Goal: Task Accomplishment & Management: Use online tool/utility

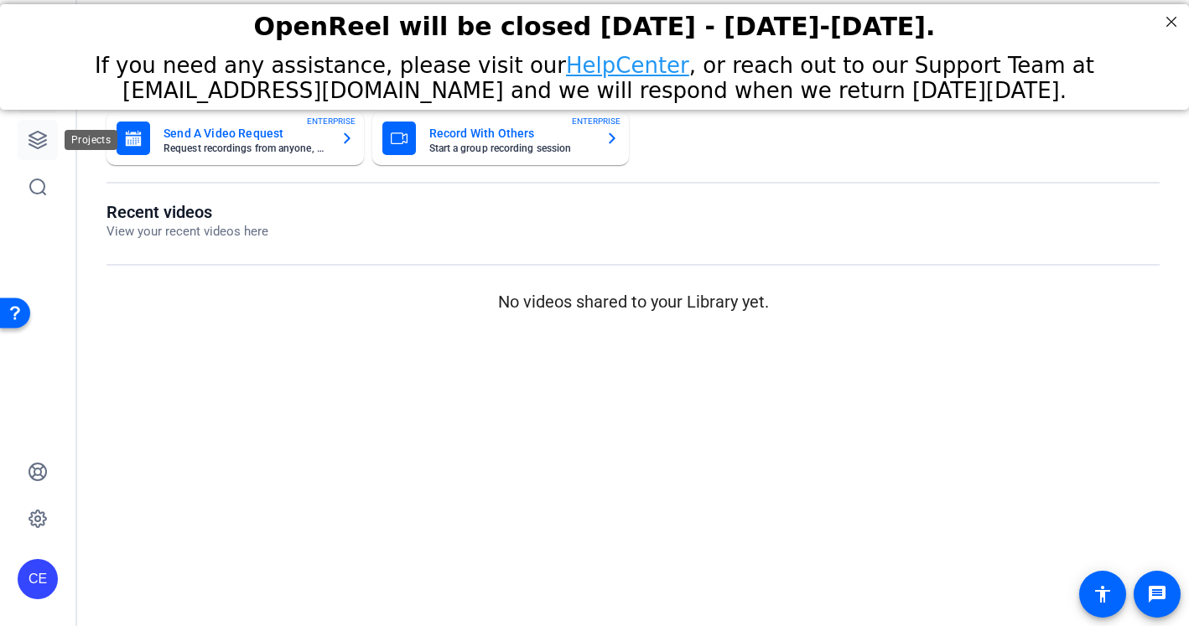
click at [42, 133] on icon at bounding box center [37, 140] width 17 height 17
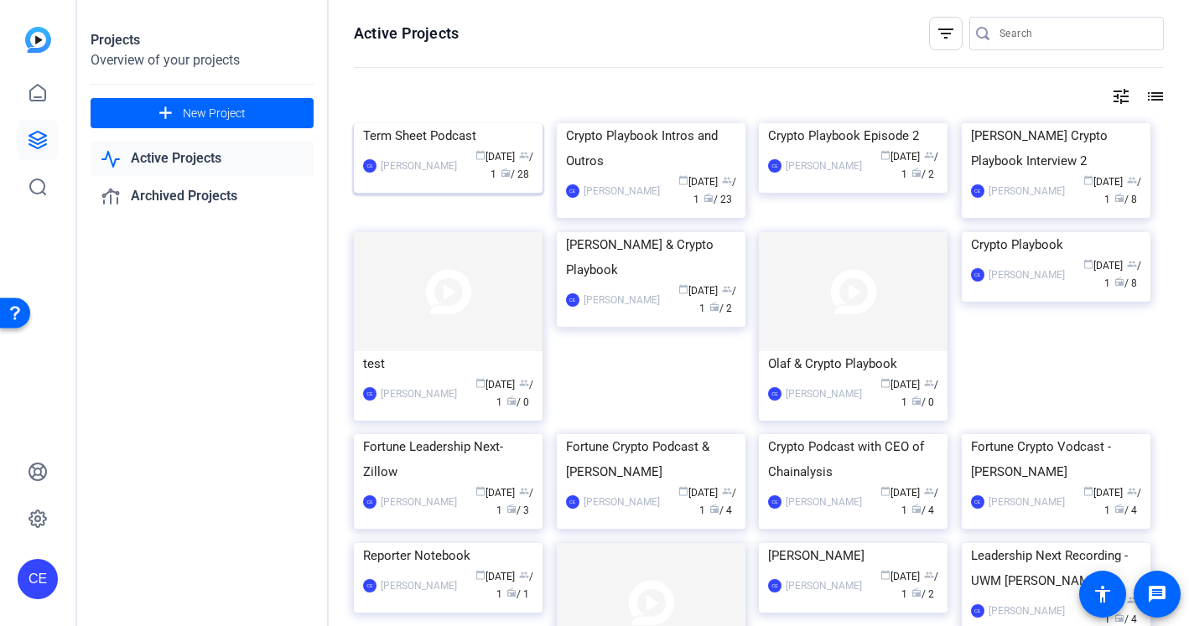
click at [446, 148] on div "Term Sheet Podcast" at bounding box center [448, 135] width 170 height 25
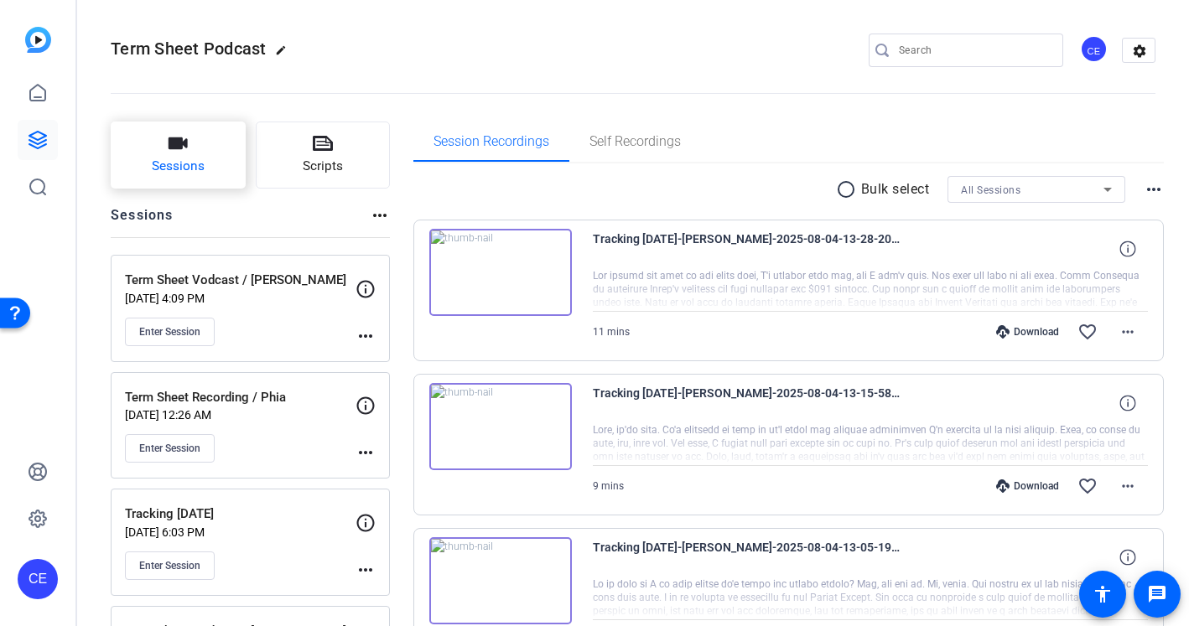
click at [203, 149] on button "Sessions" at bounding box center [178, 155] width 135 height 67
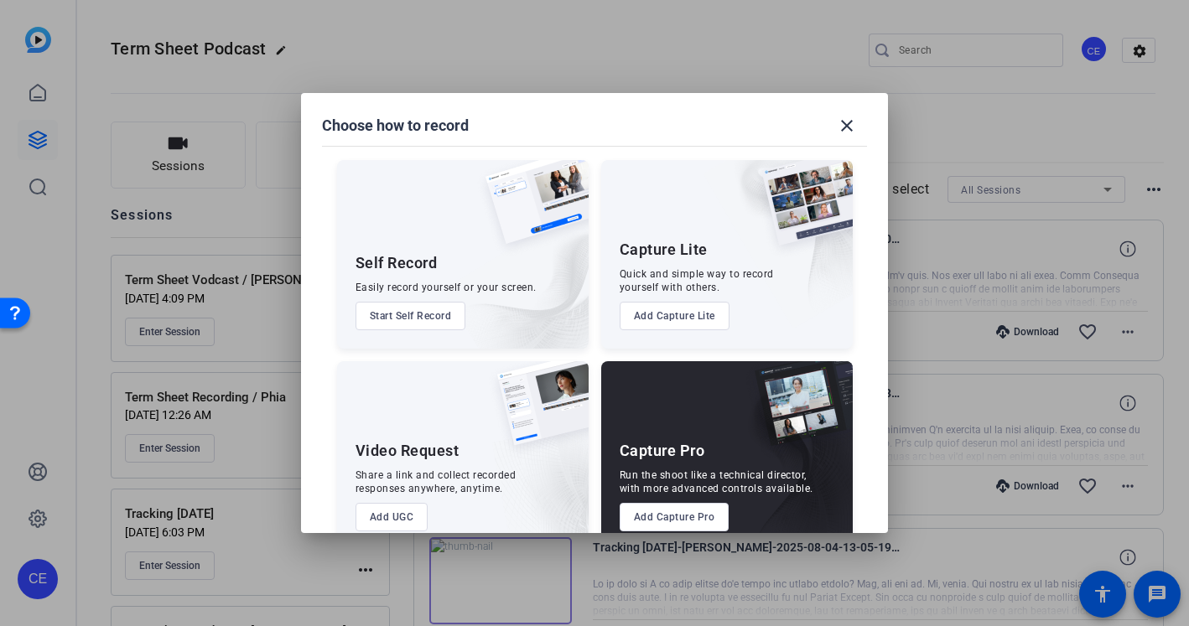
scroll to position [33, 0]
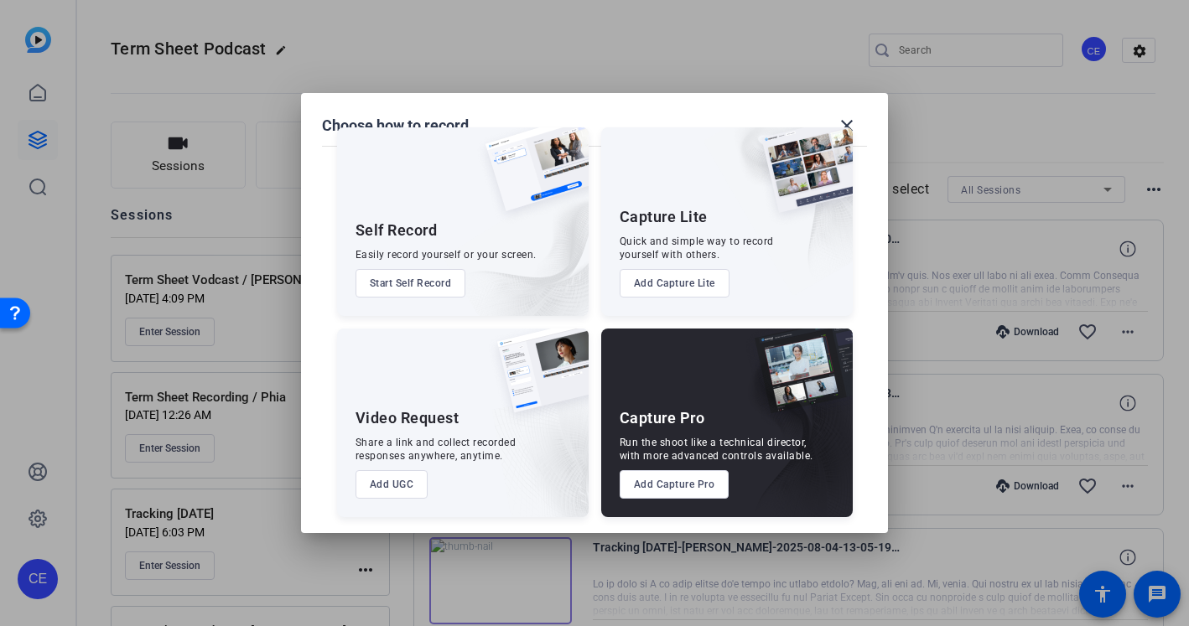
click at [662, 481] on button "Add Capture Pro" at bounding box center [675, 484] width 110 height 29
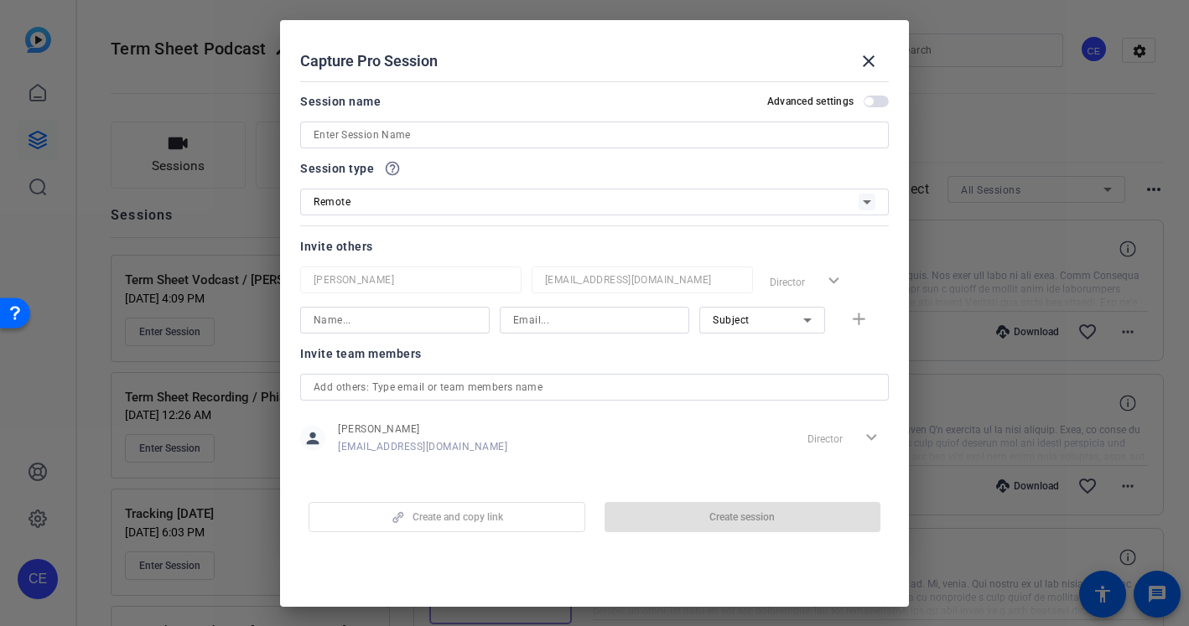
click at [561, 137] on input at bounding box center [595, 135] width 562 height 20
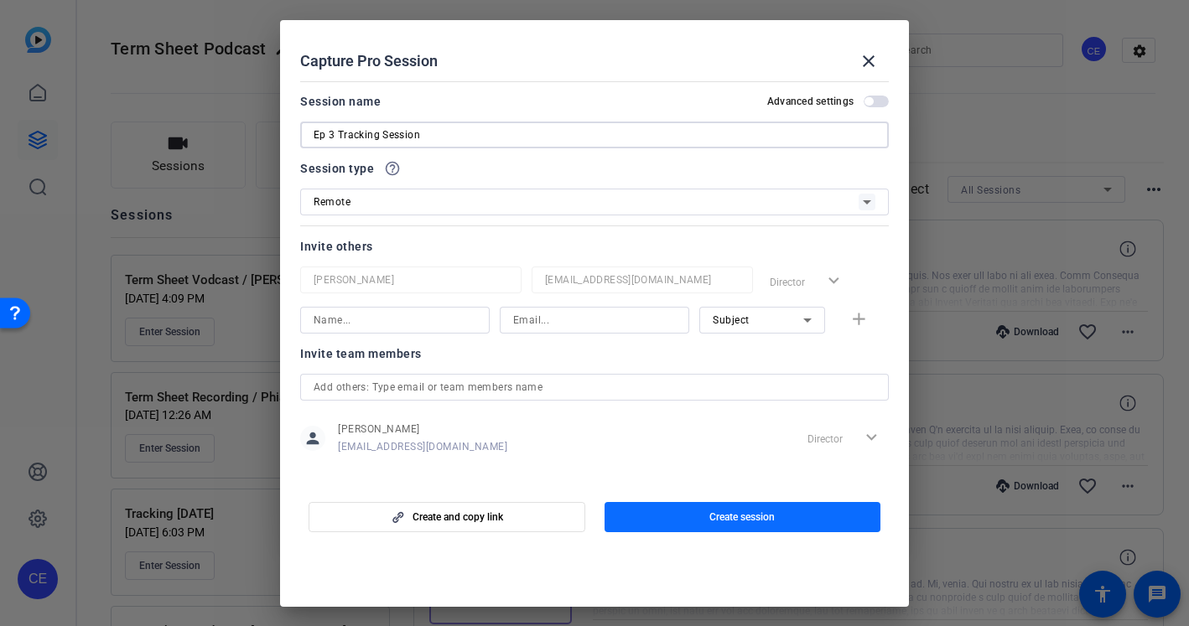
type input "Ep 3 Tracking Session"
click at [674, 518] on span "button" at bounding box center [742, 517] width 277 height 40
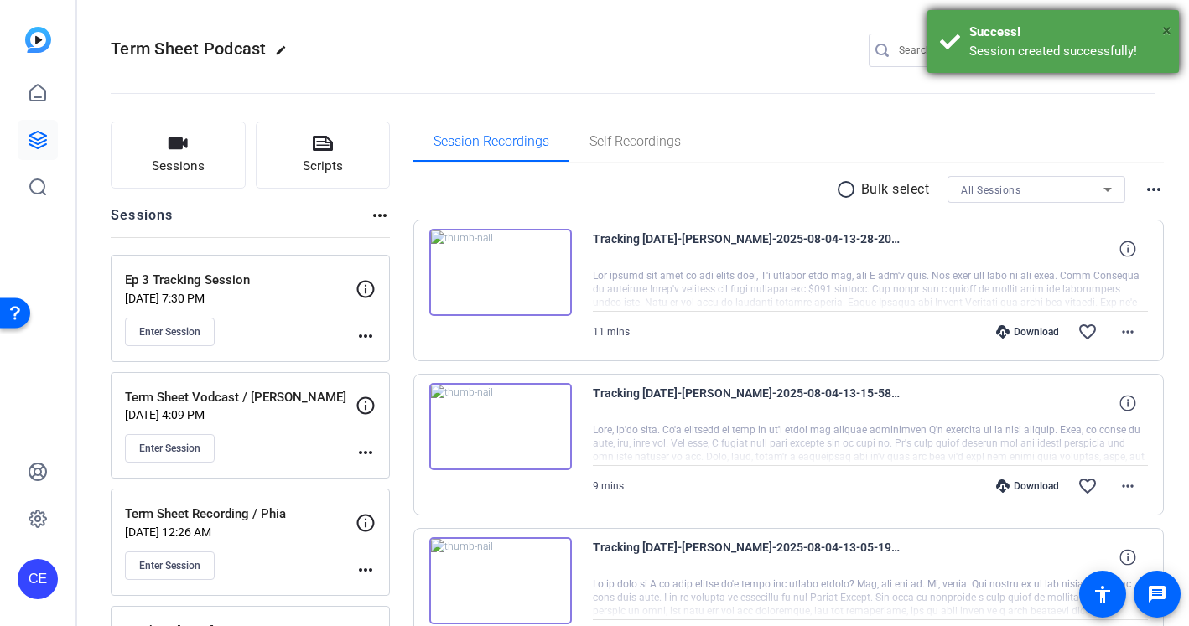
click at [1167, 27] on span "×" at bounding box center [1166, 30] width 9 height 20
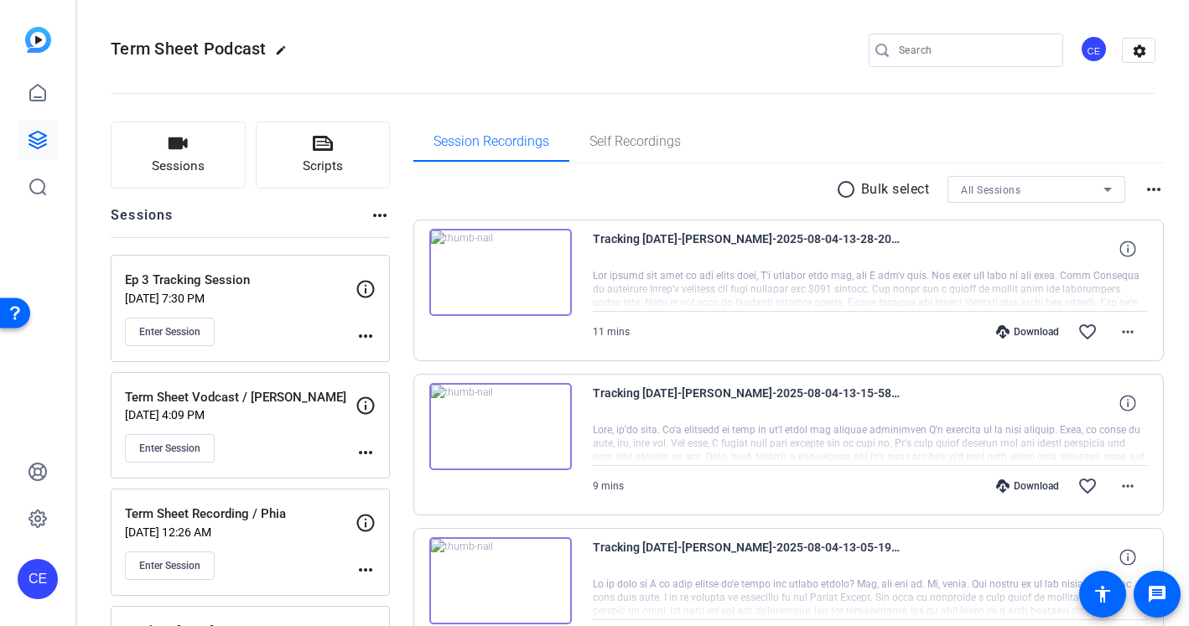
click at [356, 332] on mat-icon "more_horiz" at bounding box center [365, 336] width 20 height 20
click at [382, 362] on span "Edit Session" at bounding box center [407, 360] width 76 height 20
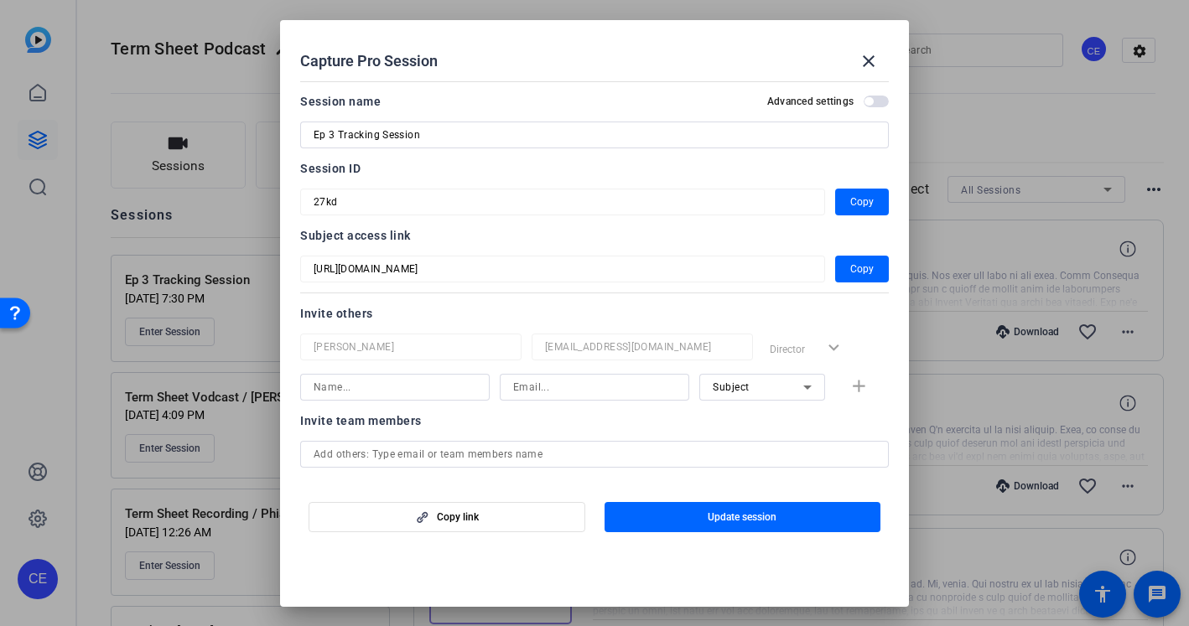
click at [433, 386] on input at bounding box center [395, 387] width 163 height 20
type input "[PERSON_NAME]"
click at [540, 382] on input at bounding box center [594, 387] width 163 height 20
type input "lydia.randall@fortune.com"
click at [859, 387] on mat-icon "add" at bounding box center [858, 386] width 21 height 21
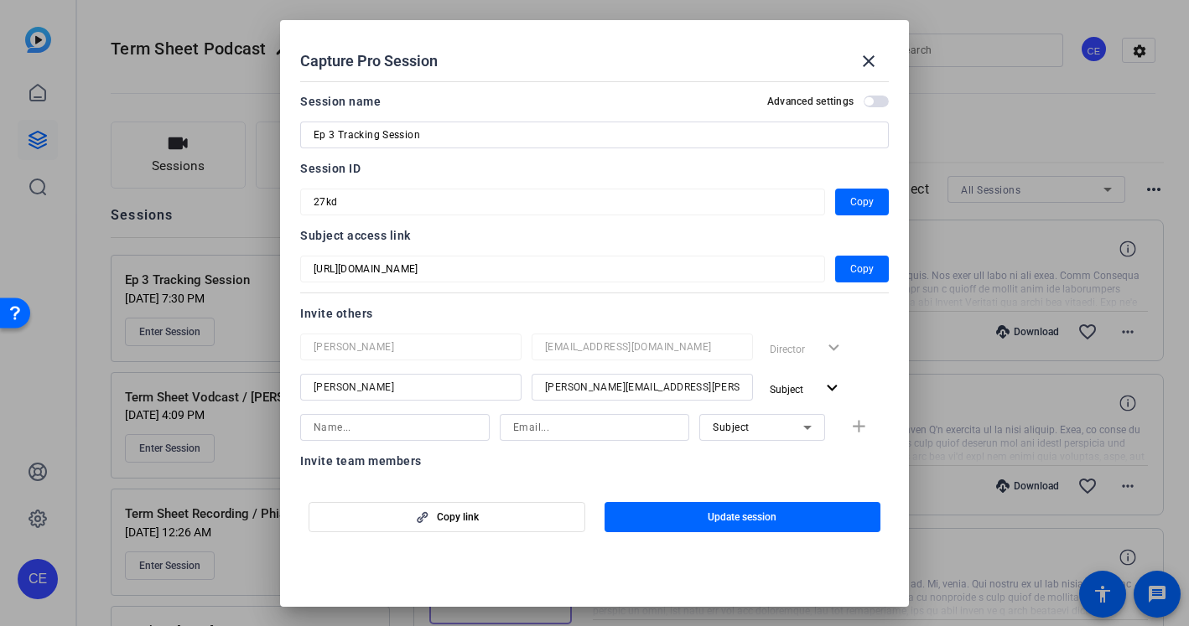
click at [374, 425] on input at bounding box center [395, 428] width 163 height 20
type input "Alexandra Garfinkle"
click at [522, 429] on input at bounding box center [594, 428] width 163 height 20
type input "alexandra.Garfinkle@fortune.com"
click at [325, 432] on input "Alexandra Garfinkle" at bounding box center [395, 428] width 163 height 20
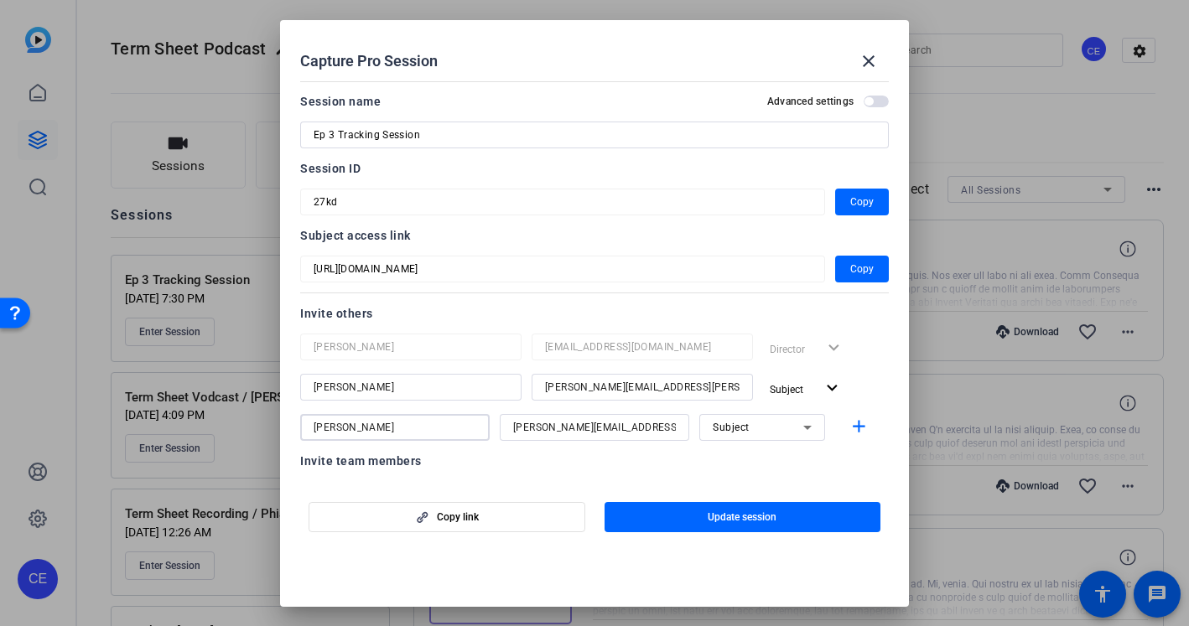
click at [325, 432] on input "Alexandra Garfinkle" at bounding box center [395, 428] width 163 height 20
type input "[PERSON_NAME]"
click at [870, 423] on span "button" at bounding box center [862, 427] width 54 height 40
click at [807, 418] on span "button" at bounding box center [806, 429] width 86 height 40
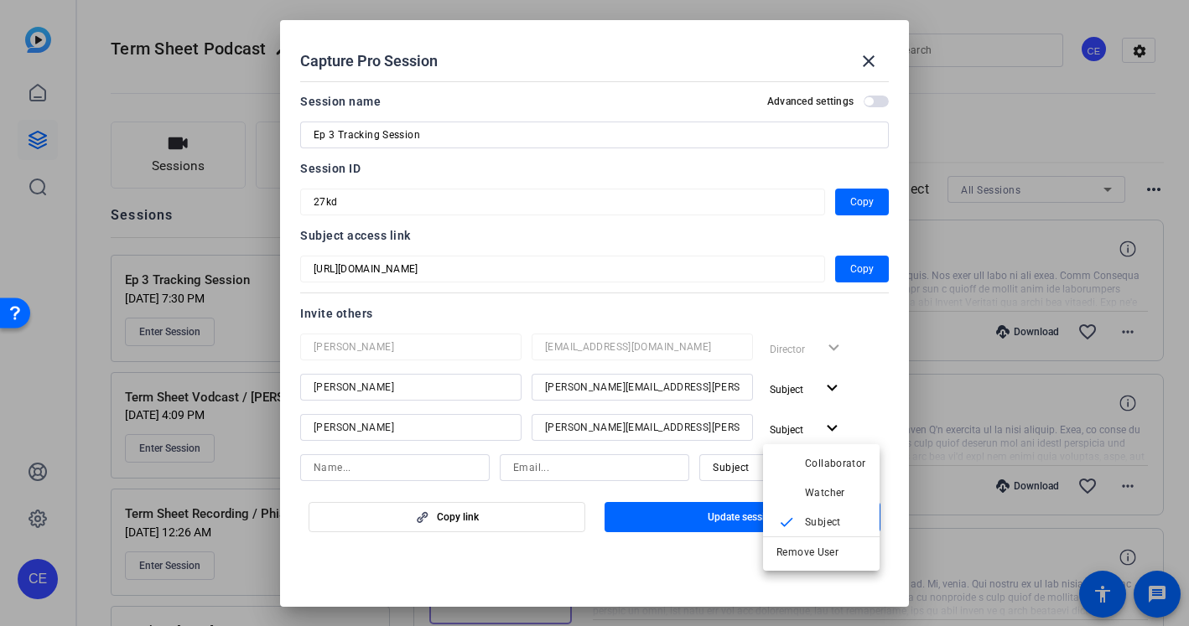
click at [804, 385] on div at bounding box center [594, 313] width 1189 height 626
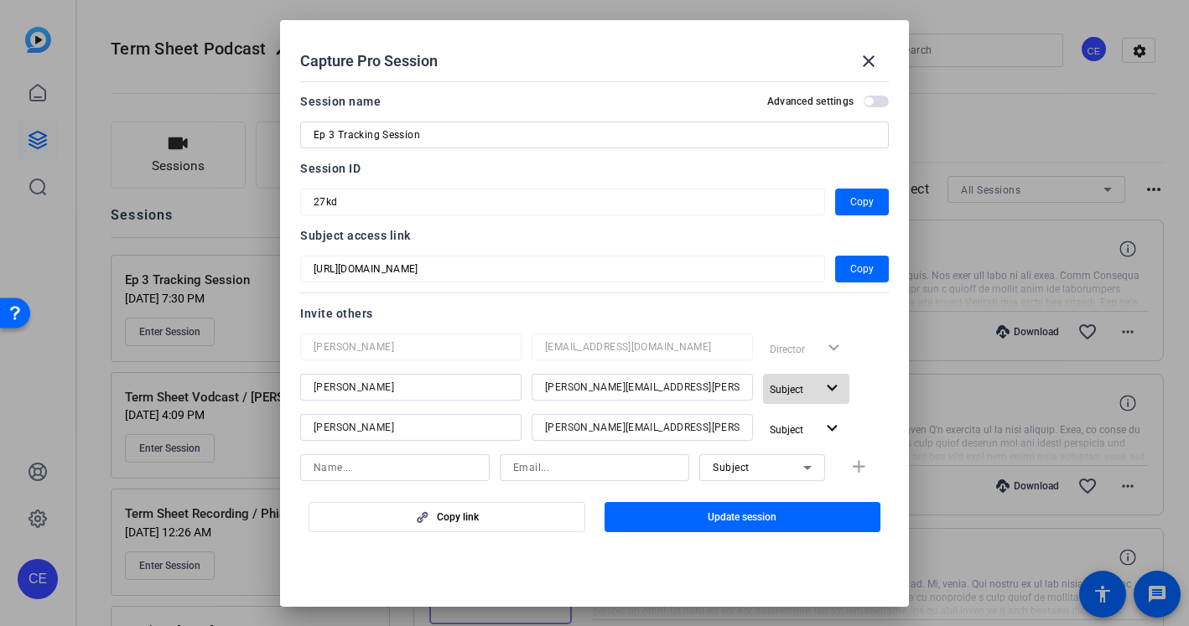
click at [796, 385] on span "Subject" at bounding box center [787, 390] width 34 height 12
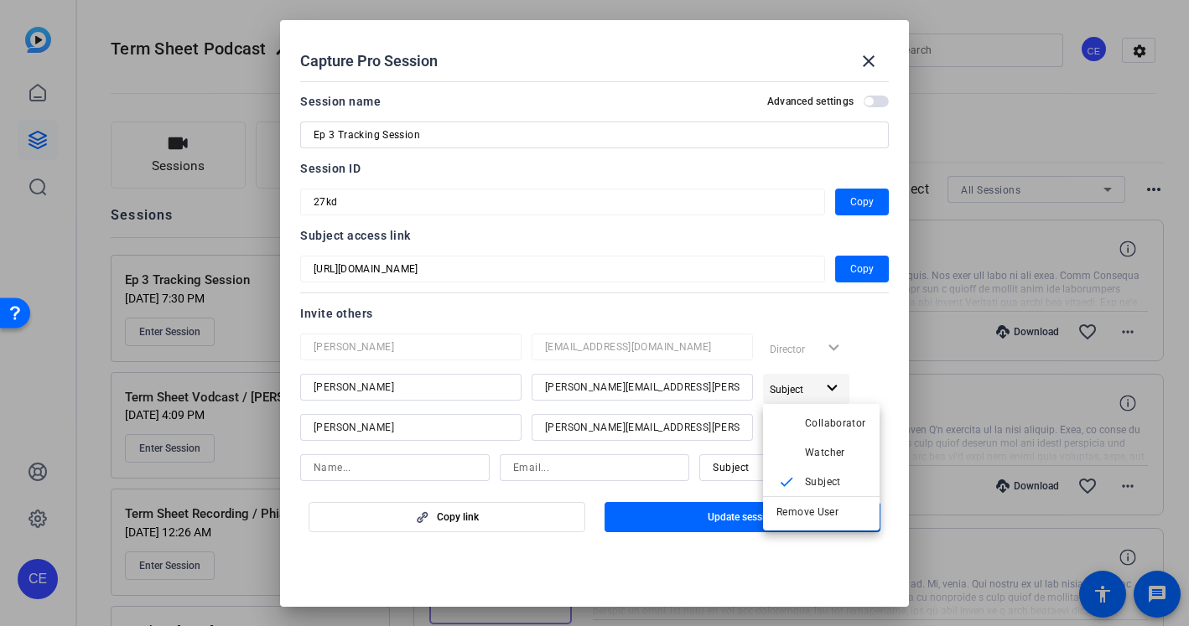
click at [796, 385] on div at bounding box center [594, 313] width 1189 height 626
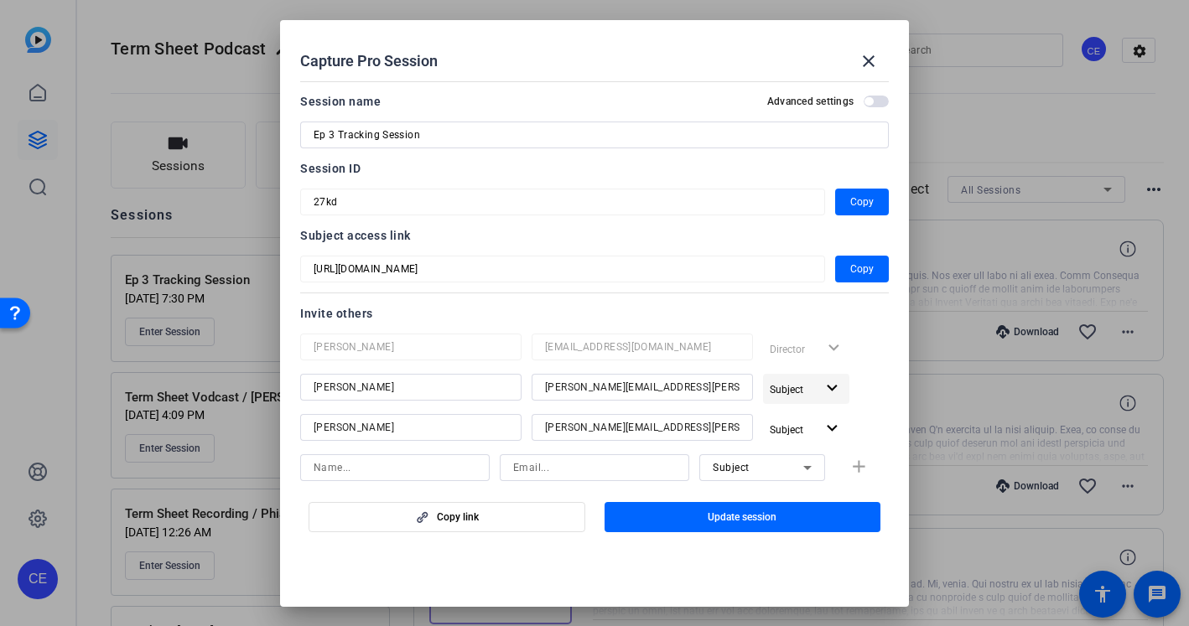
click at [802, 384] on span "Subject" at bounding box center [787, 390] width 34 height 12
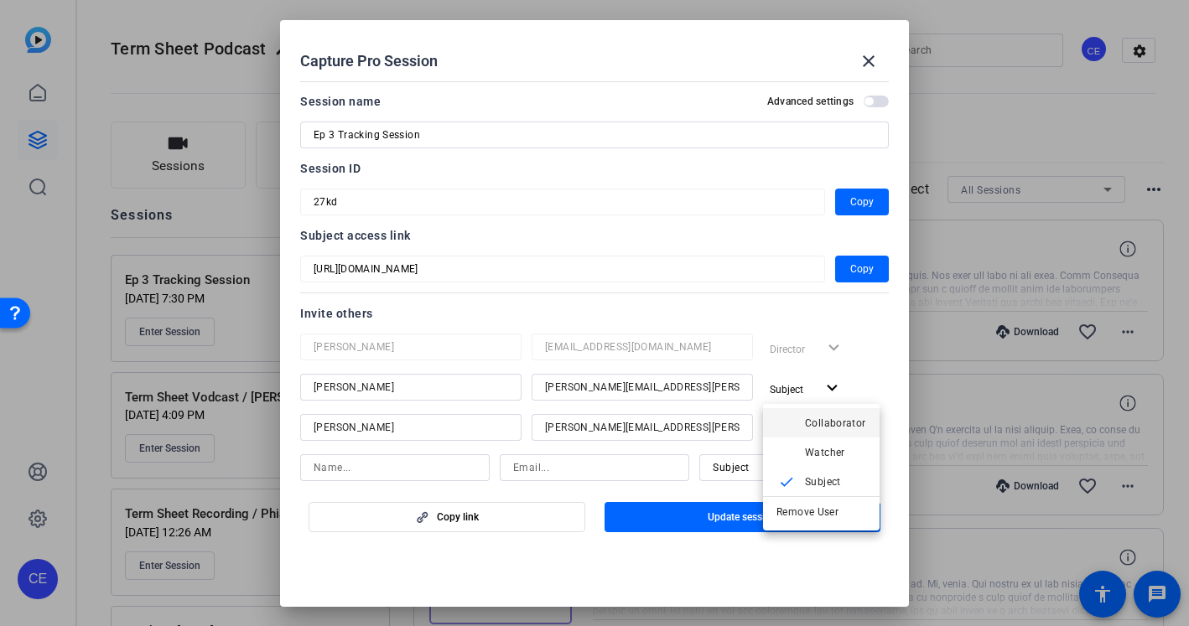
click at [807, 418] on span "Collaborator" at bounding box center [835, 423] width 61 height 12
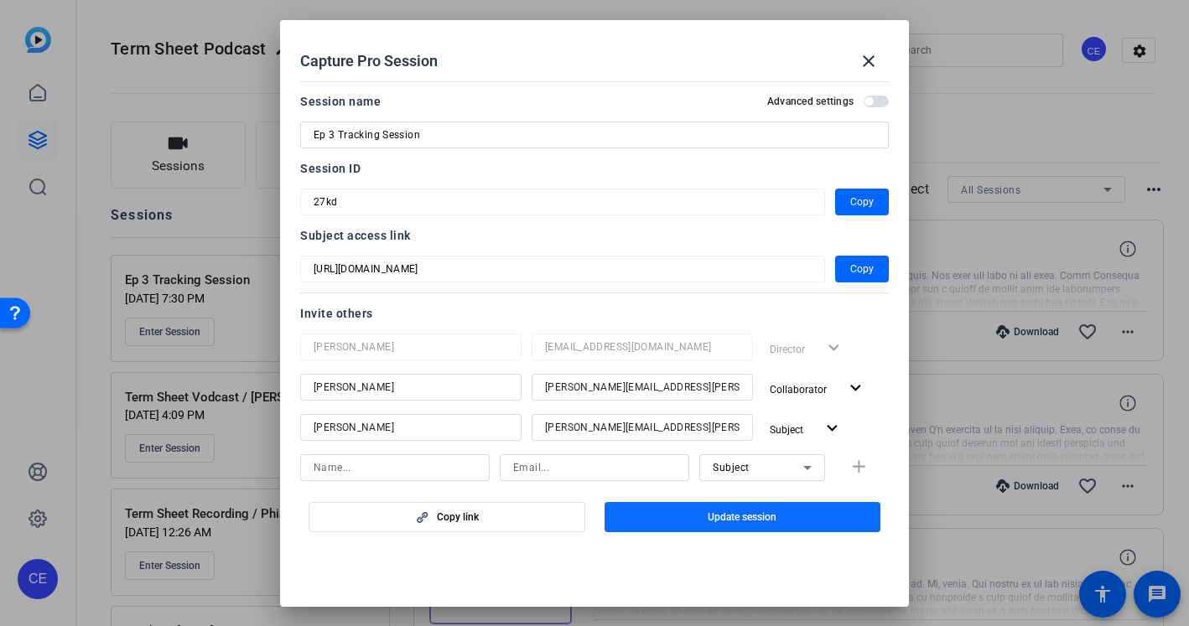
click at [724, 524] on span "button" at bounding box center [742, 517] width 277 height 40
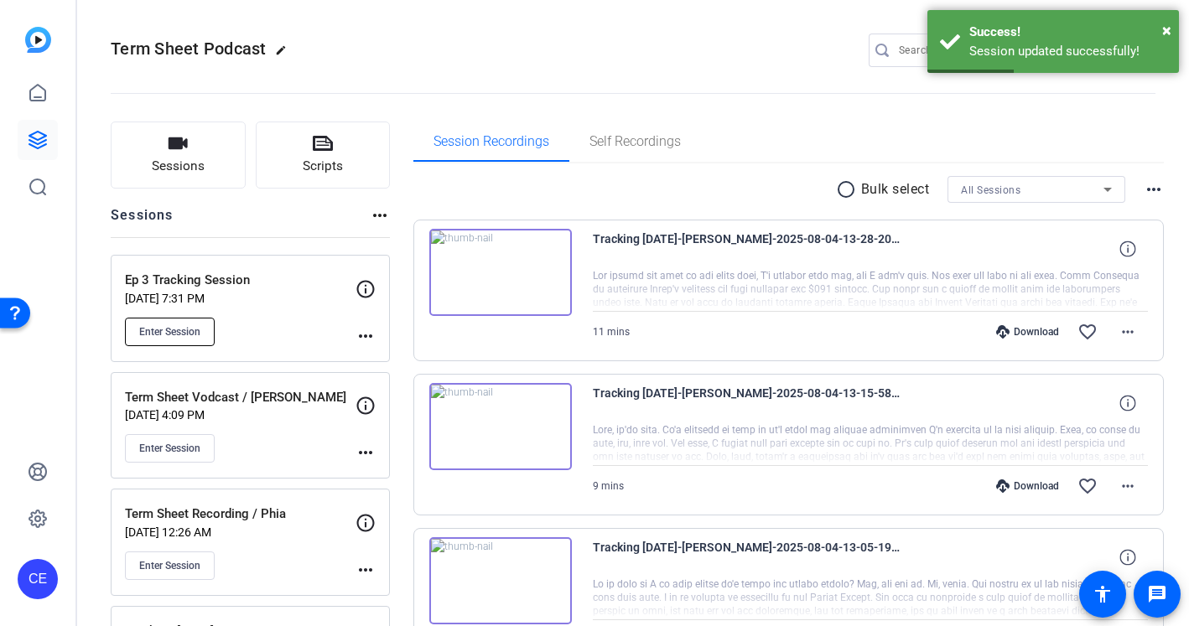
click at [173, 328] on span "Enter Session" at bounding box center [169, 331] width 61 height 13
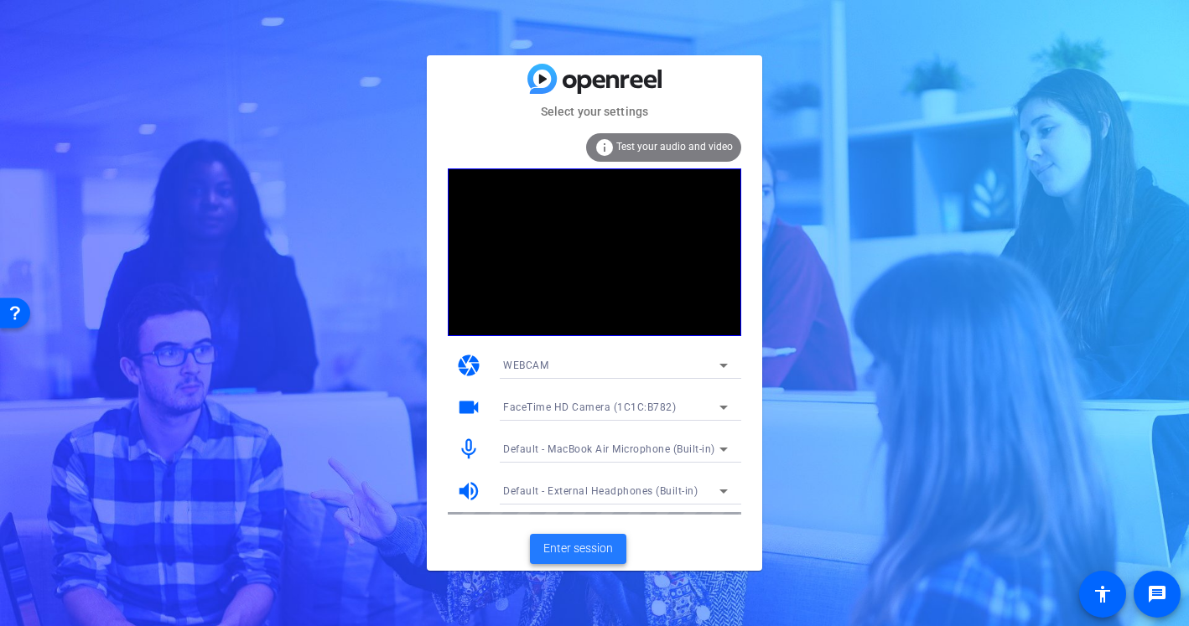
click at [568, 548] on span "Enter session" at bounding box center [578, 549] width 70 height 18
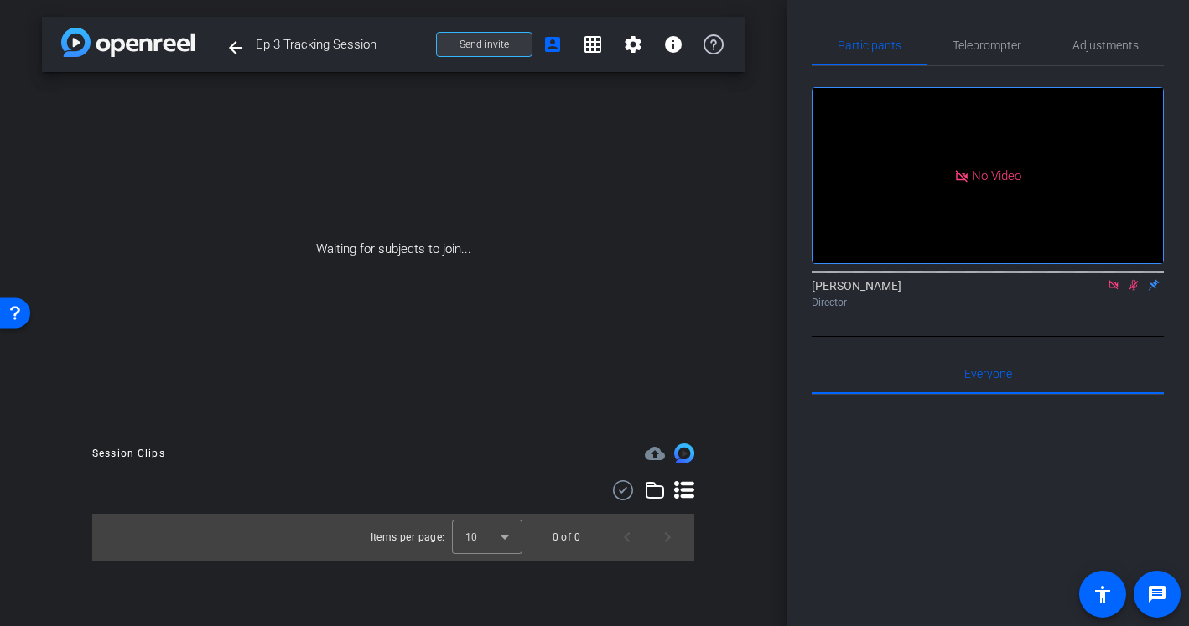
click at [501, 46] on span "Send invite" at bounding box center [483, 44] width 49 height 13
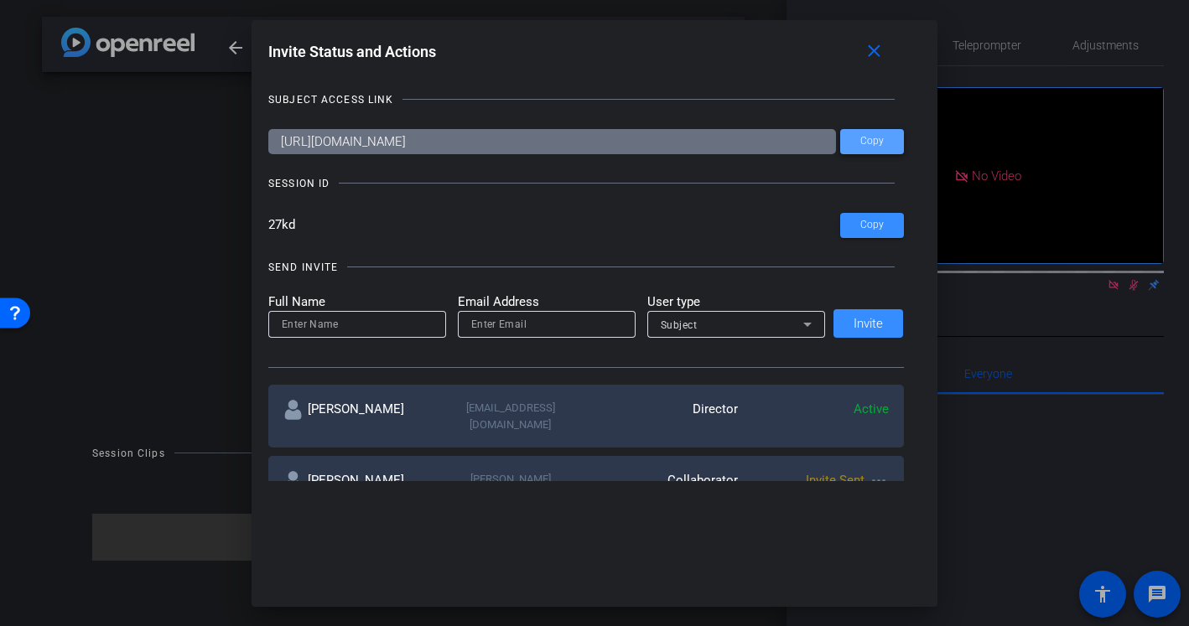
click at [883, 145] on span "Copy" at bounding box center [871, 141] width 23 height 13
click at [867, 49] on mat-icon "close" at bounding box center [874, 51] width 21 height 21
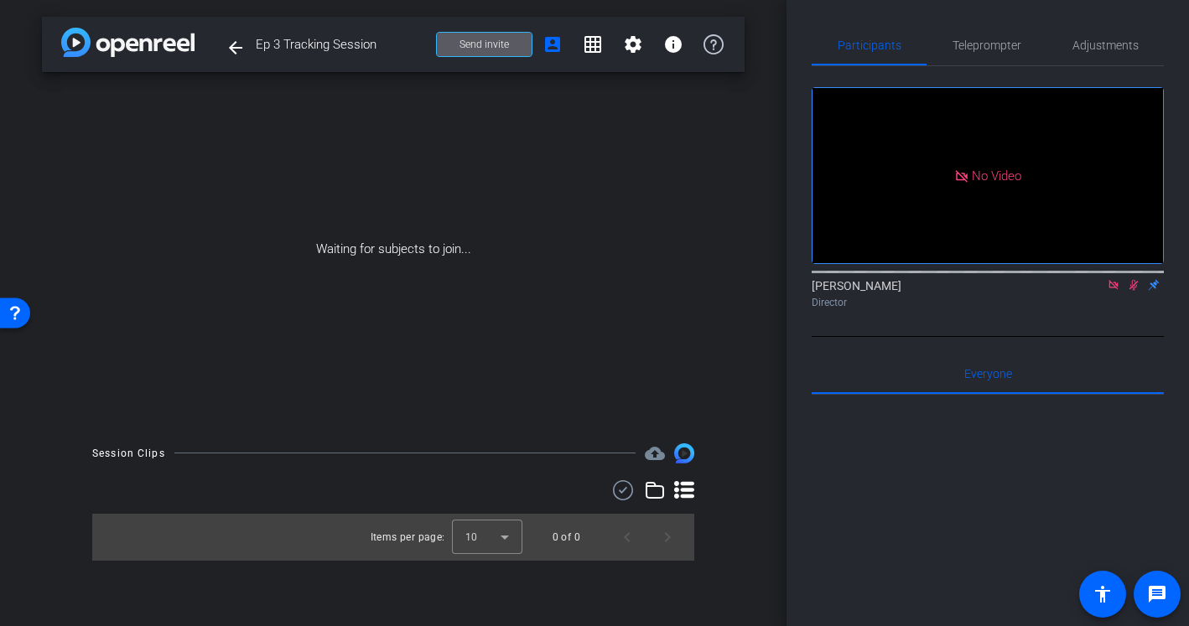
click at [1118, 291] on icon at bounding box center [1113, 285] width 13 height 12
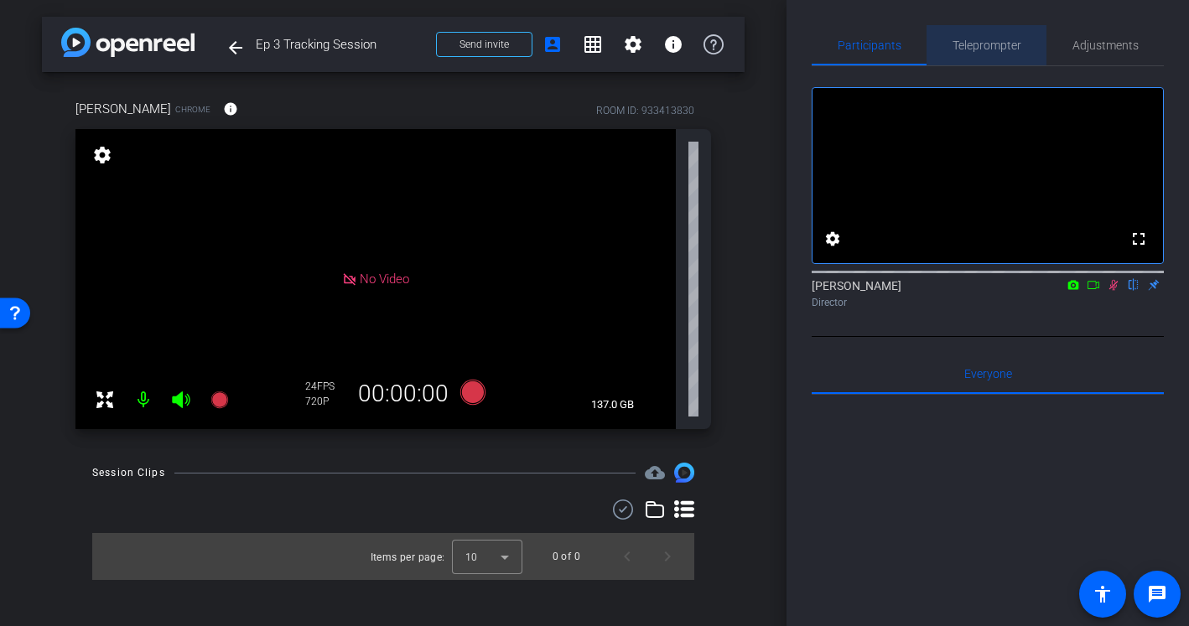
click at [1013, 43] on span "Teleprompter" at bounding box center [986, 45] width 69 height 12
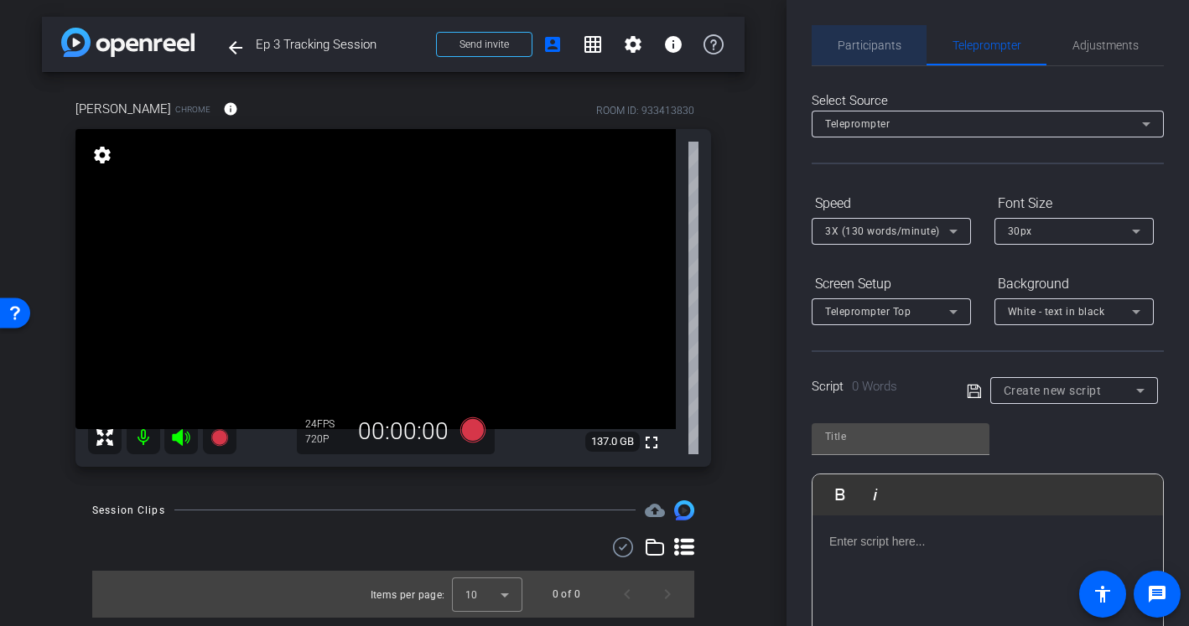
click at [880, 32] on span "Participants" at bounding box center [870, 45] width 64 height 40
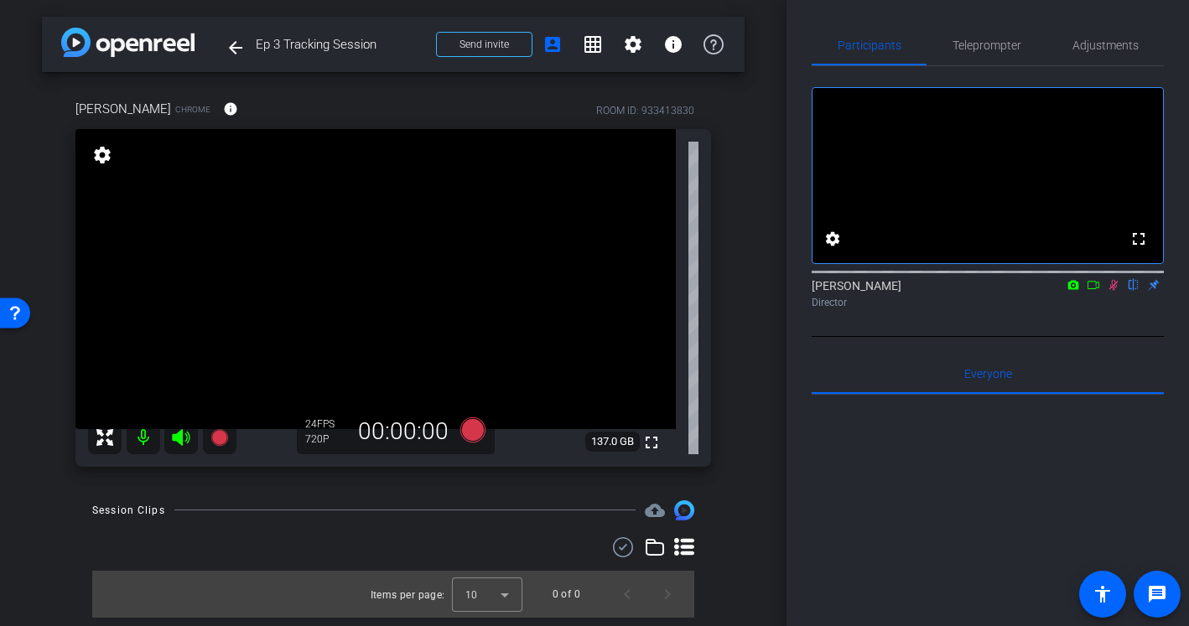
click at [1115, 291] on icon at bounding box center [1113, 285] width 13 height 12
click at [968, 34] on span "Teleprompter" at bounding box center [986, 45] width 69 height 40
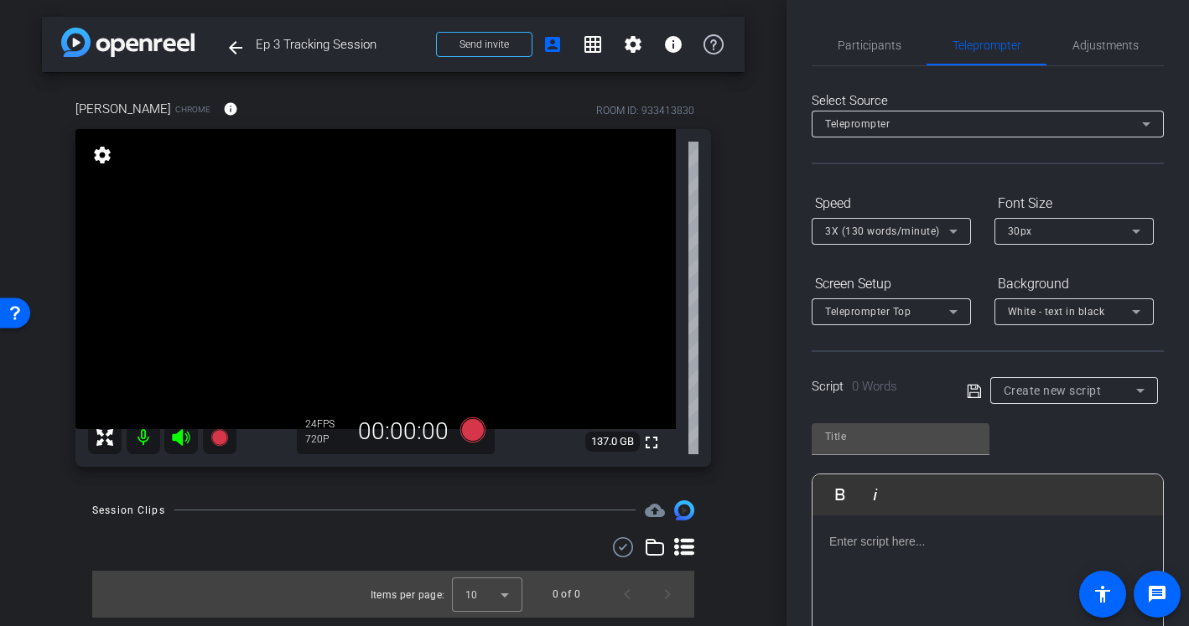
click at [1103, 113] on div "Teleprompter" at bounding box center [983, 123] width 317 height 21
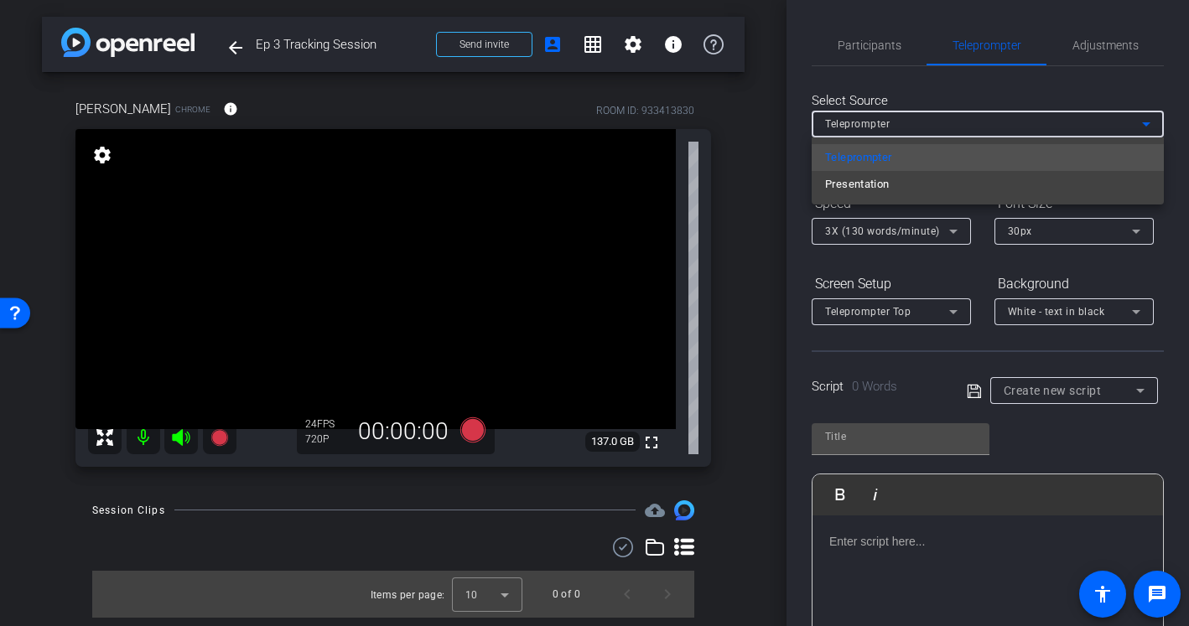
click at [1104, 44] on div at bounding box center [594, 313] width 1189 height 626
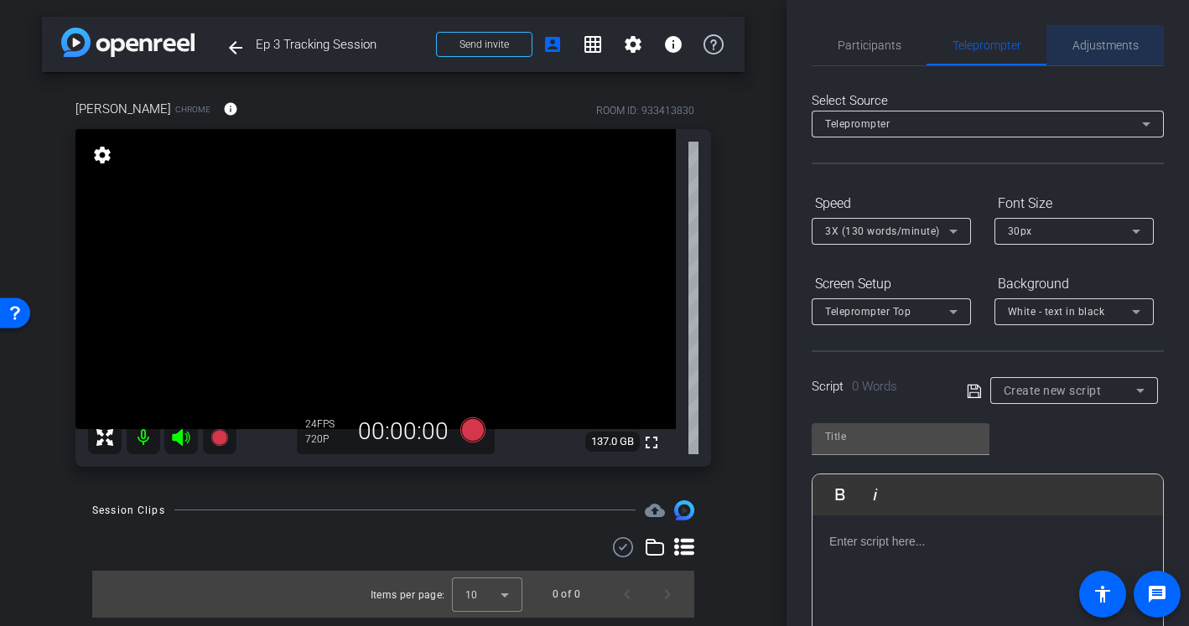
click at [1113, 49] on span "Adjustments" at bounding box center [1105, 45] width 66 height 12
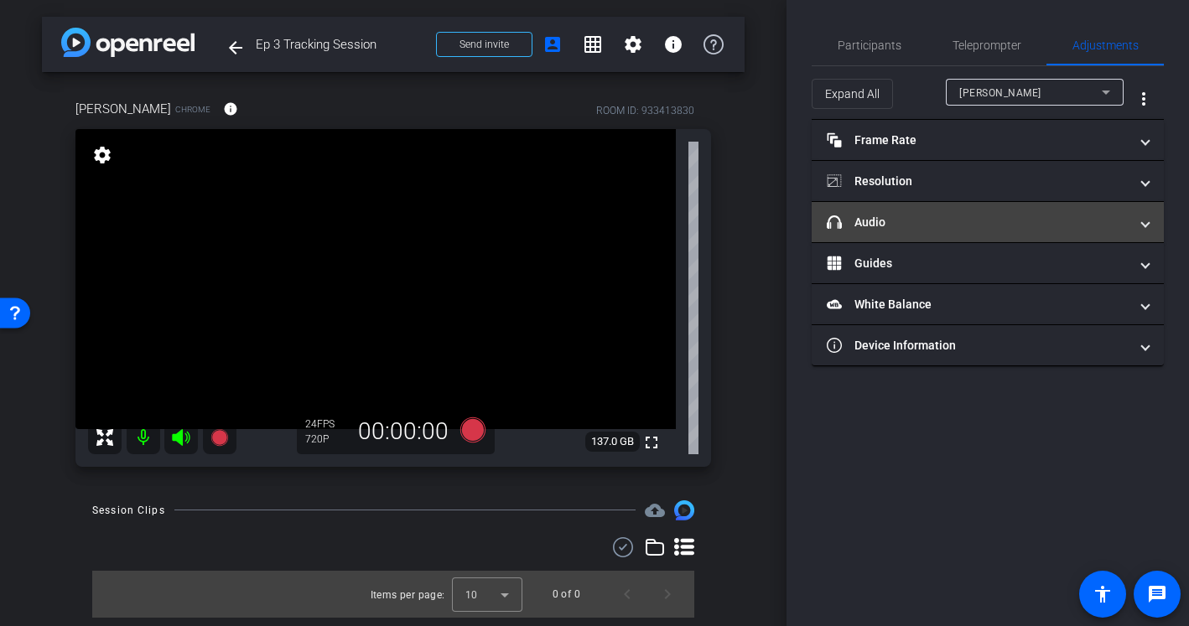
click at [931, 226] on mat-panel-title "headphone icon Audio" at bounding box center [978, 223] width 302 height 18
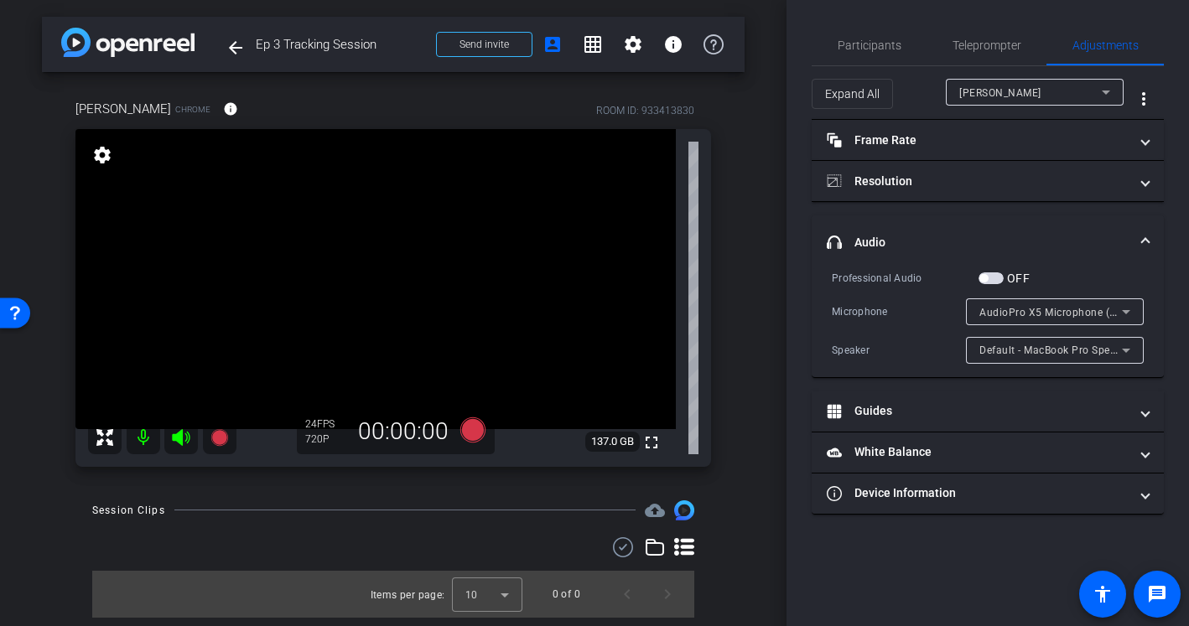
click at [996, 278] on span "button" at bounding box center [990, 278] width 25 height 12
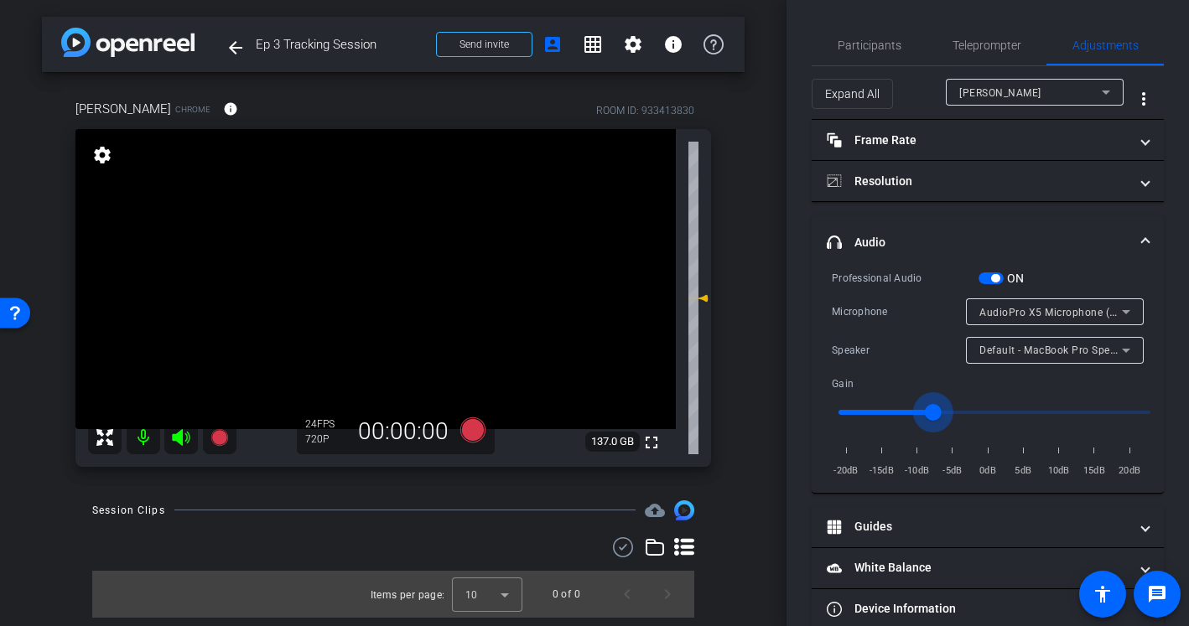
type input "0.6"
click at [926, 412] on input "range" at bounding box center [994, 412] width 347 height 37
click at [882, 49] on span "Participants" at bounding box center [870, 45] width 64 height 12
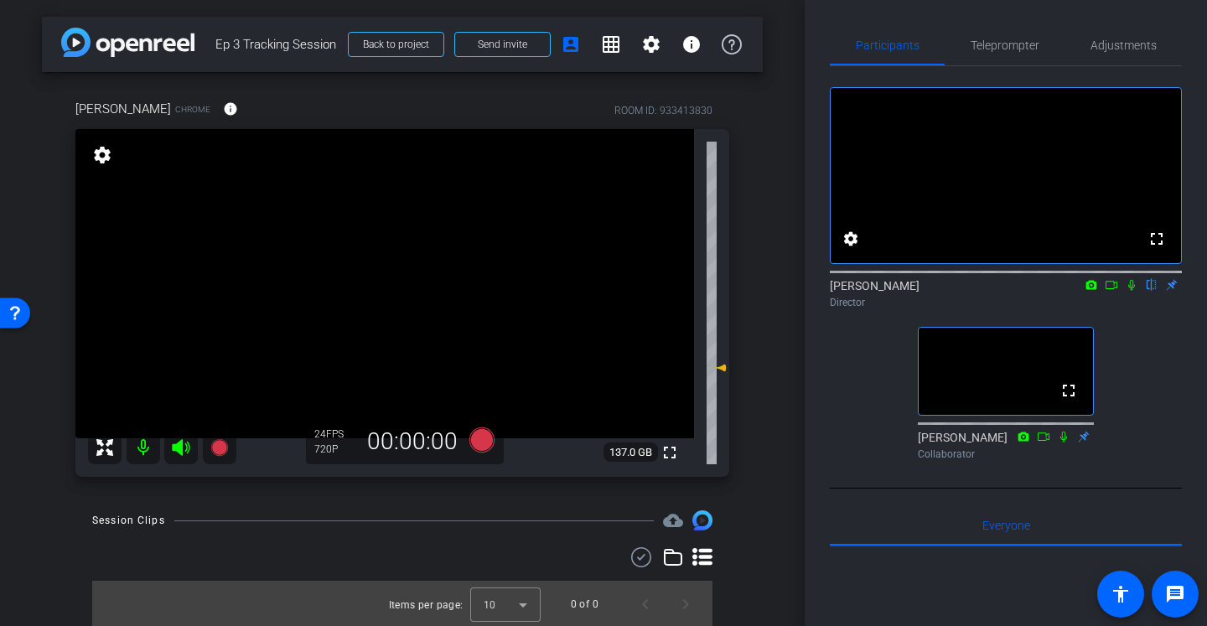
click at [1128, 291] on icon at bounding box center [1131, 285] width 13 height 12
click at [1134, 60] on span "Adjustments" at bounding box center [1124, 45] width 66 height 40
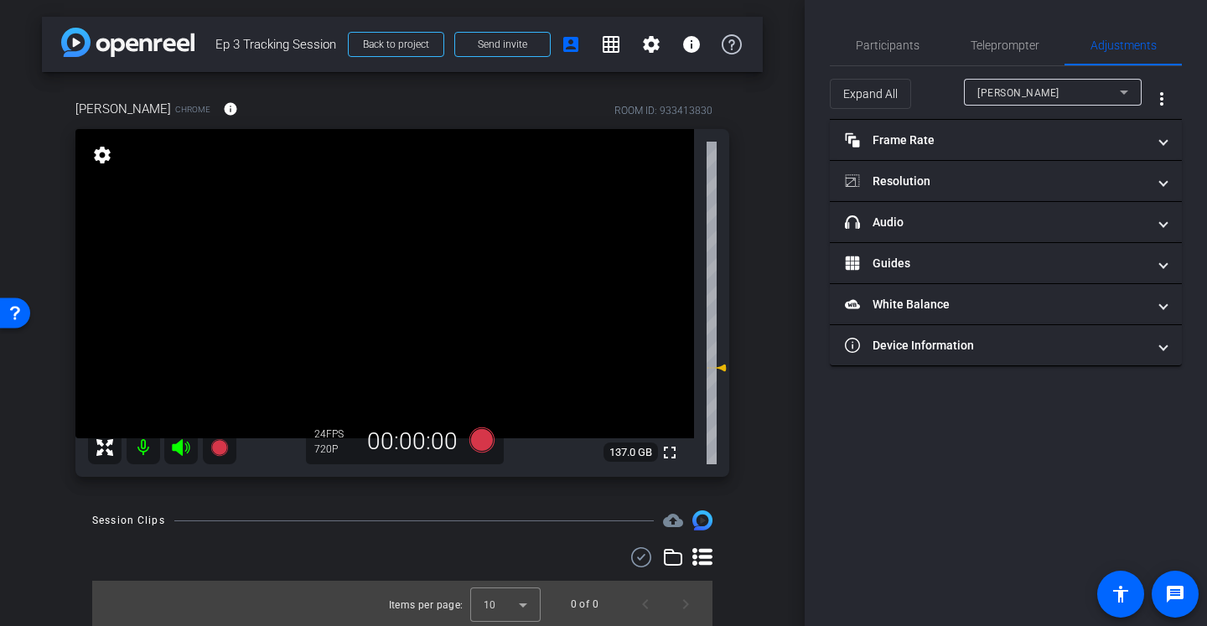
click at [1046, 92] on div "Allie Garfinkle" at bounding box center [1049, 92] width 143 height 21
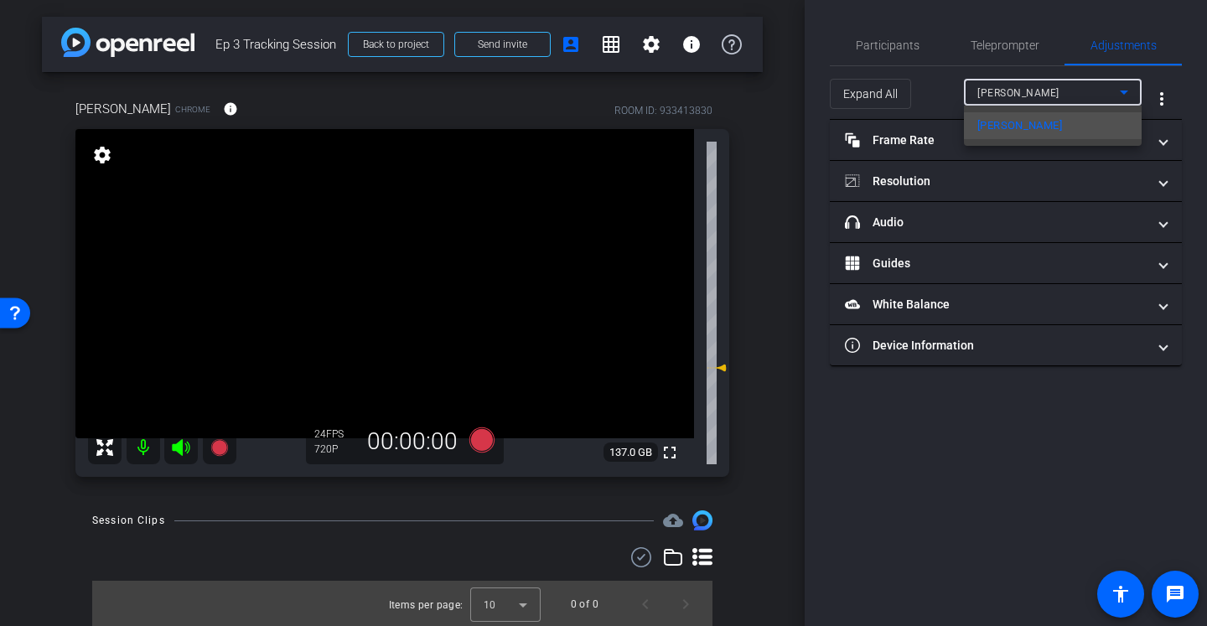
click at [1046, 92] on div at bounding box center [603, 313] width 1207 height 626
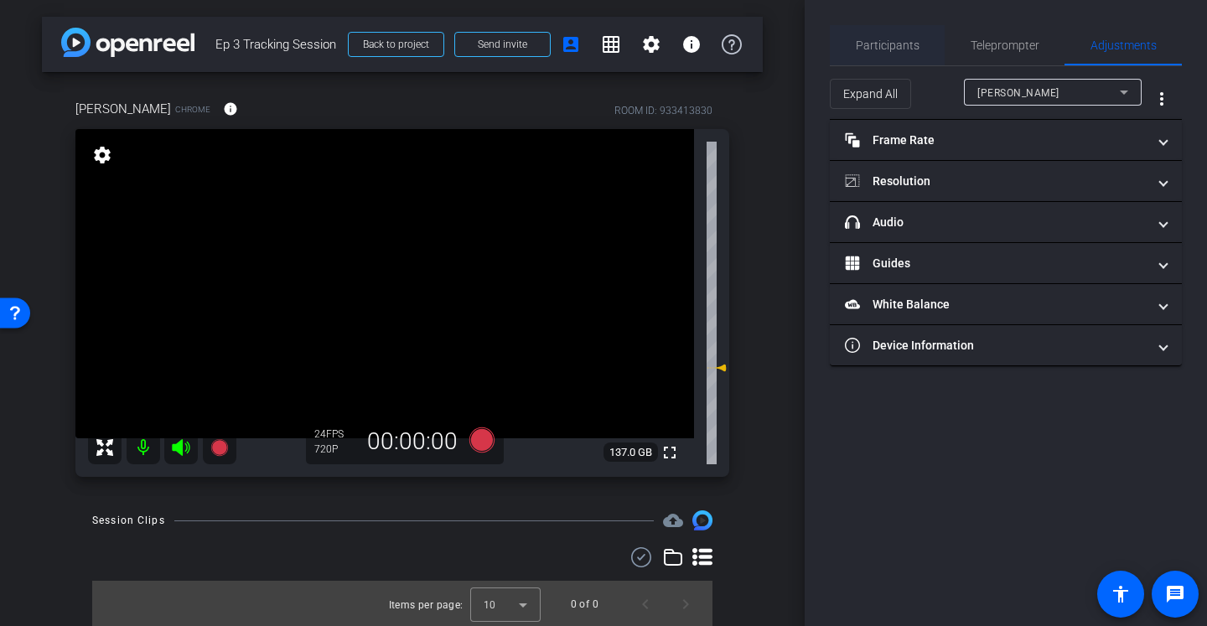
click at [867, 39] on span "Participants" at bounding box center [888, 45] width 64 height 12
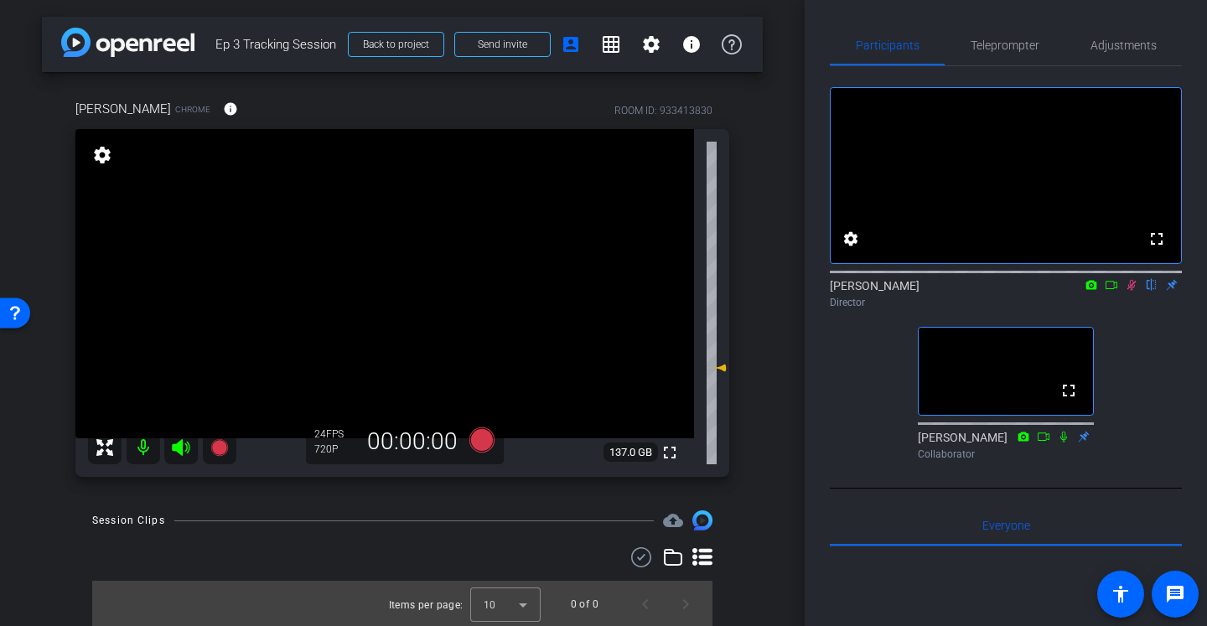
click at [1134, 291] on icon at bounding box center [1131, 285] width 13 height 12
click at [1131, 291] on icon at bounding box center [1131, 285] width 13 height 12
click at [1132, 291] on icon at bounding box center [1132, 285] width 9 height 11
click at [1134, 291] on icon at bounding box center [1131, 285] width 13 height 12
click at [1129, 291] on icon at bounding box center [1131, 285] width 13 height 12
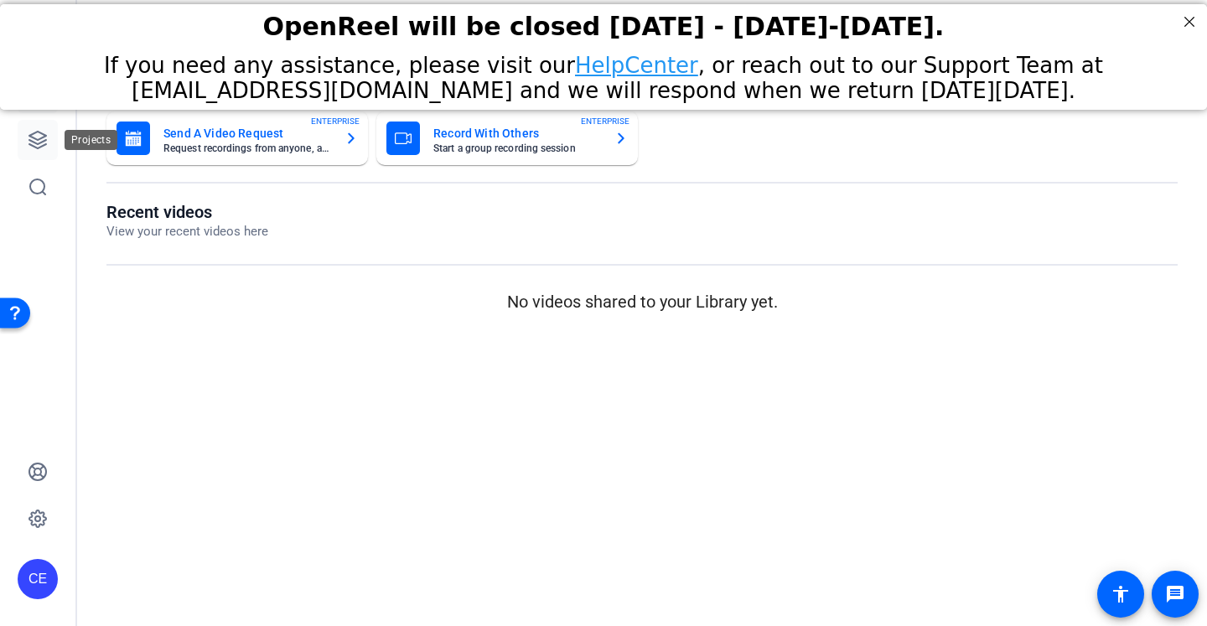
click at [33, 133] on icon at bounding box center [37, 140] width 17 height 17
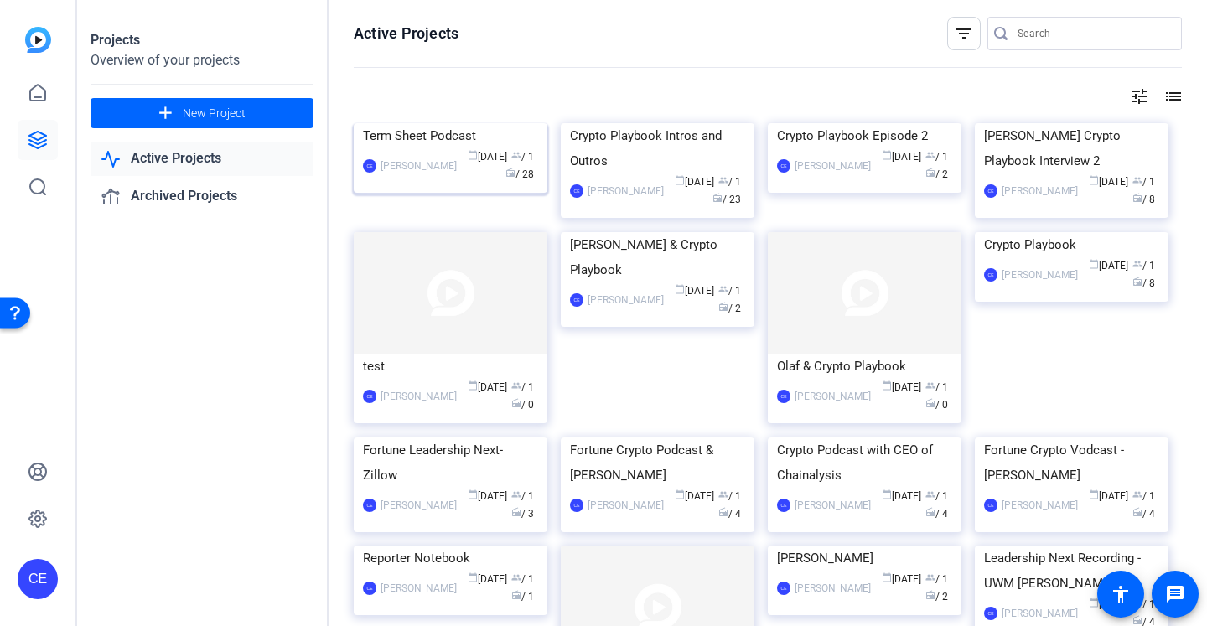
click at [448, 123] on img at bounding box center [451, 123] width 194 height 0
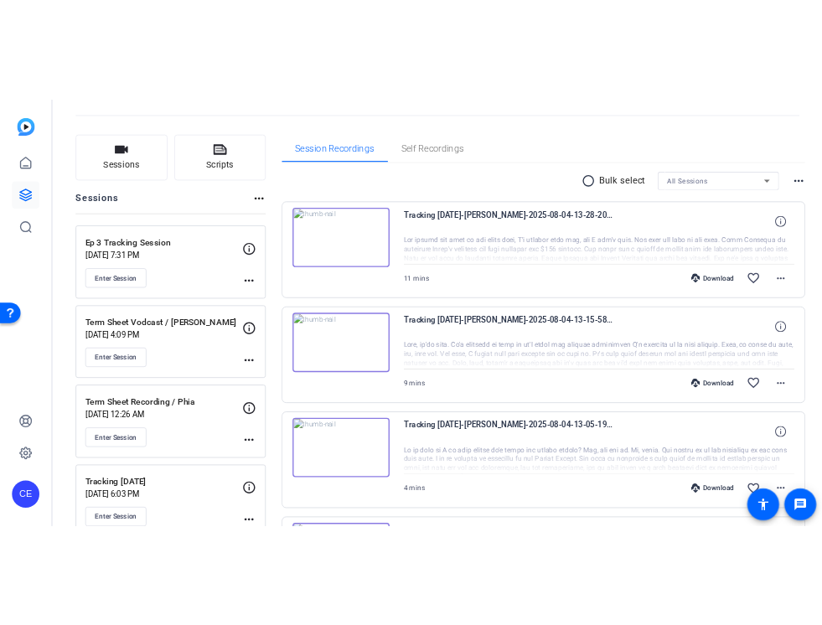
scroll to position [85, 0]
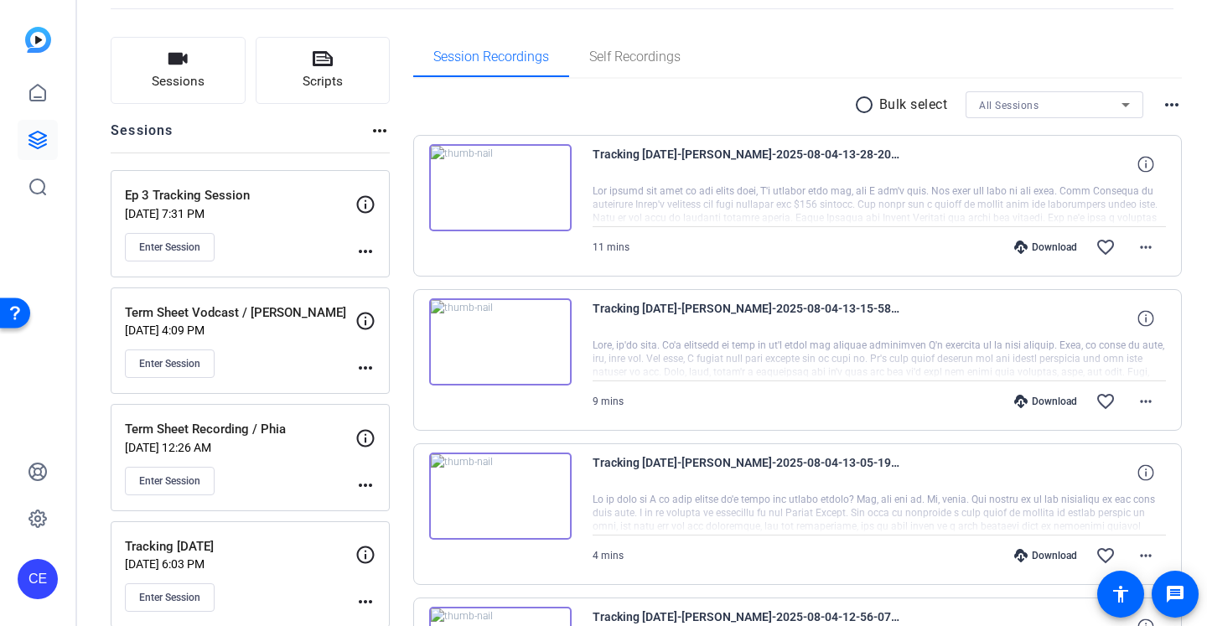
click at [277, 203] on p "Ep 3 Tracking Session" at bounding box center [240, 195] width 231 height 19
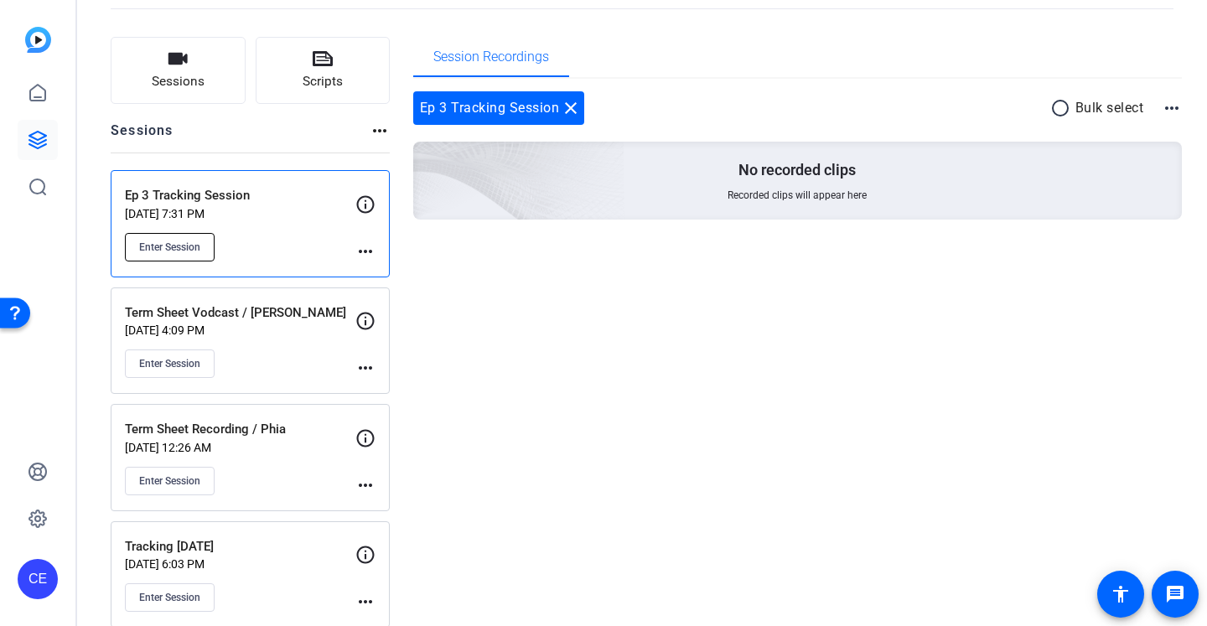
click at [190, 243] on span "Enter Session" at bounding box center [169, 247] width 61 height 13
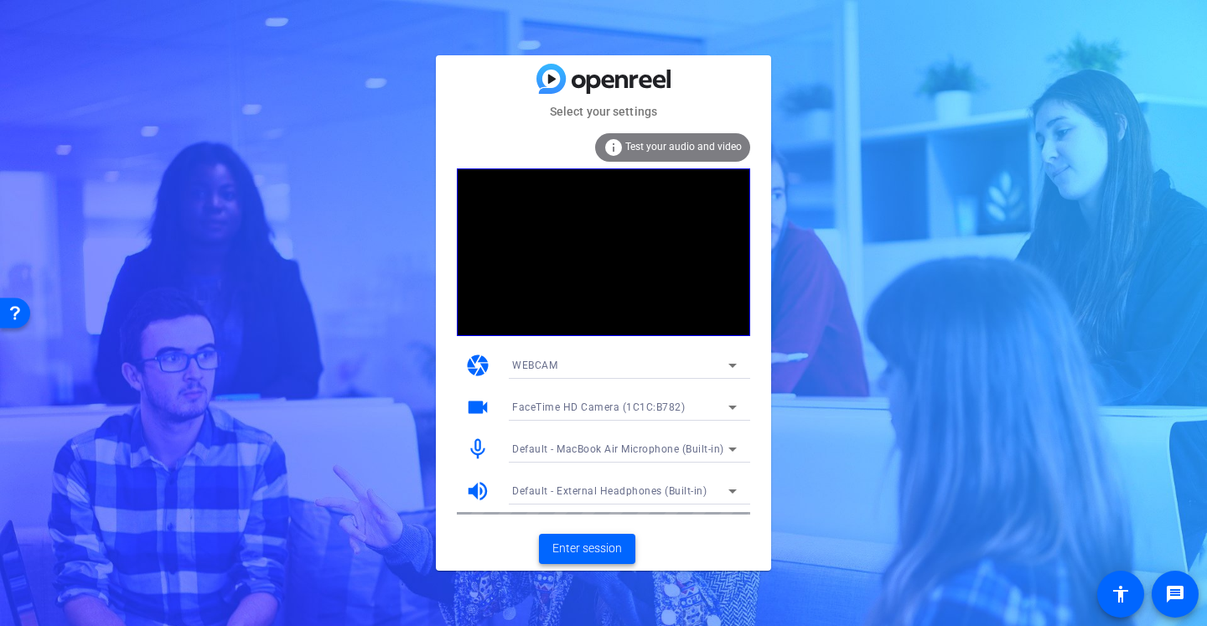
click at [592, 551] on span "Enter session" at bounding box center [588, 549] width 70 height 18
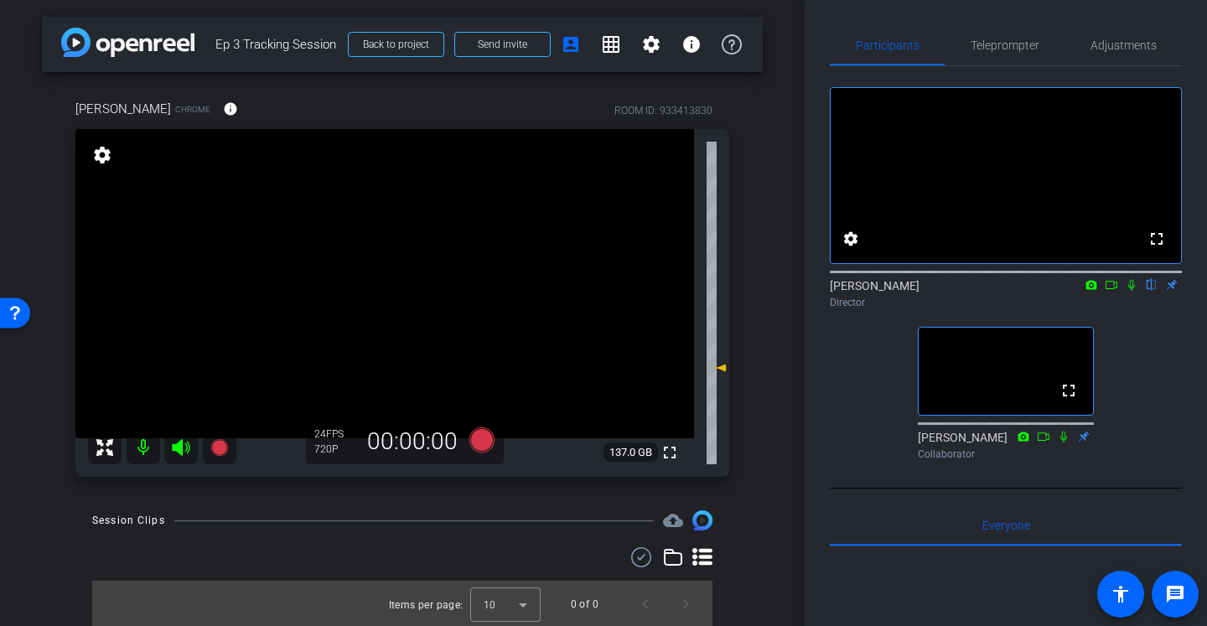
click at [1134, 291] on icon at bounding box center [1131, 285] width 13 height 12
click at [1130, 291] on icon at bounding box center [1131, 285] width 13 height 12
click at [1020, 45] on span "Teleprompter" at bounding box center [1005, 45] width 69 height 12
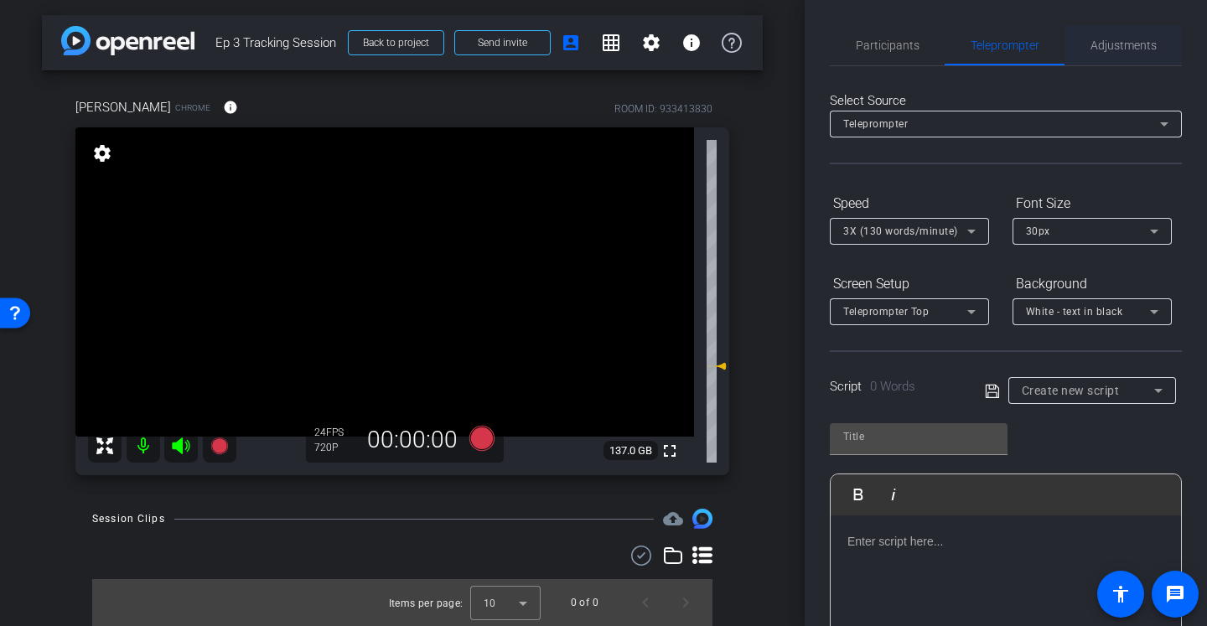
click at [1141, 62] on span "Adjustments" at bounding box center [1124, 45] width 66 height 40
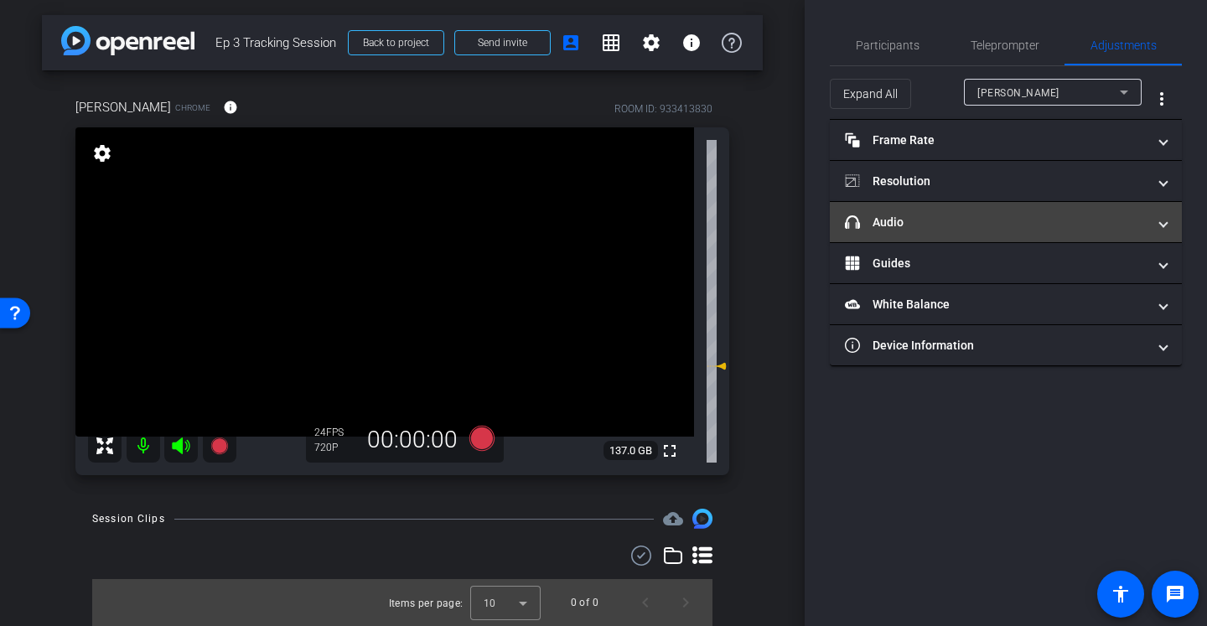
click at [926, 210] on mat-expansion-panel-header "headphone icon Audio" at bounding box center [1006, 222] width 352 height 40
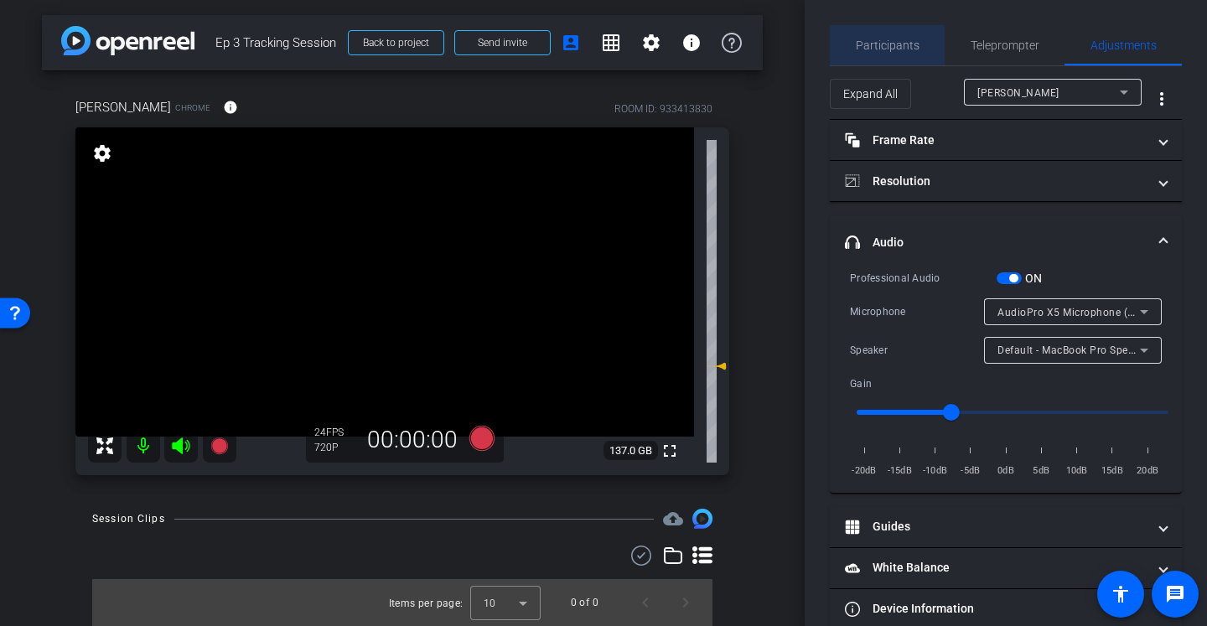
click at [903, 44] on span "Participants" at bounding box center [888, 45] width 64 height 12
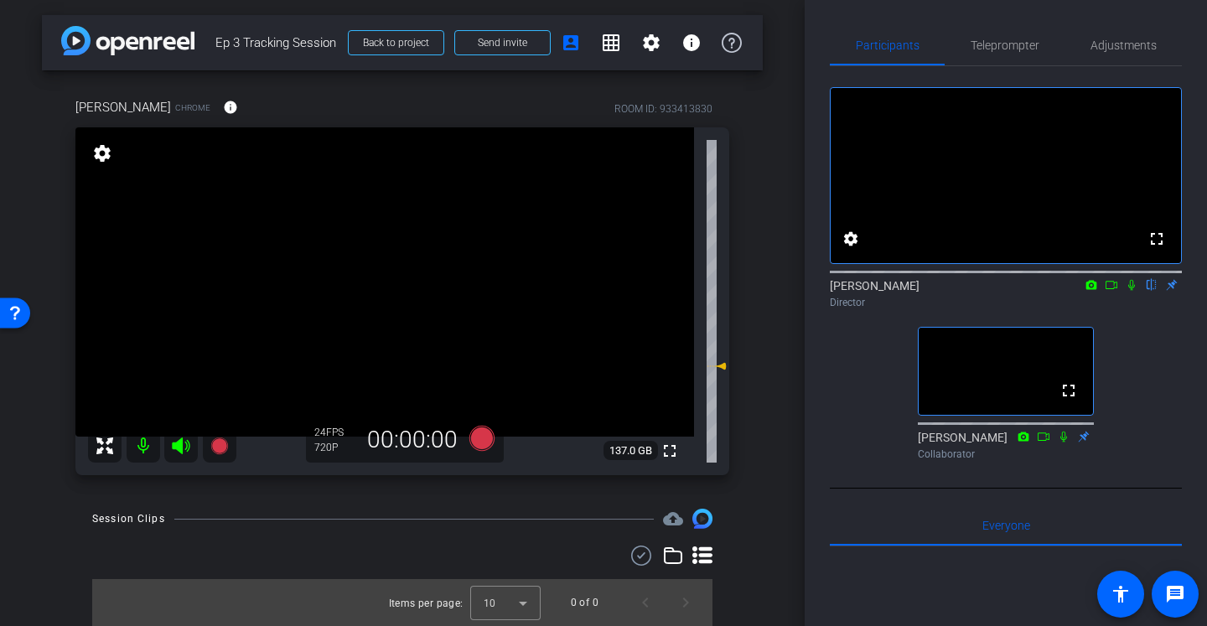
click at [1134, 291] on icon at bounding box center [1131, 285] width 13 height 12
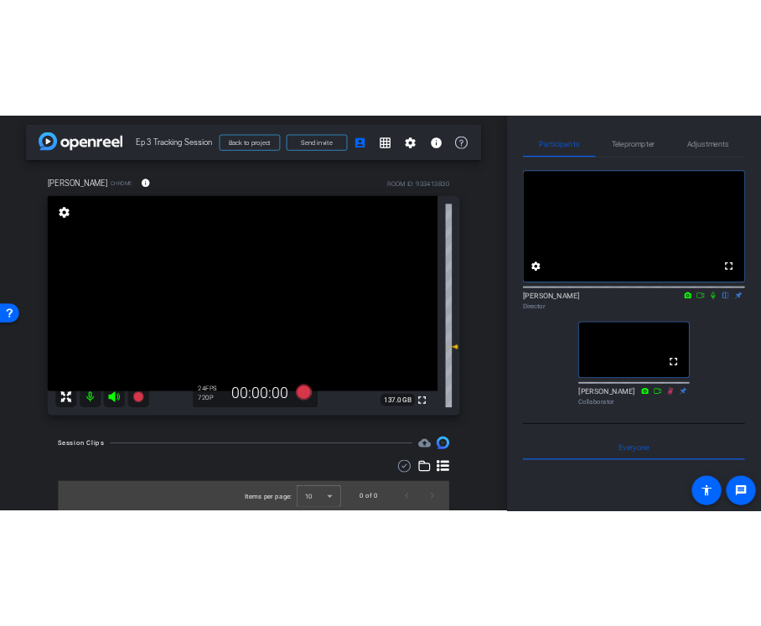
scroll to position [0, 0]
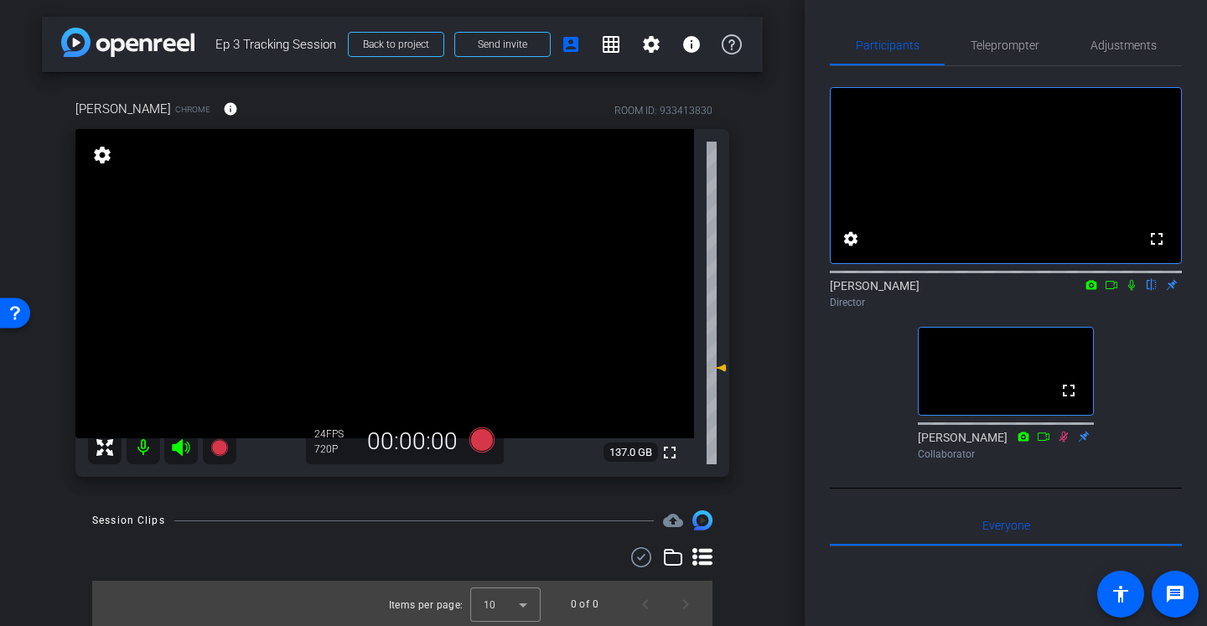
click at [1129, 291] on icon at bounding box center [1131, 285] width 13 height 12
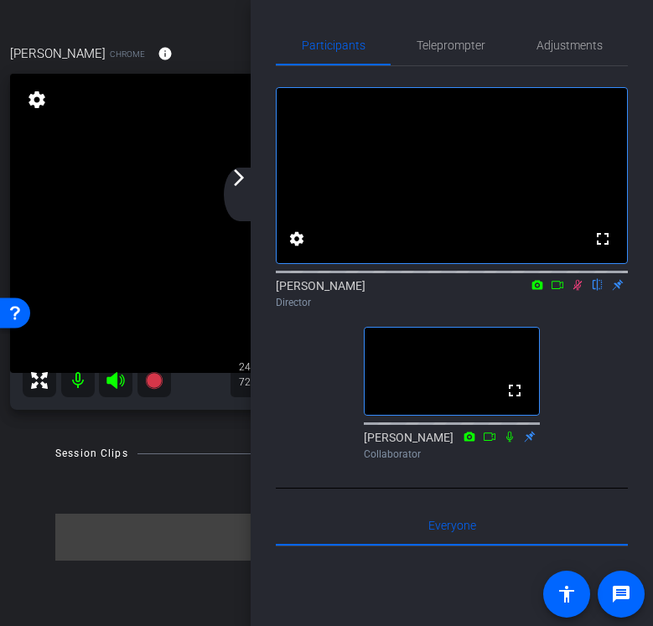
click at [237, 179] on mat-icon "arrow_forward_ios" at bounding box center [239, 178] width 20 height 20
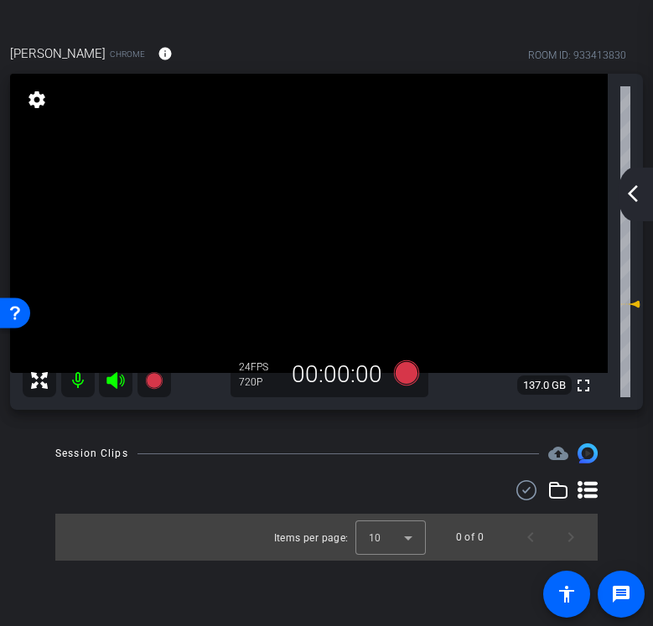
click at [641, 183] on div "arrow_back_ios_new arrow_forward_ios" at bounding box center [635, 195] width 35 height 54
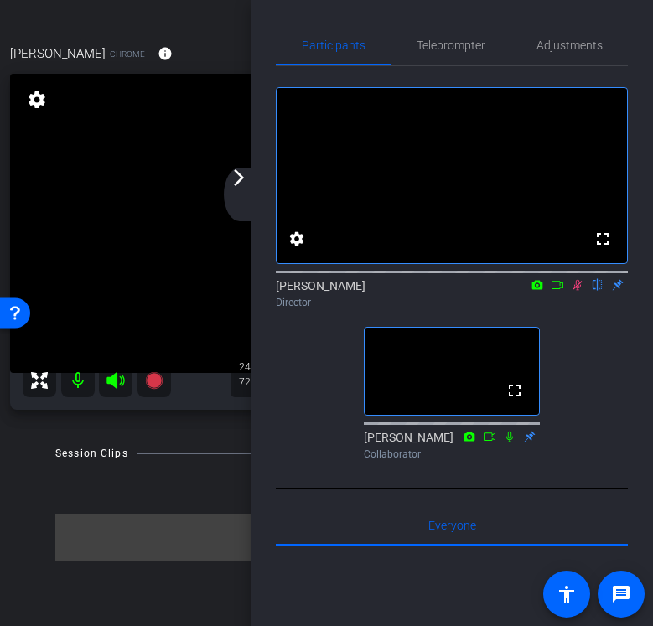
click at [53, 454] on div "Session Clips cloud_upload Items per page: 10 0 of 0" at bounding box center [326, 502] width 643 height 117
click at [235, 181] on mat-icon "arrow_forward_ios" at bounding box center [239, 178] width 20 height 20
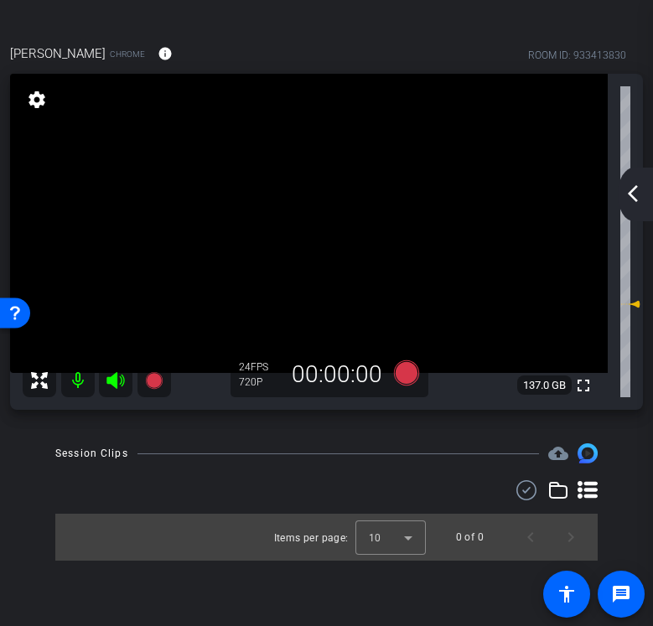
click at [630, 210] on div "arrow_back_ios_new arrow_forward_ios" at bounding box center [635, 195] width 35 height 54
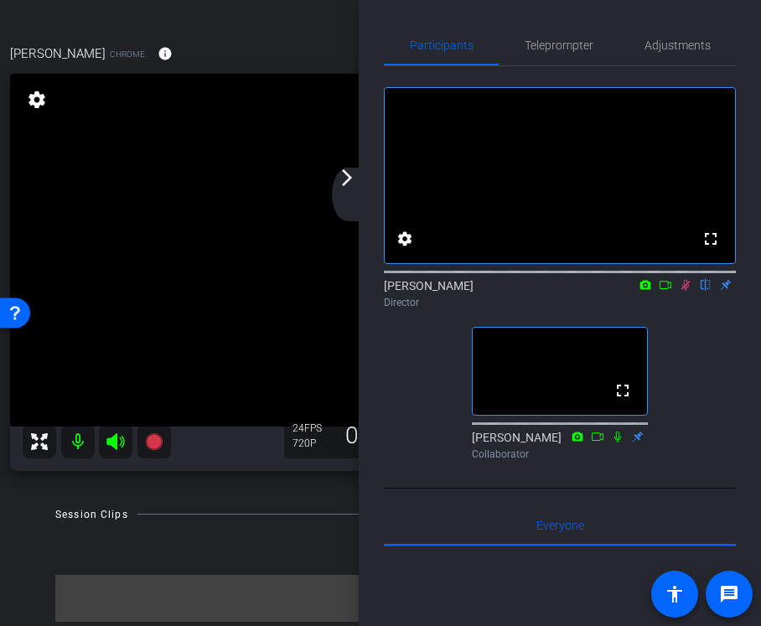
click at [343, 183] on mat-icon "arrow_forward_ios" at bounding box center [347, 178] width 20 height 20
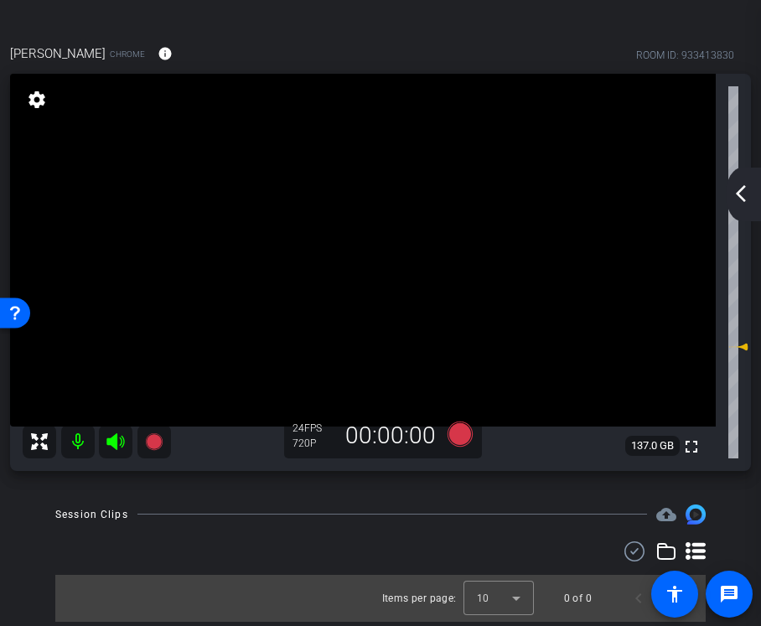
click at [740, 185] on mat-icon "arrow_back_ios_new" at bounding box center [741, 194] width 20 height 20
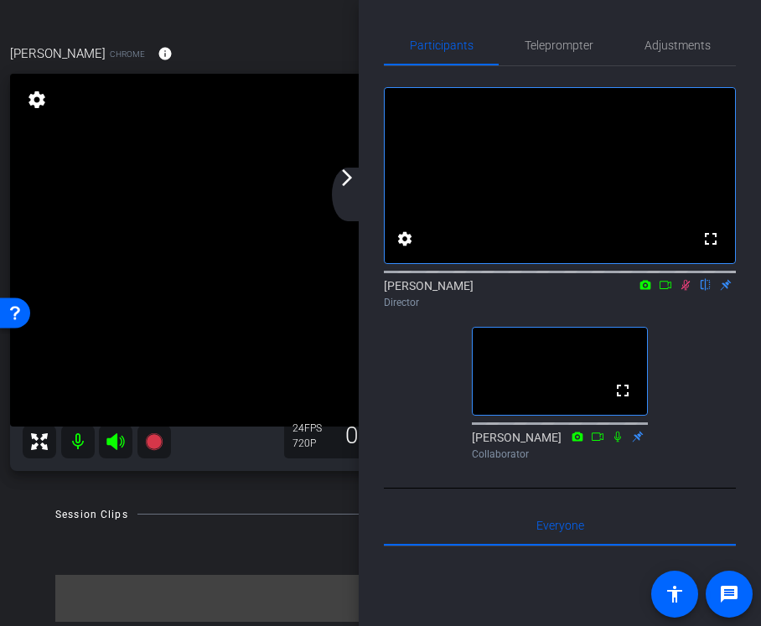
click at [345, 180] on mat-icon "arrow_forward_ios" at bounding box center [347, 178] width 20 height 20
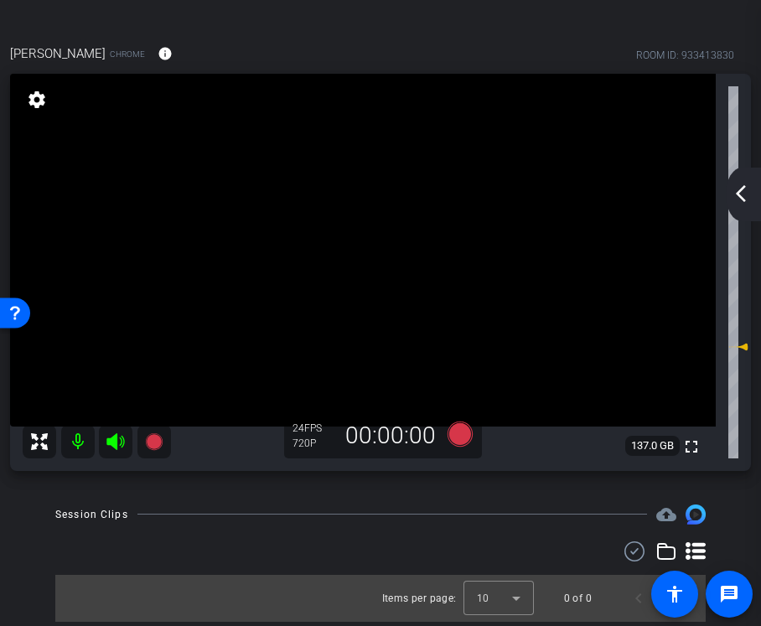
click at [742, 195] on mat-icon "arrow_back_ios_new" at bounding box center [741, 194] width 20 height 20
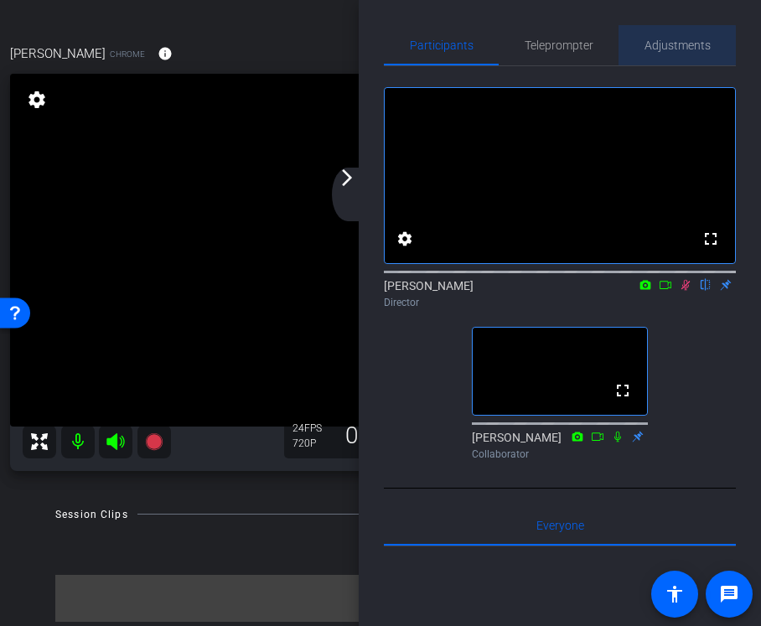
click at [663, 45] on span "Adjustments" at bounding box center [678, 45] width 66 height 12
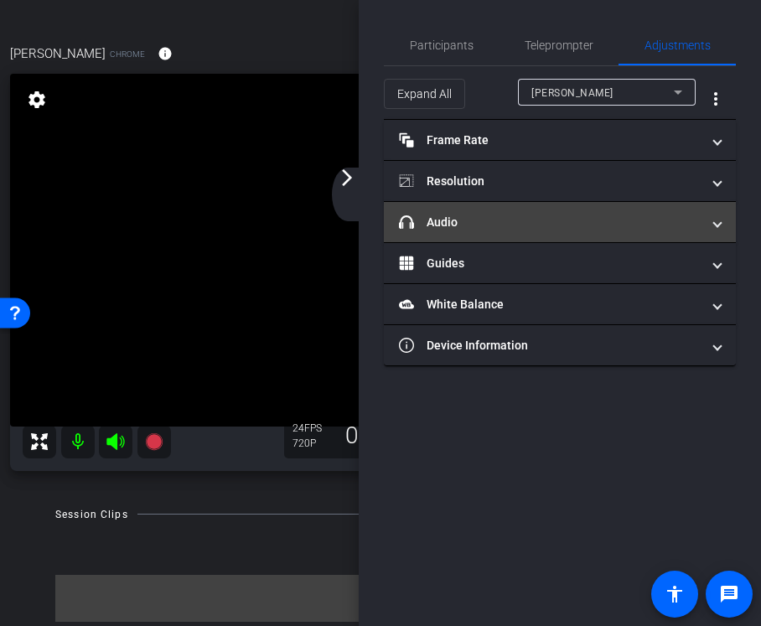
click at [515, 229] on mat-panel-title "headphone icon Audio" at bounding box center [550, 223] width 302 height 18
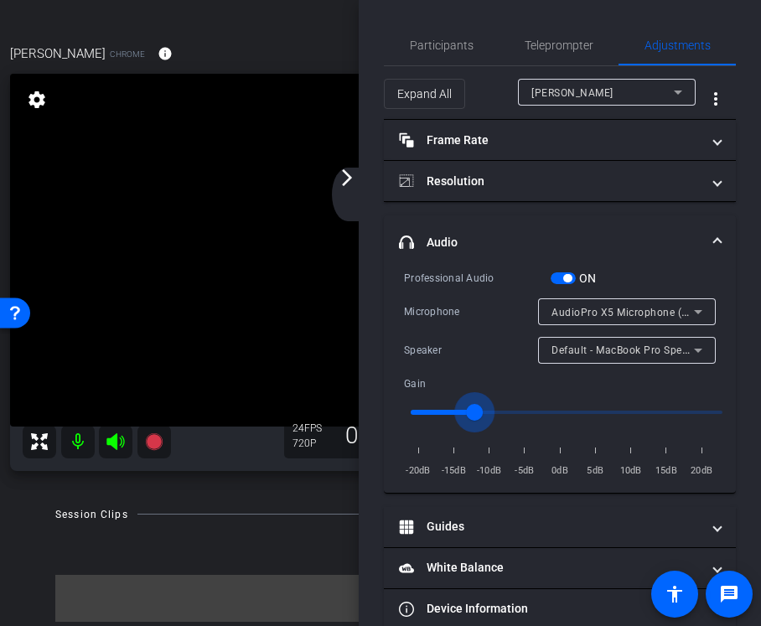
click at [467, 412] on input "range" at bounding box center [566, 412] width 347 height 37
click at [453, 410] on input "range" at bounding box center [566, 412] width 347 height 37
click at [439, 407] on input "range" at bounding box center [566, 412] width 347 height 37
type input "0.1"
click at [425, 407] on input "range" at bounding box center [566, 412] width 347 height 37
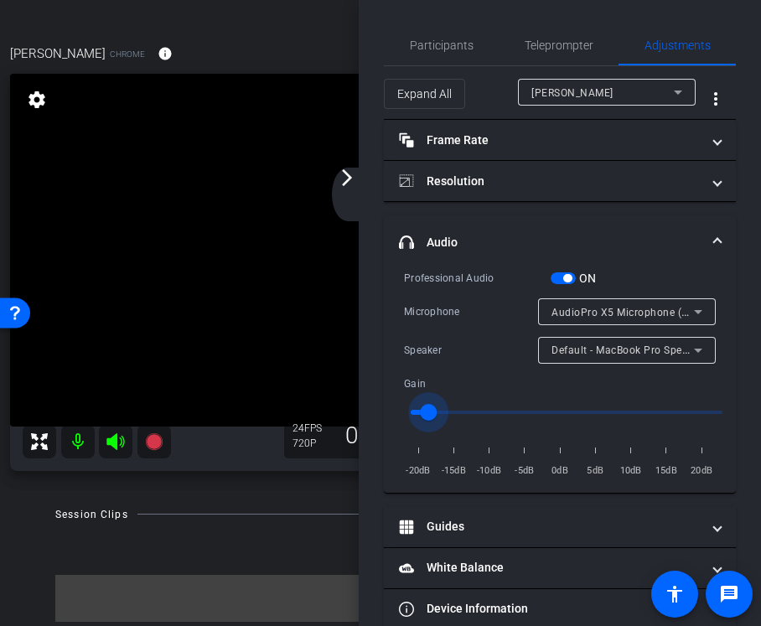
click at [350, 192] on div "arrow_back_ios_new arrow_forward_ios" at bounding box center [349, 195] width 35 height 54
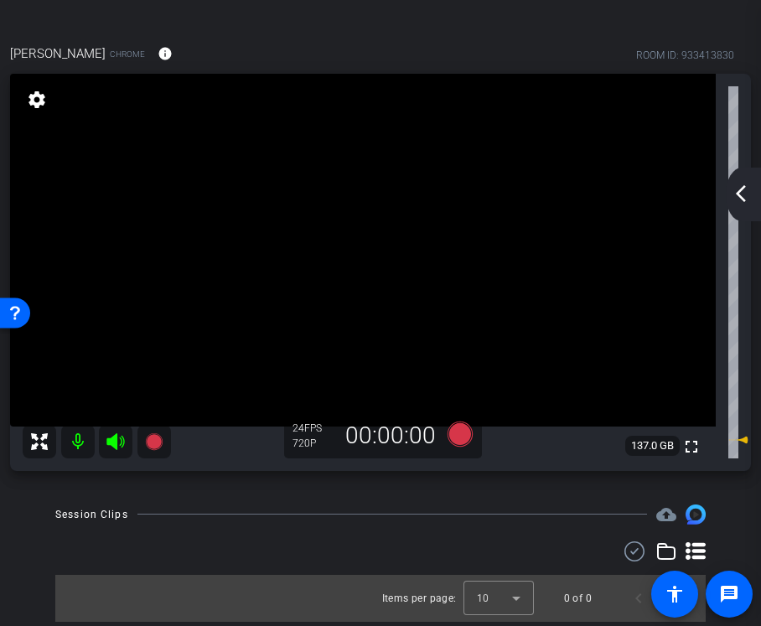
click at [742, 189] on mat-icon "arrow_back_ios_new" at bounding box center [741, 194] width 20 height 20
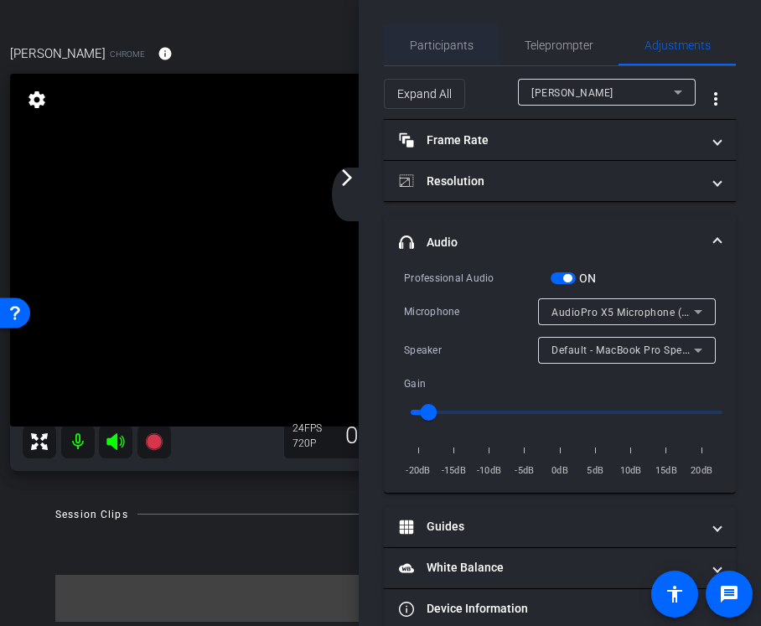
click at [458, 48] on span "Participants" at bounding box center [442, 45] width 64 height 12
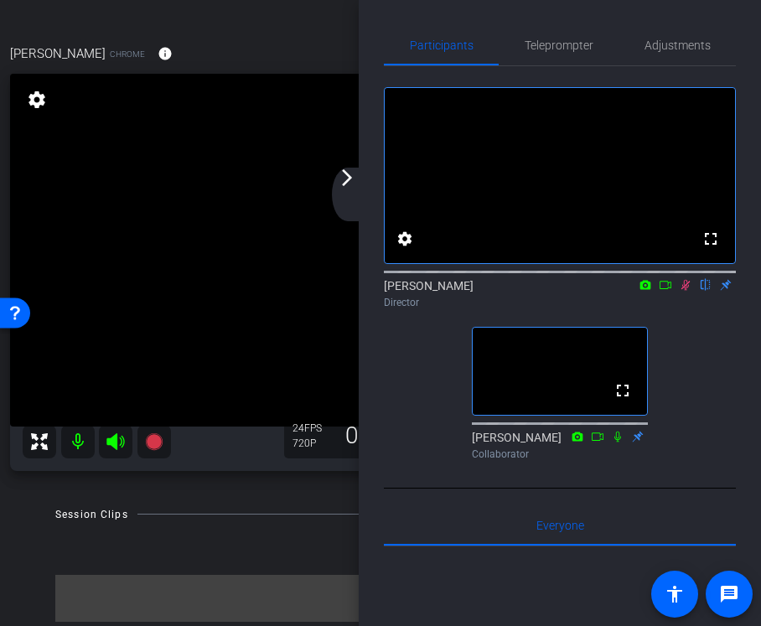
click at [350, 179] on mat-icon "arrow_forward_ios" at bounding box center [347, 178] width 20 height 20
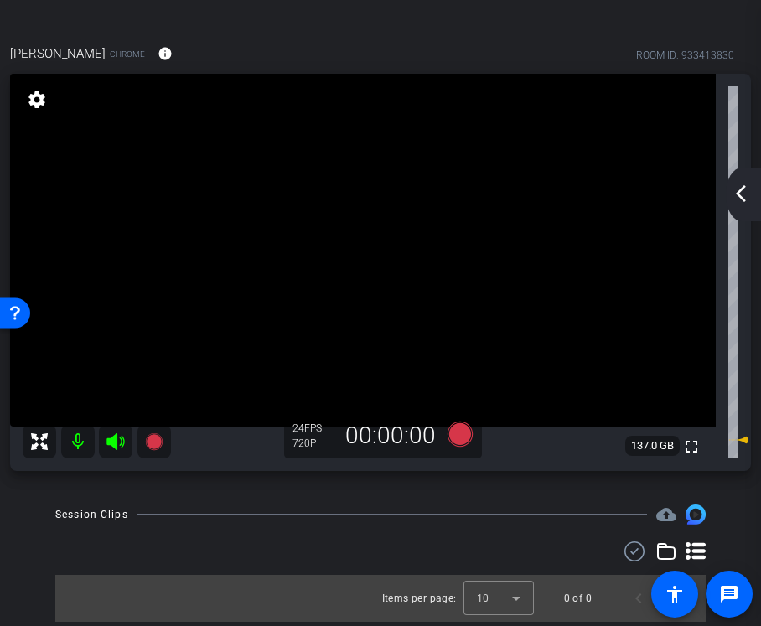
click at [746, 200] on mat-icon "arrow_back_ios_new" at bounding box center [741, 194] width 20 height 20
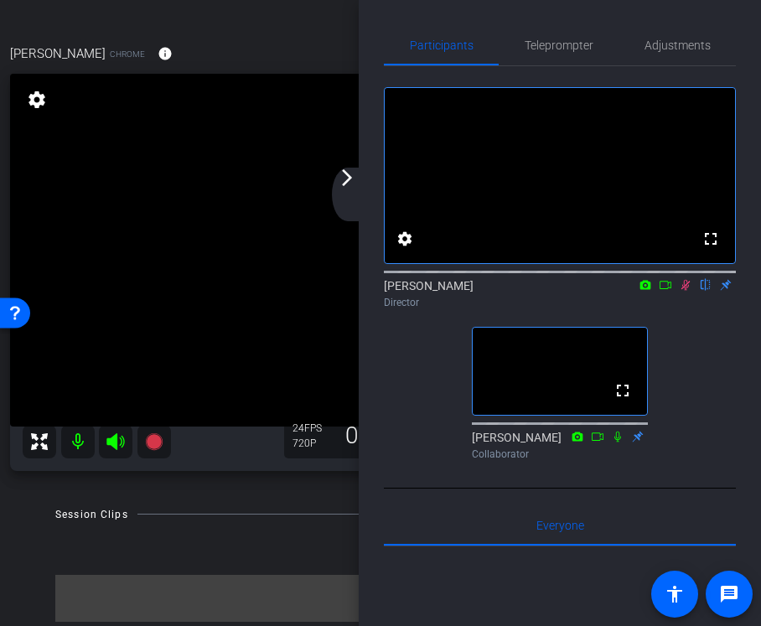
scroll to position [7, 0]
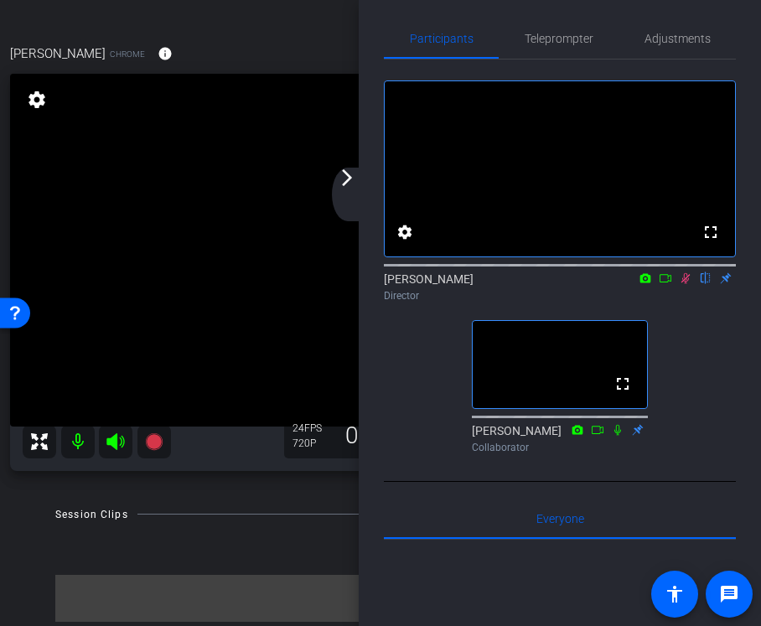
click at [315, 44] on div "Allie Garfinkle Chrome info ROOM ID: 933413830" at bounding box center [380, 54] width 741 height 40
click at [604, 41] on div "Teleprompter" at bounding box center [559, 38] width 120 height 40
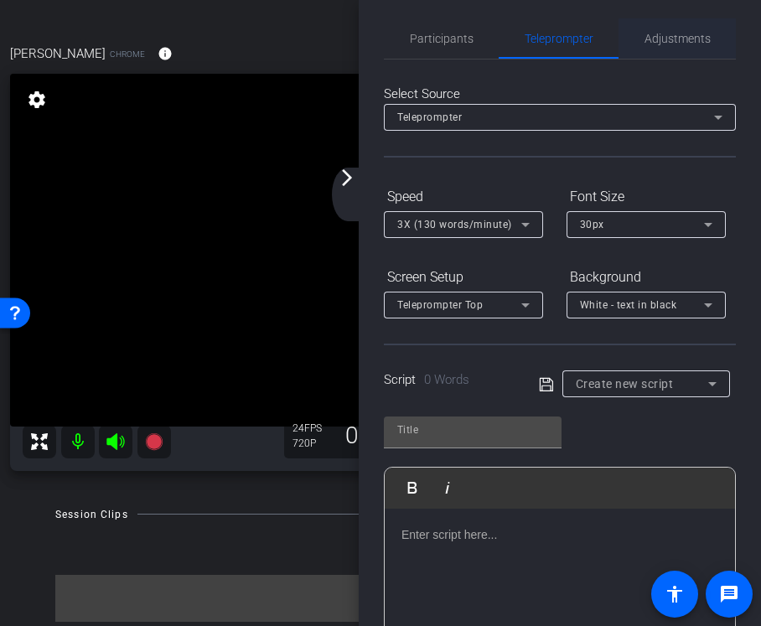
click at [677, 36] on span "Adjustments" at bounding box center [678, 39] width 66 height 12
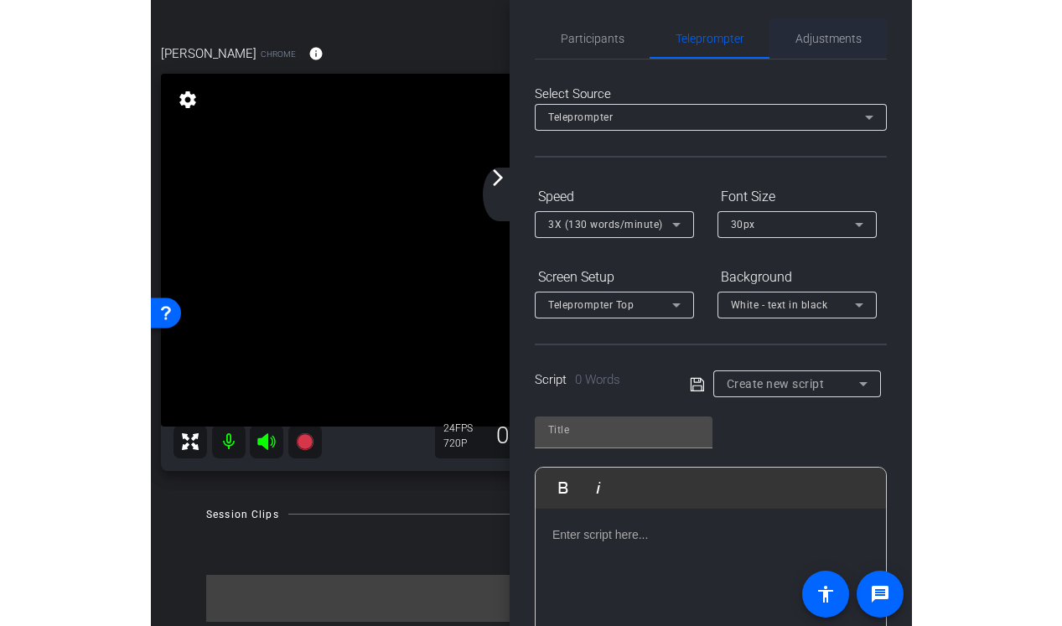
scroll to position [0, 0]
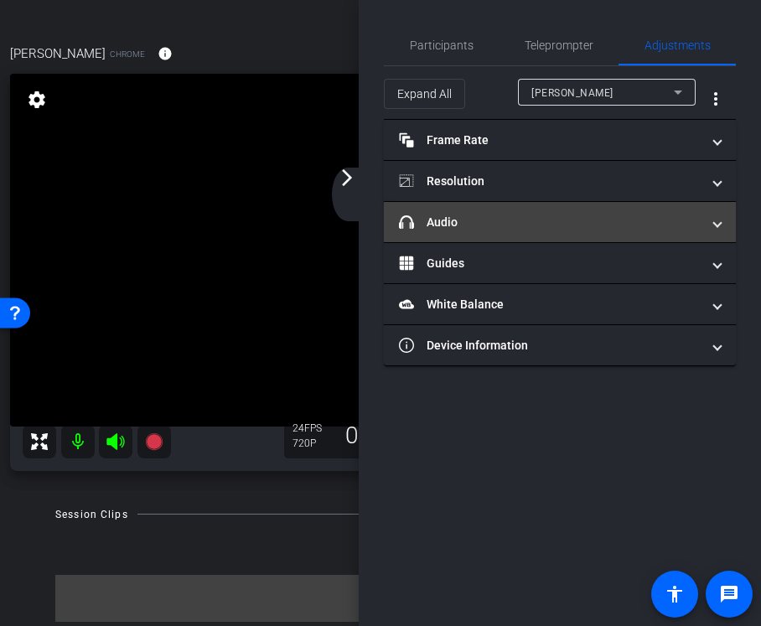
click at [504, 226] on mat-panel-title "headphone icon Audio" at bounding box center [550, 223] width 302 height 18
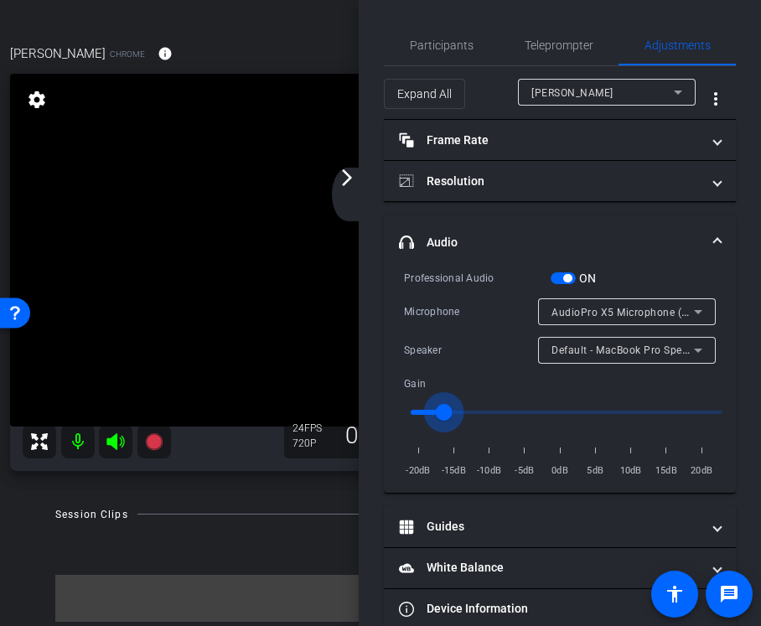
click at [444, 409] on input "range" at bounding box center [566, 412] width 347 height 37
click at [459, 414] on input "range" at bounding box center [566, 412] width 347 height 37
click at [500, 413] on input "range" at bounding box center [566, 412] width 347 height 37
click at [470, 407] on input "range" at bounding box center [566, 412] width 347 height 37
click at [464, 407] on input "range" at bounding box center [566, 412] width 347 height 37
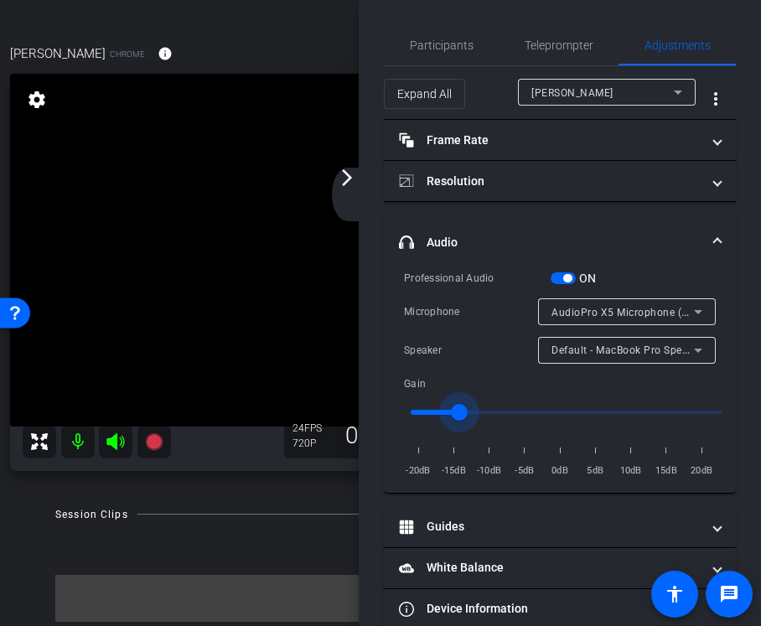
click at [358, 187] on div "arrow_back_ios_new arrow_forward_ios" at bounding box center [349, 195] width 35 height 54
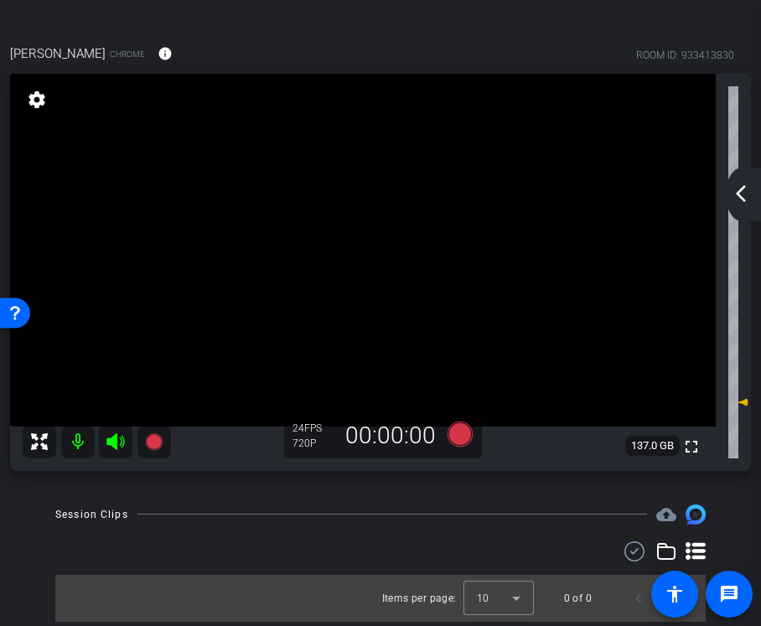
click at [743, 195] on mat-icon "arrow_back_ios_new" at bounding box center [741, 194] width 20 height 20
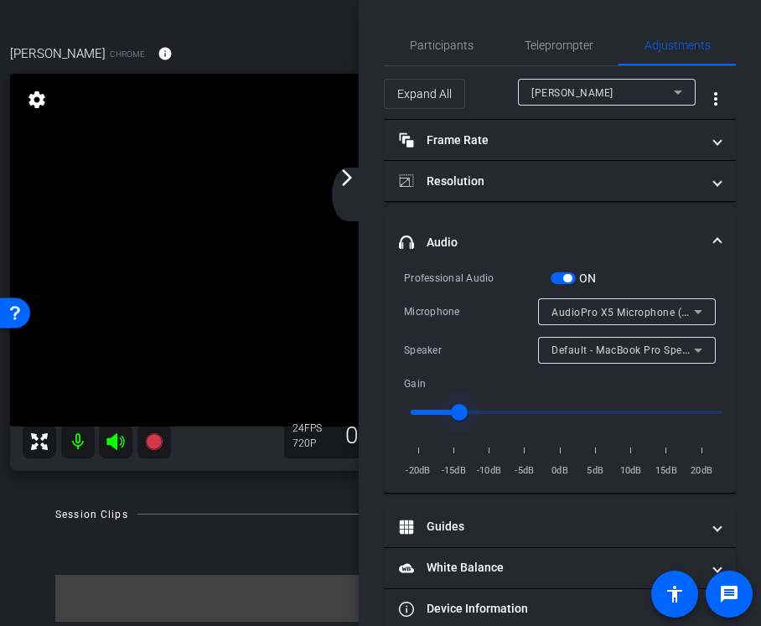
type input "0.2"
click at [443, 414] on input "range" at bounding box center [566, 412] width 347 height 37
click at [458, 31] on span "Participants" at bounding box center [442, 45] width 64 height 40
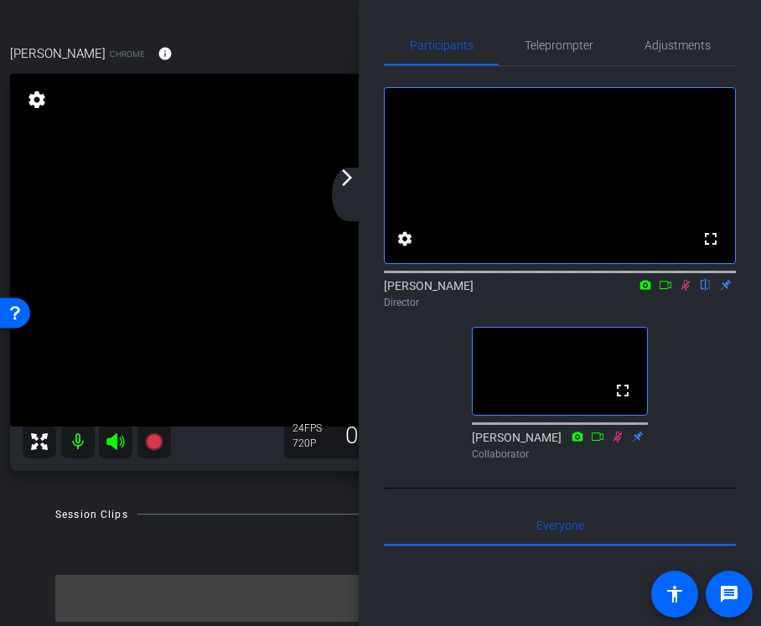
click at [305, 39] on div "Allie Garfinkle Chrome info ROOM ID: 933413830" at bounding box center [380, 54] width 741 height 40
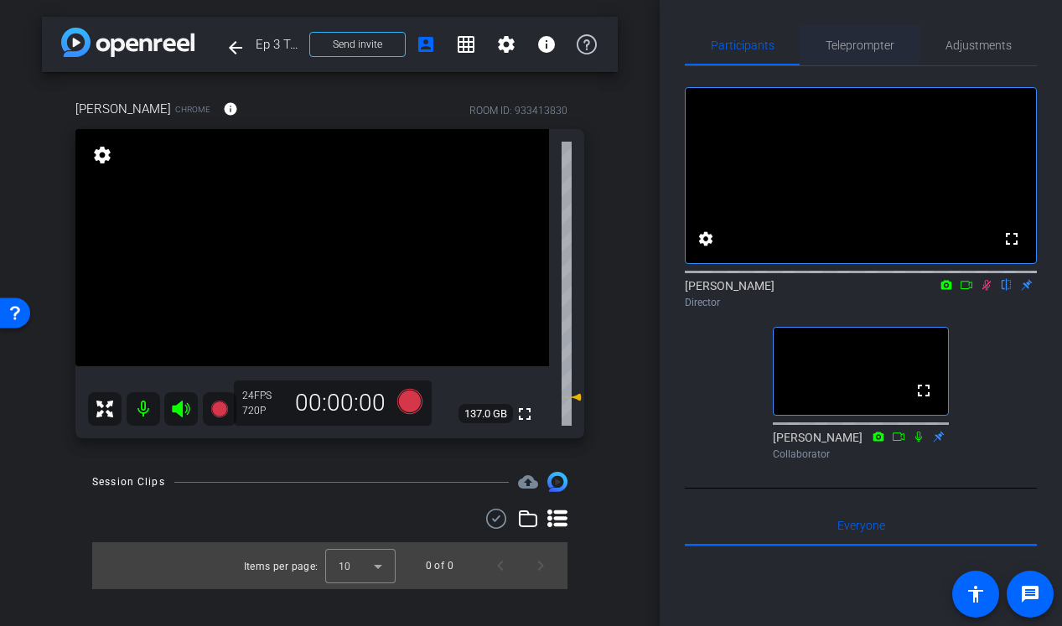
click at [856, 46] on span "Teleprompter" at bounding box center [860, 45] width 69 height 12
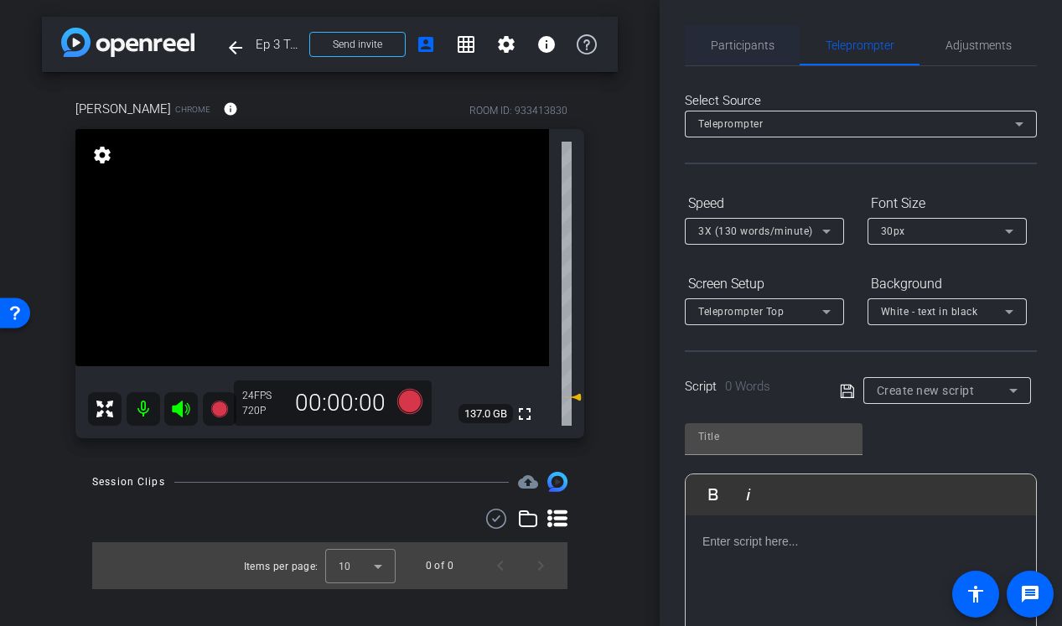
click at [768, 37] on span "Participants" at bounding box center [743, 45] width 64 height 40
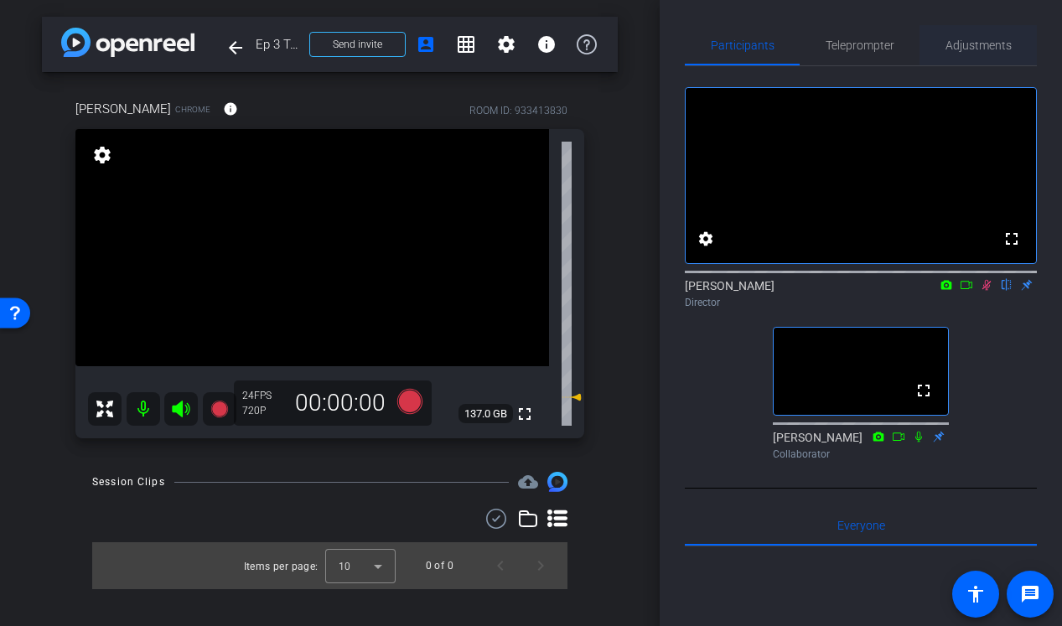
click at [967, 49] on span "Adjustments" at bounding box center [979, 45] width 66 height 12
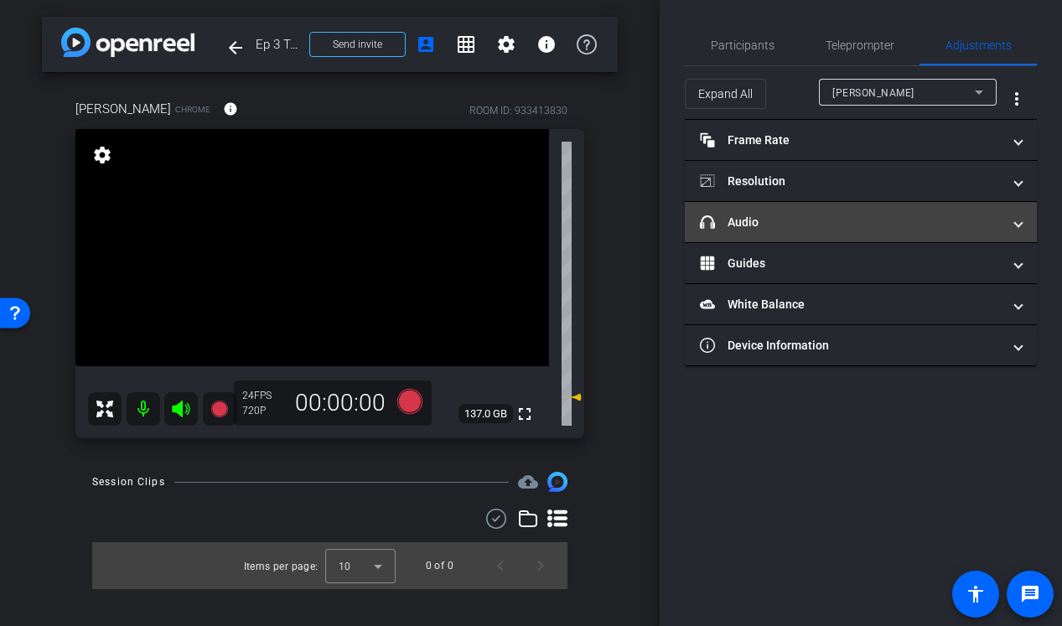
click at [800, 226] on mat-panel-title "headphone icon Audio" at bounding box center [851, 223] width 302 height 18
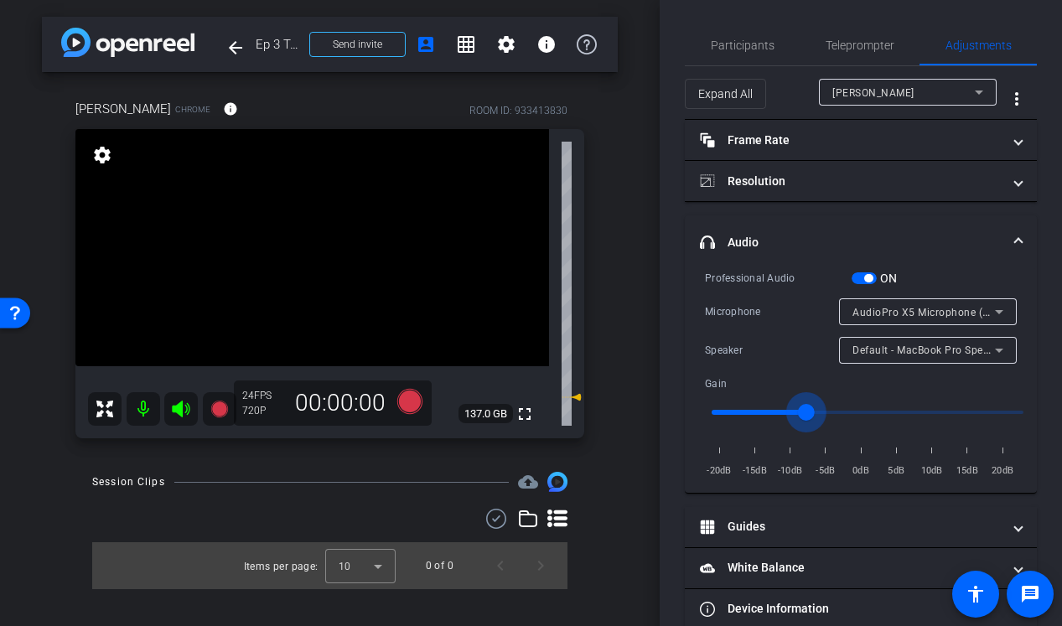
drag, startPoint x: 723, startPoint y: 408, endPoint x: 812, endPoint y: 412, distance: 88.9
click at [812, 412] on input "range" at bounding box center [867, 412] width 347 height 37
type input "0.4"
click at [774, 409] on input "range" at bounding box center [867, 412] width 347 height 37
click at [735, 29] on span "Participants" at bounding box center [743, 45] width 64 height 40
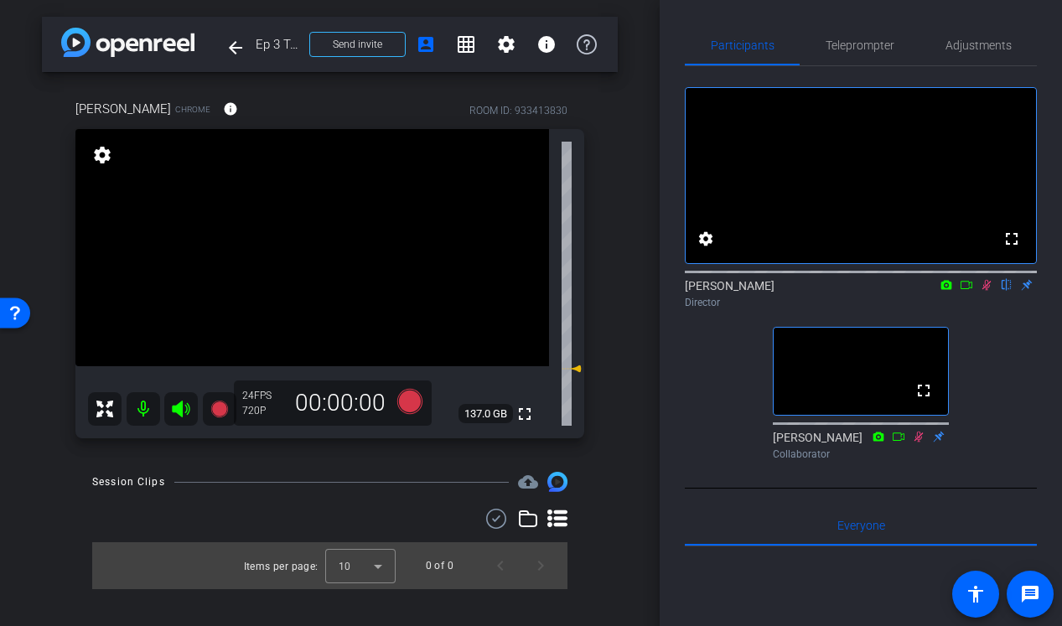
click at [990, 291] on icon at bounding box center [986, 285] width 13 height 12
click at [986, 44] on span "Adjustments" at bounding box center [979, 45] width 66 height 12
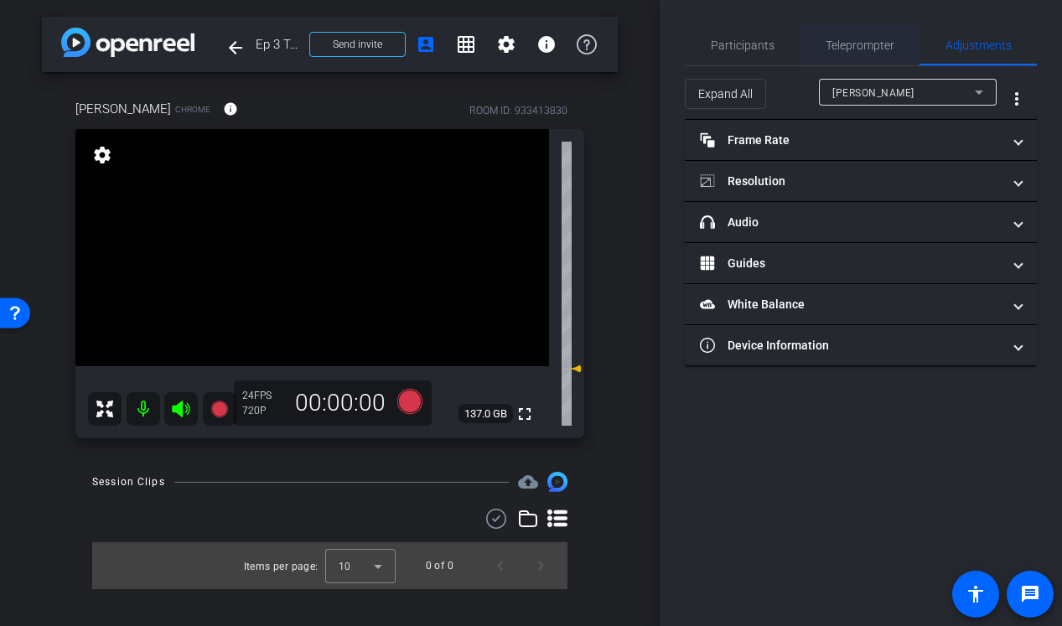
click at [847, 39] on span "Teleprompter" at bounding box center [860, 45] width 69 height 12
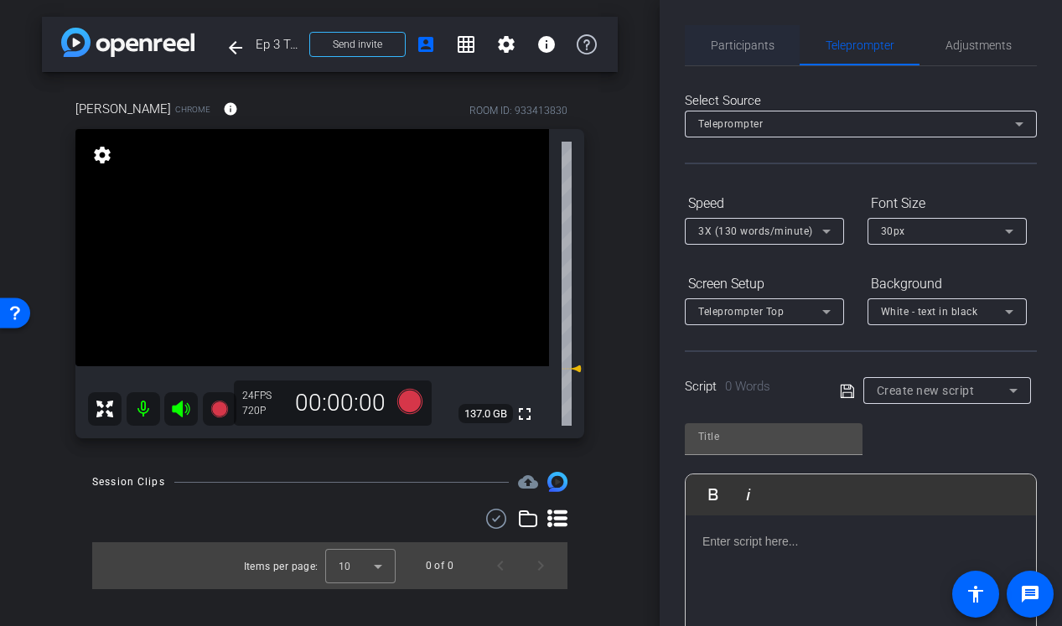
click at [762, 49] on span "Participants" at bounding box center [743, 45] width 64 height 12
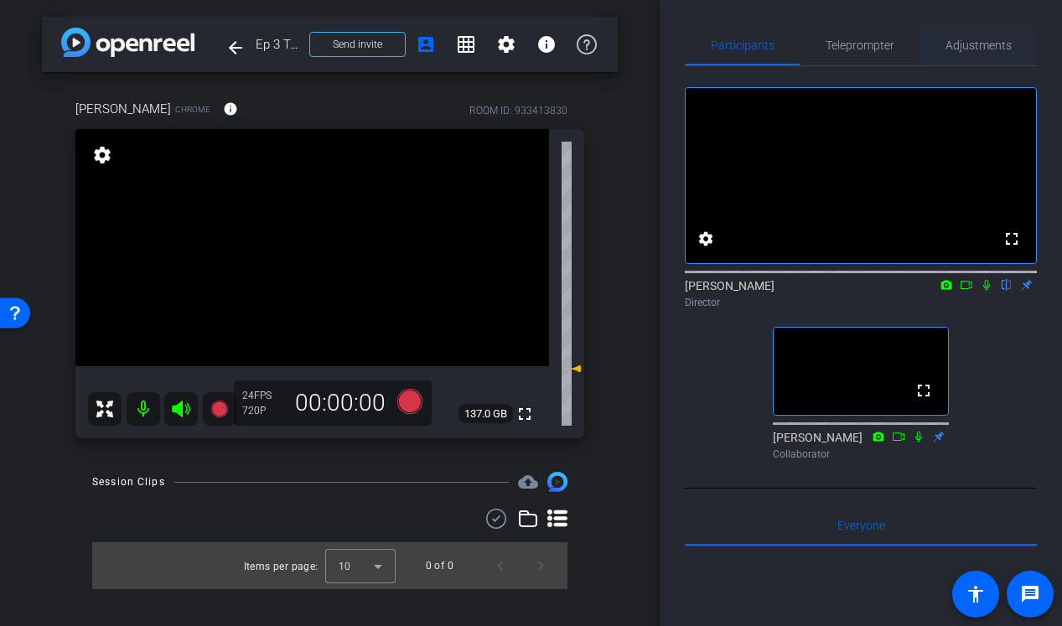
click at [971, 39] on span "Adjustments" at bounding box center [979, 45] width 66 height 12
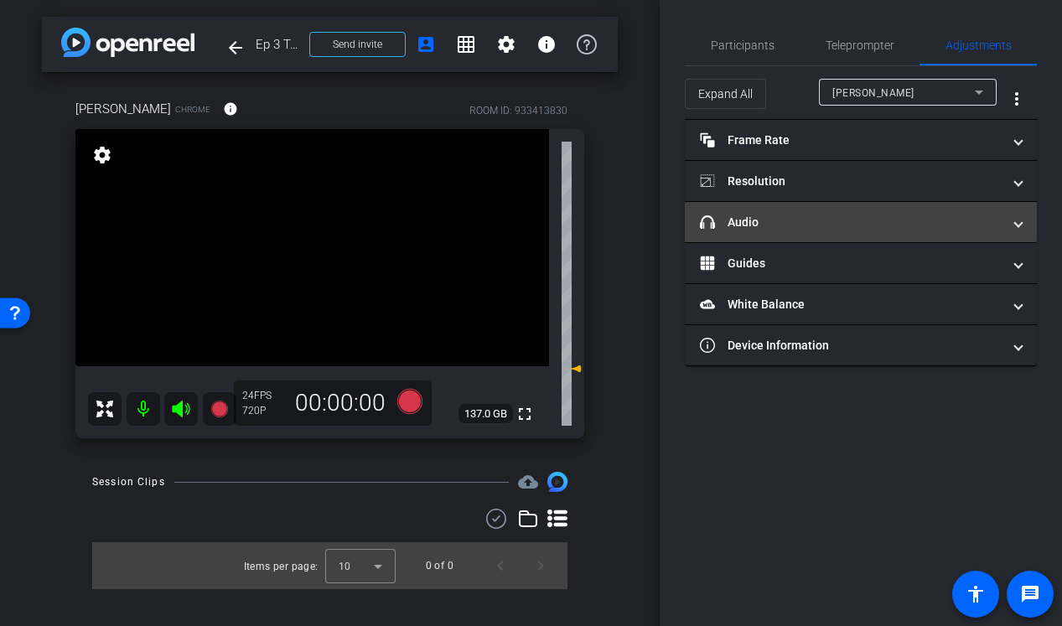
click at [780, 223] on mat-panel-title "headphone icon Audio" at bounding box center [851, 223] width 302 height 18
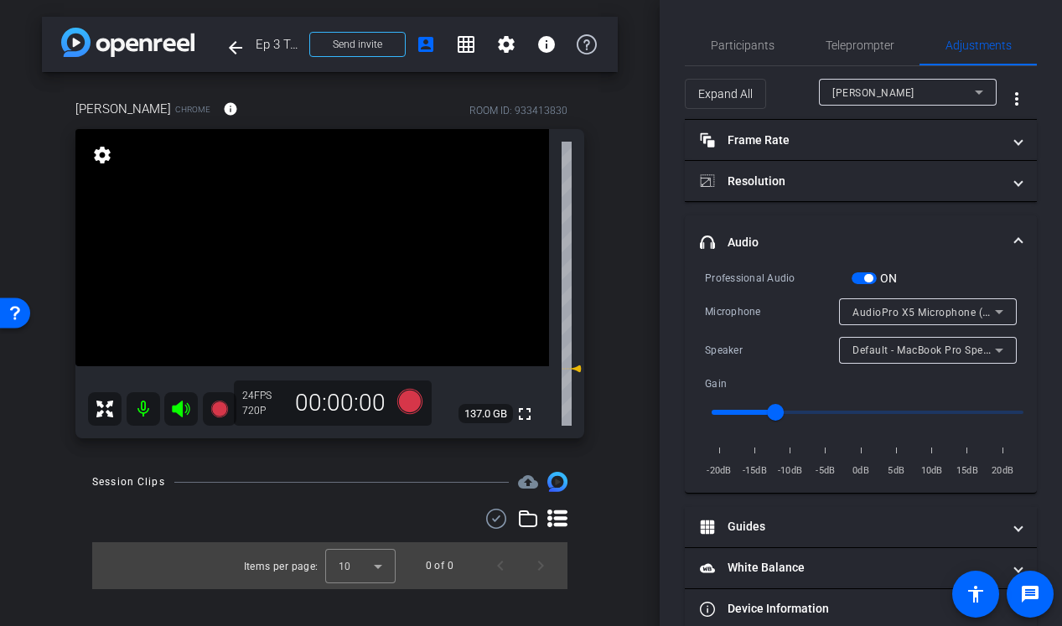
click at [799, 413] on input "range" at bounding box center [867, 412] width 347 height 37
click at [899, 312] on span "AudioPro X5 Microphone (0a67:d090)" at bounding box center [946, 311] width 187 height 13
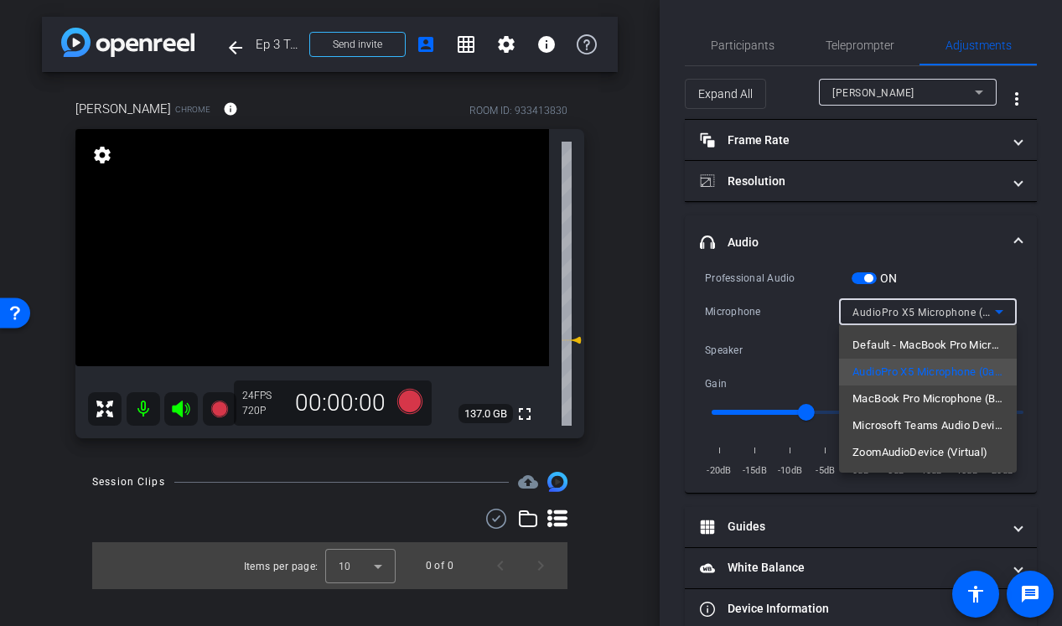
click at [899, 312] on div at bounding box center [531, 313] width 1062 height 626
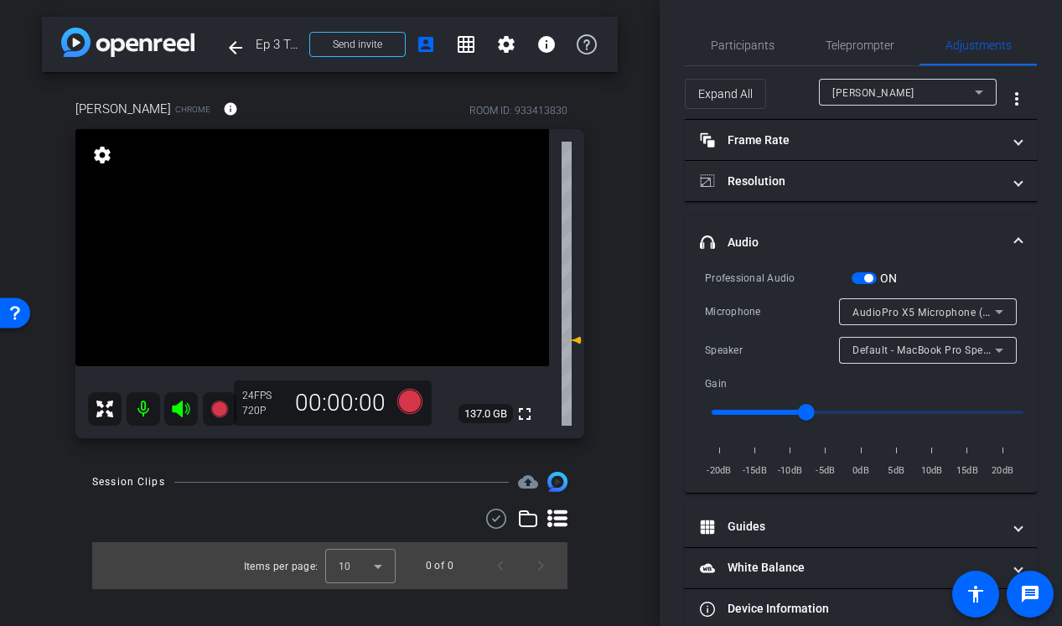
click at [879, 410] on input "range" at bounding box center [867, 412] width 347 height 37
click at [925, 411] on input "range" at bounding box center [867, 412] width 347 height 37
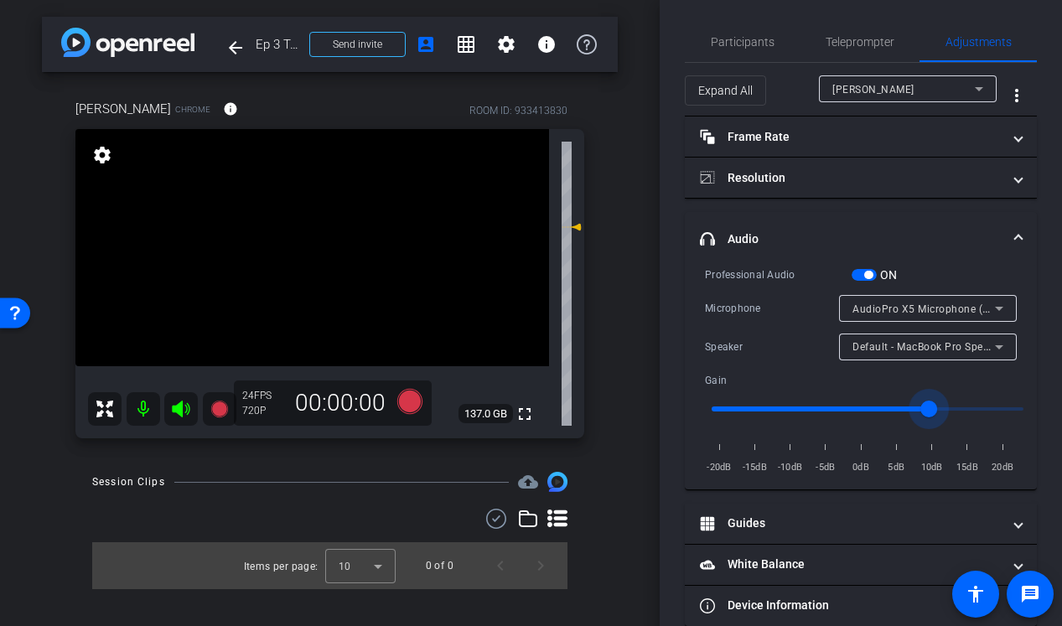
scroll to position [7, 0]
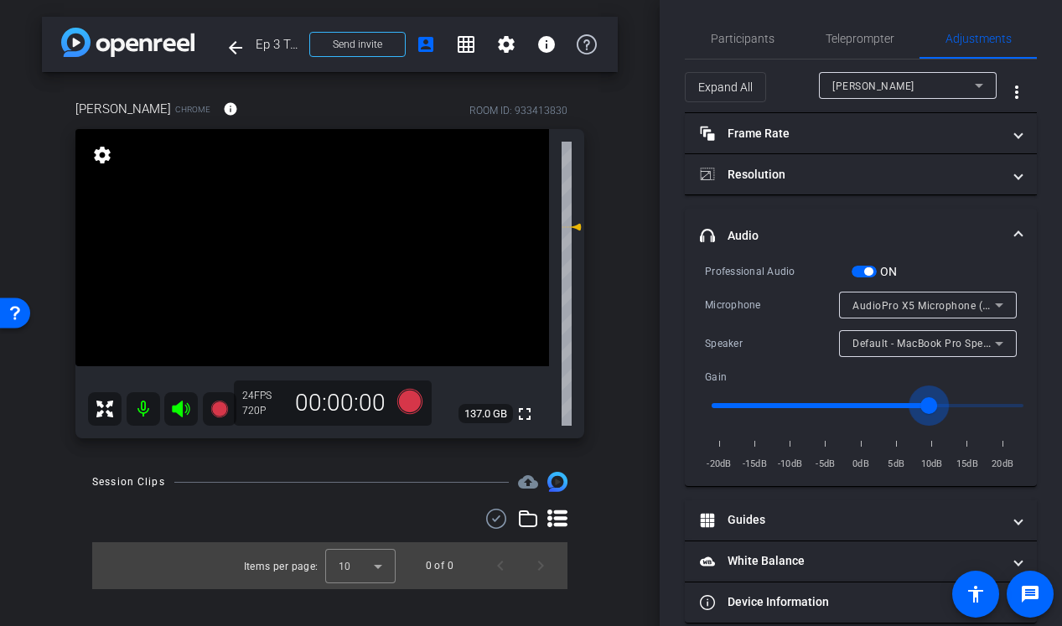
click at [838, 406] on input "range" at bounding box center [867, 405] width 347 height 37
click at [794, 402] on input "range" at bounding box center [867, 405] width 347 height 37
click at [774, 401] on input "range" at bounding box center [867, 405] width 347 height 37
click at [765, 406] on input "range" at bounding box center [867, 405] width 347 height 37
click at [790, 398] on input "range" at bounding box center [867, 405] width 347 height 37
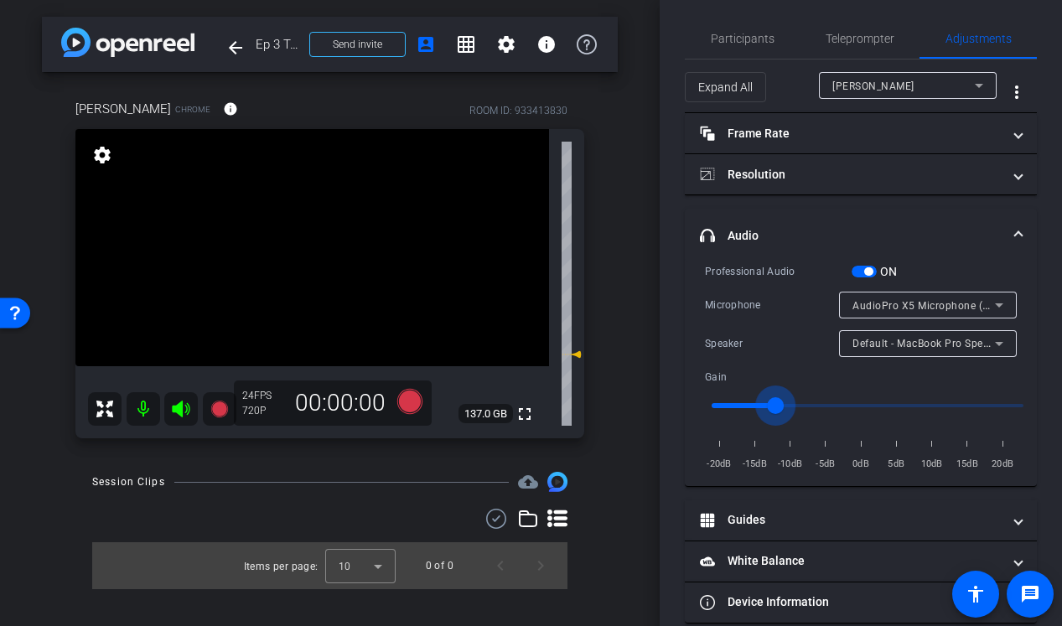
drag, startPoint x: 790, startPoint y: 398, endPoint x: 772, endPoint y: 402, distance: 18.1
click at [772, 402] on input "range" at bounding box center [867, 405] width 347 height 37
click at [762, 400] on input "range" at bounding box center [867, 405] width 347 height 37
click at [415, 397] on icon at bounding box center [409, 401] width 25 height 25
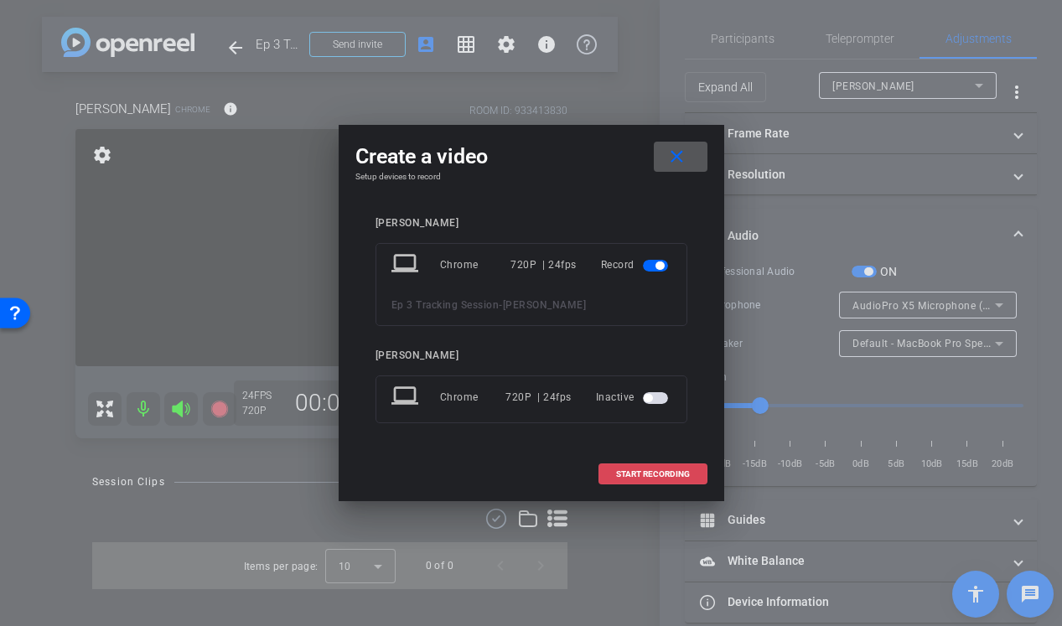
click at [651, 472] on span "START RECORDING" at bounding box center [653, 474] width 74 height 8
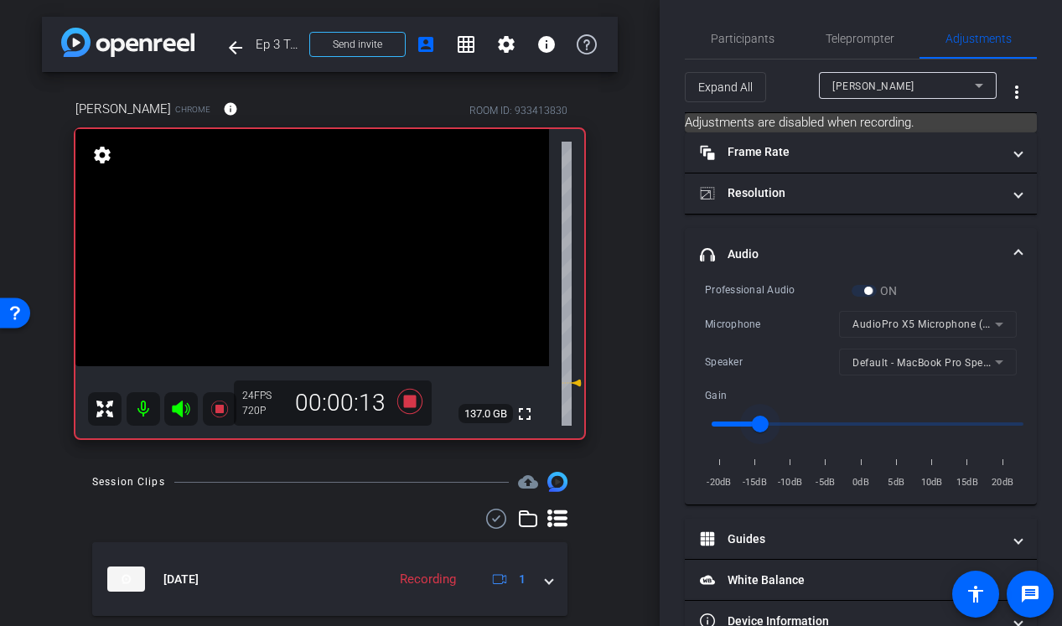
click at [745, 421] on input "range" at bounding box center [867, 424] width 347 height 37
click at [780, 423] on input "range" at bounding box center [867, 424] width 347 height 37
type input "0.5"
click at [787, 423] on input "range" at bounding box center [867, 424] width 347 height 37
click at [850, 38] on span "Teleprompter" at bounding box center [860, 39] width 69 height 12
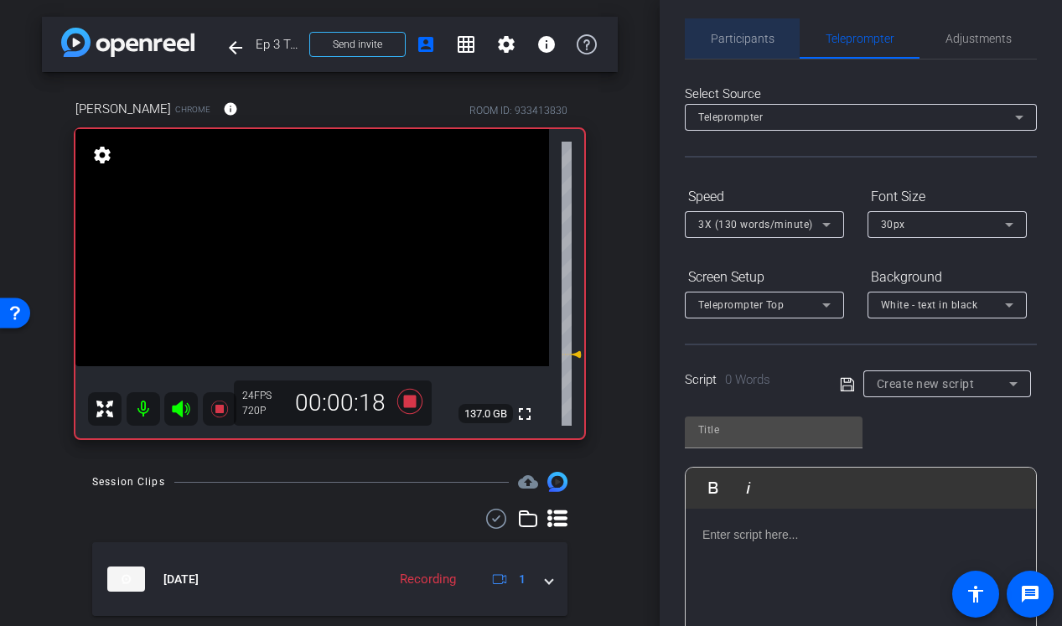
click at [744, 37] on span "Participants" at bounding box center [743, 39] width 64 height 12
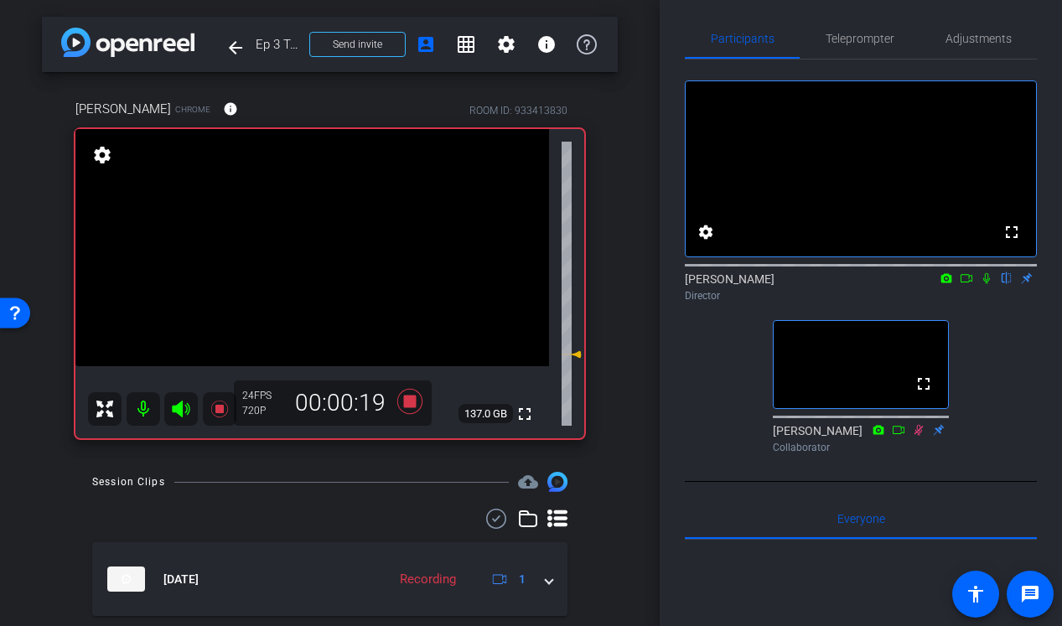
click at [985, 284] on icon at bounding box center [986, 278] width 7 height 11
click at [968, 53] on span "Adjustments" at bounding box center [979, 38] width 66 height 40
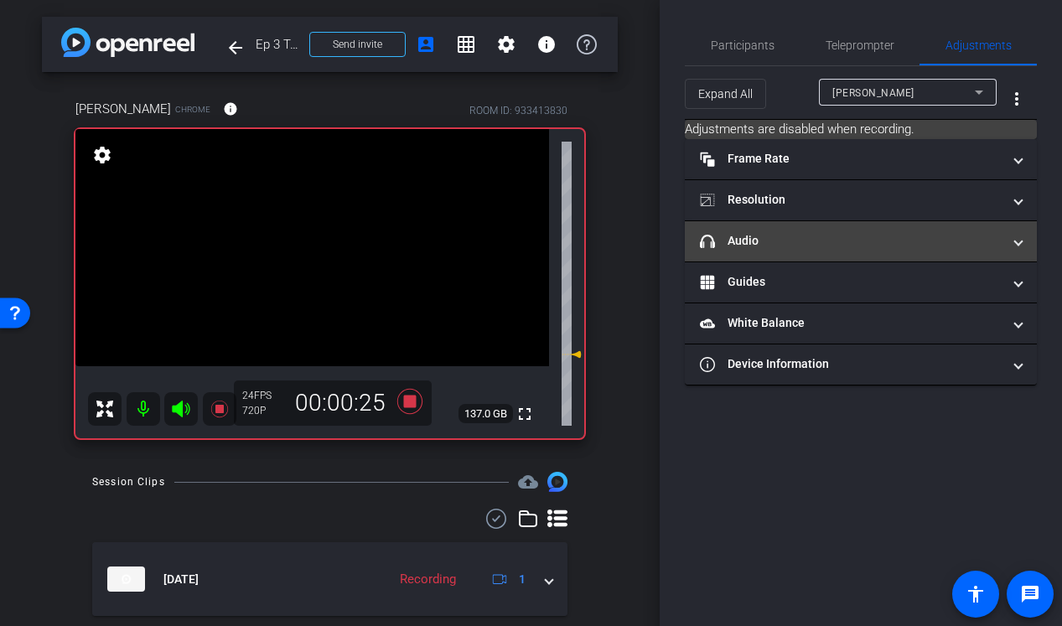
click at [768, 252] on mat-expansion-panel-header "headphone icon Audio" at bounding box center [861, 241] width 352 height 40
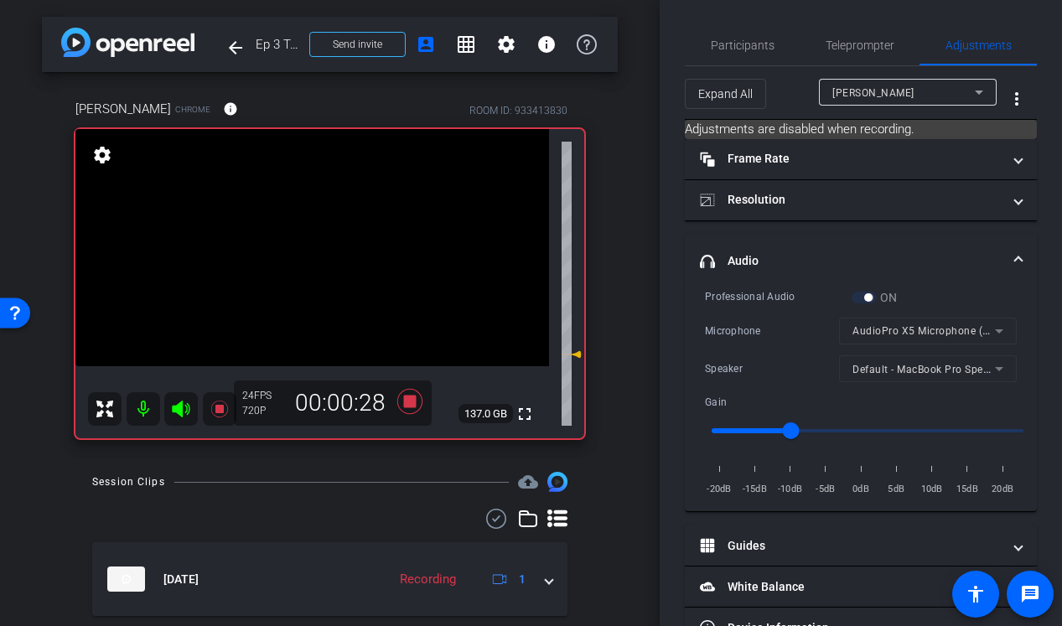
type input "0.3"
click at [759, 430] on input "range" at bounding box center [867, 430] width 347 height 37
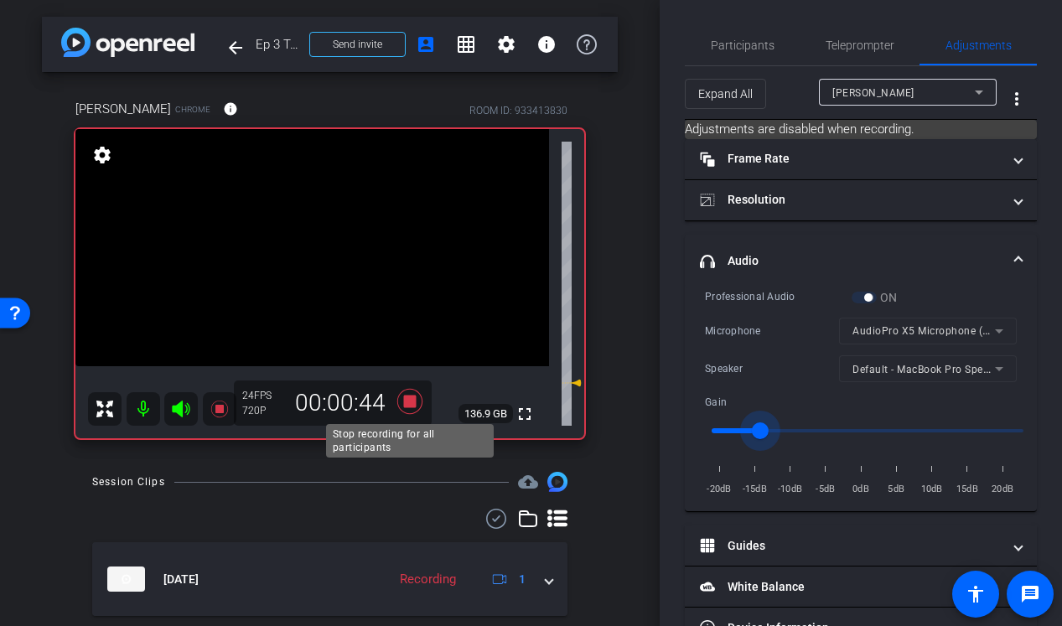
click at [402, 402] on icon at bounding box center [410, 402] width 40 height 30
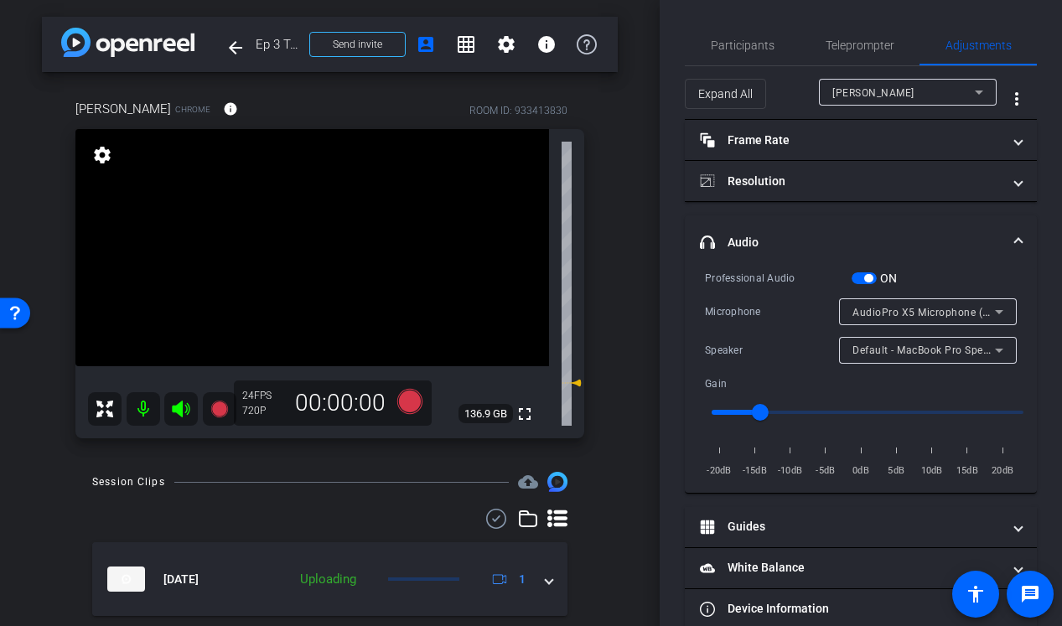
scroll to position [49, 0]
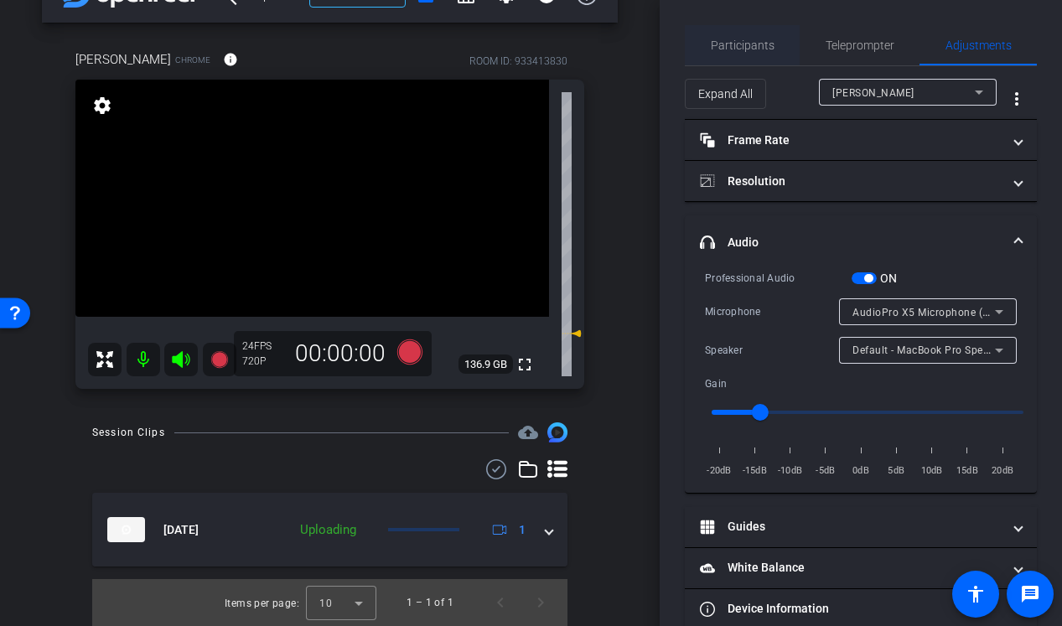
click at [747, 39] on span "Participants" at bounding box center [743, 45] width 64 height 12
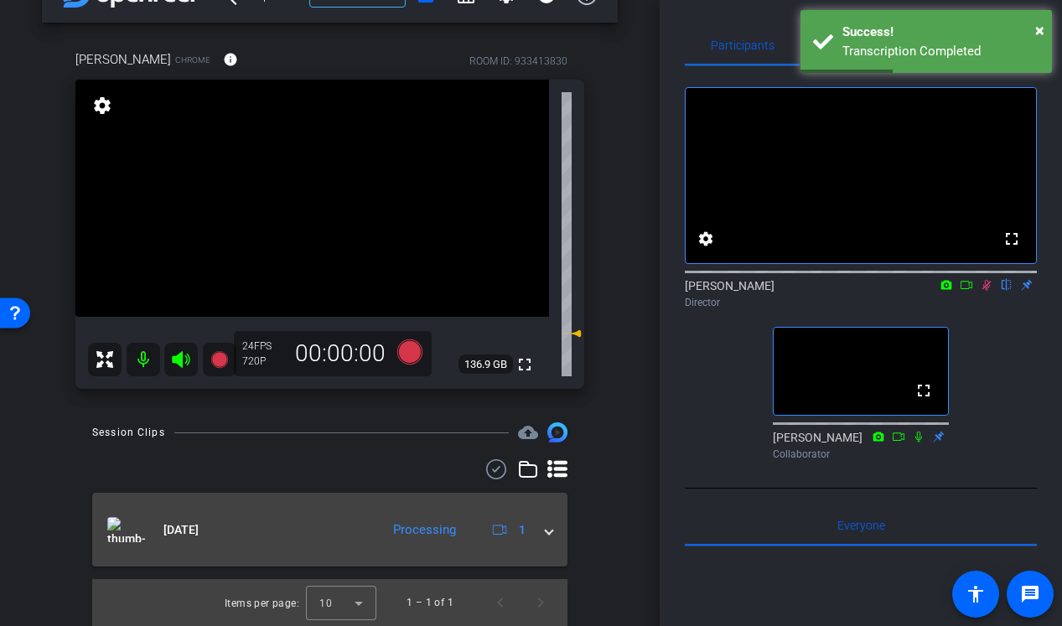
click at [551, 534] on span at bounding box center [549, 530] width 7 height 18
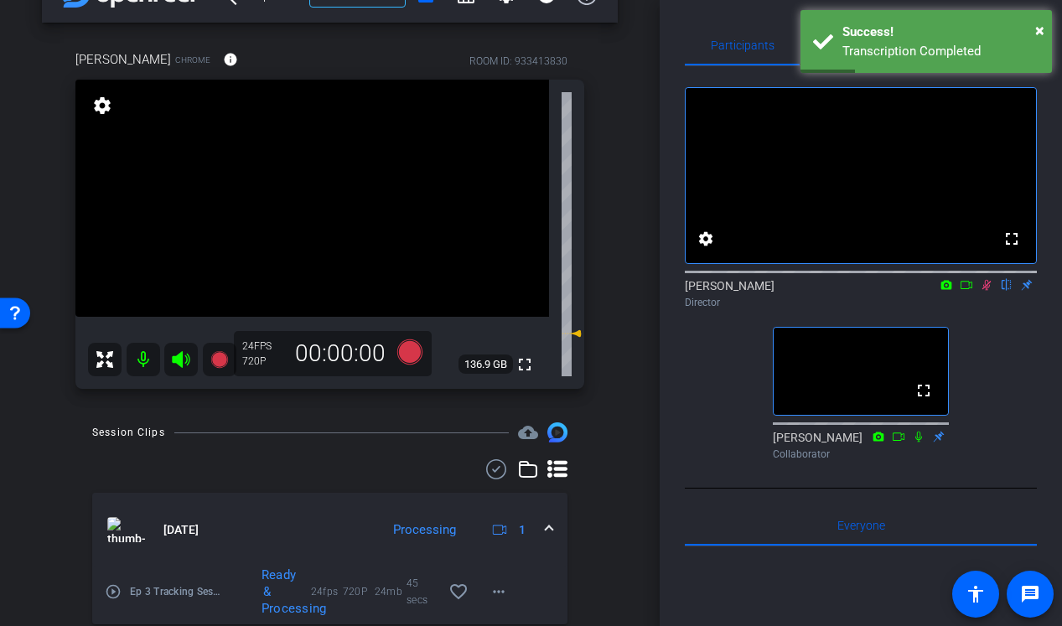
scroll to position [107, 0]
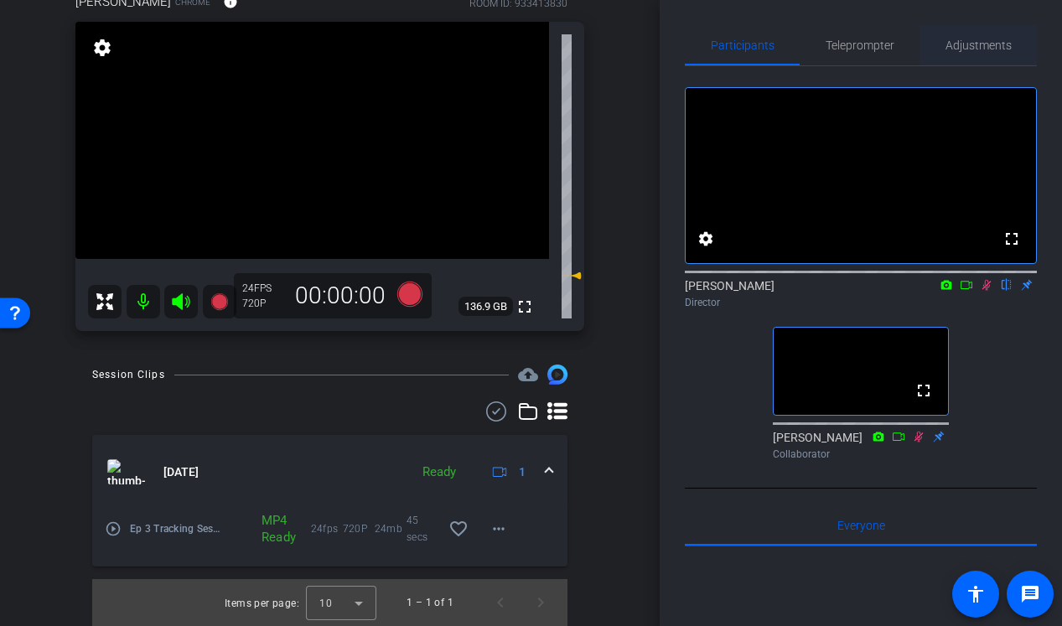
click at [979, 51] on span "Adjustments" at bounding box center [979, 45] width 66 height 12
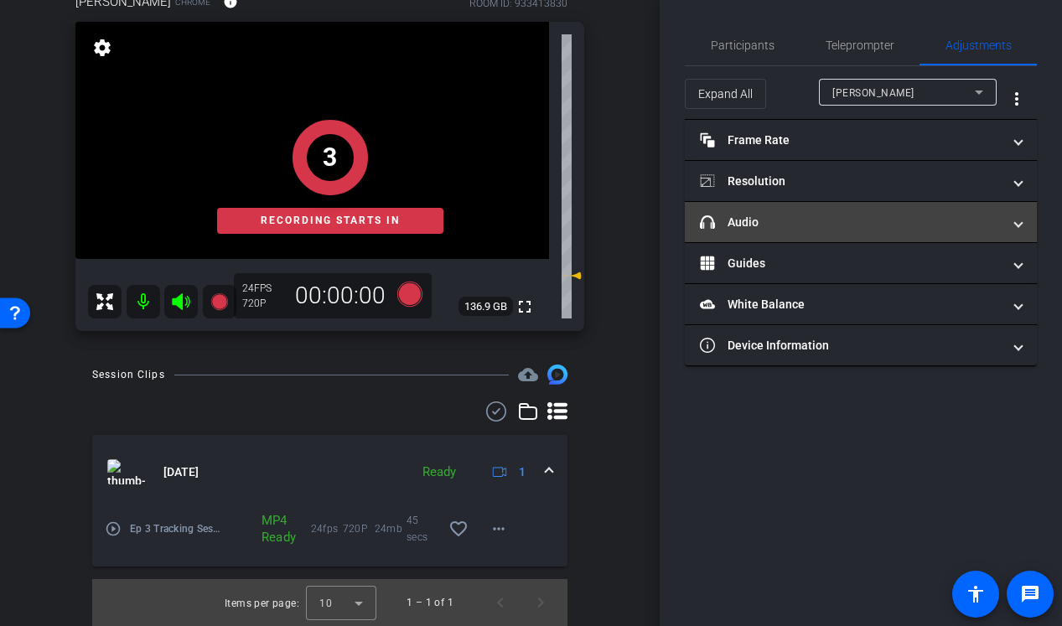
click at [804, 225] on mat-panel-title "headphone icon Audio" at bounding box center [851, 223] width 302 height 18
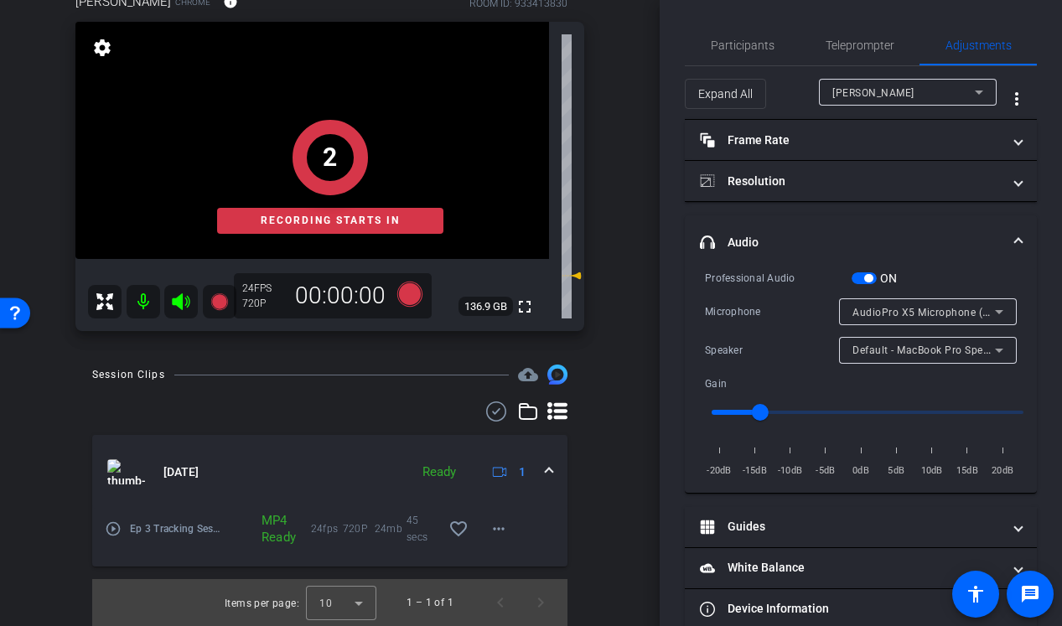
click at [808, 416] on input "range" at bounding box center [867, 412] width 347 height 37
type input "1.2"
click at [895, 423] on input "range" at bounding box center [867, 412] width 347 height 37
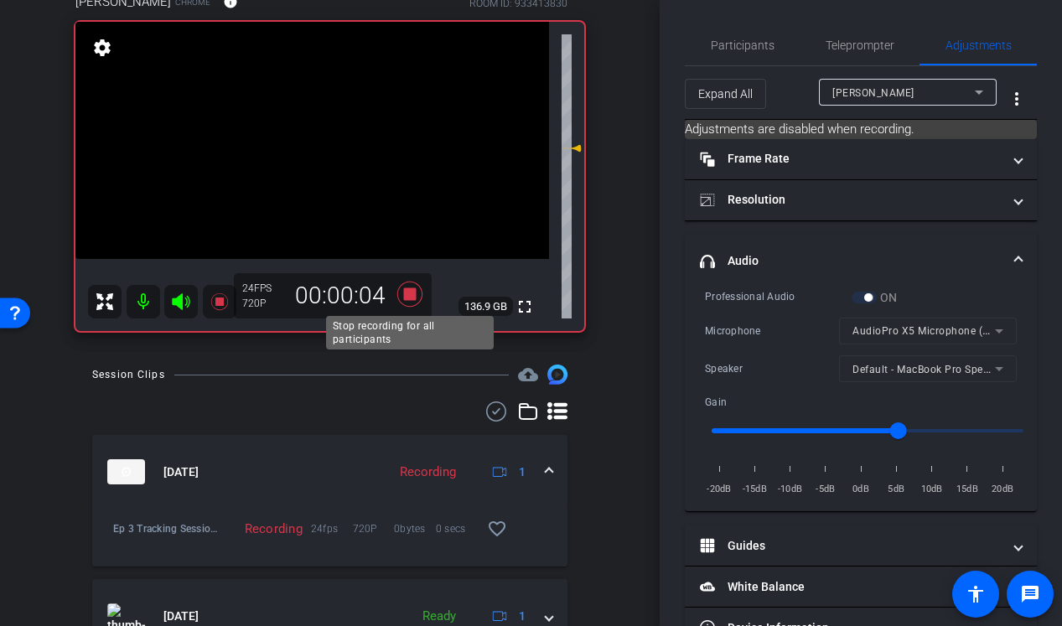
click at [409, 293] on icon at bounding box center [409, 294] width 25 height 25
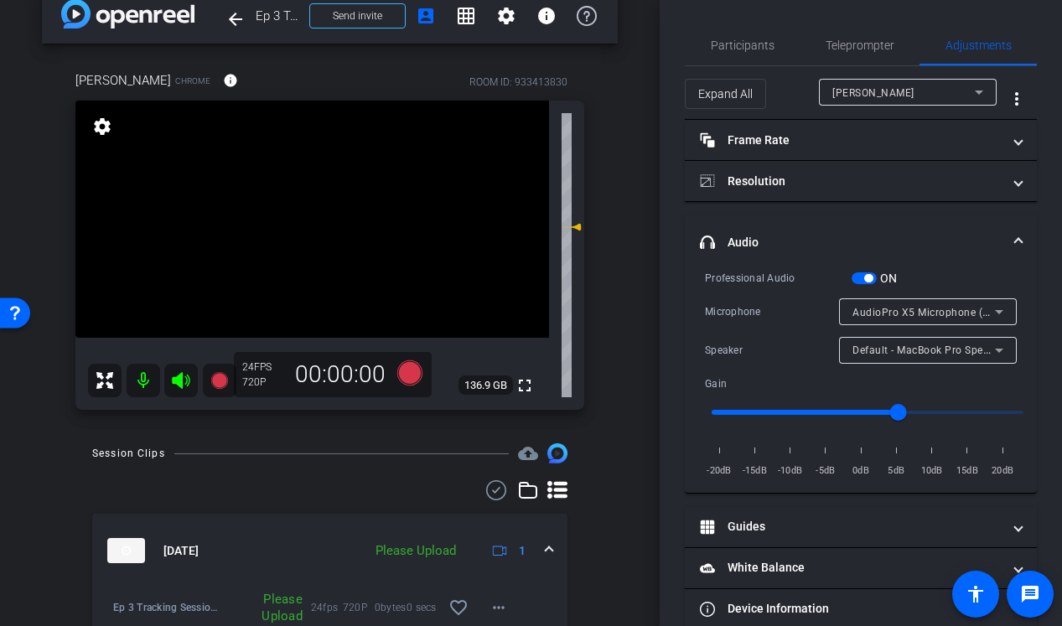
scroll to position [18, 0]
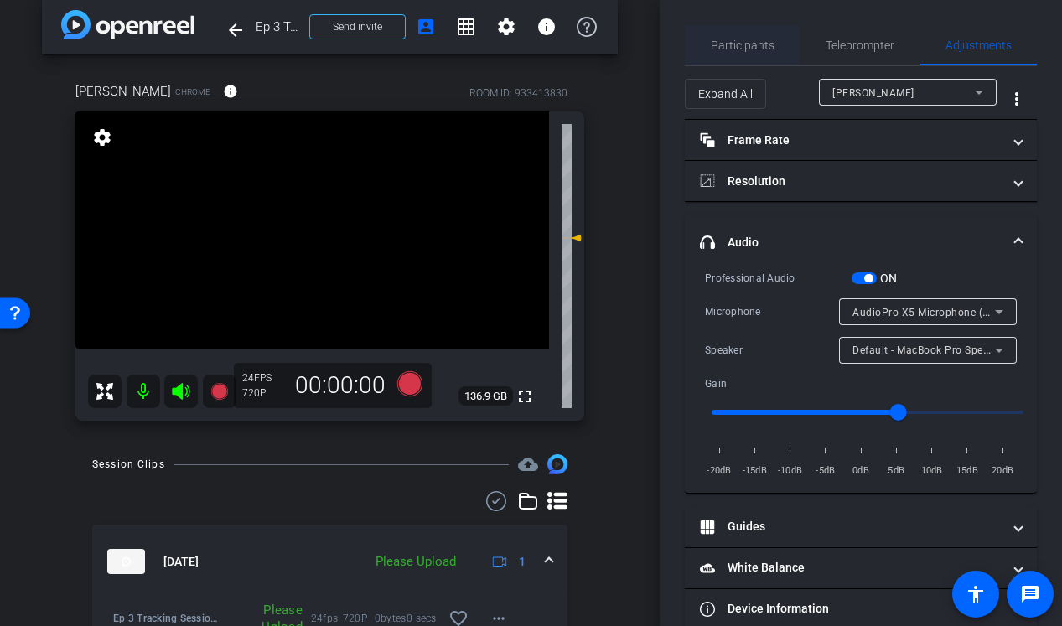
click at [756, 25] on span "Participants" at bounding box center [743, 45] width 64 height 40
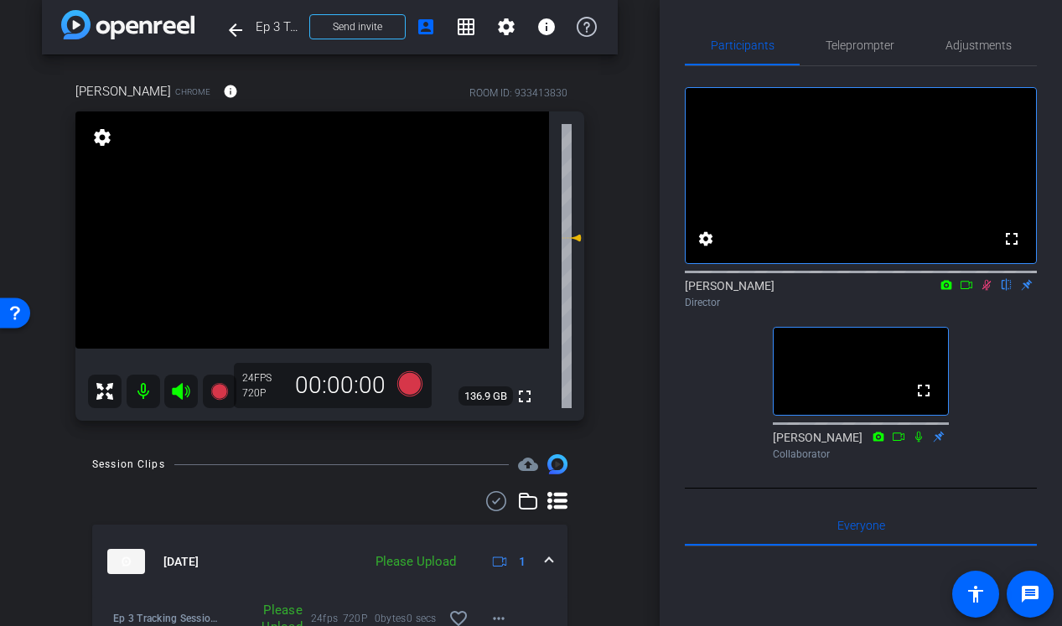
click at [989, 291] on icon at bounding box center [986, 285] width 13 height 12
click at [988, 291] on icon at bounding box center [986, 285] width 13 height 12
click at [873, 36] on span "Teleprompter" at bounding box center [860, 45] width 69 height 40
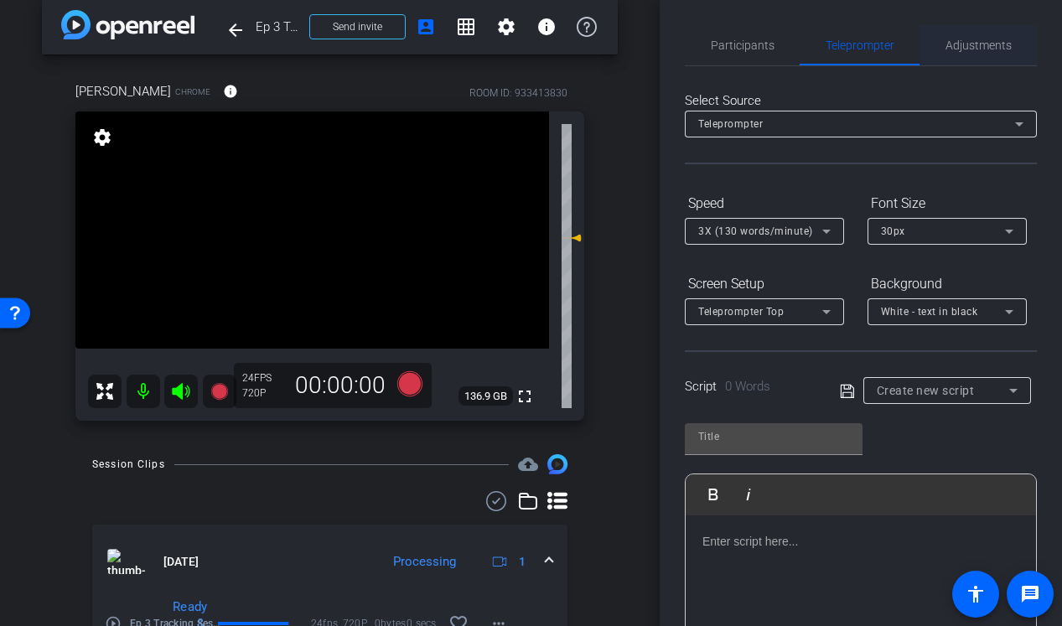
click at [978, 39] on span "Adjustments" at bounding box center [979, 45] width 66 height 12
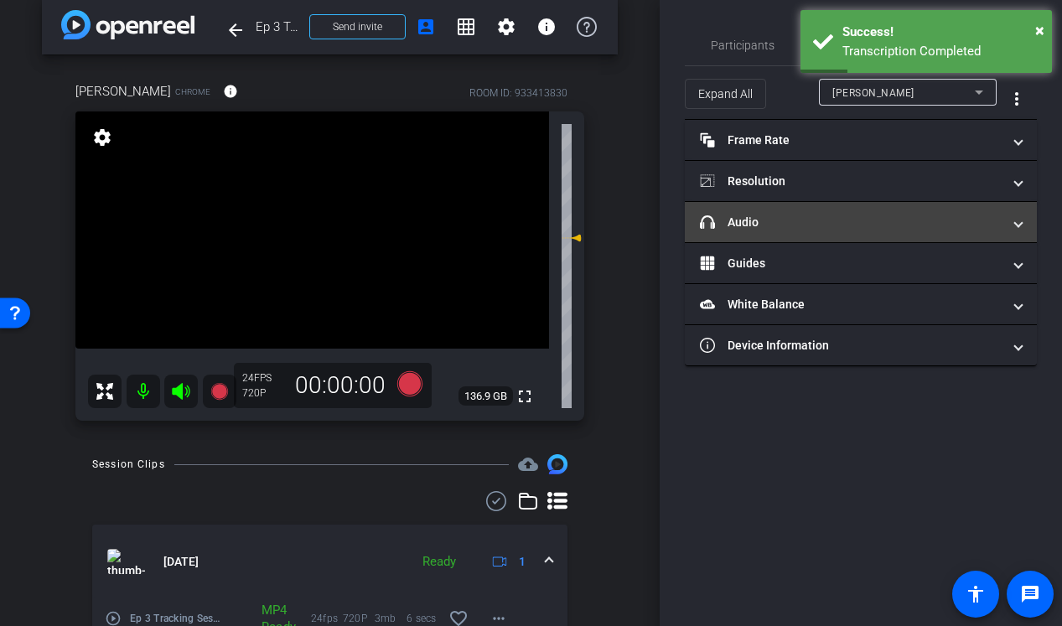
click at [796, 211] on mat-expansion-panel-header "headphone icon Audio" at bounding box center [861, 222] width 352 height 40
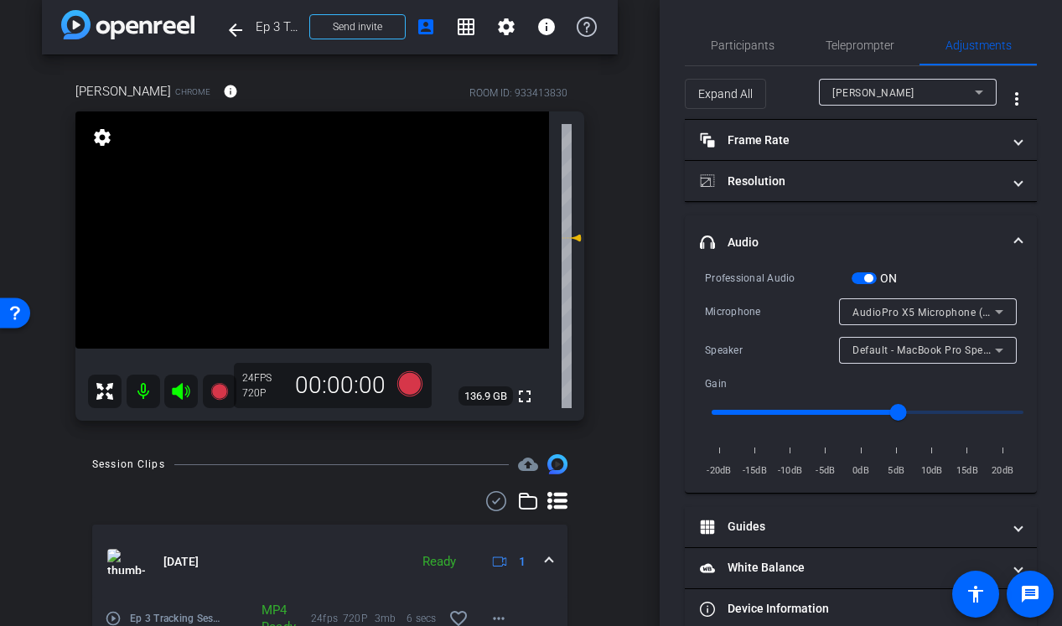
click at [821, 411] on input "range" at bounding box center [867, 412] width 347 height 37
click at [802, 410] on input "range" at bounding box center [867, 412] width 347 height 37
type input "0.6"
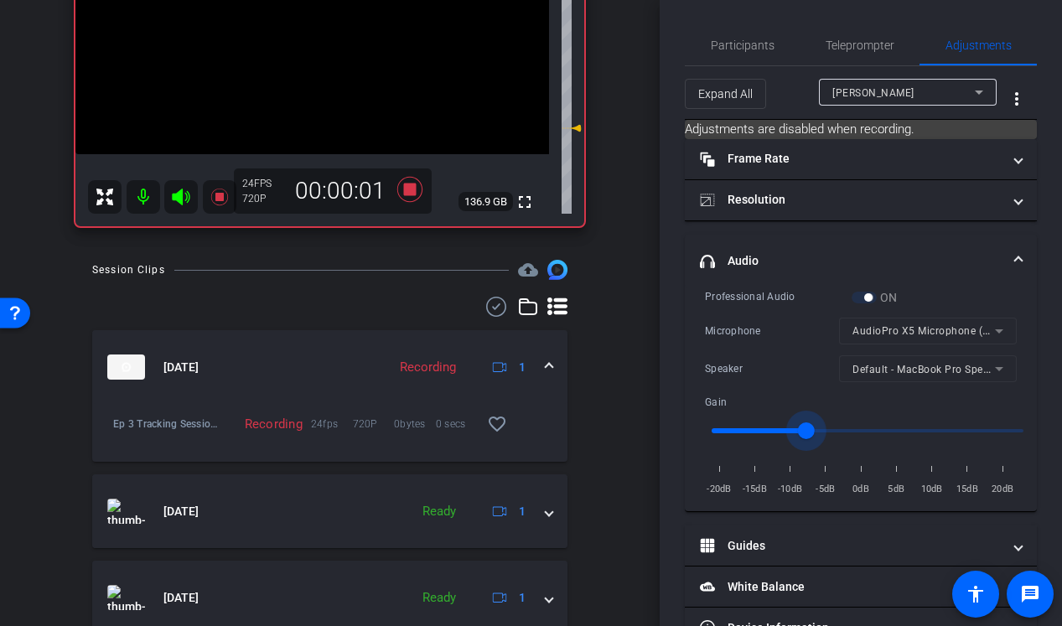
scroll to position [280, 0]
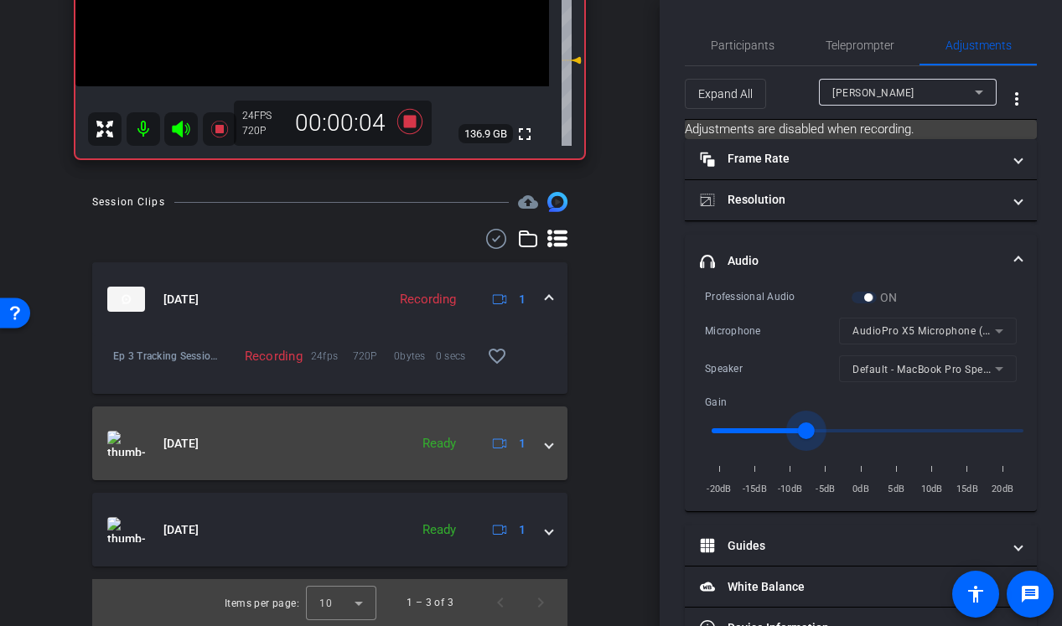
click at [549, 444] on span at bounding box center [549, 444] width 7 height 18
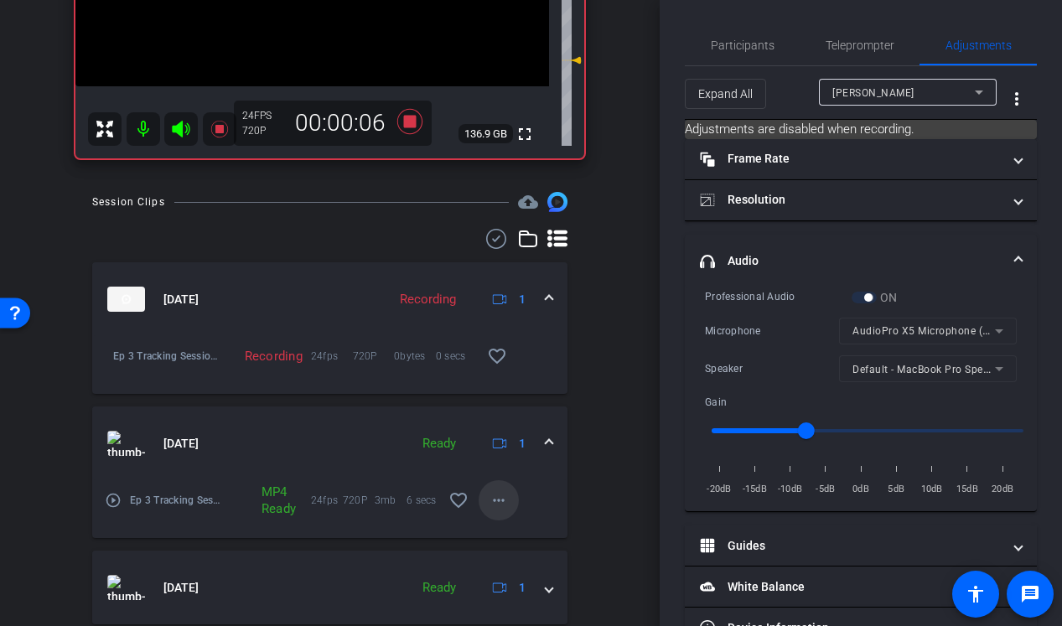
click at [504, 499] on mat-icon "more_horiz" at bounding box center [499, 500] width 20 height 20
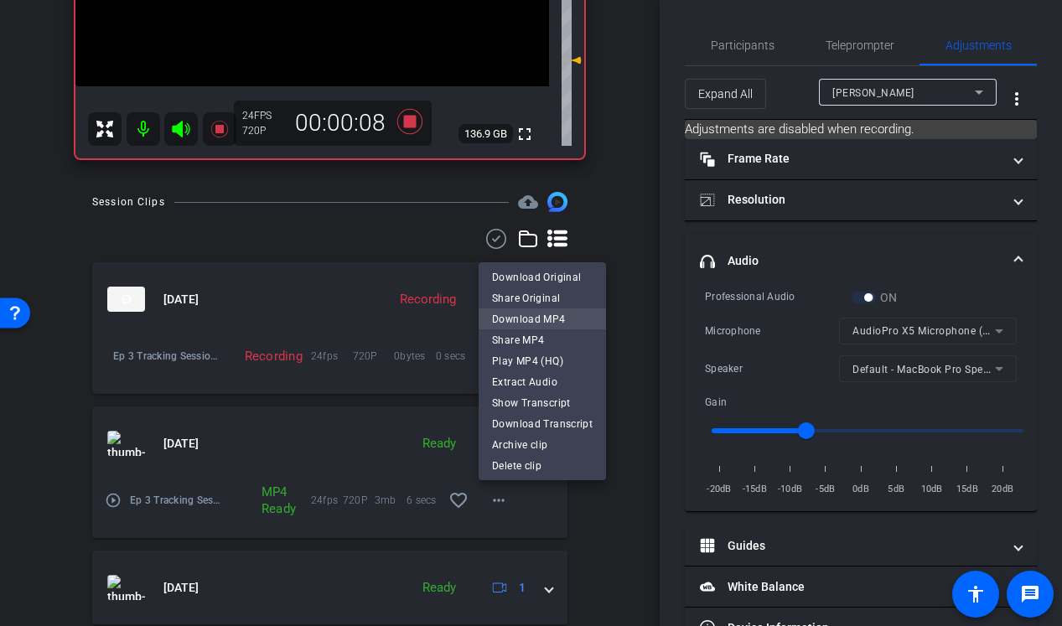
click at [561, 322] on span "Download MP4" at bounding box center [542, 319] width 101 height 20
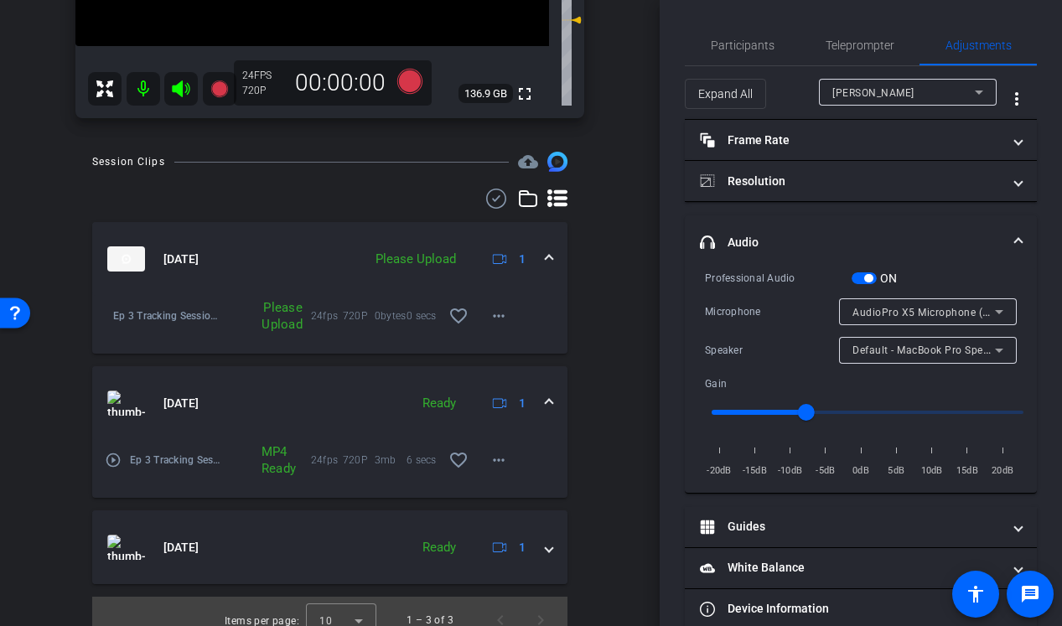
scroll to position [187, 0]
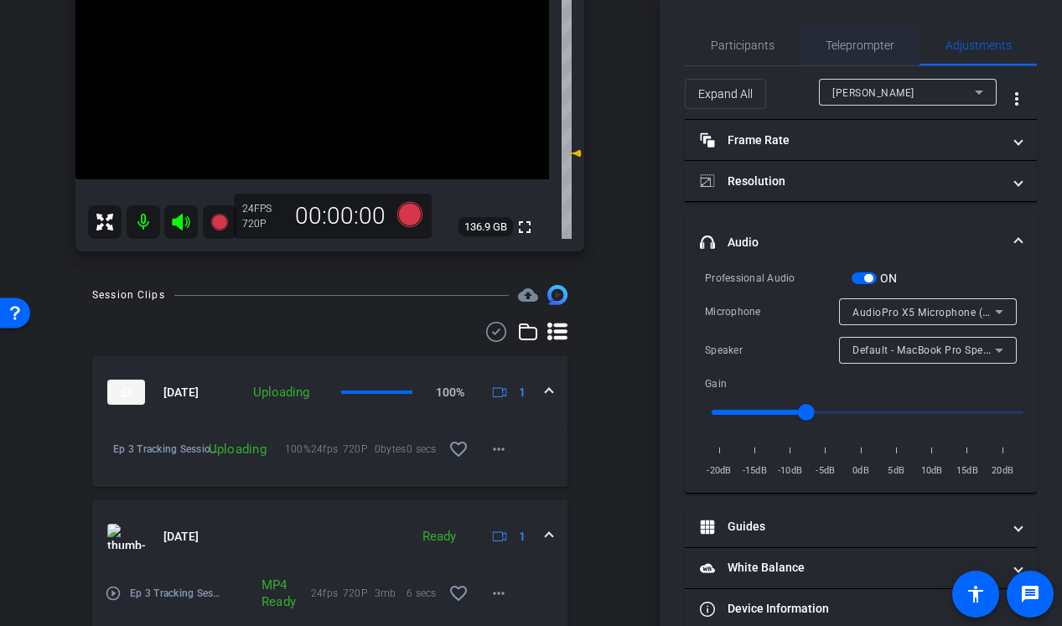
click at [861, 43] on span "Teleprompter" at bounding box center [860, 45] width 69 height 12
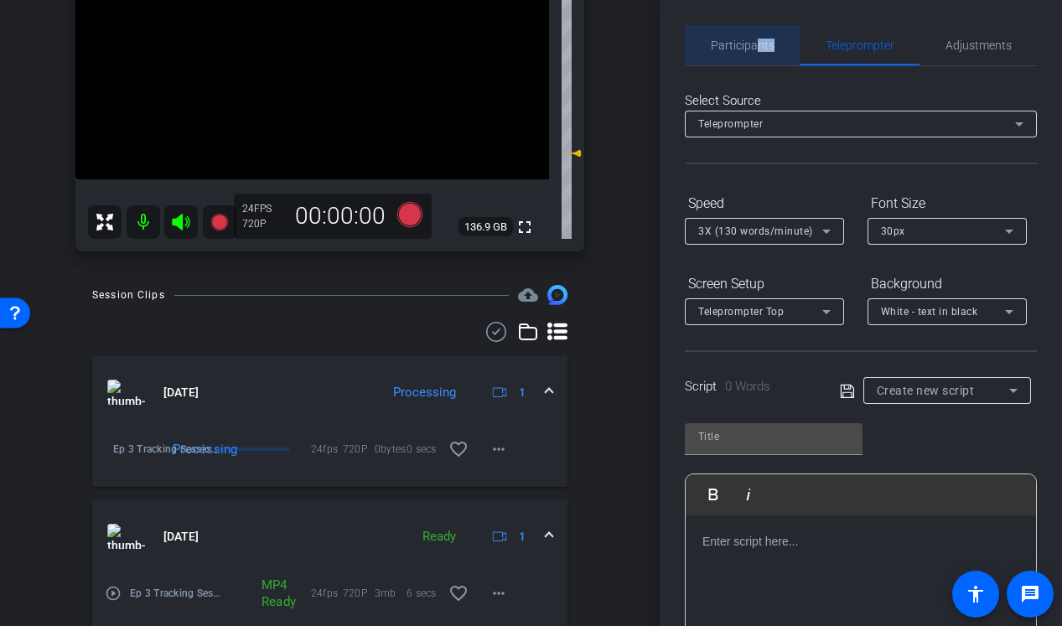
click at [759, 51] on span "Participants" at bounding box center [743, 45] width 64 height 40
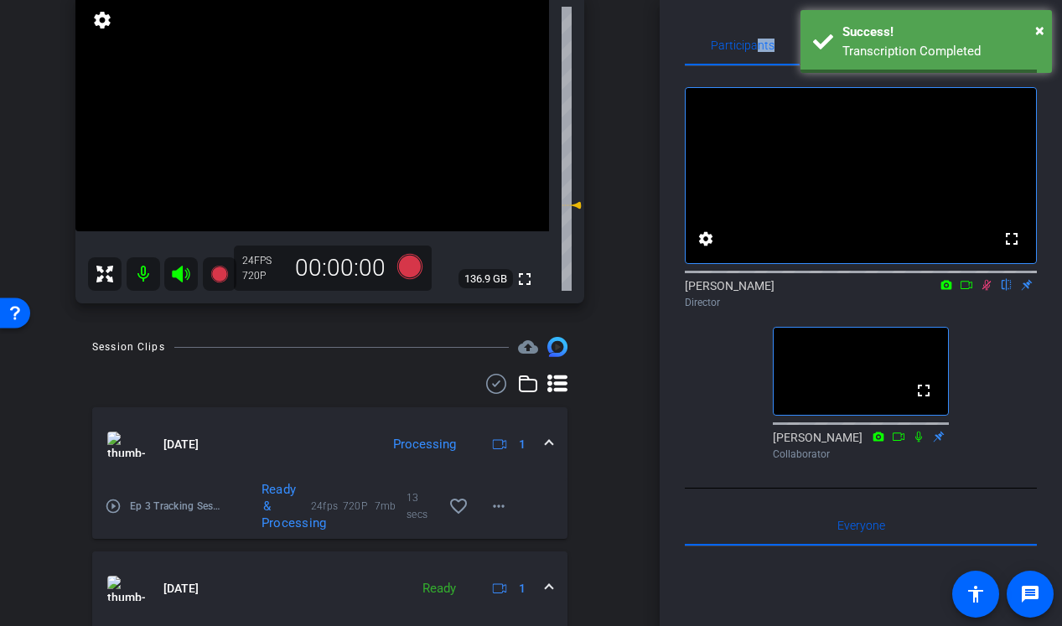
scroll to position [193, 0]
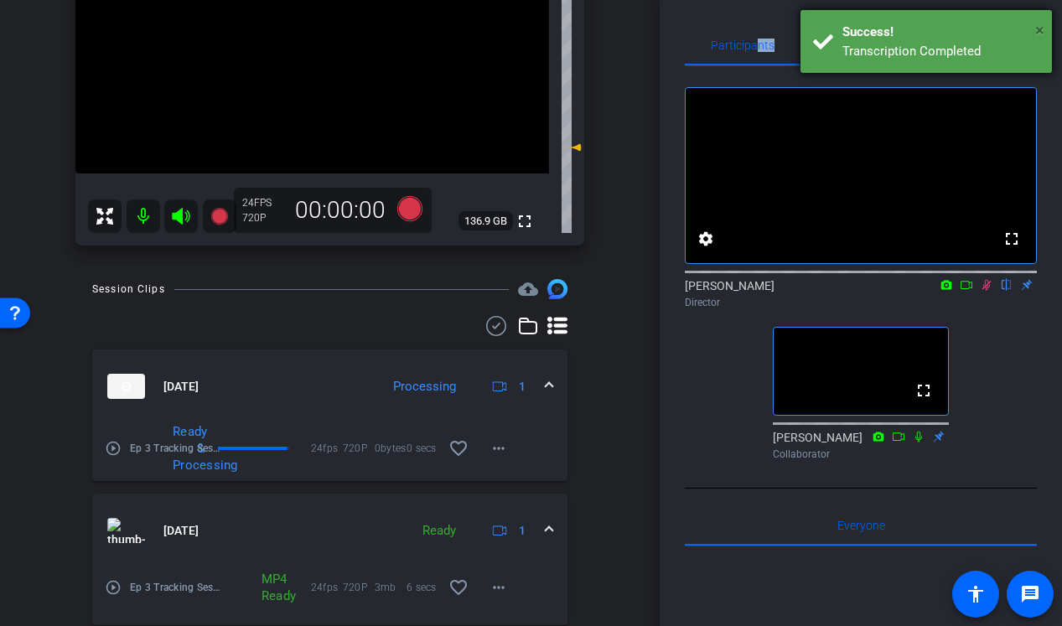
click at [1042, 31] on span "×" at bounding box center [1039, 30] width 9 height 20
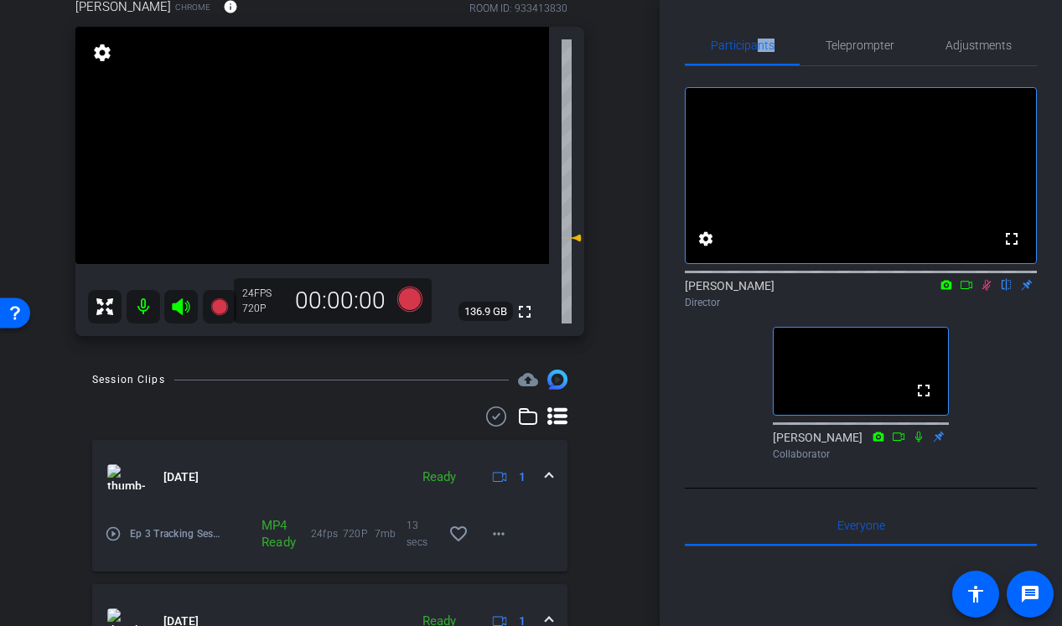
scroll to position [69, 0]
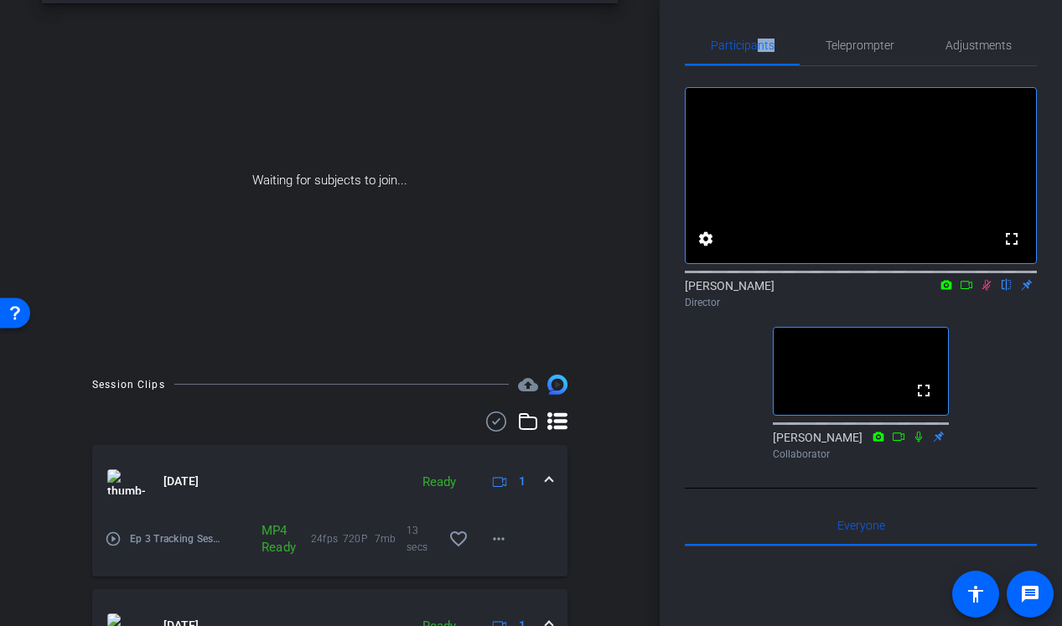
click at [982, 291] on icon at bounding box center [986, 285] width 13 height 12
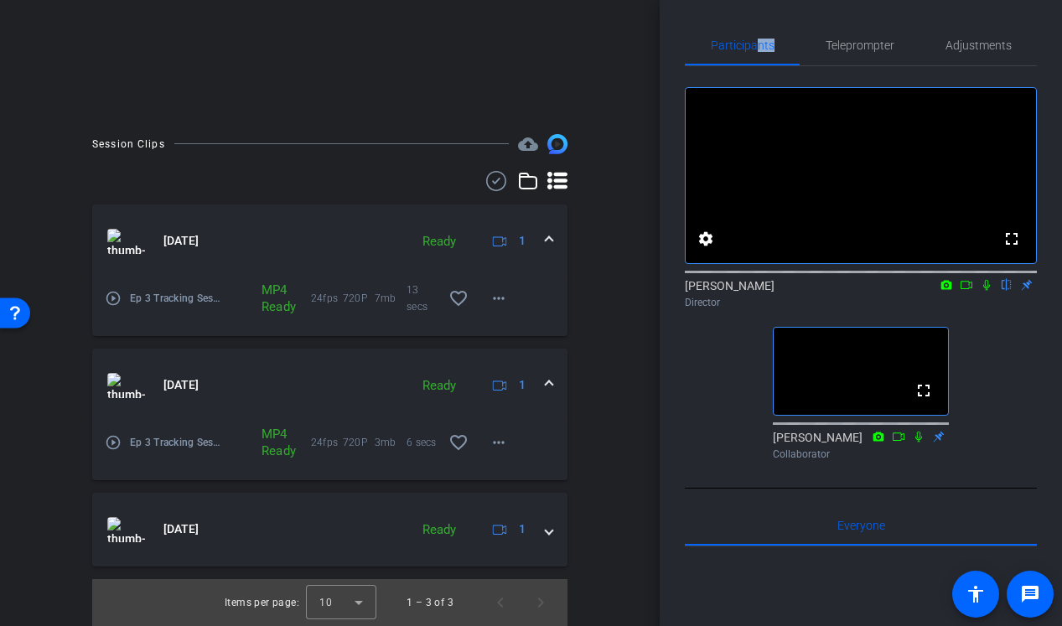
scroll to position [309, 0]
click at [498, 308] on mat-icon "more_horiz" at bounding box center [499, 299] width 20 height 20
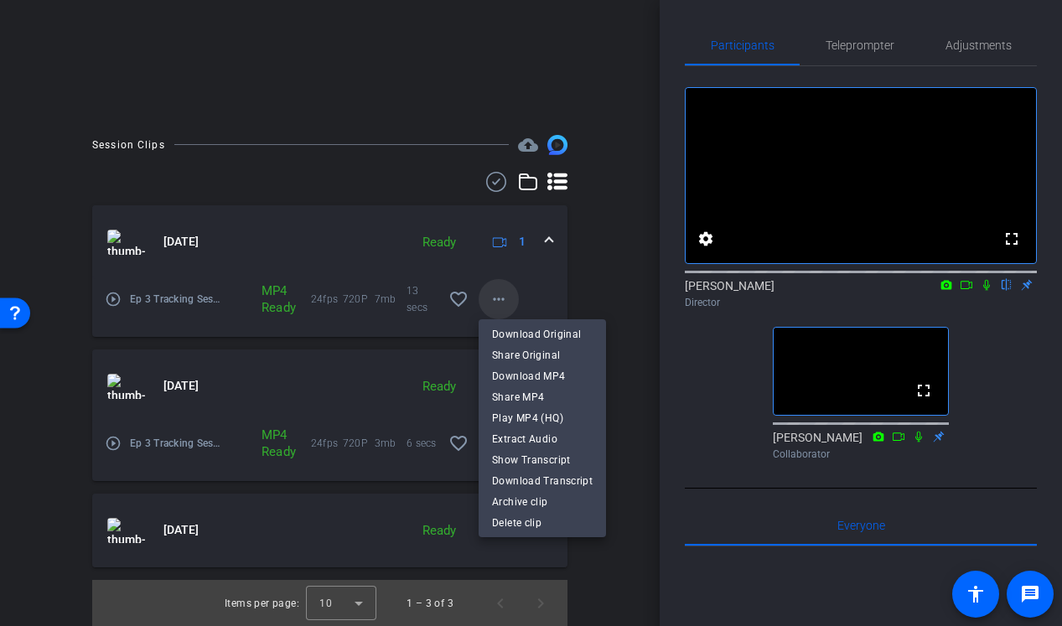
click at [498, 308] on div at bounding box center [531, 313] width 1062 height 626
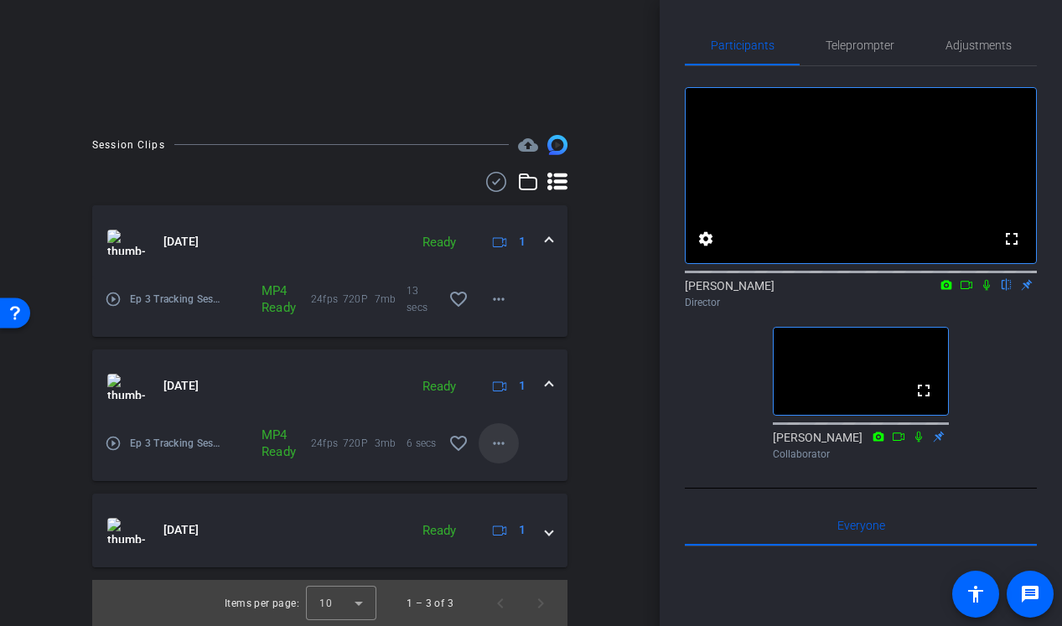
click at [502, 445] on mat-icon "more_horiz" at bounding box center [499, 443] width 20 height 20
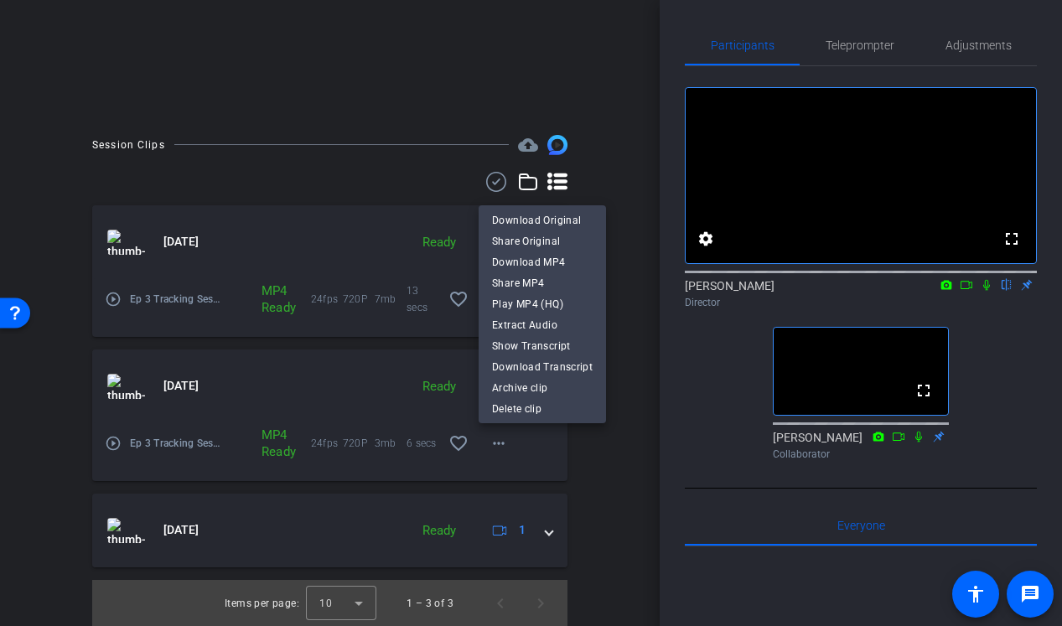
click at [594, 464] on div at bounding box center [531, 313] width 1062 height 626
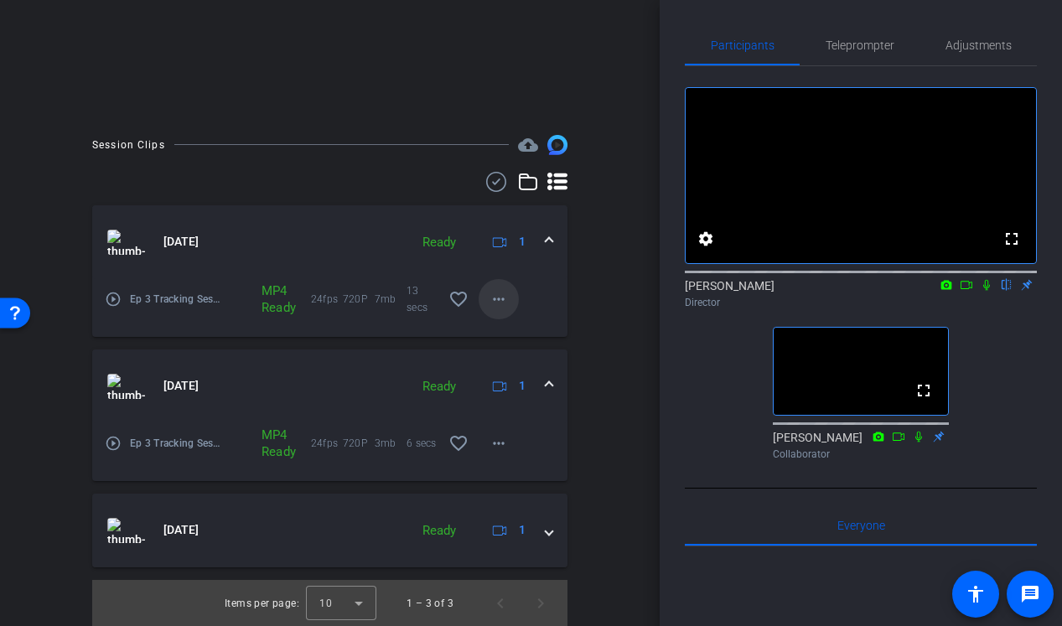
click at [498, 295] on mat-icon "more_horiz" at bounding box center [499, 299] width 20 height 20
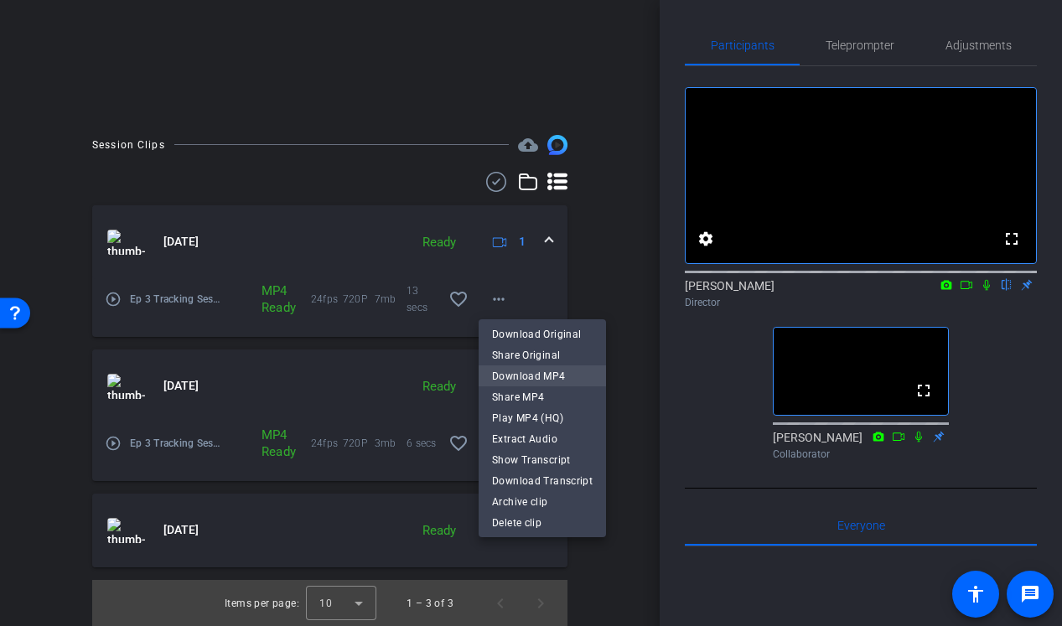
click at [530, 376] on span "Download MP4" at bounding box center [542, 376] width 101 height 20
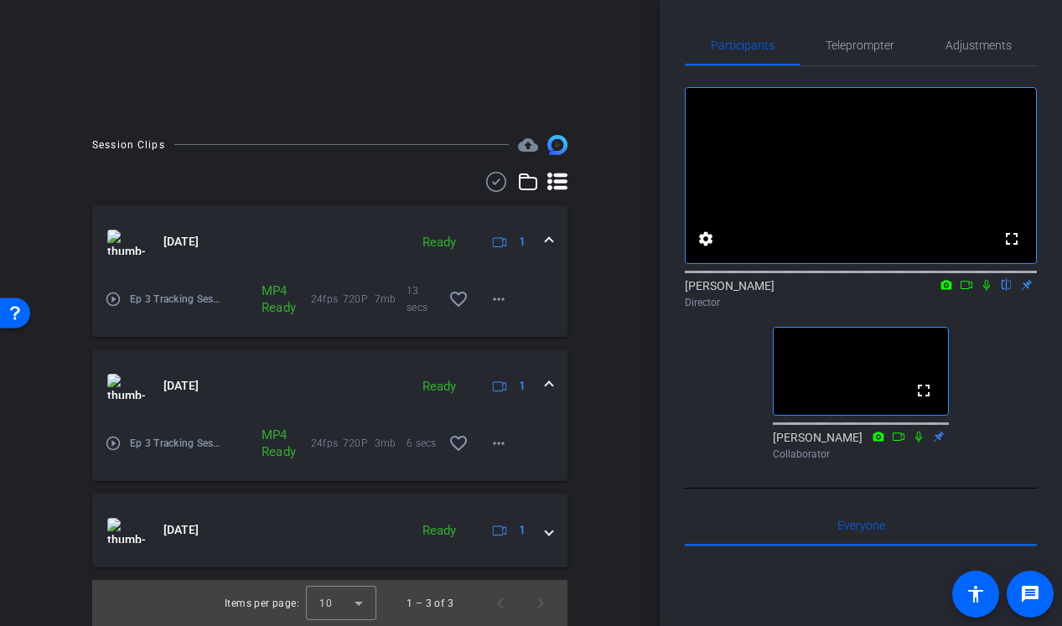
click at [621, 366] on div "arrow_back Ep 3 Tracking Session Back to project Send invite account_box grid_o…" at bounding box center [330, 313] width 660 height 626
click at [989, 291] on icon at bounding box center [986, 285] width 13 height 12
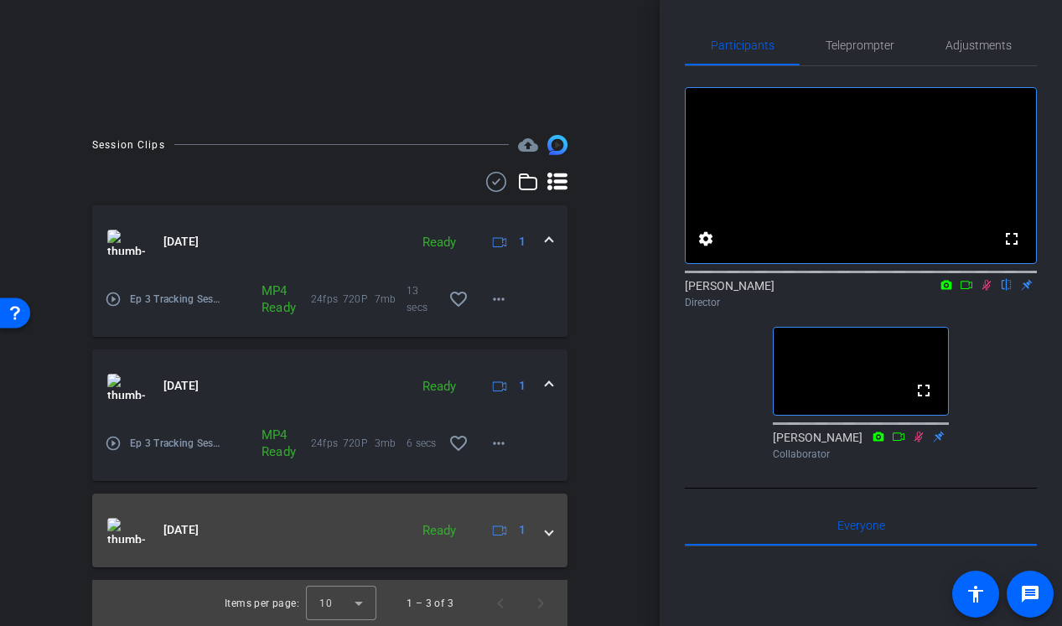
scroll to position [309, 0]
click at [549, 534] on span at bounding box center [549, 530] width 7 height 18
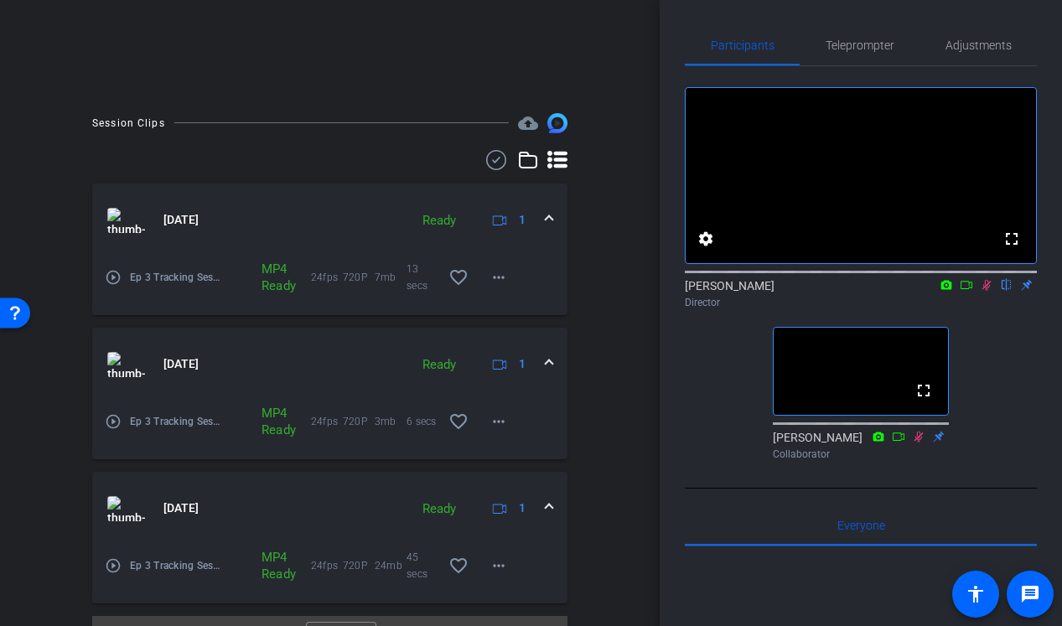
scroll to position [340, 0]
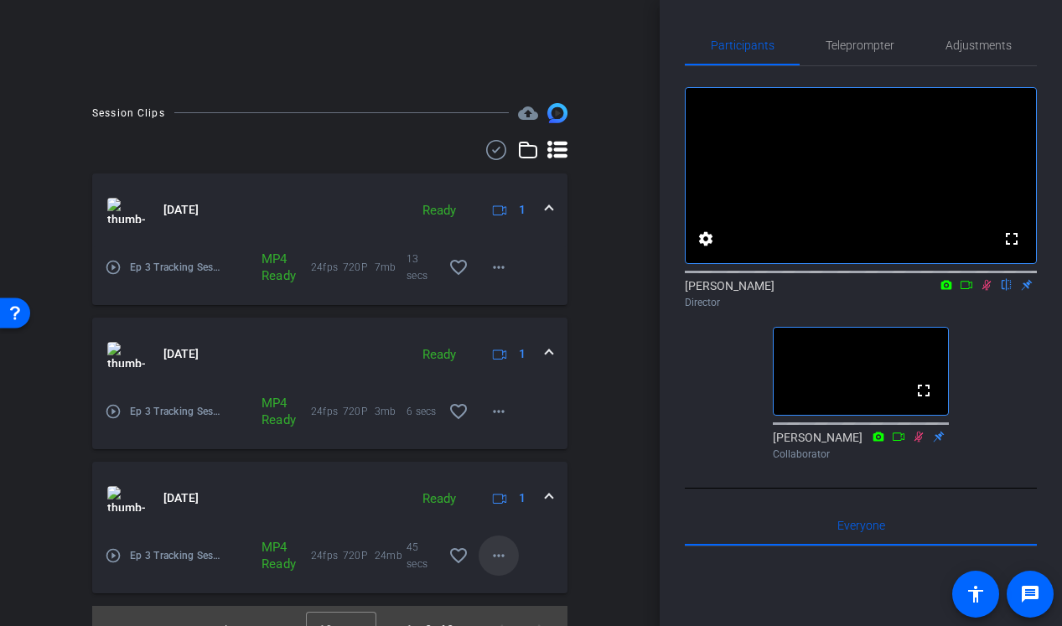
click at [505, 556] on mat-icon "more_horiz" at bounding box center [499, 556] width 20 height 20
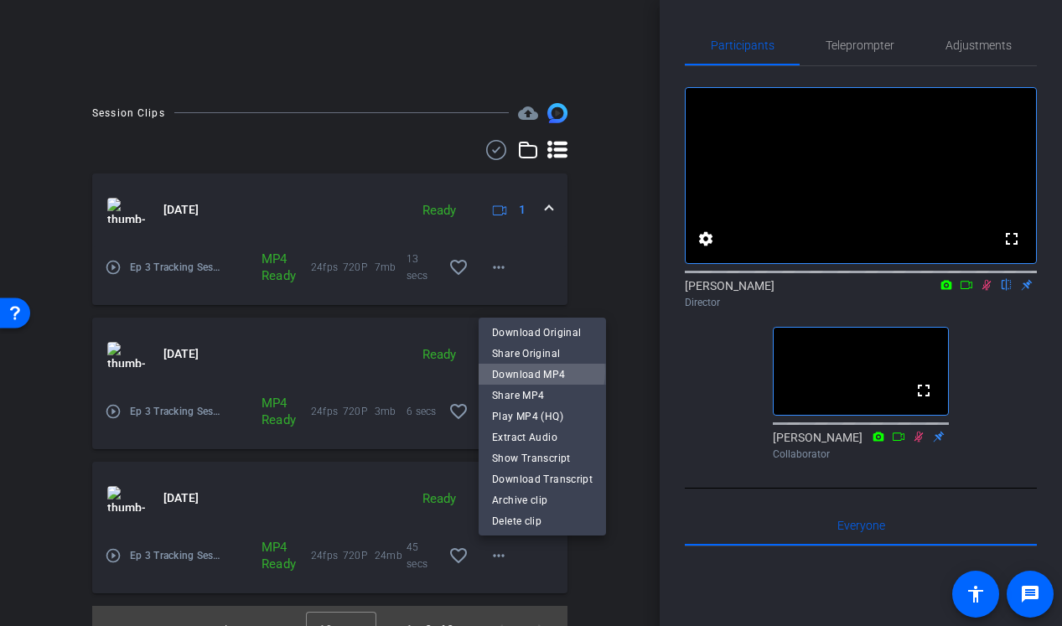
click at [533, 372] on span "Download MP4" at bounding box center [542, 375] width 101 height 20
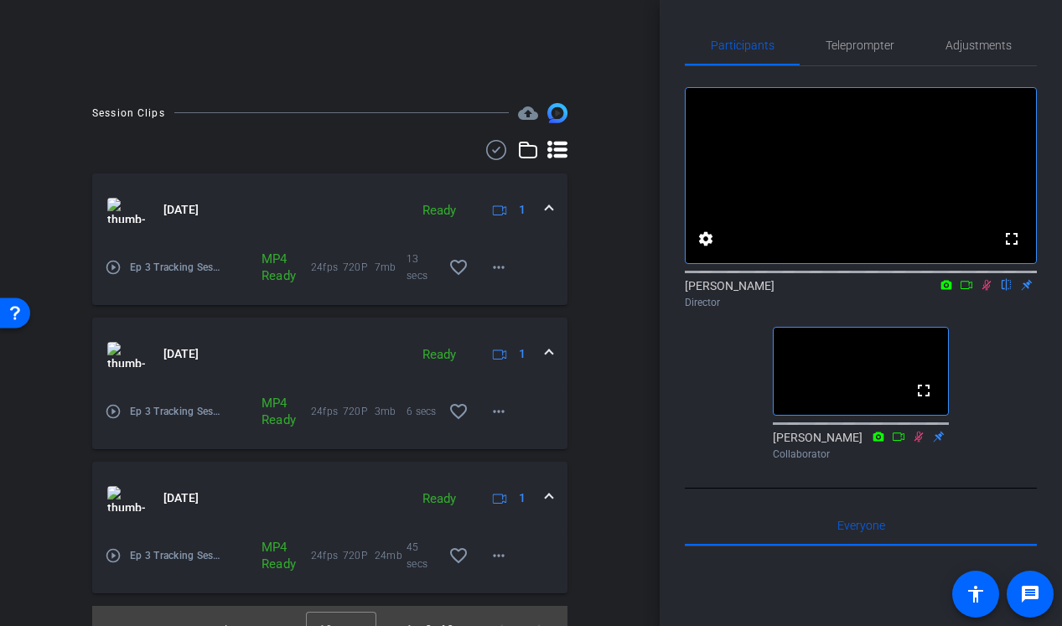
click at [988, 291] on icon at bounding box center [986, 285] width 13 height 12
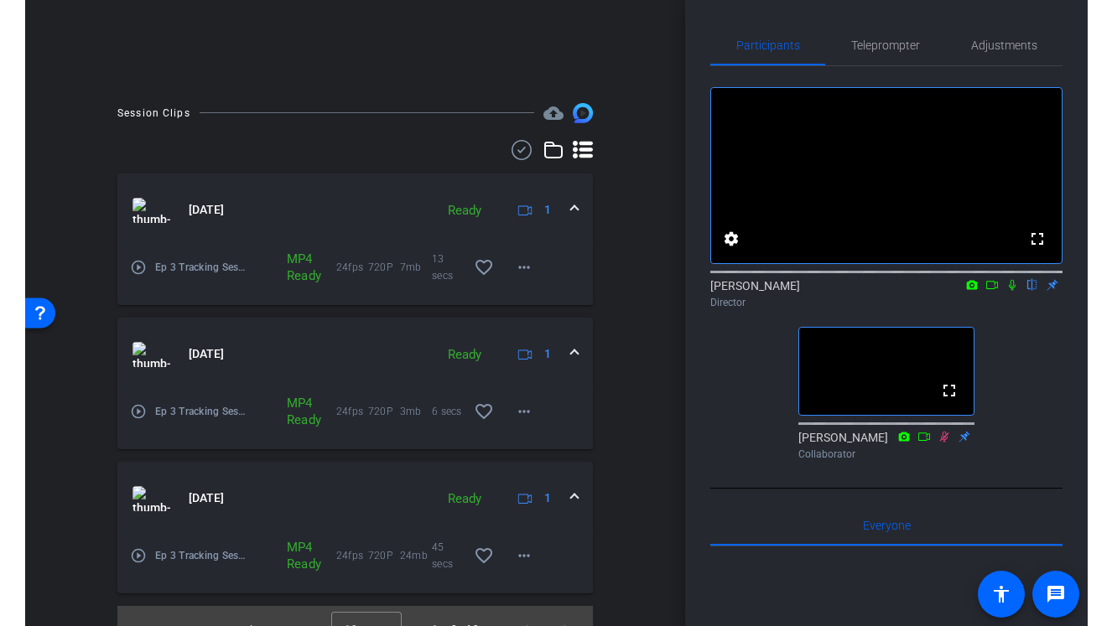
scroll to position [0, 0]
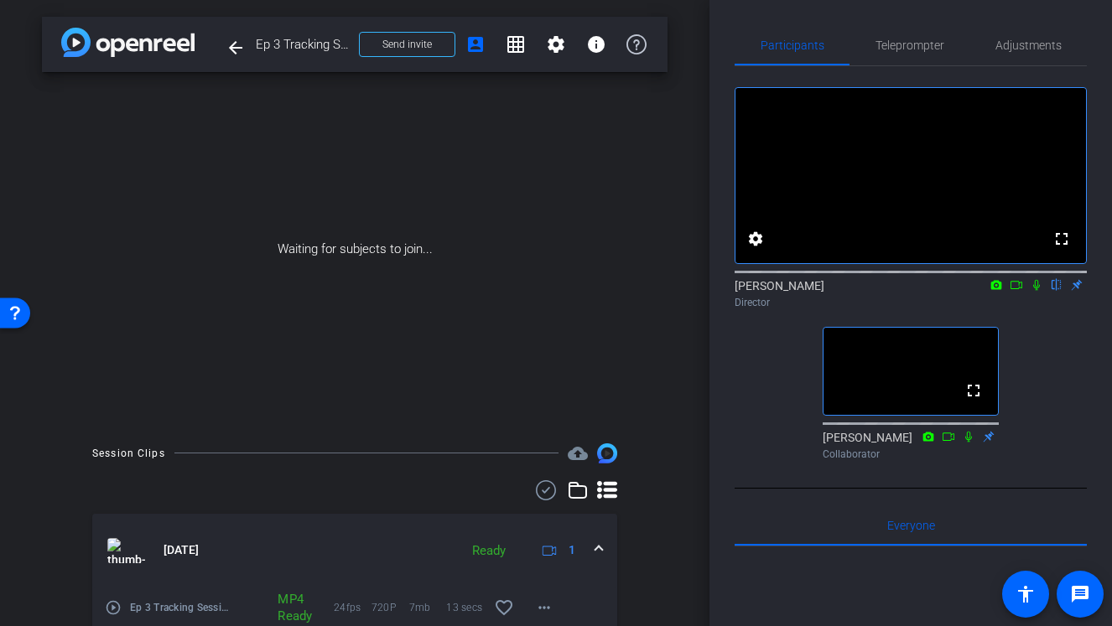
click at [1034, 291] on icon at bounding box center [1036, 285] width 7 height 11
click at [1037, 291] on icon at bounding box center [1036, 285] width 13 height 12
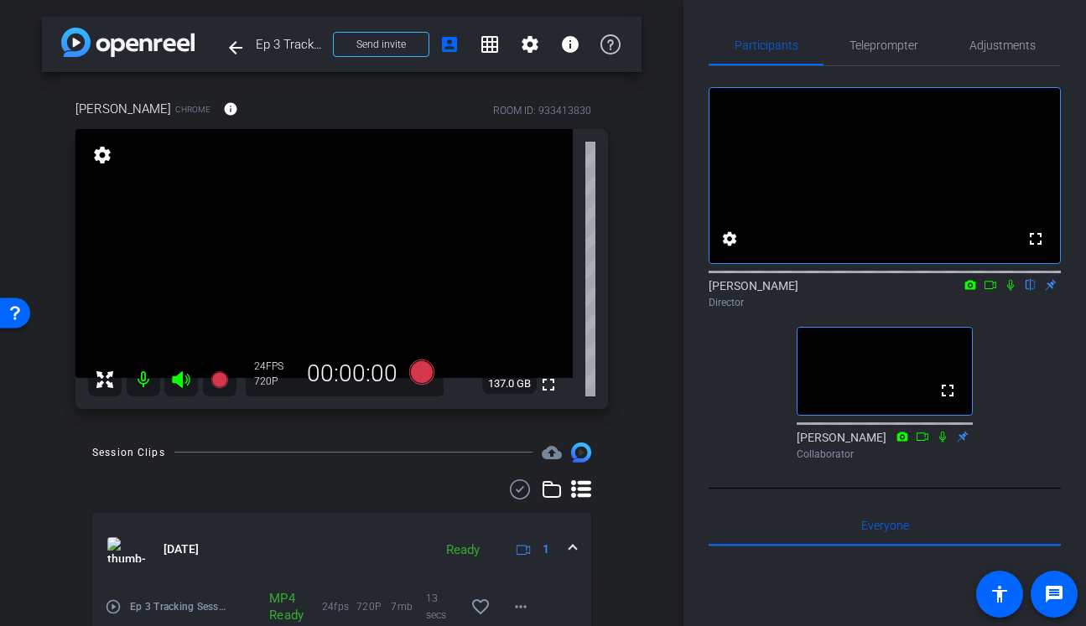
click at [1012, 291] on icon at bounding box center [1010, 285] width 13 height 12
click at [994, 27] on span "Adjustments" at bounding box center [1002, 45] width 66 height 40
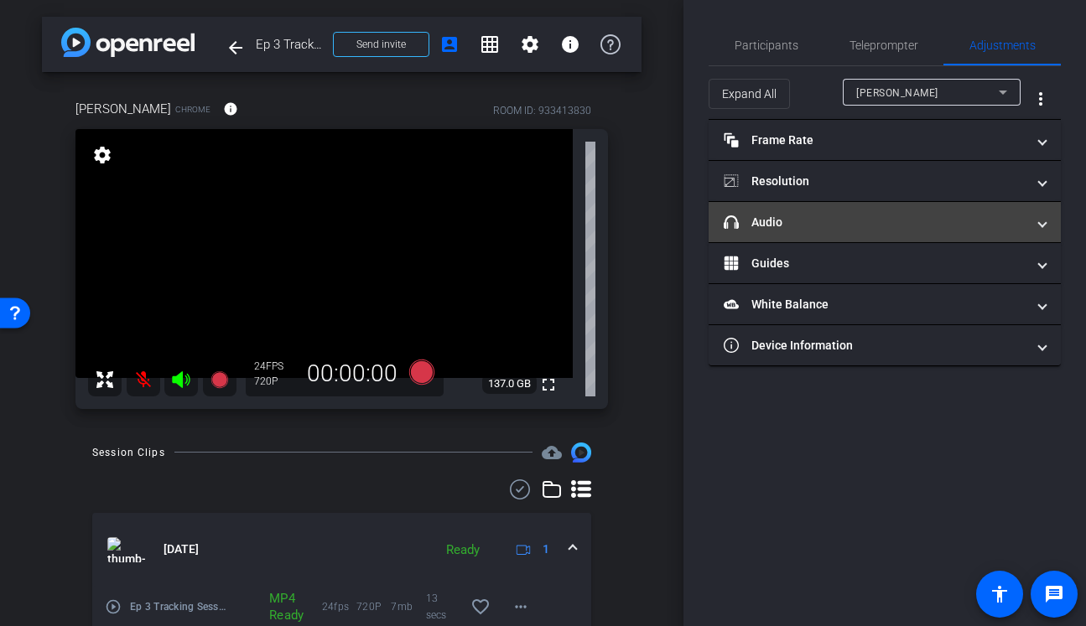
click at [830, 219] on mat-panel-title "headphone icon Audio" at bounding box center [875, 223] width 302 height 18
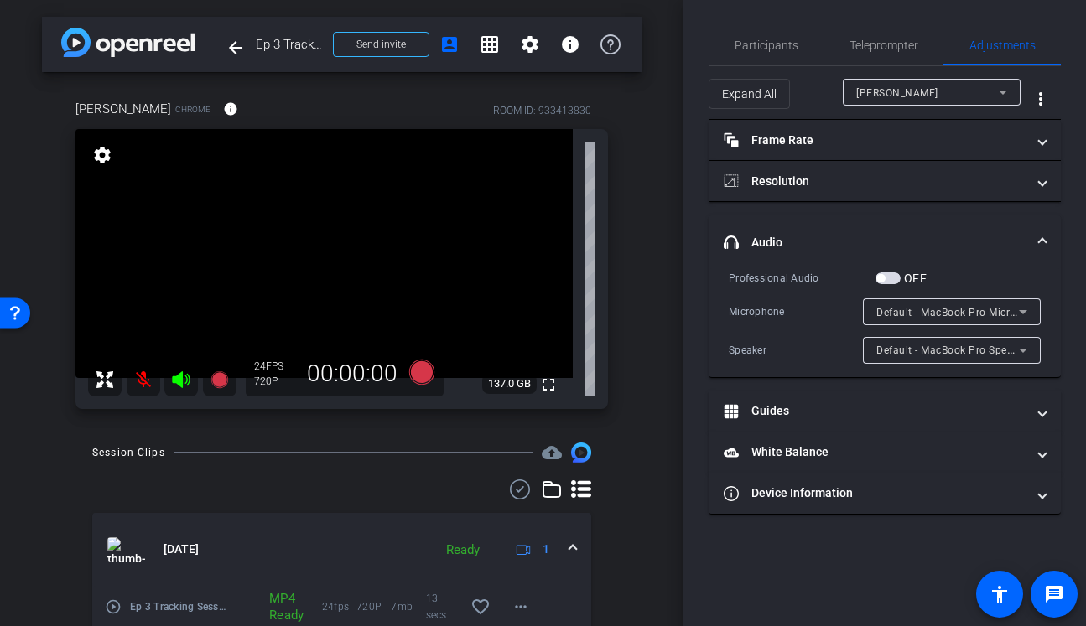
click at [895, 275] on span "button" at bounding box center [887, 278] width 25 height 12
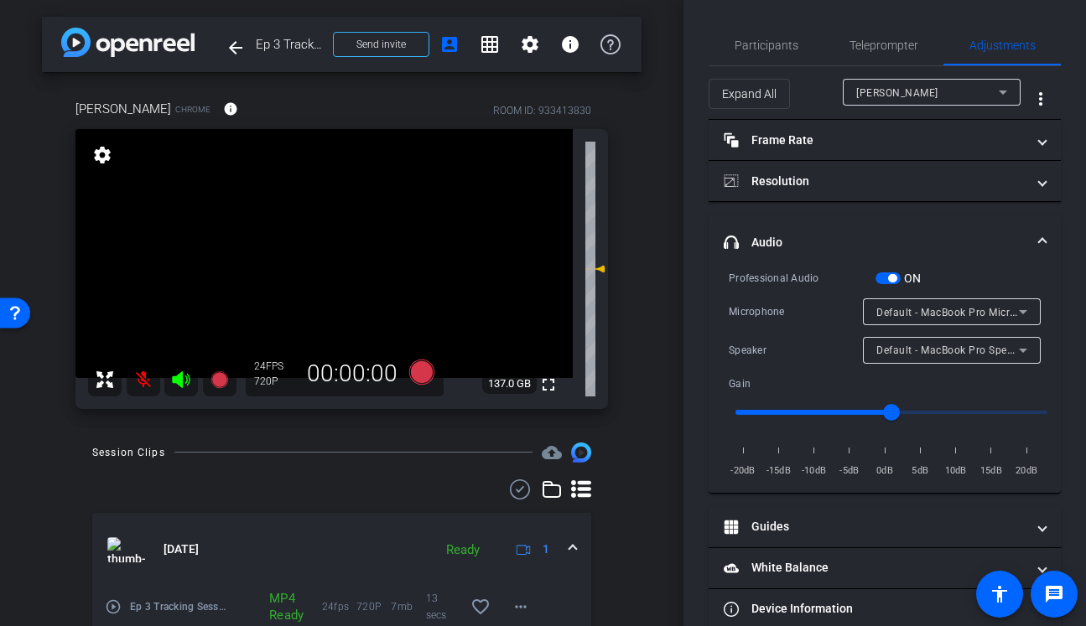
click at [772, 409] on input "range" at bounding box center [891, 412] width 347 height 37
click at [776, 411] on input "range" at bounding box center [891, 412] width 347 height 37
type input "0.2"
click at [774, 410] on input "range" at bounding box center [891, 412] width 347 height 37
click at [768, 30] on span "Participants" at bounding box center [766, 45] width 64 height 40
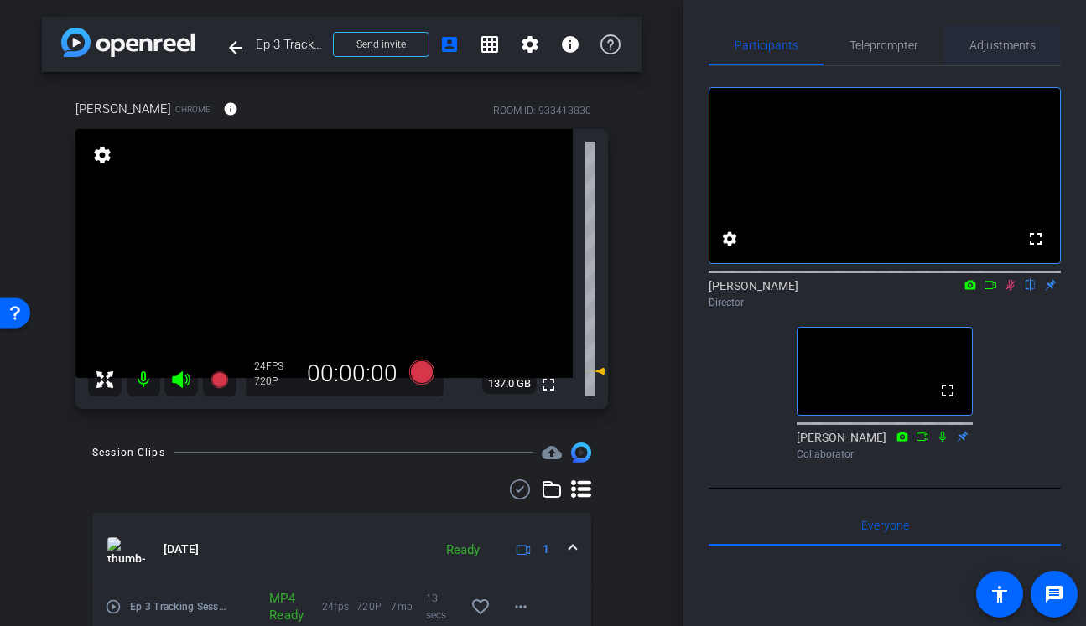
click at [1020, 60] on span "Adjustments" at bounding box center [1002, 45] width 66 height 40
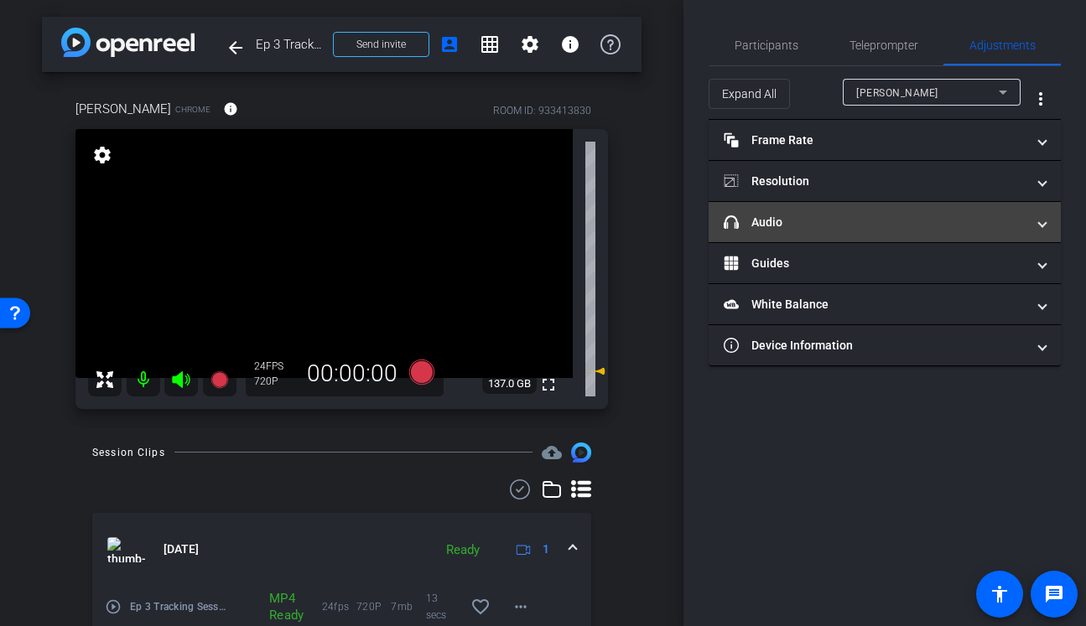
click at [828, 231] on mat-panel-title "headphone icon Audio" at bounding box center [875, 223] width 302 height 18
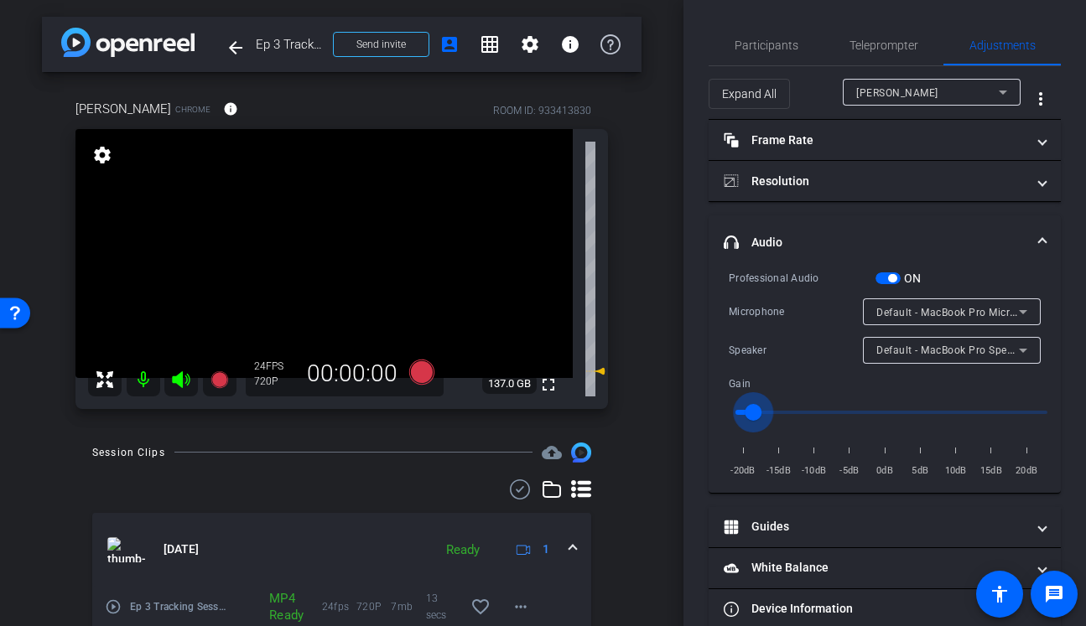
type input "0.1"
click at [750, 414] on input "range" at bounding box center [891, 412] width 347 height 37
click at [763, 43] on span "Participants" at bounding box center [766, 45] width 64 height 12
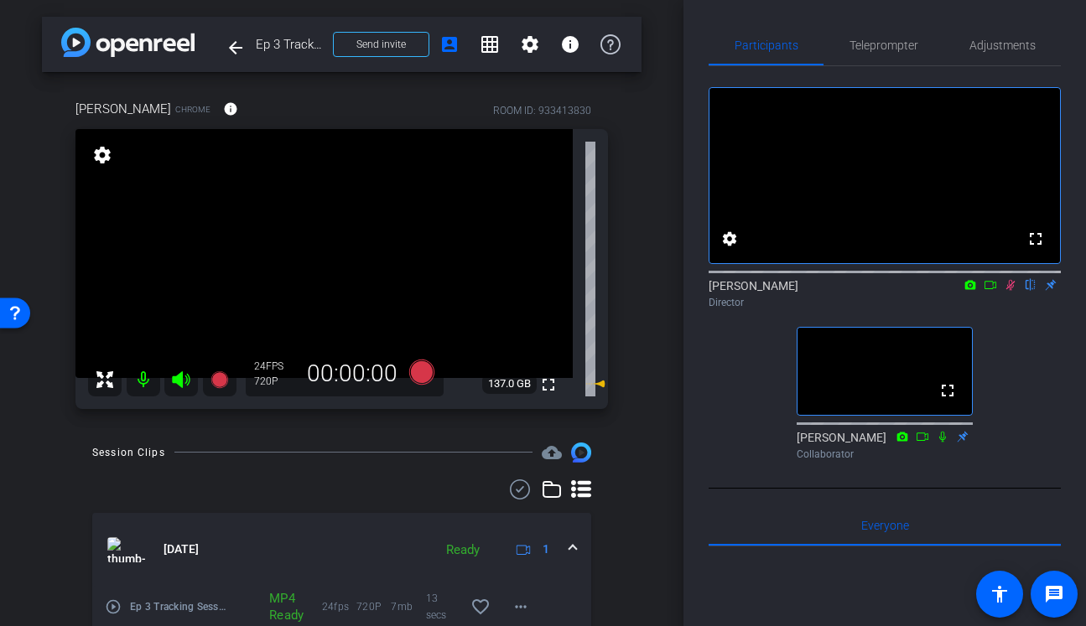
click at [1016, 291] on icon at bounding box center [1010, 285] width 13 height 12
click at [992, 43] on span "Adjustments" at bounding box center [1002, 45] width 66 height 12
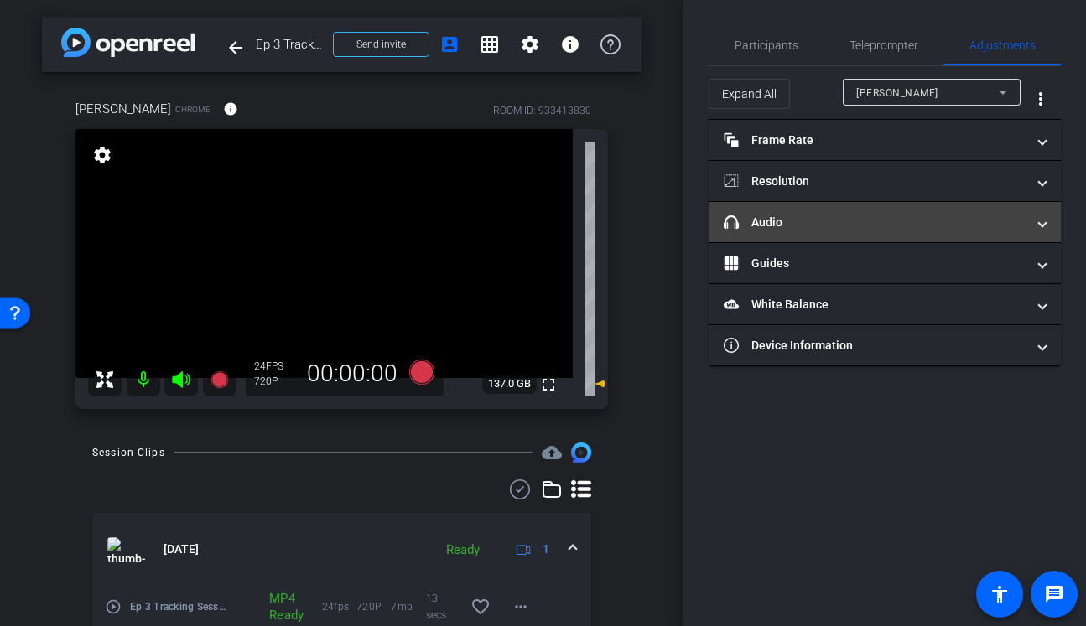
click at [832, 231] on mat-expansion-panel-header "headphone icon Audio" at bounding box center [884, 222] width 352 height 40
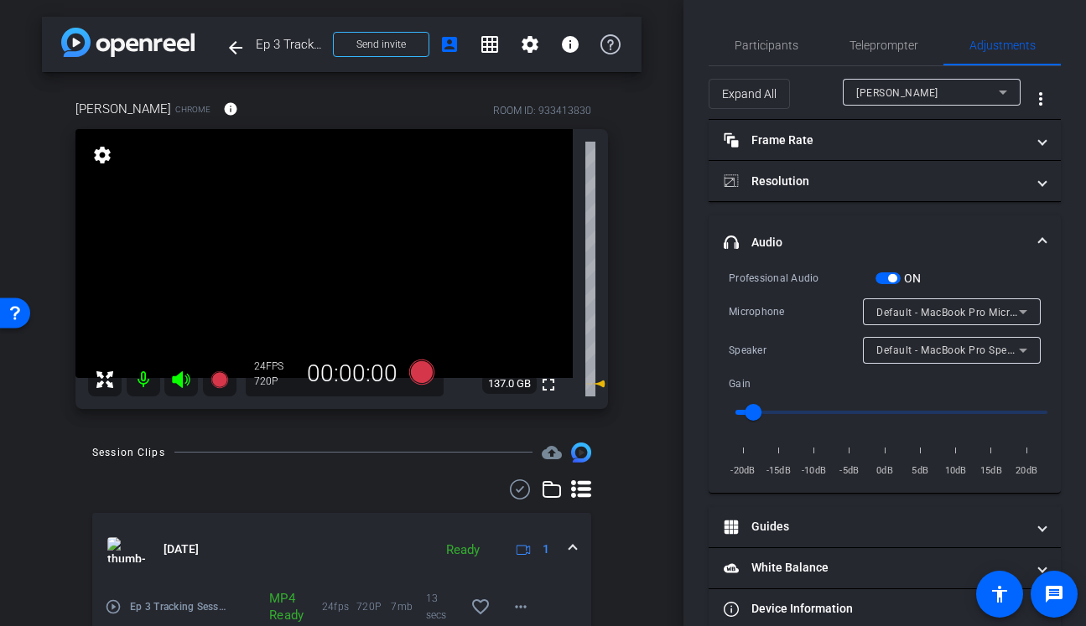
type input "0.3"
click at [785, 408] on input "range" at bounding box center [891, 412] width 347 height 37
click at [755, 53] on span "Participants" at bounding box center [766, 45] width 64 height 40
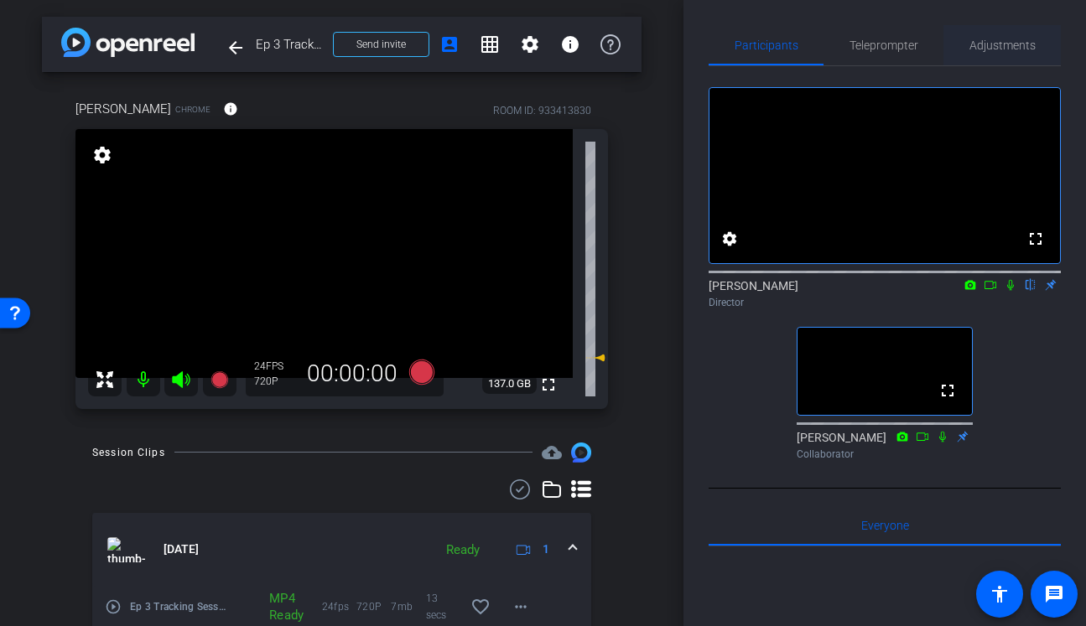
click at [997, 39] on span "Adjustments" at bounding box center [1002, 45] width 66 height 12
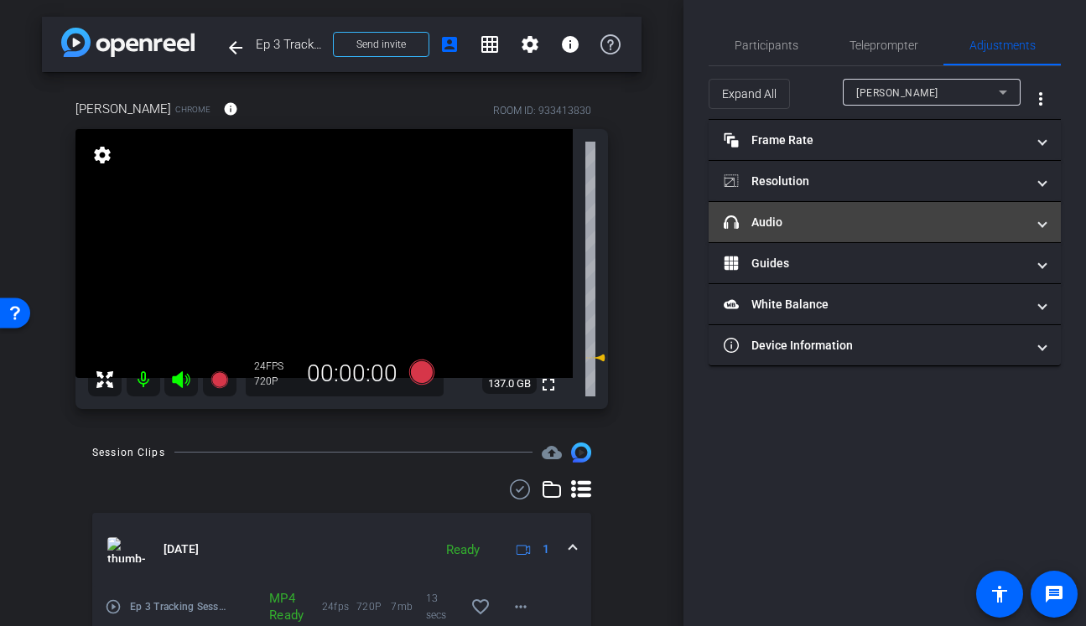
click at [781, 224] on mat-panel-title "headphone icon Audio" at bounding box center [875, 223] width 302 height 18
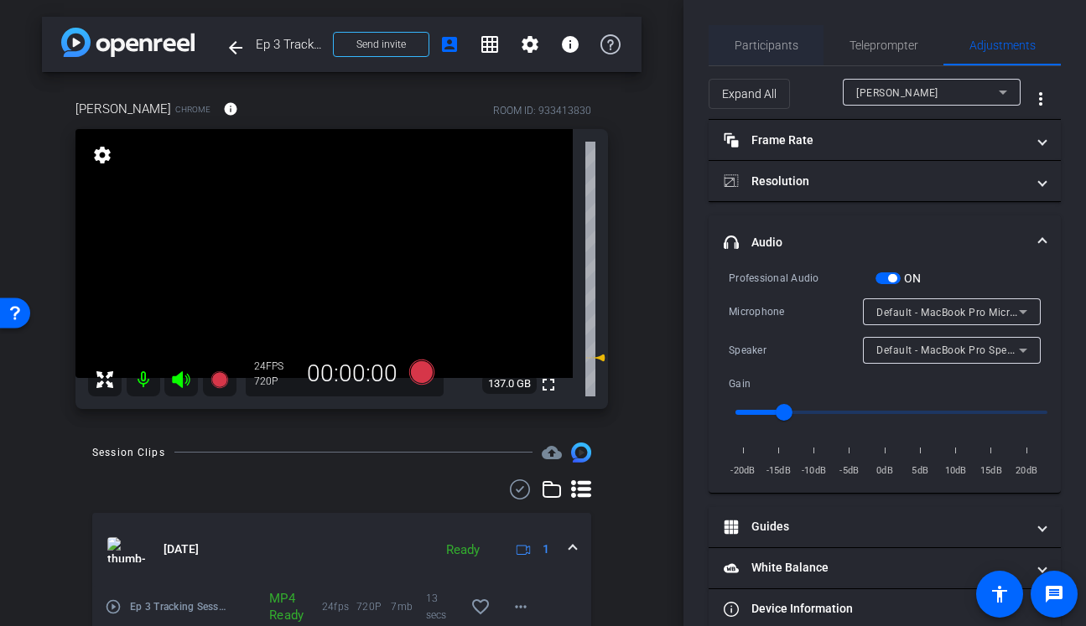
click at [796, 57] on div "Participants" at bounding box center [765, 45] width 115 height 40
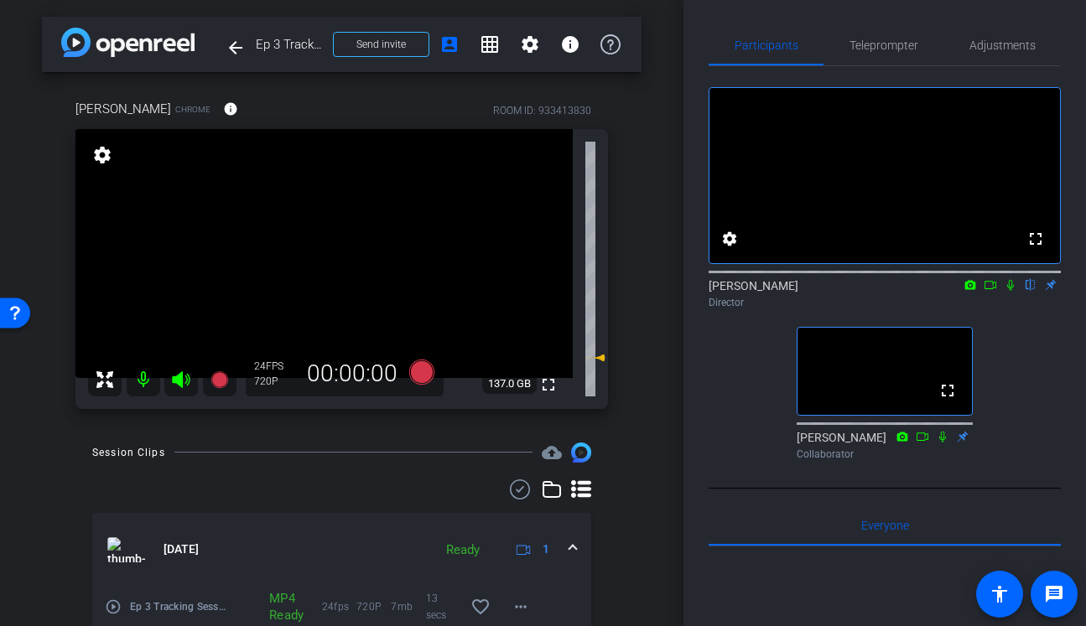
click at [1003, 310] on div "Ceylan Ersoy flip Director" at bounding box center [884, 294] width 352 height 33
click at [1010, 291] on icon at bounding box center [1010, 285] width 7 height 11
click at [1012, 291] on icon at bounding box center [1010, 285] width 13 height 12
click at [1008, 291] on icon at bounding box center [1010, 285] width 7 height 11
click at [900, 45] on span "Teleprompter" at bounding box center [883, 45] width 69 height 12
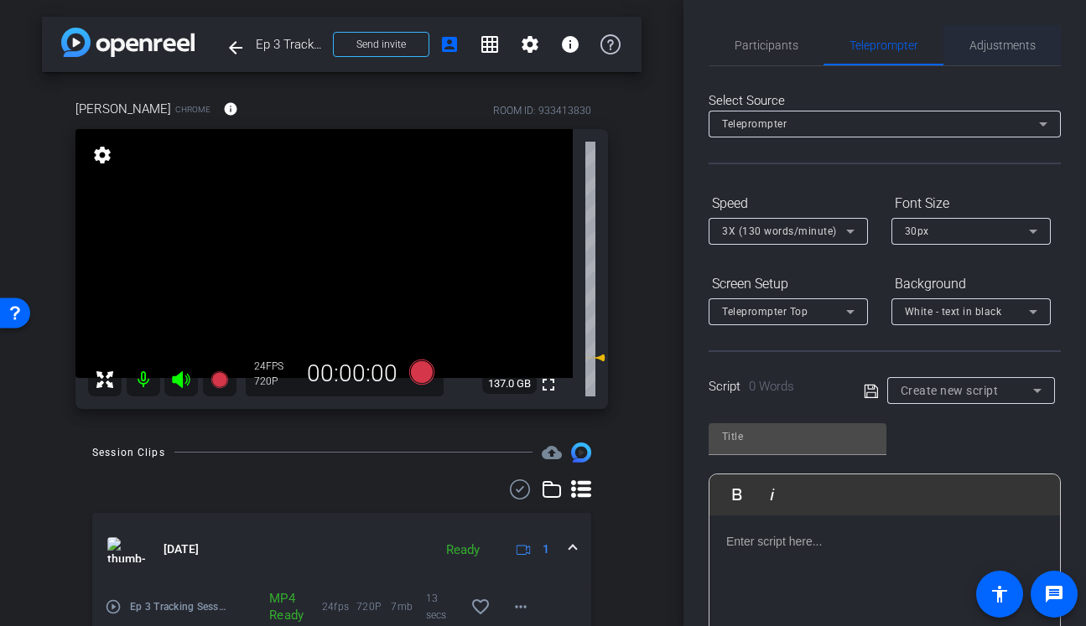
click at [1020, 63] on span "Adjustments" at bounding box center [1002, 45] width 66 height 40
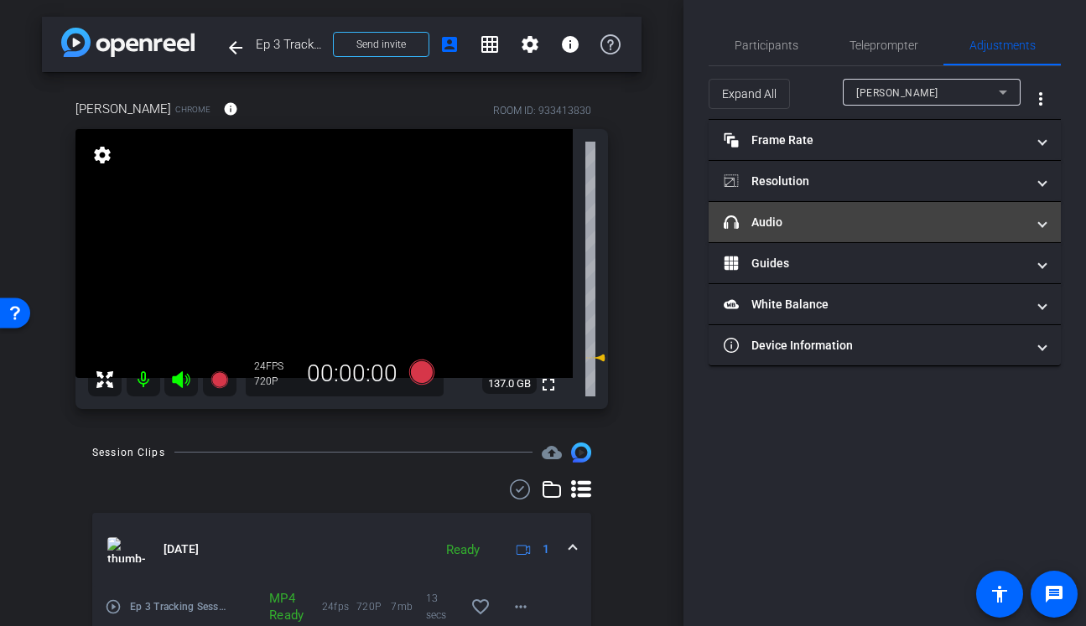
click at [833, 218] on mat-panel-title "headphone icon Audio" at bounding box center [875, 223] width 302 height 18
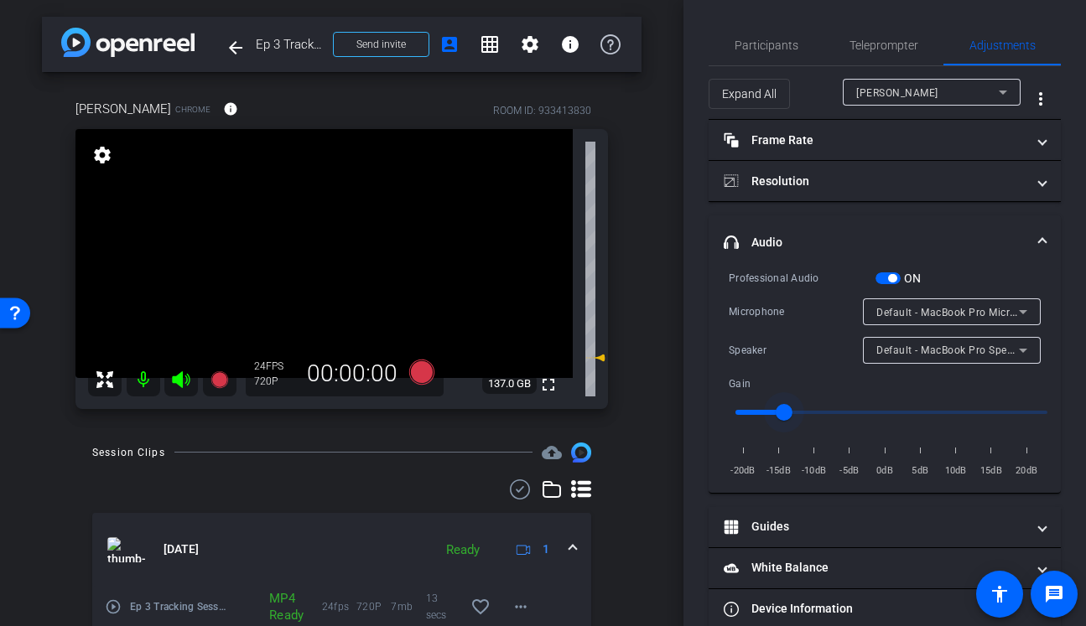
click at [801, 411] on input "range" at bounding box center [891, 412] width 347 height 37
click at [791, 409] on input "range" at bounding box center [891, 412] width 347 height 37
drag, startPoint x: 798, startPoint y: 411, endPoint x: 787, endPoint y: 409, distance: 11.0
type input "0.3"
click at [787, 409] on input "range" at bounding box center [891, 412] width 347 height 37
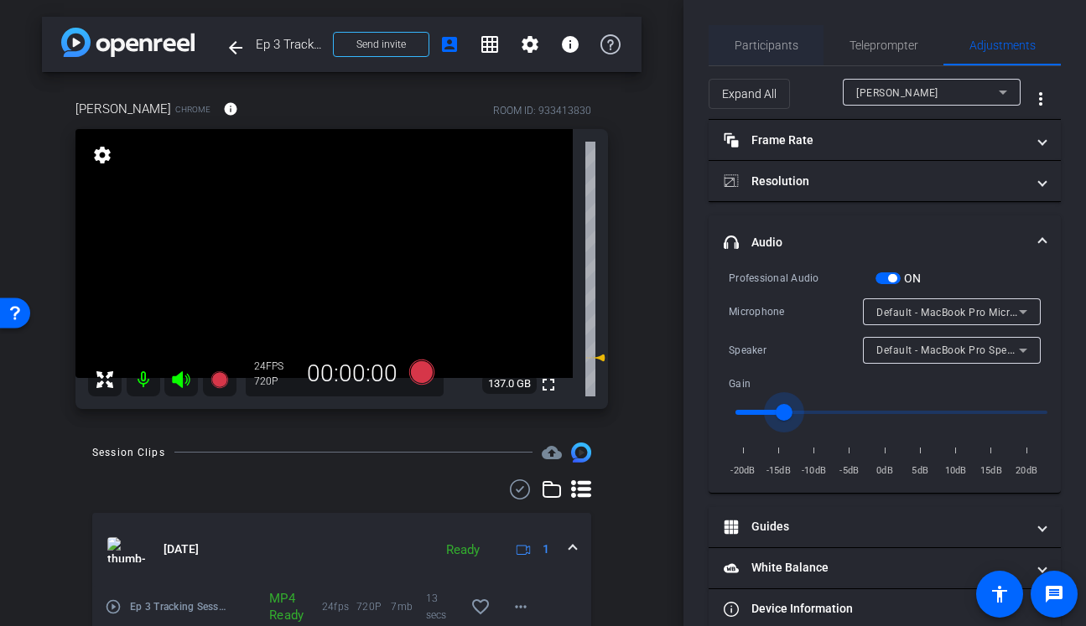
click at [778, 49] on span "Participants" at bounding box center [766, 45] width 64 height 12
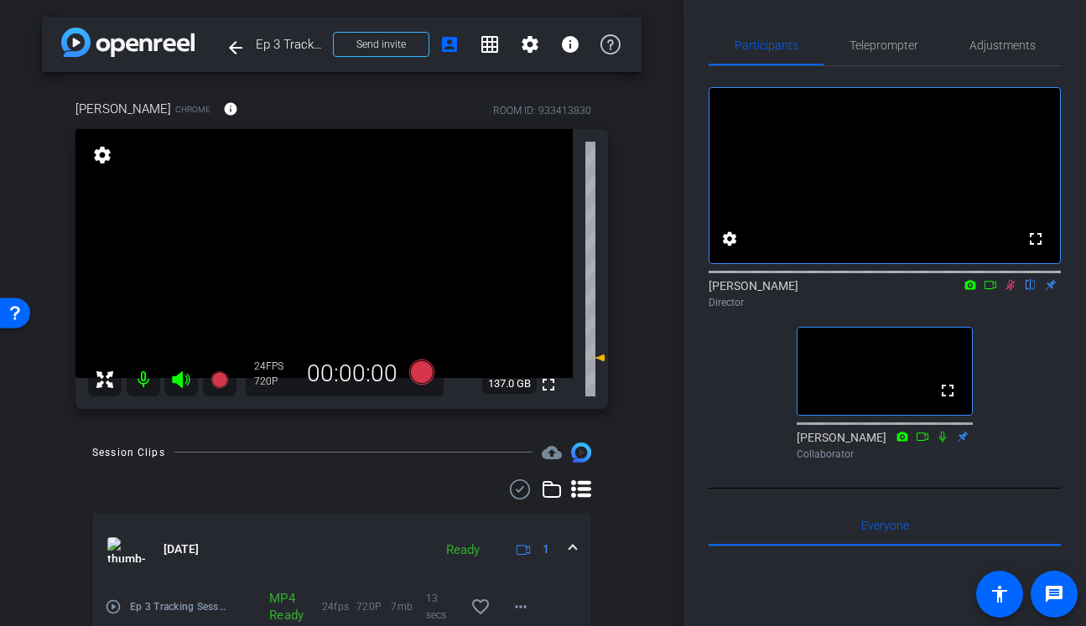
click at [1013, 291] on icon at bounding box center [1010, 285] width 13 height 12
click at [1010, 291] on icon at bounding box center [1010, 285] width 13 height 12
click at [1013, 291] on icon at bounding box center [1010, 285] width 13 height 12
click at [1012, 291] on icon at bounding box center [1010, 285] width 13 height 12
drag, startPoint x: 599, startPoint y: 355, endPoint x: 604, endPoint y: 275, distance: 80.6
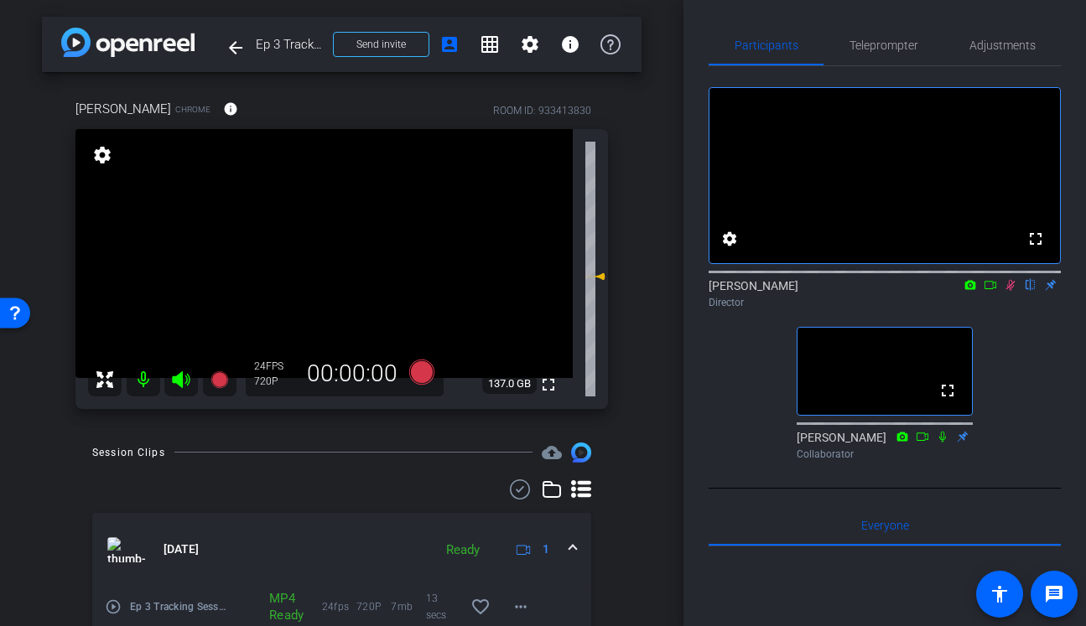
click at [606, 275] on div "fullscreen settings 137.0 GB" at bounding box center [341, 269] width 532 height 280
drag, startPoint x: 603, startPoint y: 277, endPoint x: 603, endPoint y: 323, distance: 46.1
click at [603, 323] on icon at bounding box center [599, 323] width 12 height 7
drag, startPoint x: 602, startPoint y: 324, endPoint x: 603, endPoint y: 348, distance: 24.3
click at [603, 348] on icon at bounding box center [599, 348] width 12 height 7
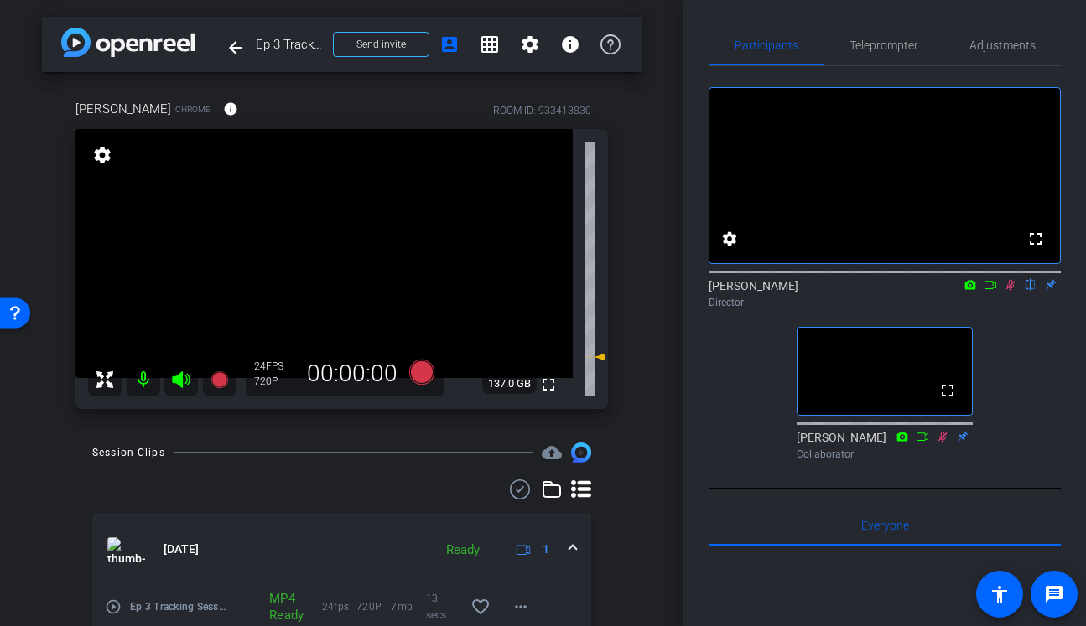
drag, startPoint x: 604, startPoint y: 350, endPoint x: 604, endPoint y: 361, distance: 10.1
click at [604, 361] on icon at bounding box center [595, 357] width 20 height 20
click at [874, 56] on span "Teleprompter" at bounding box center [883, 45] width 69 height 40
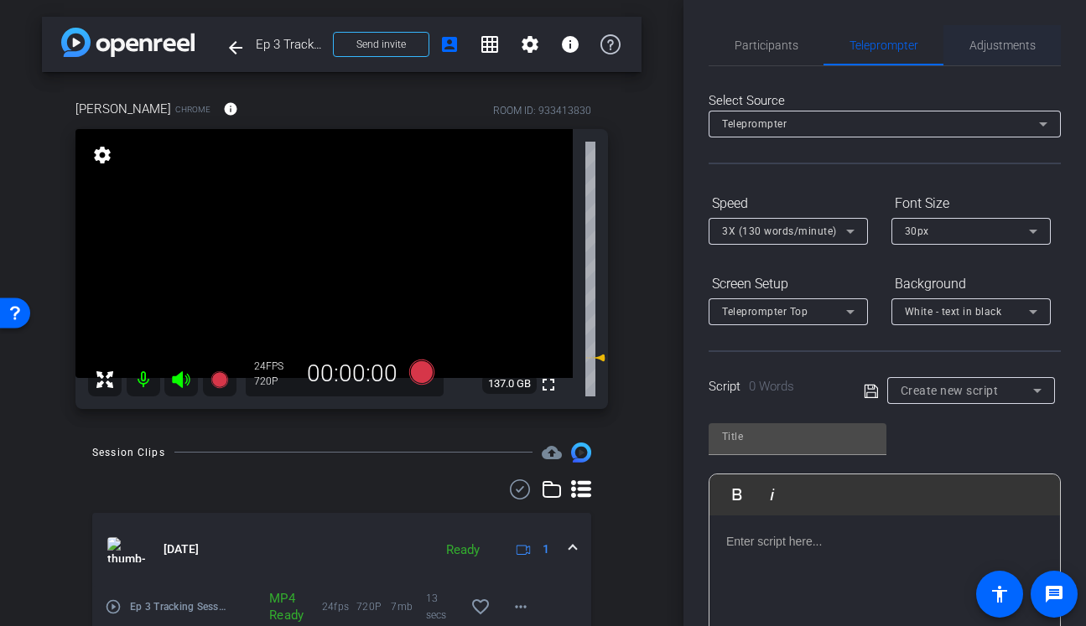
click at [999, 41] on span "Adjustments" at bounding box center [1002, 45] width 66 height 12
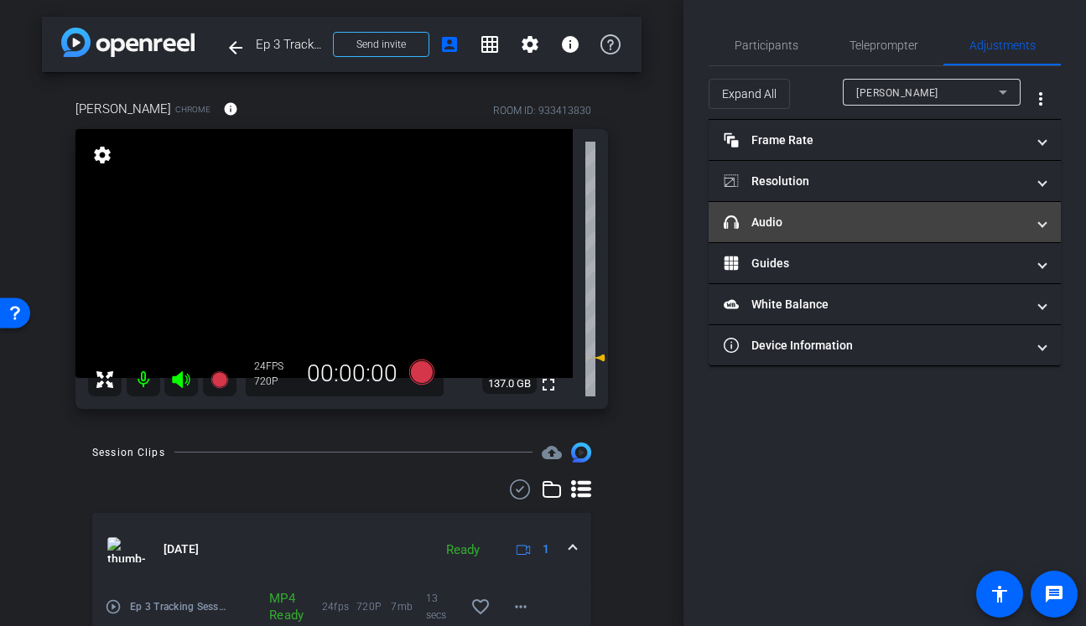
click at [802, 217] on mat-panel-title "headphone icon Audio" at bounding box center [875, 223] width 302 height 18
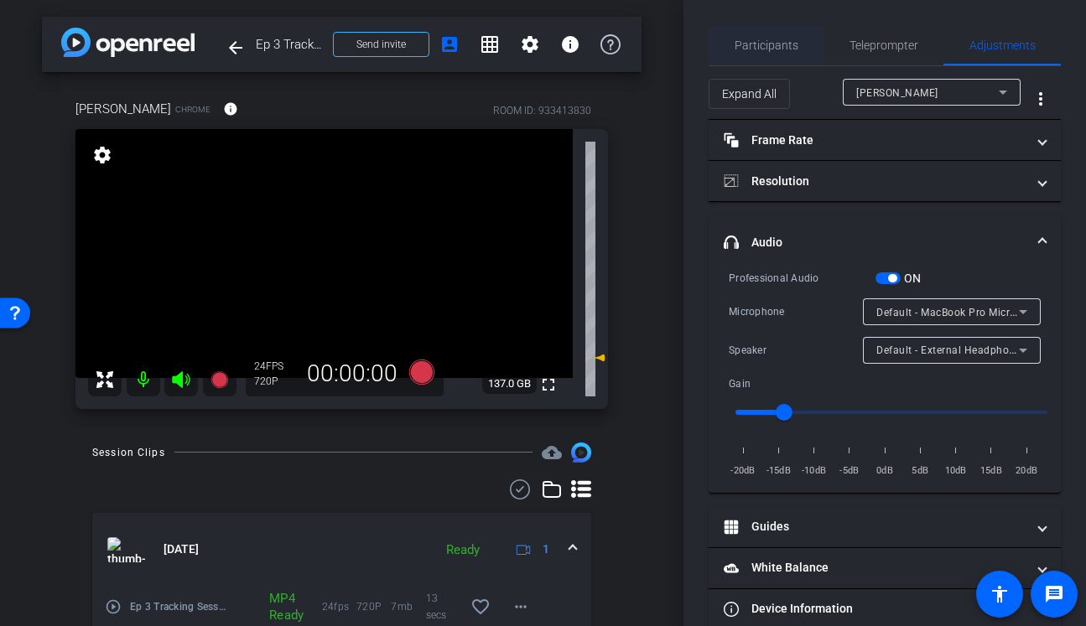
click at [761, 44] on span "Participants" at bounding box center [766, 45] width 64 height 12
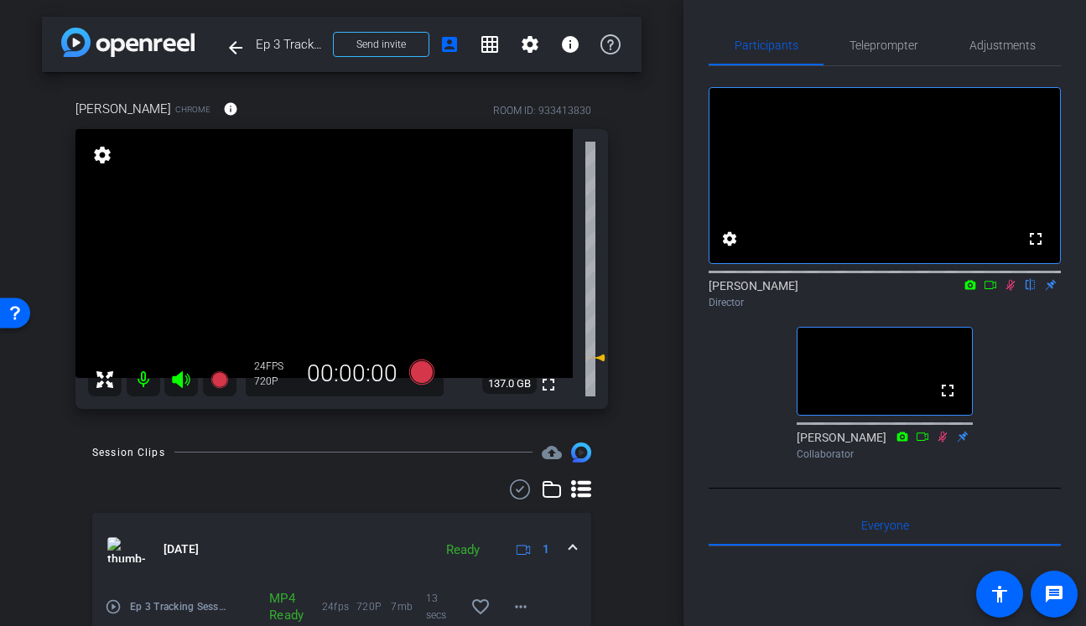
click at [1013, 291] on icon at bounding box center [1010, 285] width 13 height 12
click at [1011, 291] on icon at bounding box center [1010, 285] width 13 height 12
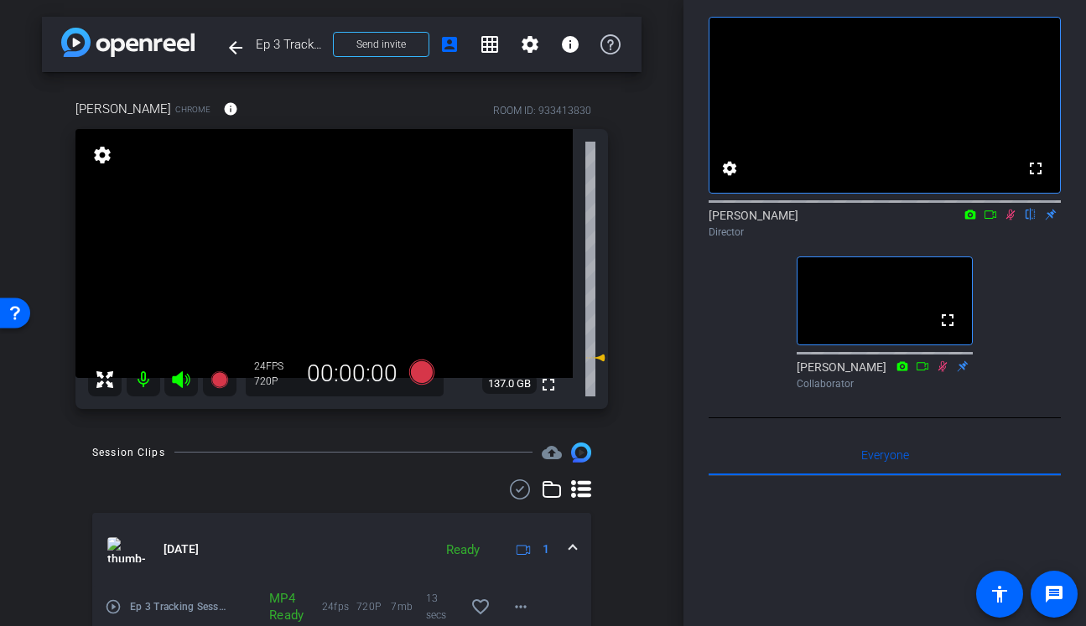
click at [1009, 221] on icon at bounding box center [1010, 215] width 9 height 11
click at [1014, 221] on icon at bounding box center [1010, 215] width 13 height 12
click at [1009, 221] on icon at bounding box center [1010, 215] width 9 height 11
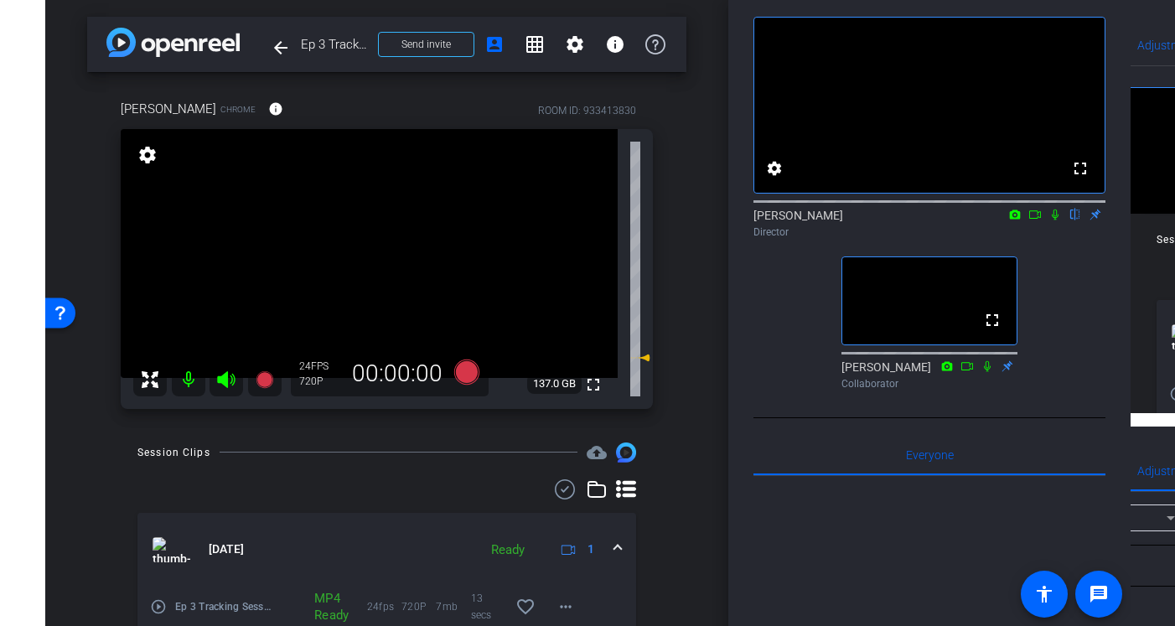
scroll to position [70, 0]
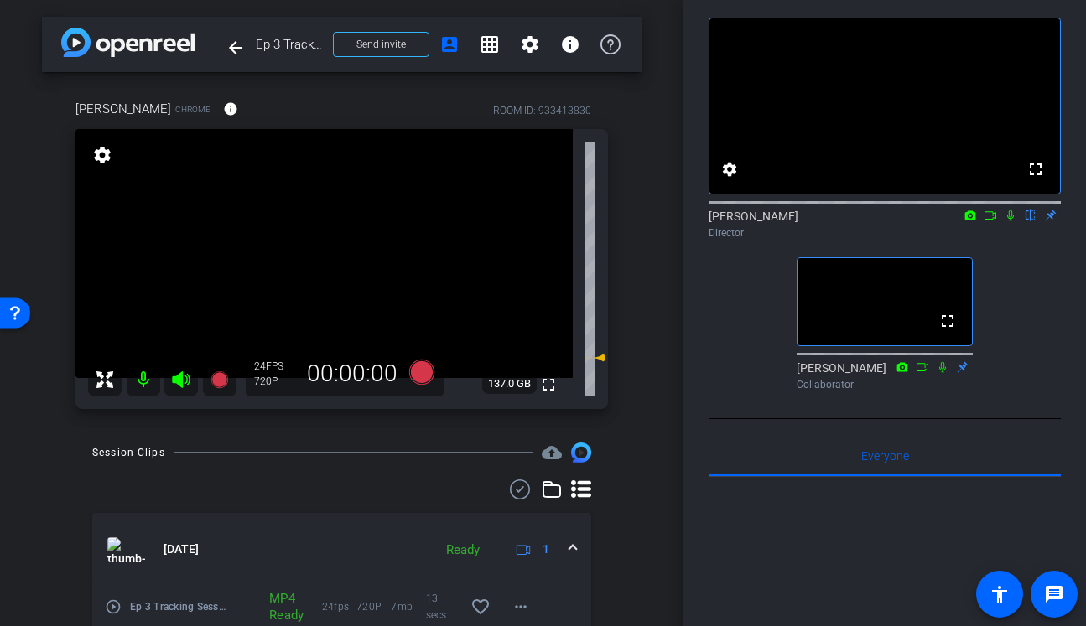
click at [80, 45] on img at bounding box center [127, 42] width 133 height 29
click at [229, 53] on mat-icon "arrow_back" at bounding box center [236, 48] width 20 height 20
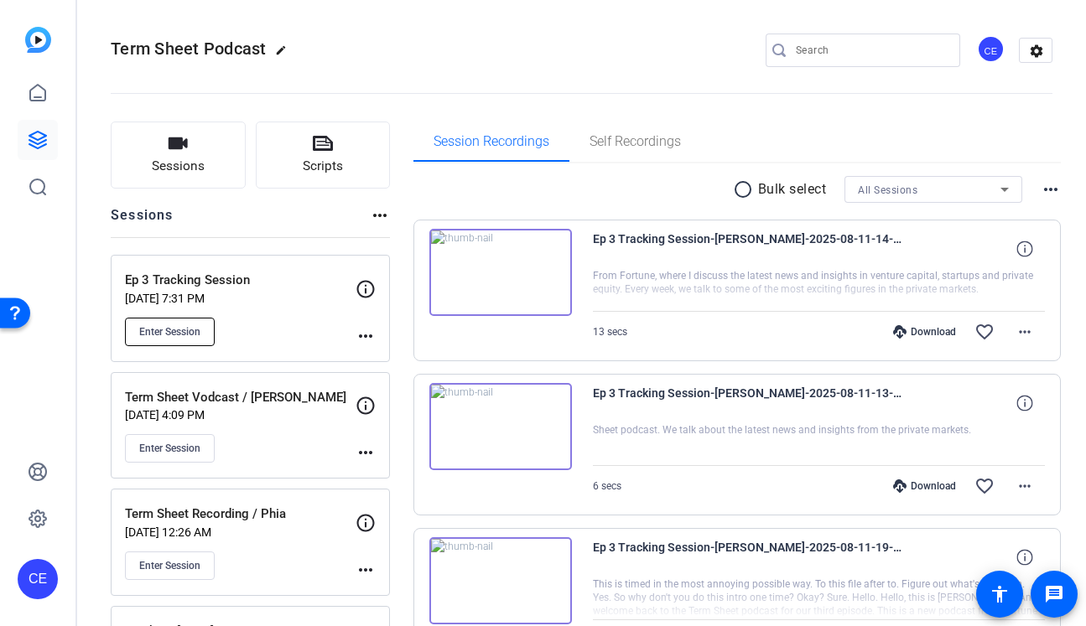
click at [164, 331] on span "Enter Session" at bounding box center [169, 331] width 61 height 13
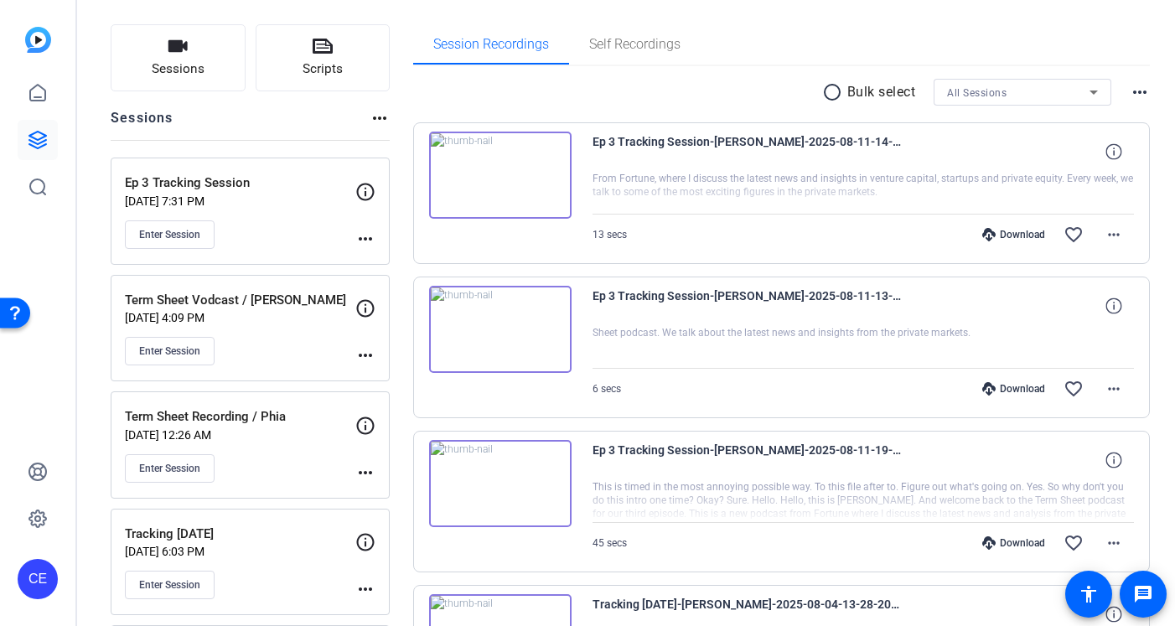
scroll to position [96, 0]
click at [153, 60] on button "Sessions" at bounding box center [178, 58] width 135 height 67
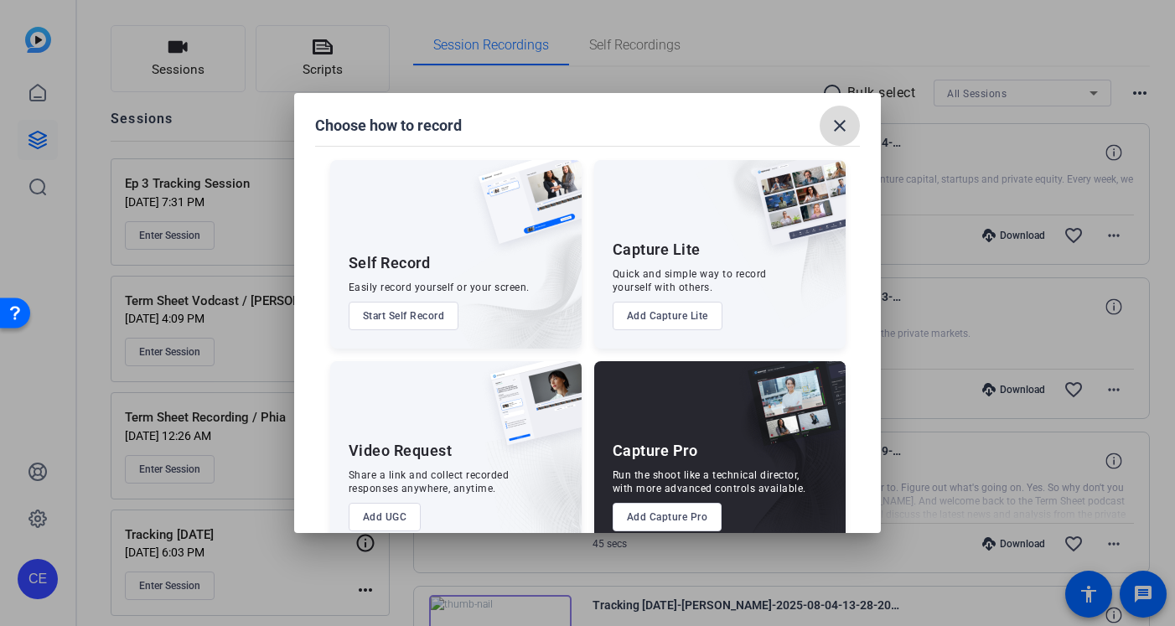
click at [848, 132] on mat-icon "close" at bounding box center [840, 126] width 20 height 20
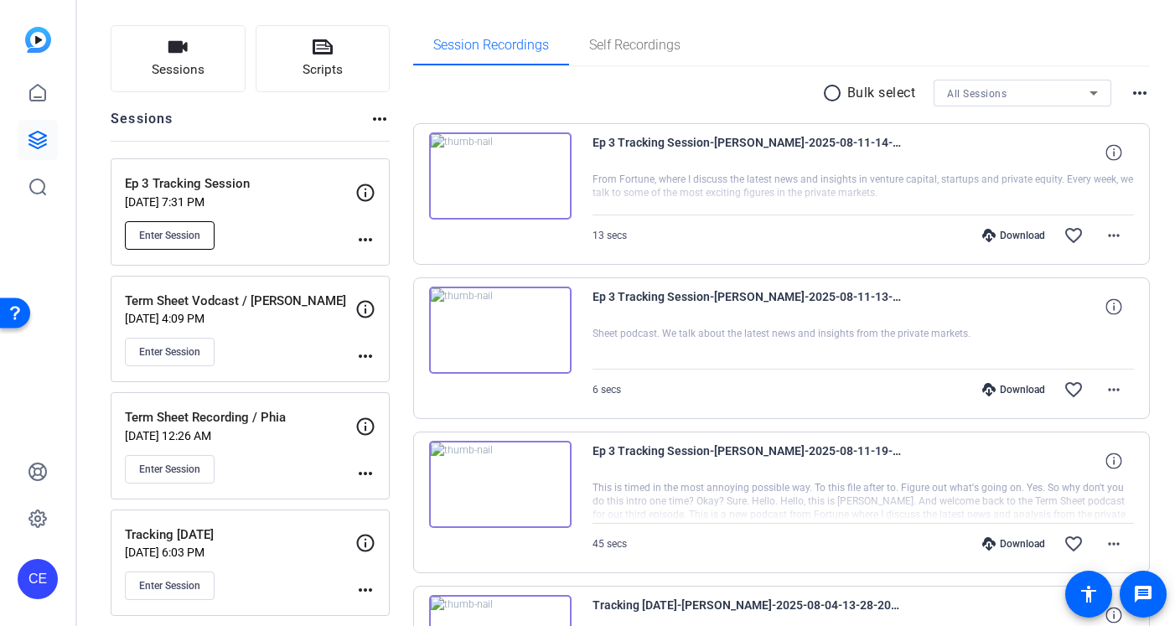
click at [179, 232] on span "Enter Session" at bounding box center [169, 235] width 61 height 13
click at [184, 188] on p "Ep 3 Tracking Session" at bounding box center [240, 183] width 231 height 19
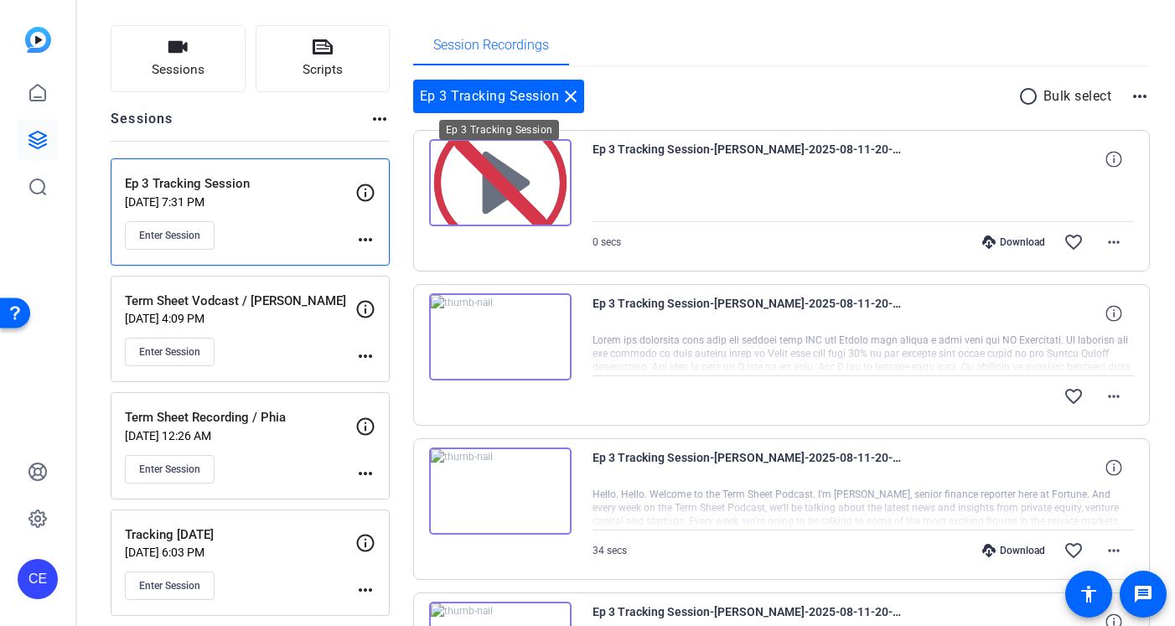
click at [571, 95] on mat-icon "close" at bounding box center [571, 96] width 20 height 20
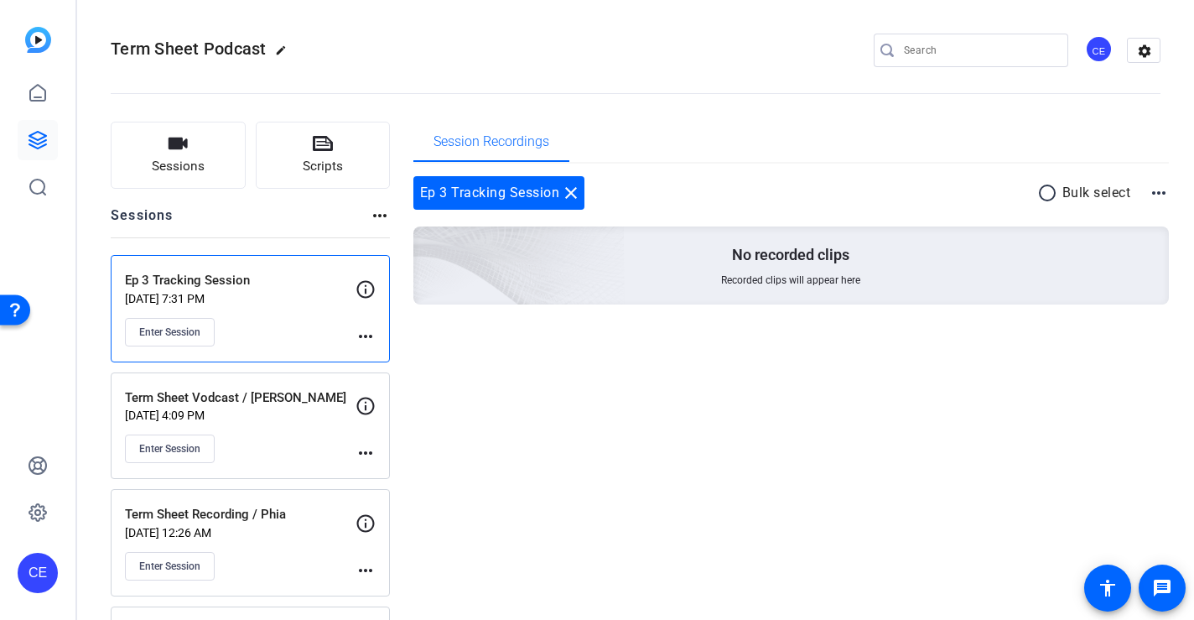
scroll to position [85, 0]
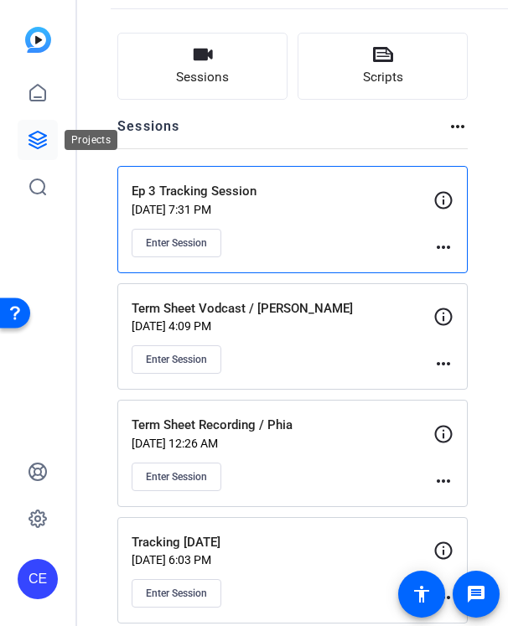
click at [38, 127] on link at bounding box center [38, 140] width 40 height 40
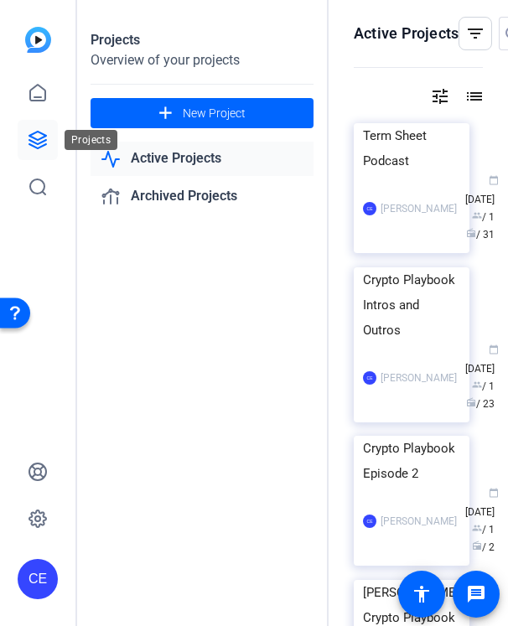
click at [34, 141] on icon at bounding box center [38, 140] width 20 height 20
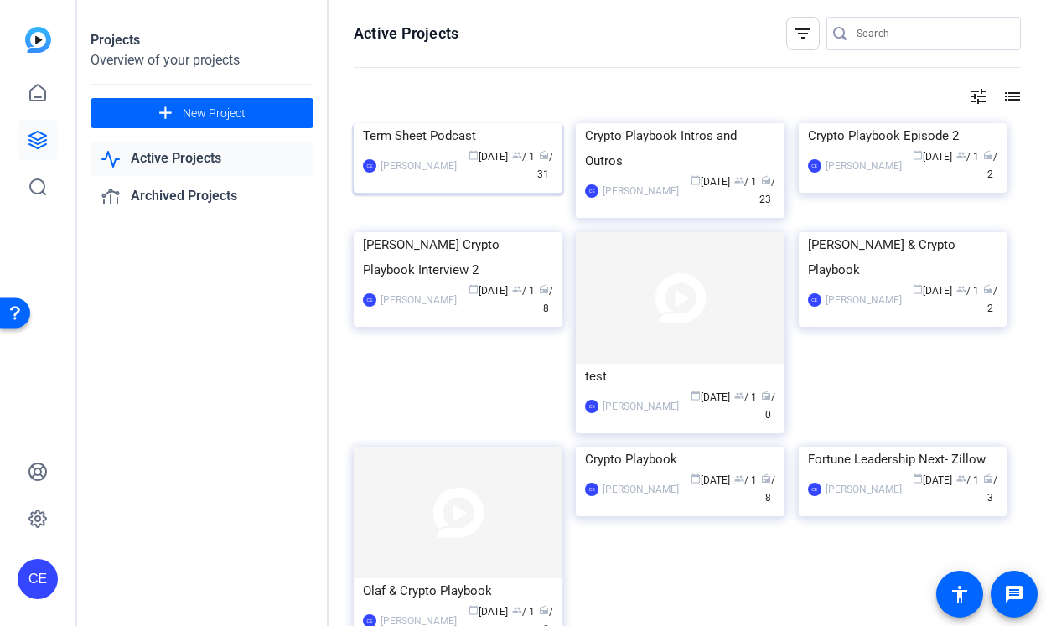
click at [401, 174] on div "[PERSON_NAME]" at bounding box center [419, 166] width 76 height 17
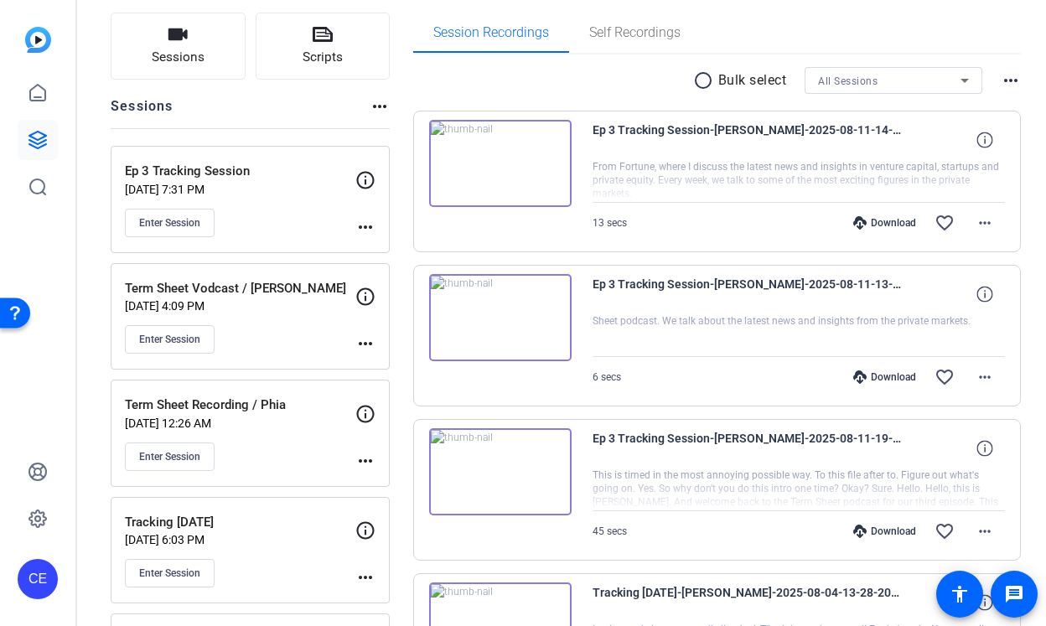
scroll to position [38, 0]
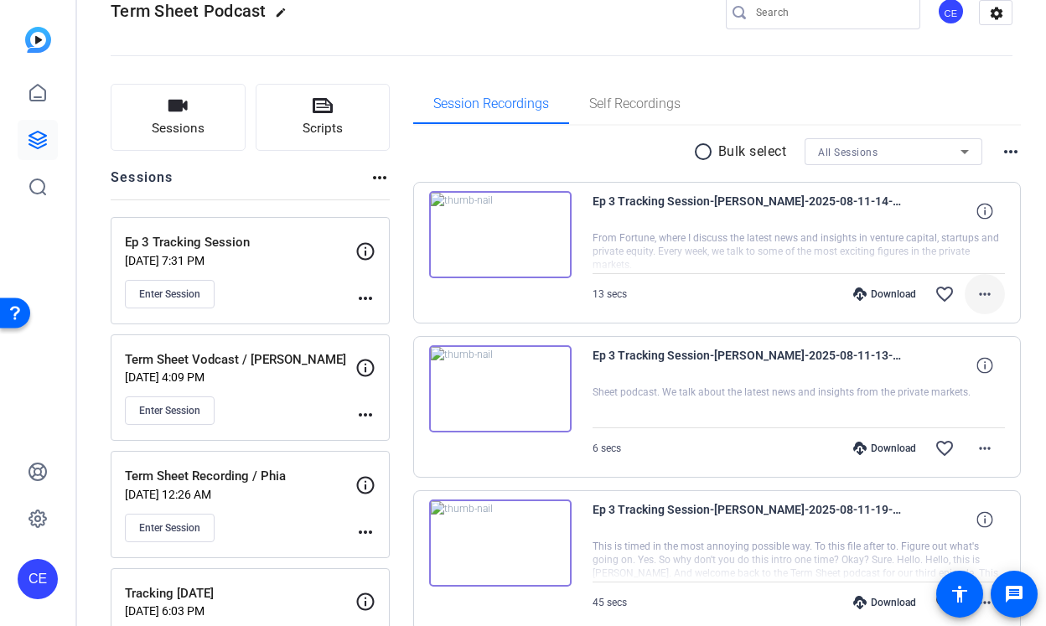
click at [988, 296] on mat-icon "more_horiz" at bounding box center [985, 294] width 20 height 20
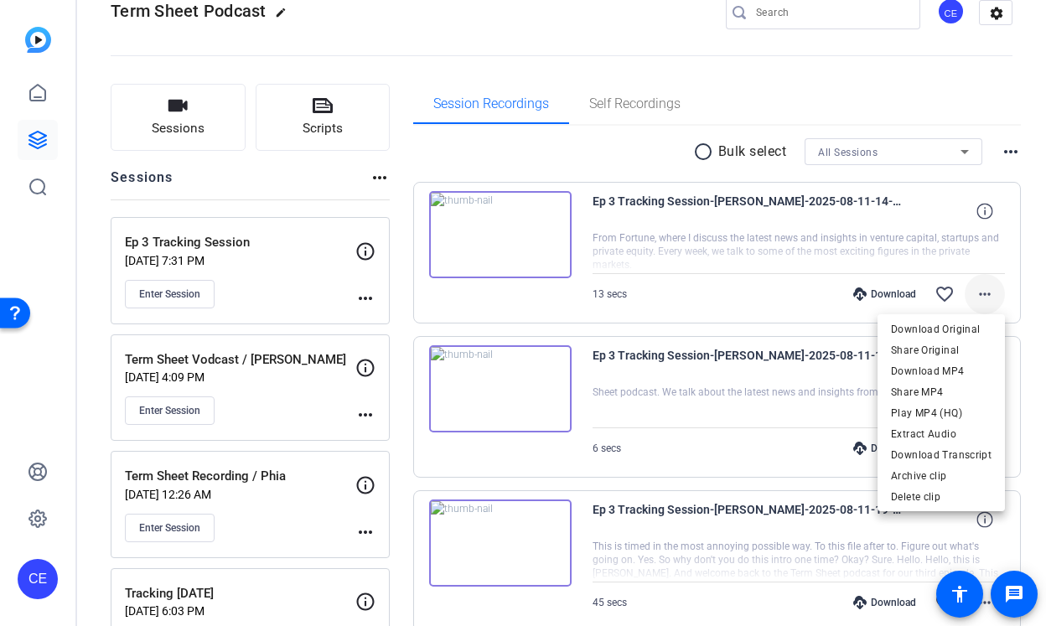
click at [988, 296] on div at bounding box center [523, 313] width 1046 height 626
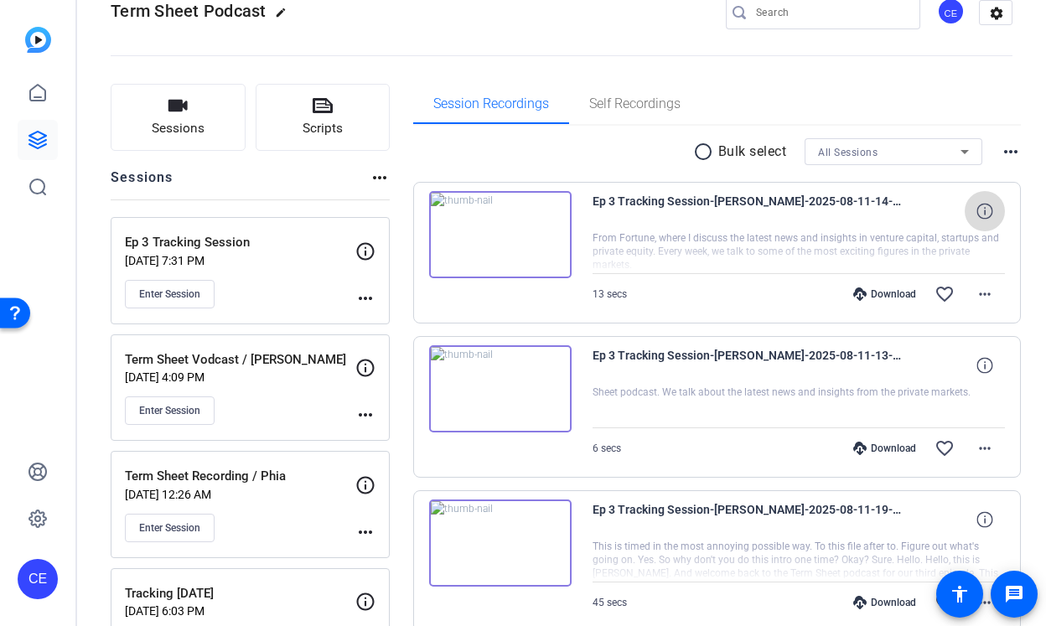
click at [988, 210] on icon at bounding box center [985, 211] width 16 height 16
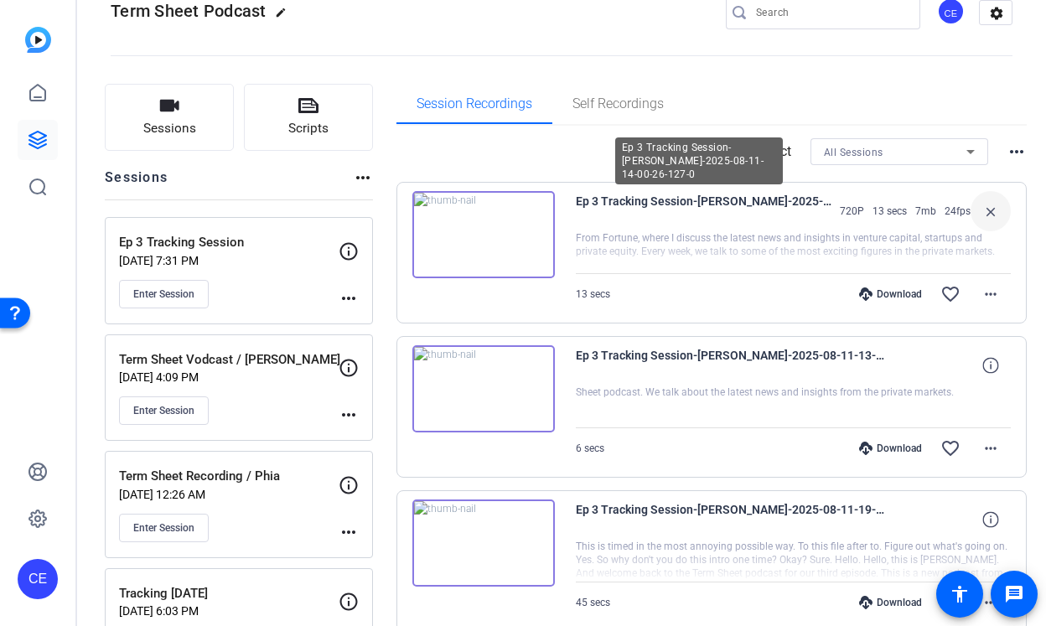
click at [685, 243] on div at bounding box center [793, 252] width 435 height 42
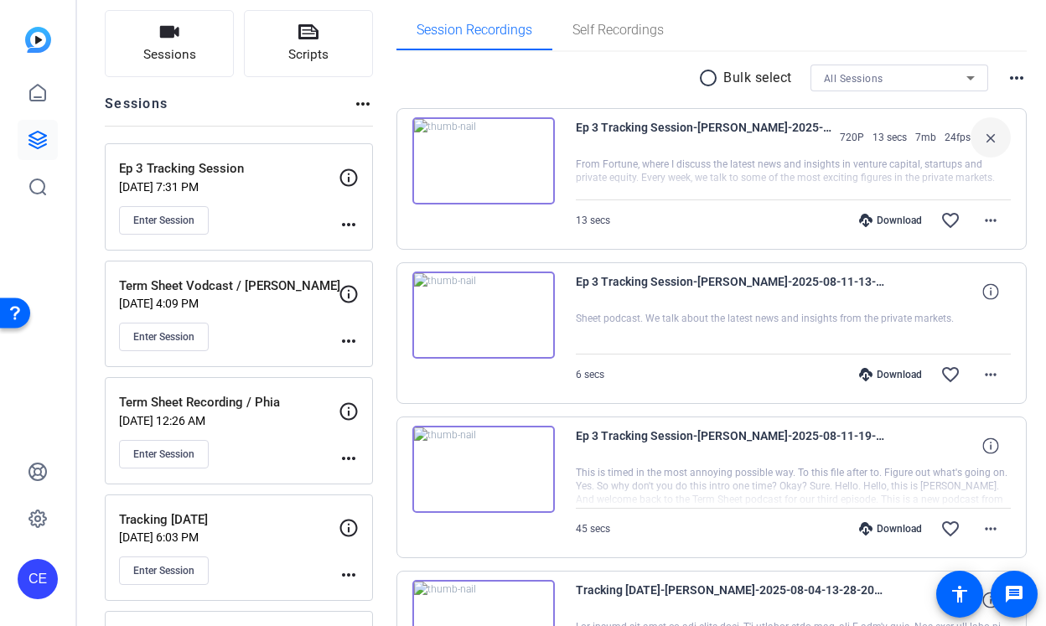
scroll to position [221, 0]
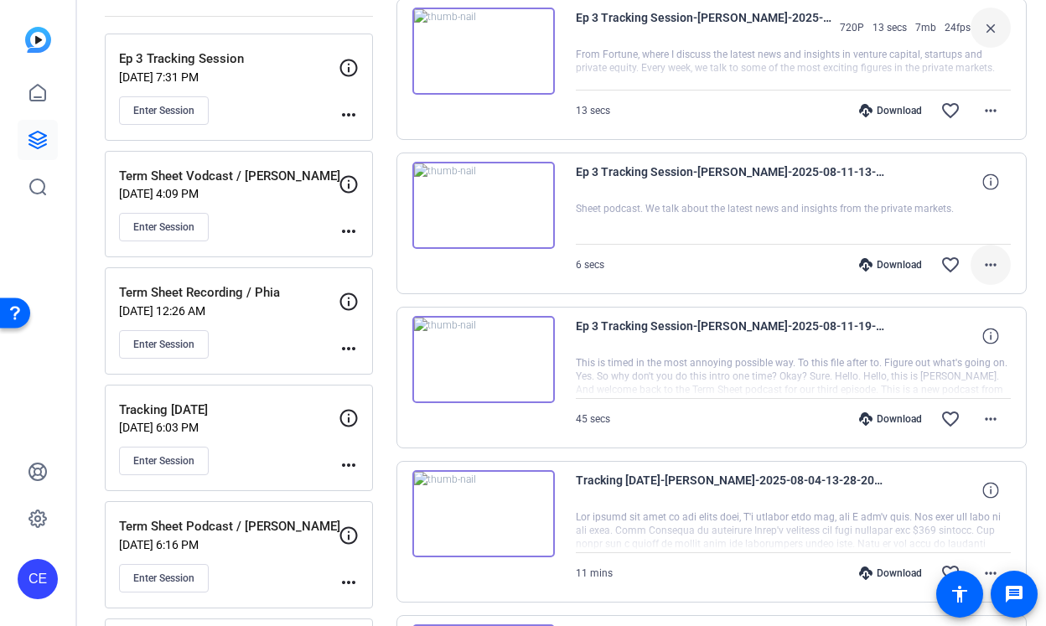
click at [989, 276] on span at bounding box center [991, 265] width 40 height 40
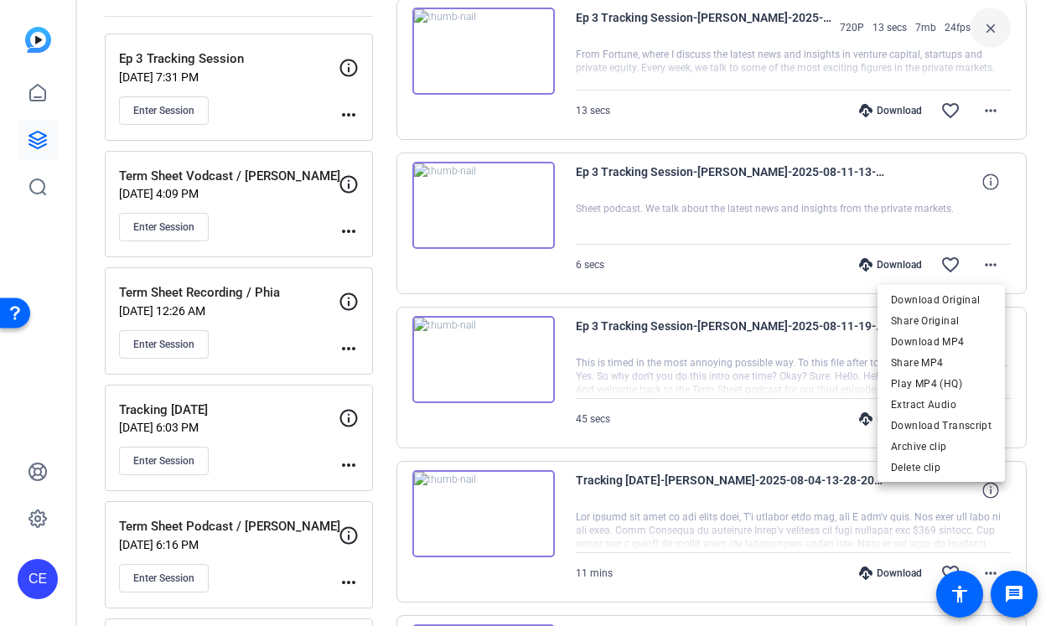
click at [987, 270] on div at bounding box center [523, 313] width 1046 height 626
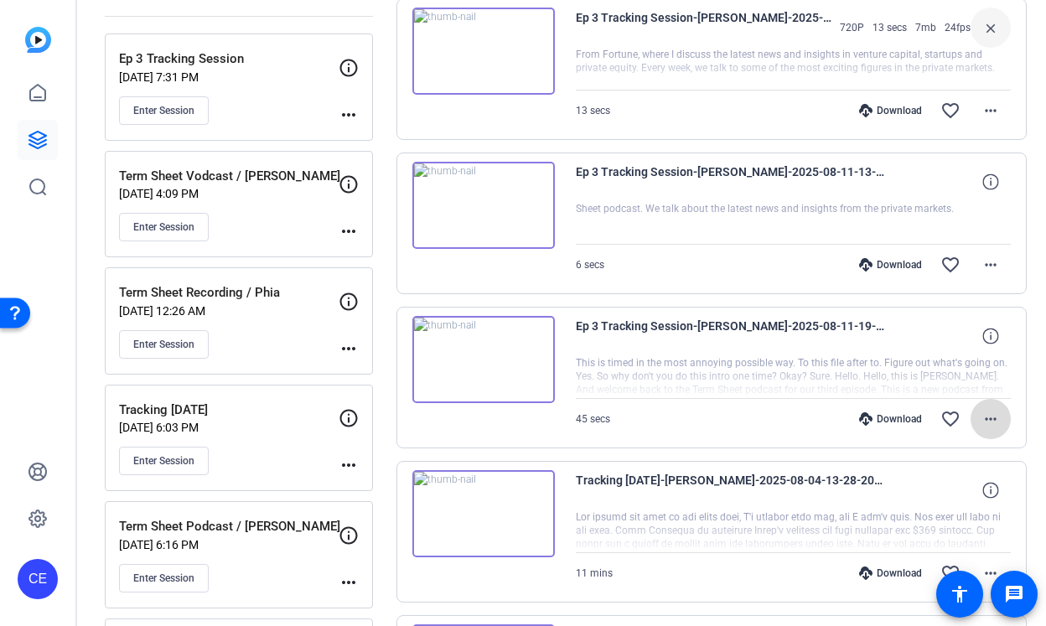
click at [981, 421] on mat-icon "more_horiz" at bounding box center [991, 419] width 20 height 20
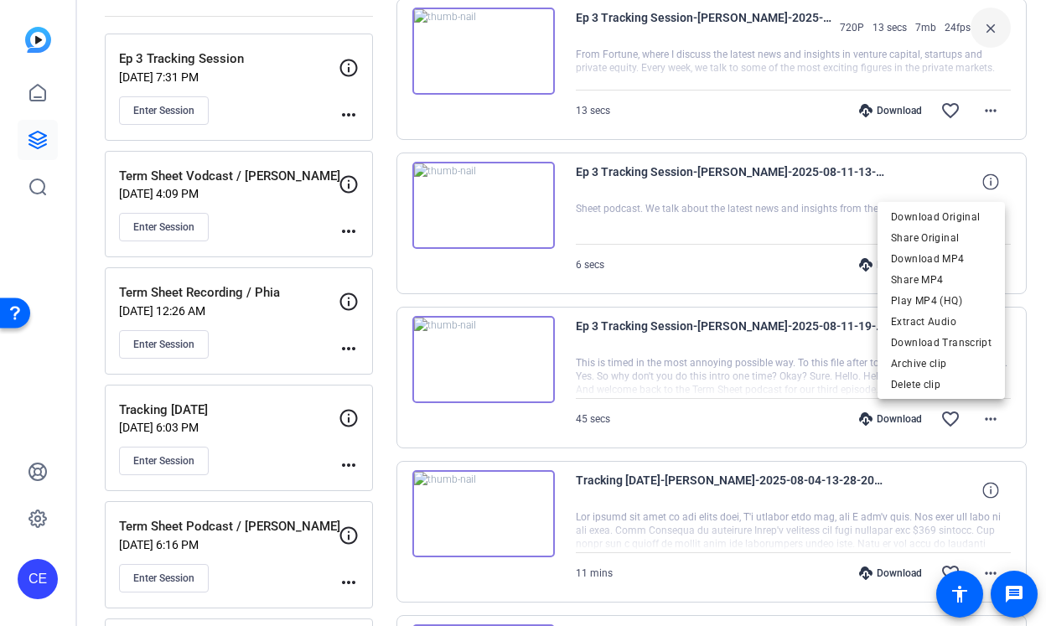
click at [988, 417] on div at bounding box center [523, 313] width 1046 height 626
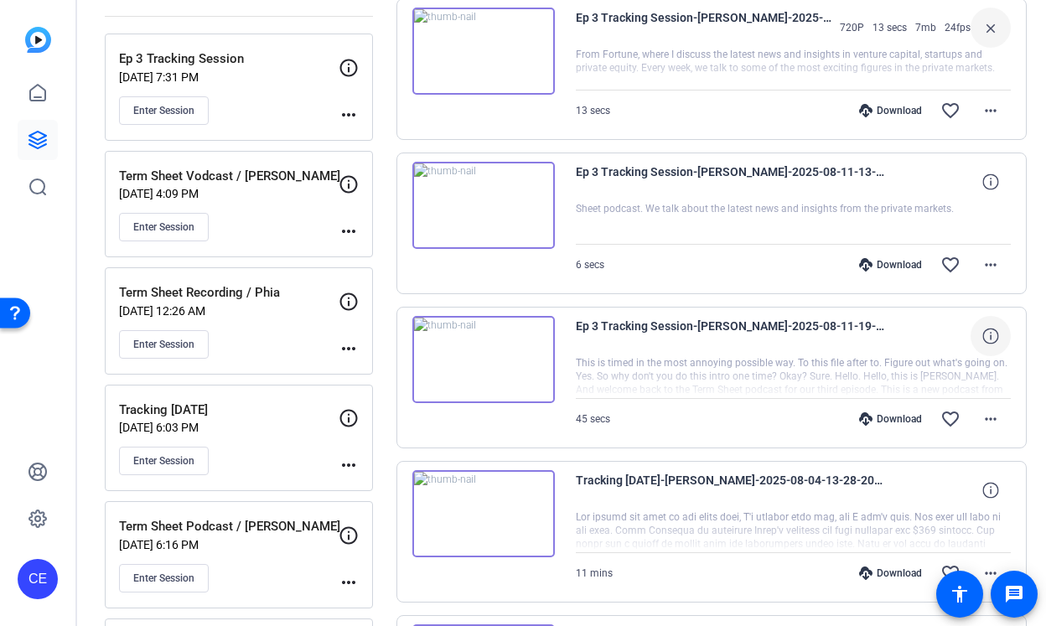
click at [988, 334] on icon at bounding box center [991, 336] width 16 height 16
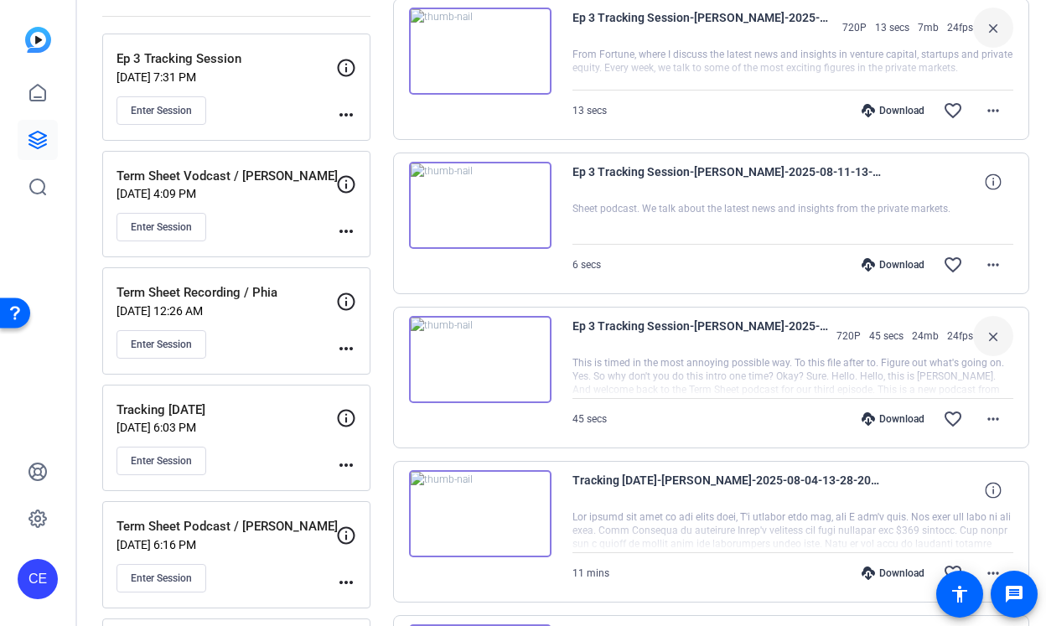
click at [988, 334] on mat-icon "close" at bounding box center [993, 336] width 20 height 21
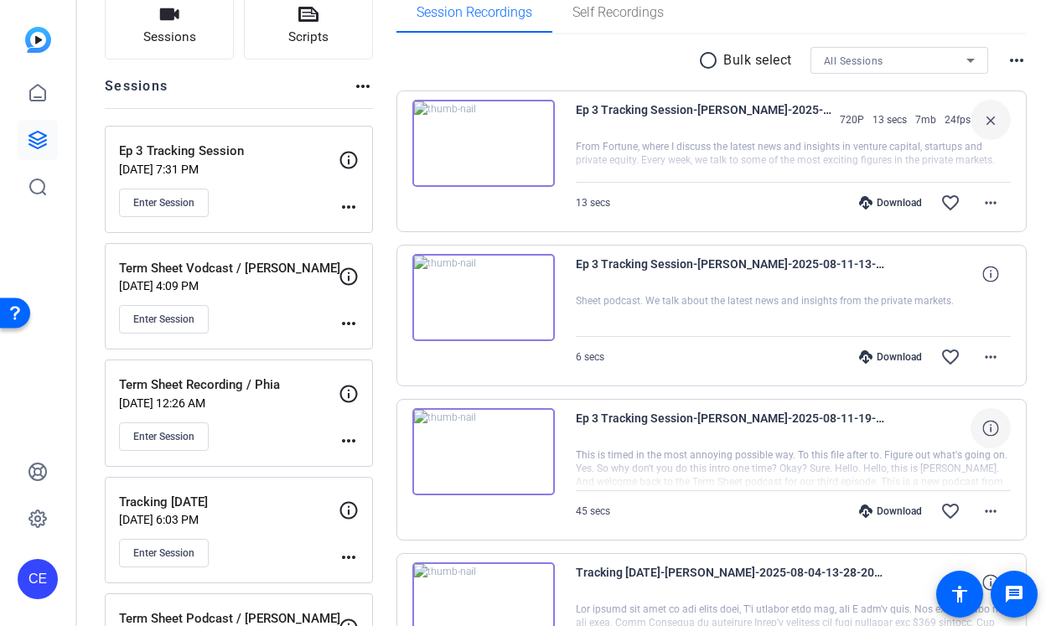
scroll to position [0, 0]
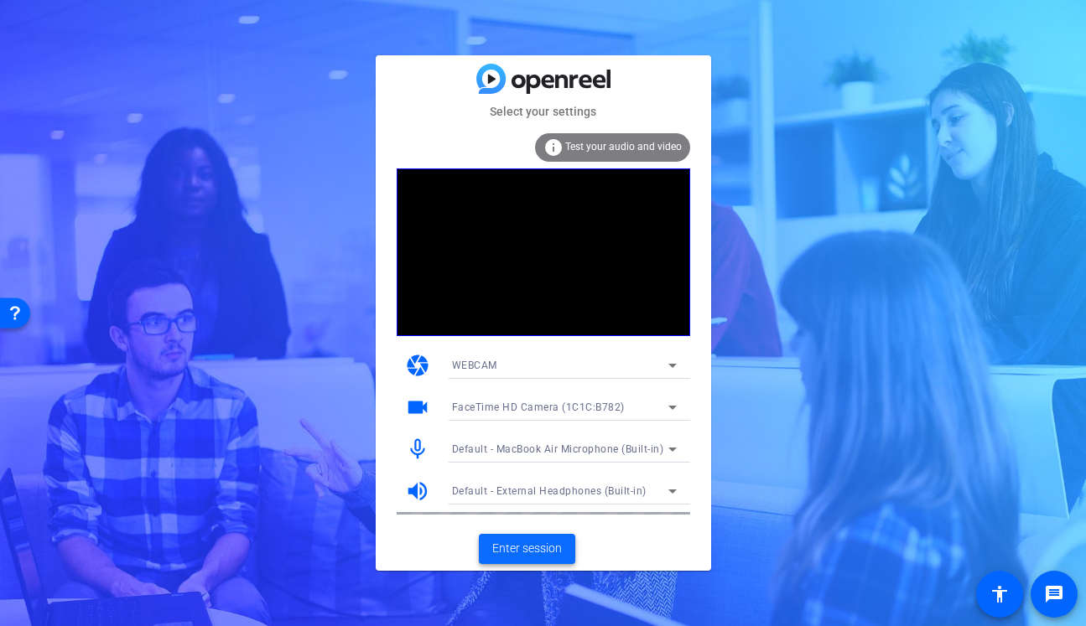
click at [521, 547] on span "Enter session" at bounding box center [527, 549] width 70 height 18
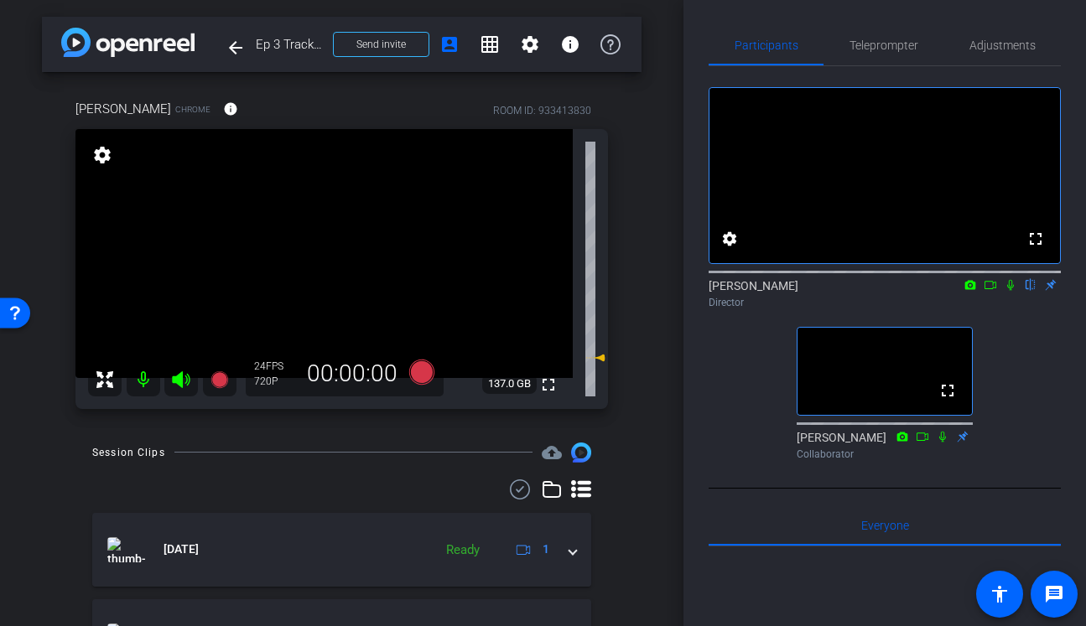
click at [1004, 291] on icon at bounding box center [1010, 285] width 13 height 12
click at [914, 30] on span "Teleprompter" at bounding box center [883, 45] width 69 height 40
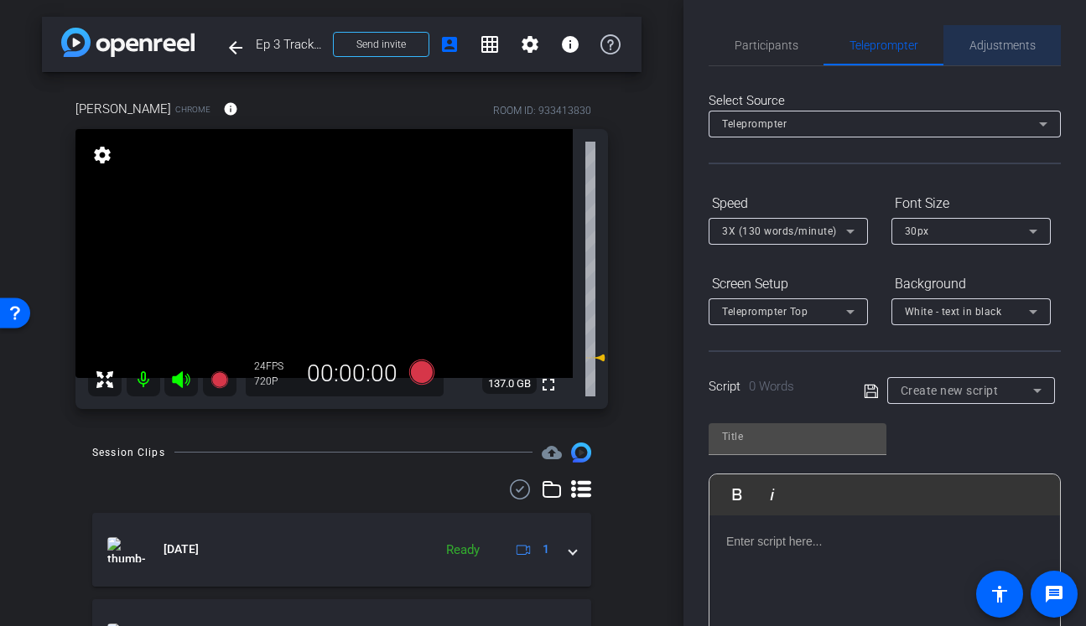
click at [1011, 59] on span "Adjustments" at bounding box center [1002, 45] width 66 height 40
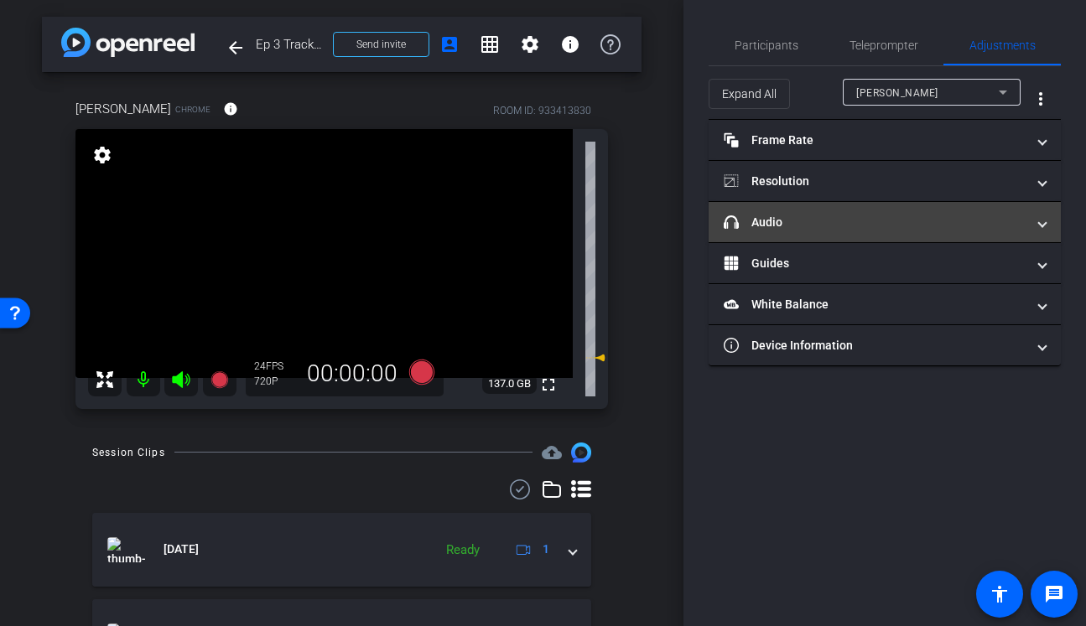
click at [821, 226] on mat-panel-title "headphone icon Audio" at bounding box center [875, 223] width 302 height 18
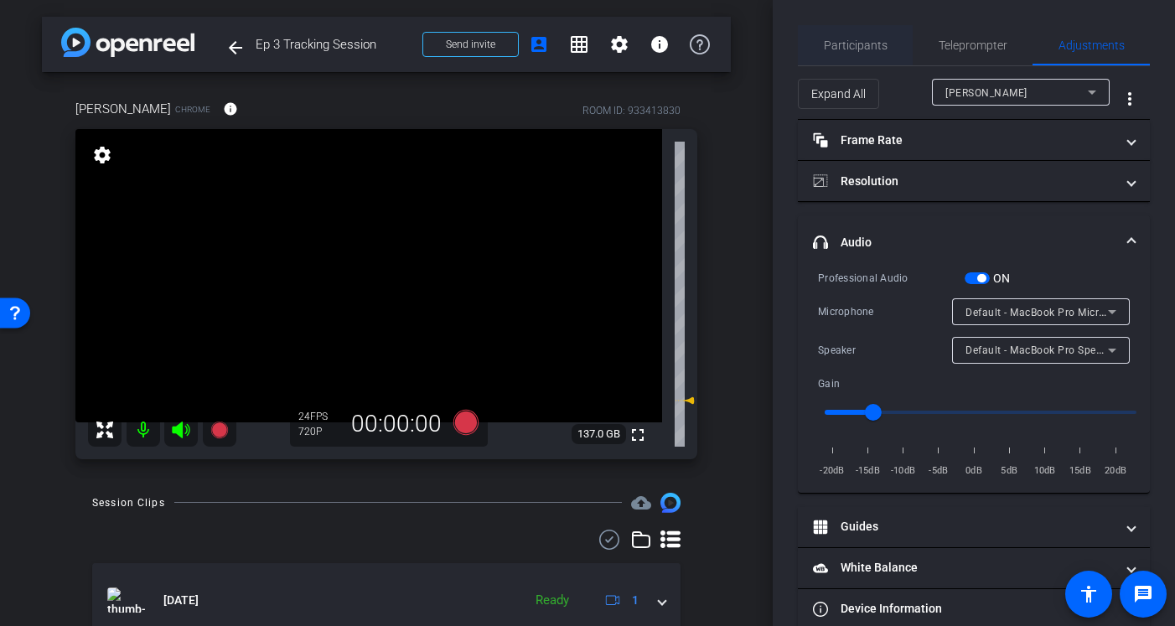
click at [854, 55] on span "Participants" at bounding box center [856, 45] width 64 height 40
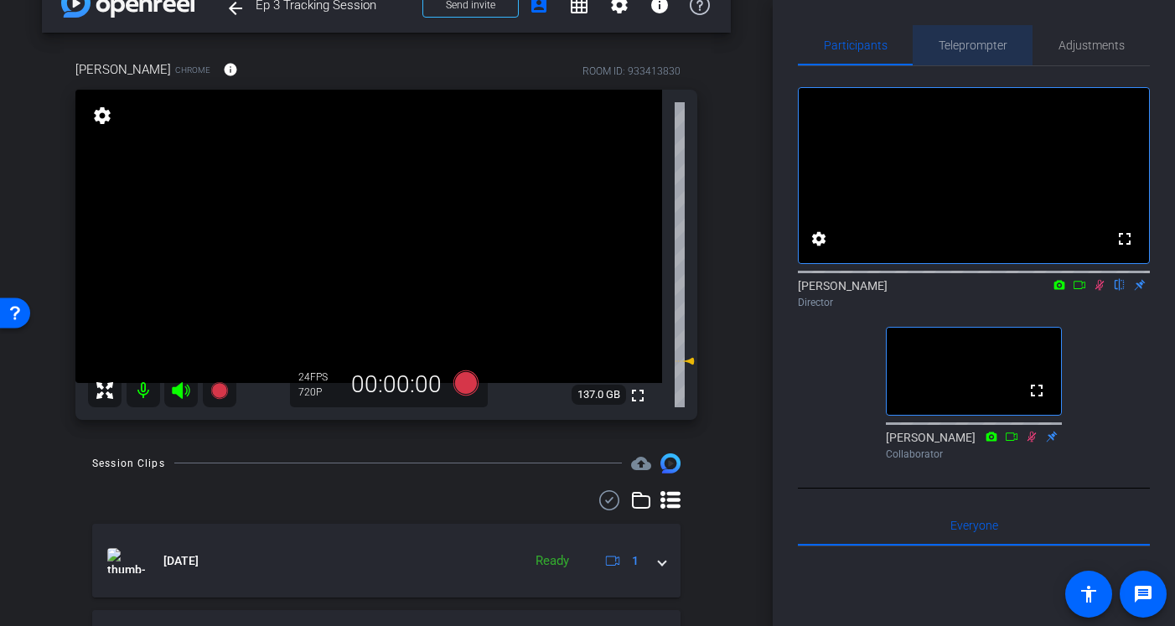
click at [979, 43] on span "Teleprompter" at bounding box center [973, 45] width 69 height 12
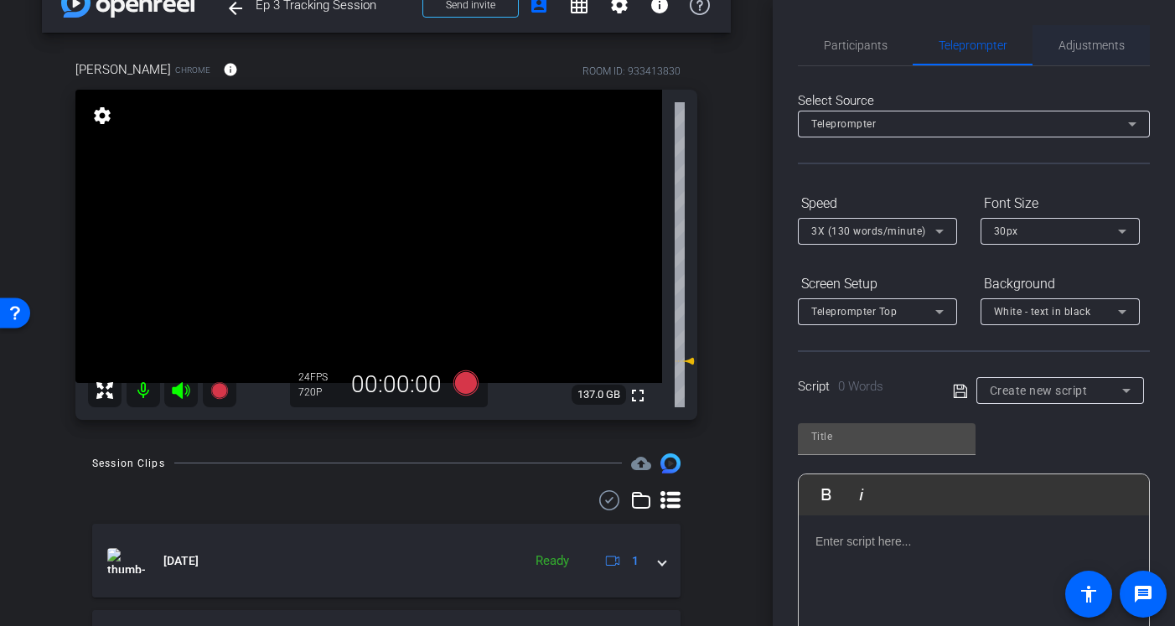
click at [1082, 41] on span "Adjustments" at bounding box center [1092, 45] width 66 height 12
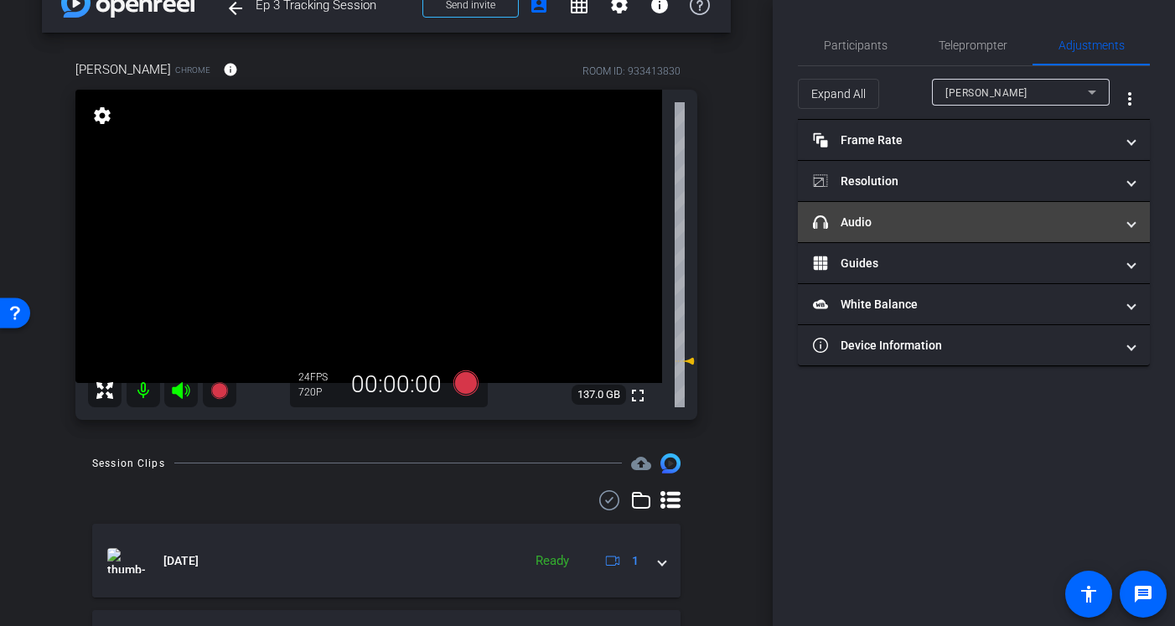
click at [881, 217] on mat-panel-title "headphone icon Audio" at bounding box center [964, 223] width 302 height 18
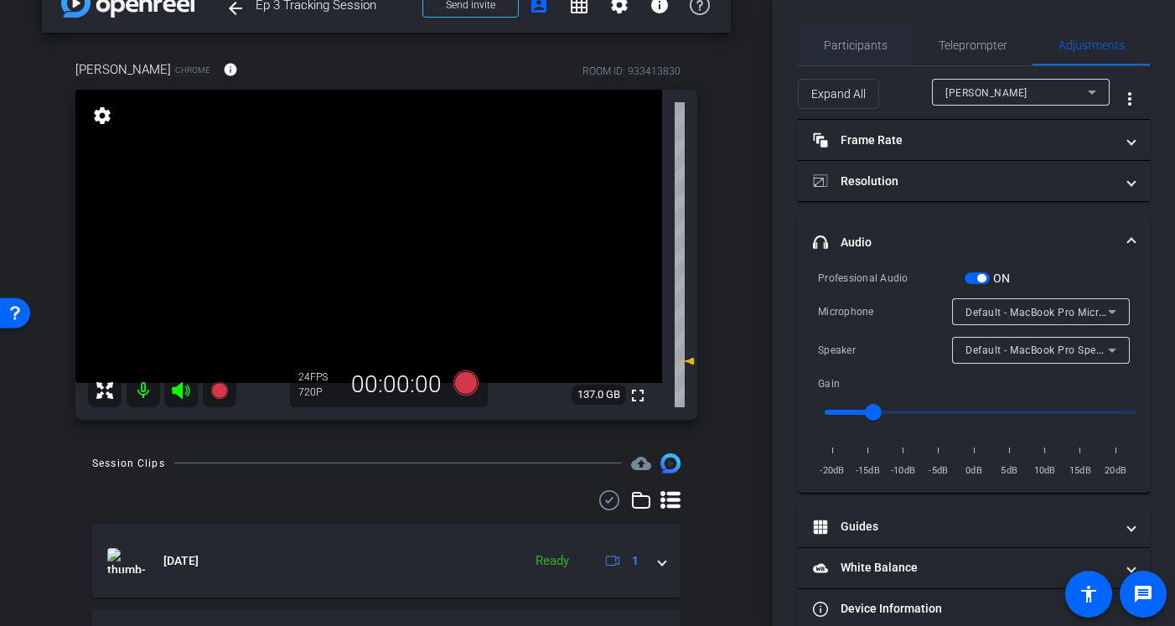
click at [858, 35] on span "Participants" at bounding box center [856, 45] width 64 height 40
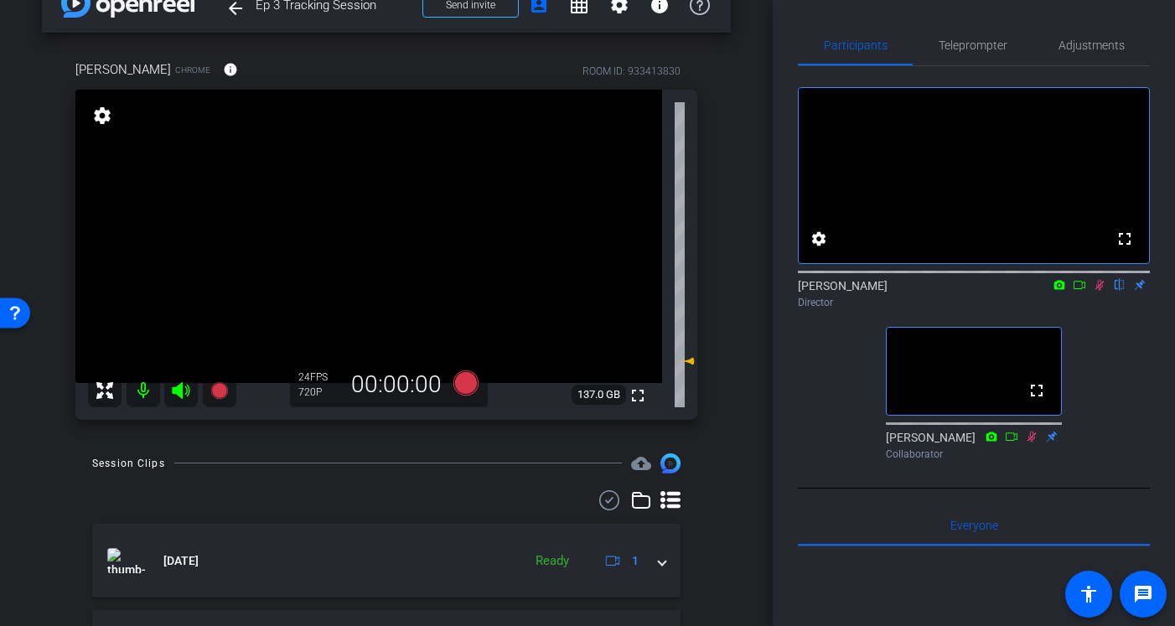
click at [1085, 291] on icon at bounding box center [1099, 285] width 13 height 12
click at [977, 34] on span "Teleprompter" at bounding box center [973, 45] width 69 height 40
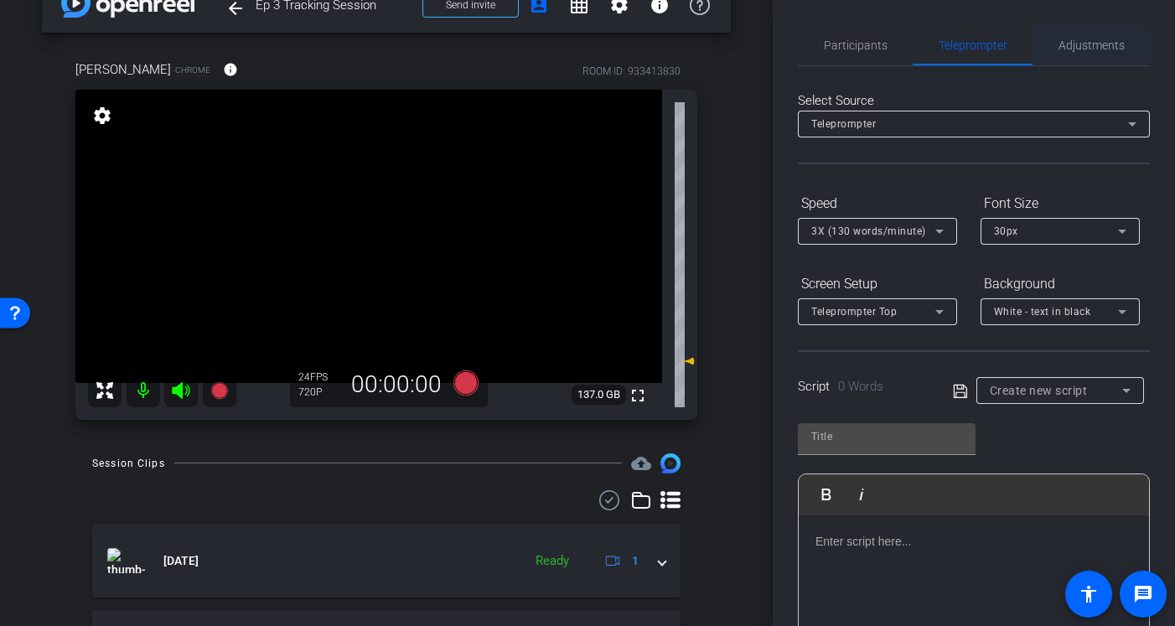
click at [1085, 60] on span "Adjustments" at bounding box center [1092, 45] width 66 height 40
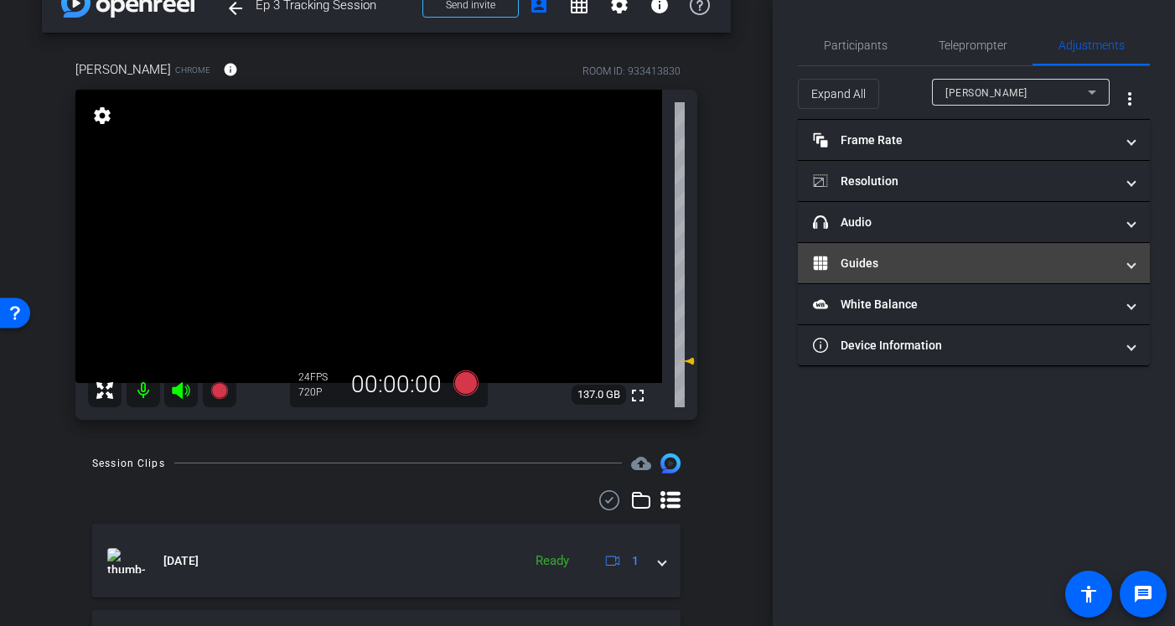
click at [887, 264] on mat-panel-title "Guides" at bounding box center [964, 264] width 302 height 18
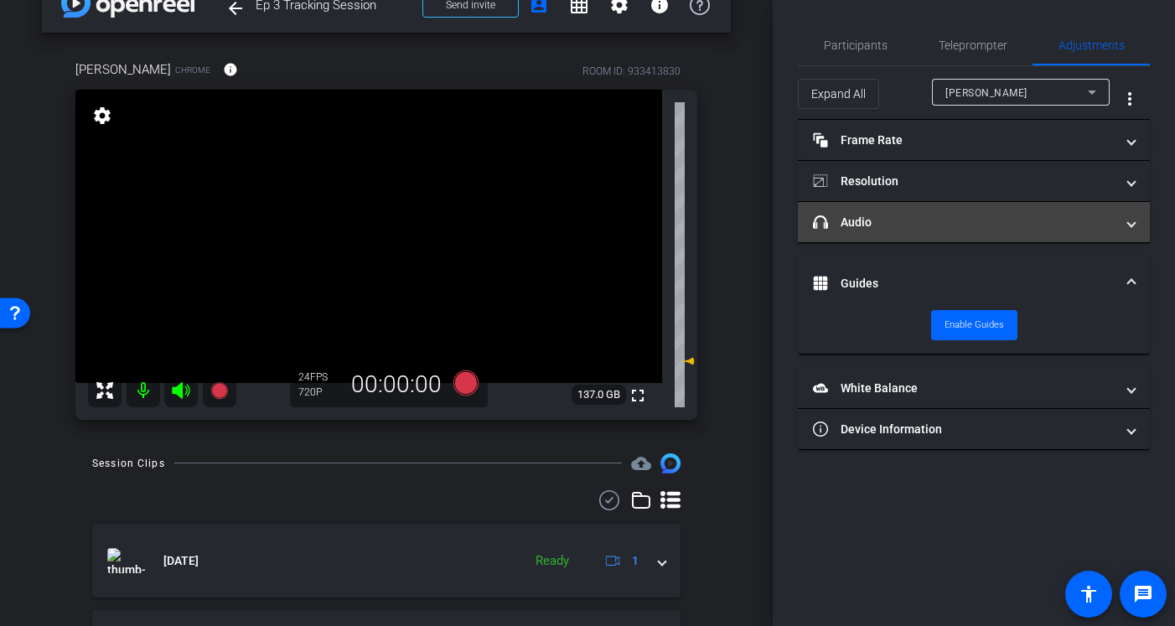
click at [885, 222] on mat-panel-title "headphone icon Audio" at bounding box center [964, 223] width 302 height 18
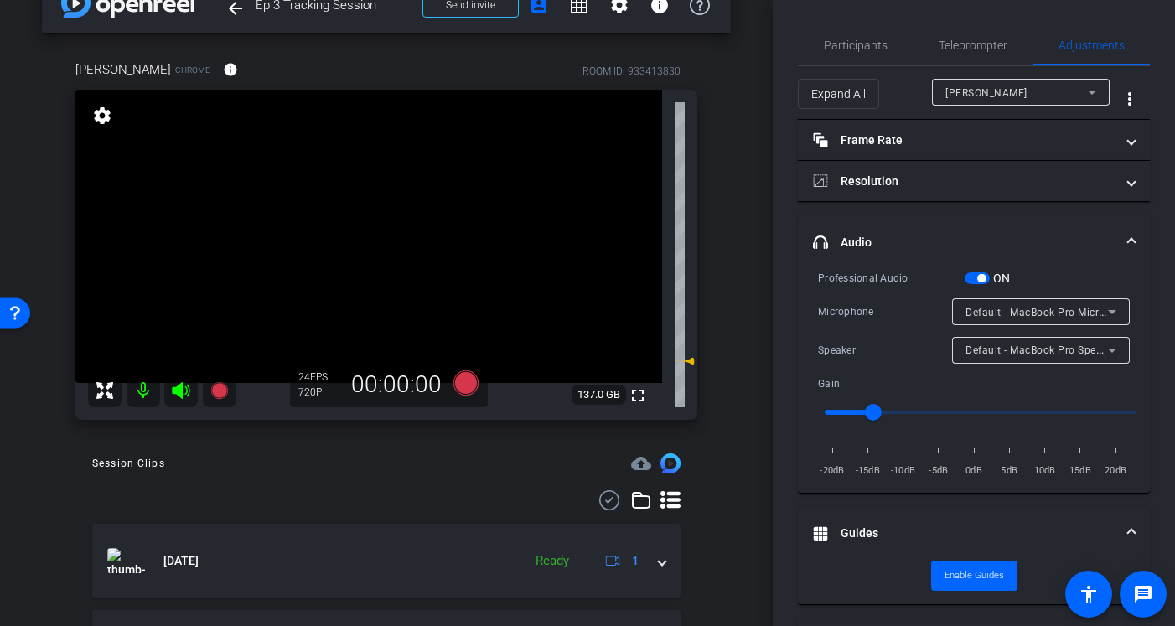
type input "0.4"
click at [894, 417] on input "range" at bounding box center [980, 412] width 347 height 37
click at [994, 40] on span "Teleprompter" at bounding box center [973, 45] width 69 height 12
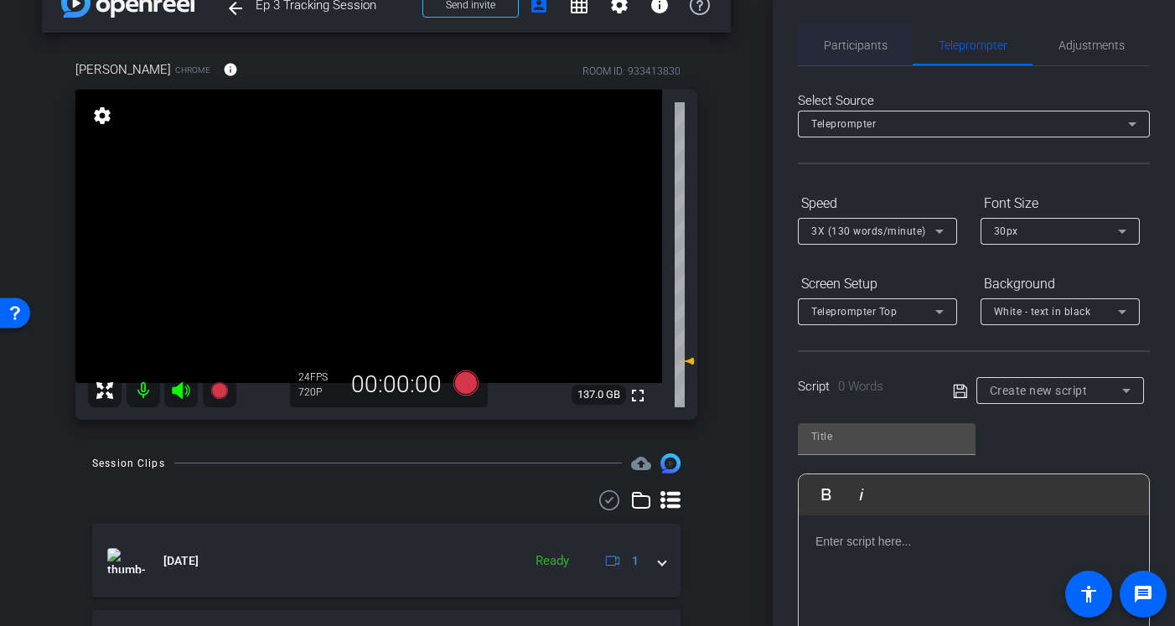
click at [852, 37] on span "Participants" at bounding box center [856, 45] width 64 height 40
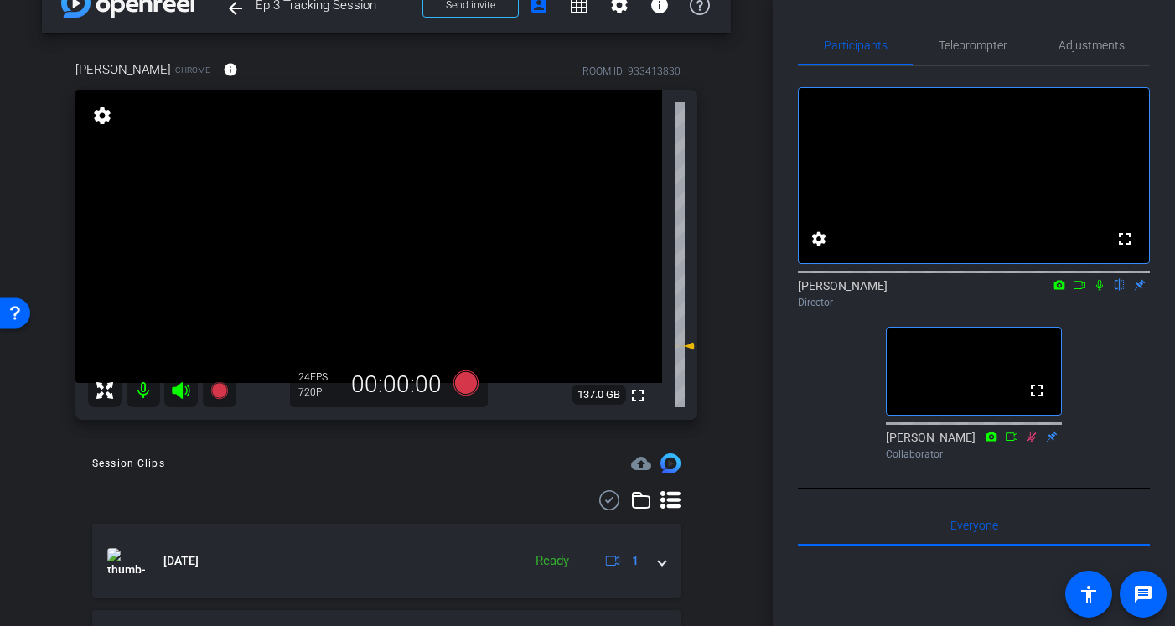
click at [1085, 291] on icon at bounding box center [1099, 285] width 13 height 12
click at [462, 389] on icon at bounding box center [466, 383] width 25 height 25
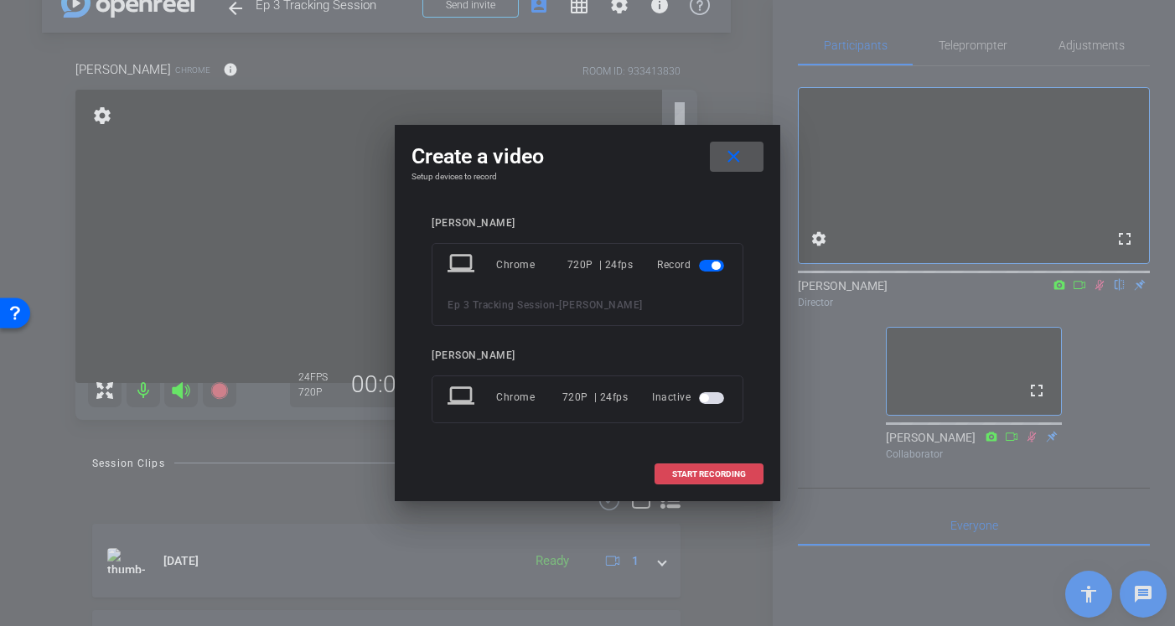
click at [688, 474] on span "START RECORDING" at bounding box center [709, 474] width 74 height 8
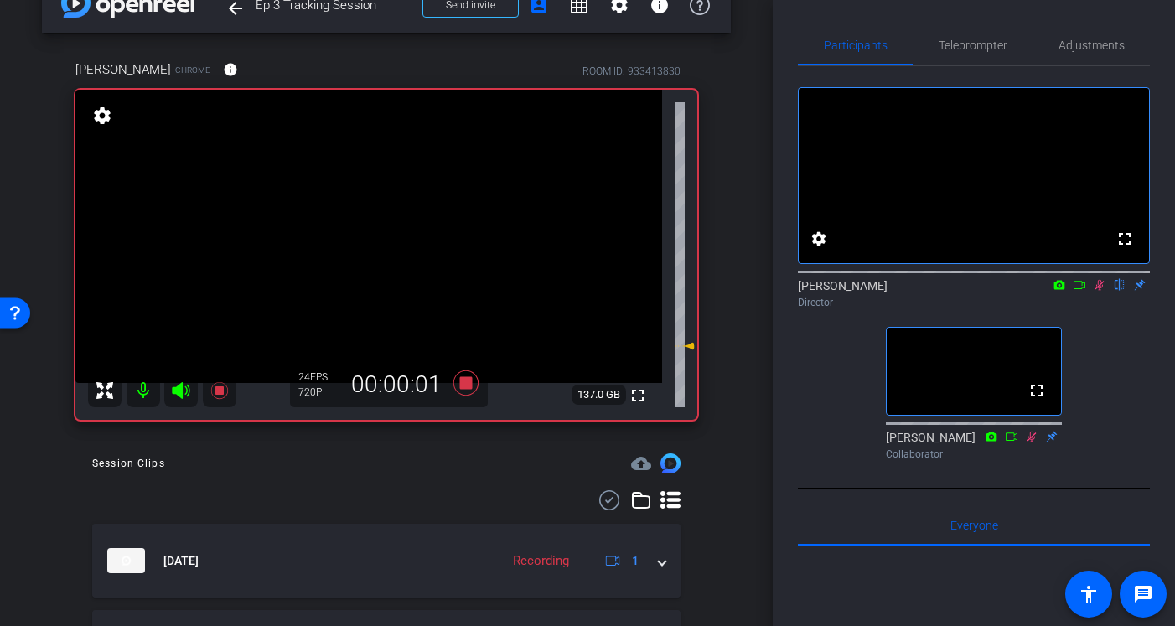
click at [1085, 291] on icon at bounding box center [1099, 285] width 13 height 12
click at [1085, 291] on icon at bounding box center [1100, 285] width 7 height 11
click at [1085, 291] on icon at bounding box center [1099, 285] width 13 height 12
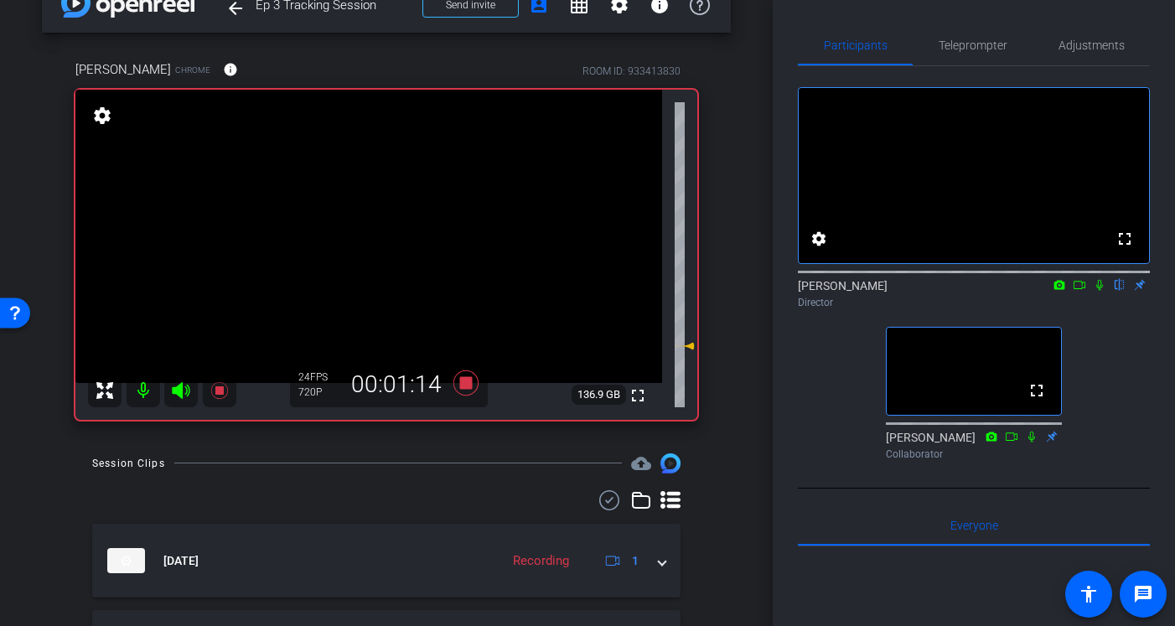
click at [1085, 291] on icon at bounding box center [1100, 285] width 7 height 11
click at [470, 387] on icon at bounding box center [466, 383] width 25 height 25
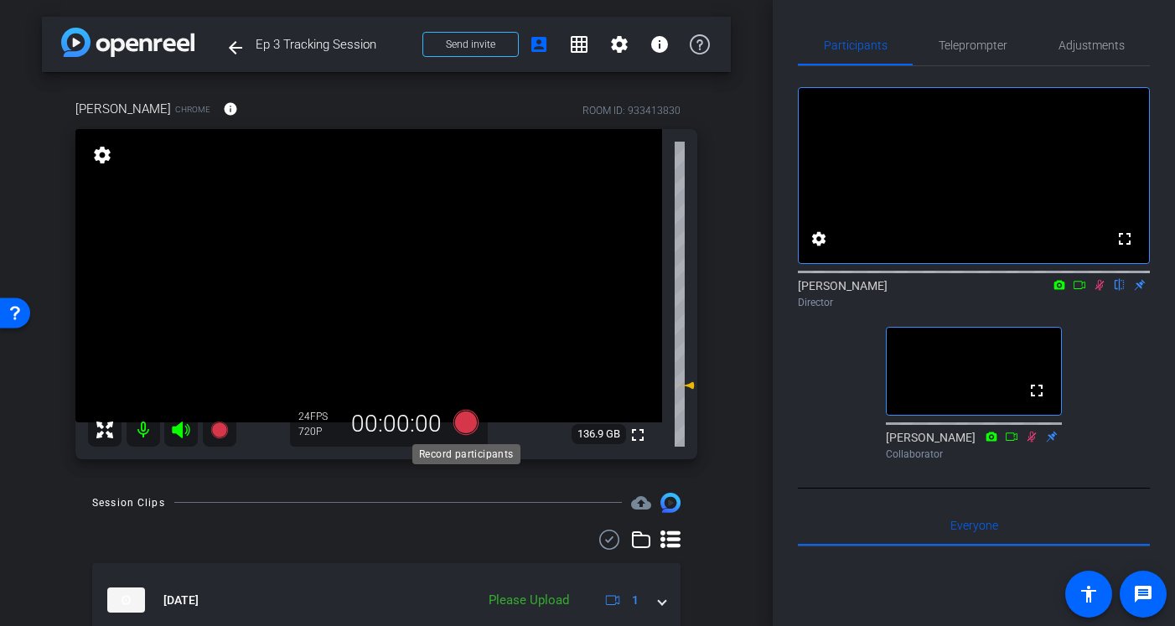
click at [465, 425] on icon at bounding box center [466, 422] width 25 height 25
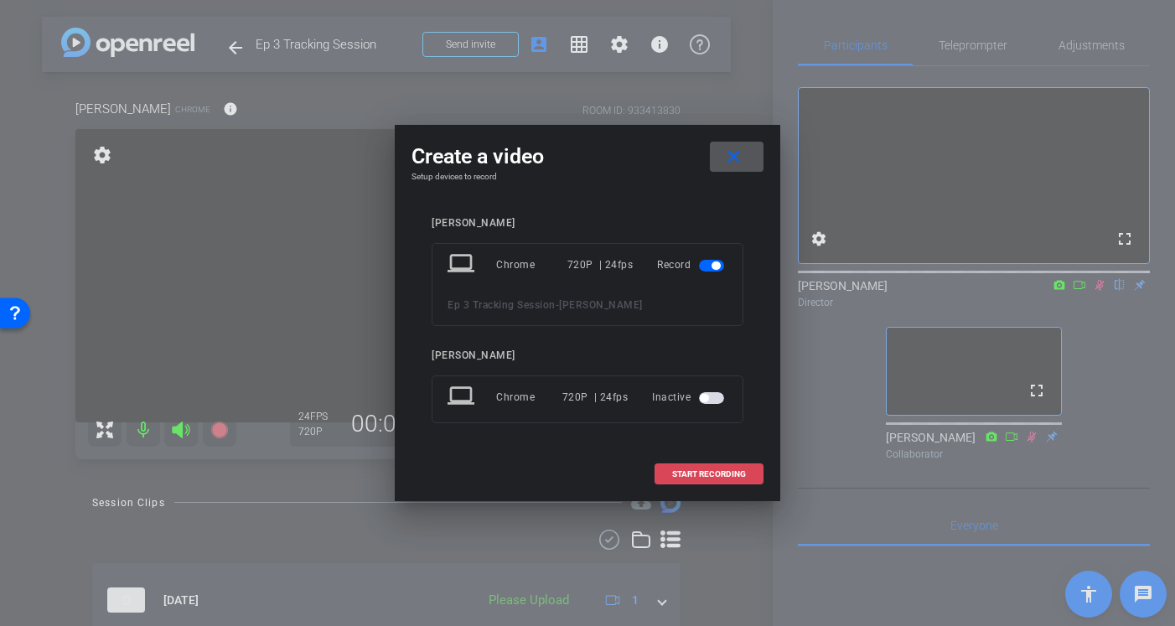
click at [697, 479] on span "START RECORDING" at bounding box center [709, 474] width 74 height 8
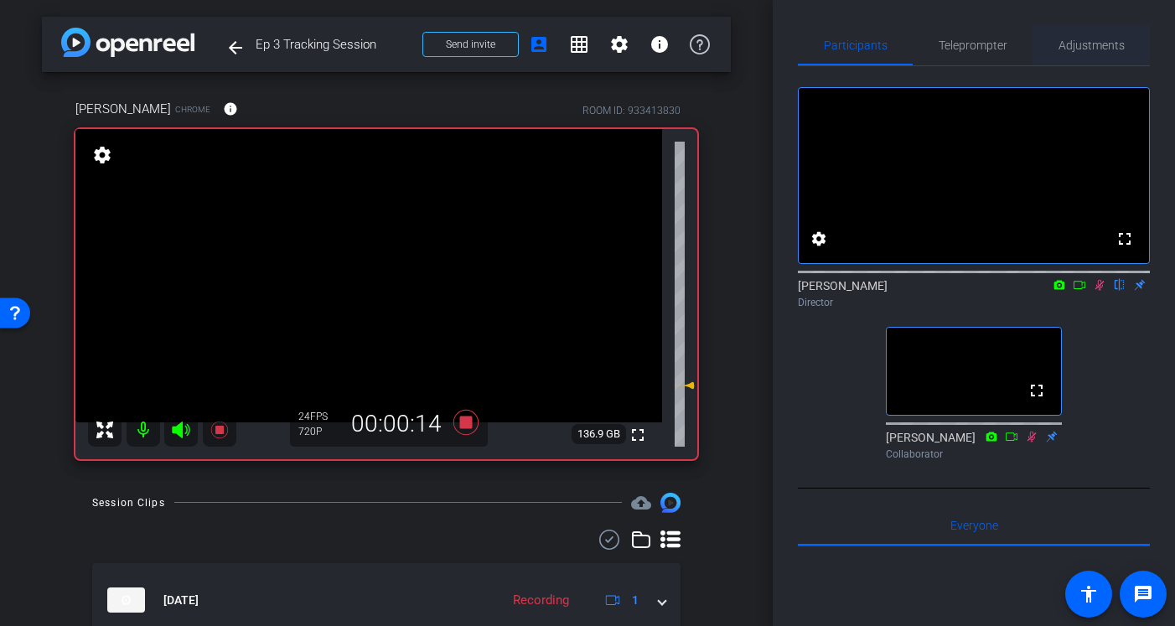
click at [1085, 33] on span "Adjustments" at bounding box center [1092, 45] width 66 height 40
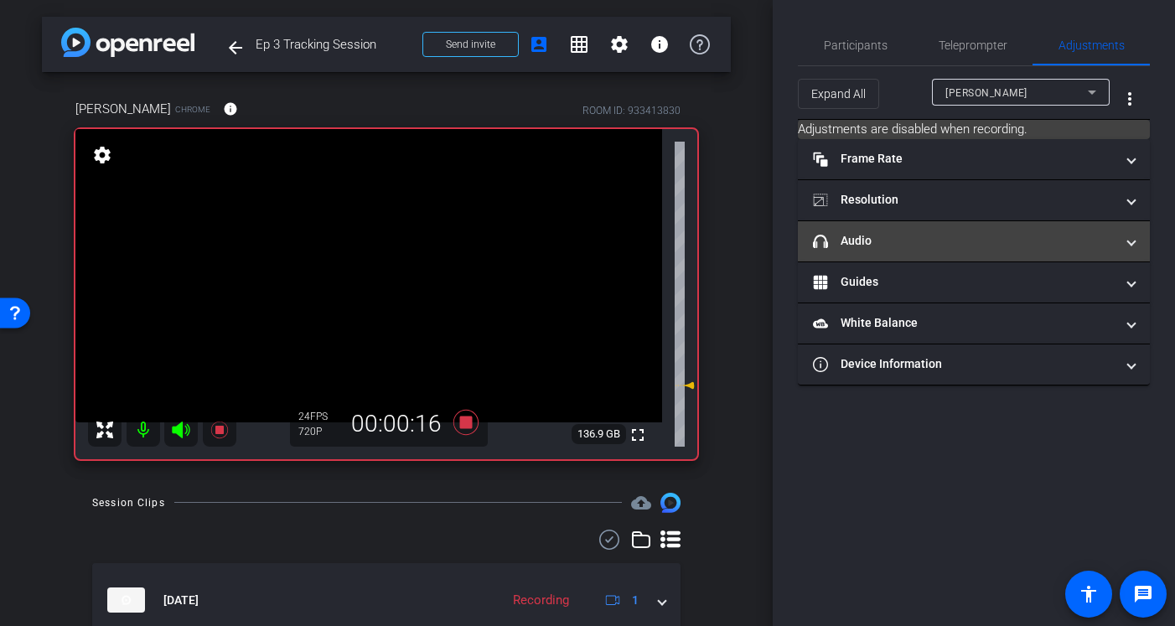
click at [918, 241] on mat-panel-title "headphone icon Audio" at bounding box center [964, 241] width 302 height 18
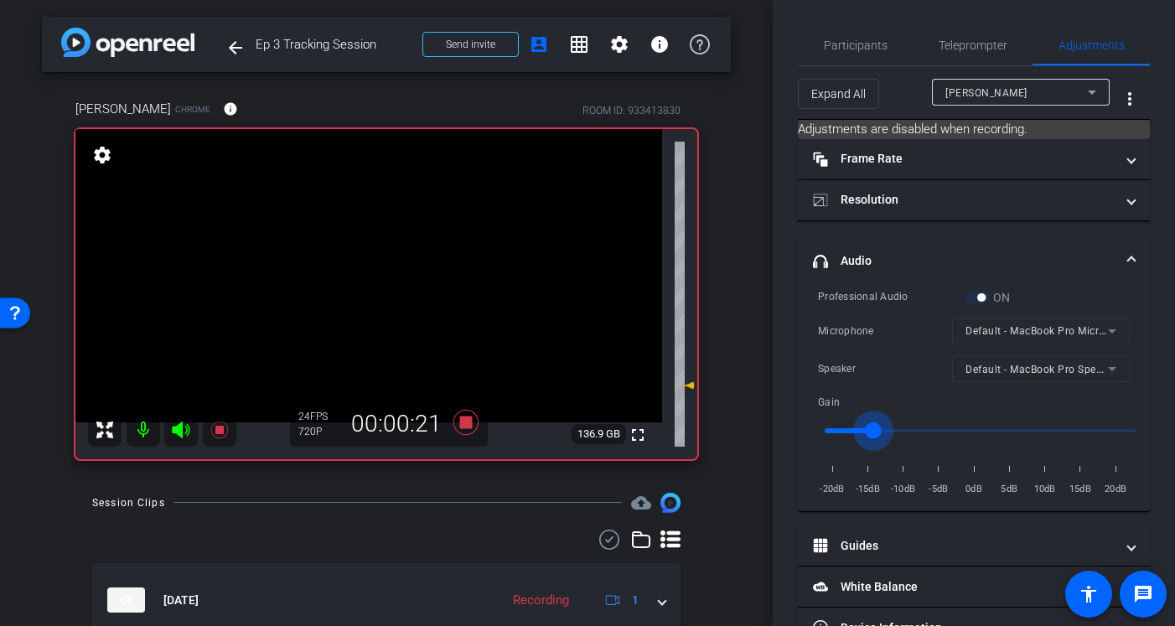
type input "0.3"
click at [879, 430] on input "range" at bounding box center [980, 430] width 347 height 37
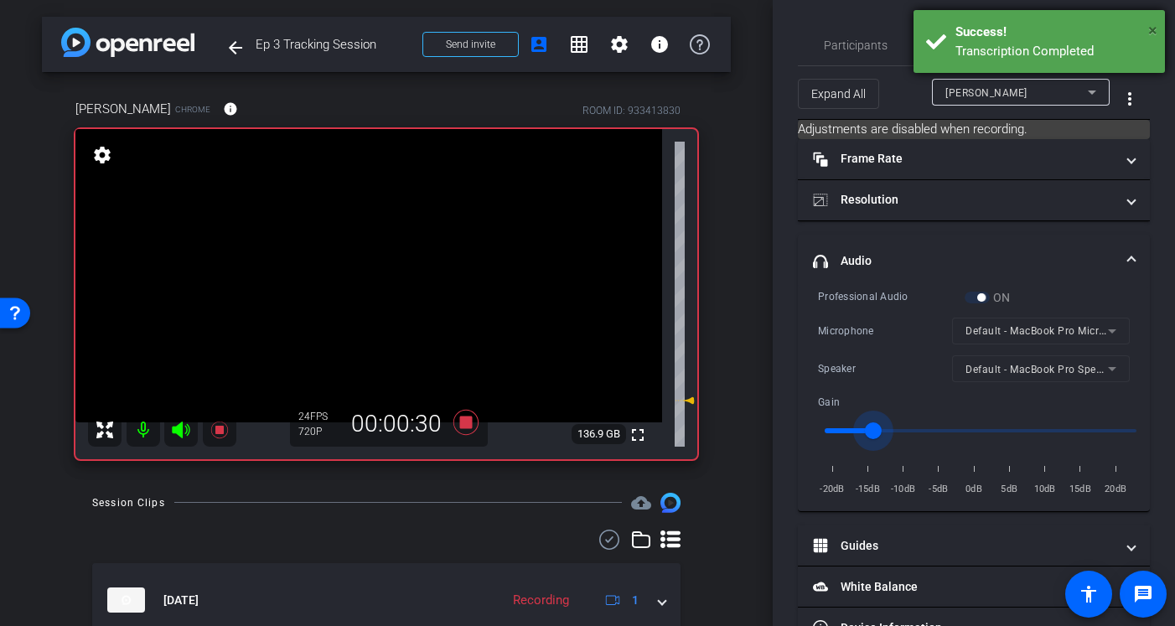
click at [1085, 33] on span "×" at bounding box center [1153, 30] width 9 height 20
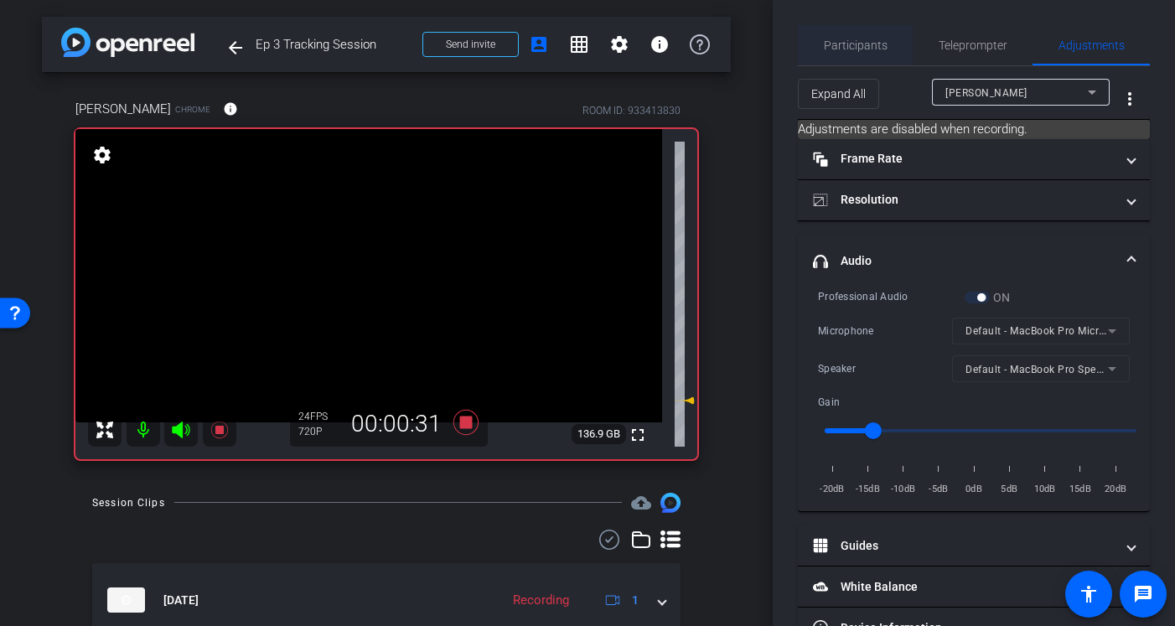
click at [851, 42] on span "Participants" at bounding box center [856, 45] width 64 height 12
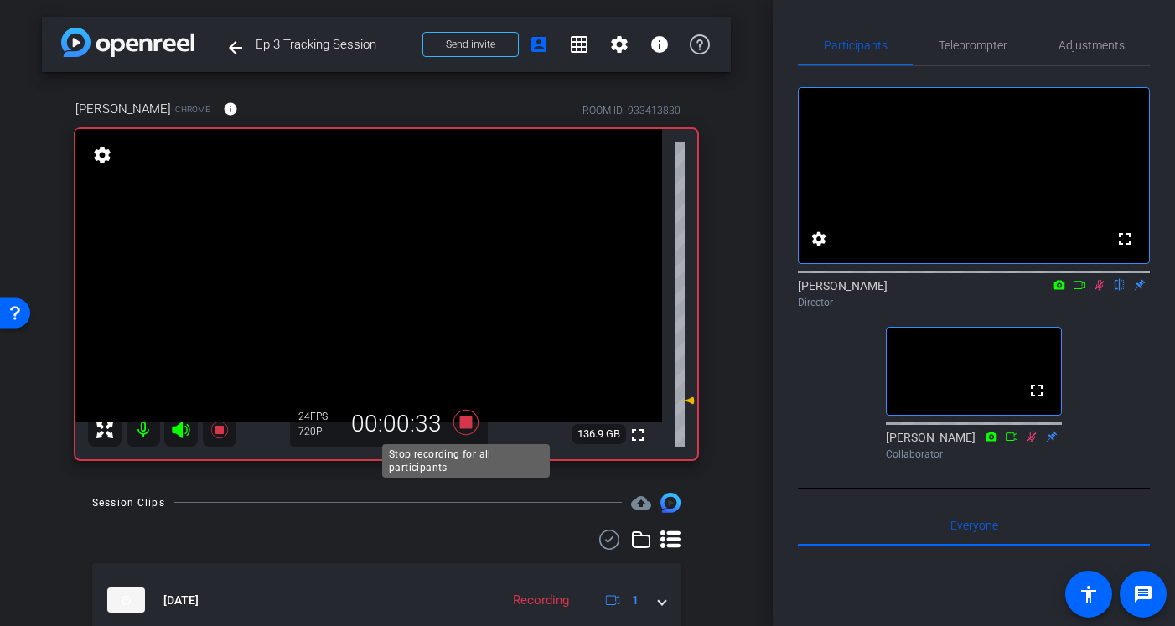
click at [465, 424] on icon at bounding box center [466, 422] width 25 height 25
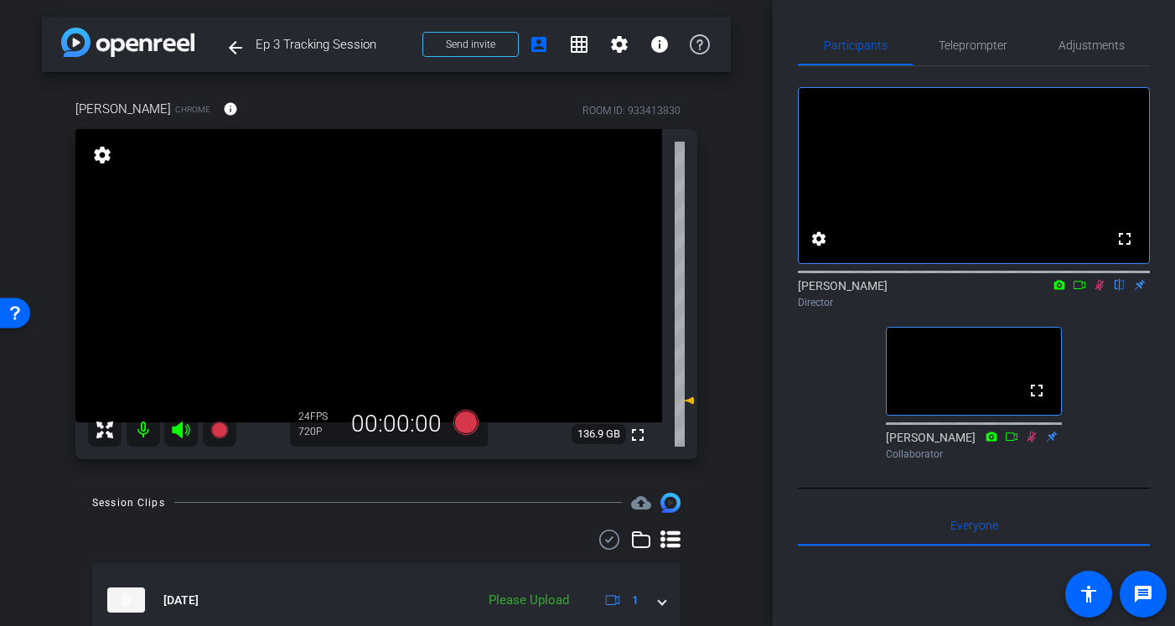
click at [1085, 291] on icon at bounding box center [1100, 285] width 9 height 11
click at [1080, 47] on span "Adjustments" at bounding box center [1092, 45] width 66 height 12
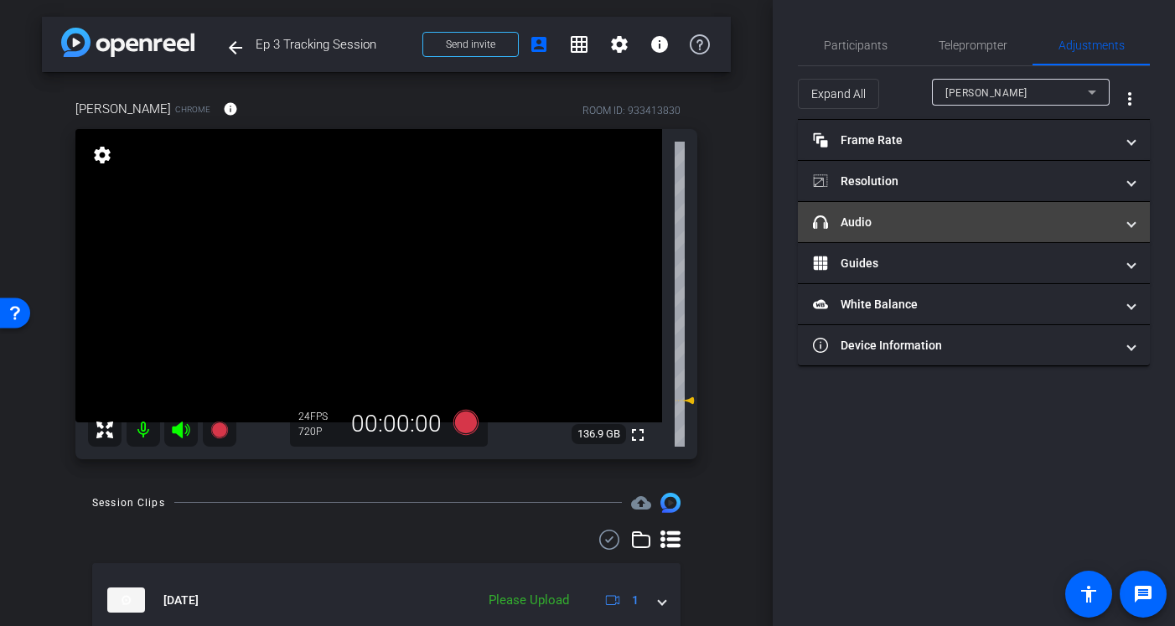
click at [957, 220] on mat-panel-title "headphone icon Audio" at bounding box center [964, 223] width 302 height 18
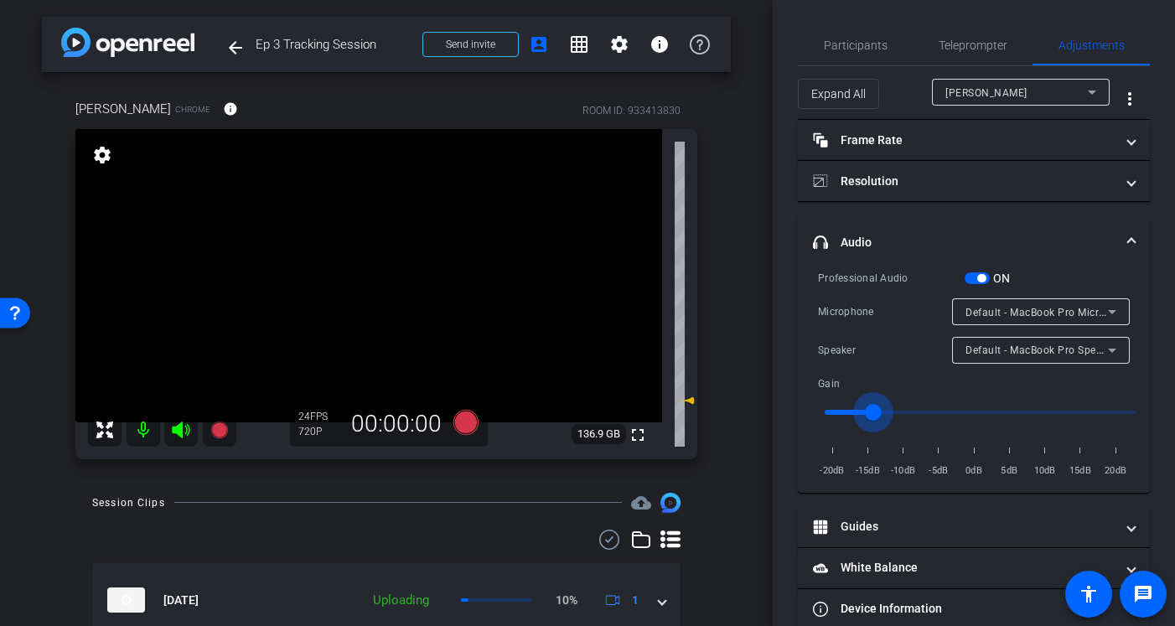
click at [865, 412] on input "range" at bounding box center [980, 412] width 347 height 37
type input "0.2"
click at [864, 413] on input "range" at bounding box center [980, 412] width 347 height 37
click at [873, 39] on span "Participants" at bounding box center [856, 45] width 64 height 12
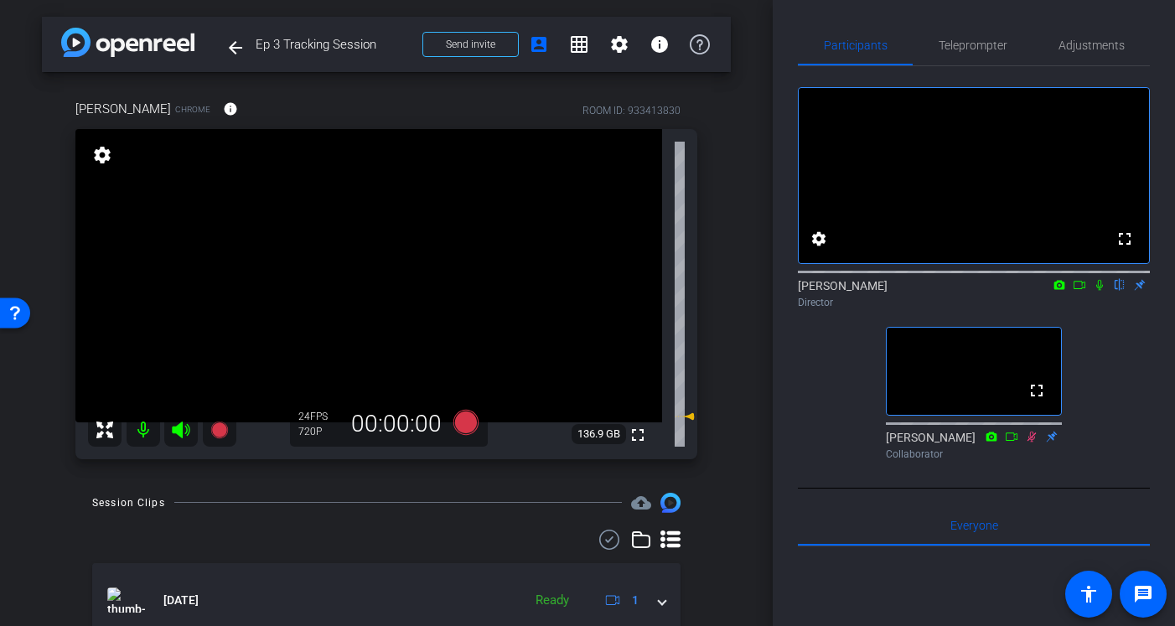
click at [1085, 291] on icon at bounding box center [1099, 285] width 13 height 12
click at [1085, 47] on span "Adjustments" at bounding box center [1092, 45] width 66 height 12
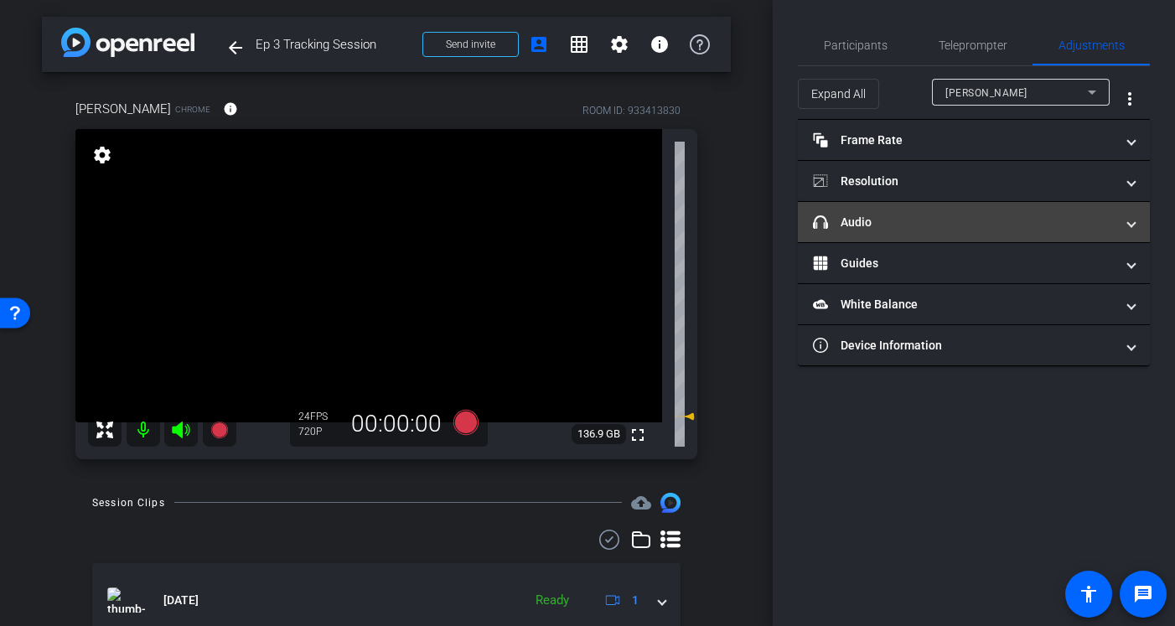
click at [875, 229] on mat-panel-title "headphone icon Audio" at bounding box center [964, 223] width 302 height 18
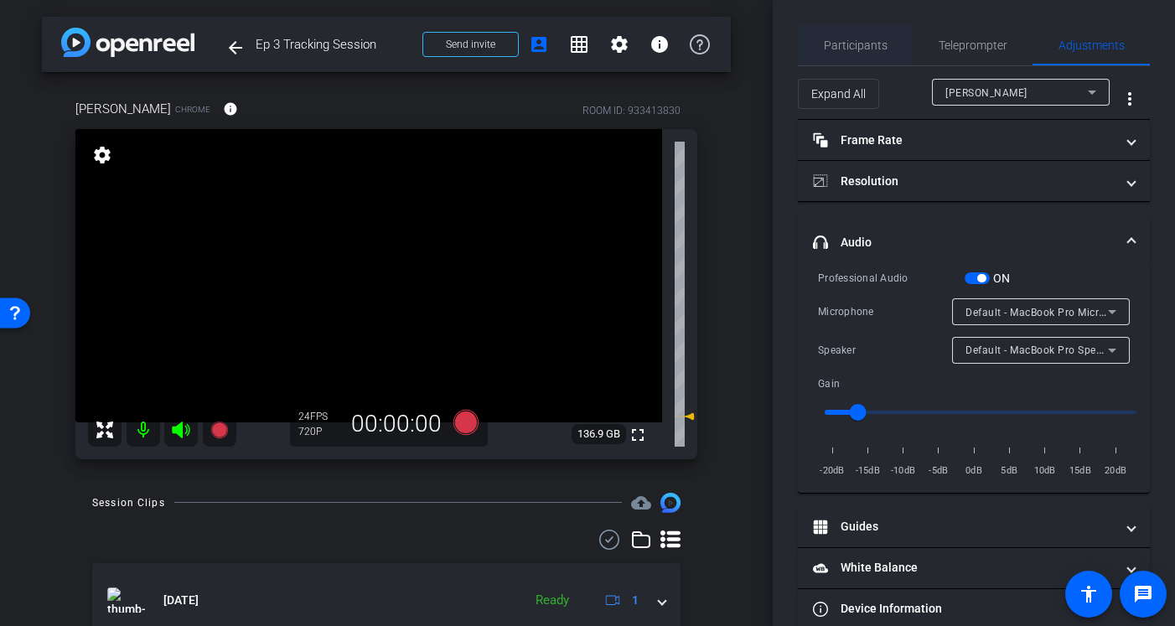
click at [861, 40] on span "Participants" at bounding box center [856, 45] width 64 height 12
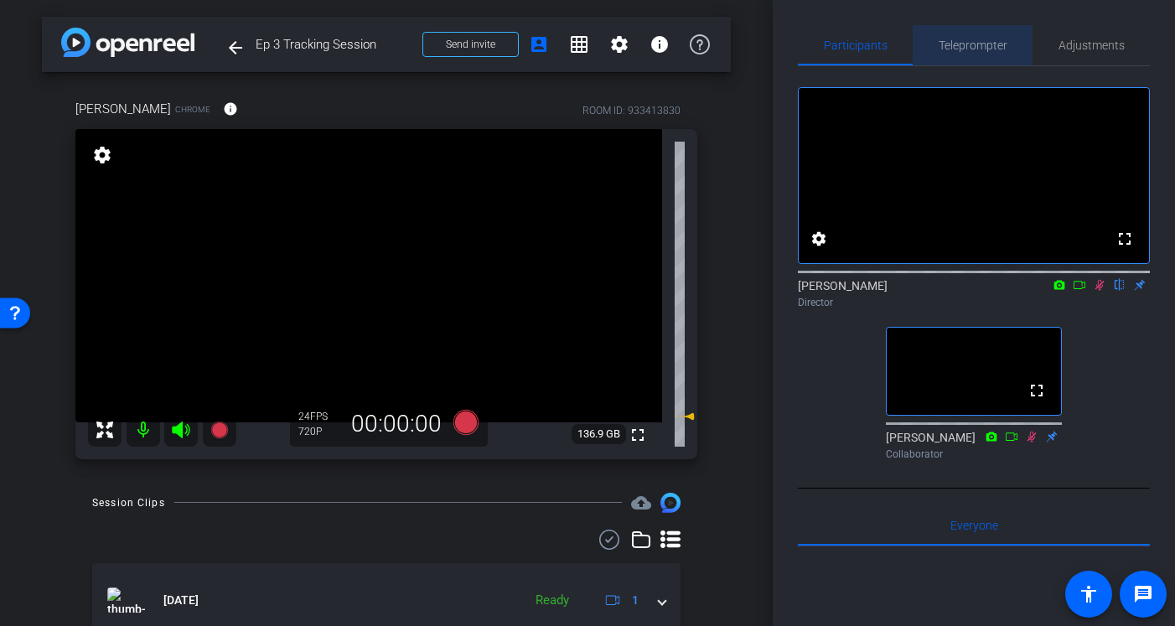
click at [973, 42] on span "Teleprompter" at bounding box center [973, 45] width 69 height 12
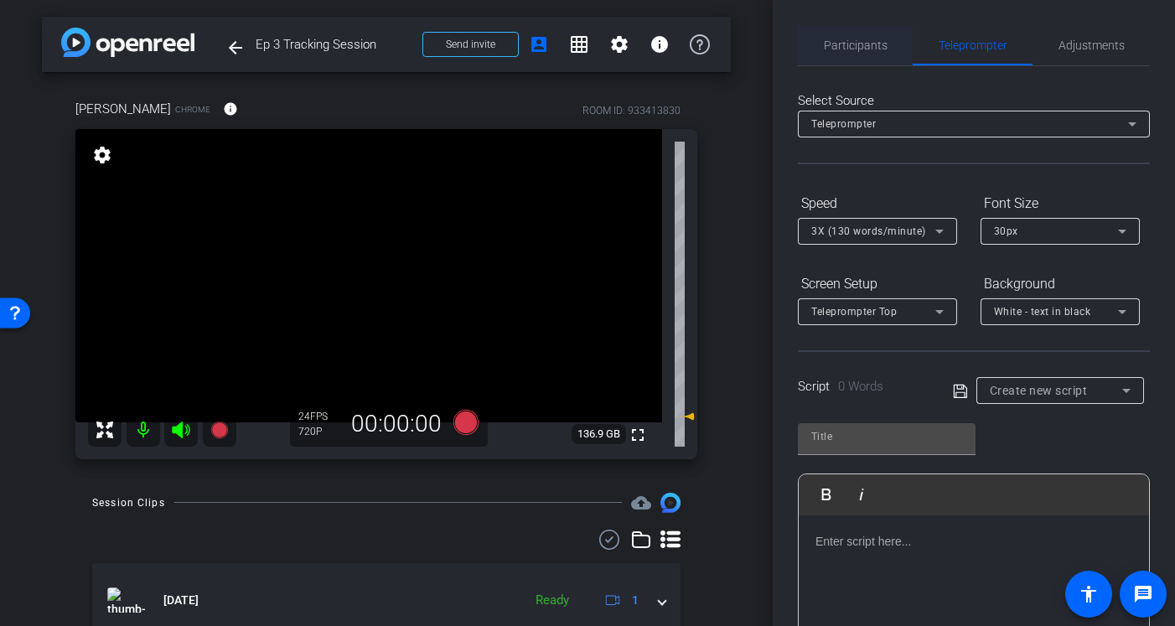
click at [884, 34] on span "Participants" at bounding box center [856, 45] width 64 height 40
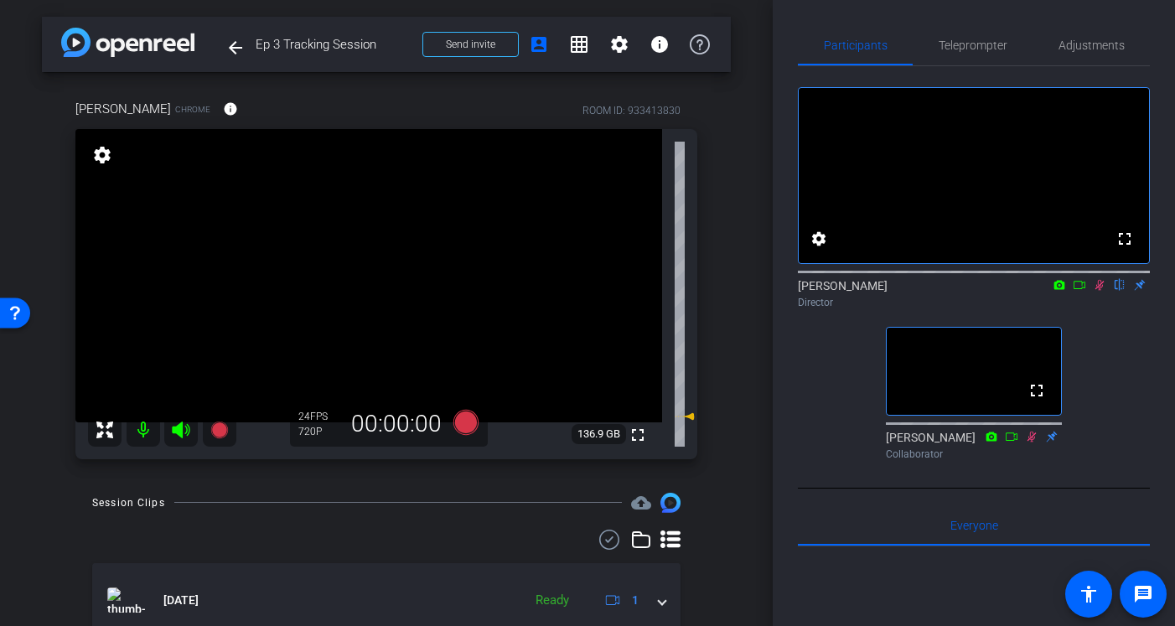
click at [1078, 291] on icon at bounding box center [1079, 285] width 13 height 12
click at [1085, 291] on icon at bounding box center [1099, 285] width 13 height 12
click at [967, 39] on span "Teleprompter" at bounding box center [973, 45] width 69 height 12
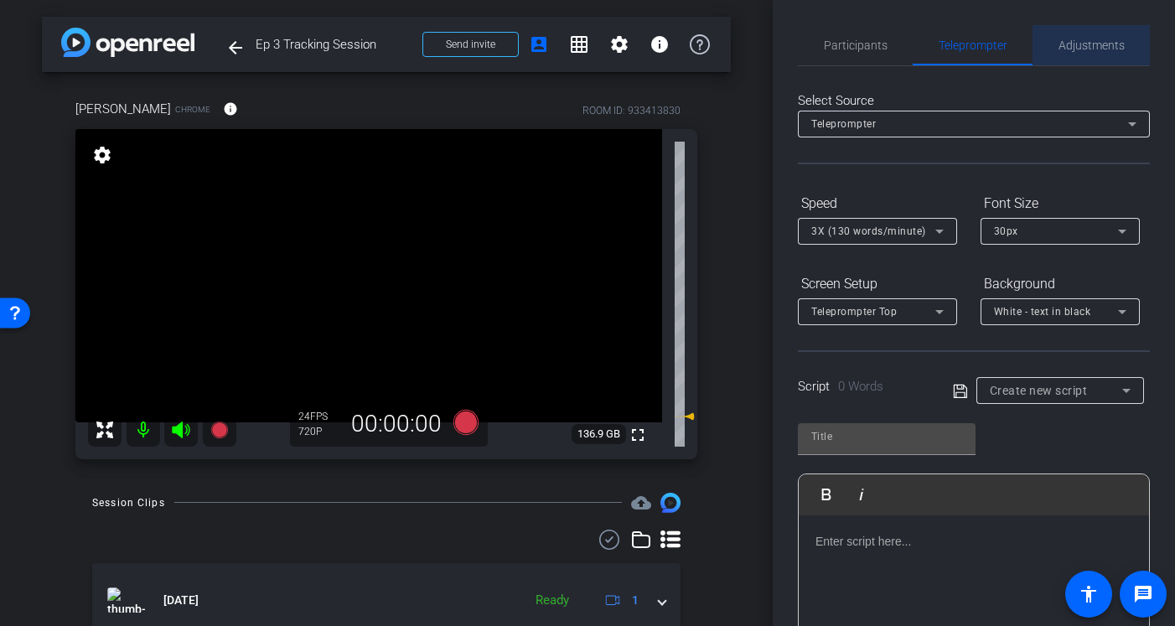
click at [1084, 44] on span "Adjustments" at bounding box center [1092, 45] width 66 height 12
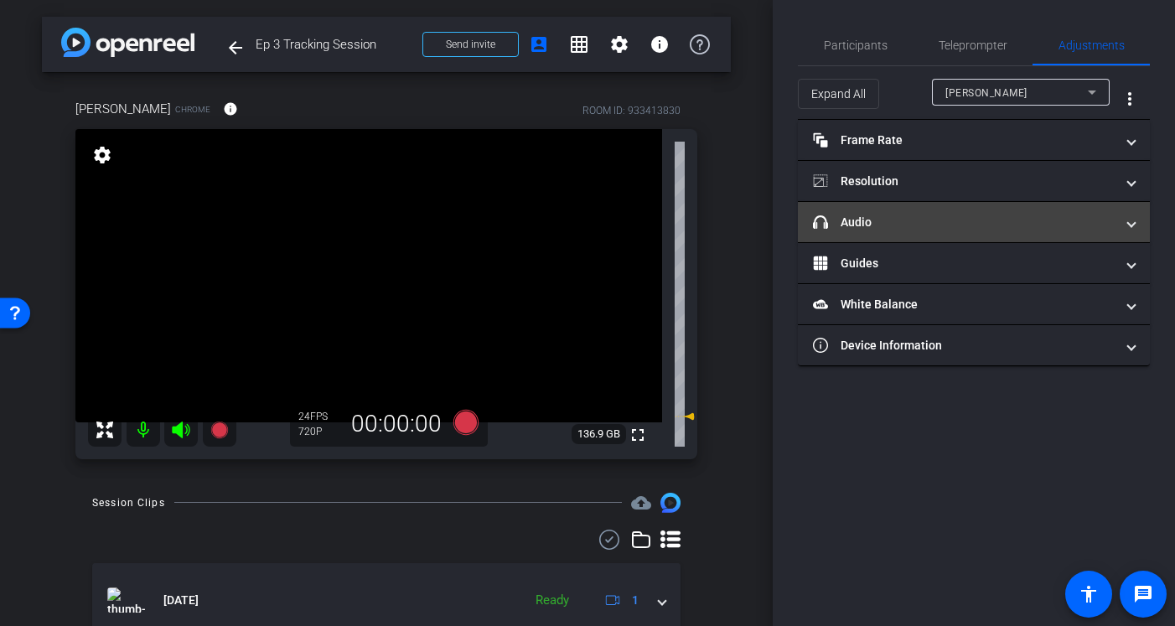
click at [895, 215] on mat-panel-title "headphone icon Audio" at bounding box center [964, 223] width 302 height 18
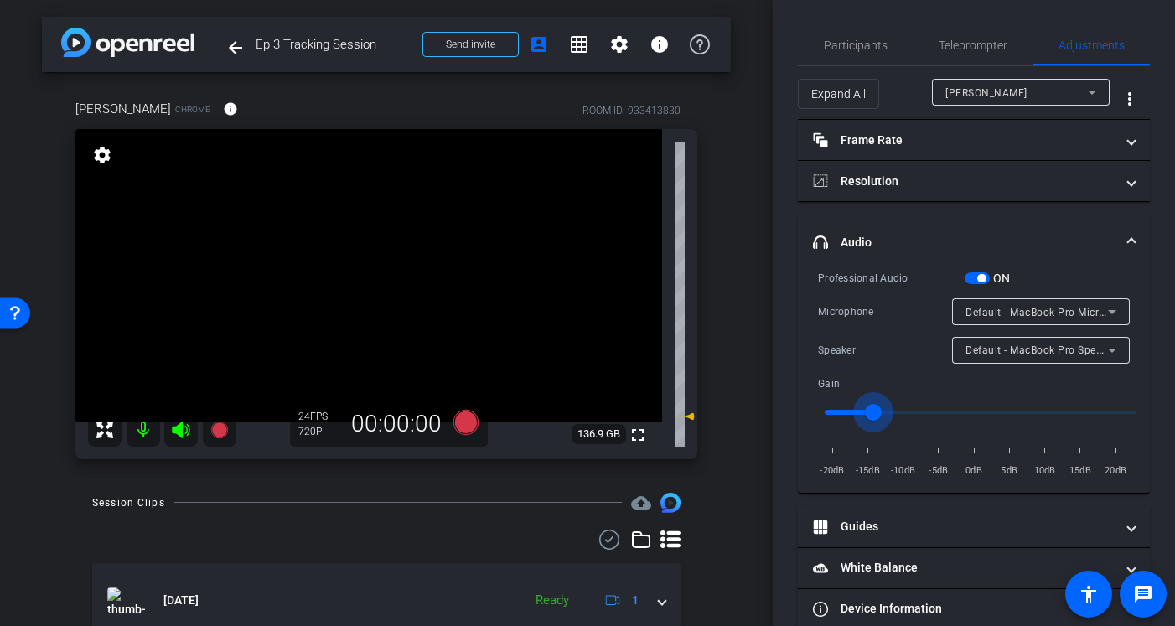
type input "0.2"
click at [865, 415] on input "range" at bounding box center [980, 412] width 347 height 37
click at [869, 27] on span "Participants" at bounding box center [856, 45] width 64 height 40
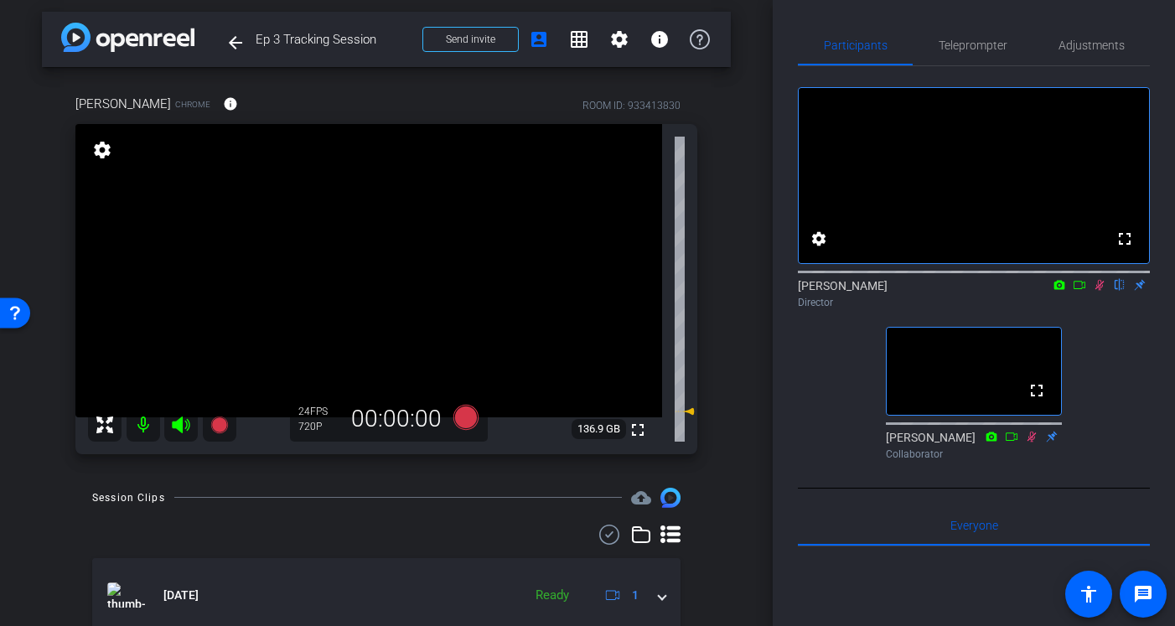
scroll to position [7, 0]
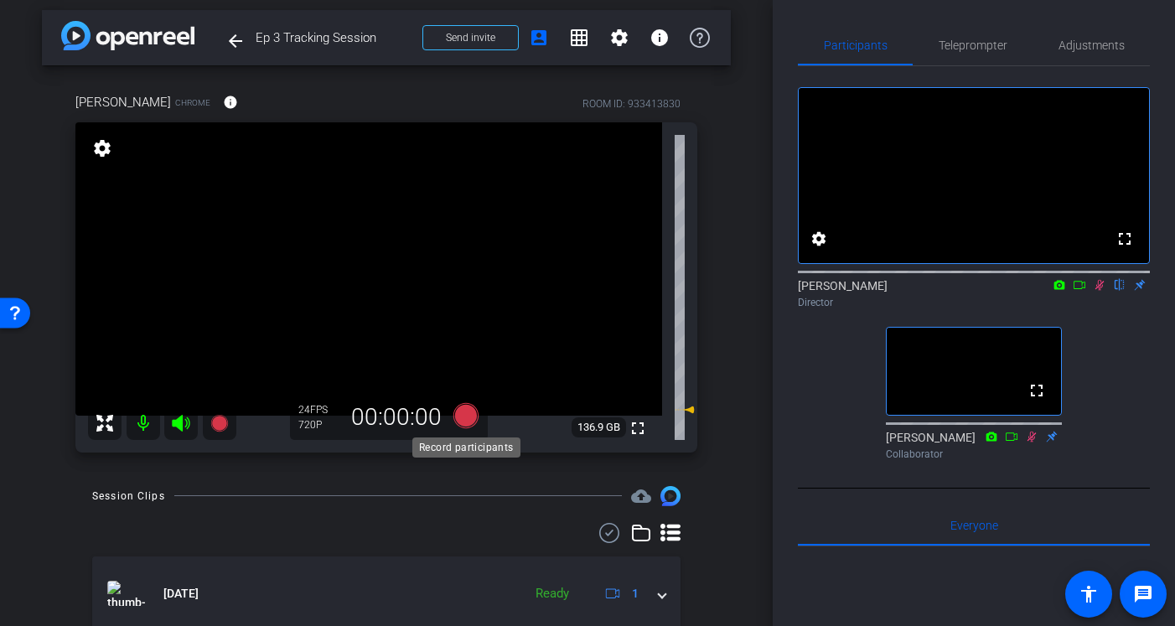
click at [466, 414] on icon at bounding box center [466, 415] width 25 height 25
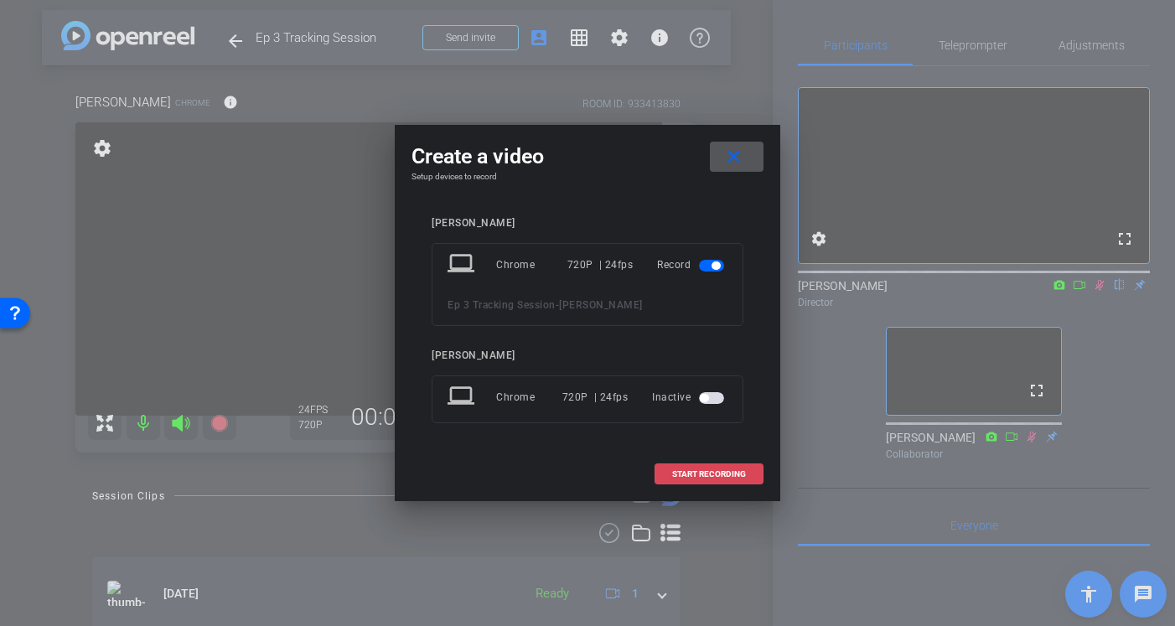
click at [713, 464] on span at bounding box center [709, 474] width 107 height 40
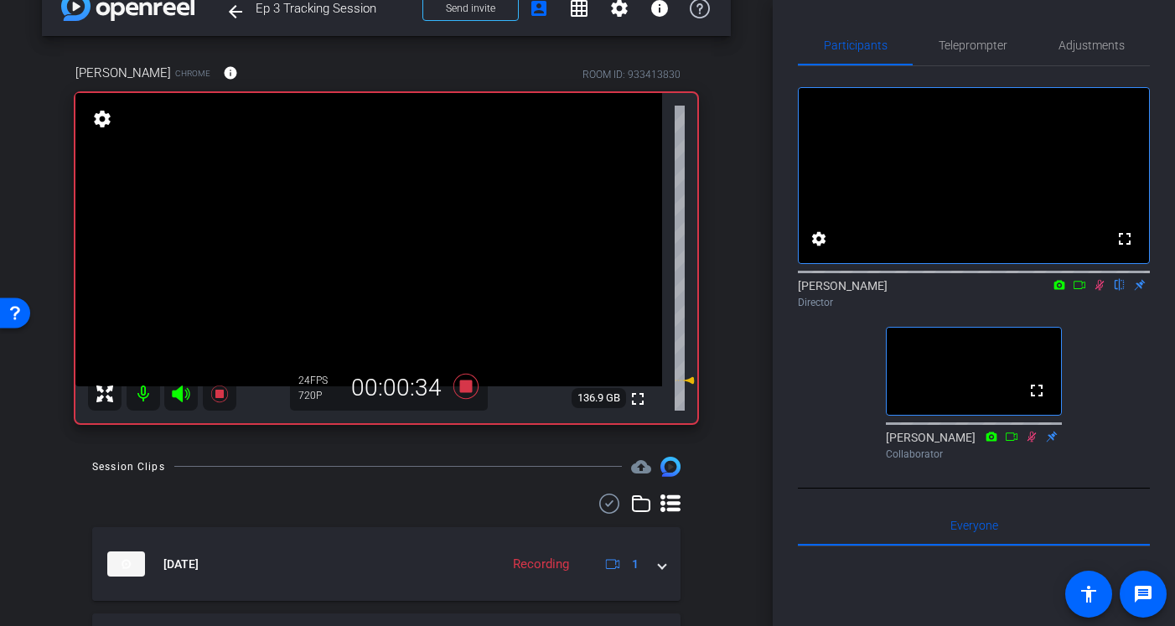
scroll to position [0, 0]
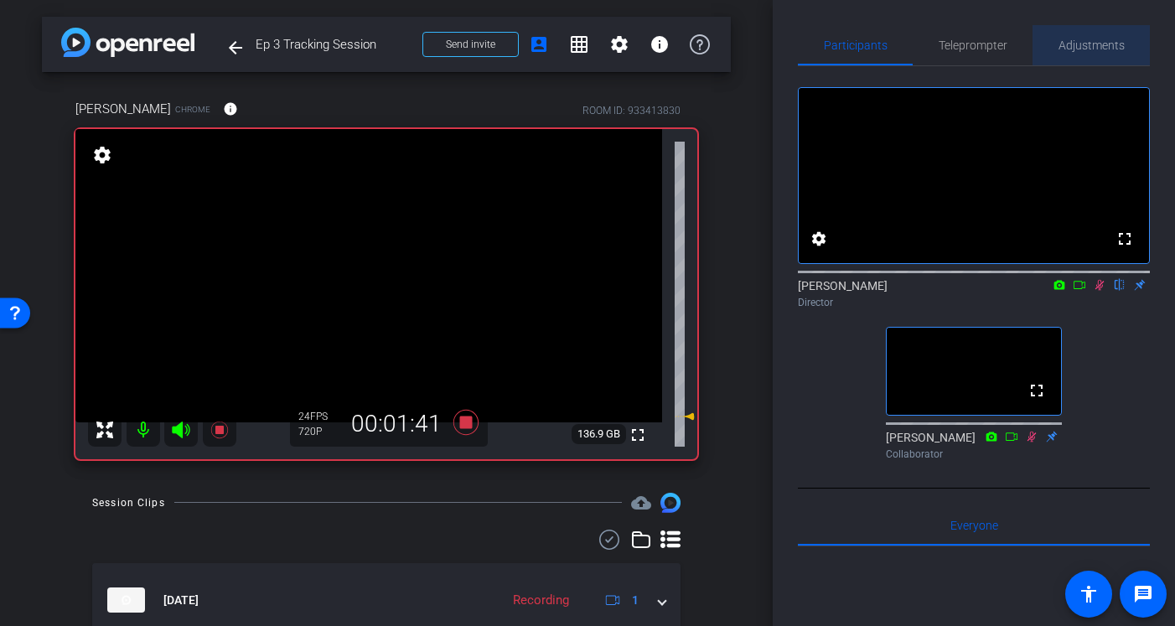
click at [1085, 40] on span "Adjustments" at bounding box center [1092, 45] width 66 height 12
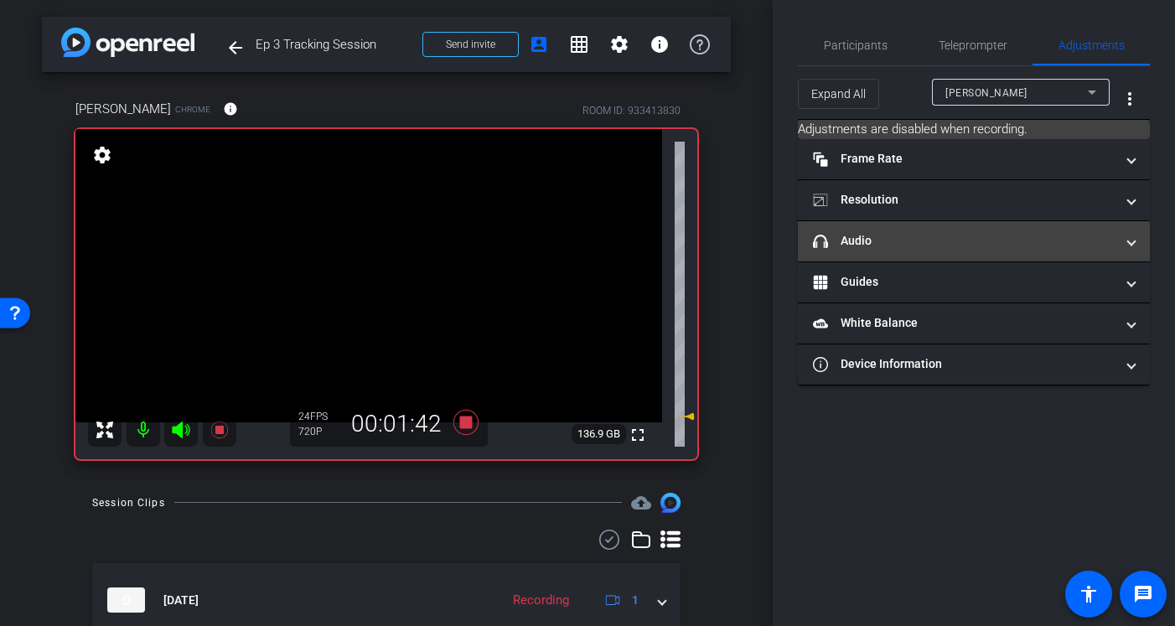
click at [940, 233] on mat-panel-title "headphone icon Audio" at bounding box center [964, 241] width 302 height 18
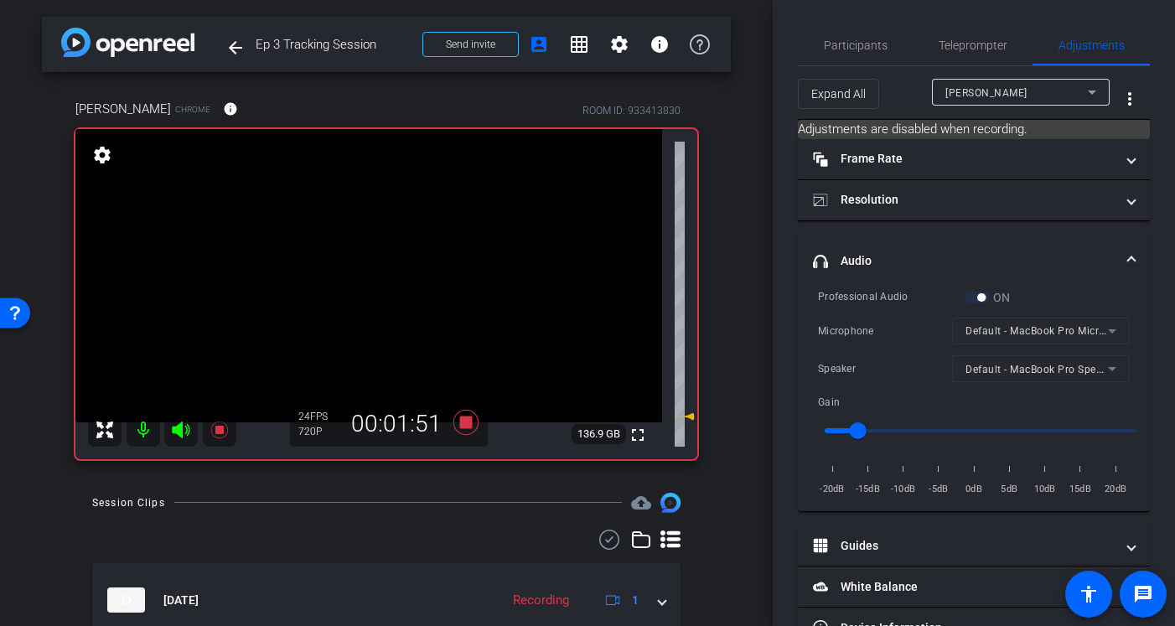
scroll to position [47, 0]
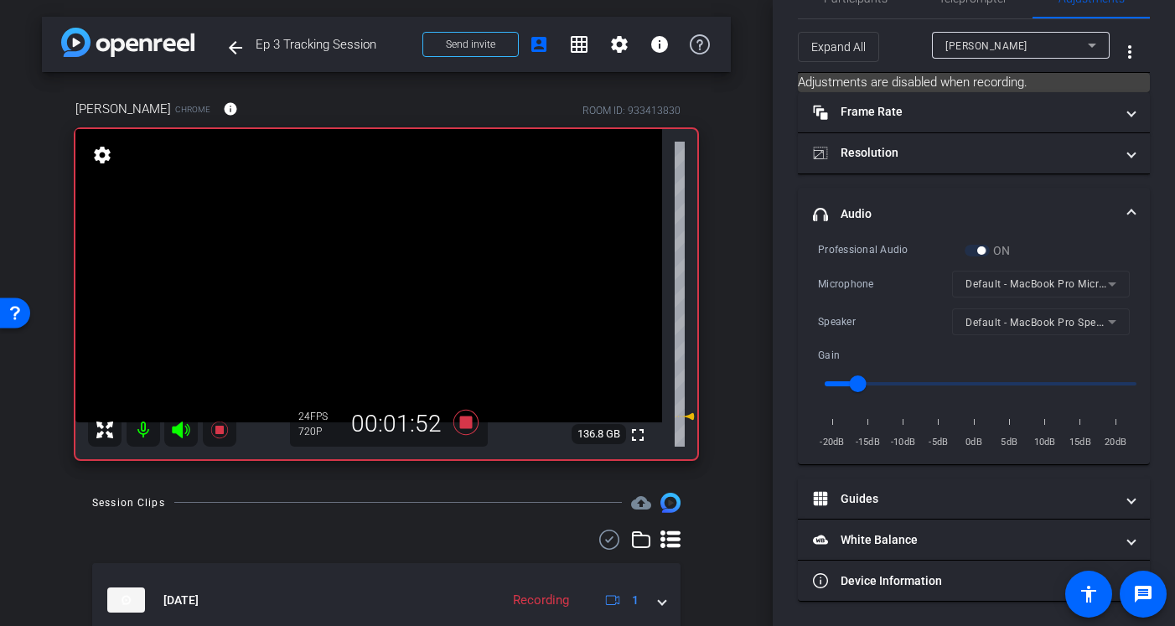
click at [1005, 282] on mat-form-field "Default - MacBook Pro Microphone (Built-in)" at bounding box center [1041, 284] width 178 height 27
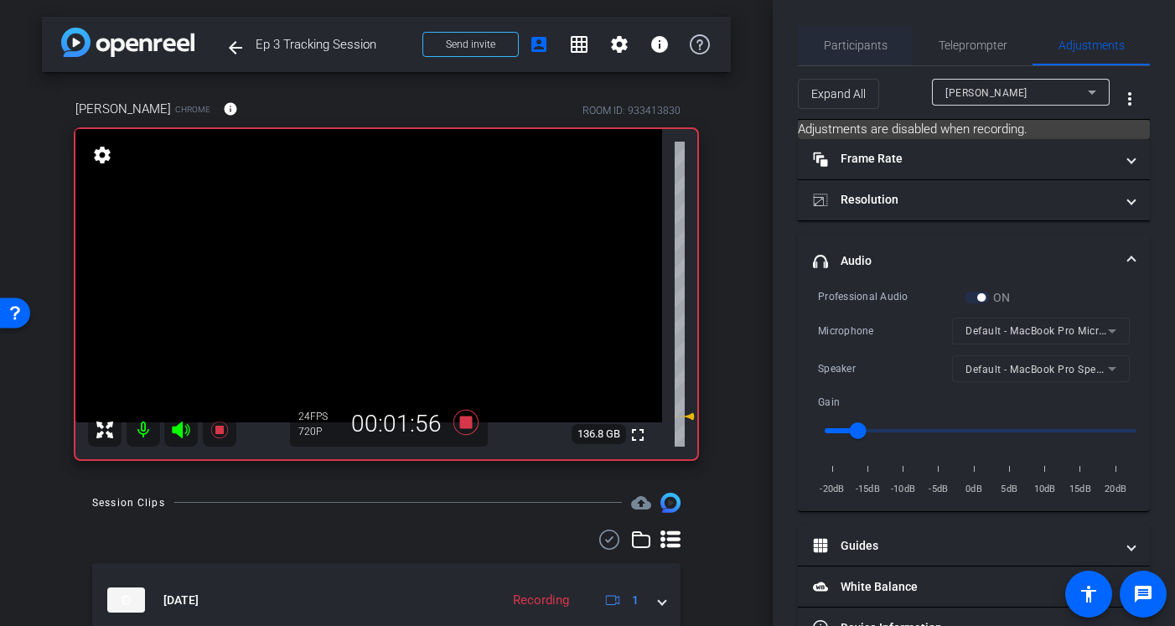
click at [846, 33] on span "Participants" at bounding box center [856, 45] width 64 height 40
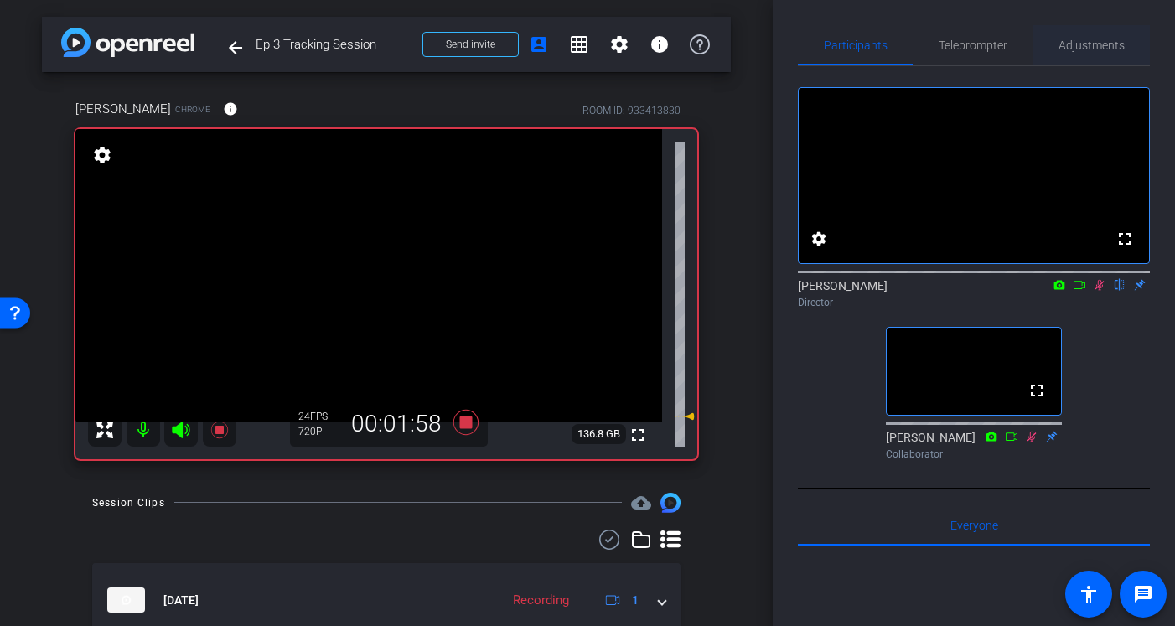
click at [1063, 57] on span "Adjustments" at bounding box center [1092, 45] width 66 height 40
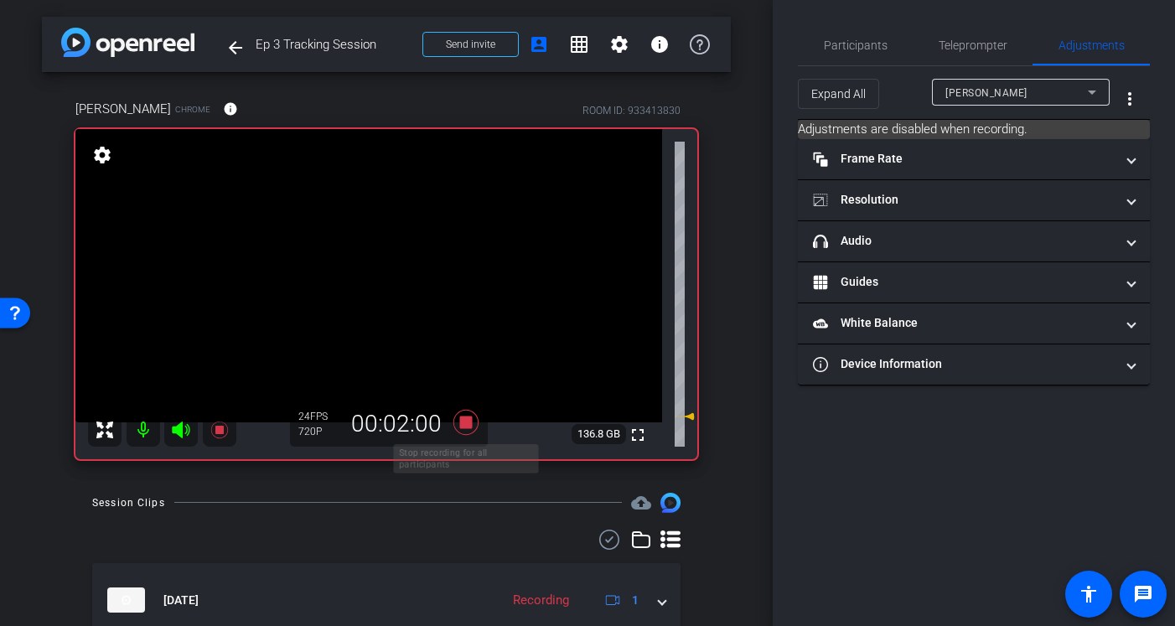
click at [467, 428] on icon at bounding box center [466, 422] width 25 height 25
click at [835, 21] on div "Participants Teleprompter Adjustments settings Ceylan Ersoy flip Director Lydia…" at bounding box center [974, 313] width 402 height 626
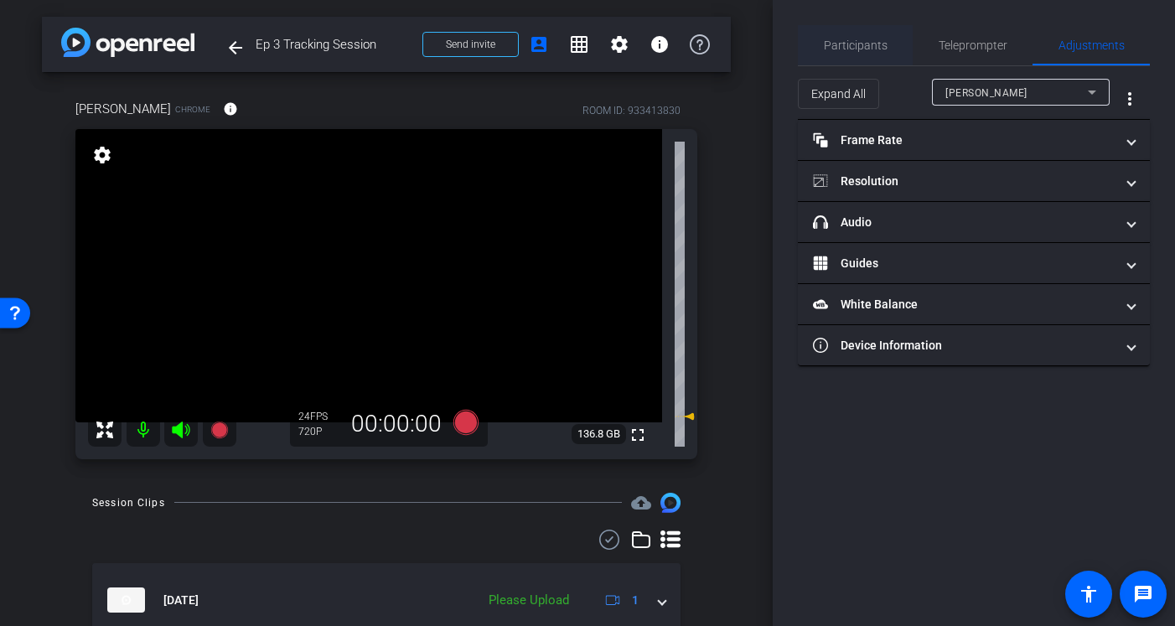
click at [851, 60] on span "Participants" at bounding box center [856, 45] width 64 height 40
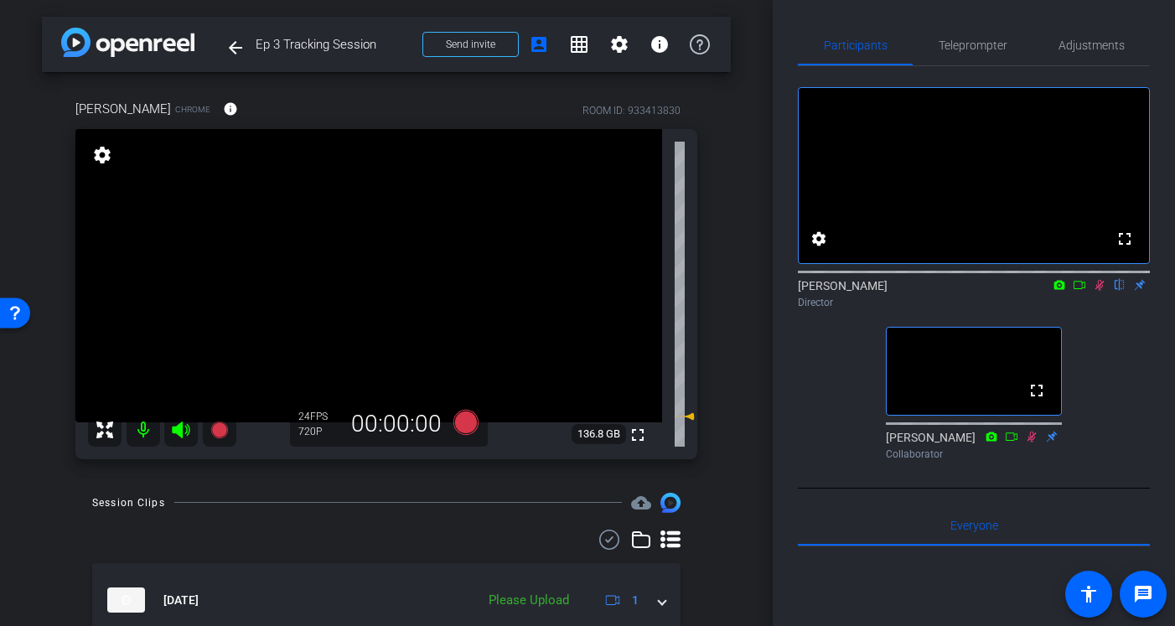
click at [1085, 291] on icon at bounding box center [1099, 285] width 13 height 12
click at [1085, 56] on span "Adjustments" at bounding box center [1092, 45] width 66 height 40
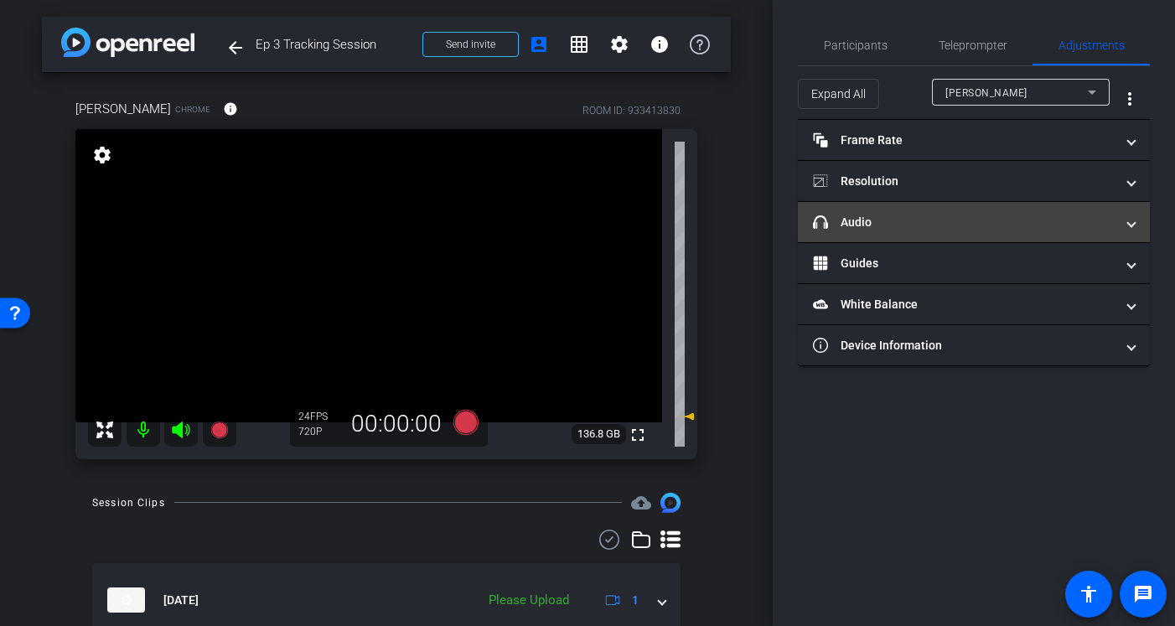
click at [936, 224] on mat-panel-title "headphone icon Audio" at bounding box center [964, 223] width 302 height 18
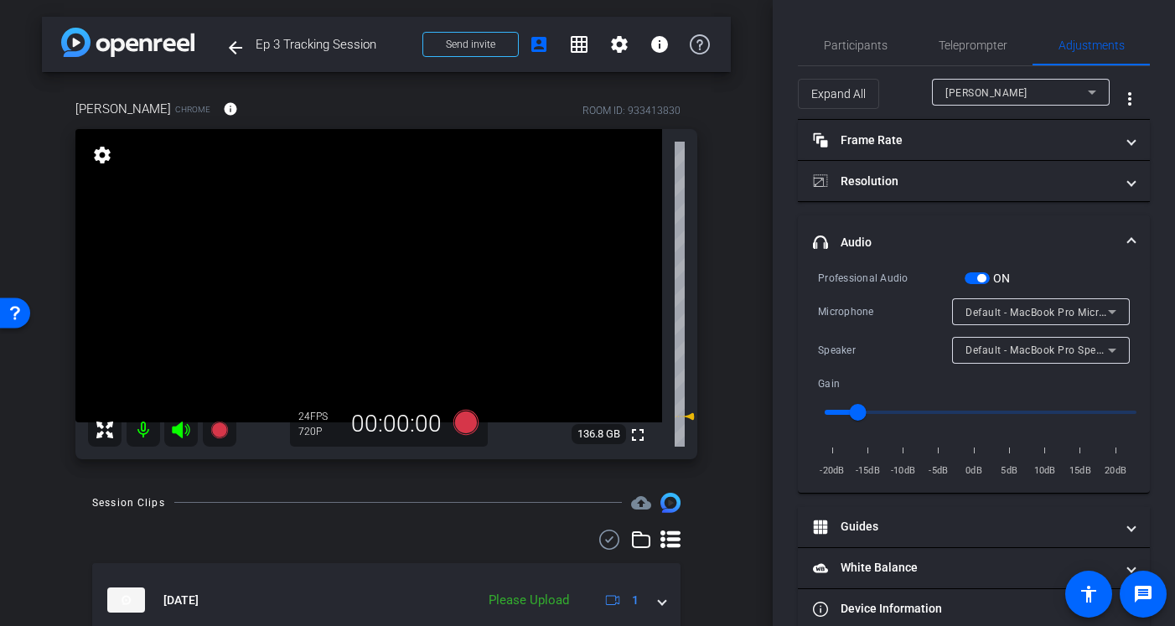
click at [1014, 308] on span "Default - MacBook Pro Microphone (Built-in)" at bounding box center [1073, 311] width 215 height 13
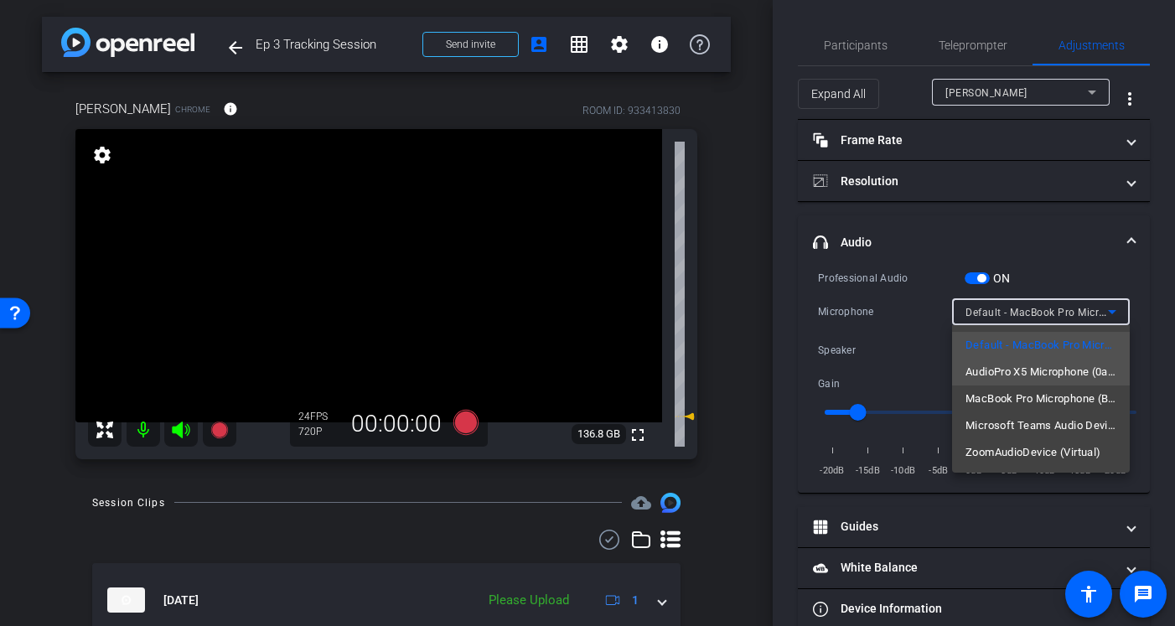
click at [1021, 366] on span "AudioPro X5 Microphone (0a67:d090)" at bounding box center [1041, 372] width 151 height 20
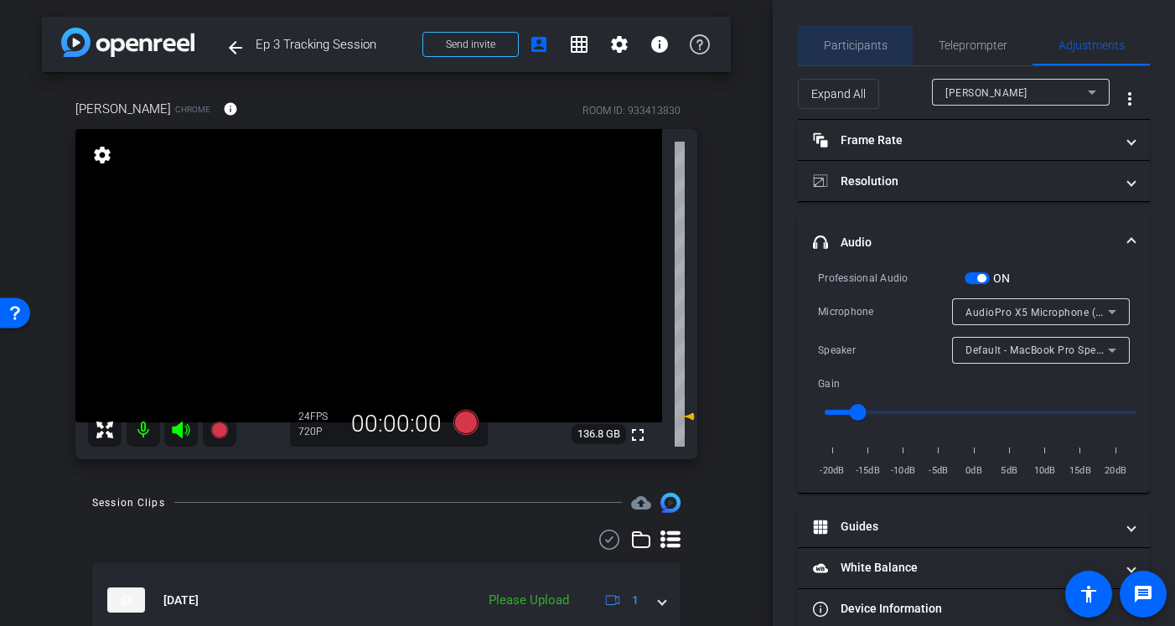
click at [873, 31] on span "Participants" at bounding box center [856, 45] width 64 height 40
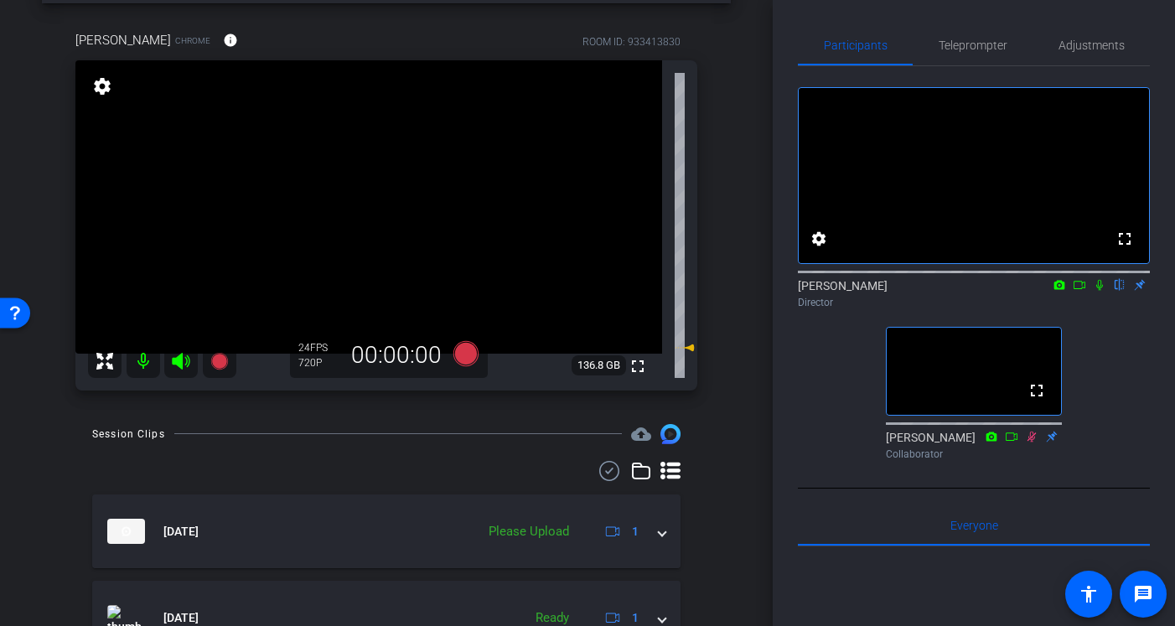
scroll to position [21, 0]
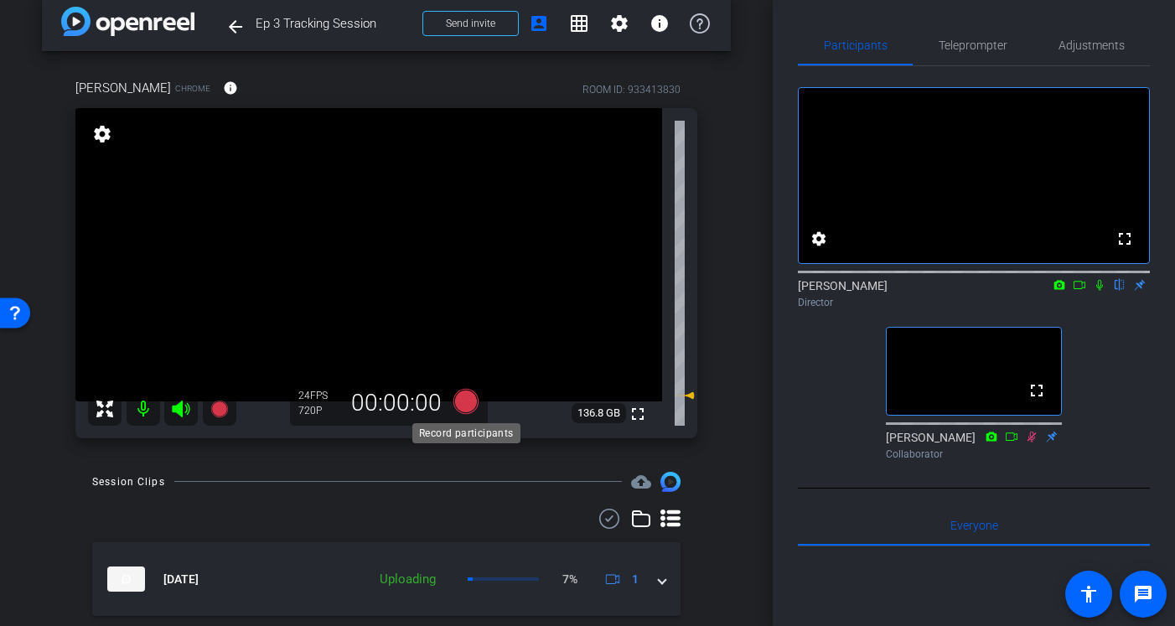
click at [465, 404] on icon at bounding box center [466, 401] width 25 height 25
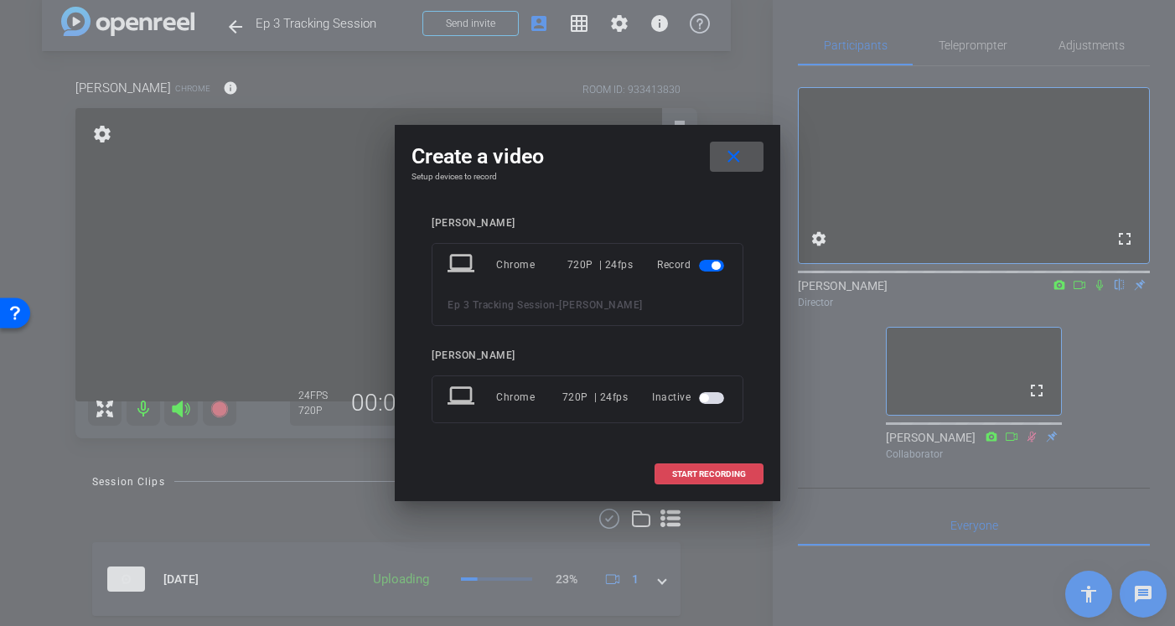
click at [719, 475] on span "START RECORDING" at bounding box center [709, 474] width 74 height 8
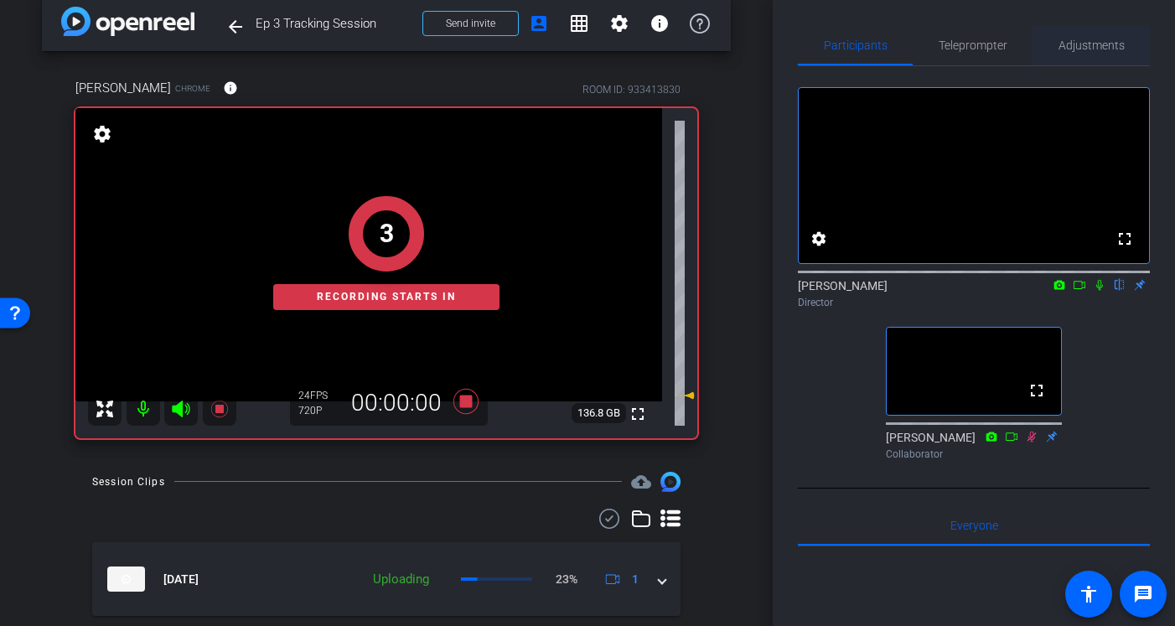
click at [1085, 42] on span "Adjustments" at bounding box center [1092, 45] width 66 height 12
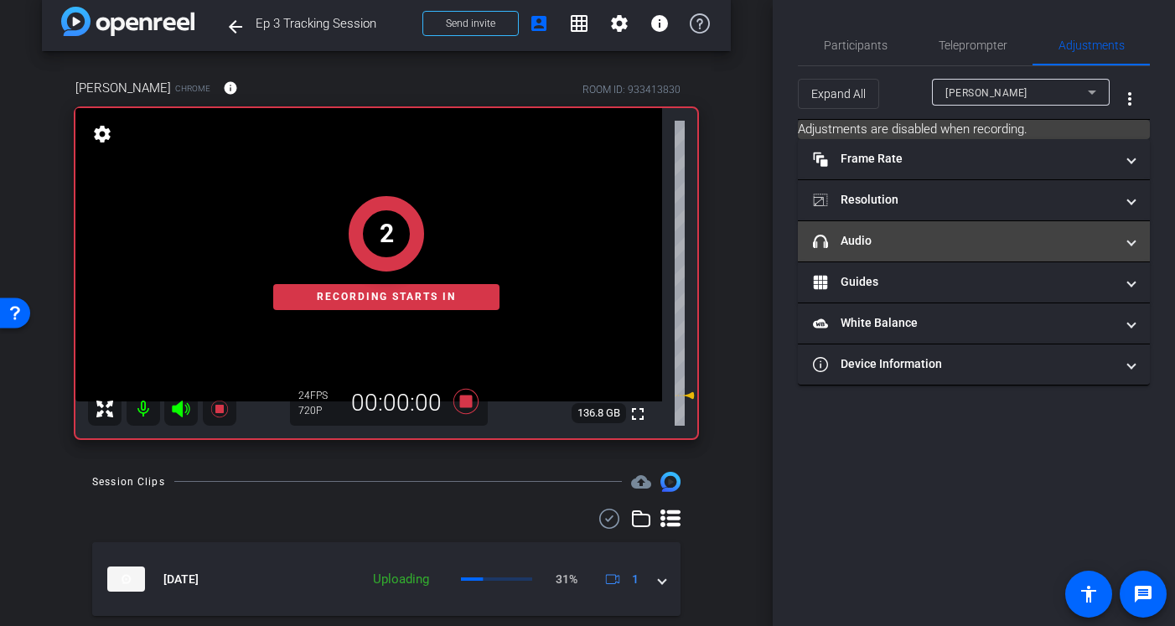
click at [921, 246] on mat-panel-title "headphone icon Audio" at bounding box center [964, 241] width 302 height 18
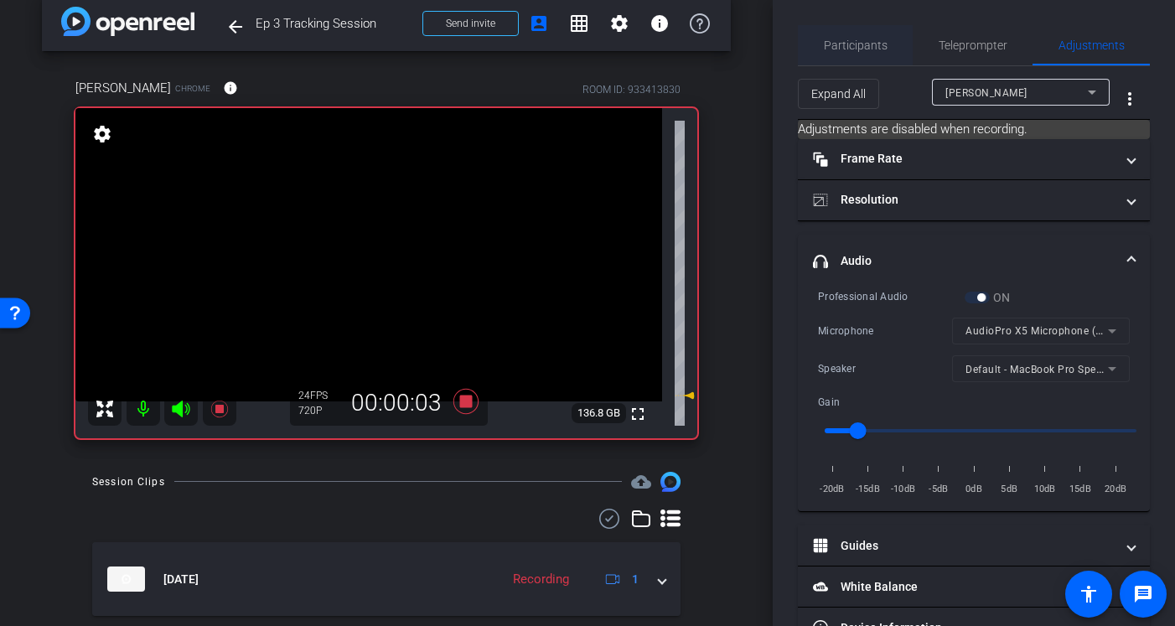
click at [854, 44] on span "Participants" at bounding box center [856, 45] width 64 height 12
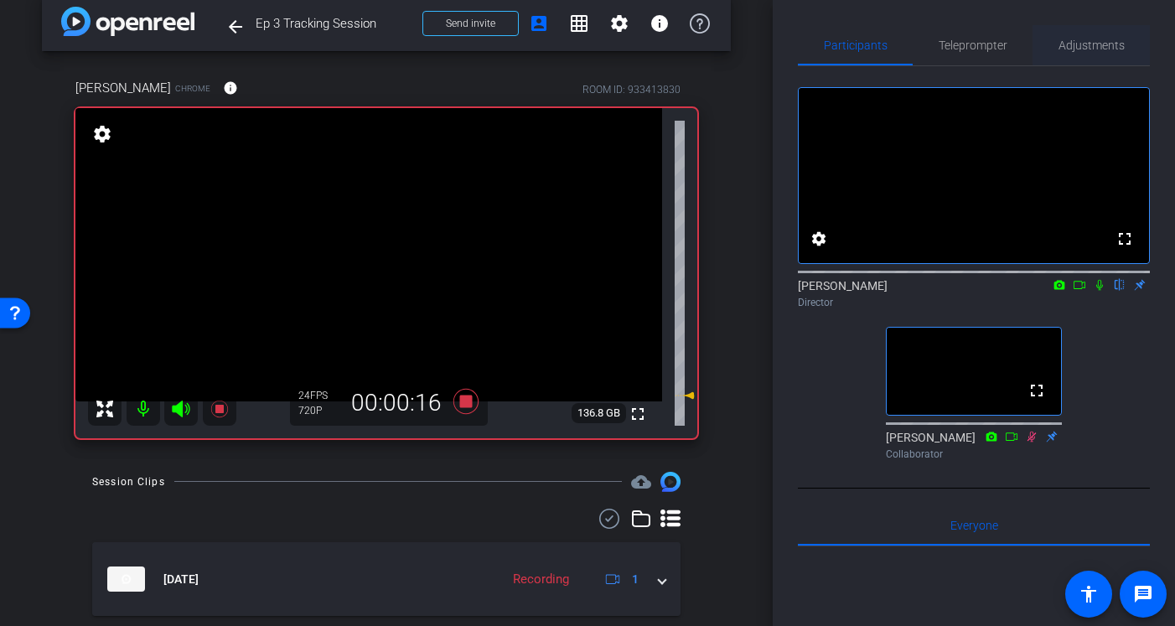
click at [1077, 33] on span "Adjustments" at bounding box center [1092, 45] width 66 height 40
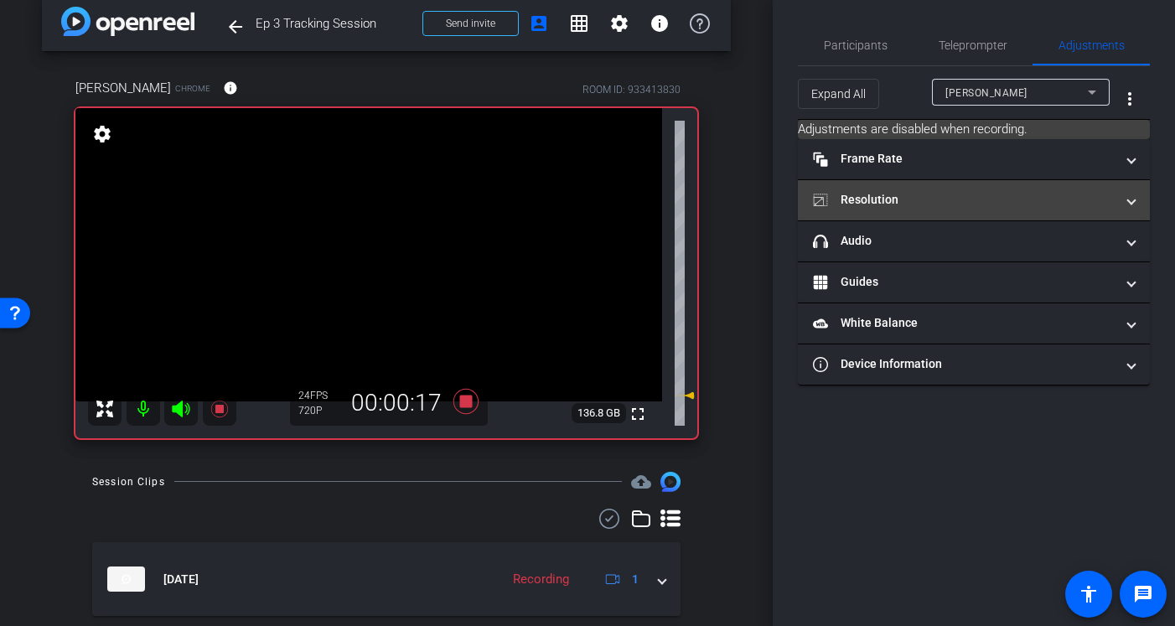
click at [890, 215] on mat-expansion-panel-header "Resolution" at bounding box center [974, 200] width 352 height 40
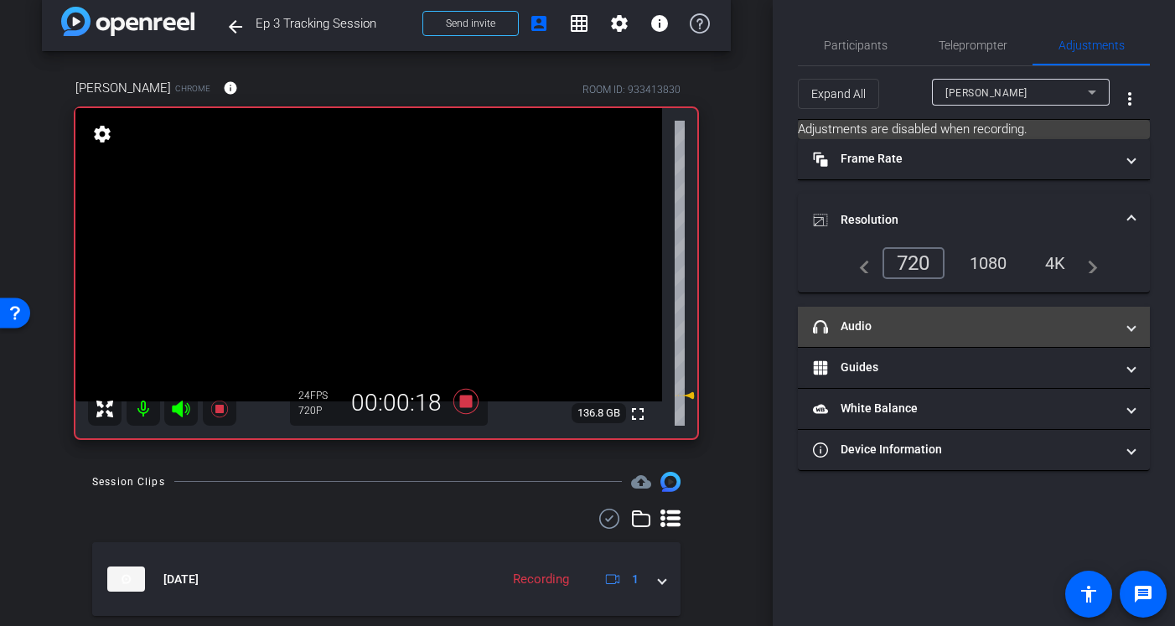
click at [857, 324] on mat-panel-title "headphone icon Audio" at bounding box center [964, 327] width 302 height 18
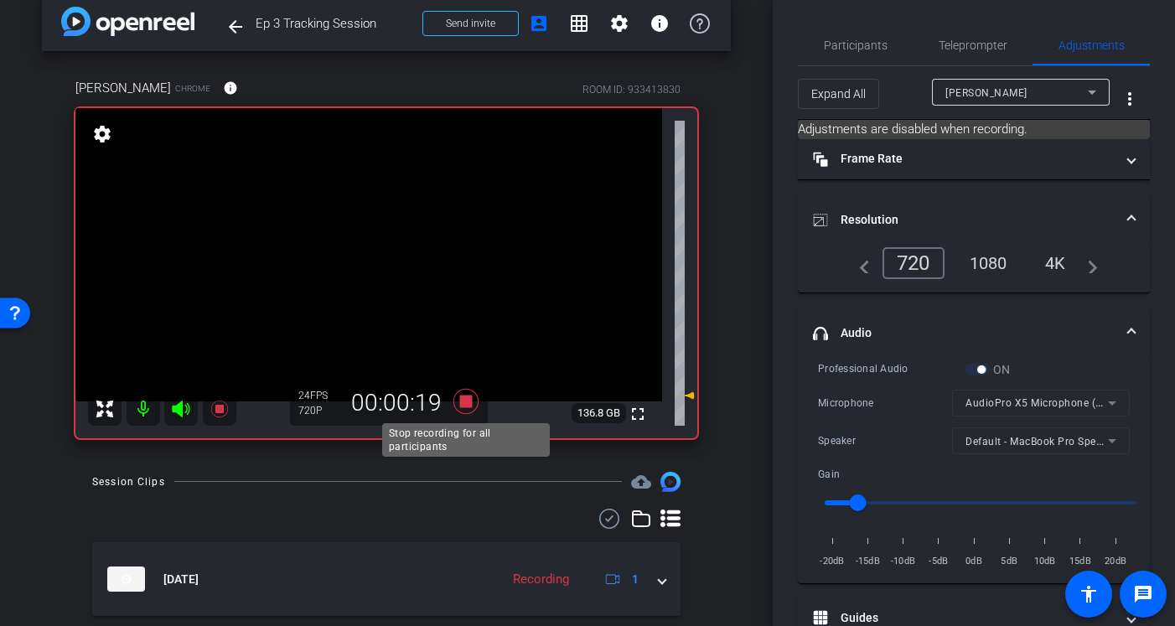
drag, startPoint x: 857, startPoint y: 324, endPoint x: 458, endPoint y: 397, distance: 405.7
click at [458, 397] on div "arrow_back Ep 3 Tracking Session Back to project Send invite account_box grid_o…" at bounding box center [587, 313] width 1175 height 626
click at [459, 397] on icon at bounding box center [466, 402] width 40 height 30
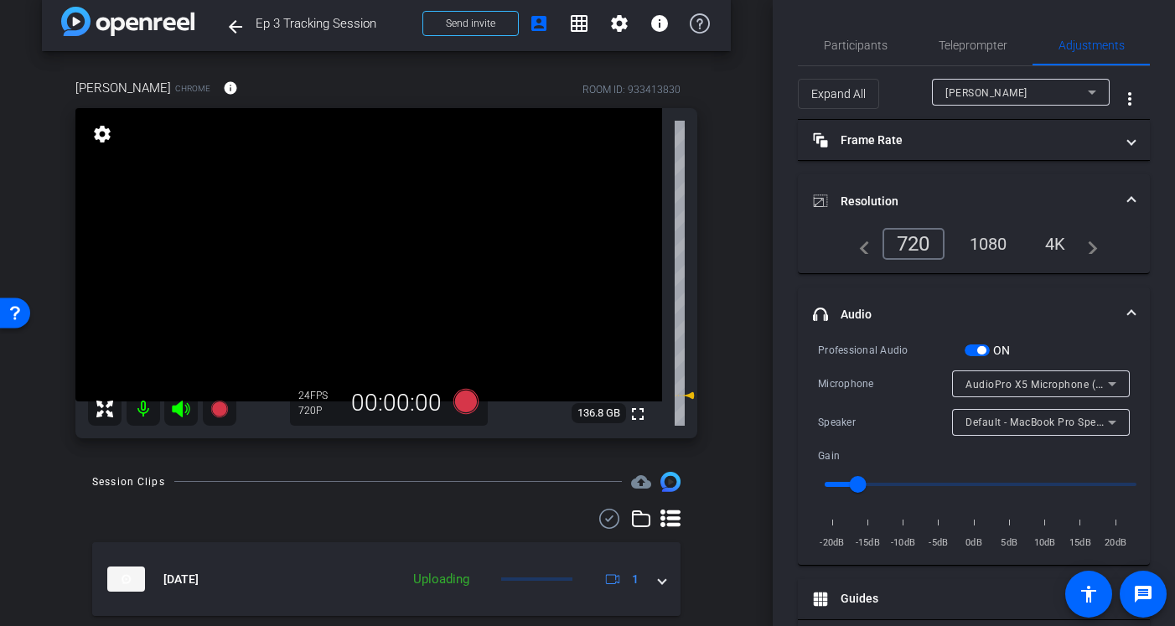
click at [947, 430] on div "Speaker" at bounding box center [885, 422] width 134 height 17
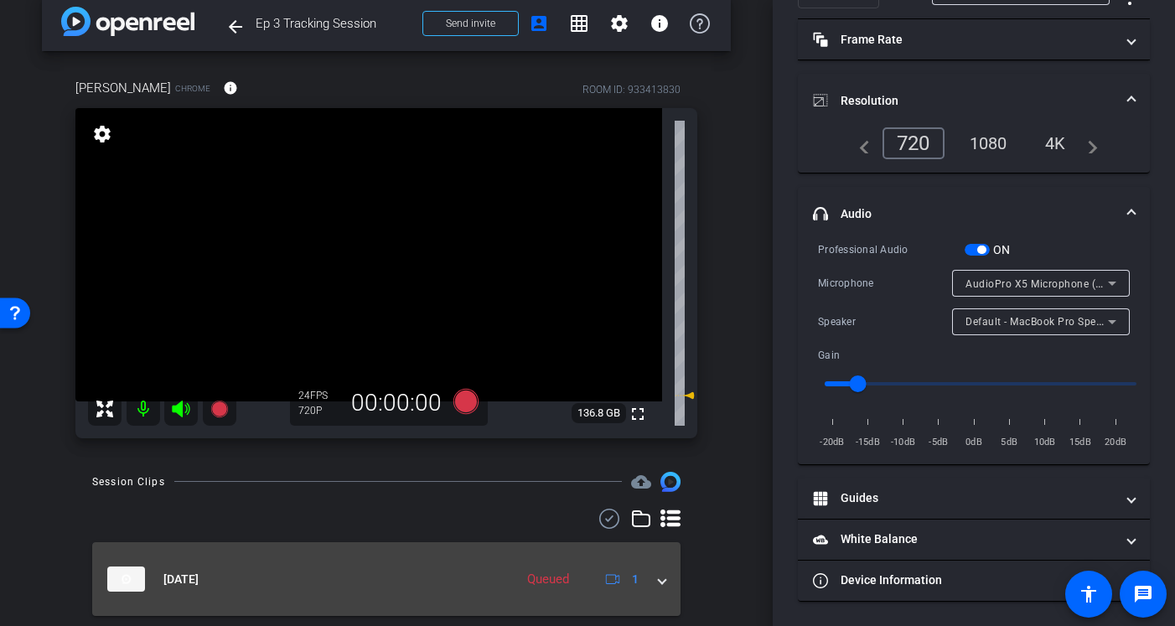
scroll to position [0, 0]
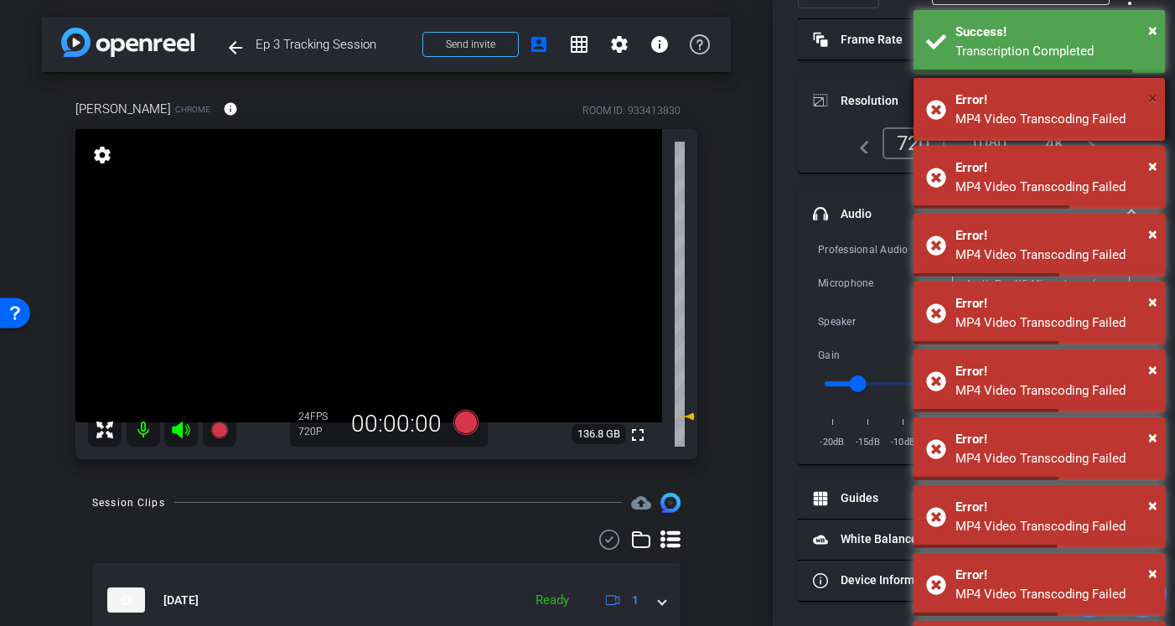
click at [1085, 104] on span "×" at bounding box center [1153, 98] width 9 height 20
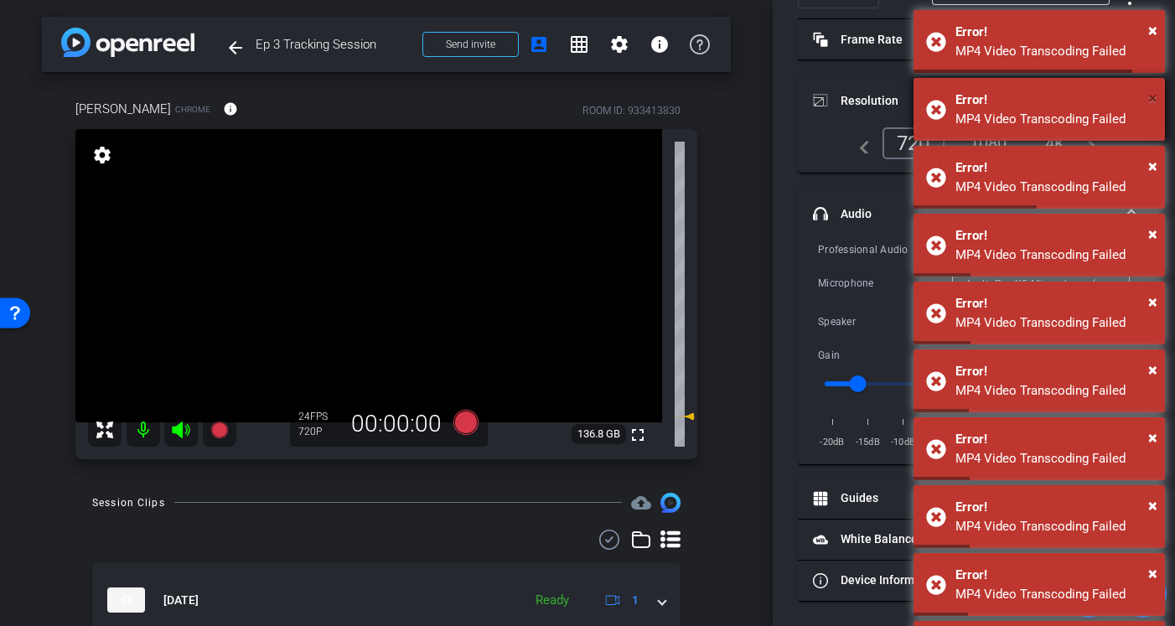
click at [1085, 98] on span "×" at bounding box center [1153, 98] width 9 height 20
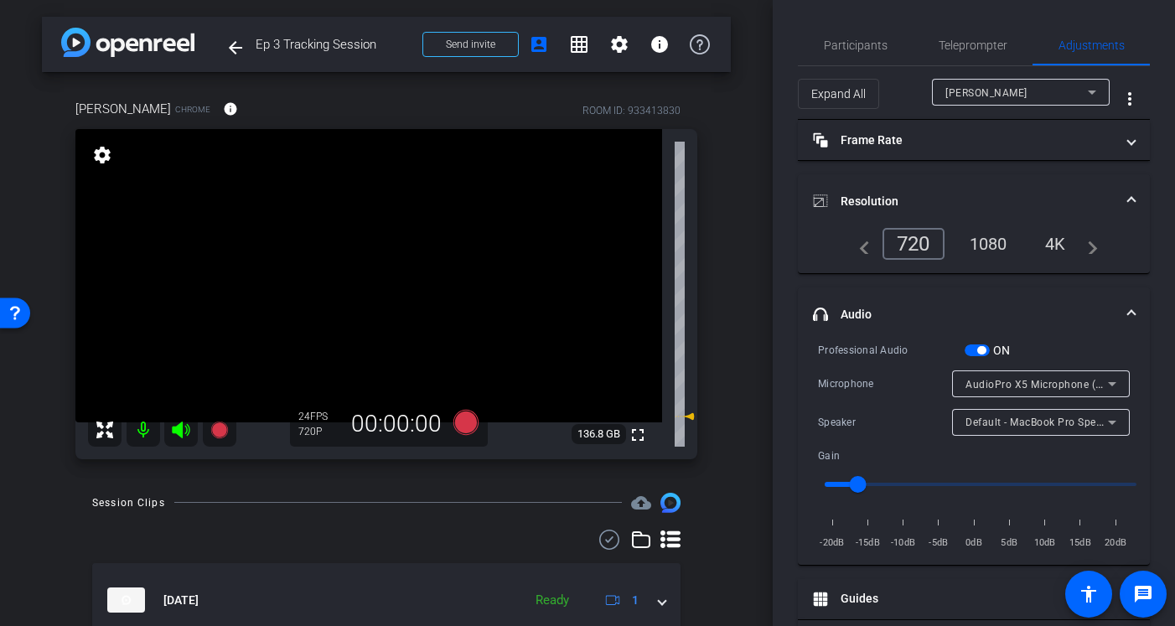
click at [857, 66] on div "Expand All Allie Garfinkle more_vert" at bounding box center [974, 93] width 352 height 54
click at [864, 46] on span "Participants" at bounding box center [856, 45] width 64 height 12
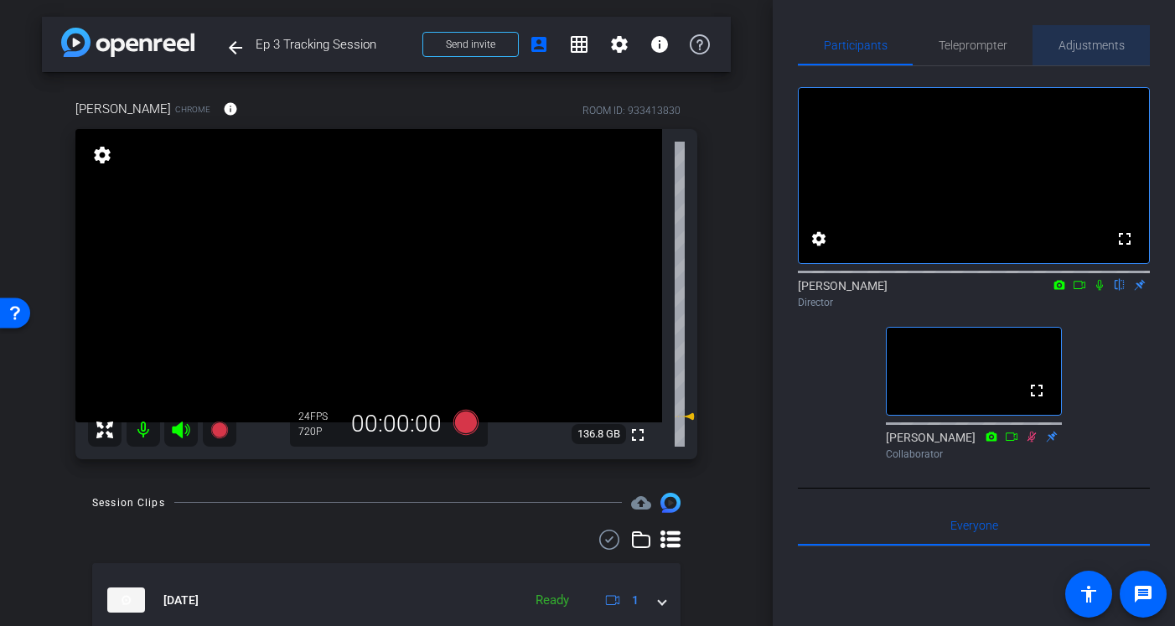
click at [1085, 49] on span "Adjustments" at bounding box center [1092, 45] width 66 height 12
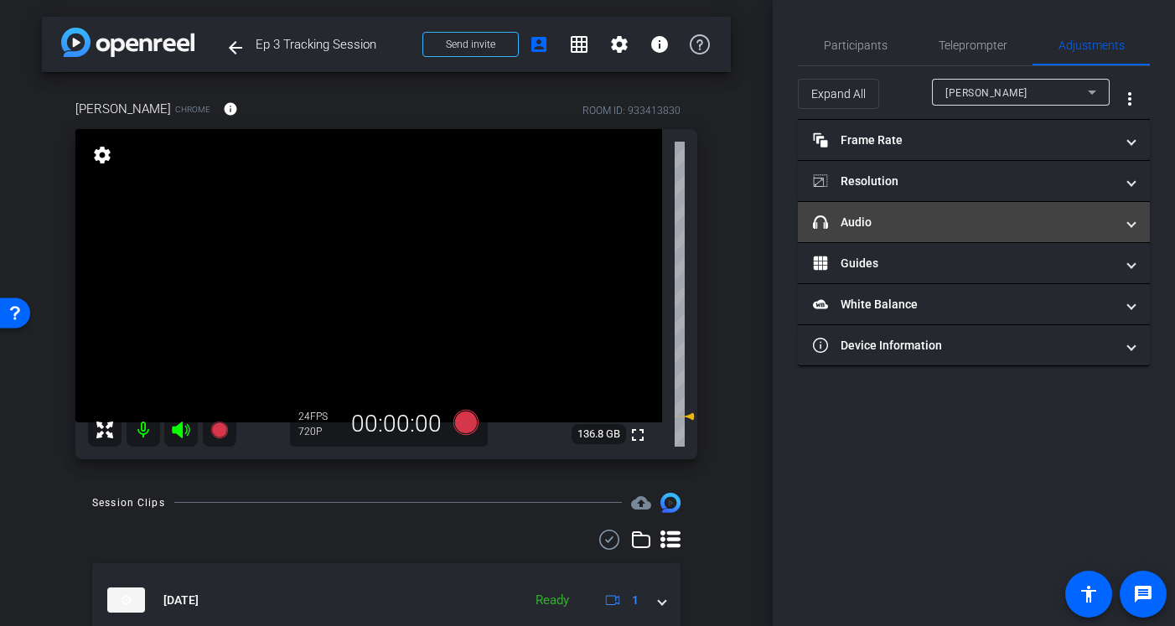
click at [892, 215] on mat-panel-title "headphone icon Audio" at bounding box center [964, 223] width 302 height 18
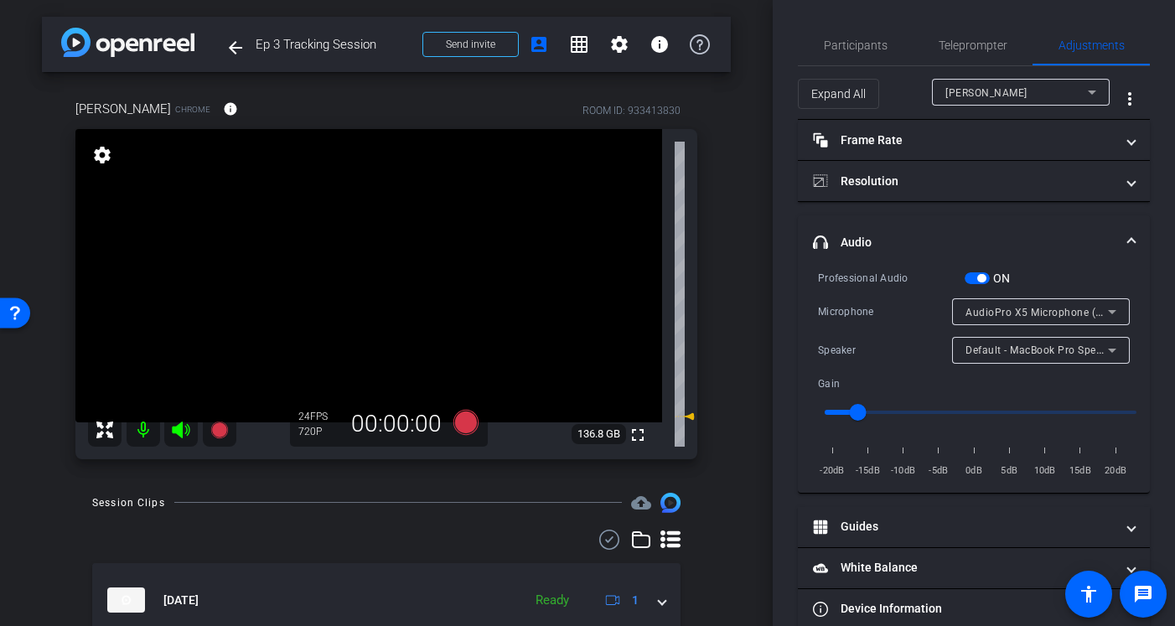
scroll to position [11, 0]
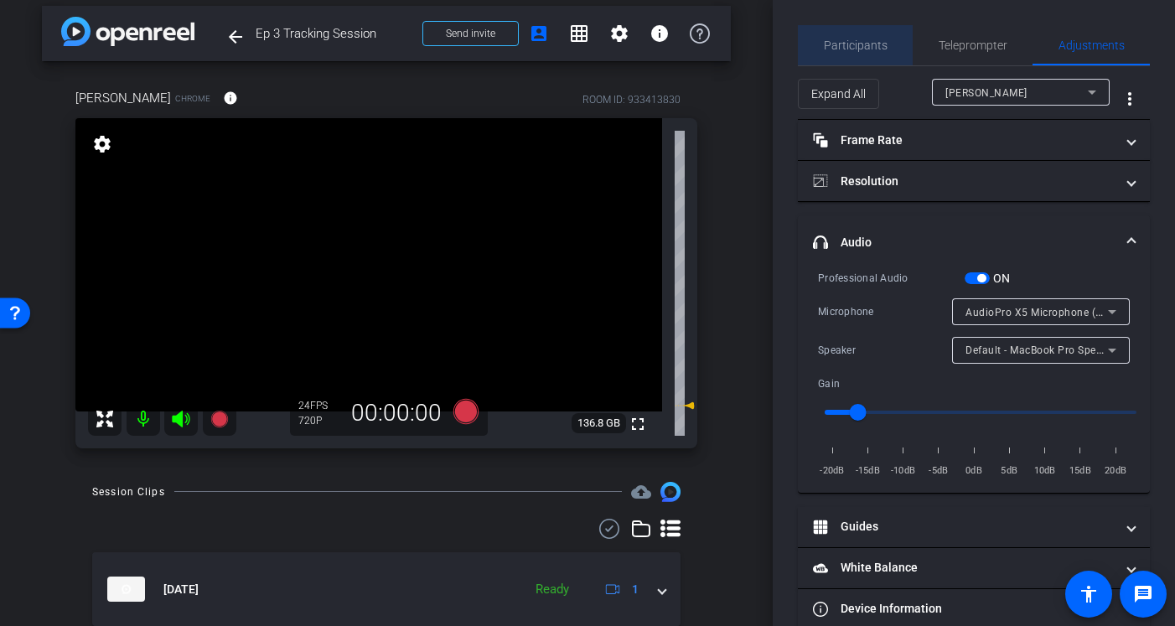
click at [861, 52] on span "Participants" at bounding box center [856, 45] width 64 height 40
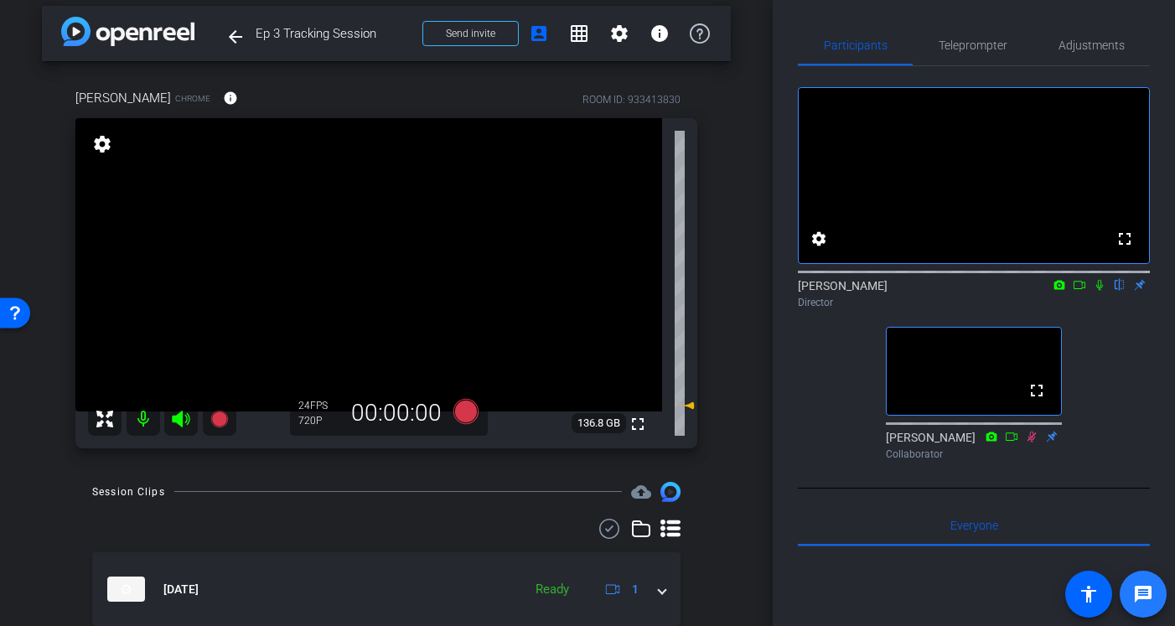
click at [1085, 598] on mat-icon "message" at bounding box center [1144, 594] width 20 height 20
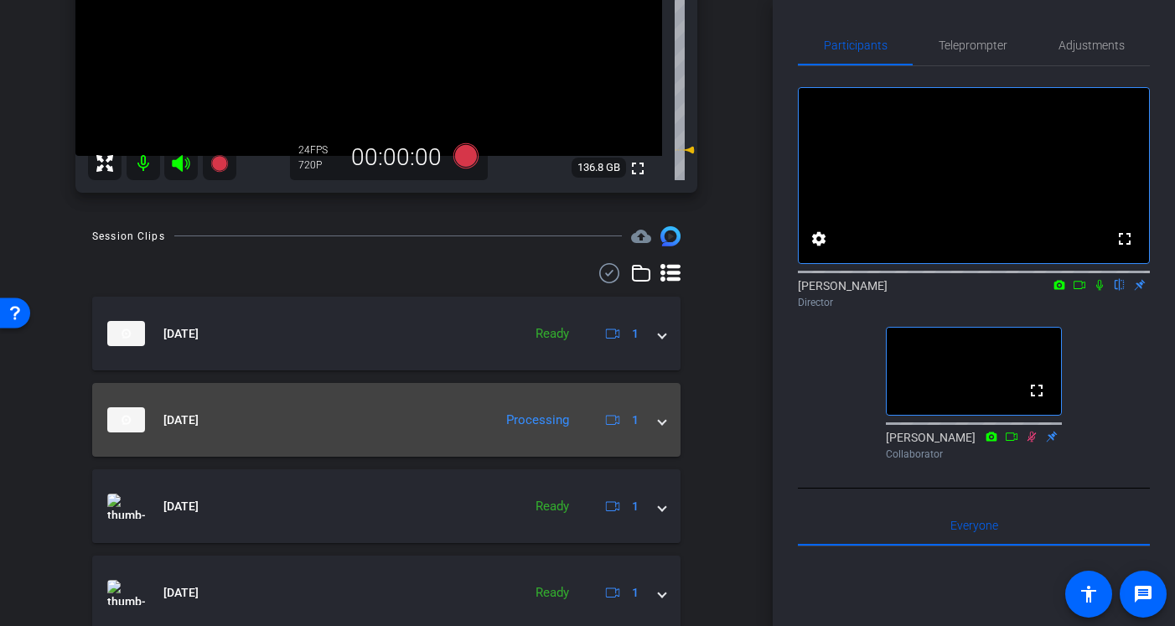
click at [668, 418] on mat-expansion-panel-header "Aug 11, 2025 Processing 1" at bounding box center [386, 420] width 589 height 74
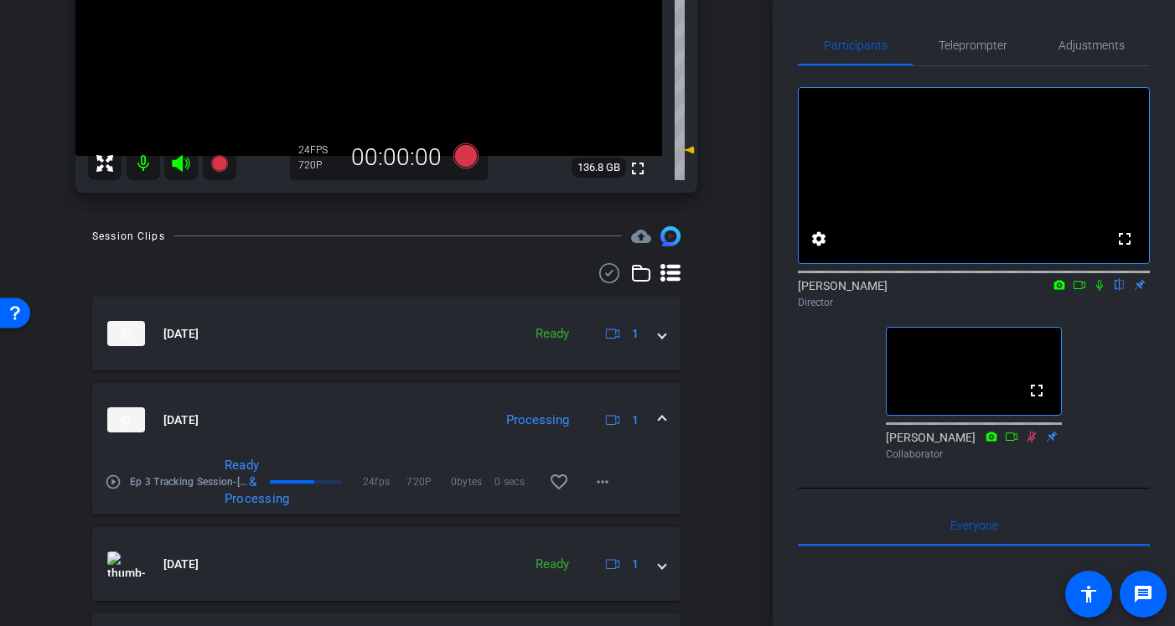
scroll to position [216, 0]
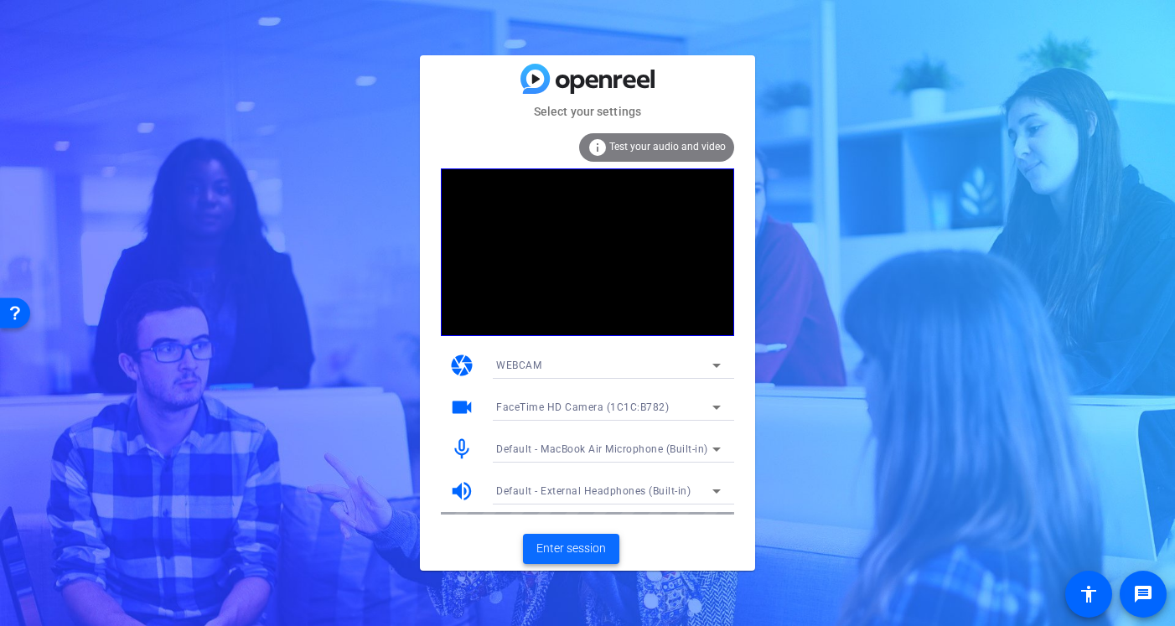
click at [562, 547] on span "Enter session" at bounding box center [572, 549] width 70 height 18
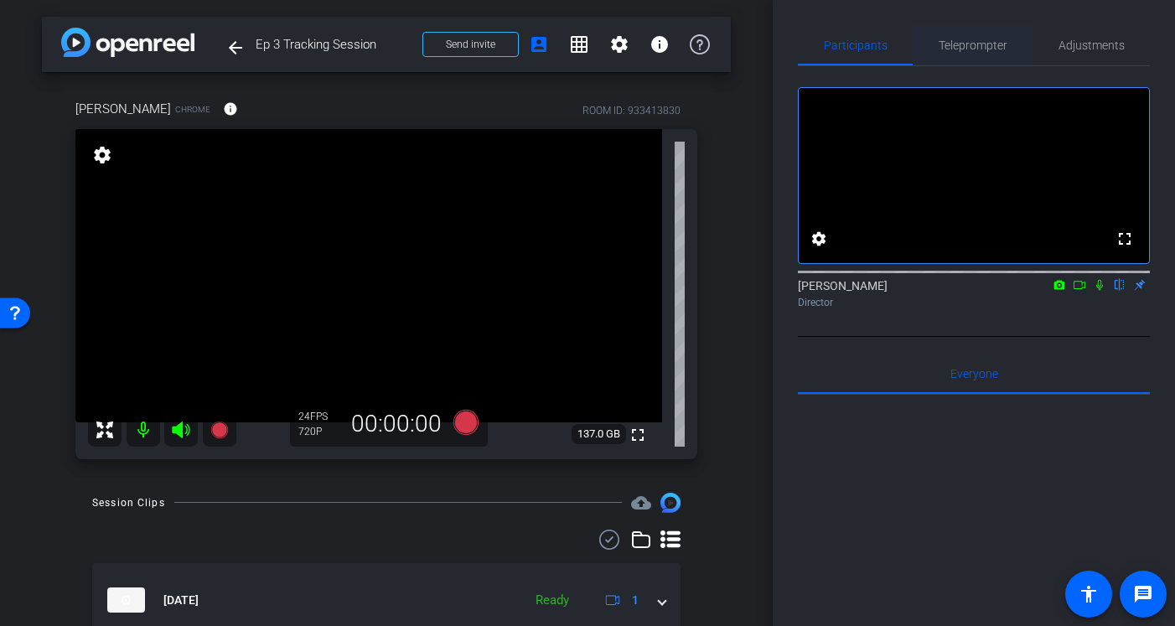
click at [1004, 35] on span "Teleprompter" at bounding box center [973, 45] width 69 height 40
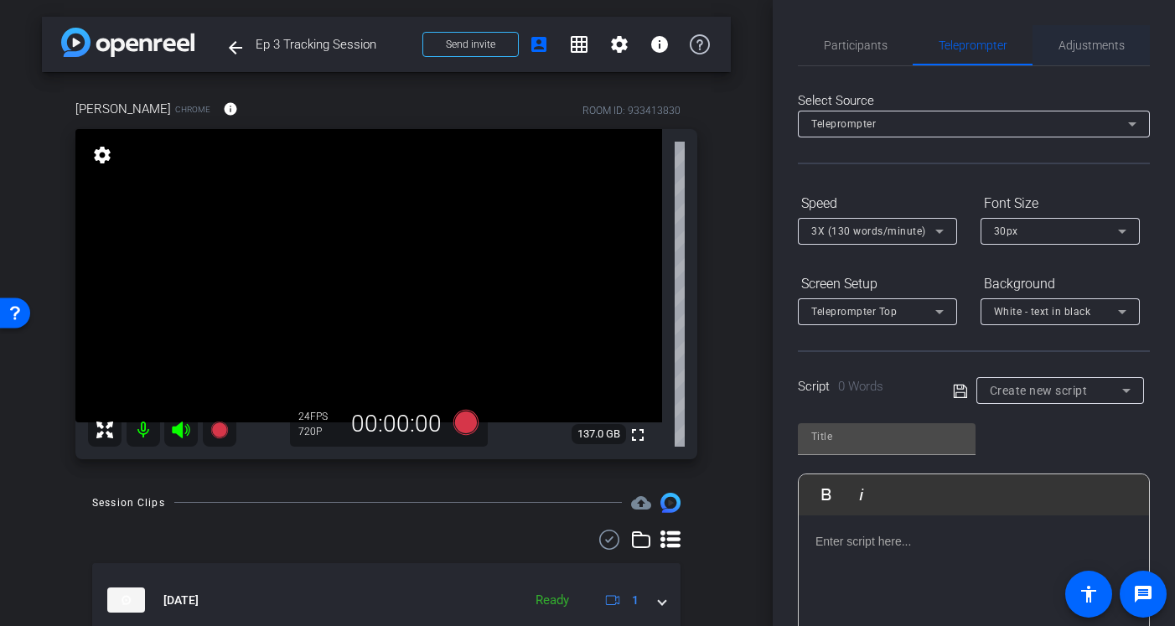
click at [1079, 44] on span "Adjustments" at bounding box center [1092, 45] width 66 height 12
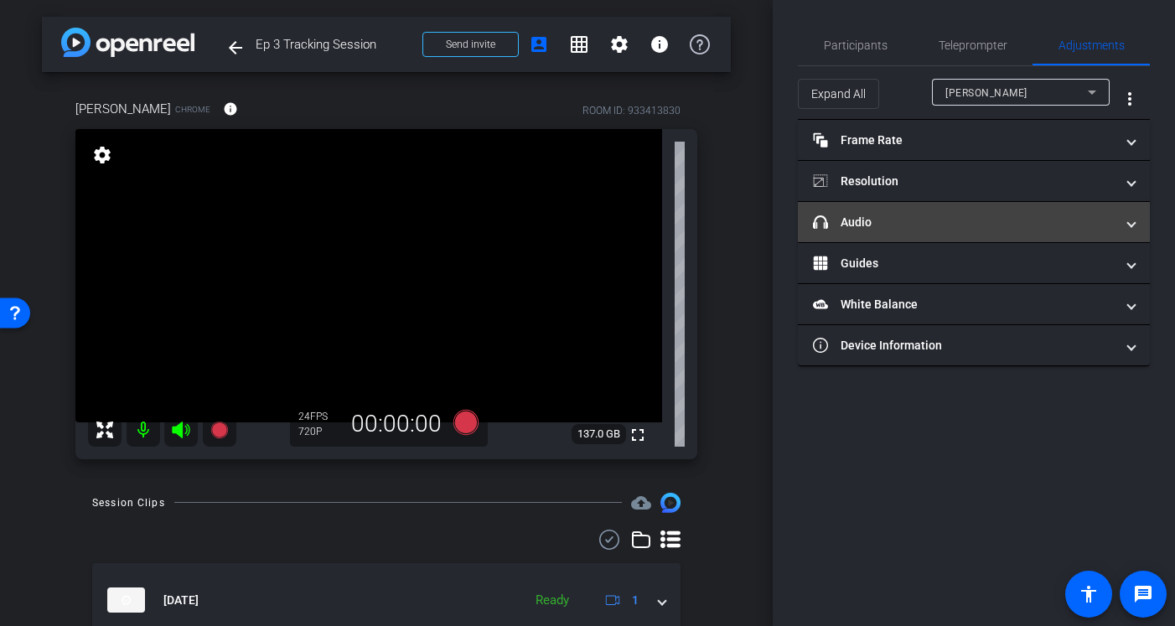
click at [962, 214] on mat-panel-title "headphone icon Audio" at bounding box center [964, 223] width 302 height 18
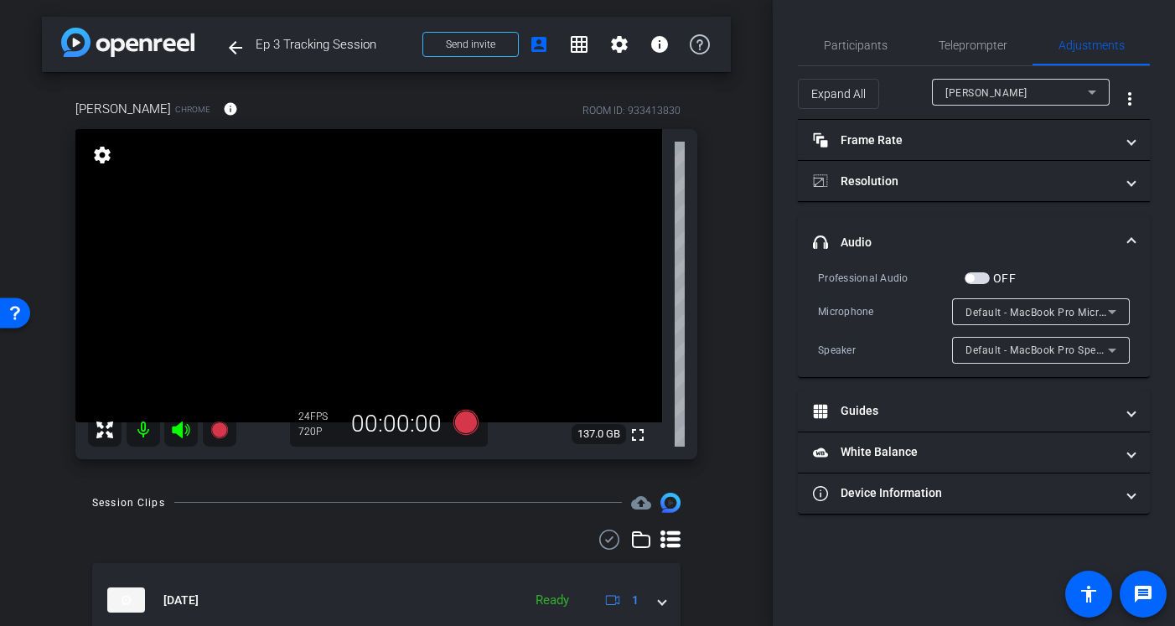
click at [989, 325] on div at bounding box center [1041, 334] width 178 height 18
click at [1009, 316] on span "Default - MacBook Pro Microphone (Built-in)" at bounding box center [1073, 311] width 215 height 13
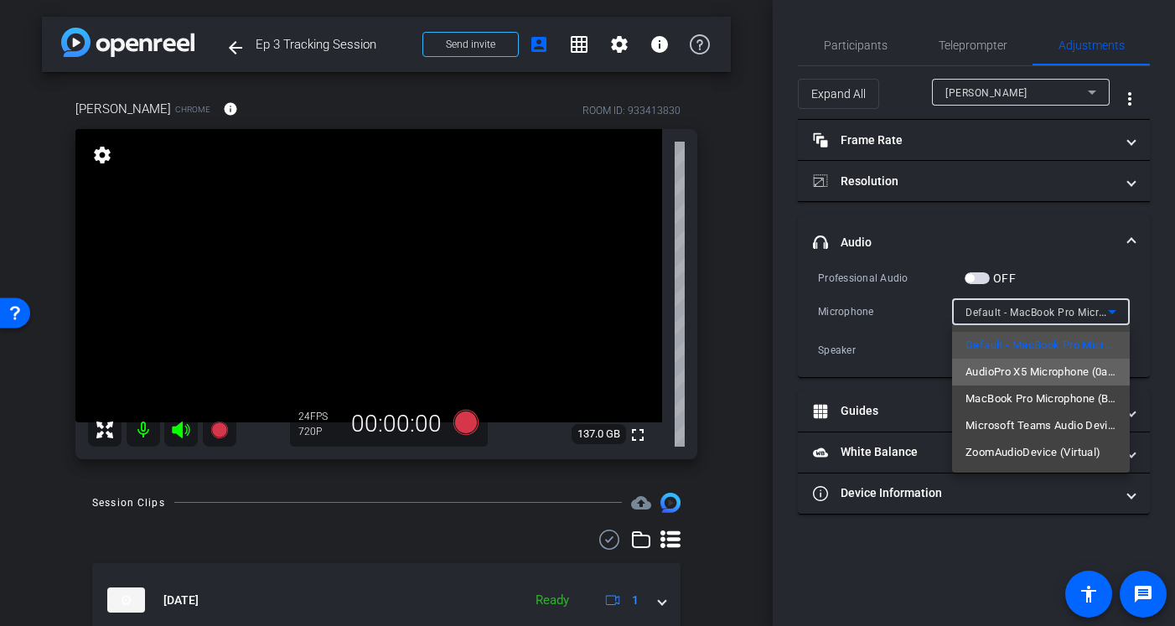
click at [1008, 366] on span "AudioPro X5 Microphone (0a67:d090)" at bounding box center [1041, 372] width 151 height 20
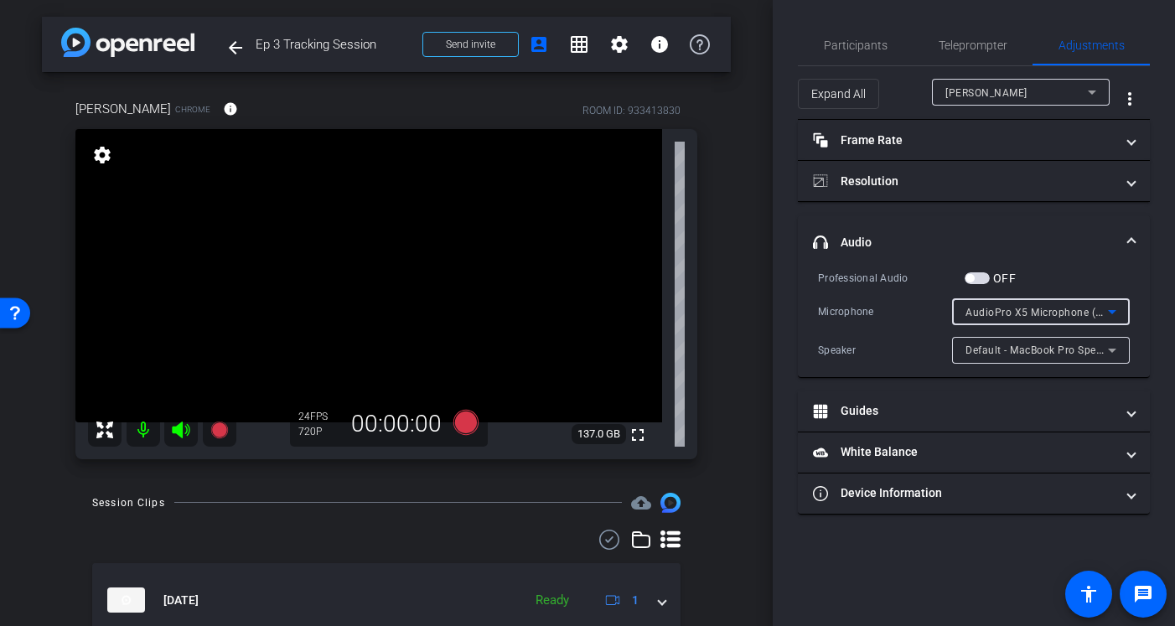
click at [986, 281] on span "button" at bounding box center [977, 278] width 25 height 12
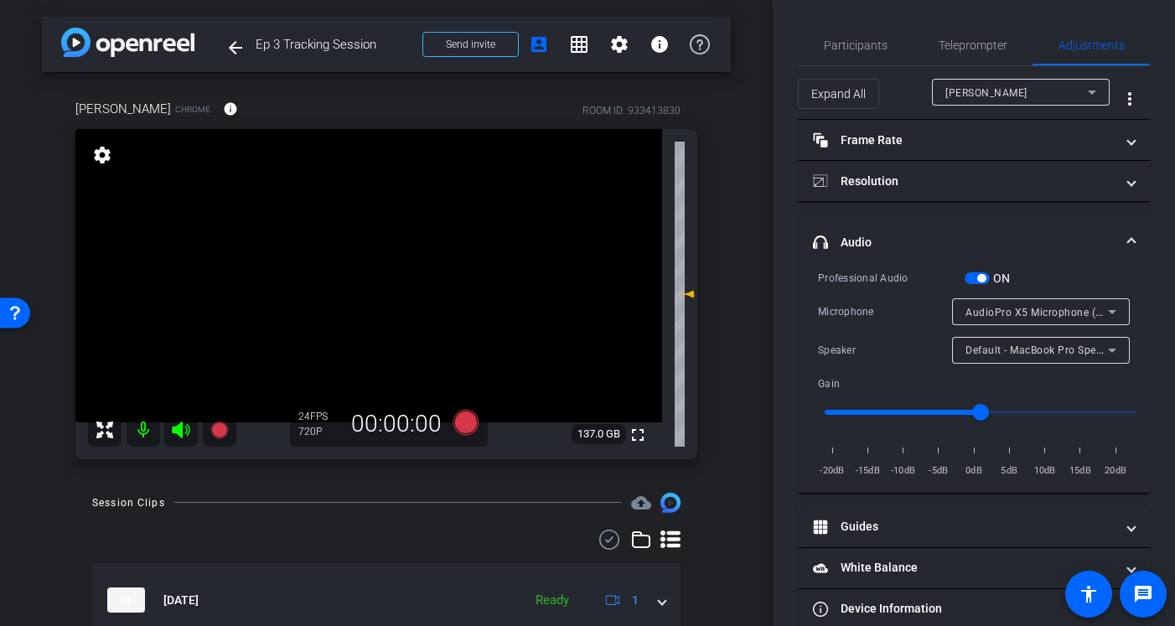
click at [862, 409] on input "range" at bounding box center [980, 412] width 347 height 37
click at [880, 411] on input "range" at bounding box center [980, 412] width 347 height 37
click at [866, 412] on input "range" at bounding box center [980, 412] width 347 height 37
click at [986, 306] on span "Default - MacBook Pro Microphone (Built-in)" at bounding box center [1073, 311] width 215 height 13
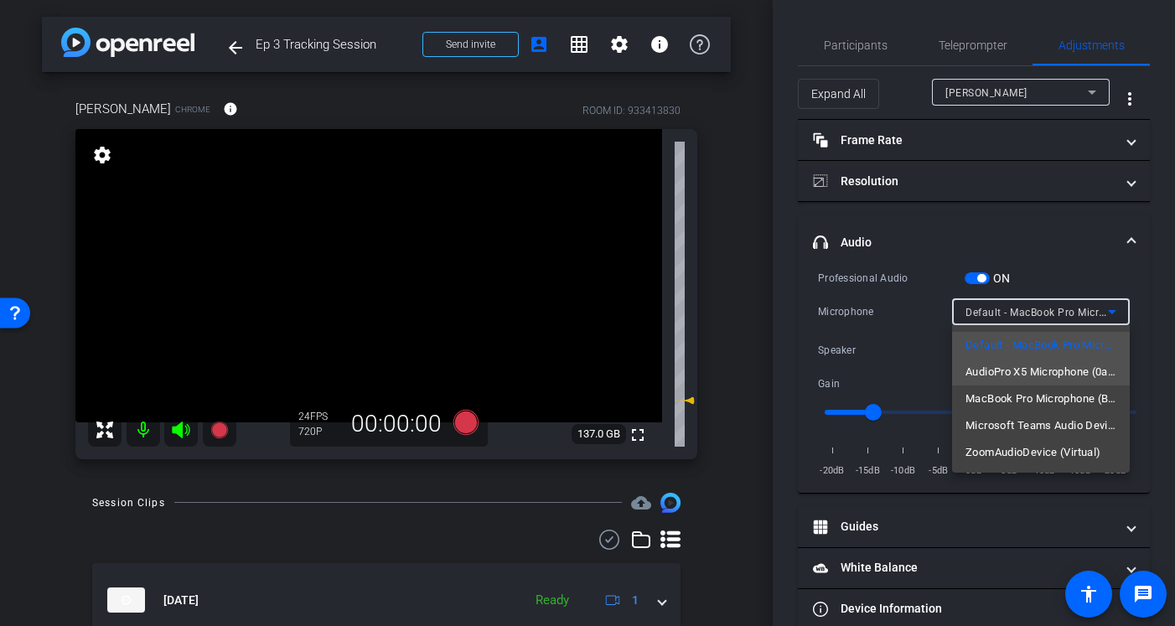
click at [1006, 376] on span "AudioPro X5 Microphone (0a67:d090)" at bounding box center [1041, 372] width 151 height 20
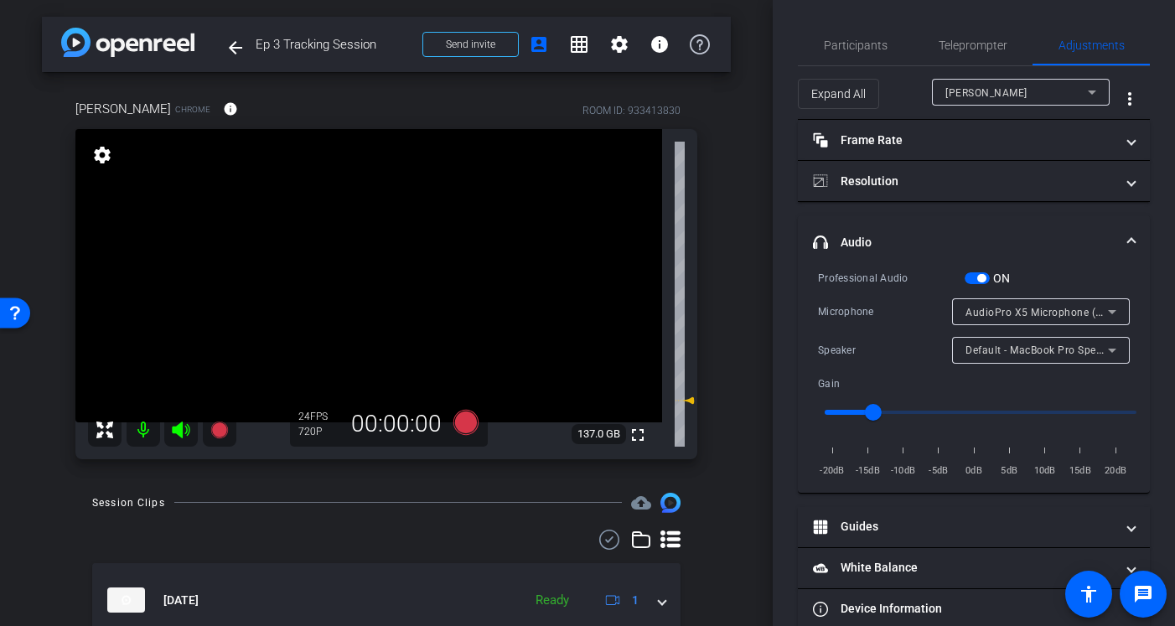
click at [916, 360] on div "Speaker Default - MacBook Pro Speakers (Built-in)" at bounding box center [974, 350] width 312 height 27
type input "0.4"
click at [883, 412] on input "range" at bounding box center [980, 412] width 347 height 37
click at [868, 33] on span "Participants" at bounding box center [856, 45] width 64 height 40
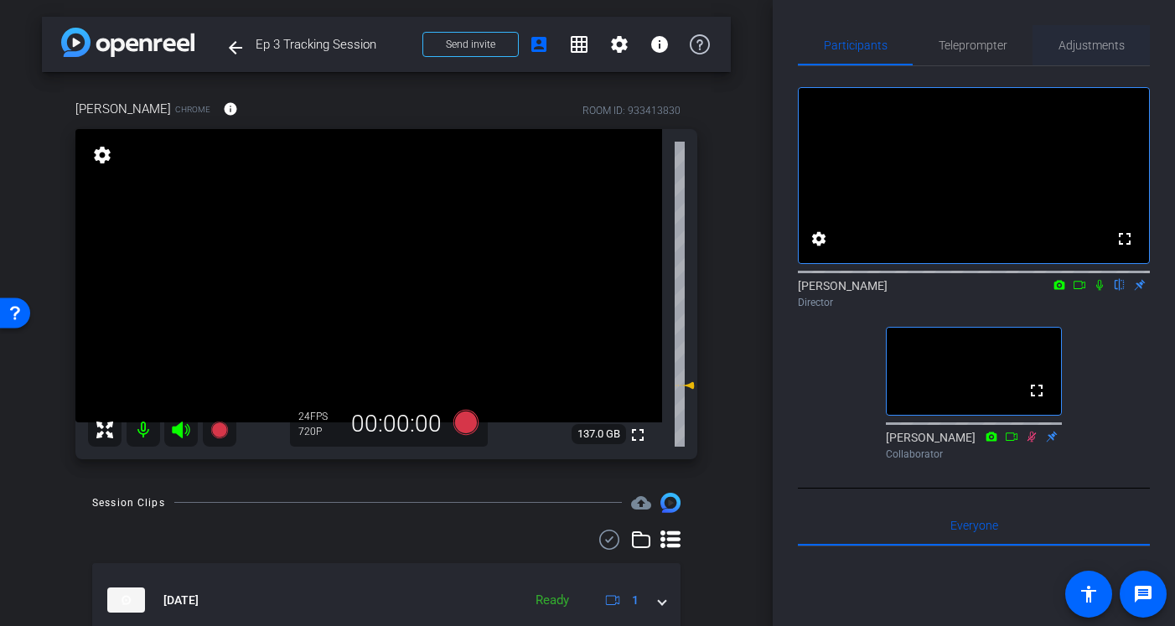
click at [1089, 51] on span "Adjustments" at bounding box center [1092, 45] width 66 height 12
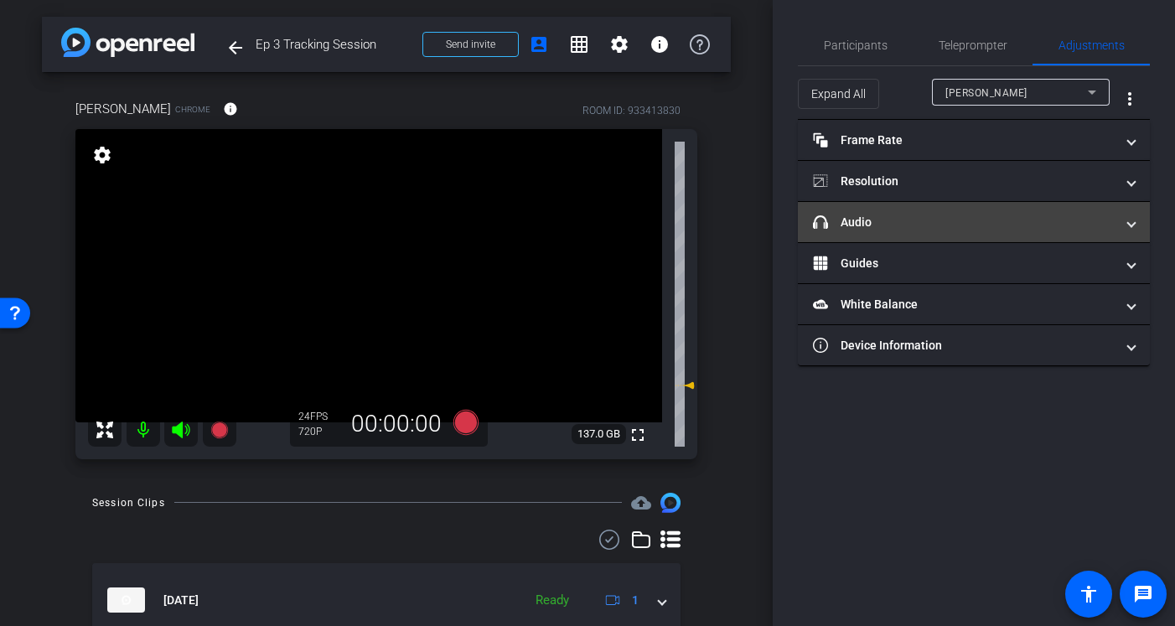
click at [907, 211] on mat-expansion-panel-header "headphone icon Audio" at bounding box center [974, 222] width 352 height 40
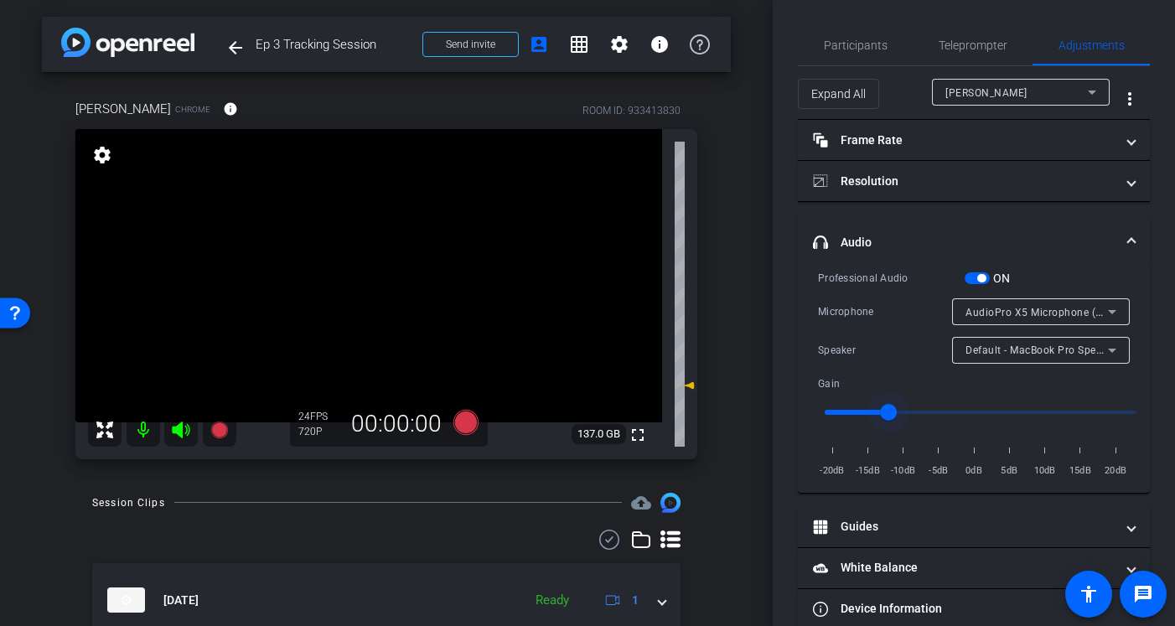
click at [869, 411] on input "range" at bounding box center [980, 412] width 347 height 37
click at [854, 411] on input "range" at bounding box center [980, 412] width 347 height 37
type input "0.1"
click at [843, 407] on input "range" at bounding box center [980, 412] width 347 height 37
click at [861, 50] on span "Participants" at bounding box center [856, 45] width 64 height 12
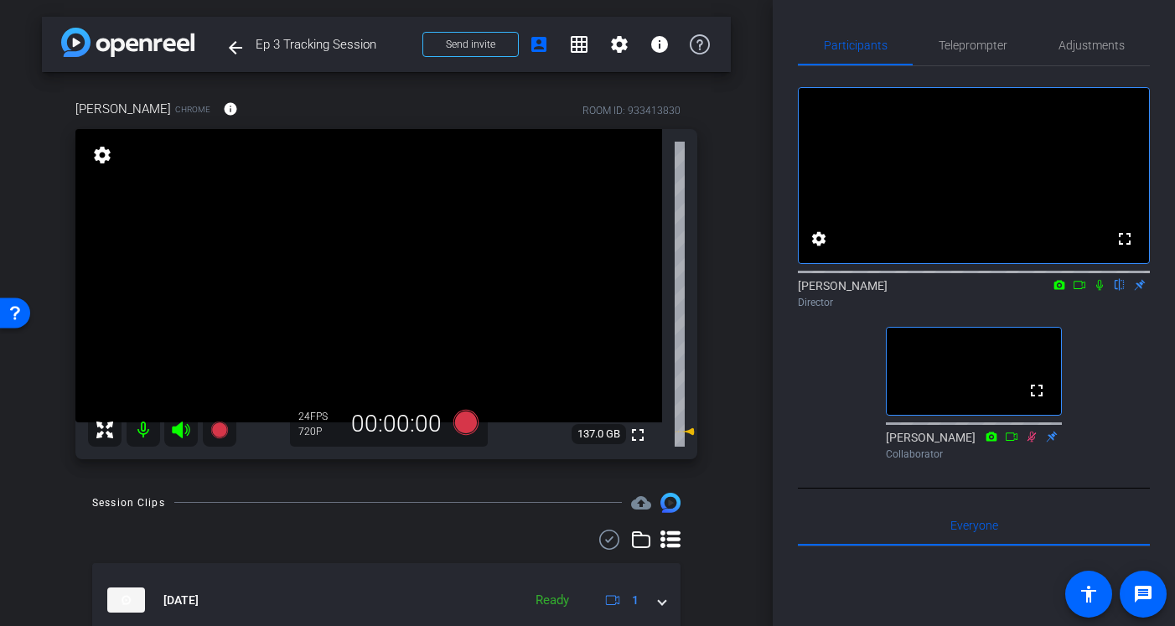
click at [1103, 291] on icon at bounding box center [1099, 285] width 13 height 12
click at [967, 32] on span "Teleprompter" at bounding box center [973, 45] width 69 height 40
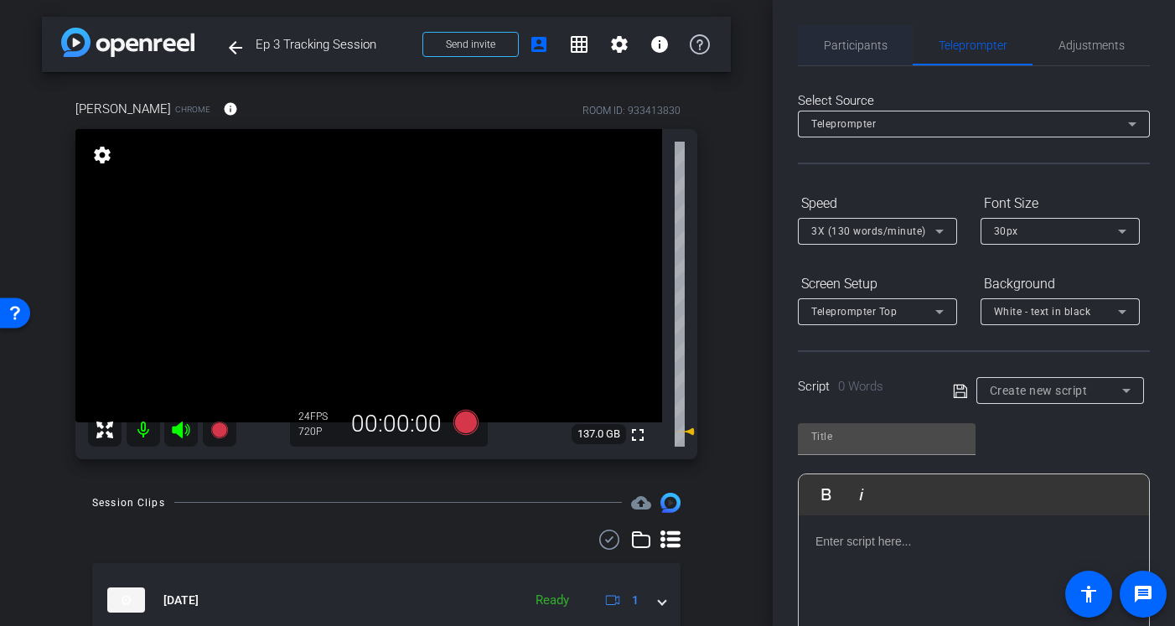
click at [861, 49] on span "Participants" at bounding box center [856, 45] width 64 height 12
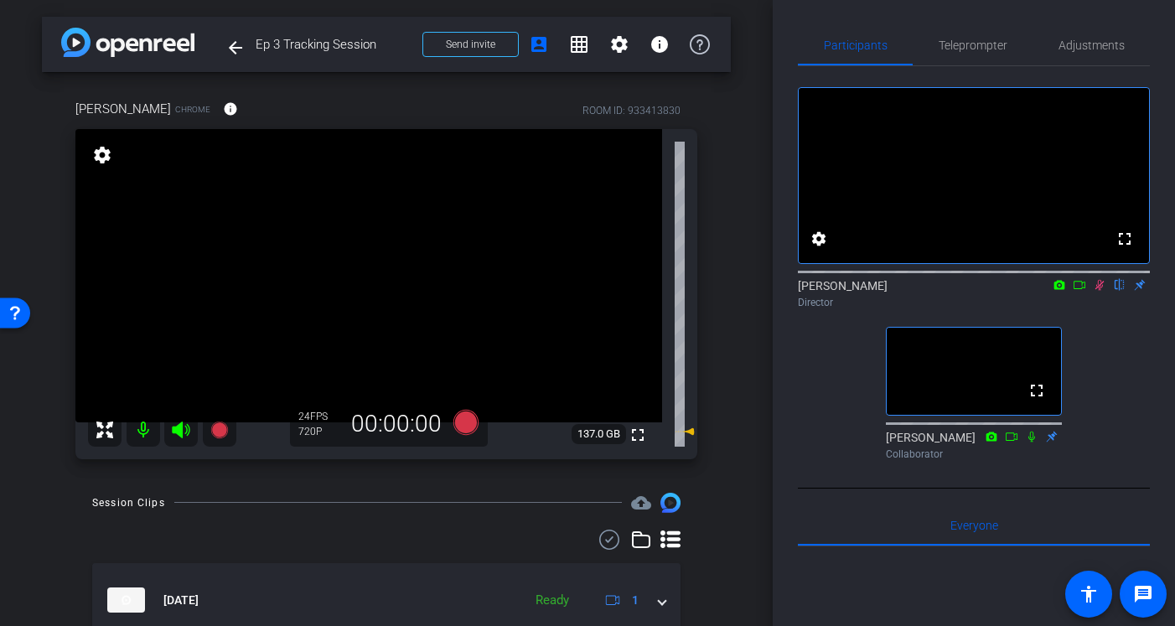
click at [1105, 293] on mat-icon at bounding box center [1100, 285] width 20 height 15
click at [1071, 54] on span "Adjustments" at bounding box center [1092, 45] width 66 height 40
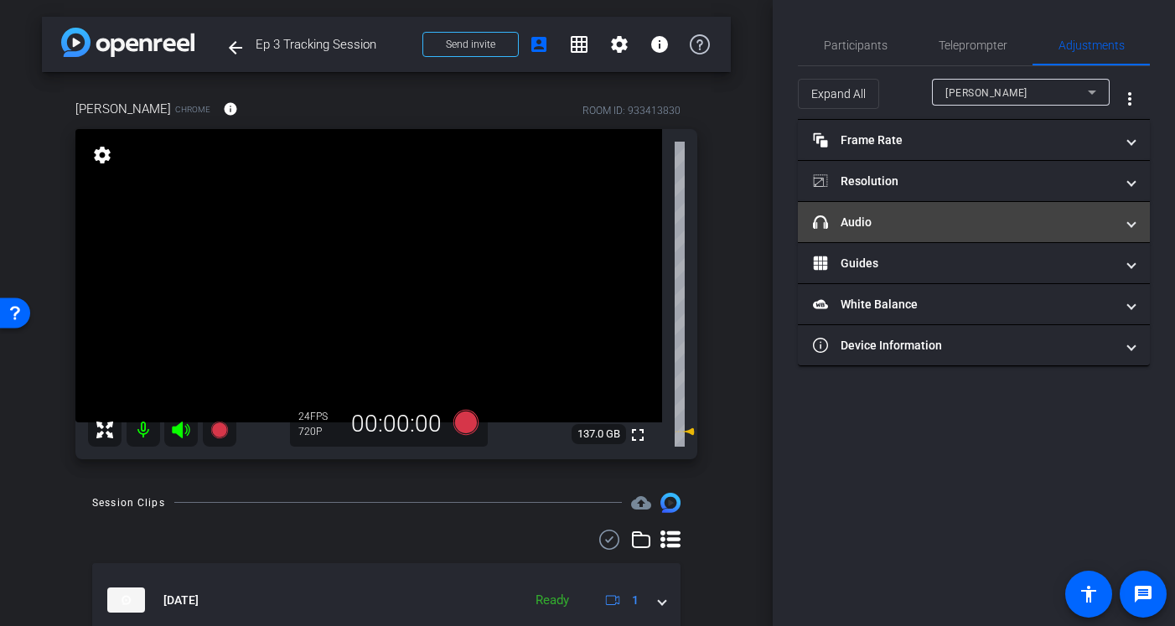
click at [911, 217] on mat-panel-title "headphone icon Audio" at bounding box center [964, 223] width 302 height 18
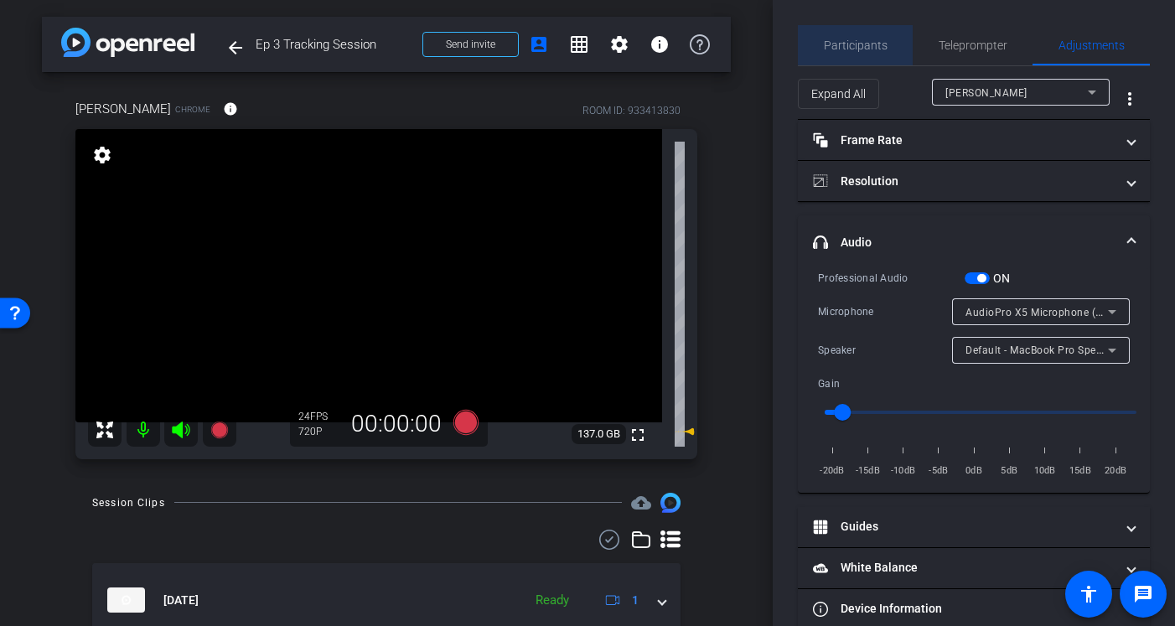
click at [881, 44] on span "Participants" at bounding box center [856, 45] width 64 height 12
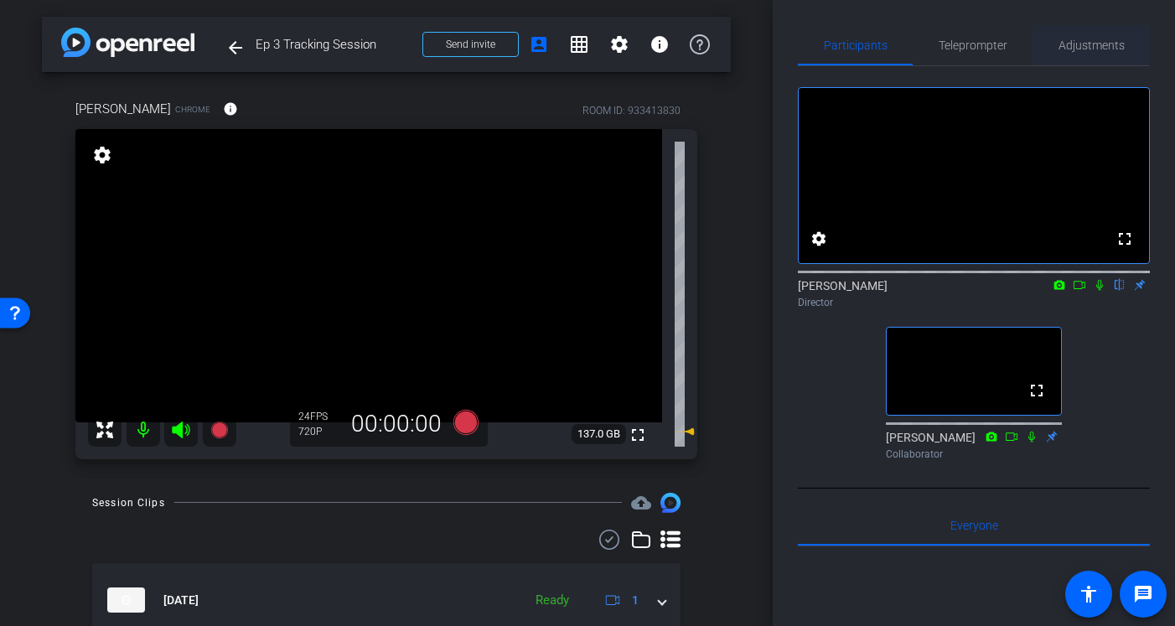
click at [1080, 52] on span "Adjustments" at bounding box center [1092, 45] width 66 height 40
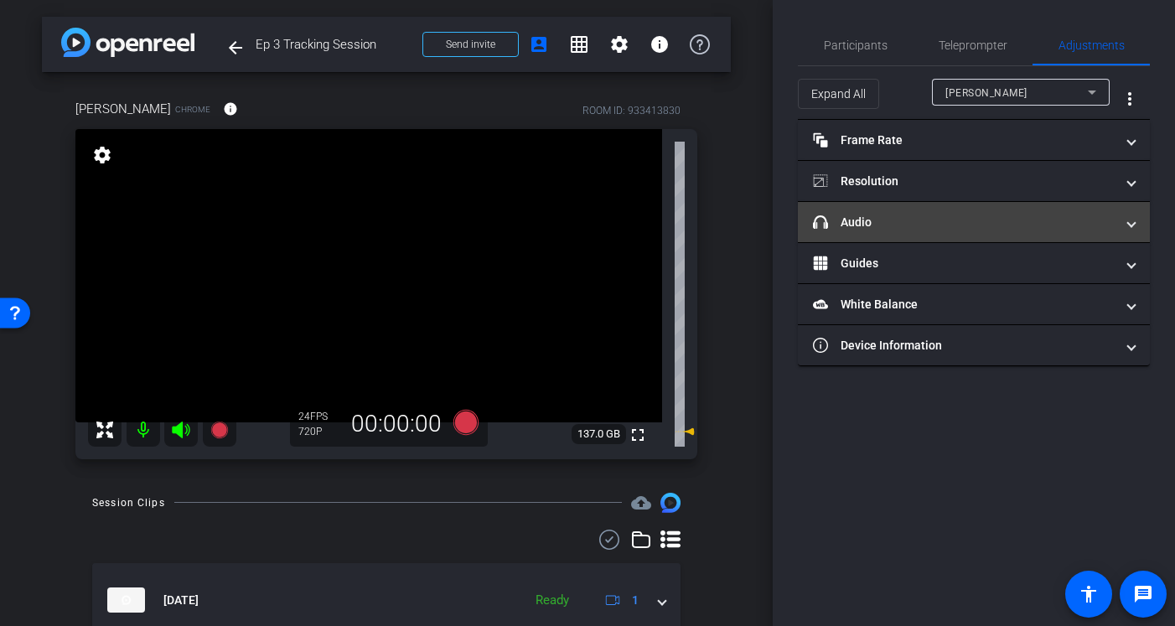
click at [926, 231] on mat-panel-title "headphone icon Audio" at bounding box center [964, 223] width 302 height 18
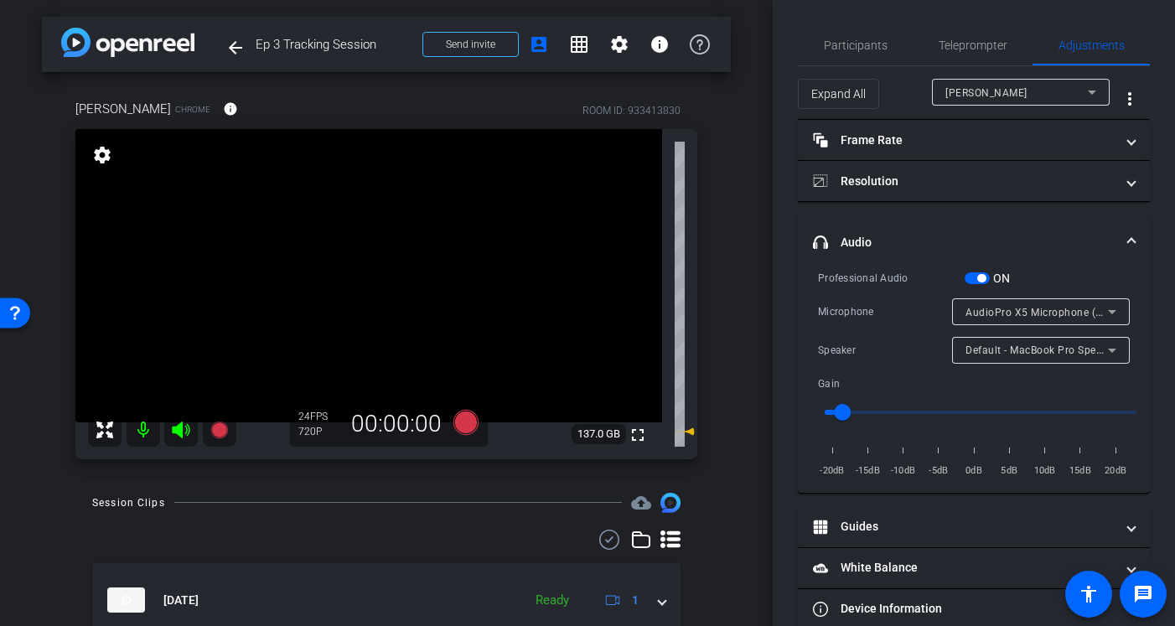
click at [879, 412] on input "range" at bounding box center [980, 412] width 347 height 37
type input "0.6"
click at [924, 410] on input "range" at bounding box center [980, 412] width 347 height 37
click at [869, 42] on span "Participants" at bounding box center [856, 45] width 64 height 12
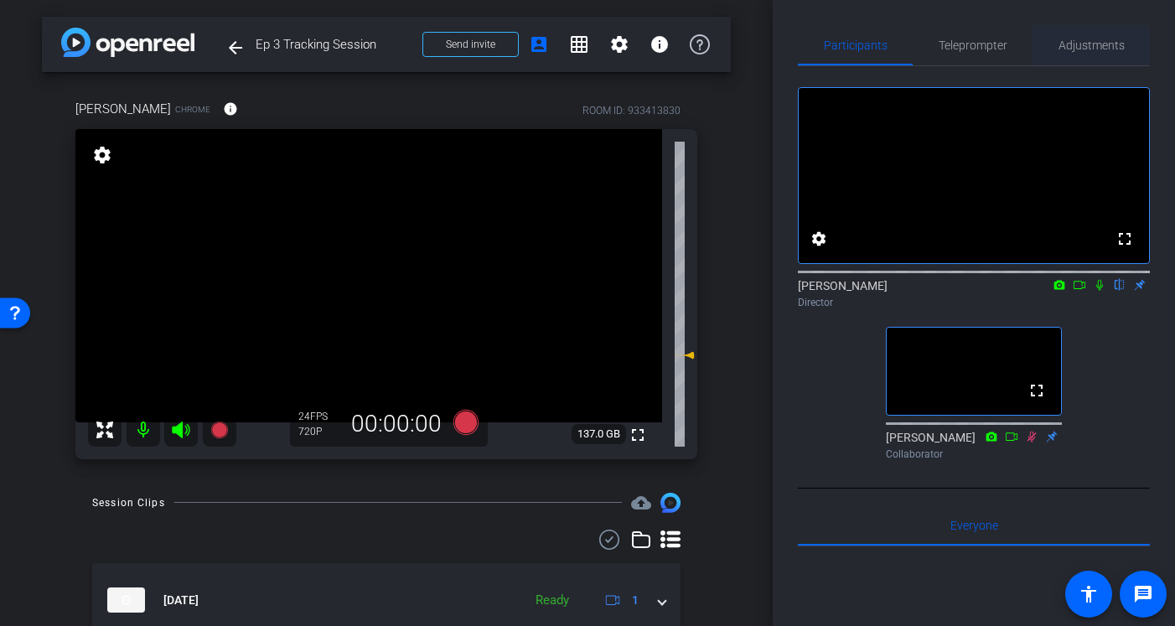
click at [1080, 48] on span "Adjustments" at bounding box center [1092, 45] width 66 height 12
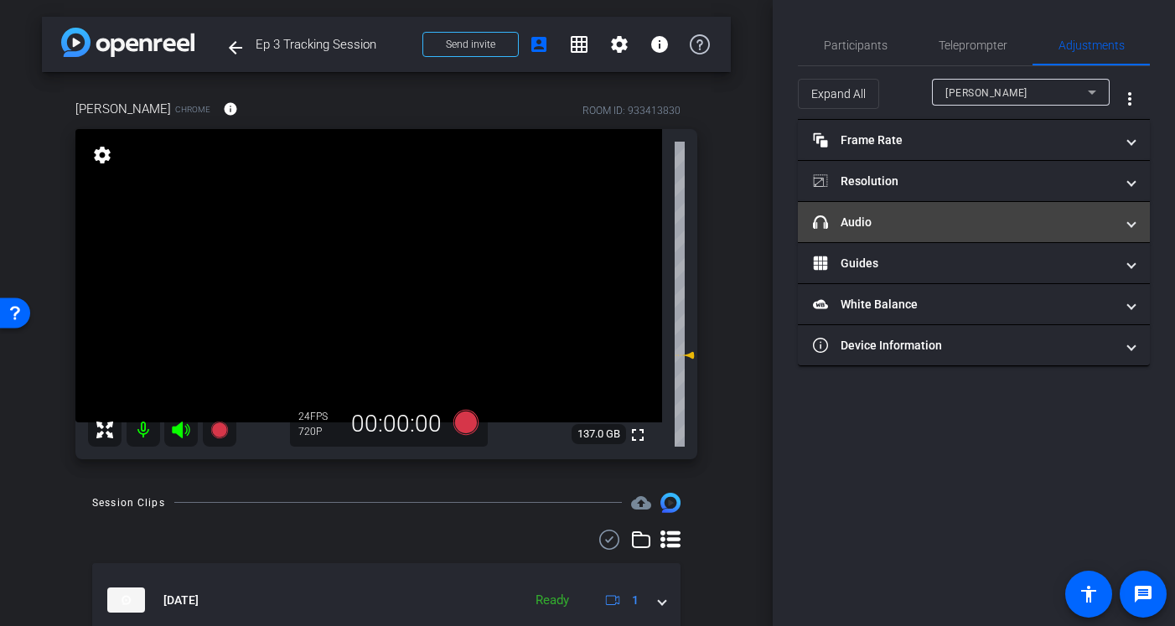
click at [953, 222] on mat-panel-title "headphone icon Audio" at bounding box center [964, 223] width 302 height 18
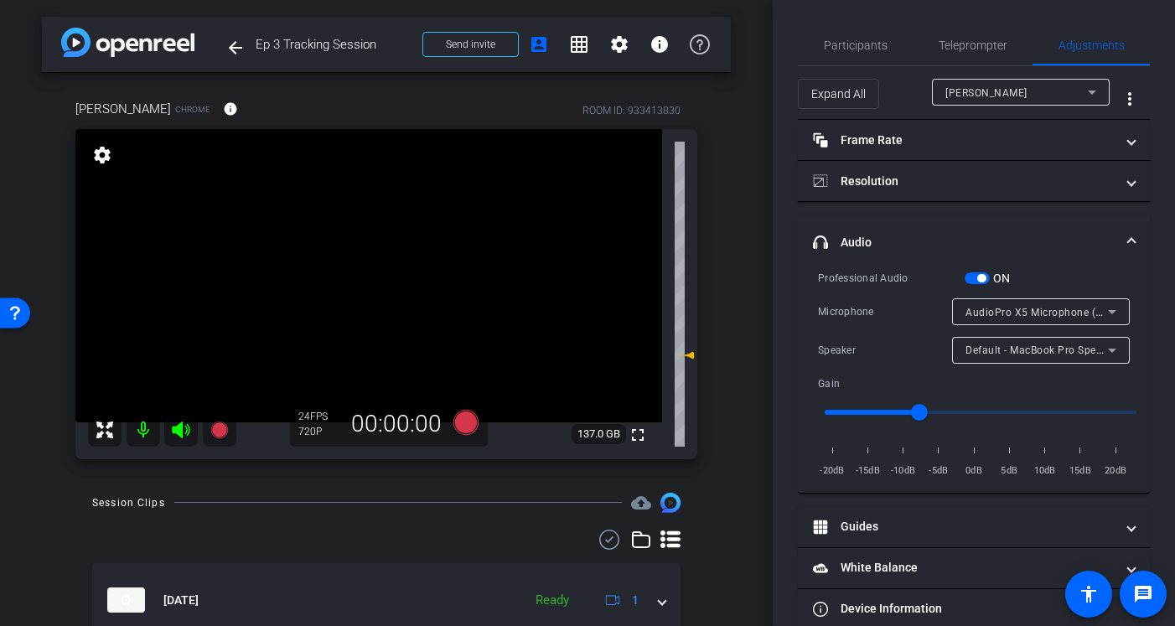
type input "0.4"
click at [892, 413] on input "range" at bounding box center [980, 412] width 347 height 37
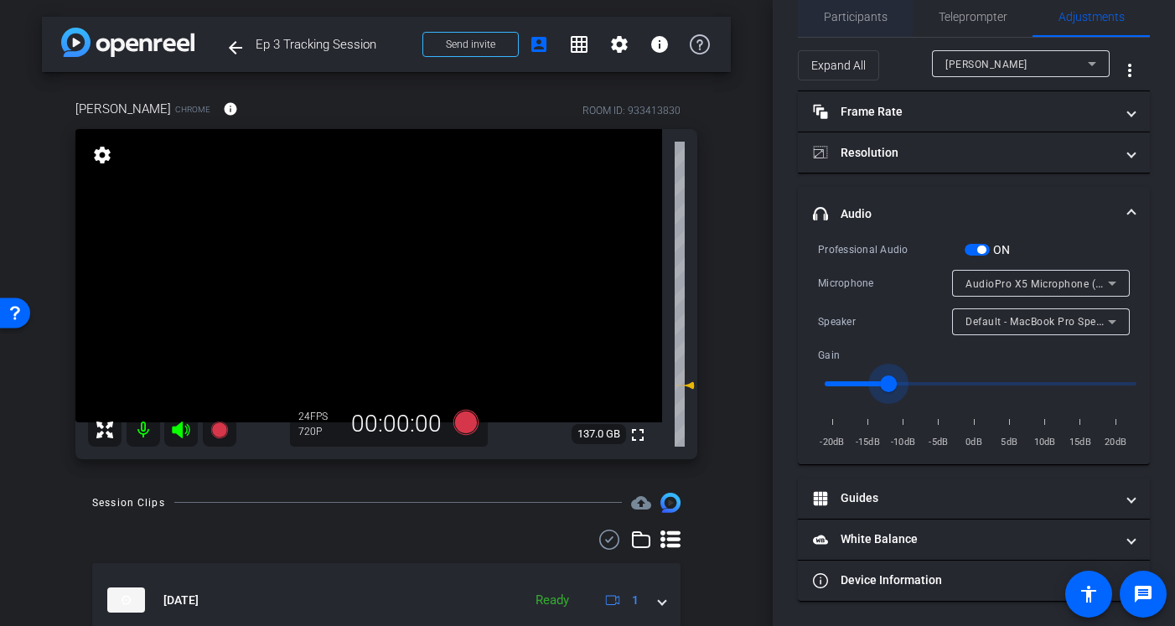
click at [855, 16] on span "Participants" at bounding box center [856, 17] width 64 height 12
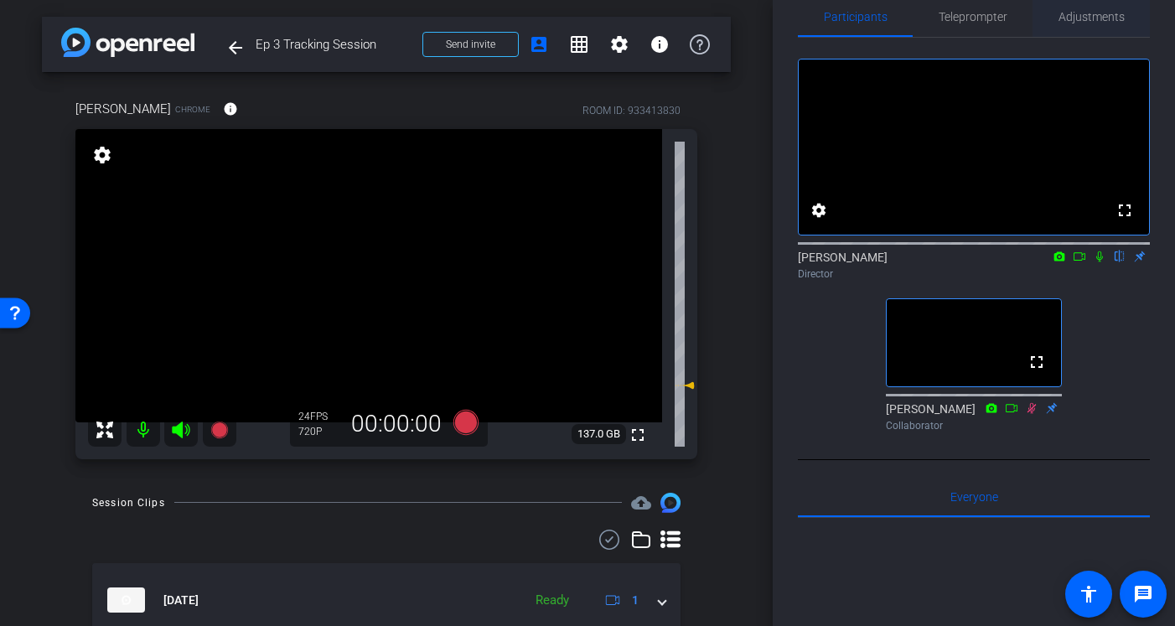
click at [1105, 21] on span "Adjustments" at bounding box center [1092, 17] width 66 height 12
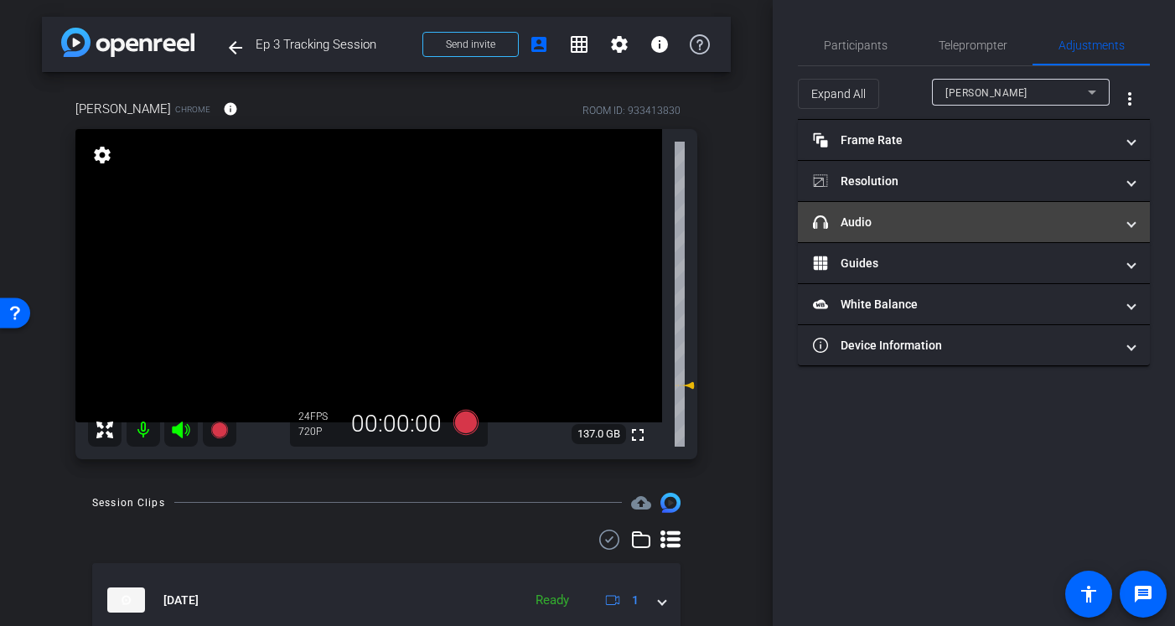
click at [890, 214] on mat-panel-title "headphone icon Audio" at bounding box center [964, 223] width 302 height 18
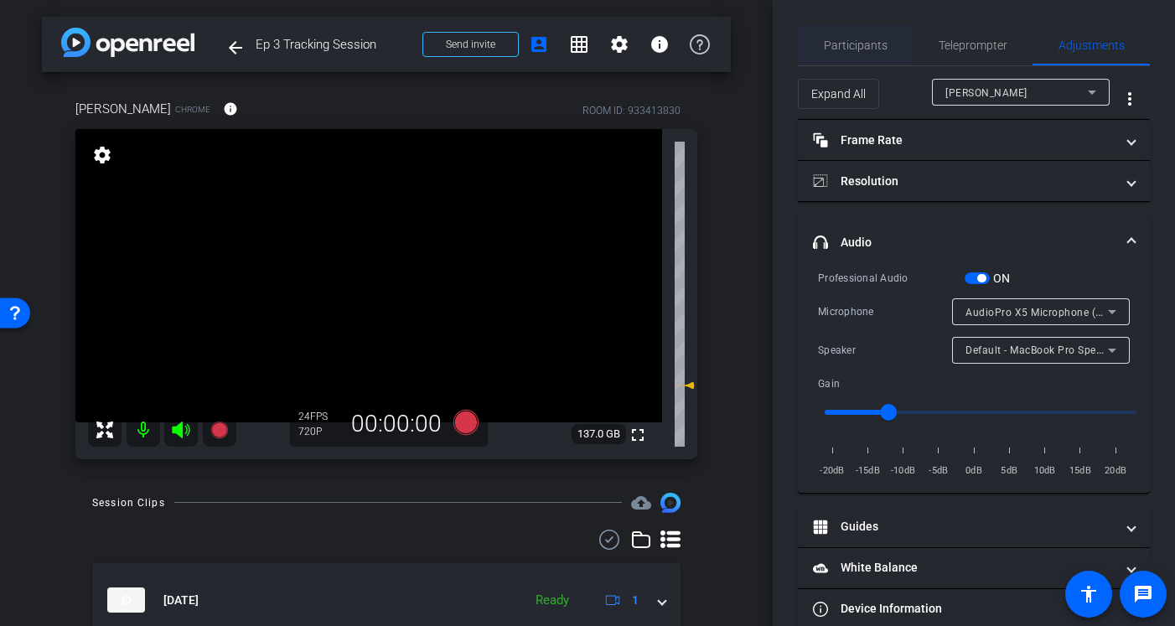
click at [877, 39] on span "Participants" at bounding box center [856, 45] width 64 height 12
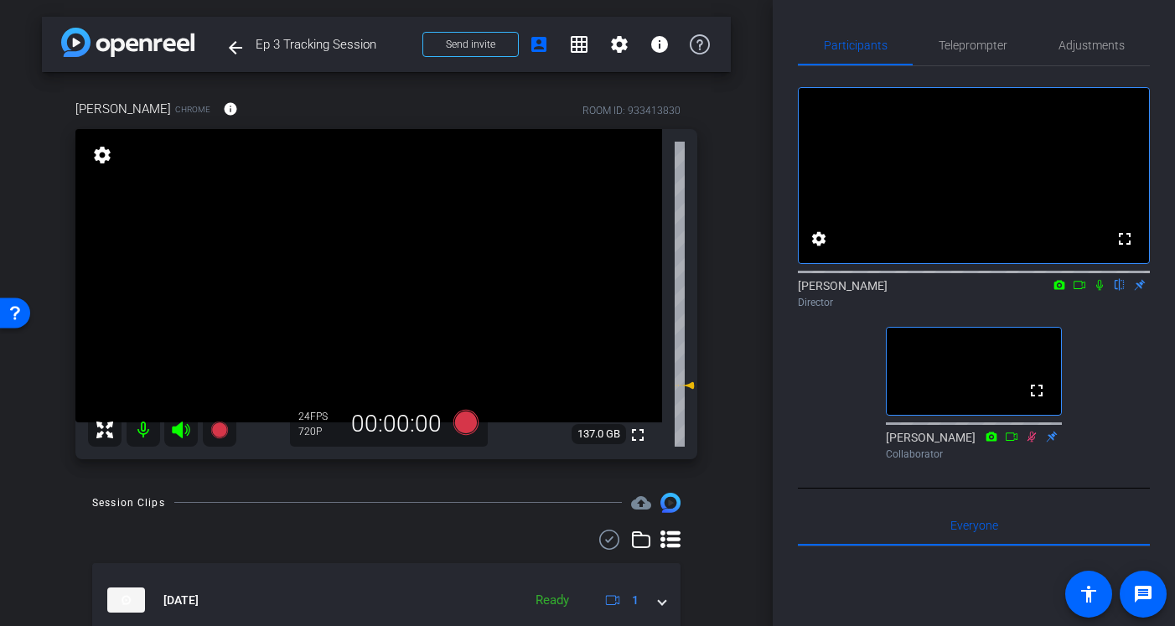
click at [1101, 291] on icon at bounding box center [1099, 285] width 13 height 12
click at [974, 34] on span "Teleprompter" at bounding box center [973, 45] width 69 height 40
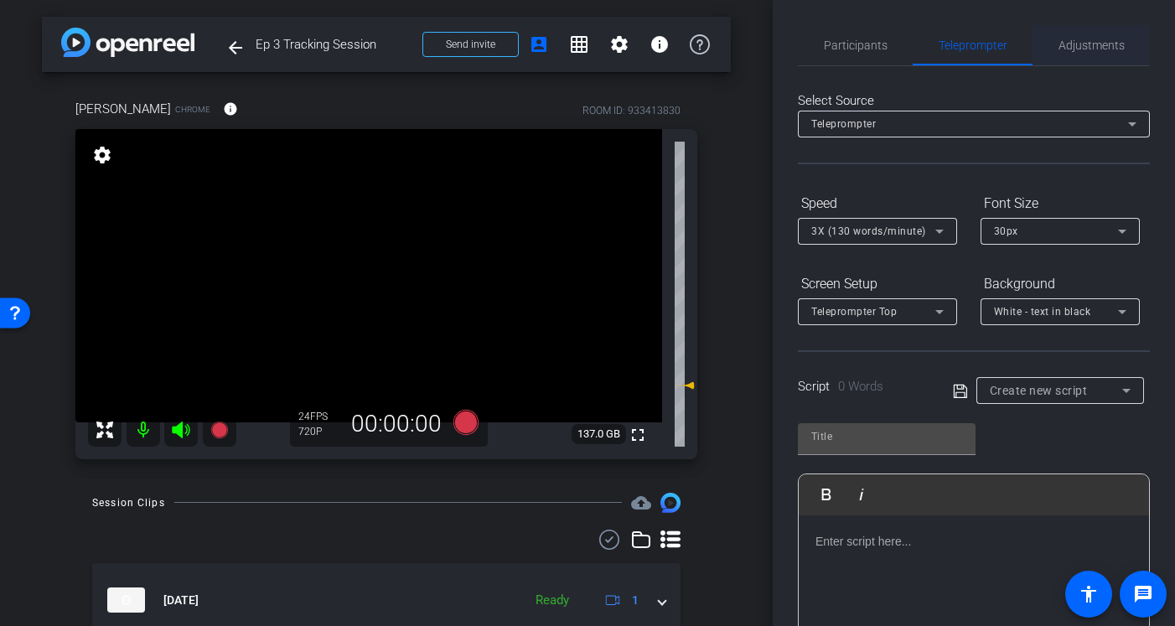
click at [1117, 36] on span "Adjustments" at bounding box center [1092, 45] width 66 height 40
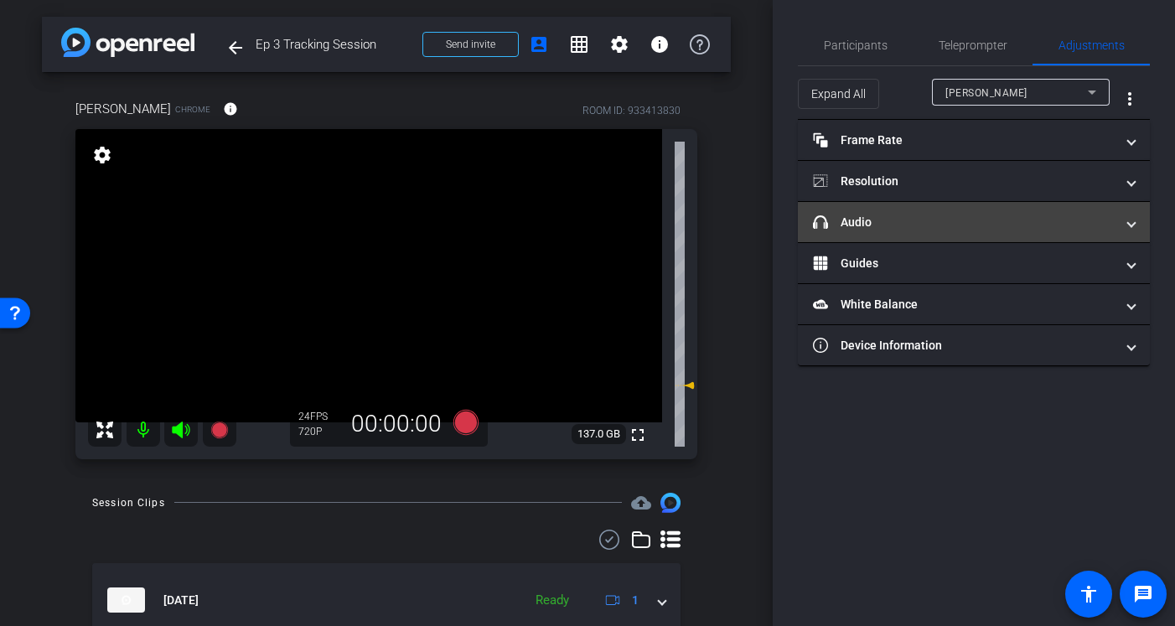
click at [906, 209] on mat-expansion-panel-header "headphone icon Audio" at bounding box center [974, 222] width 352 height 40
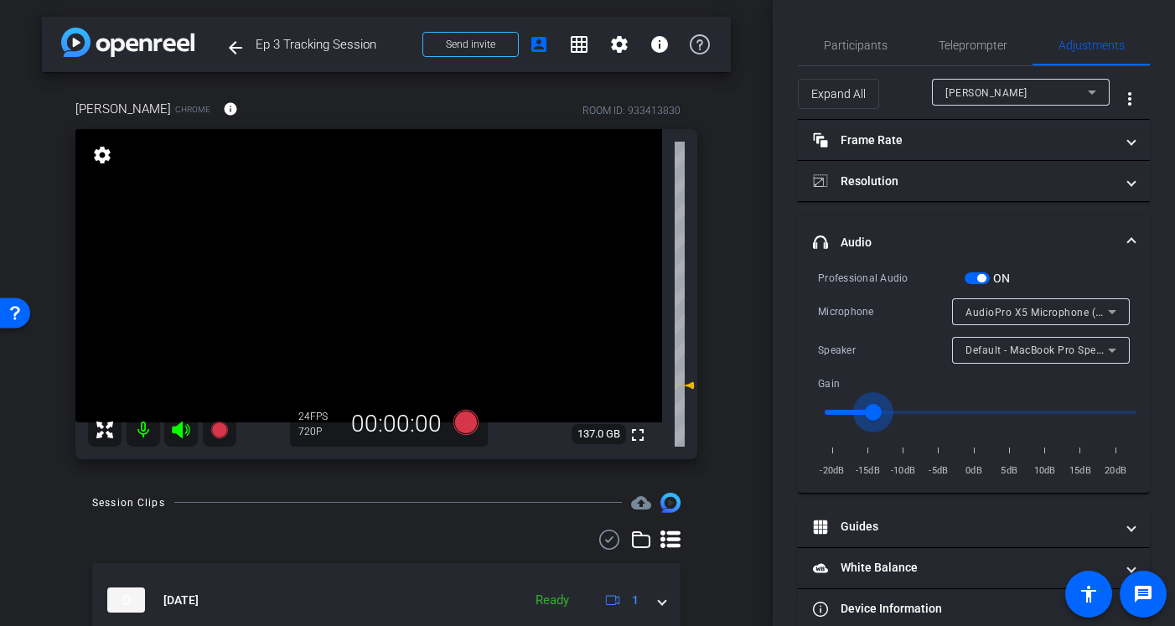
click at [875, 407] on input "range" at bounding box center [980, 412] width 347 height 37
type input "0.2"
click at [862, 407] on input "range" at bounding box center [980, 412] width 347 height 37
click at [871, 36] on span "Participants" at bounding box center [856, 45] width 64 height 40
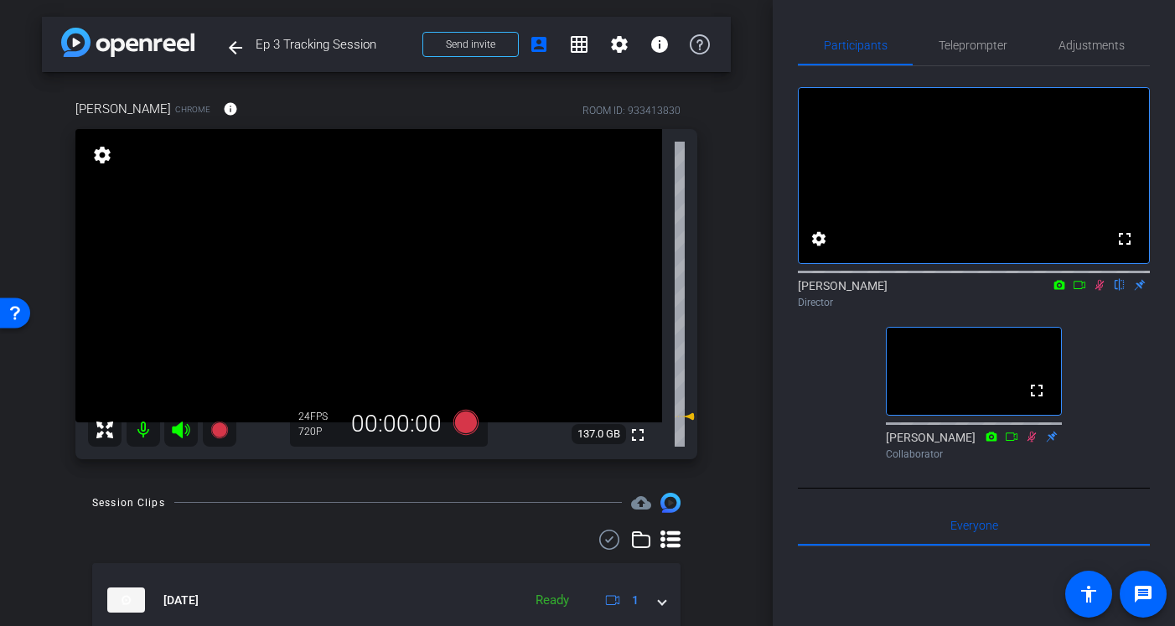
click at [1097, 291] on icon at bounding box center [1099, 285] width 13 height 12
click at [1102, 291] on icon at bounding box center [1099, 285] width 13 height 12
click at [1089, 31] on span "Adjustments" at bounding box center [1092, 45] width 66 height 40
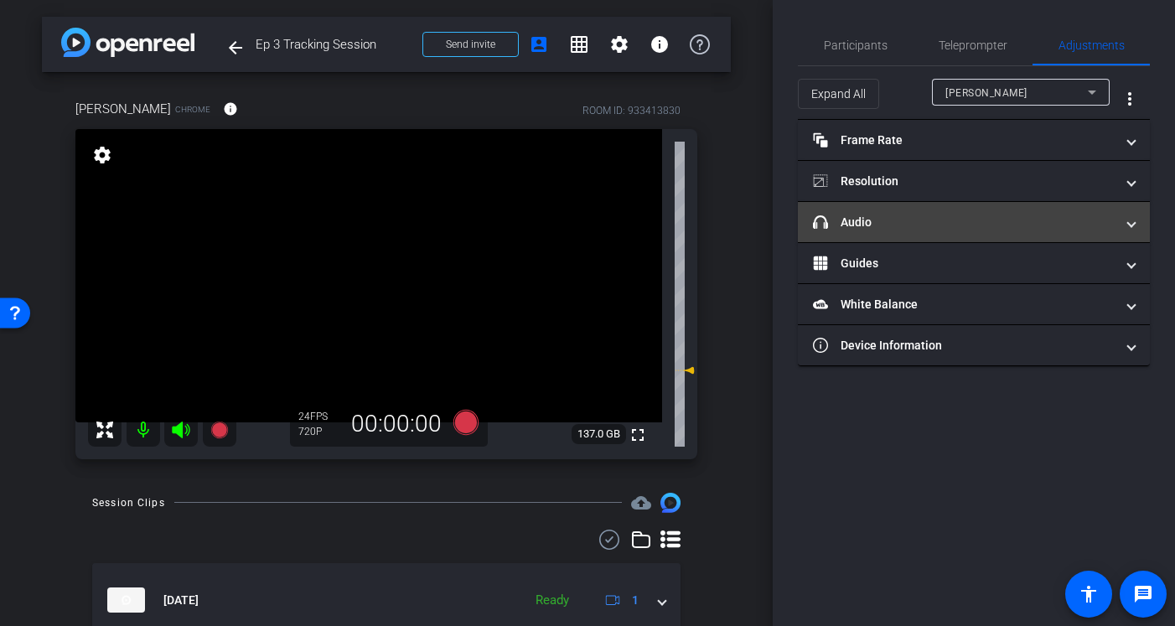
click at [901, 225] on mat-panel-title "headphone icon Audio" at bounding box center [964, 223] width 302 height 18
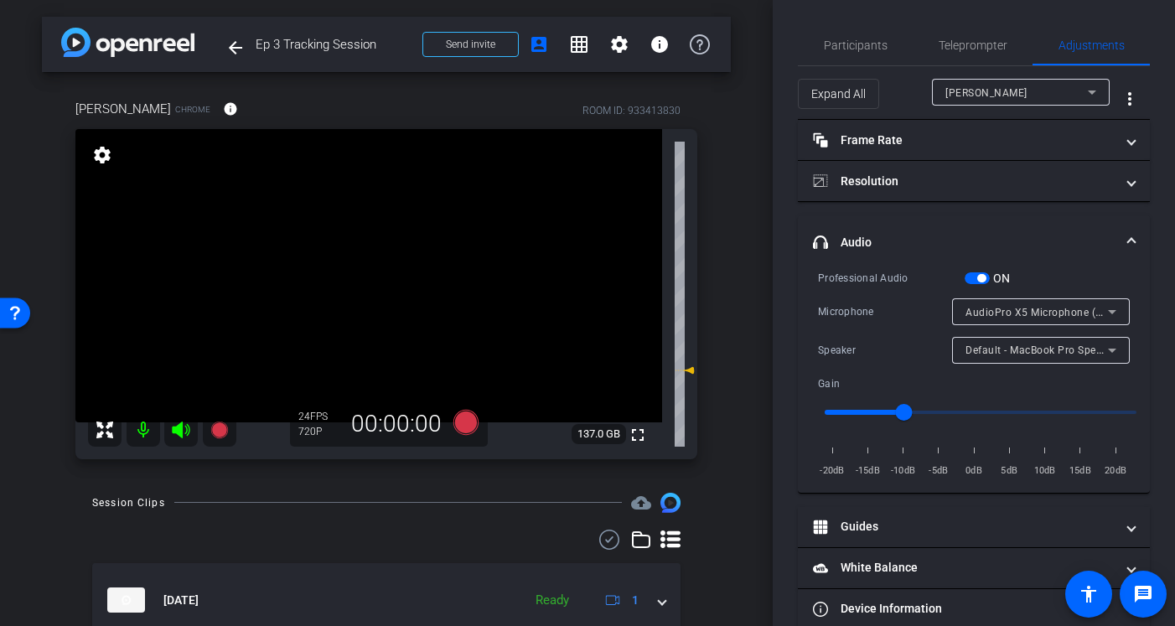
type input "0.3"
click at [877, 412] on input "range" at bounding box center [980, 412] width 347 height 37
click at [890, 44] on div "Participants" at bounding box center [855, 45] width 115 height 40
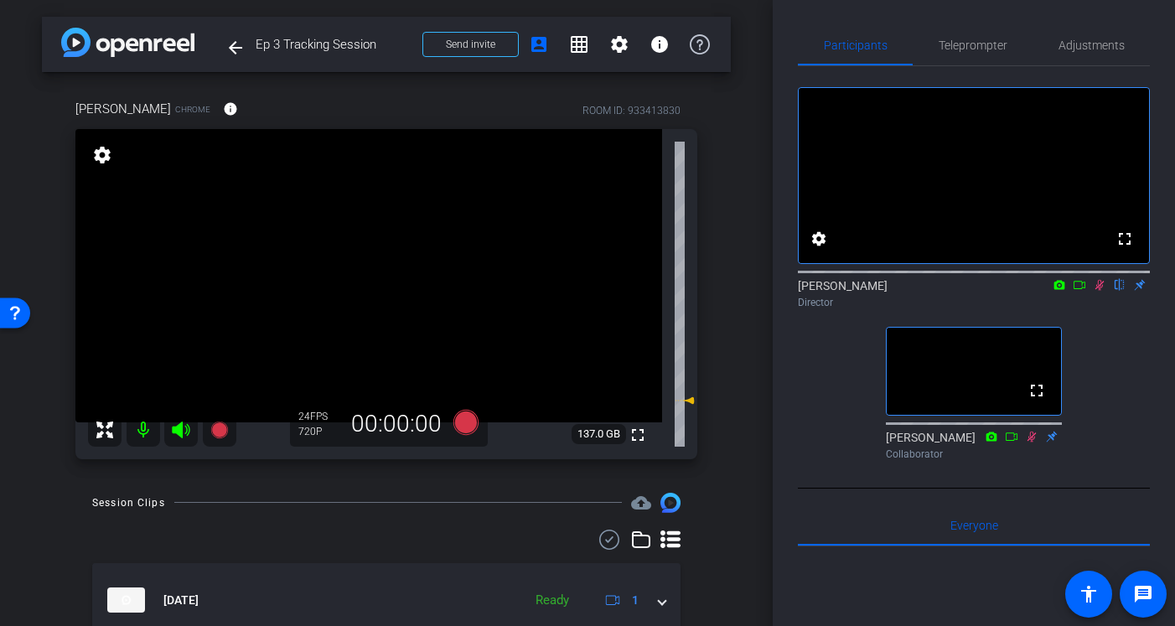
click at [1107, 293] on mat-icon at bounding box center [1100, 285] width 20 height 15
click at [1108, 293] on mat-icon at bounding box center [1100, 285] width 20 height 15
click at [1102, 291] on icon at bounding box center [1099, 285] width 13 height 12
click at [473, 412] on icon at bounding box center [466, 422] width 25 height 25
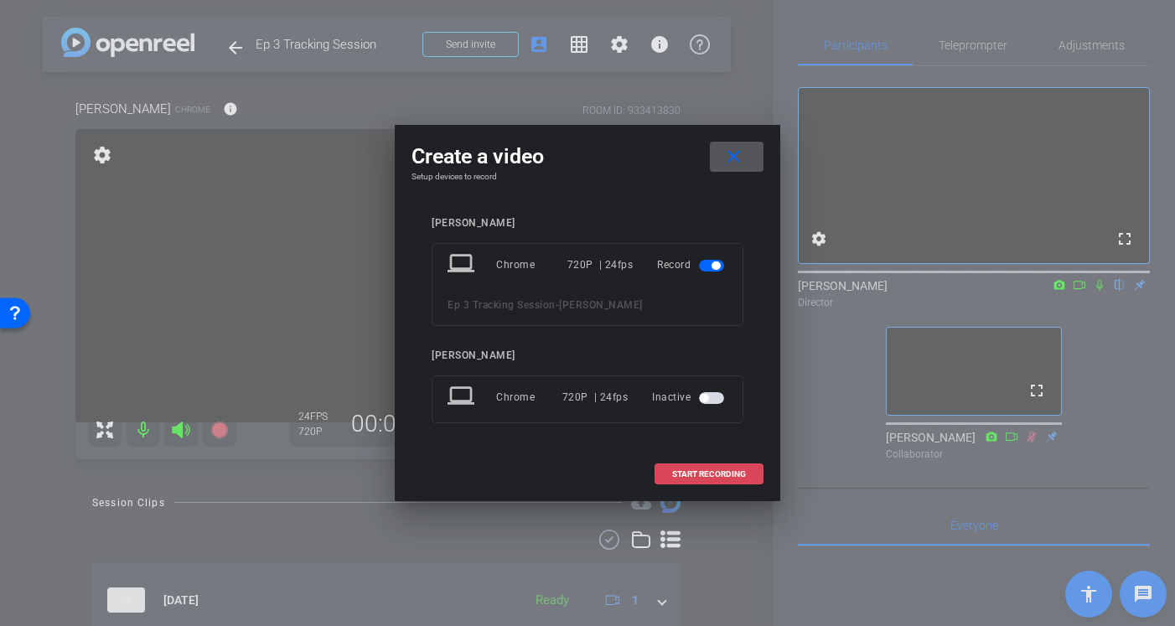
click at [713, 475] on span "START RECORDING" at bounding box center [709, 474] width 74 height 8
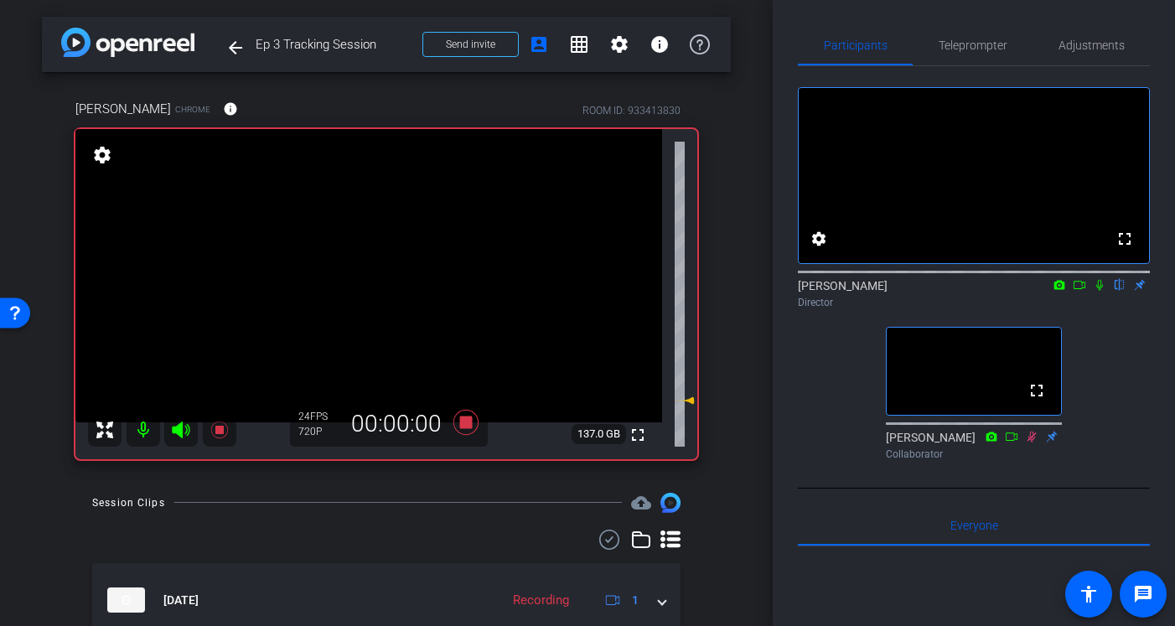
click at [1099, 291] on icon at bounding box center [1099, 285] width 13 height 12
click at [461, 418] on icon at bounding box center [466, 422] width 25 height 25
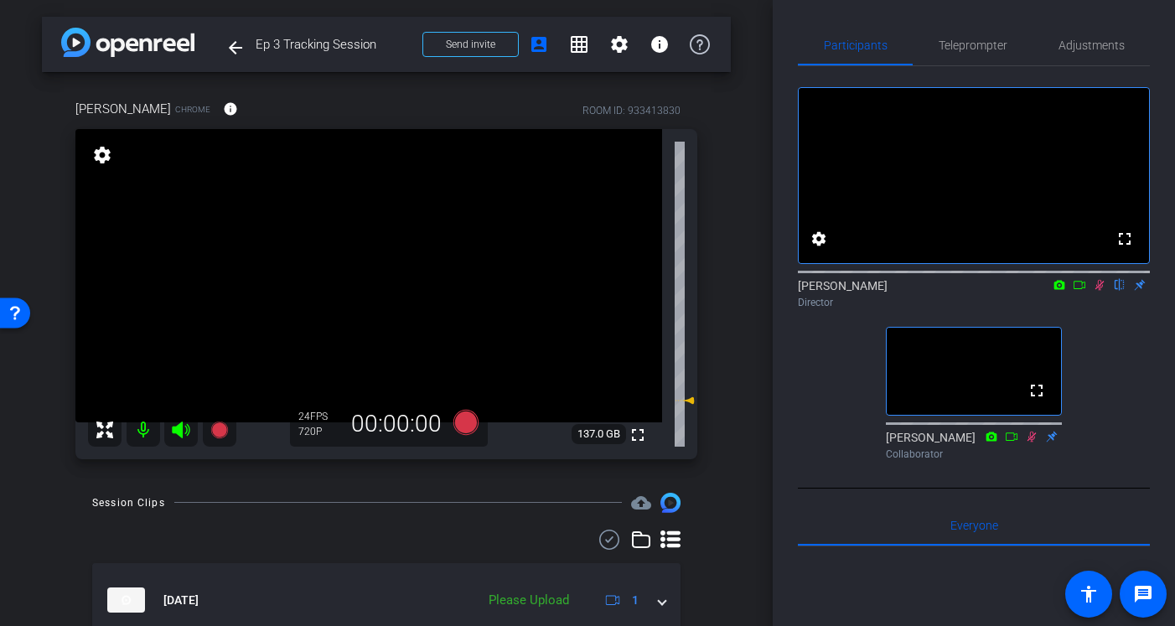
click at [1099, 291] on icon at bounding box center [1100, 285] width 9 height 11
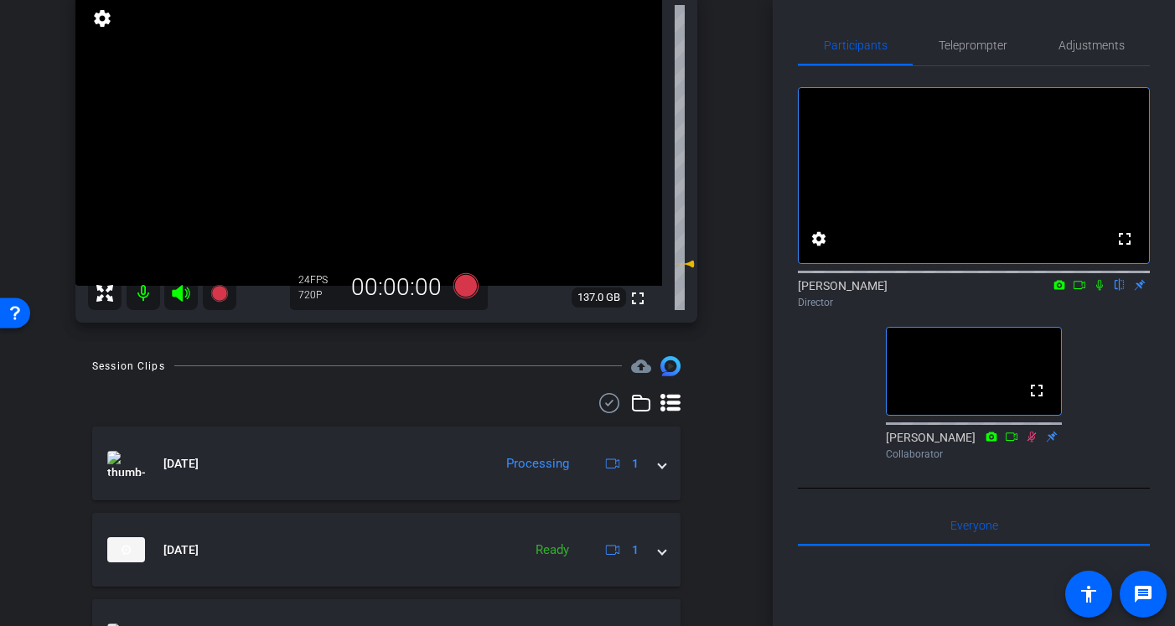
scroll to position [135, 0]
click at [1092, 38] on span "Adjustments" at bounding box center [1092, 45] width 66 height 40
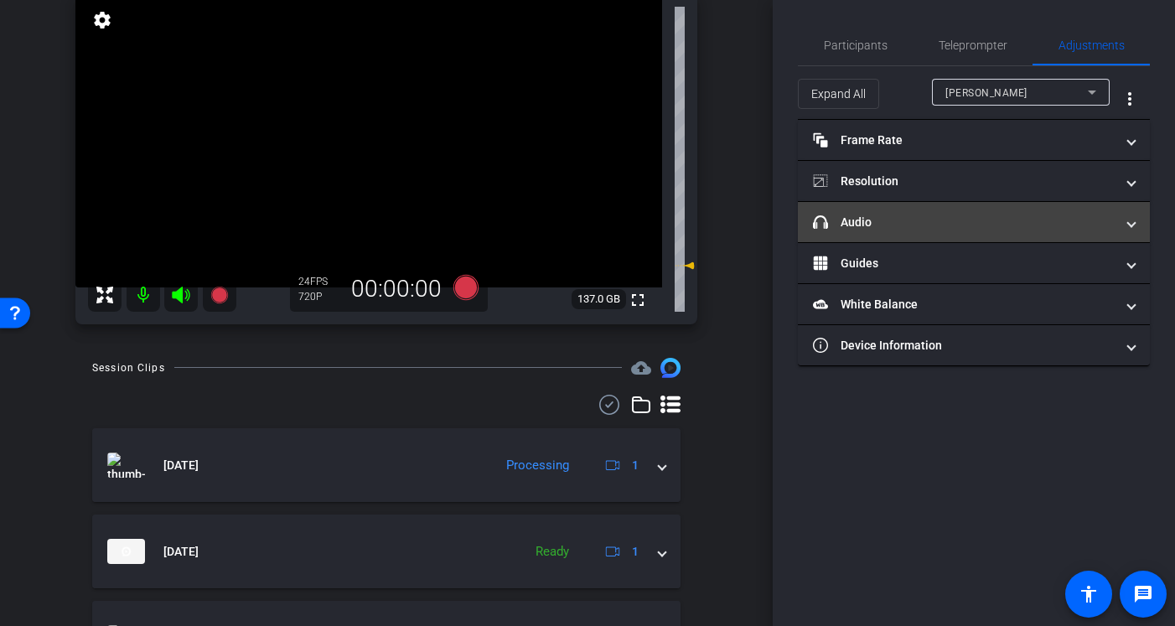
click at [935, 219] on mat-panel-title "headphone icon Audio" at bounding box center [964, 223] width 302 height 18
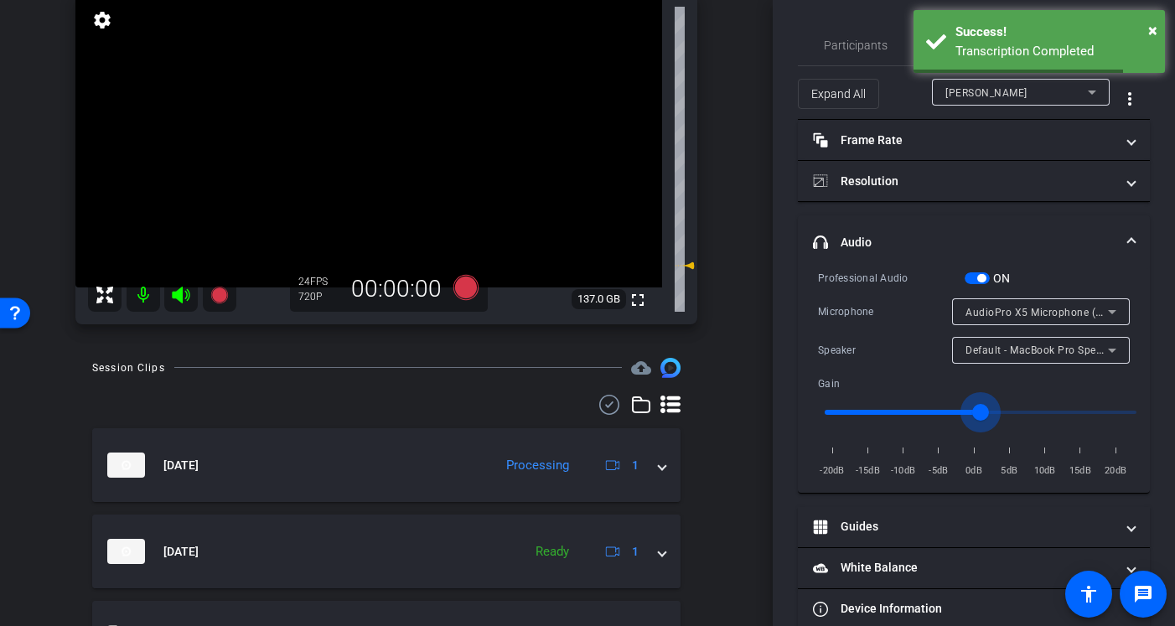
type input "1"
click at [977, 411] on input "range" at bounding box center [980, 412] width 347 height 37
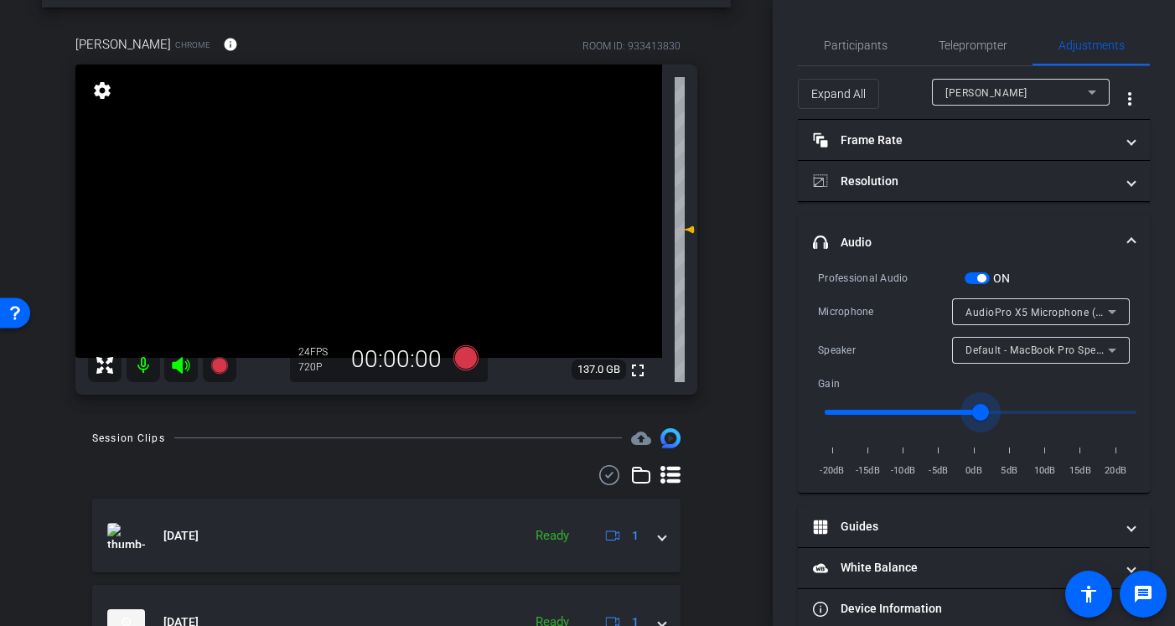
scroll to position [0, 0]
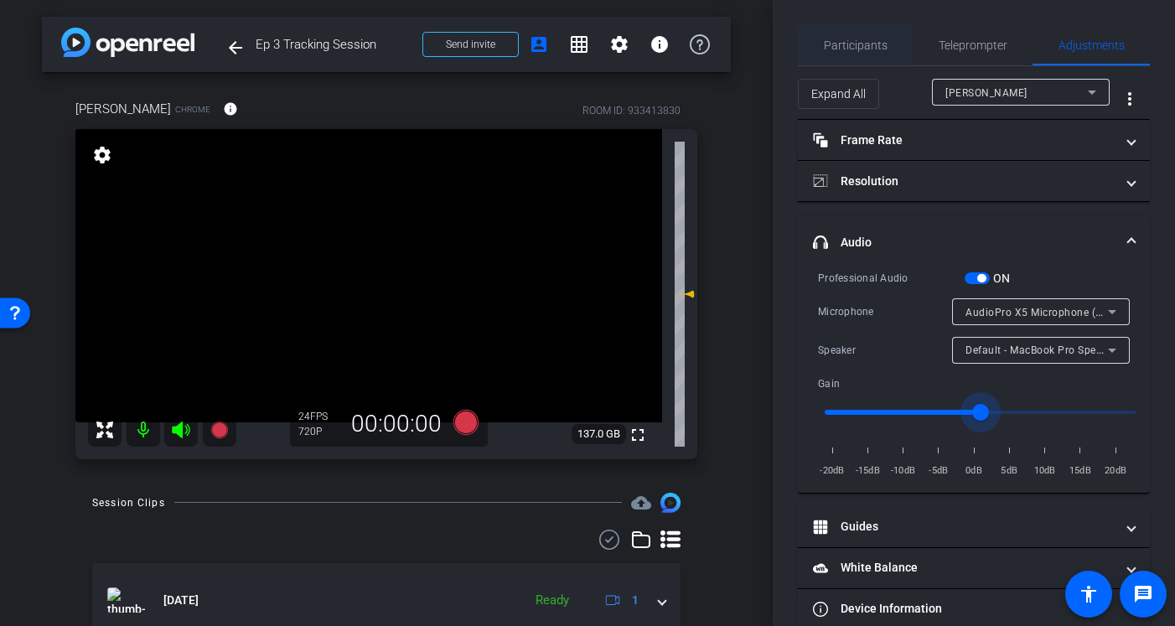
click at [865, 49] on span "Participants" at bounding box center [856, 45] width 64 height 12
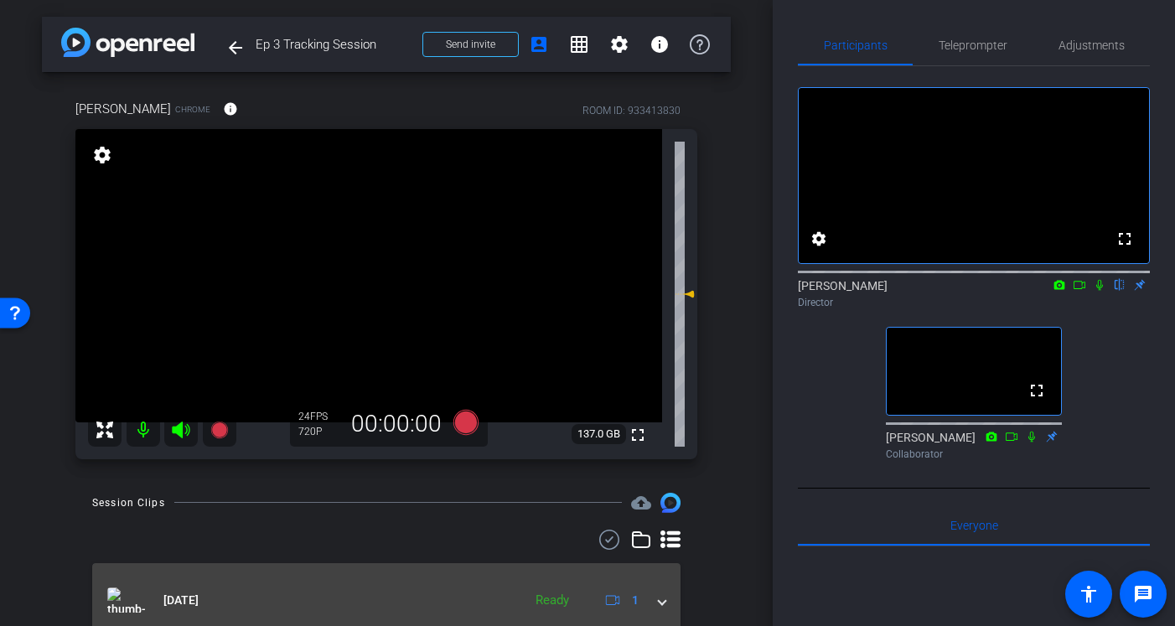
scroll to position [141, 0]
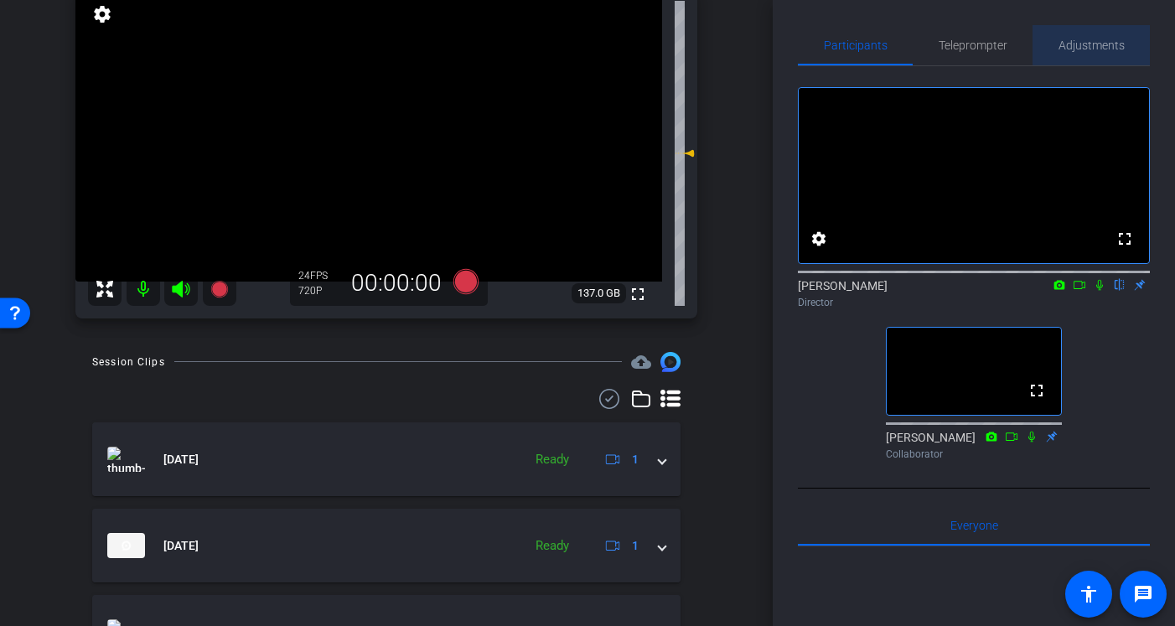
click at [1109, 36] on span "Adjustments" at bounding box center [1092, 45] width 66 height 40
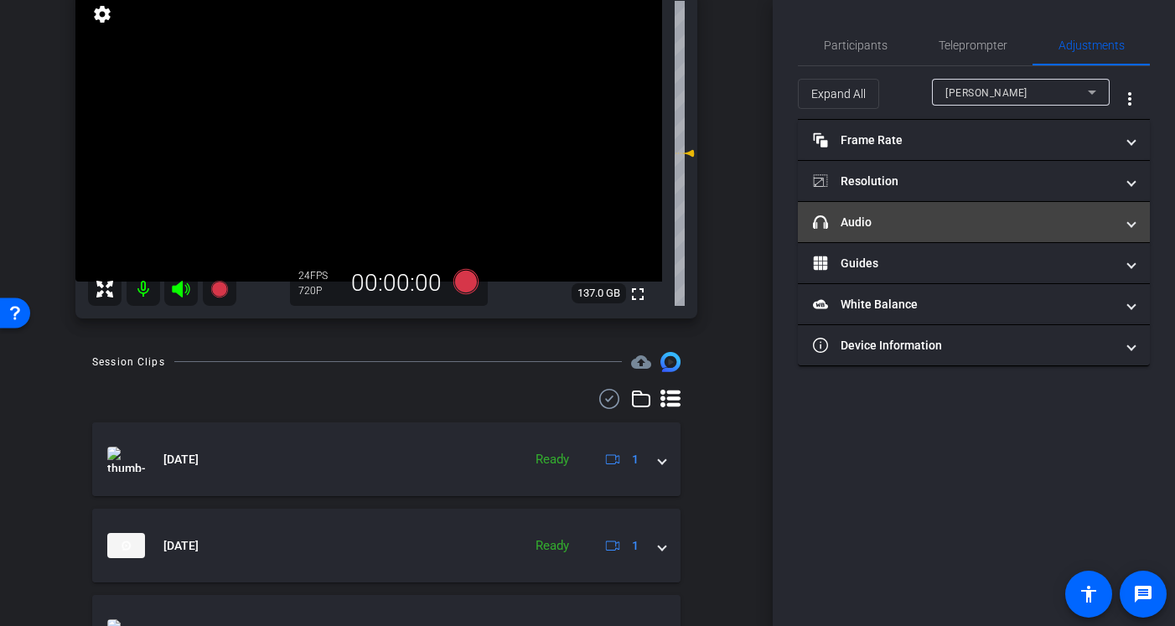
click at [923, 215] on mat-panel-title "headphone icon Audio" at bounding box center [964, 223] width 302 height 18
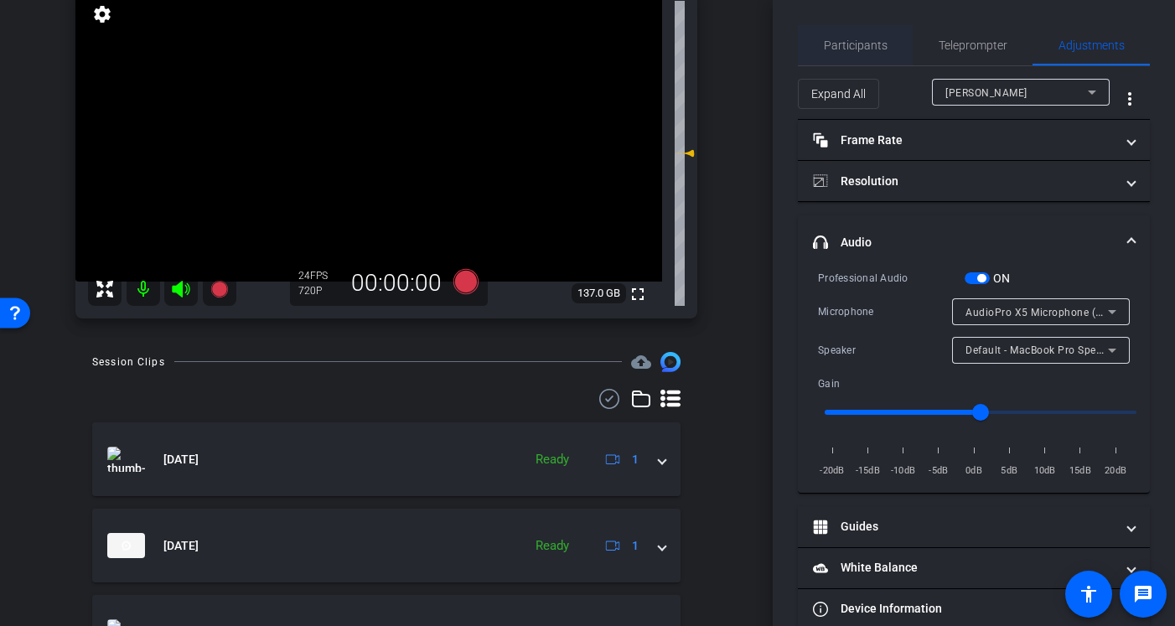
click at [842, 49] on span "Participants" at bounding box center [856, 45] width 64 height 12
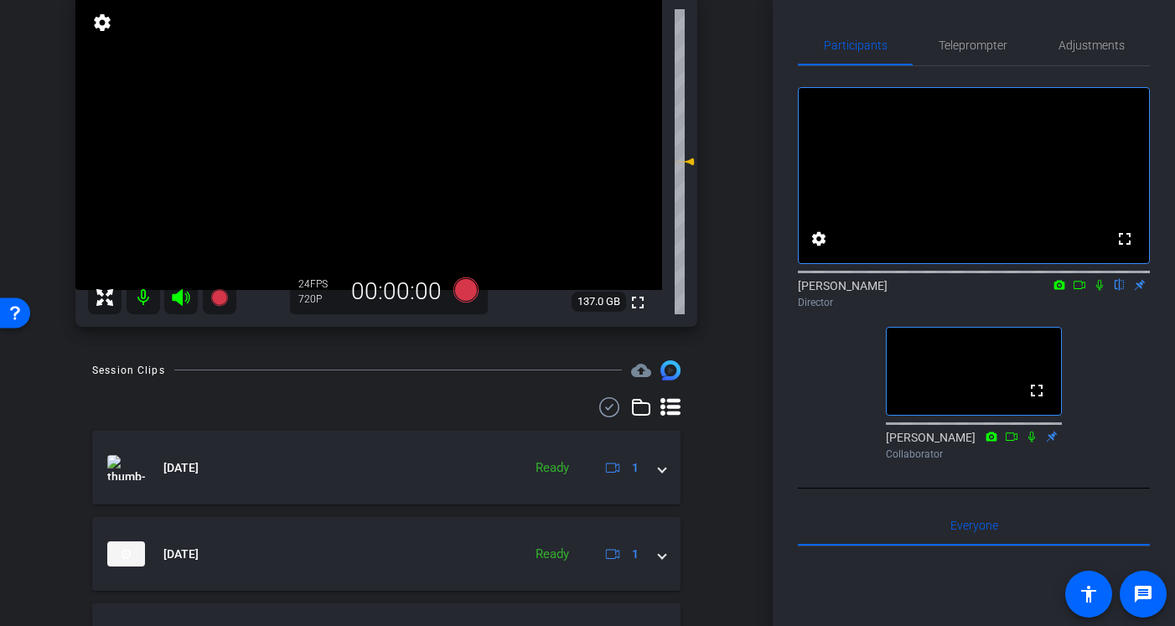
scroll to position [133, 0]
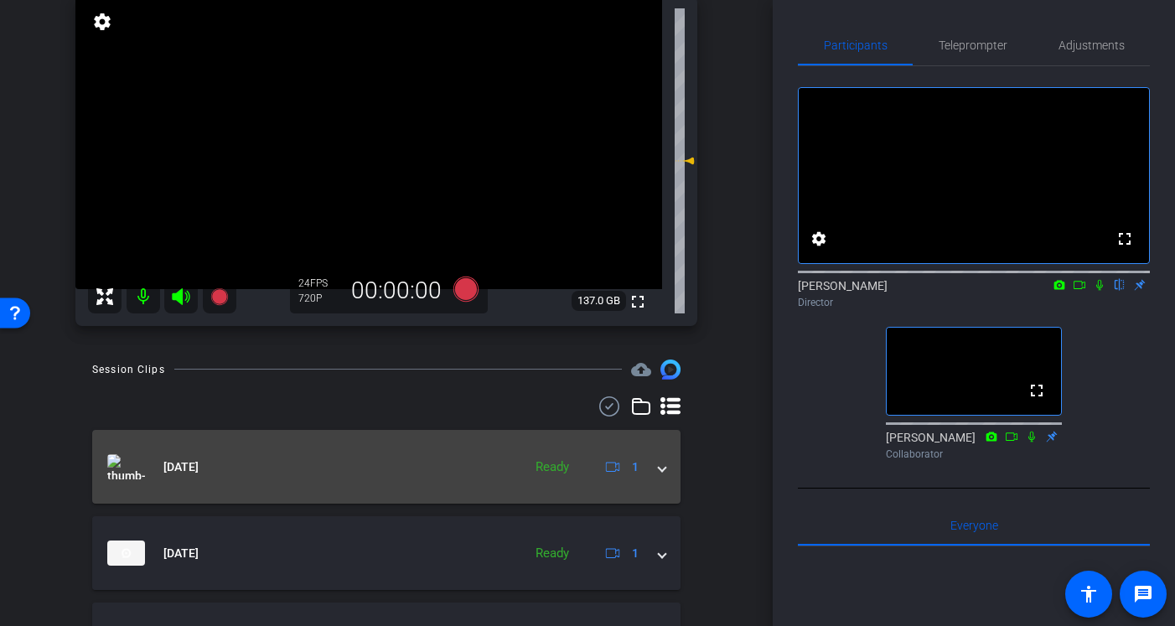
click at [667, 479] on mat-expansion-panel-header "[DATE] Ready 1" at bounding box center [386, 467] width 589 height 74
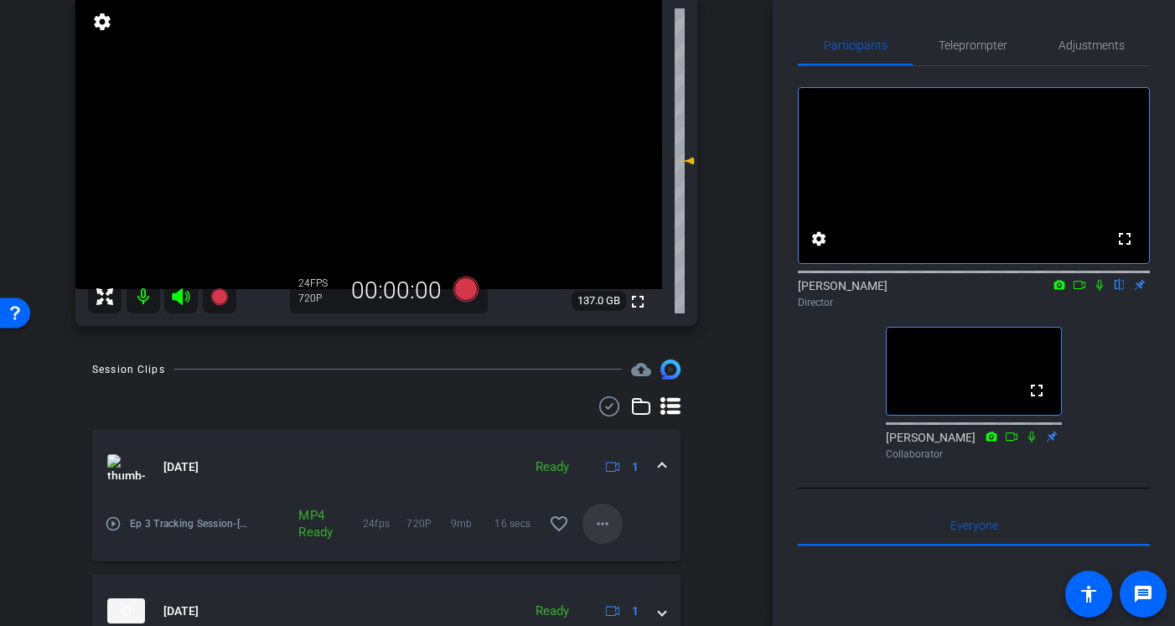
click at [604, 527] on mat-icon "more_horiz" at bounding box center [603, 524] width 20 height 20
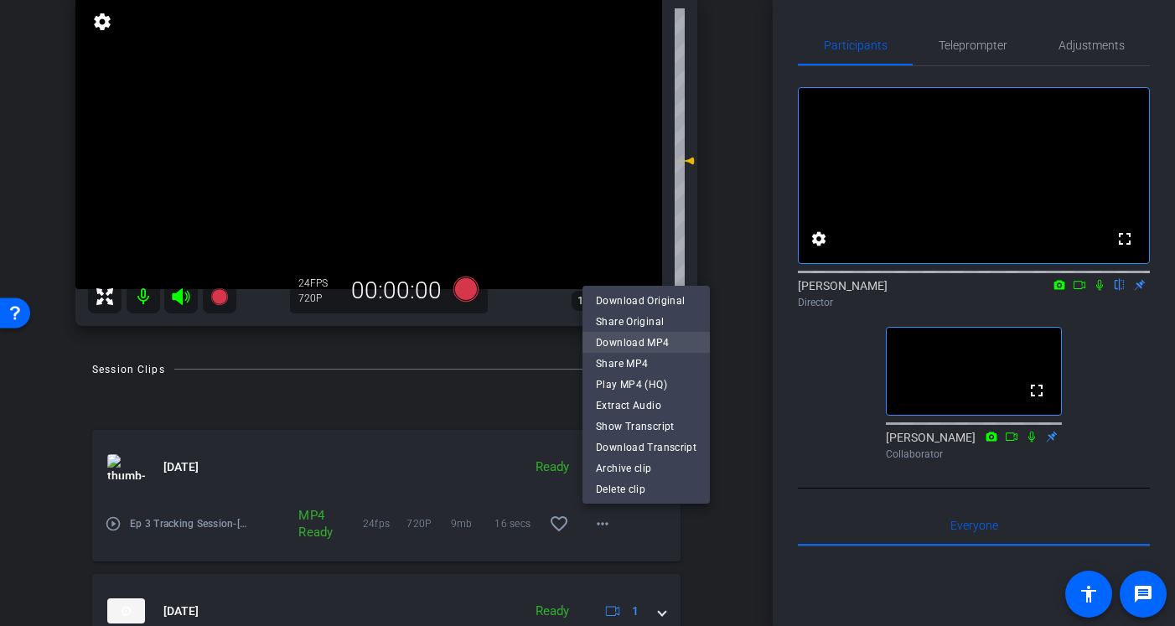
click at [657, 338] on span "Download MP4" at bounding box center [646, 343] width 101 height 20
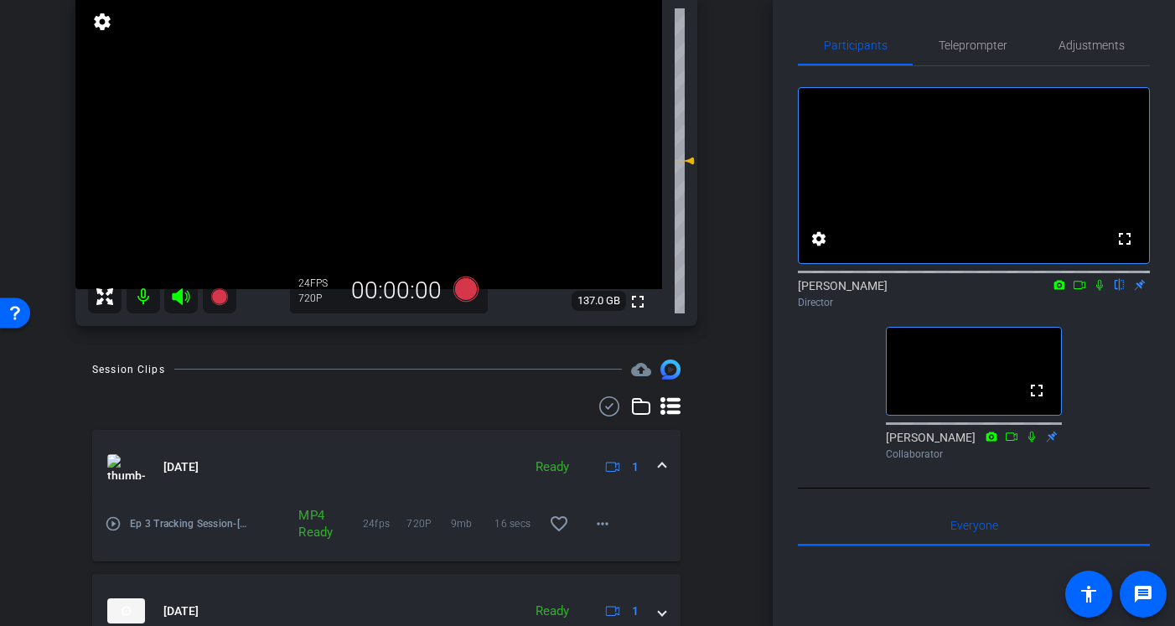
click at [1129, 364] on div "fullscreen settings [PERSON_NAME] flip Director fullscreen [PERSON_NAME] Collab…" at bounding box center [974, 266] width 352 height 401
click at [1072, 59] on span "Adjustments" at bounding box center [1092, 45] width 66 height 40
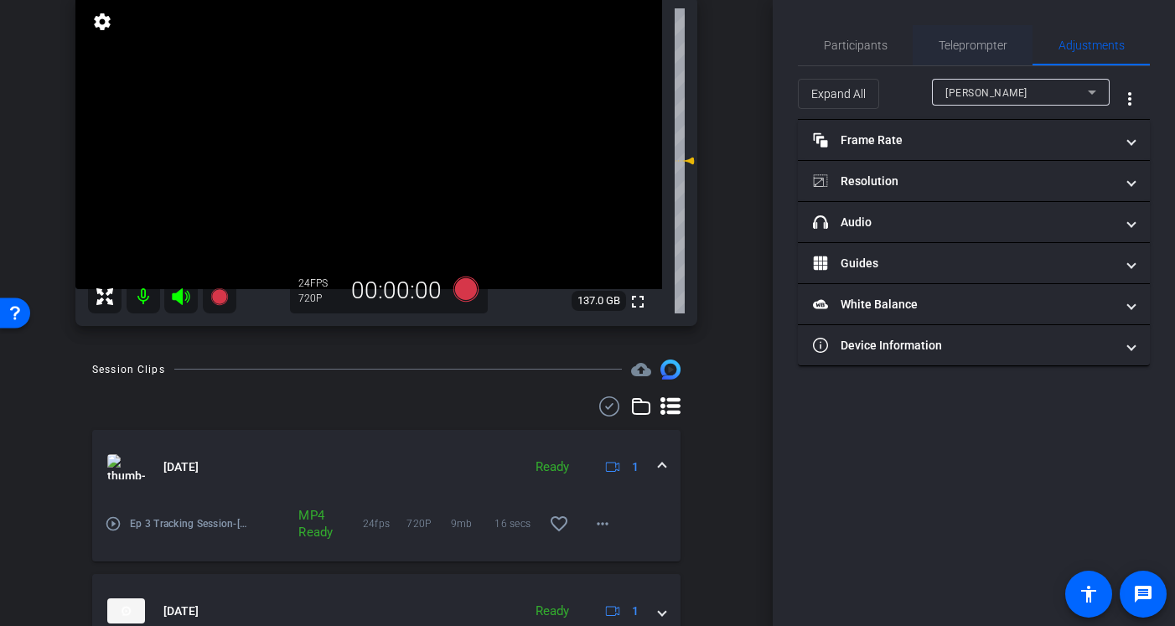
click at [1012, 53] on div "Teleprompter" at bounding box center [973, 45] width 120 height 40
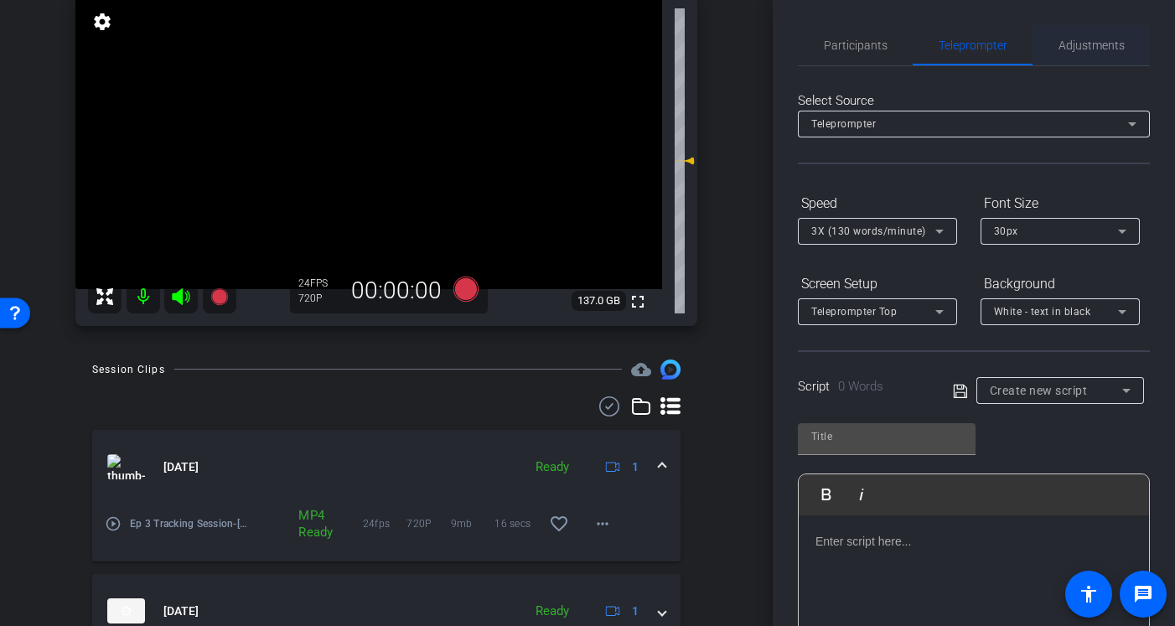
click at [1117, 39] on span "Adjustments" at bounding box center [1092, 45] width 66 height 12
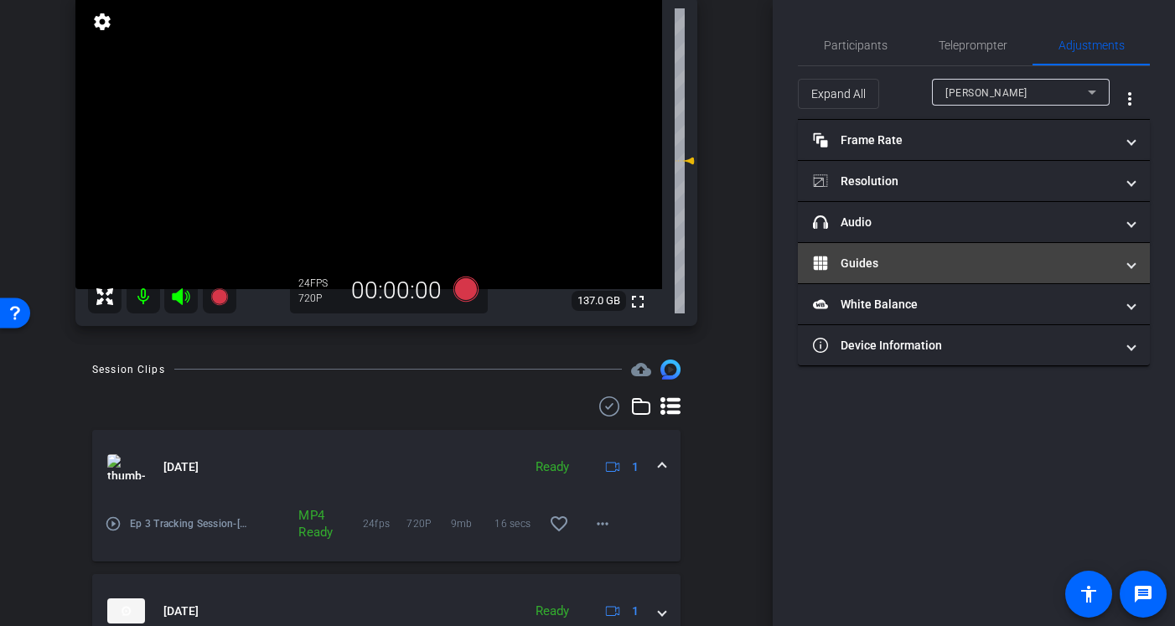
click at [930, 256] on mat-panel-title "Guides" at bounding box center [964, 264] width 302 height 18
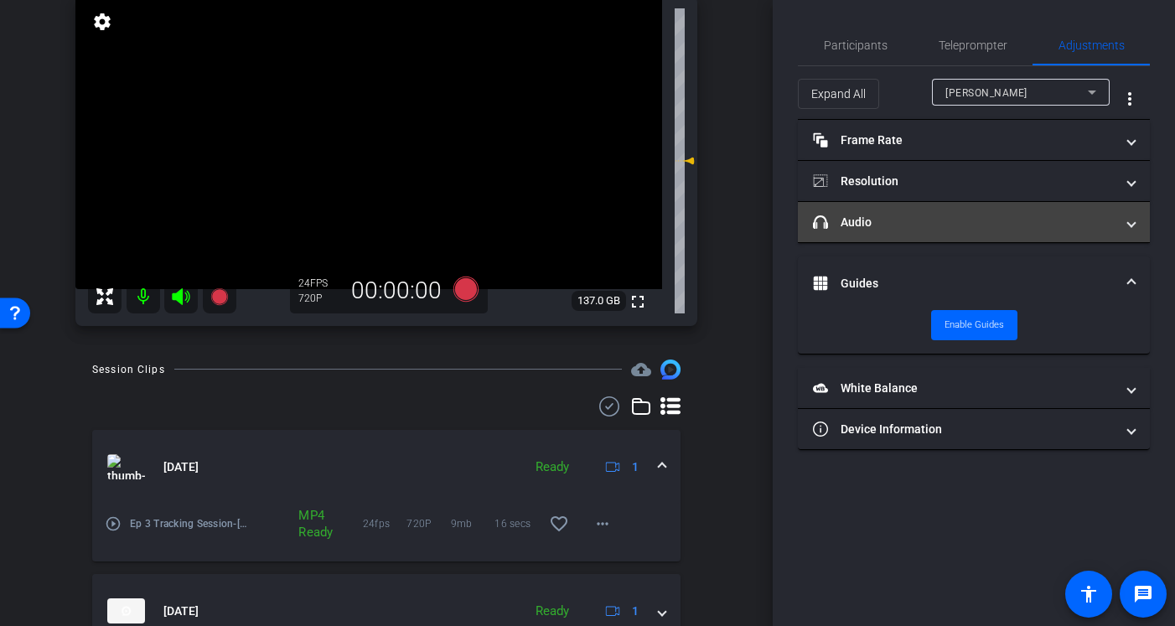
click at [930, 233] on mat-expansion-panel-header "headphone icon Audio" at bounding box center [974, 222] width 352 height 40
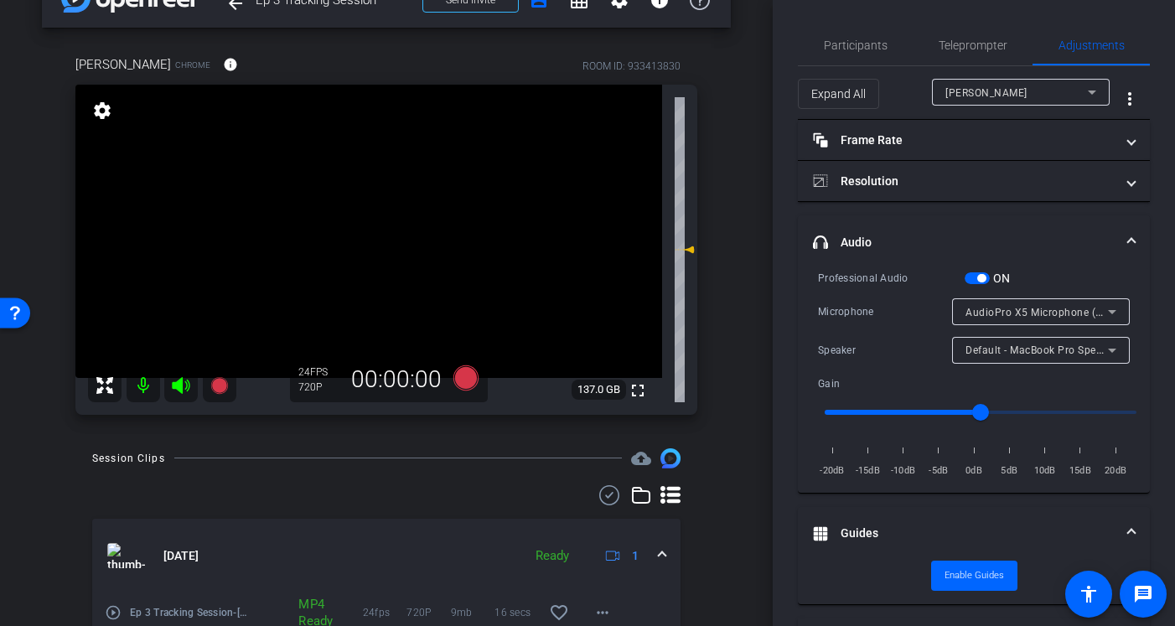
scroll to position [17, 0]
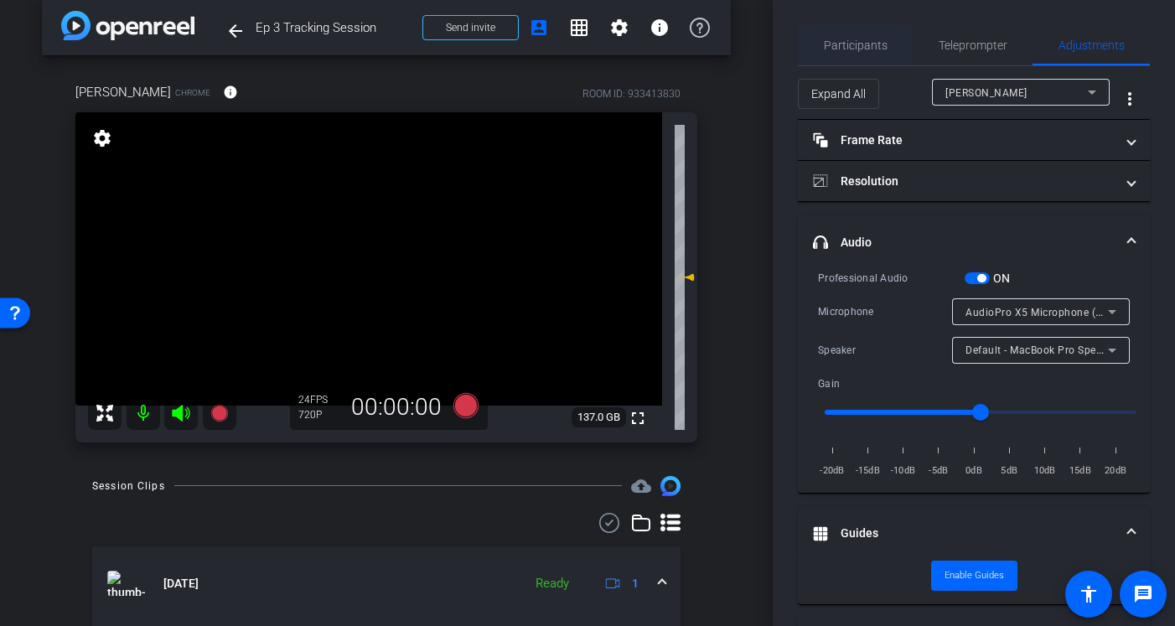
click at [864, 48] on span "Participants" at bounding box center [856, 45] width 64 height 12
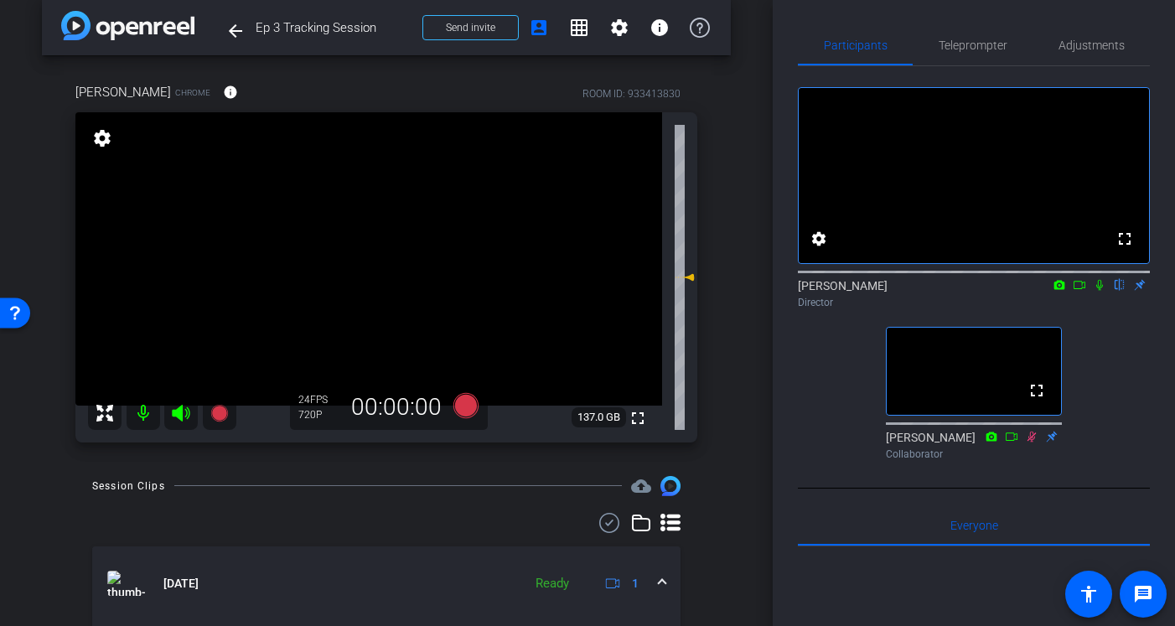
click at [1102, 291] on icon at bounding box center [1100, 285] width 7 height 11
click at [1102, 291] on icon at bounding box center [1099, 285] width 13 height 12
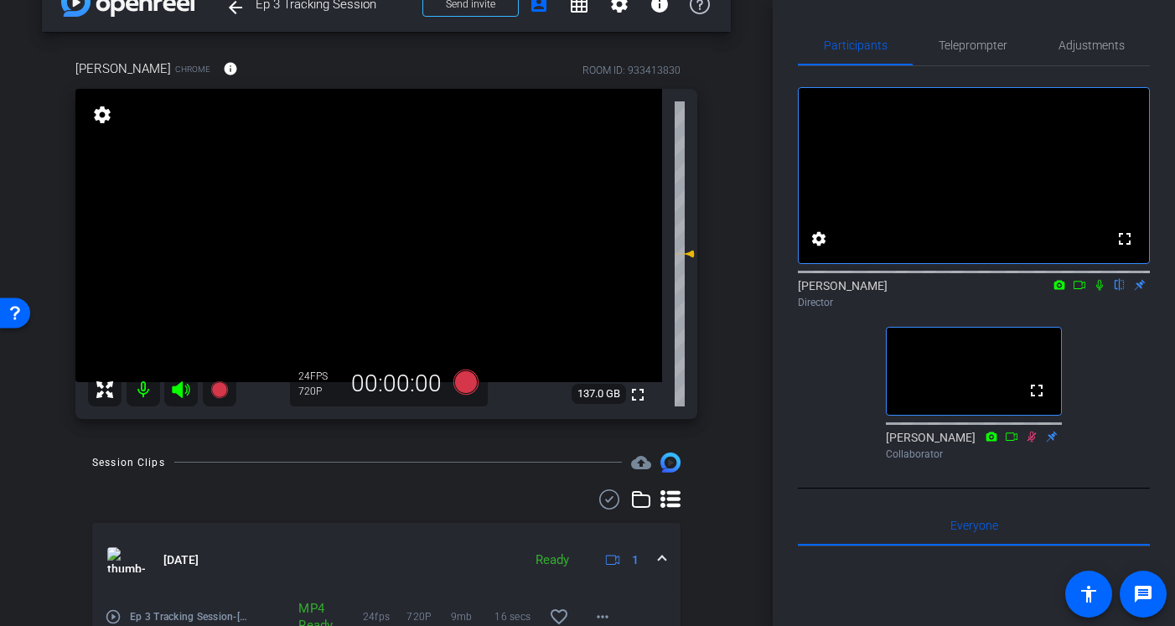
scroll to position [41, 0]
click at [1066, 43] on span "Adjustments" at bounding box center [1092, 45] width 66 height 12
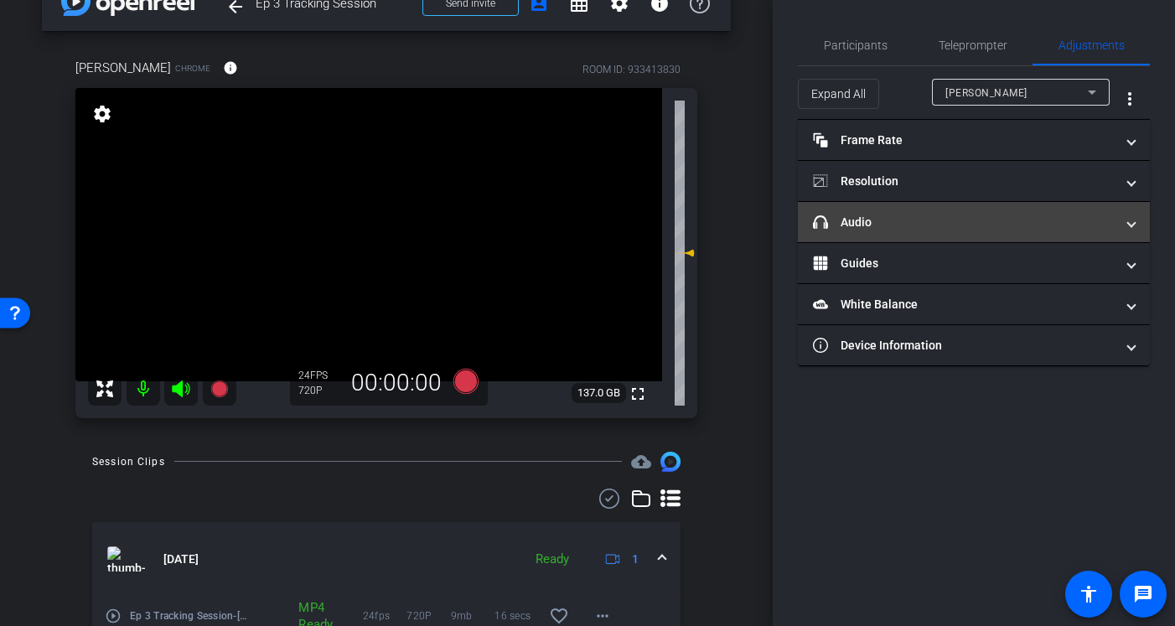
click at [943, 232] on mat-expansion-panel-header "headphone icon Audio" at bounding box center [974, 222] width 352 height 40
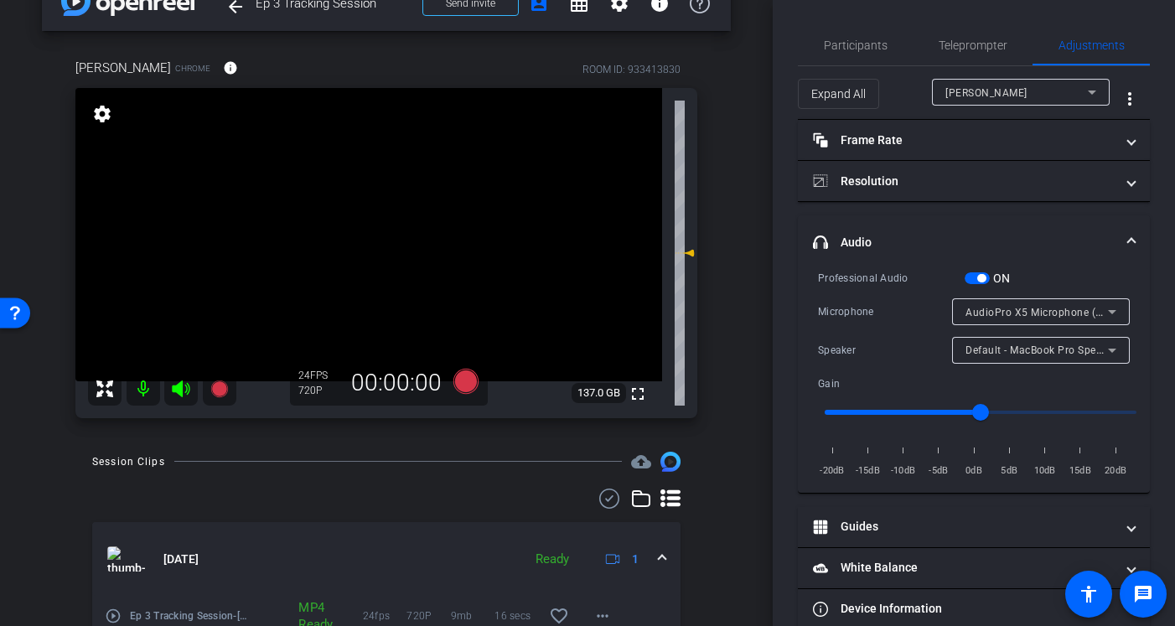
click at [948, 406] on input "range" at bounding box center [980, 412] width 347 height 37
type input "0.6"
click at [926, 408] on input "range" at bounding box center [980, 412] width 347 height 37
click at [849, 58] on span "Participants" at bounding box center [856, 45] width 64 height 40
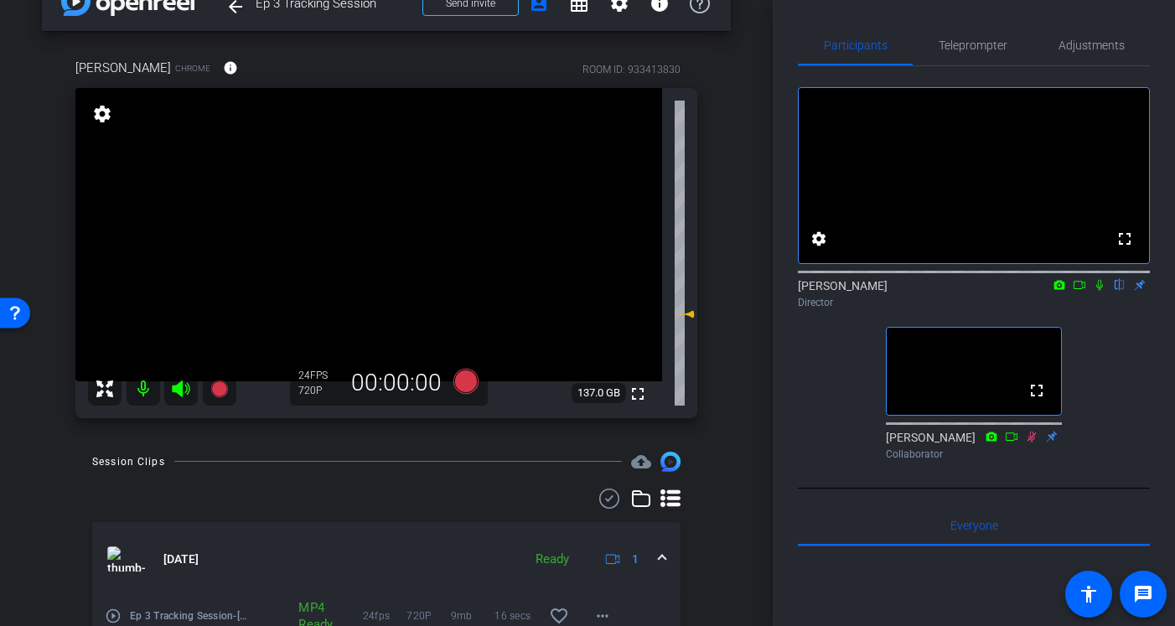
click at [1103, 291] on icon at bounding box center [1099, 285] width 13 height 12
click at [454, 383] on icon at bounding box center [466, 381] width 40 height 30
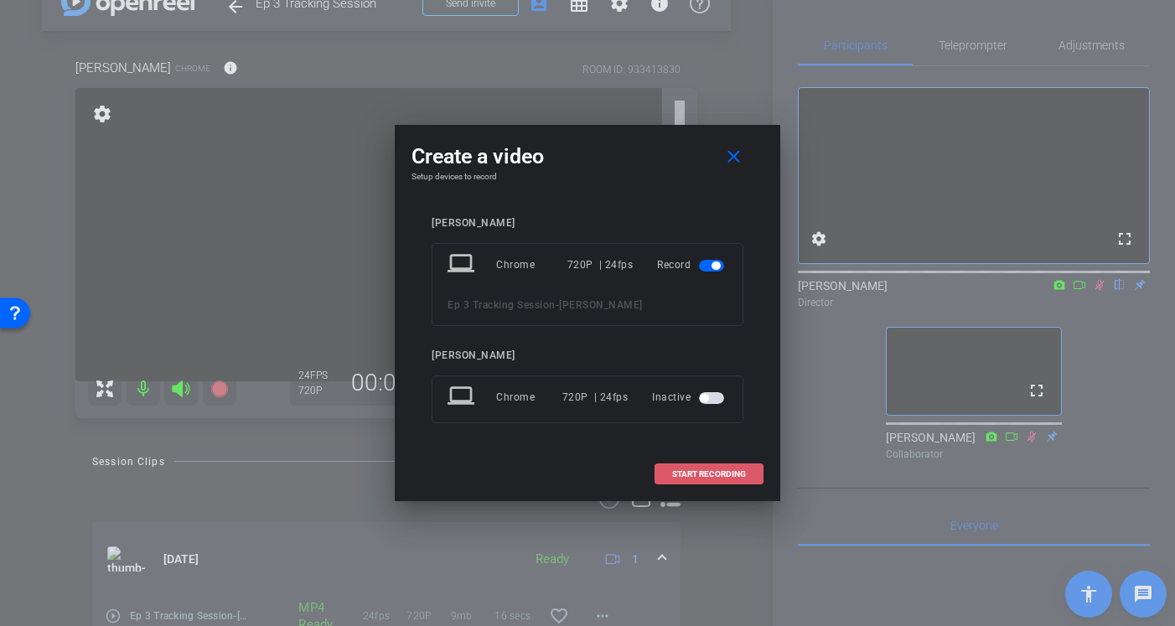
click at [712, 469] on span at bounding box center [709, 474] width 107 height 40
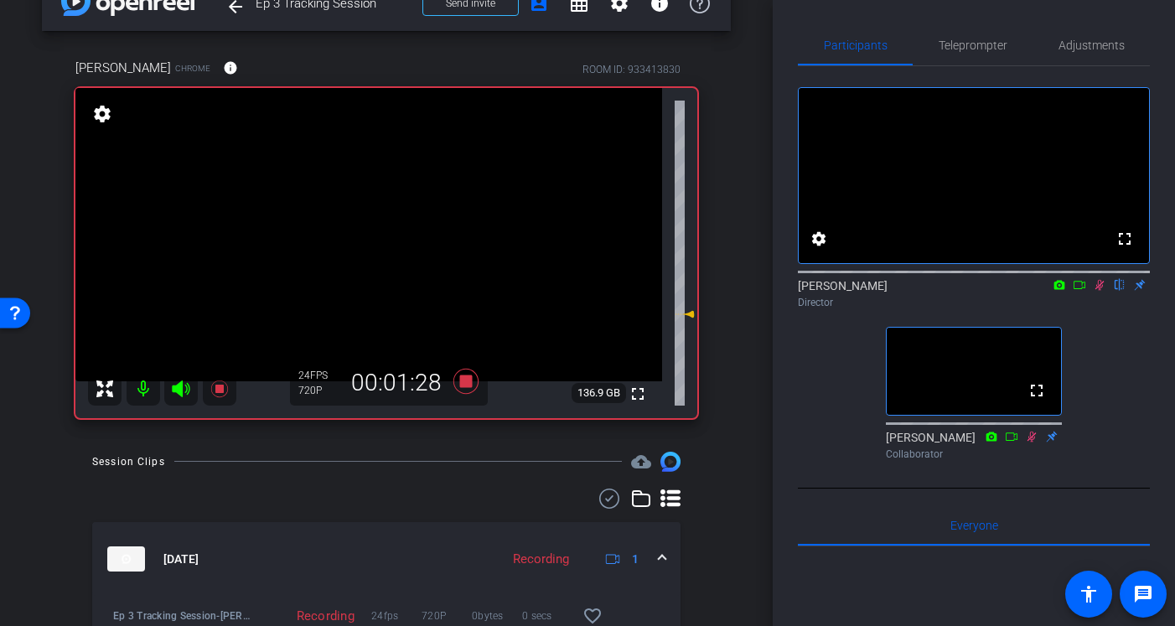
scroll to position [81, 0]
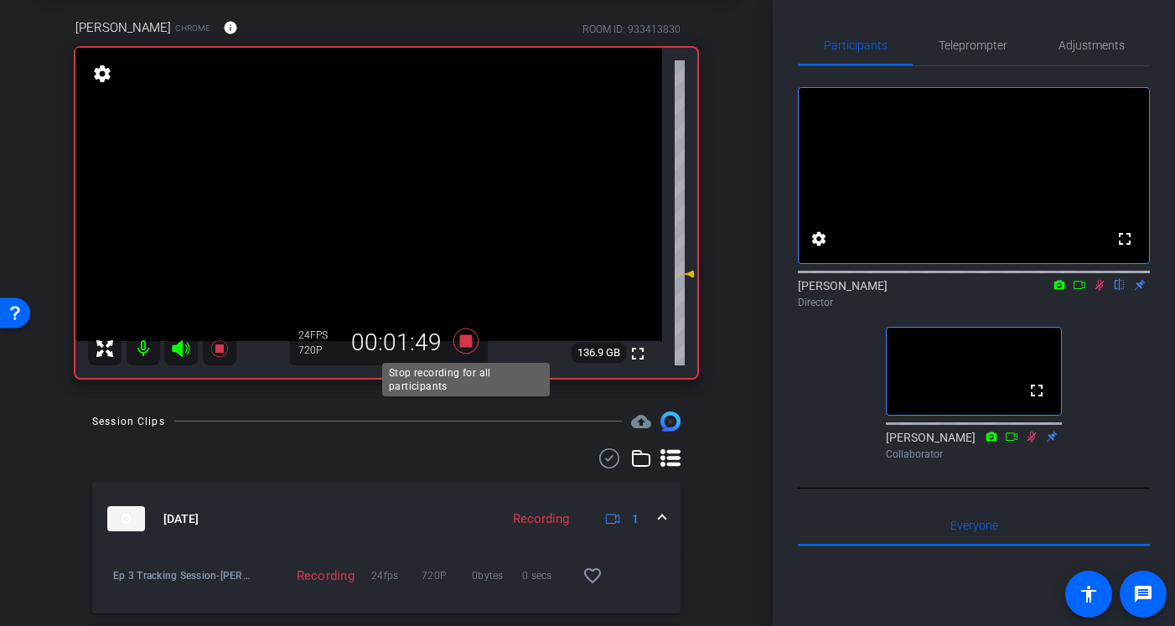
click at [471, 345] on icon at bounding box center [466, 341] width 25 height 25
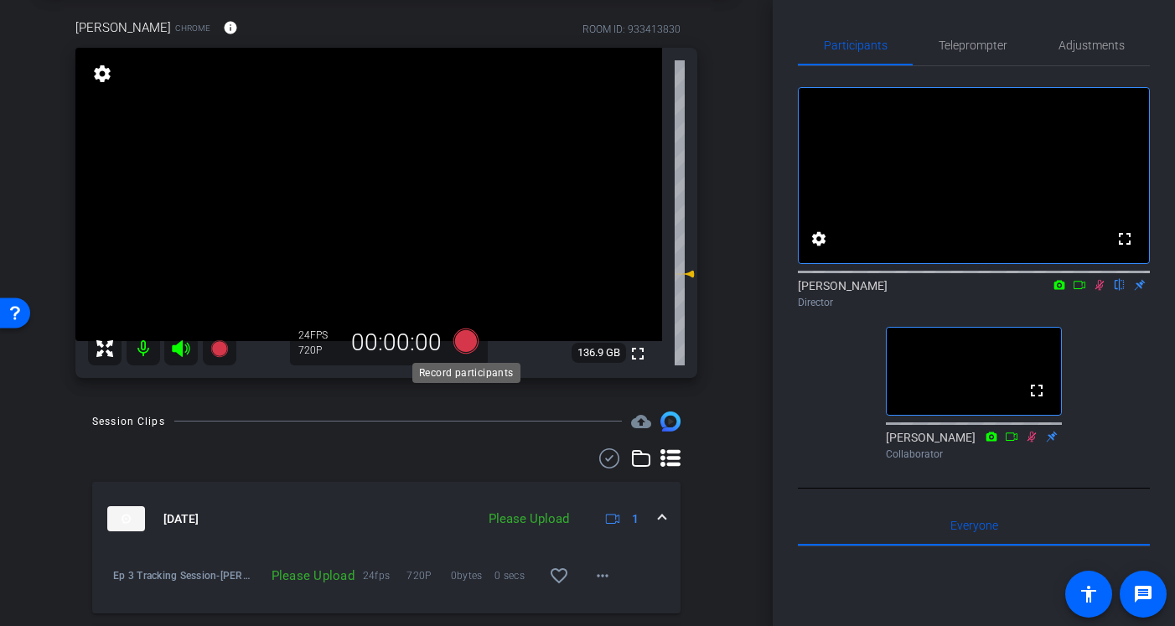
click at [470, 345] on icon at bounding box center [466, 341] width 25 height 25
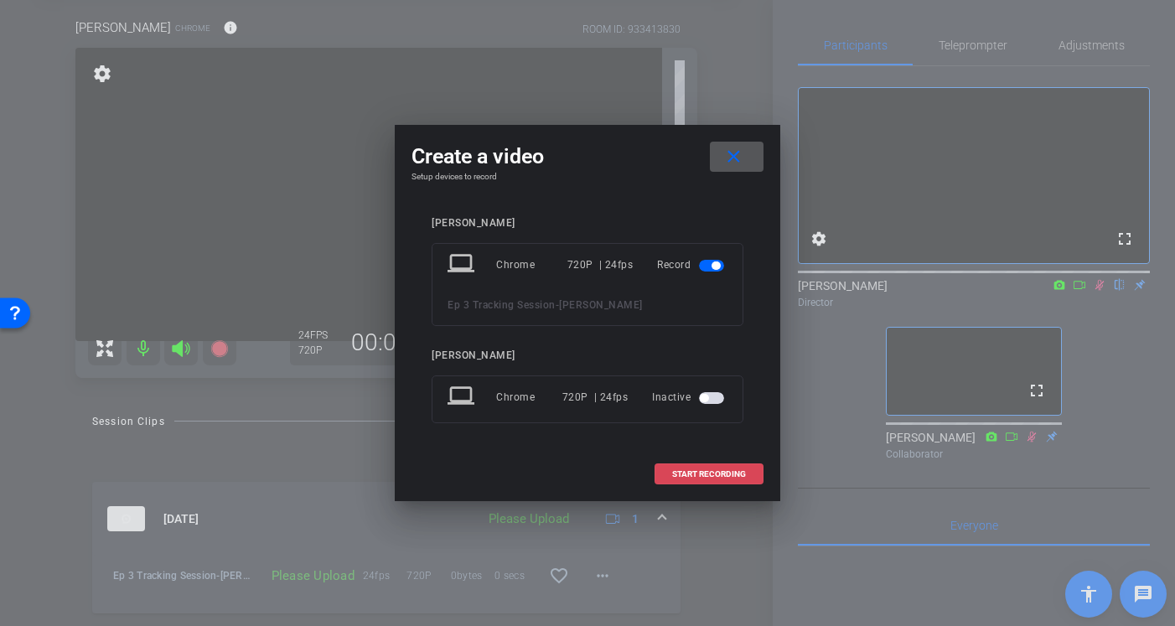
click at [758, 474] on span at bounding box center [709, 474] width 107 height 40
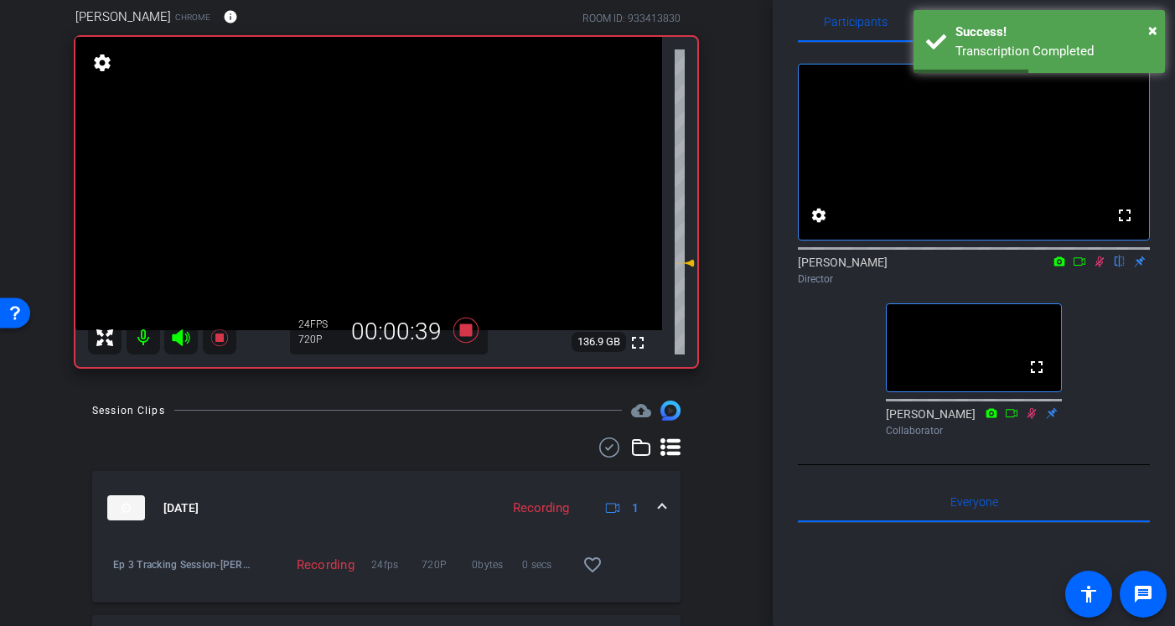
scroll to position [9, 0]
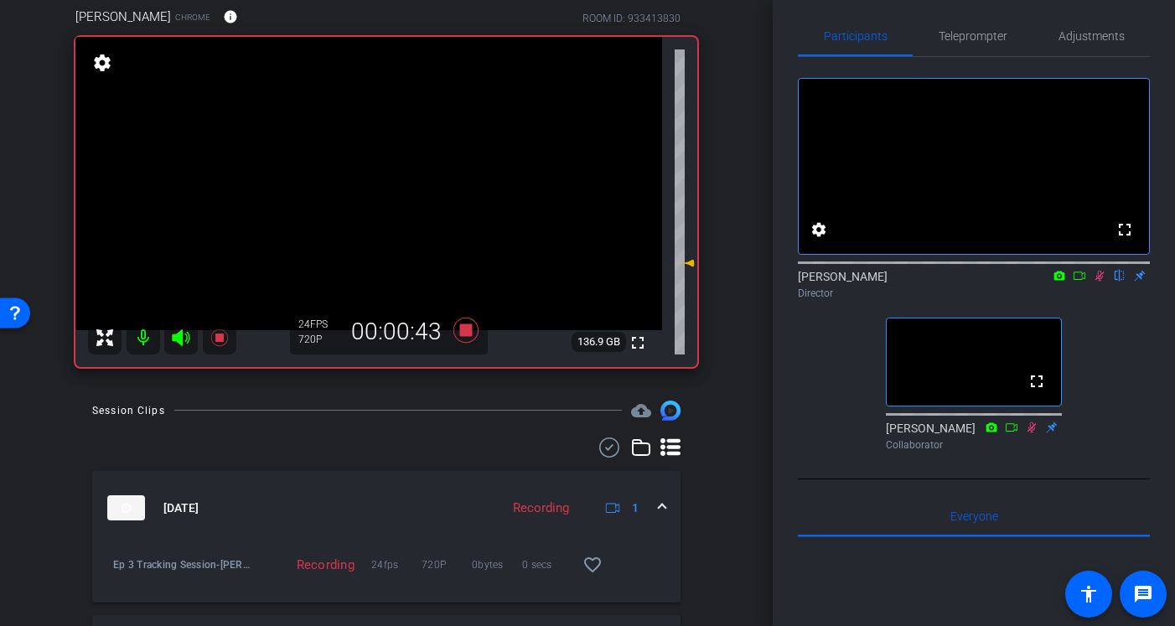
click at [1101, 282] on icon at bounding box center [1099, 276] width 13 height 12
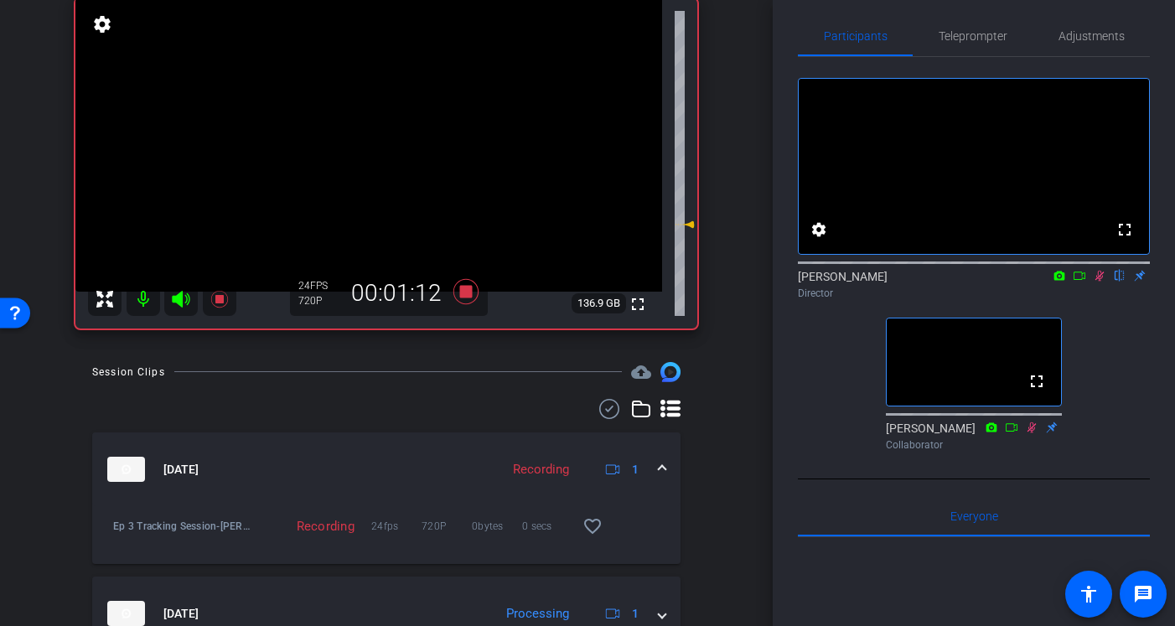
scroll to position [101, 0]
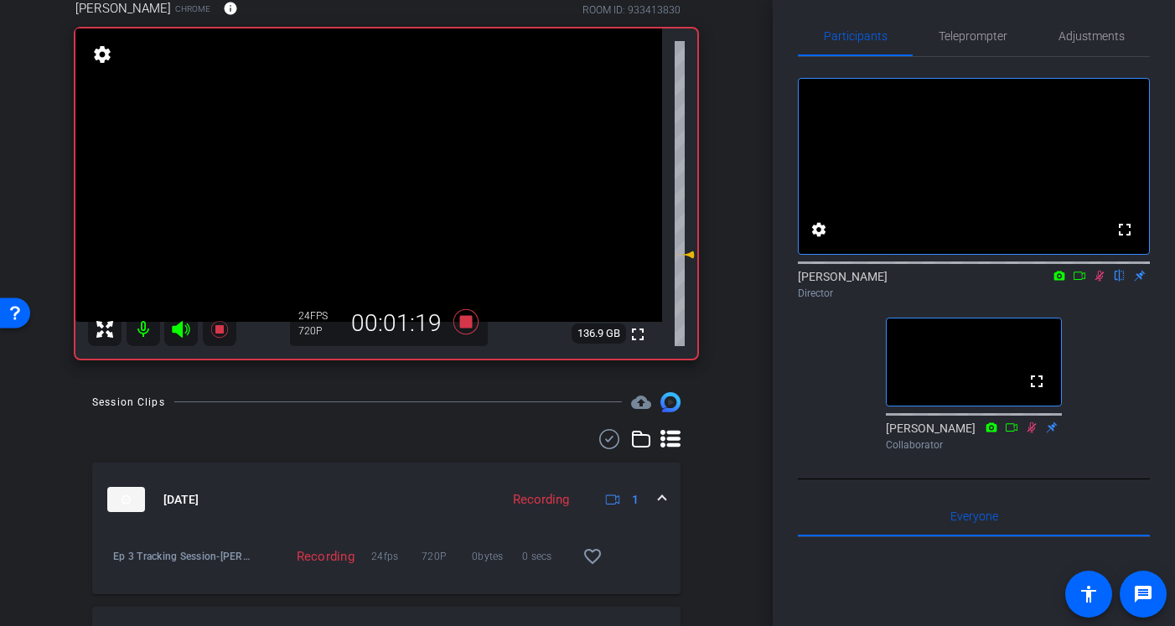
click at [1102, 282] on icon at bounding box center [1099, 276] width 13 height 12
click at [1101, 282] on icon at bounding box center [1100, 276] width 7 height 11
click at [1102, 282] on icon at bounding box center [1099, 276] width 13 height 12
click at [1098, 282] on icon at bounding box center [1099, 276] width 13 height 12
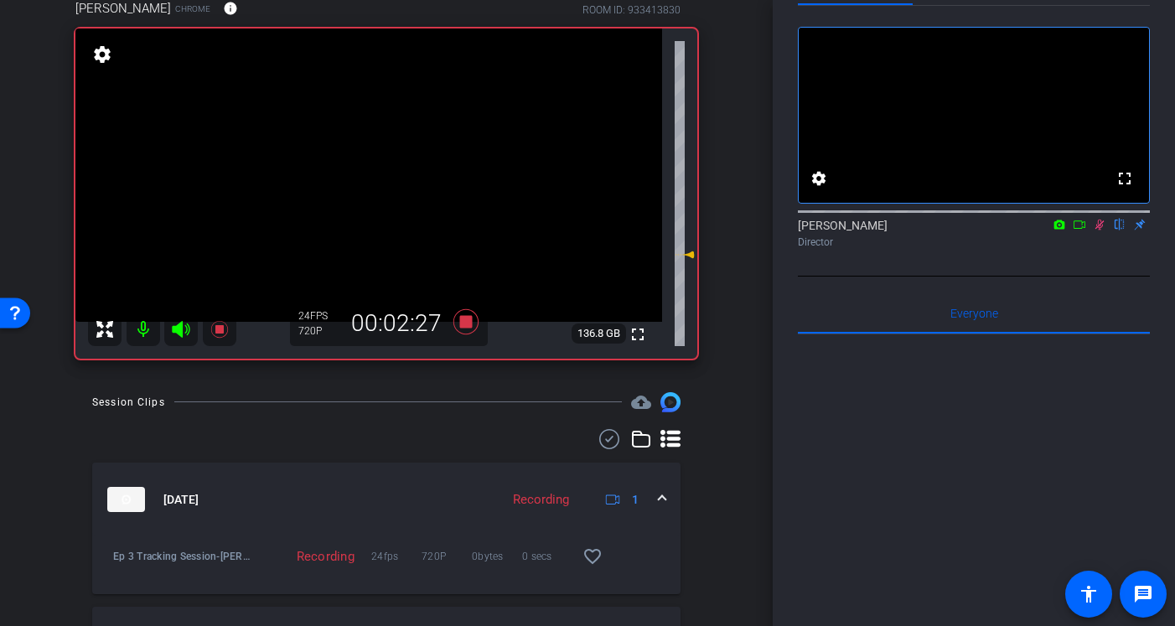
scroll to position [0, 0]
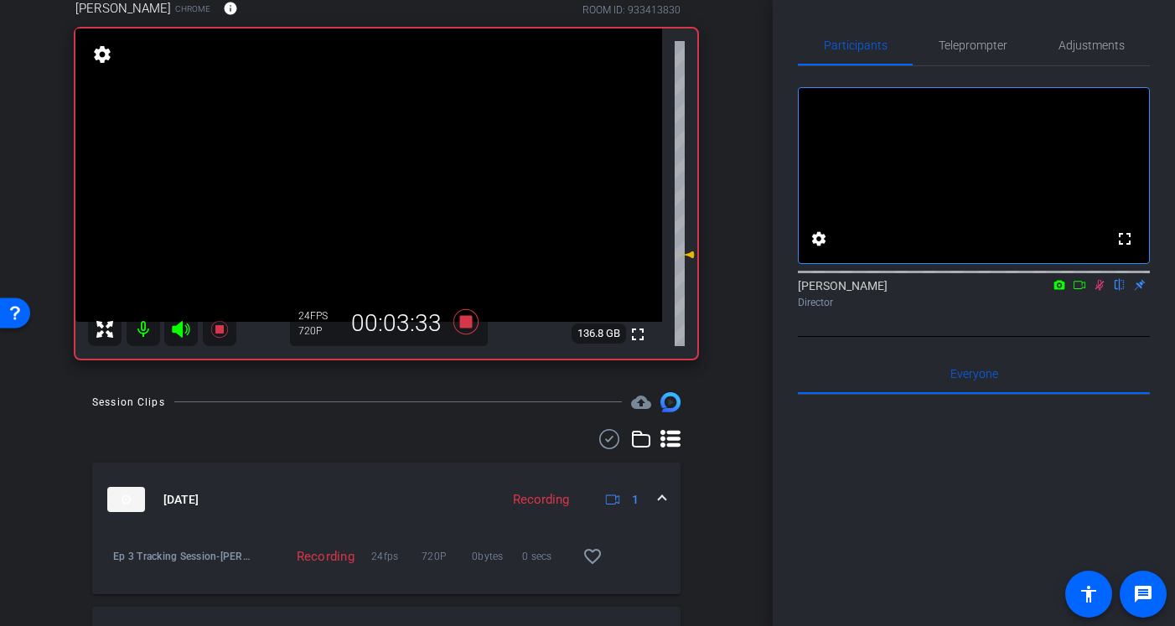
click at [1096, 291] on icon at bounding box center [1099, 285] width 13 height 12
click at [470, 324] on icon at bounding box center [466, 321] width 25 height 25
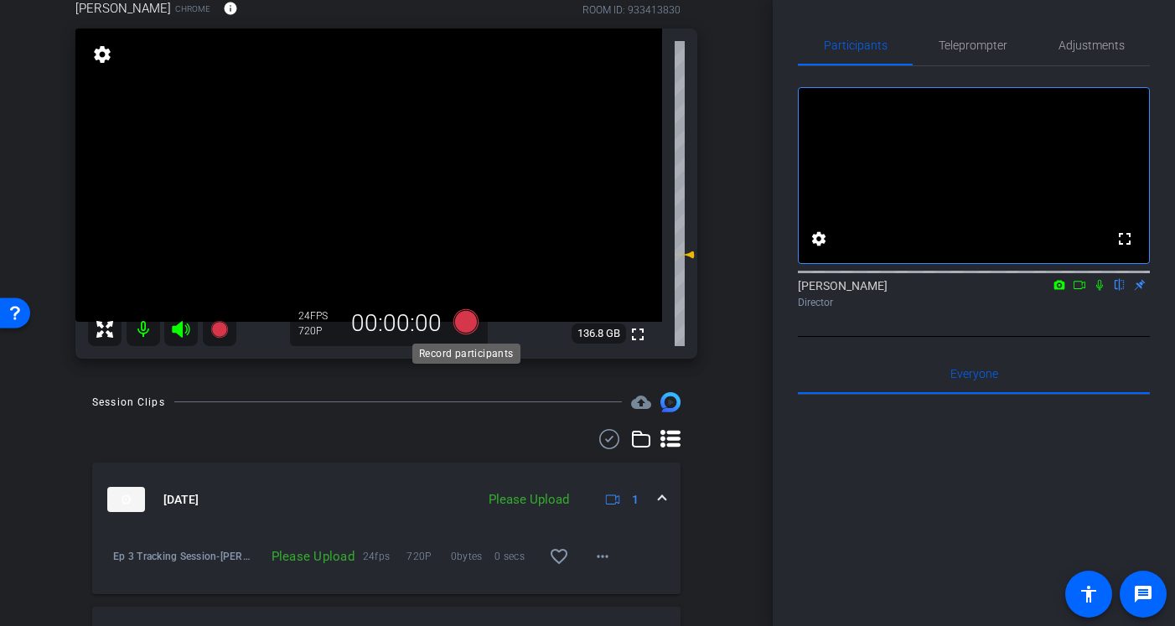
click at [466, 322] on icon at bounding box center [466, 321] width 25 height 25
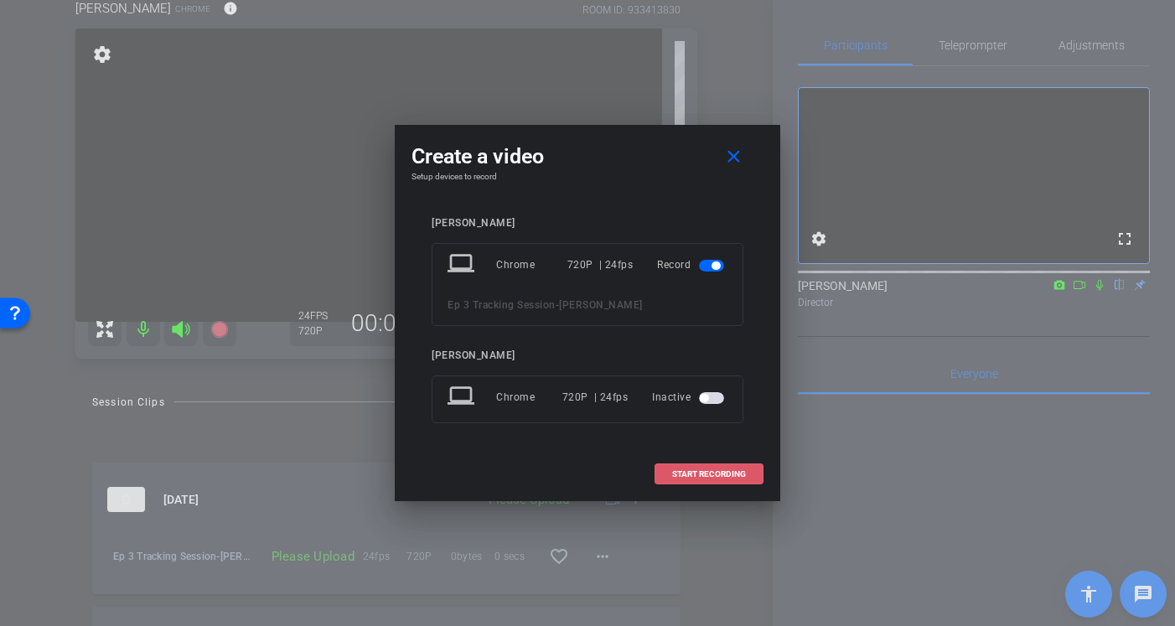
click at [719, 472] on span "START RECORDING" at bounding box center [709, 474] width 74 height 8
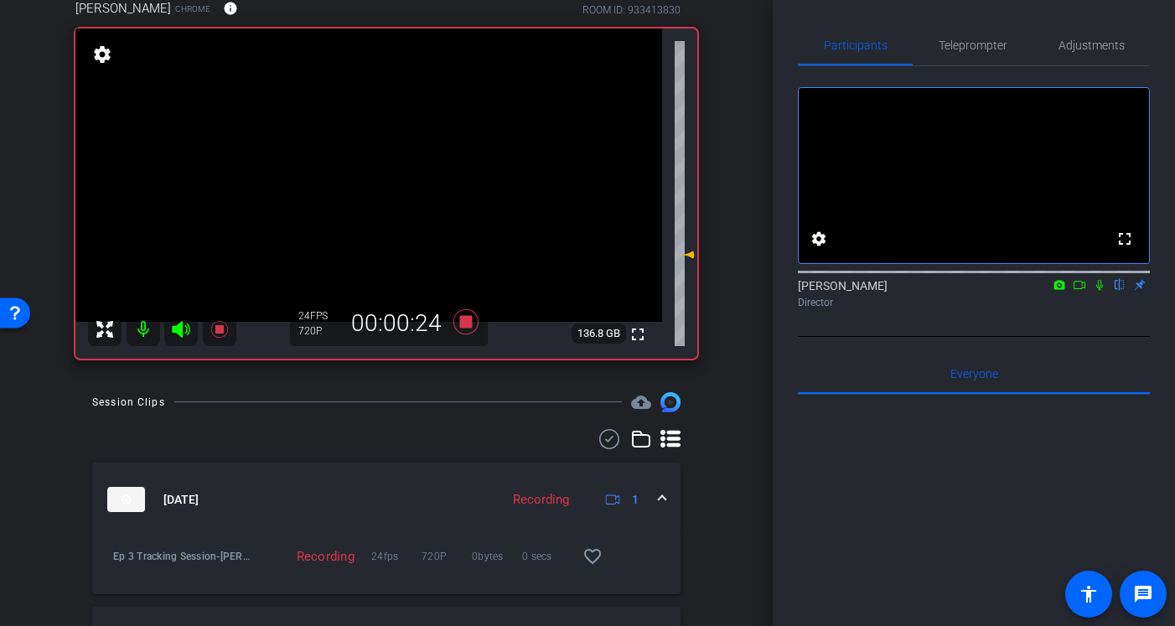
click at [1101, 291] on icon at bounding box center [1099, 285] width 13 height 12
click at [1098, 291] on icon at bounding box center [1100, 285] width 9 height 11
click at [1103, 291] on icon at bounding box center [1099, 285] width 13 height 12
click at [1100, 337] on div "fullscreen settings [PERSON_NAME] flip Director" at bounding box center [974, 201] width 352 height 271
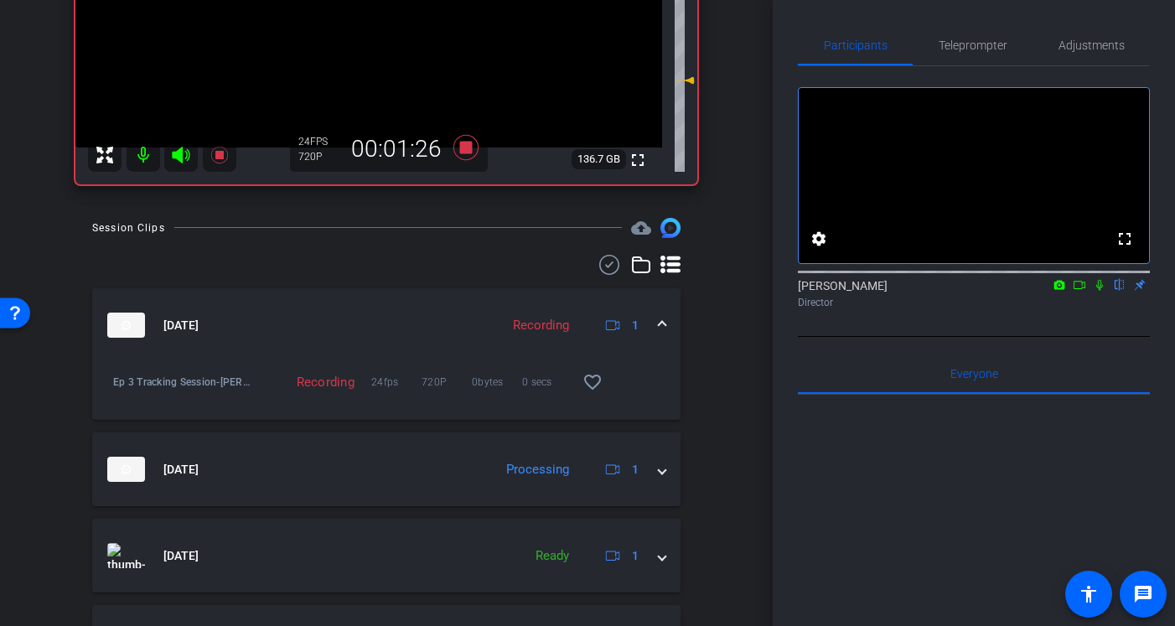
scroll to position [93, 0]
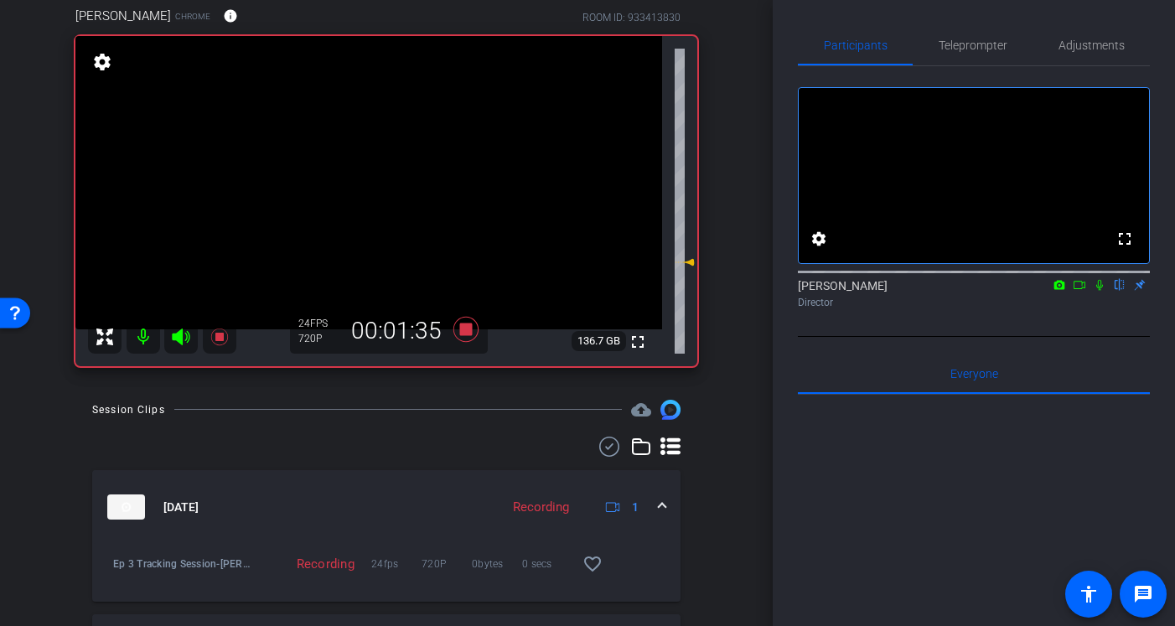
click at [1103, 291] on icon at bounding box center [1099, 285] width 13 height 12
click at [1097, 291] on icon at bounding box center [1099, 285] width 13 height 12
click at [1098, 291] on icon at bounding box center [1099, 285] width 13 height 12
click at [1100, 291] on icon at bounding box center [1100, 285] width 9 height 11
click at [1100, 291] on icon at bounding box center [1100, 285] width 7 height 11
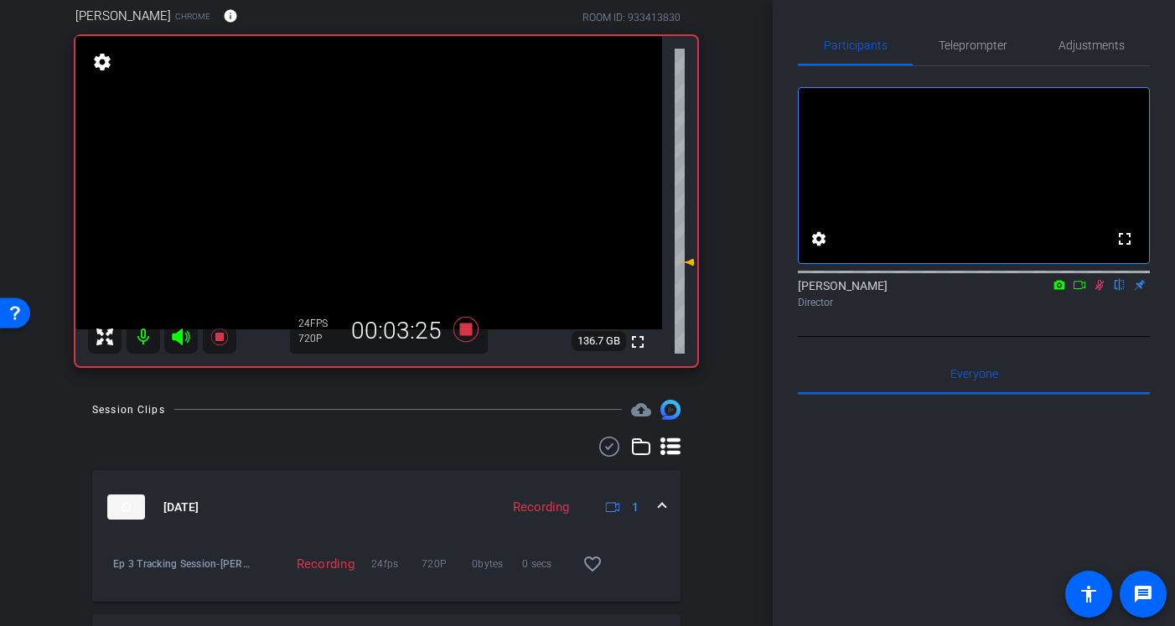
click at [1103, 291] on icon at bounding box center [1100, 285] width 9 height 11
click at [1101, 291] on icon at bounding box center [1099, 285] width 13 height 12
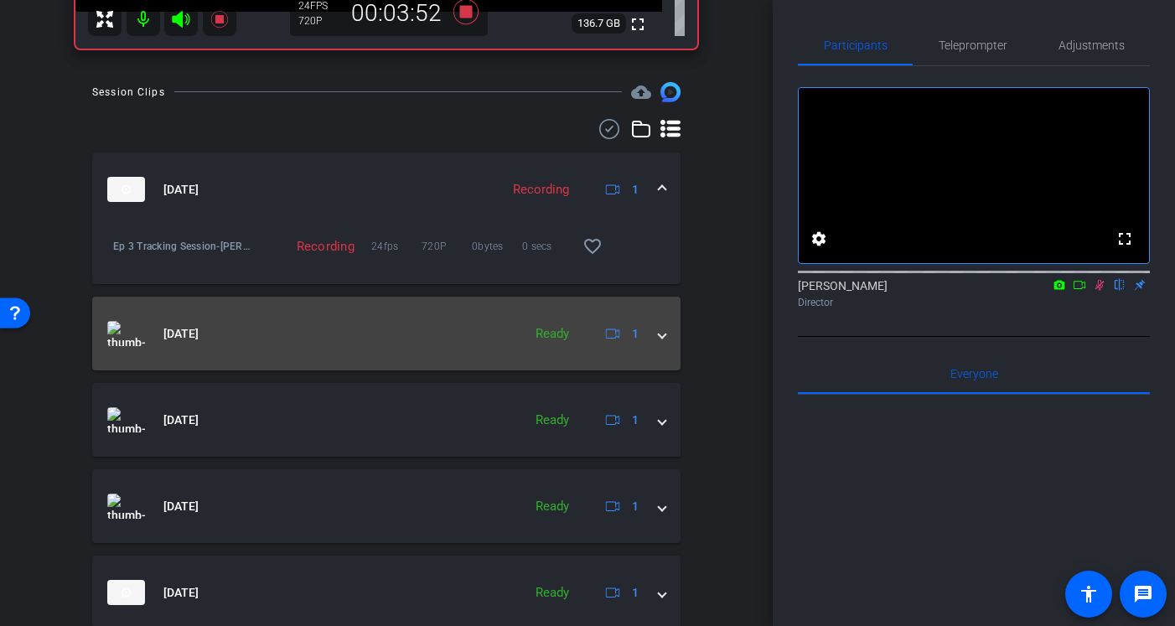
click at [555, 335] on div "Ready" at bounding box center [552, 333] width 50 height 19
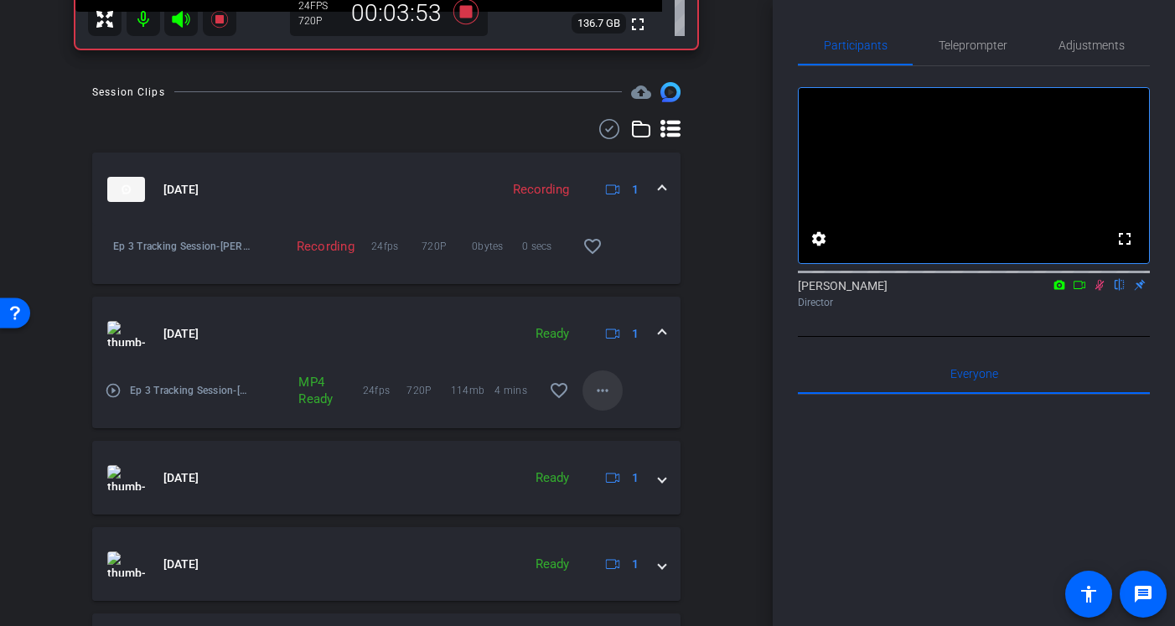
click at [604, 393] on mat-icon "more_horiz" at bounding box center [603, 391] width 20 height 20
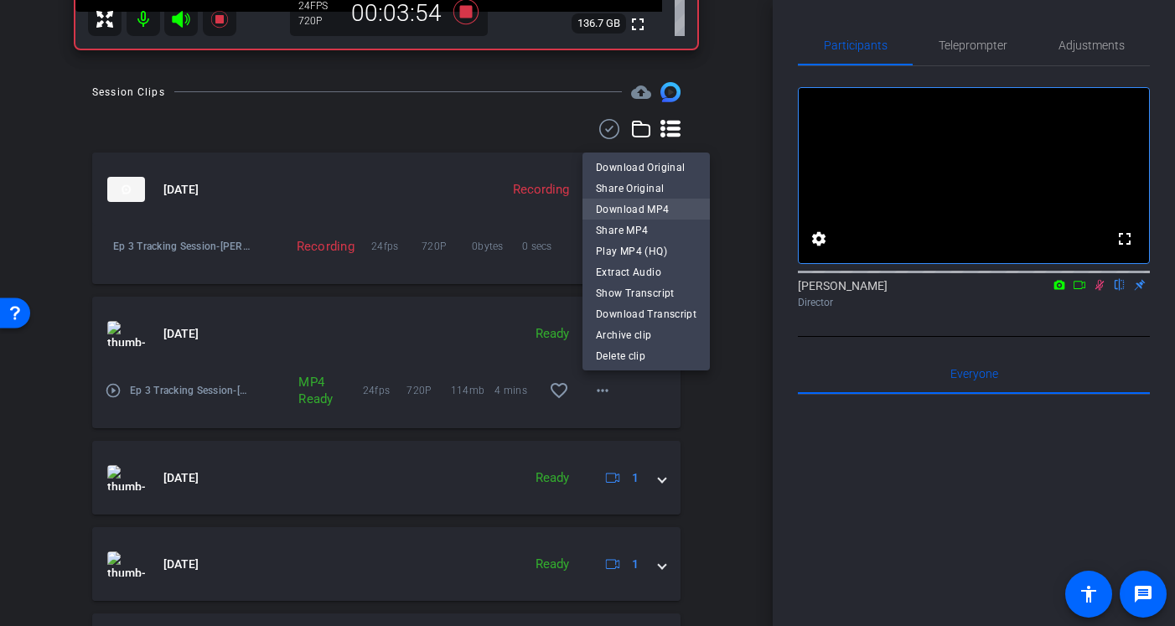
click at [654, 210] on span "Download MP4" at bounding box center [646, 210] width 101 height 20
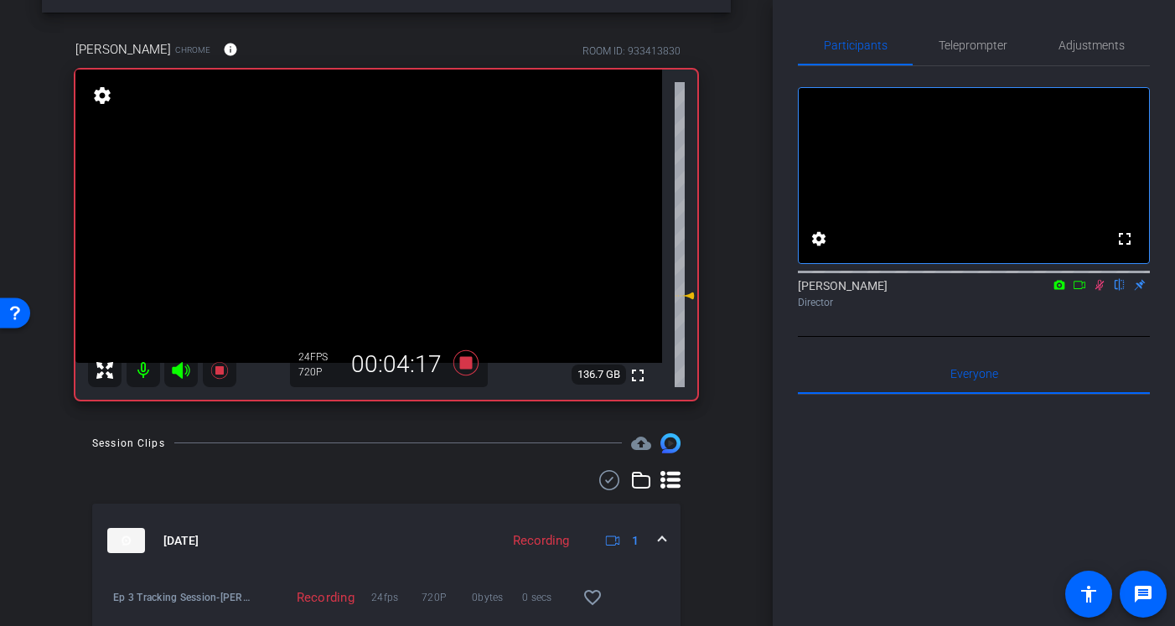
scroll to position [56, 0]
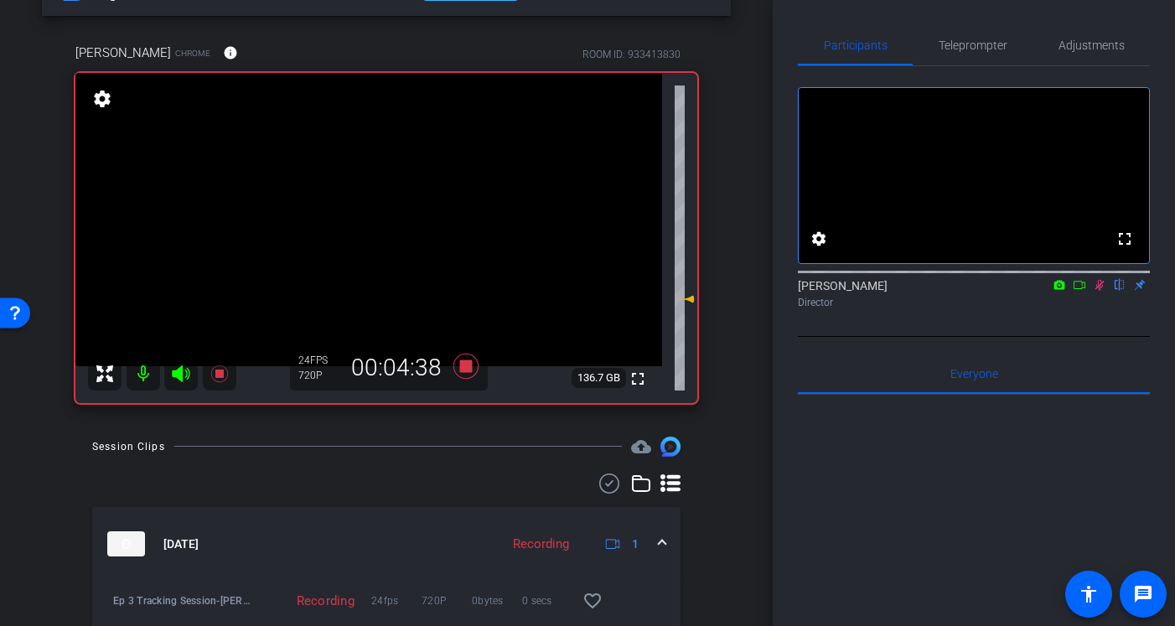
click at [1097, 291] on icon at bounding box center [1100, 285] width 9 height 11
click at [472, 366] on icon at bounding box center [466, 366] width 25 height 25
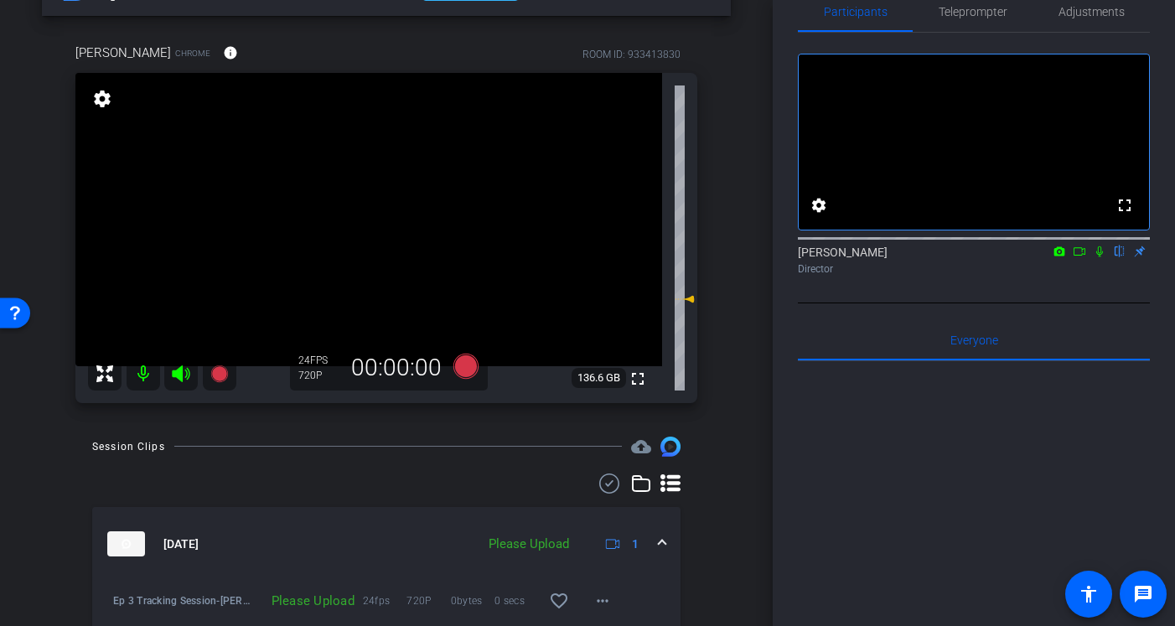
scroll to position [35, 0]
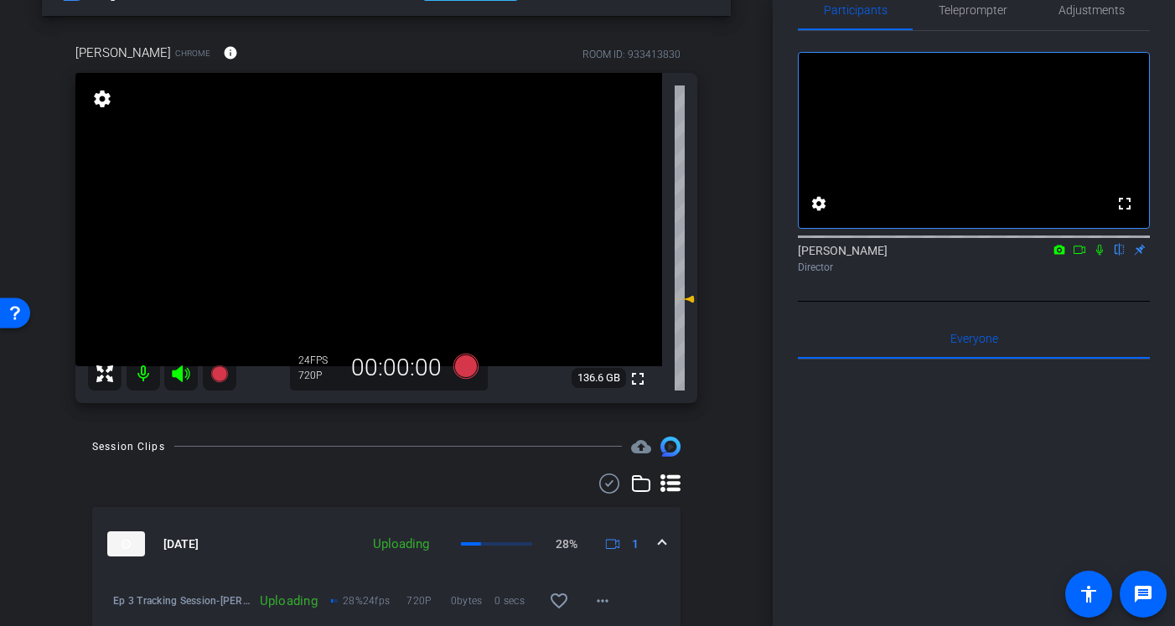
click at [1100, 256] on icon at bounding box center [1099, 250] width 13 height 12
click at [1098, 256] on icon at bounding box center [1099, 250] width 13 height 12
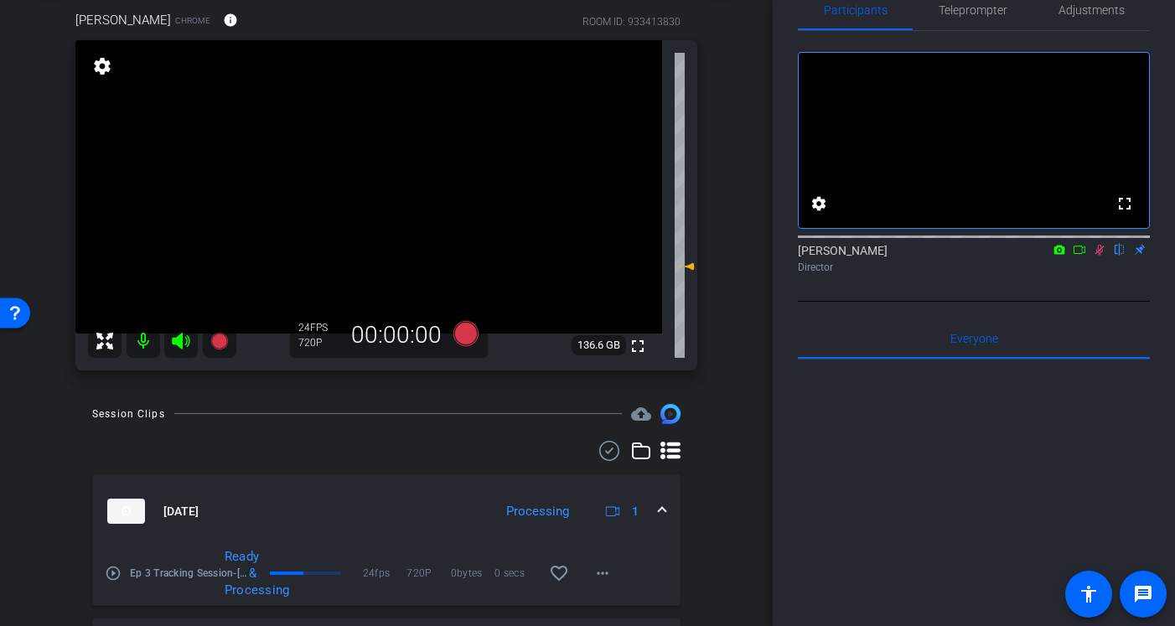
scroll to position [90, 0]
click at [1104, 256] on icon at bounding box center [1099, 250] width 13 height 12
click at [1099, 256] on icon at bounding box center [1100, 250] width 7 height 11
click at [1103, 256] on icon at bounding box center [1099, 250] width 13 height 12
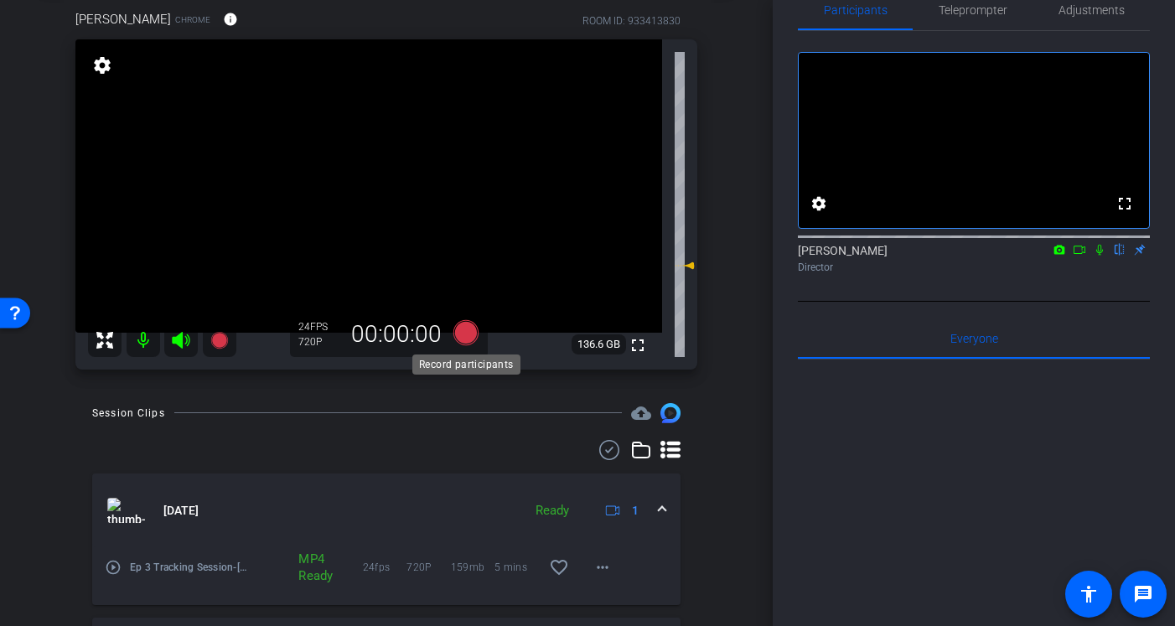
click at [465, 339] on icon at bounding box center [466, 332] width 25 height 25
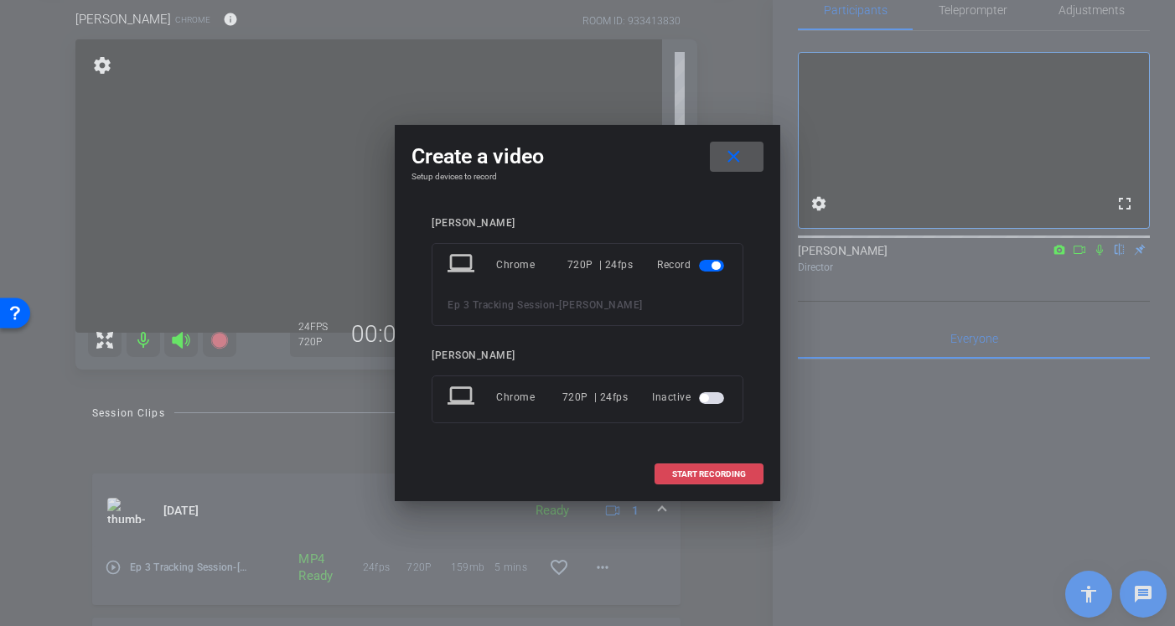
click at [678, 482] on span at bounding box center [709, 474] width 107 height 40
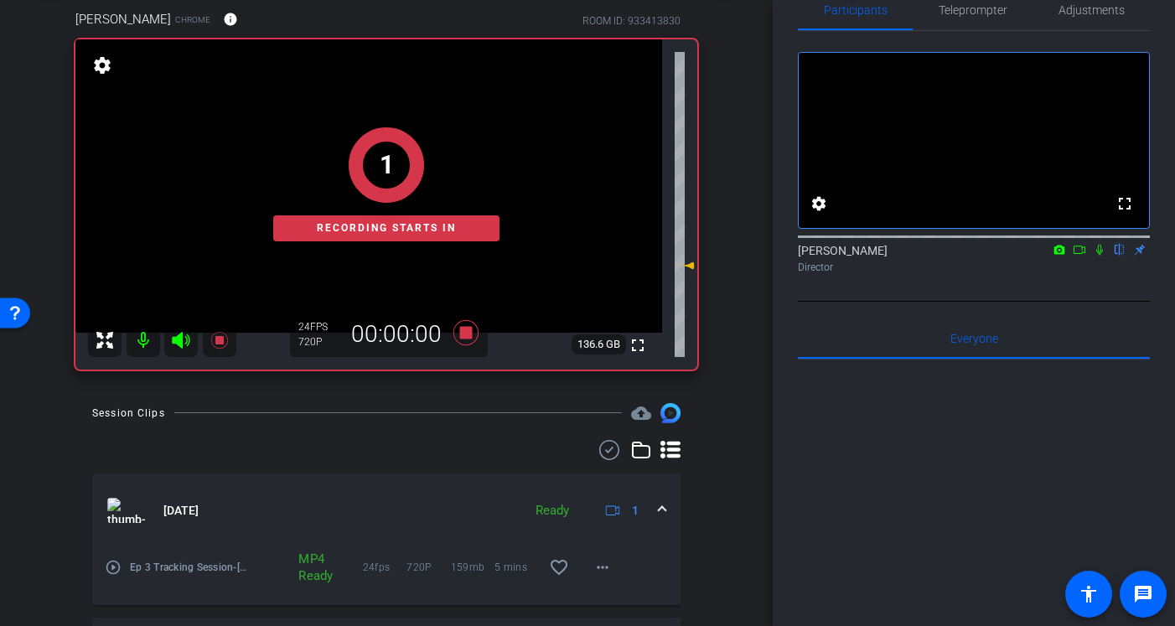
click at [1102, 256] on icon at bounding box center [1100, 250] width 7 height 11
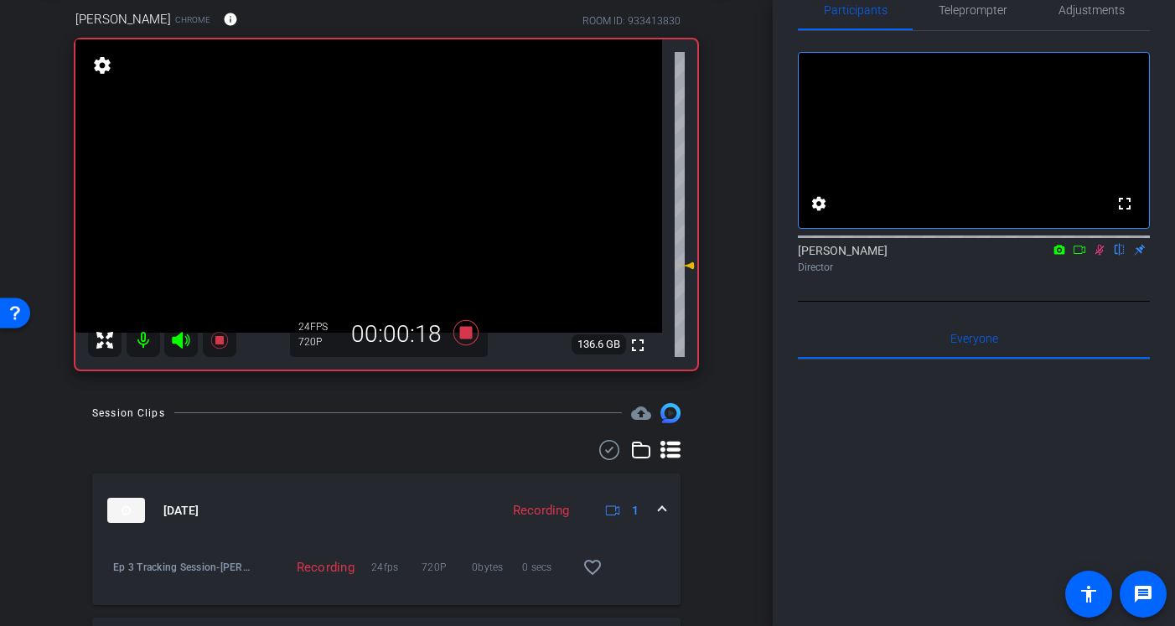
click at [1100, 256] on icon at bounding box center [1099, 250] width 13 height 12
click at [1101, 256] on icon at bounding box center [1099, 250] width 13 height 12
click at [1095, 256] on icon at bounding box center [1099, 250] width 13 height 12
click at [1100, 256] on icon at bounding box center [1099, 250] width 13 height 12
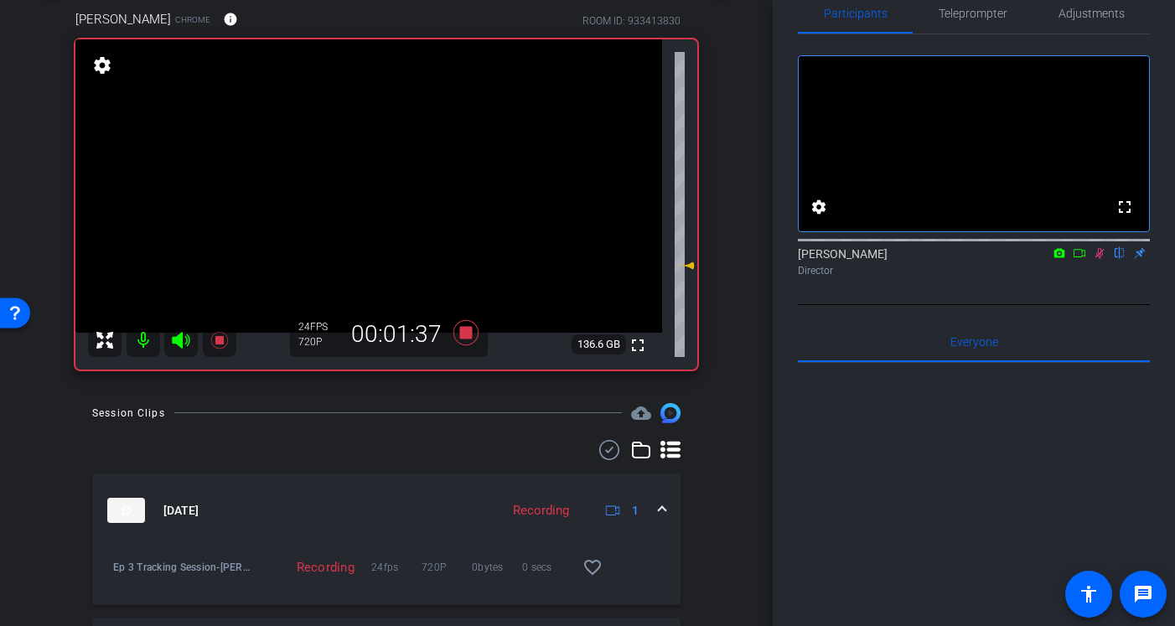
click at [1097, 259] on icon at bounding box center [1099, 253] width 13 height 12
click at [1102, 259] on icon at bounding box center [1100, 253] width 7 height 11
click at [1100, 259] on icon at bounding box center [1100, 253] width 9 height 11
click at [1096, 259] on icon at bounding box center [1099, 253] width 13 height 12
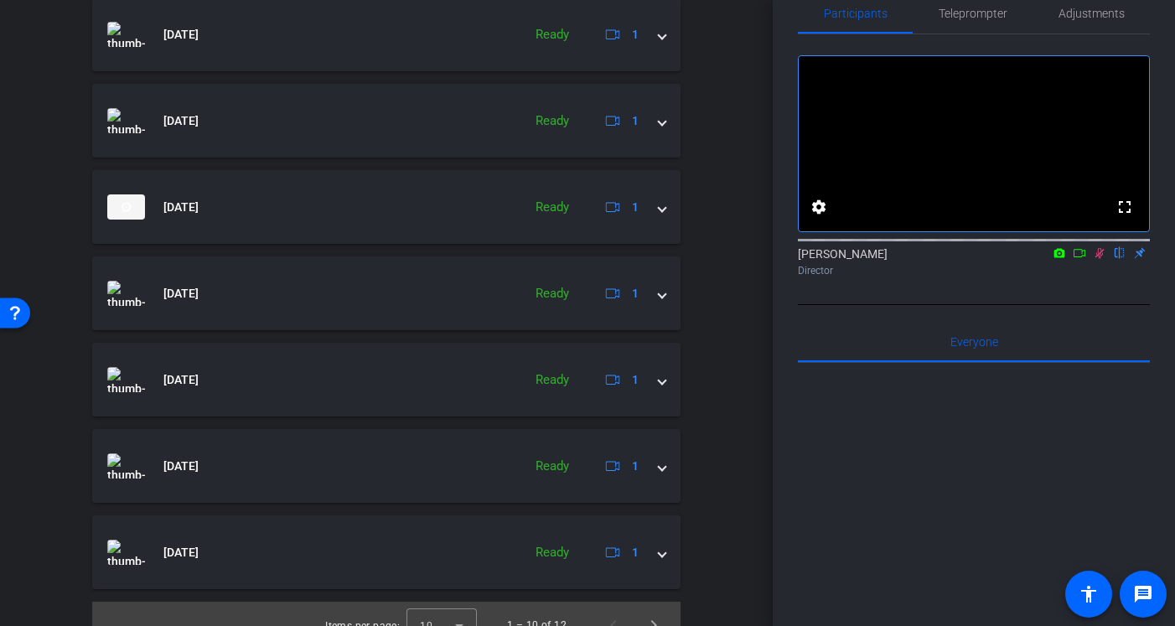
scroll to position [963, 0]
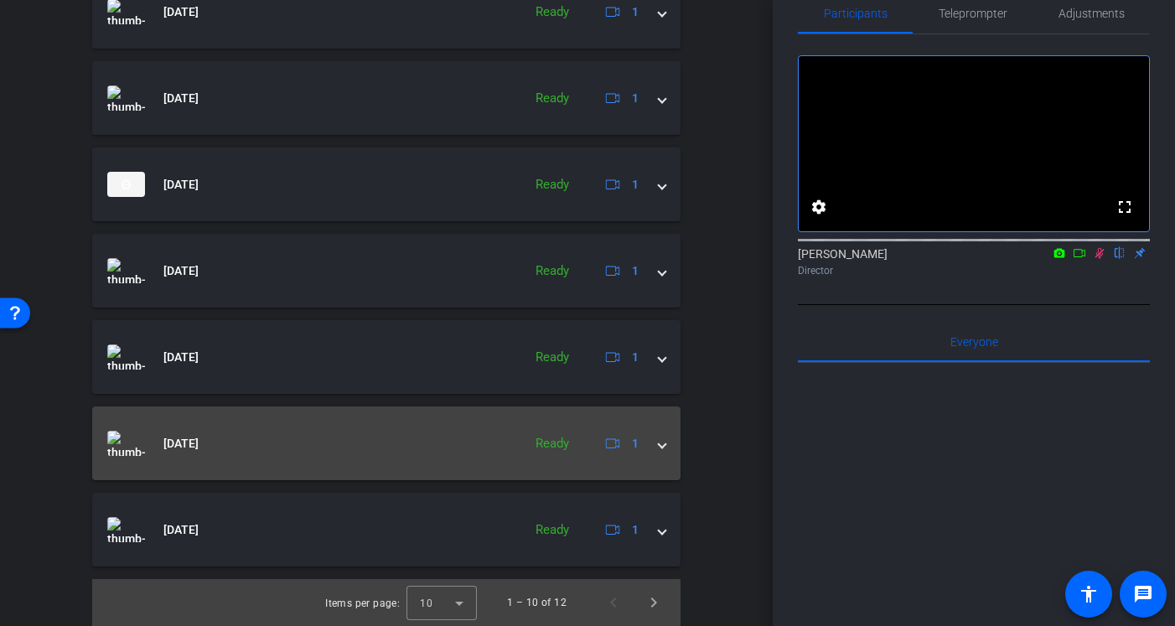
click at [662, 447] on span at bounding box center [662, 444] width 7 height 18
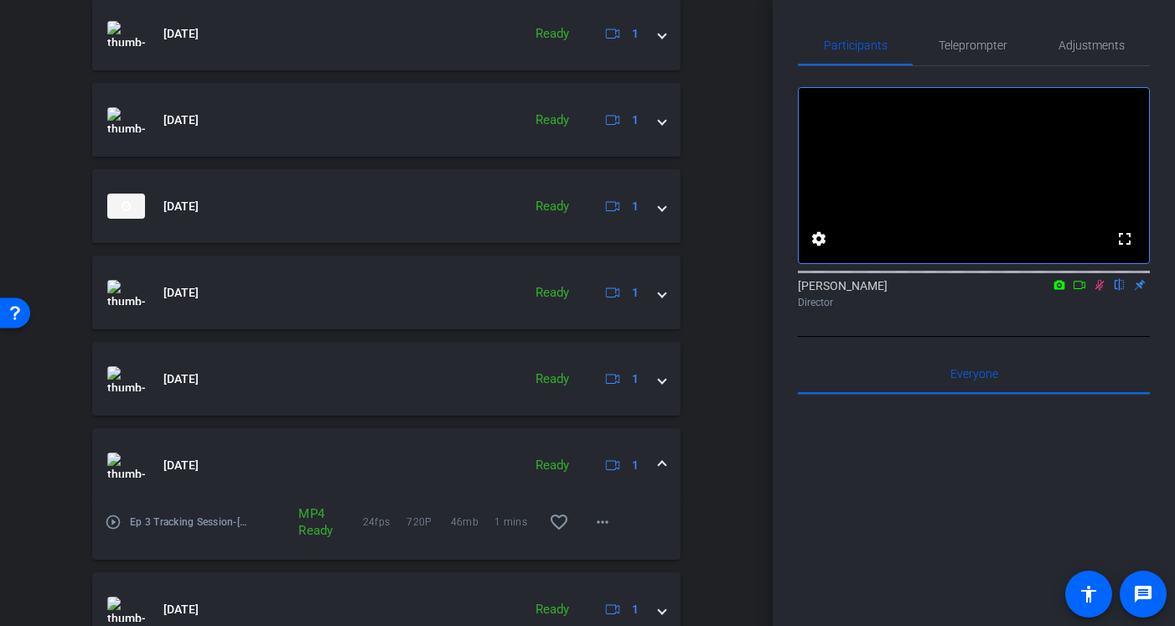
scroll to position [1021, 0]
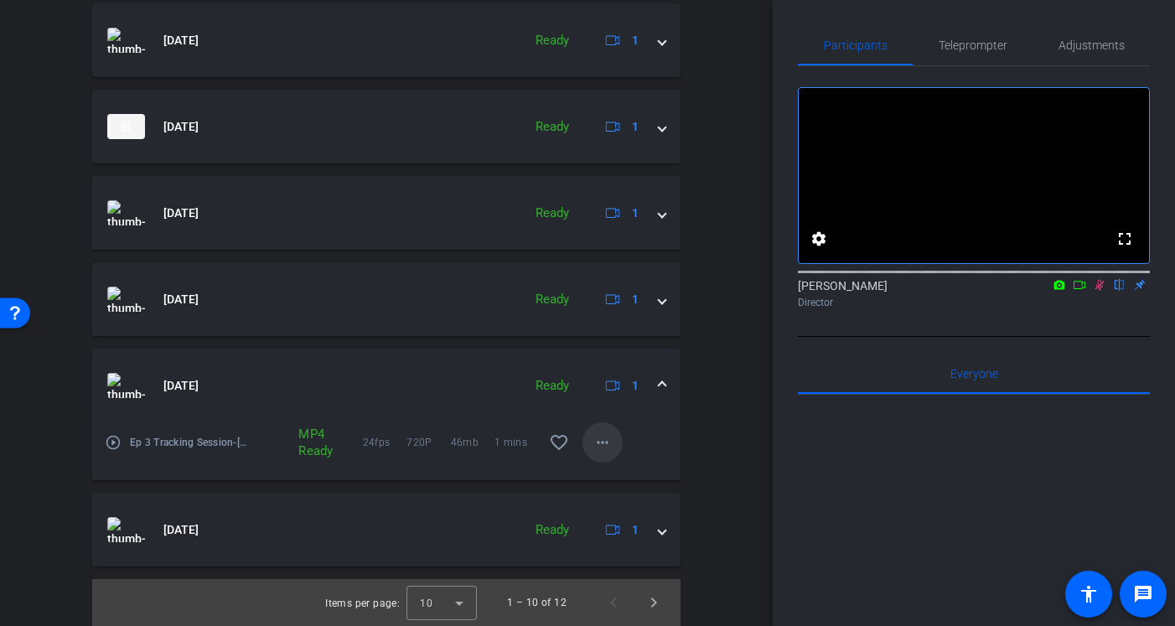
click at [604, 437] on mat-icon "more_horiz" at bounding box center [603, 443] width 20 height 20
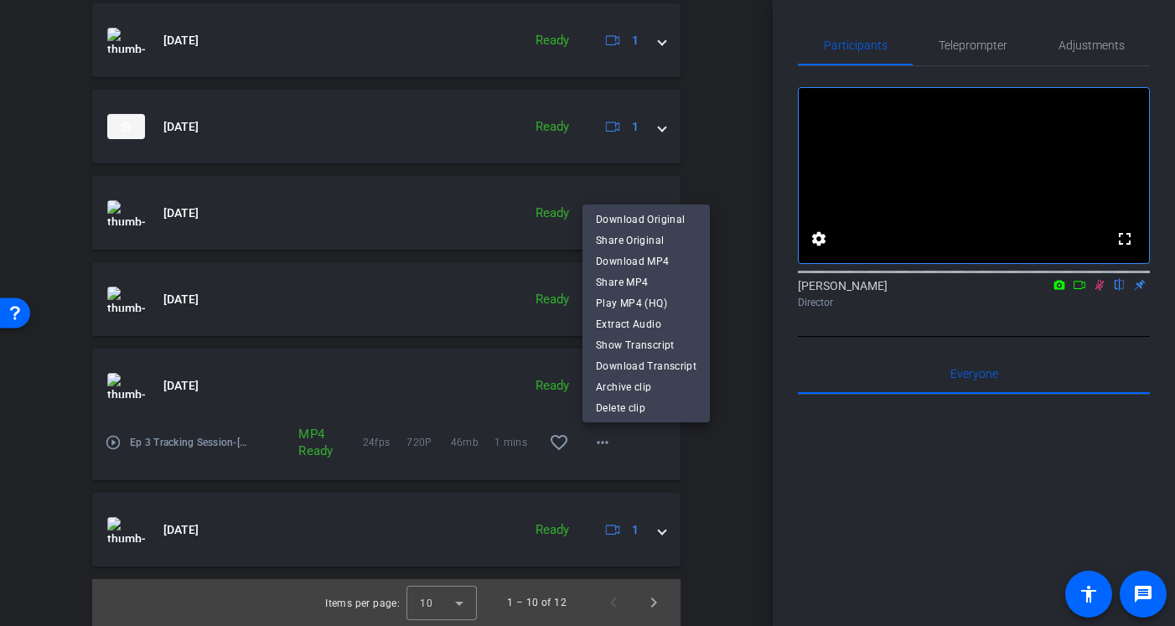
click at [737, 302] on div at bounding box center [587, 313] width 1175 height 626
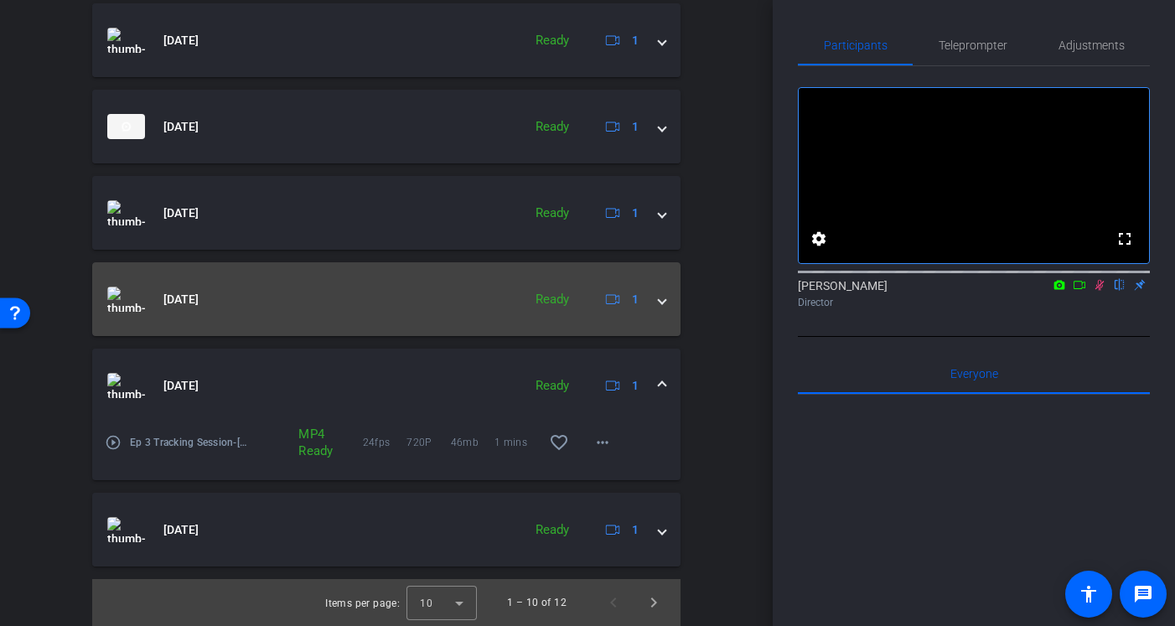
click at [661, 304] on span at bounding box center [662, 300] width 7 height 18
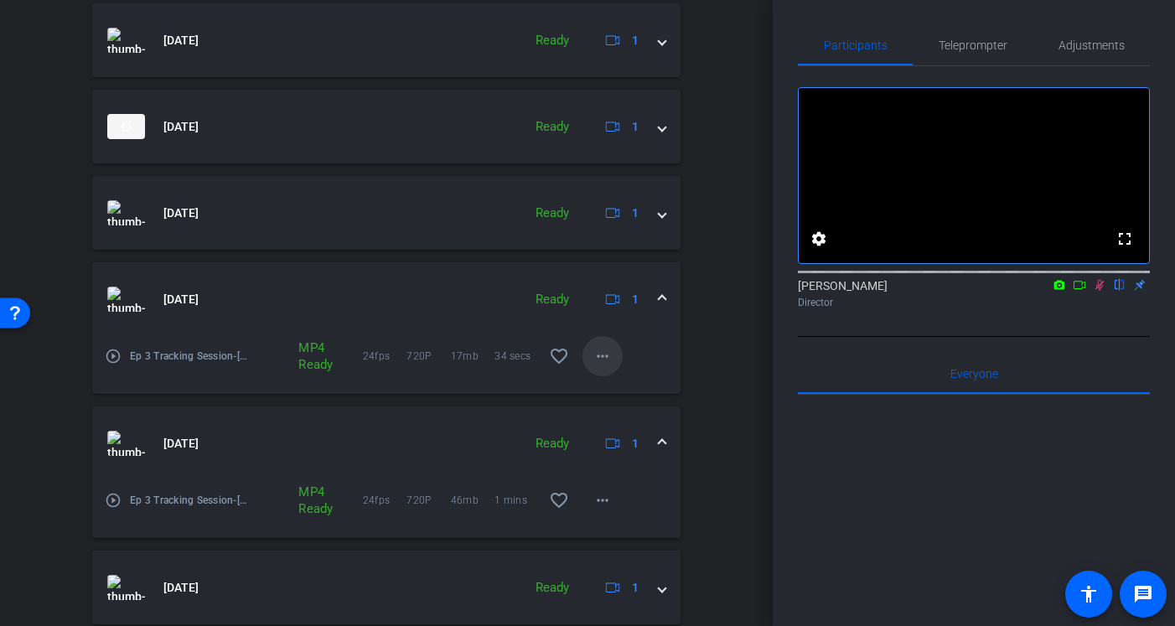
click at [596, 358] on mat-icon "more_horiz" at bounding box center [603, 356] width 20 height 20
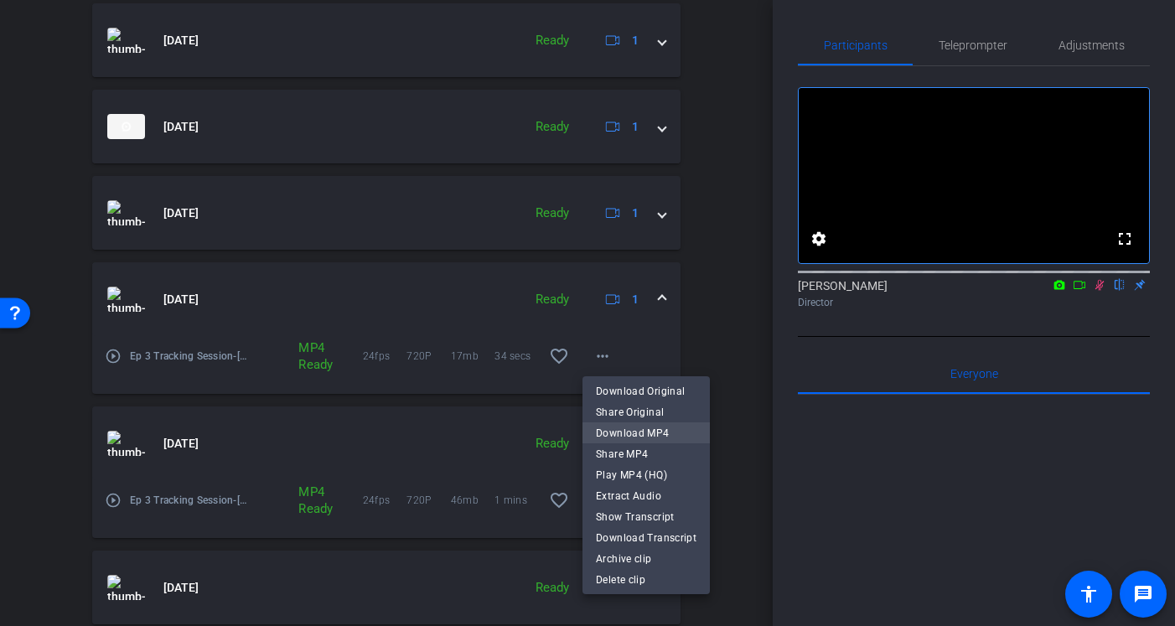
click at [631, 436] on span "Download MP4" at bounding box center [646, 433] width 101 height 20
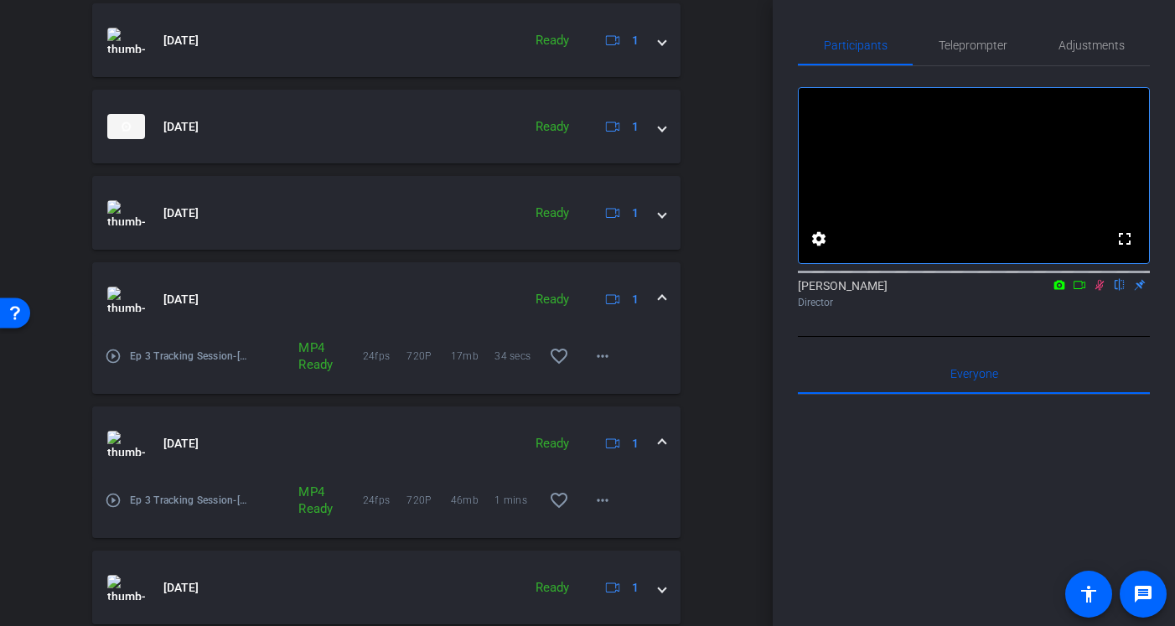
scroll to position [944, 0]
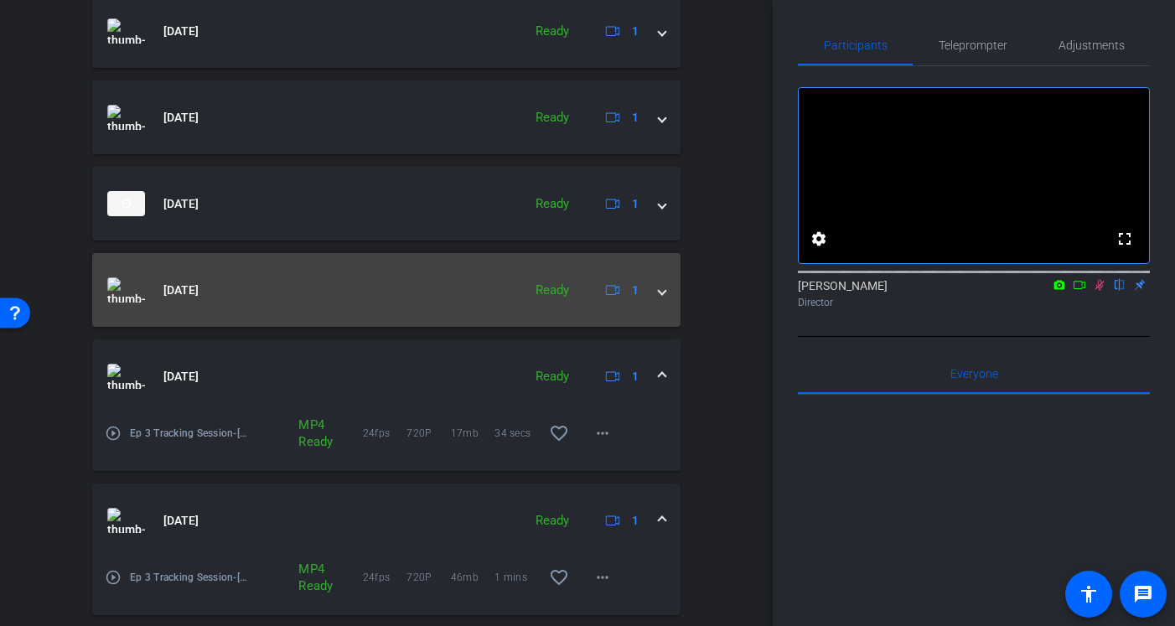
click at [662, 296] on span at bounding box center [662, 291] width 7 height 18
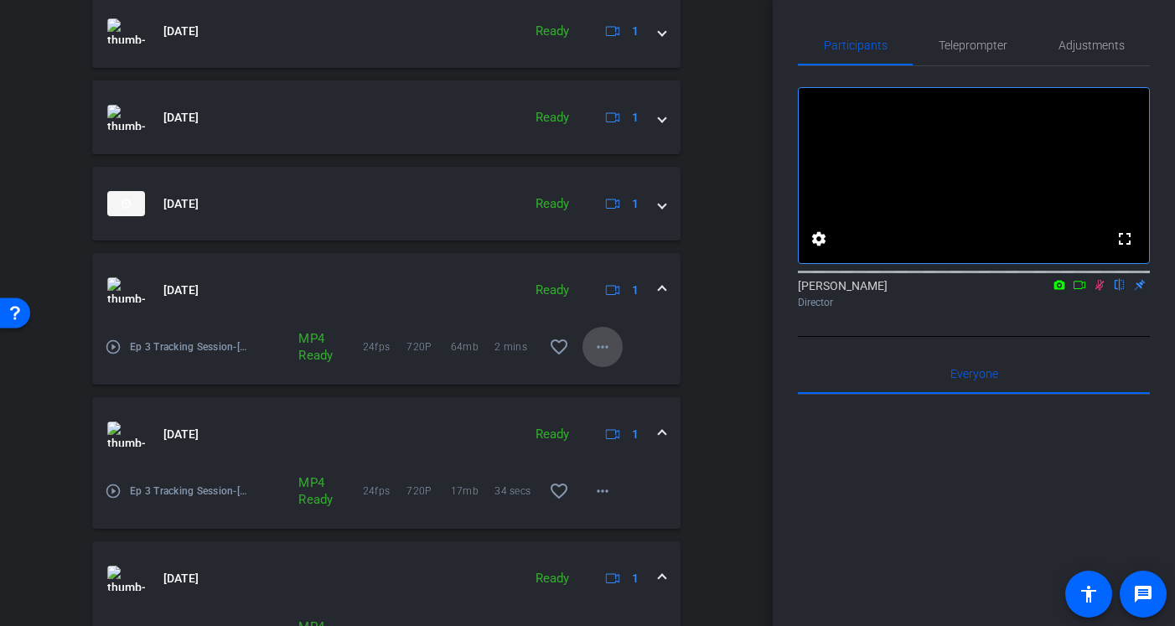
click at [601, 350] on mat-icon "more_horiz" at bounding box center [603, 347] width 20 height 20
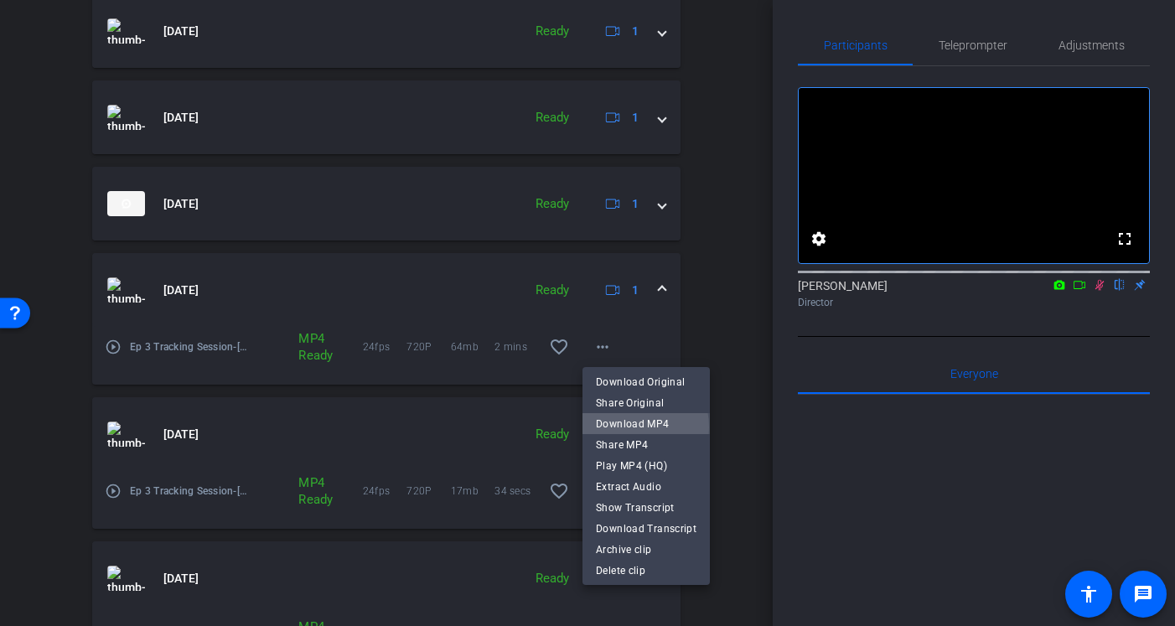
click at [622, 428] on span "Download MP4" at bounding box center [646, 423] width 101 height 20
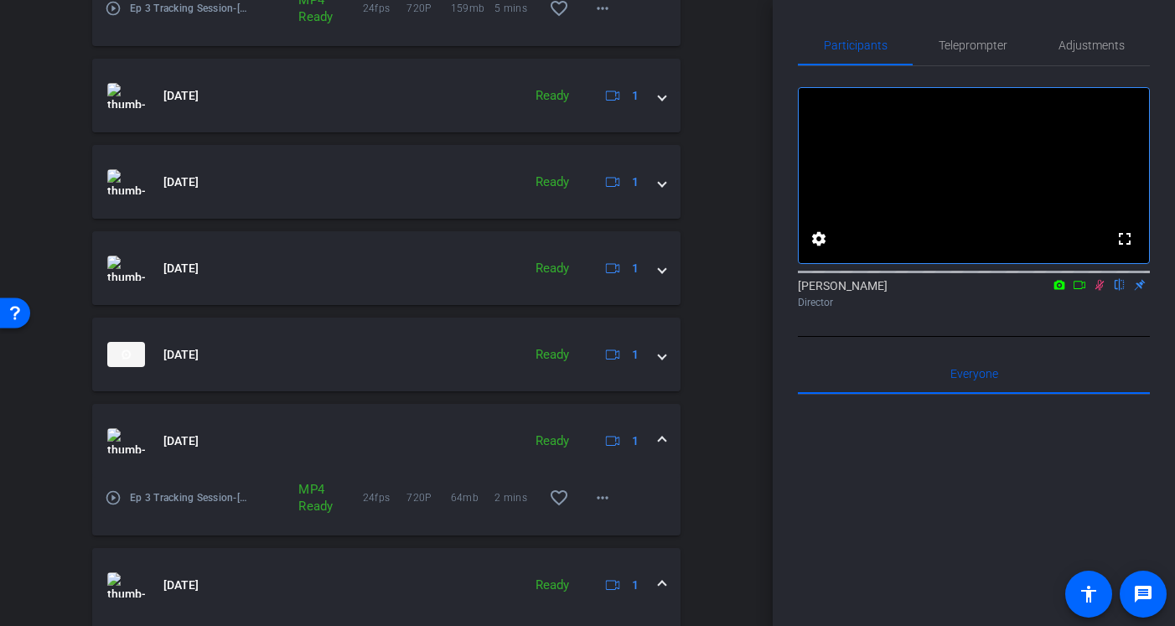
scroll to position [783, 0]
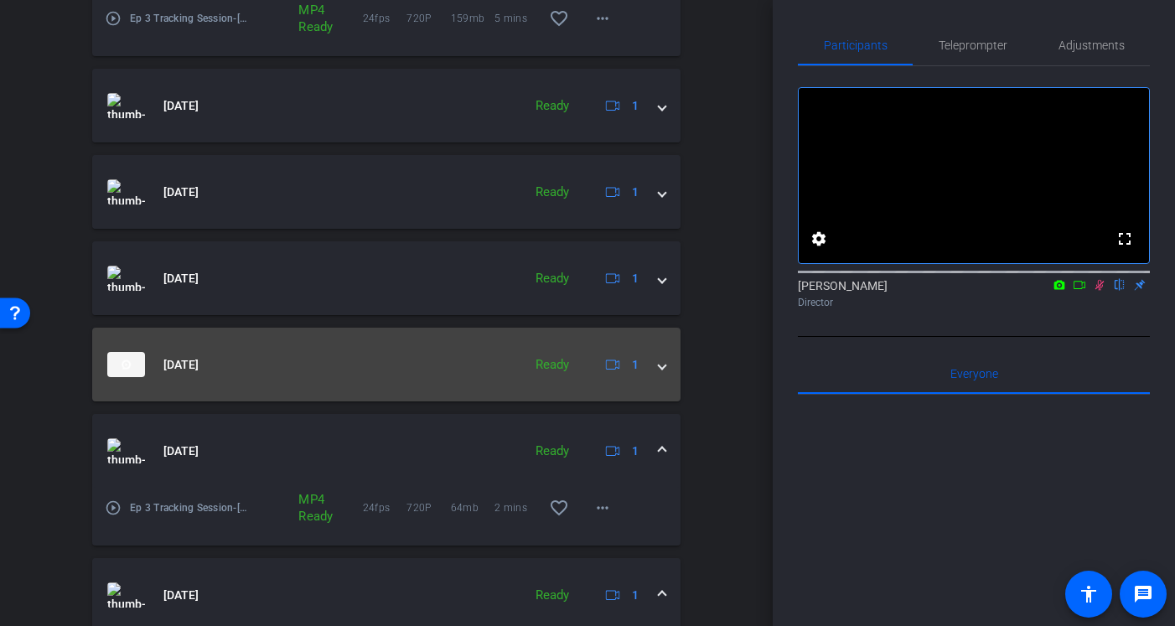
click at [657, 366] on div "[DATE] Ready 1" at bounding box center [383, 364] width 552 height 25
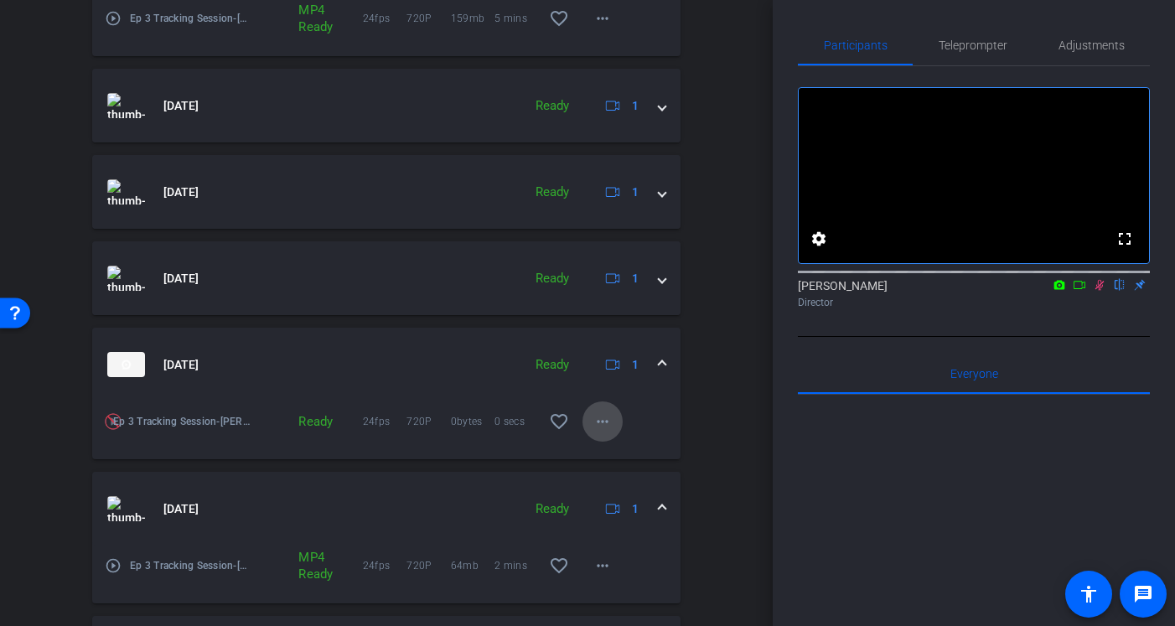
click at [601, 413] on mat-icon "more_horiz" at bounding box center [603, 422] width 20 height 20
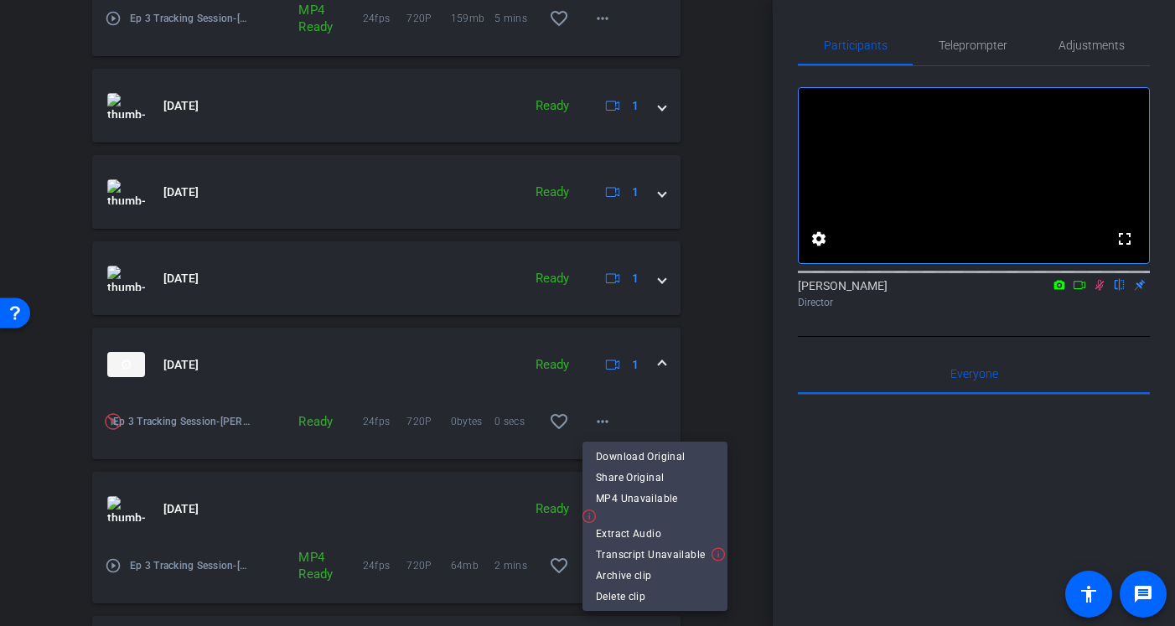
click at [721, 365] on div at bounding box center [587, 313] width 1175 height 626
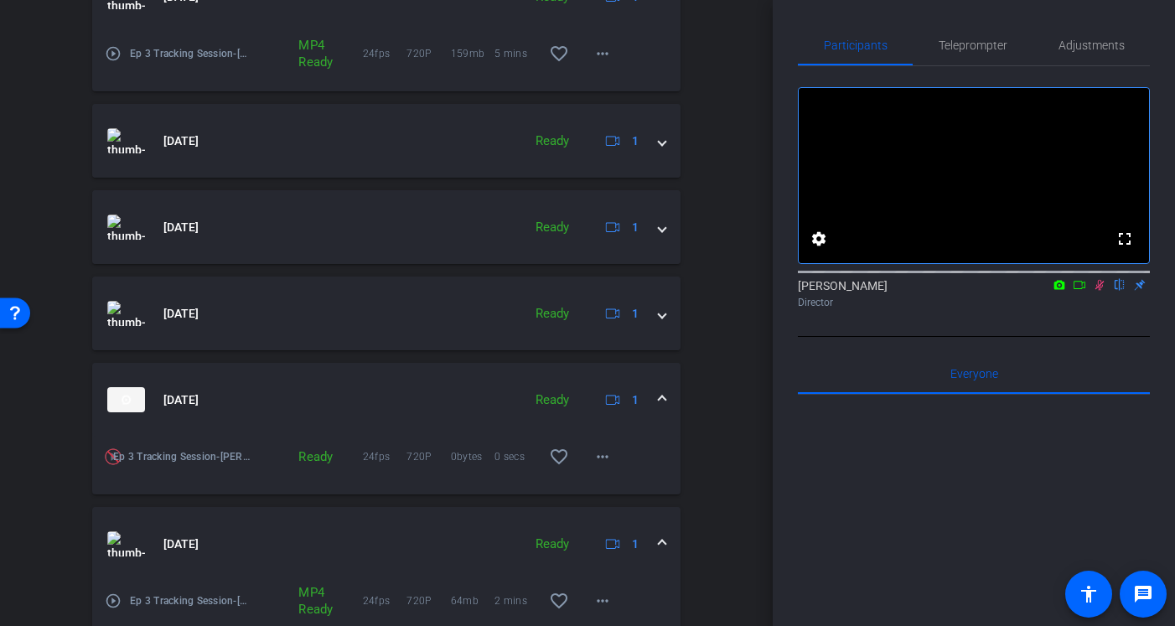
scroll to position [739, 0]
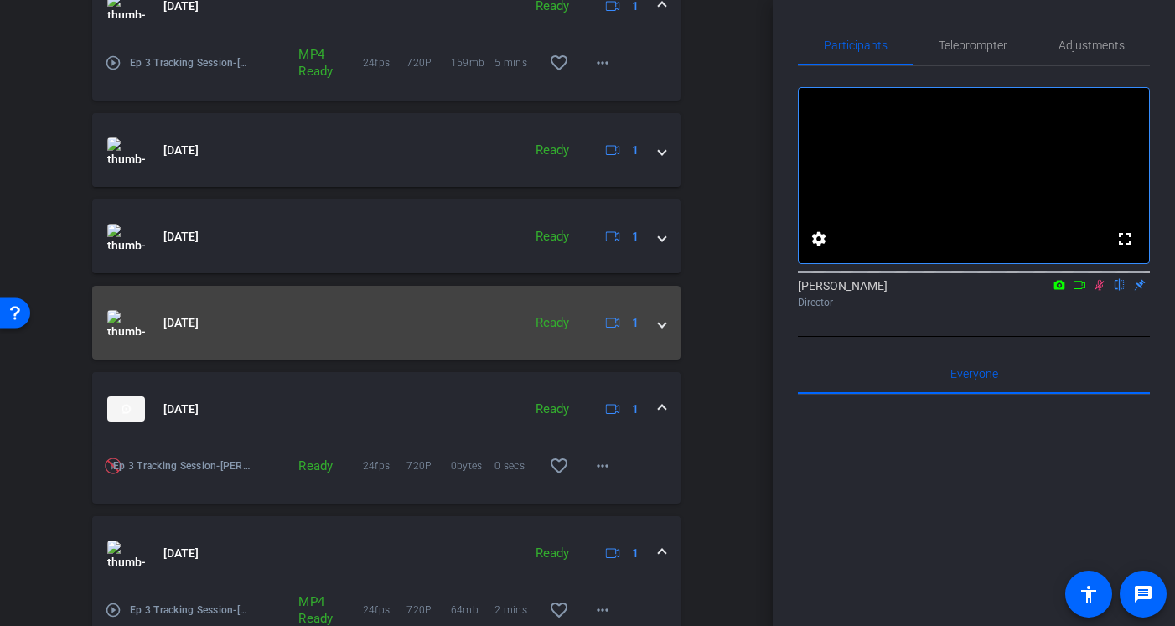
click at [666, 324] on span at bounding box center [662, 323] width 7 height 18
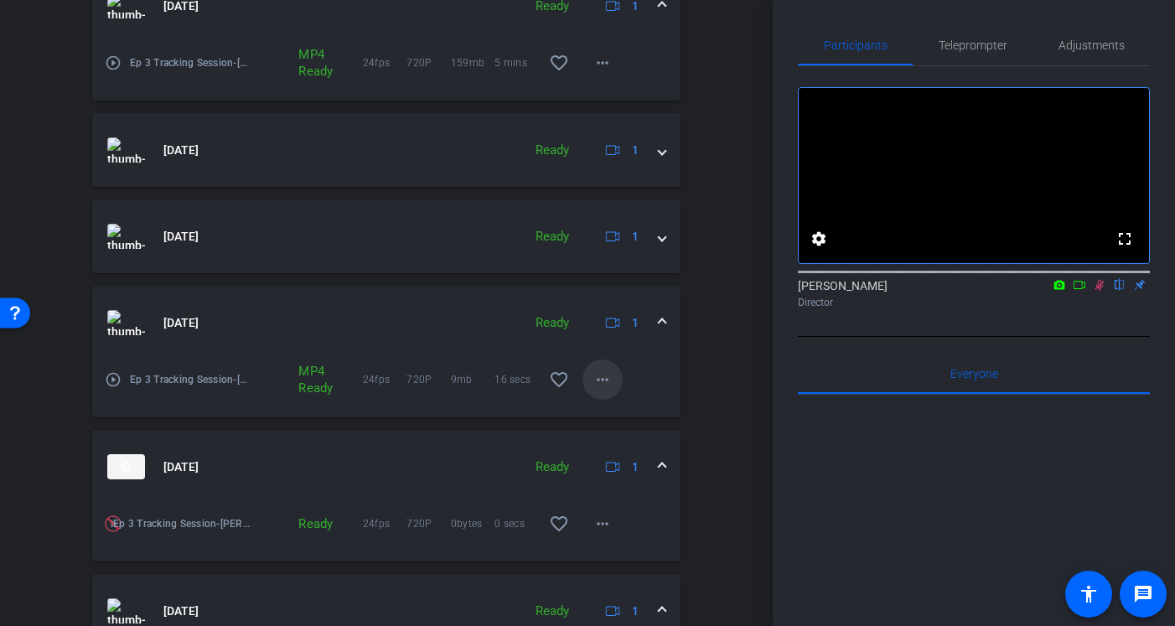
click at [609, 376] on mat-icon "more_horiz" at bounding box center [603, 380] width 20 height 20
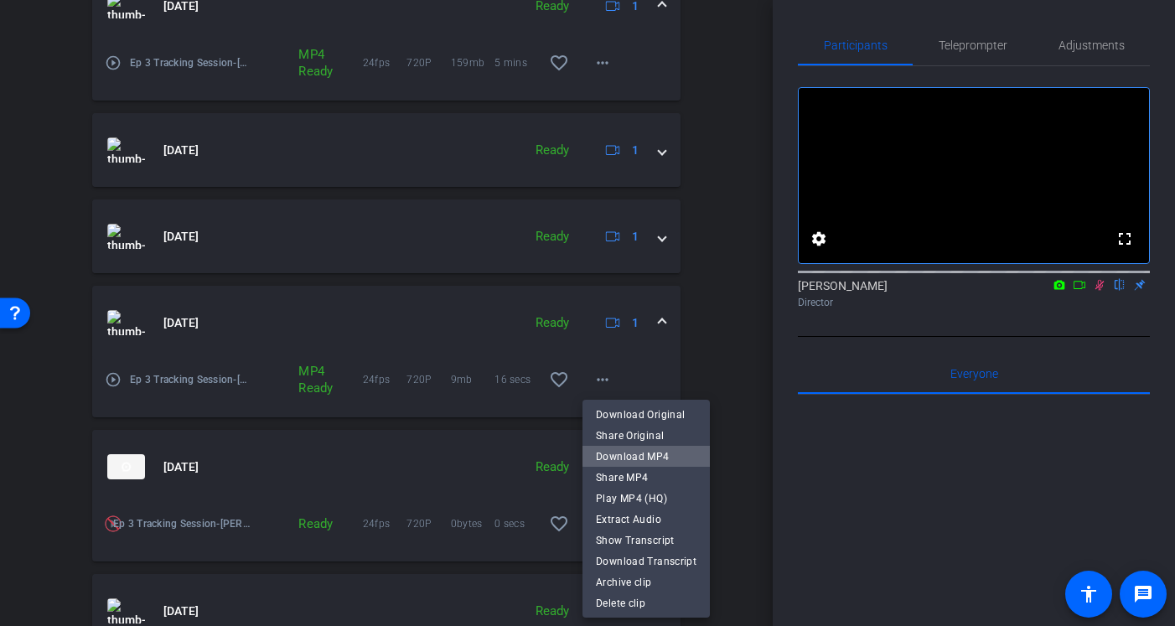
click at [650, 451] on span "Download MP4" at bounding box center [646, 456] width 101 height 20
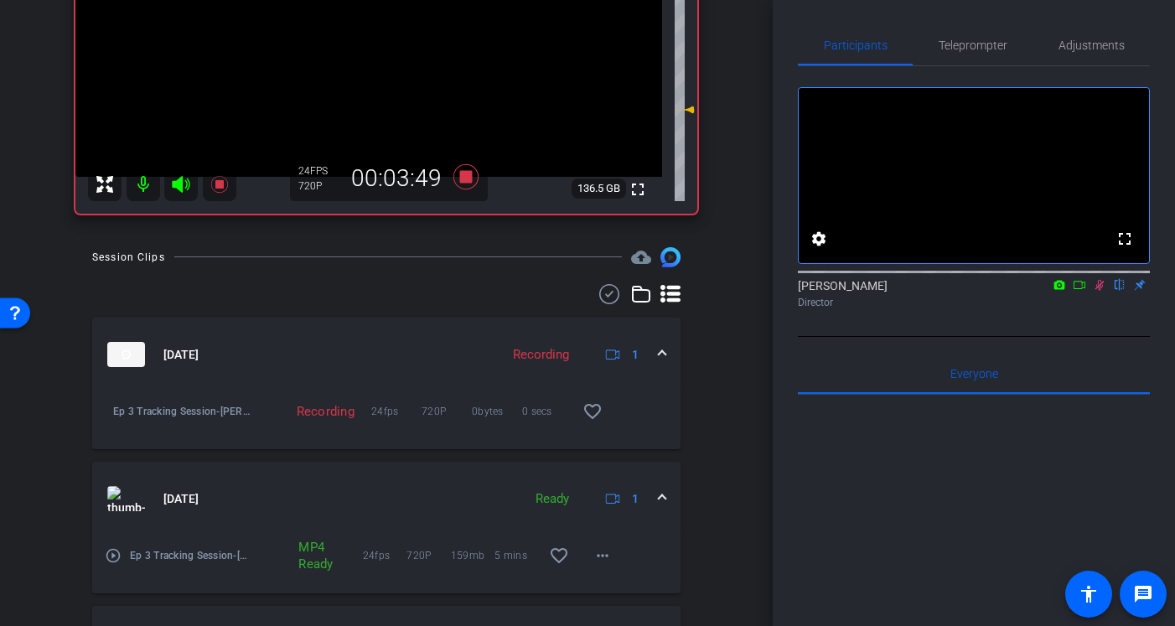
scroll to position [0, 0]
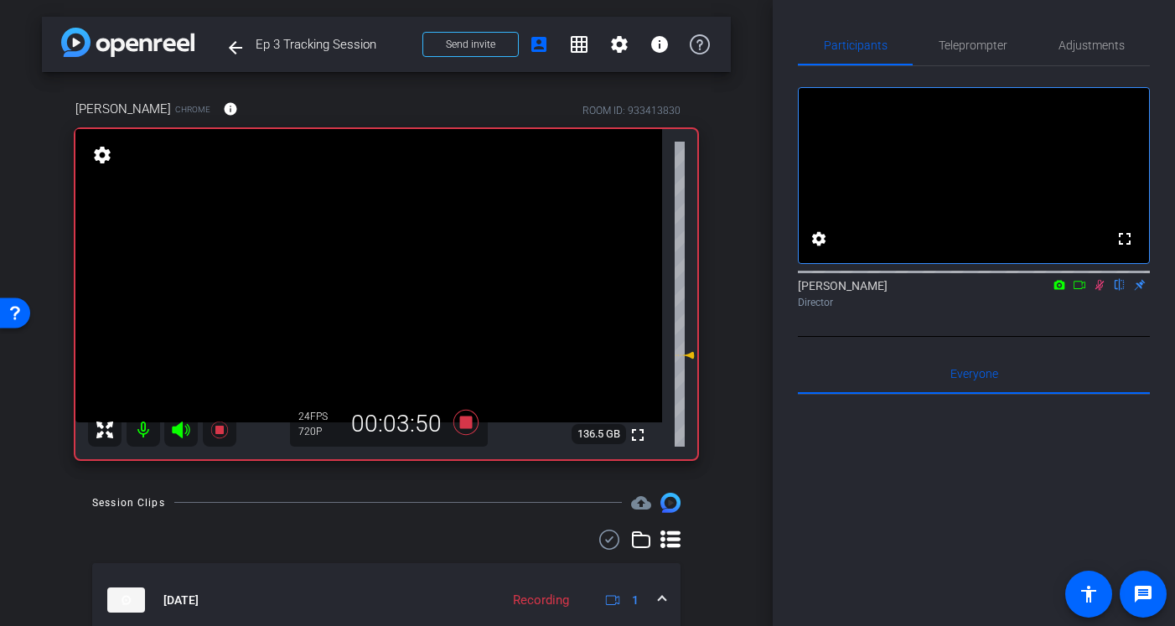
click at [435, 407] on div "24 FPS 720P 00:03:50" at bounding box center [389, 424] width 198 height 45
click at [1095, 291] on icon at bounding box center [1099, 285] width 13 height 12
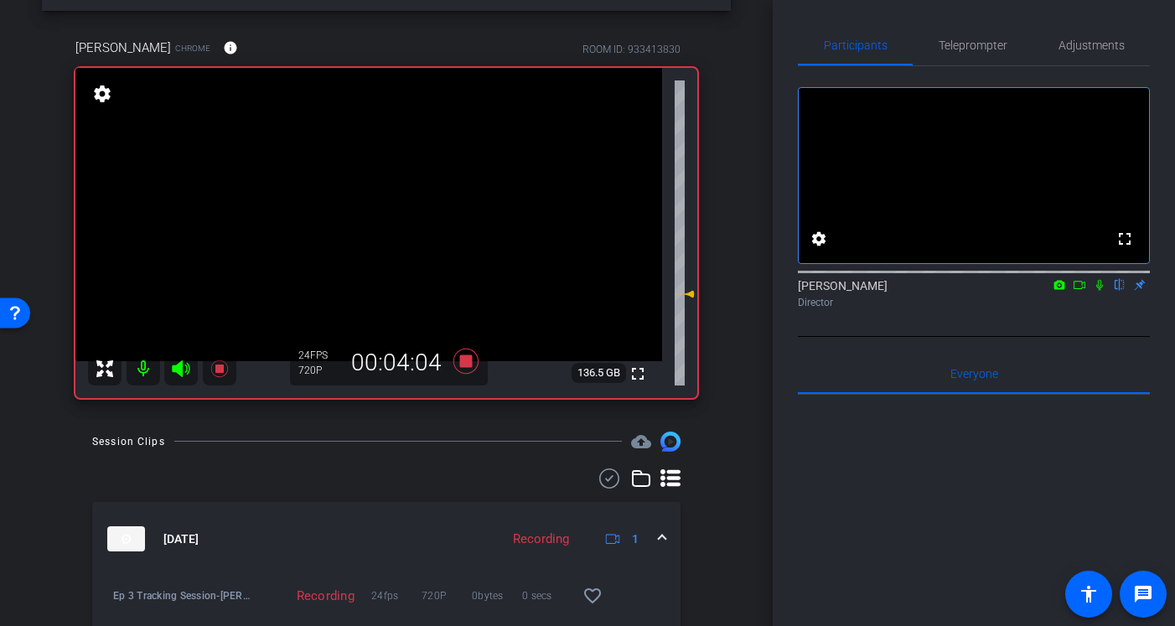
scroll to position [59, 0]
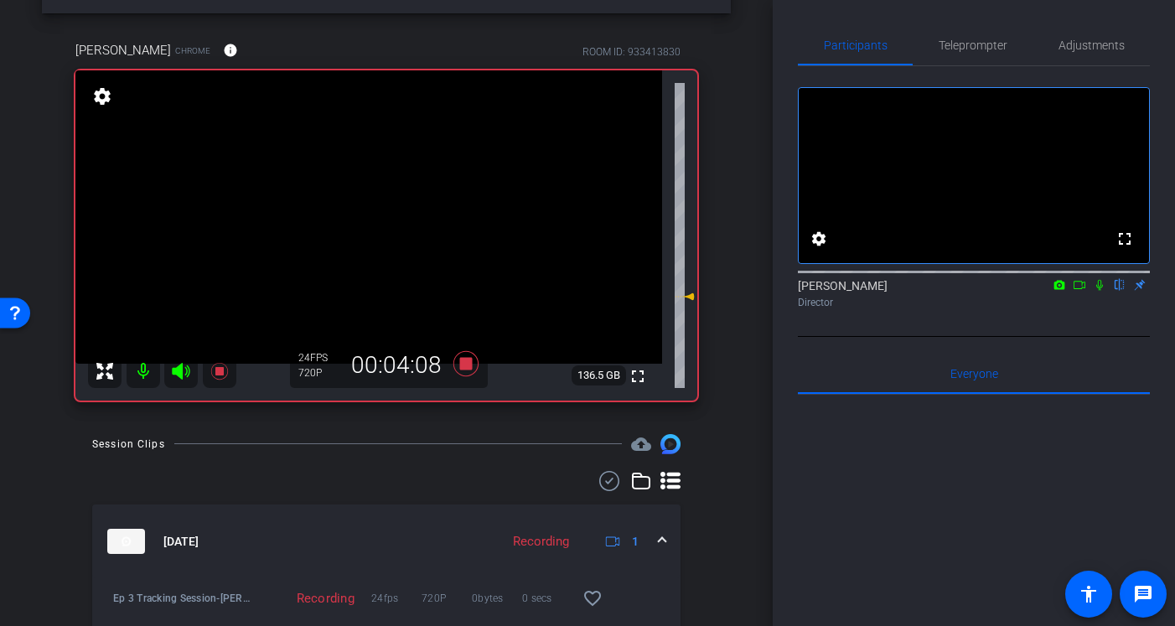
click at [395, 440] on div "Session Clips cloud_upload" at bounding box center [386, 444] width 589 height 20
click at [1102, 291] on icon at bounding box center [1100, 285] width 7 height 11
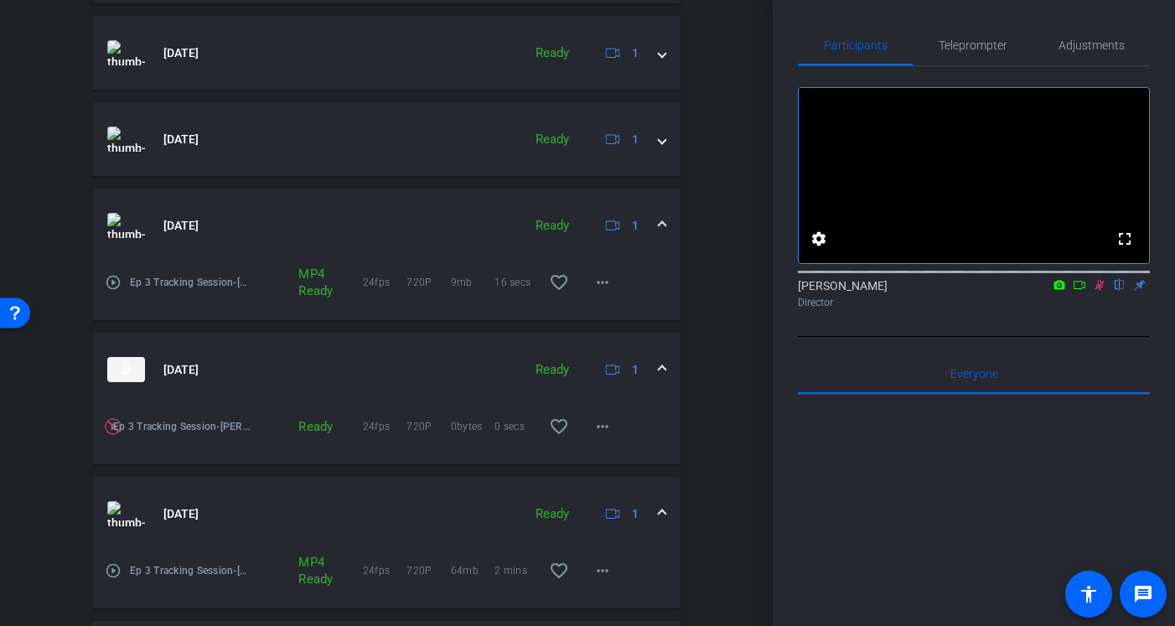
scroll to position [764, 0]
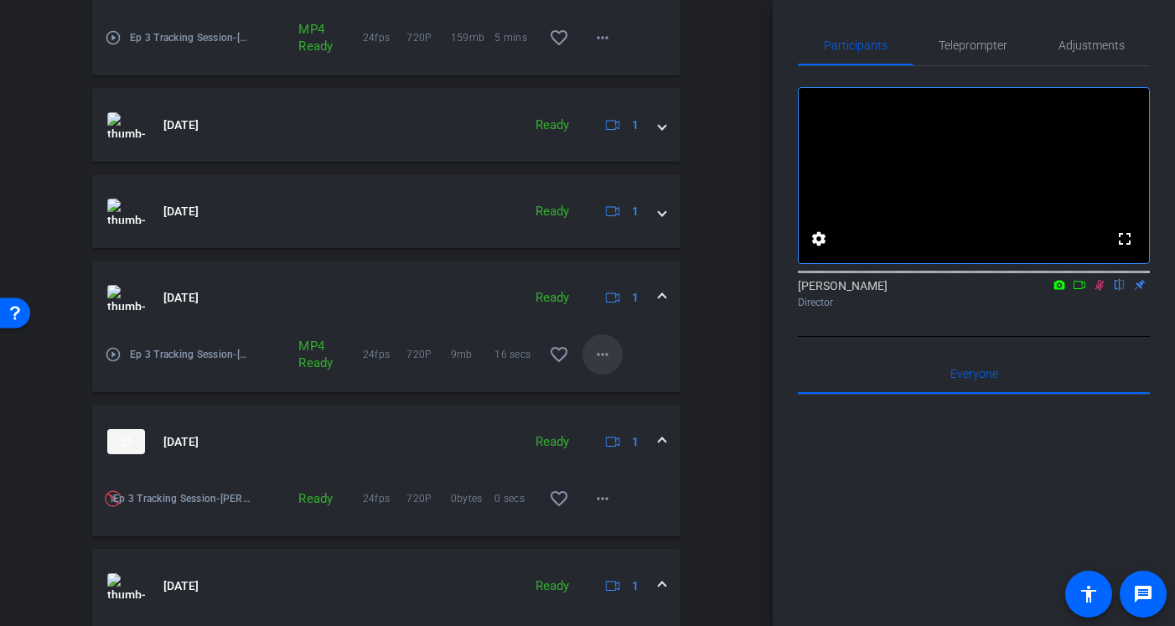
click at [610, 352] on mat-icon "more_horiz" at bounding box center [603, 355] width 20 height 20
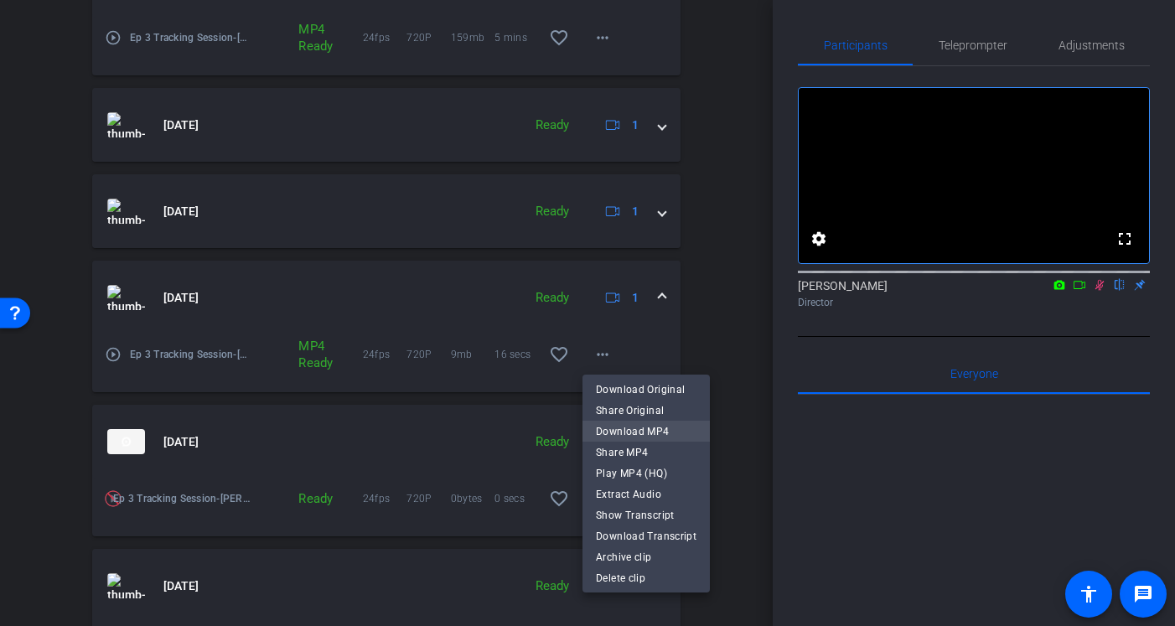
click at [659, 440] on span "Download MP4" at bounding box center [646, 432] width 101 height 20
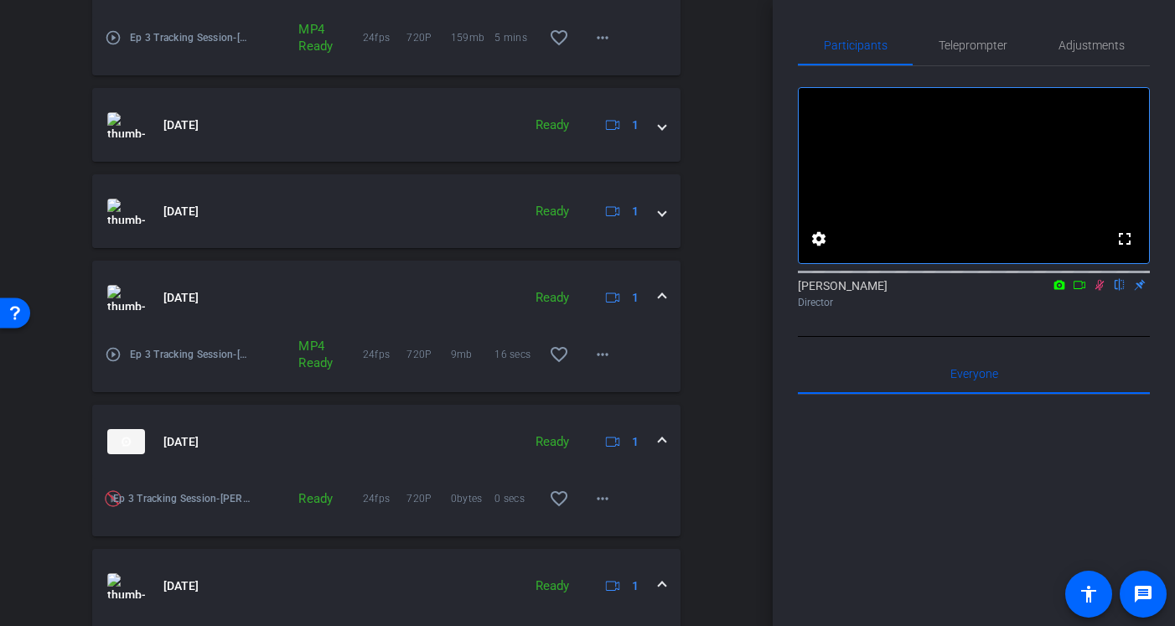
scroll to position [1068, 0]
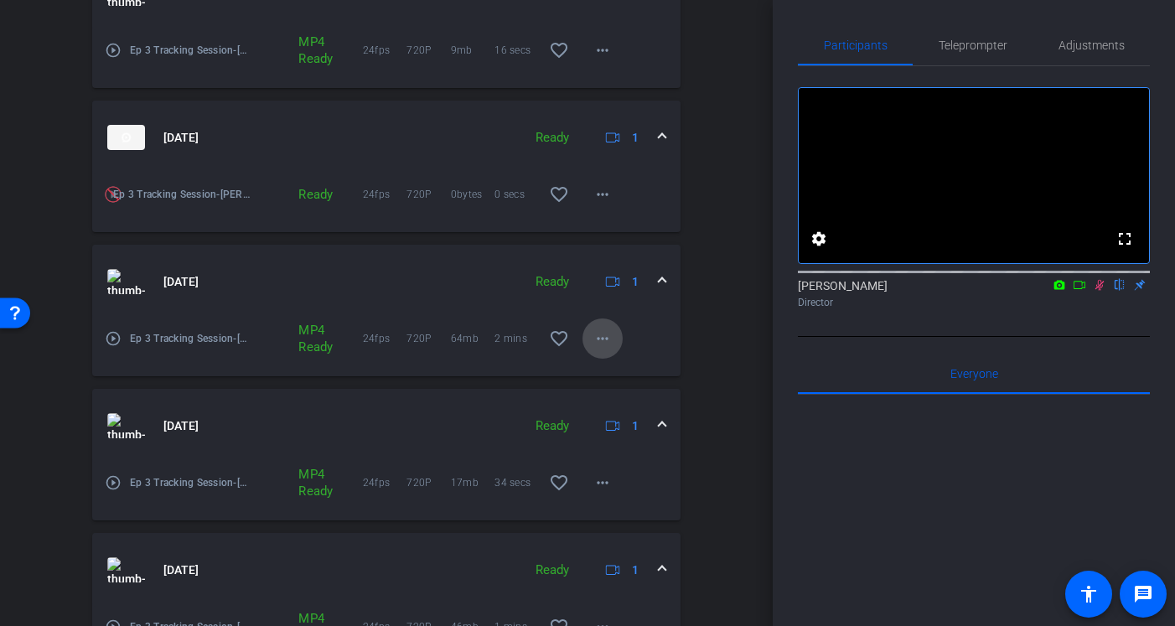
click at [605, 340] on mat-icon "more_horiz" at bounding box center [603, 339] width 20 height 20
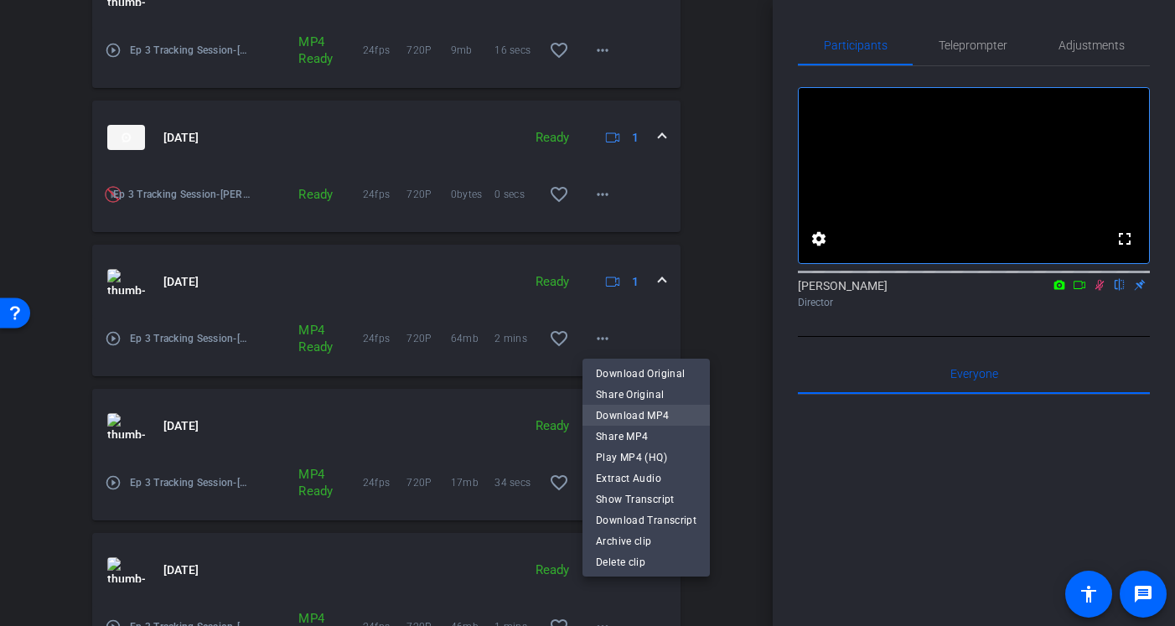
click at [674, 415] on span "Download MP4" at bounding box center [646, 416] width 101 height 20
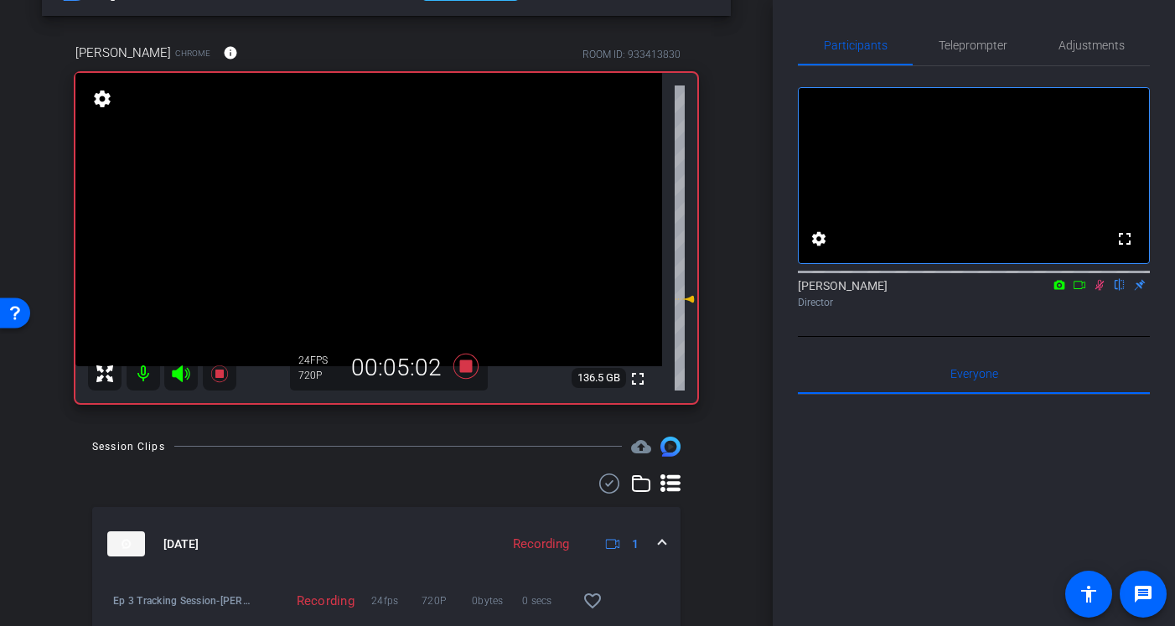
scroll to position [0, 0]
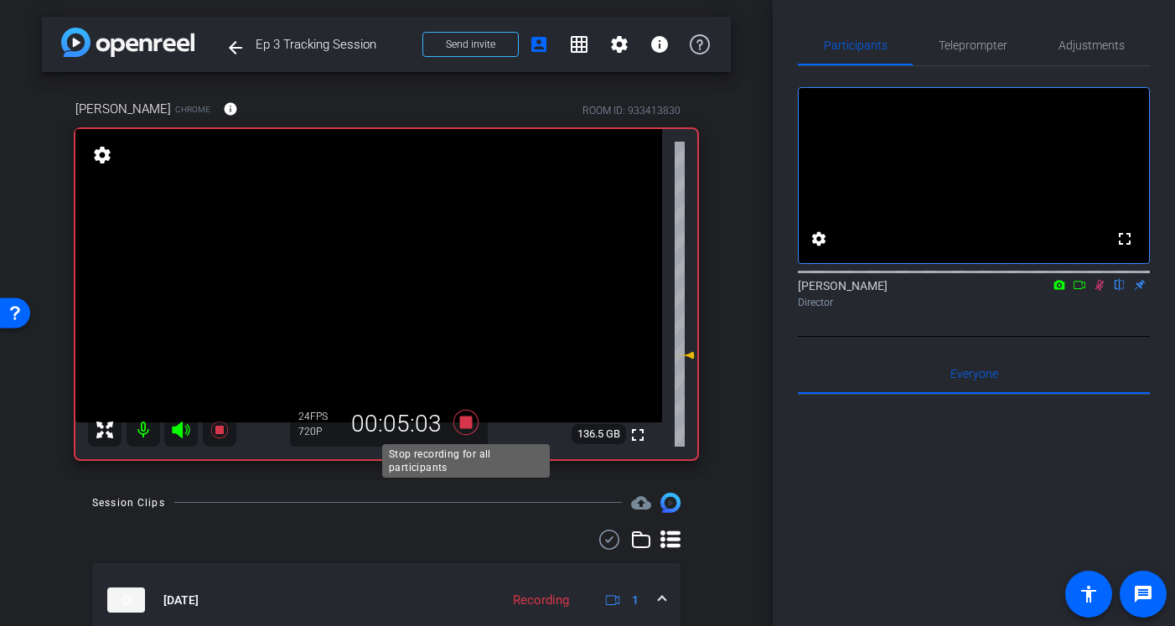
click at [481, 428] on icon at bounding box center [466, 422] width 40 height 30
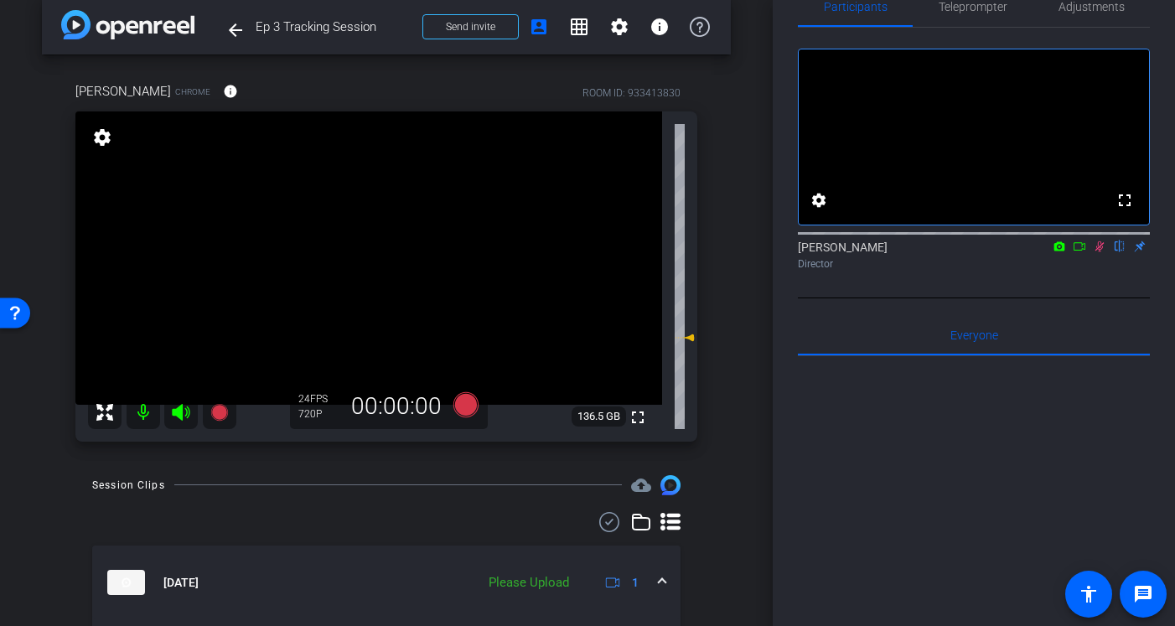
scroll to position [24, 0]
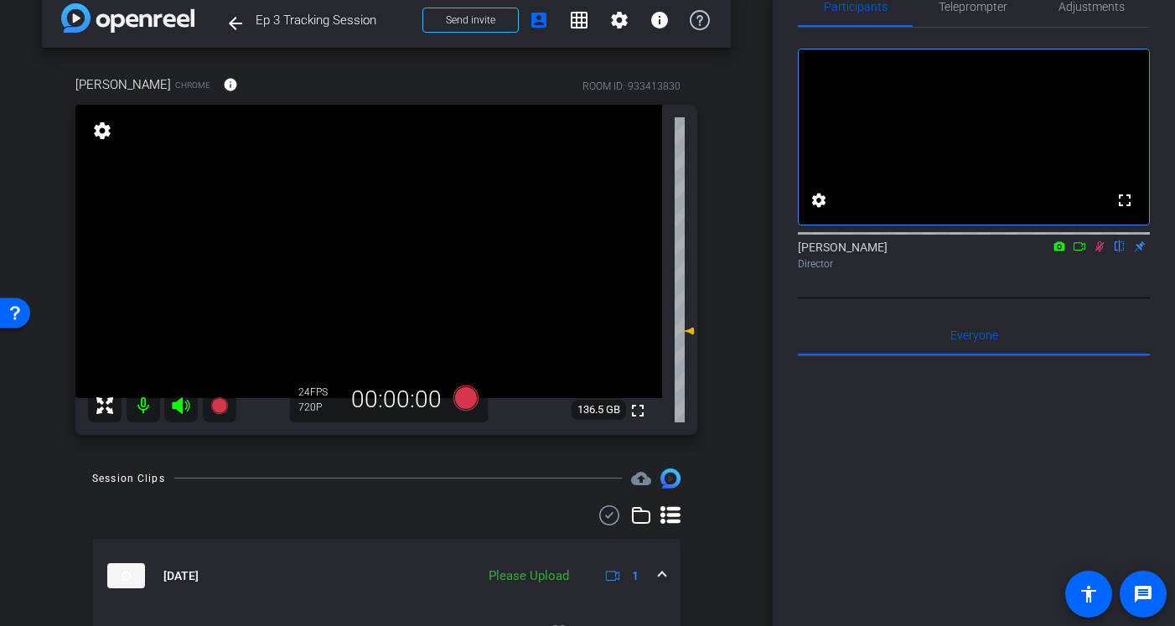
click at [1101, 252] on icon at bounding box center [1099, 247] width 13 height 12
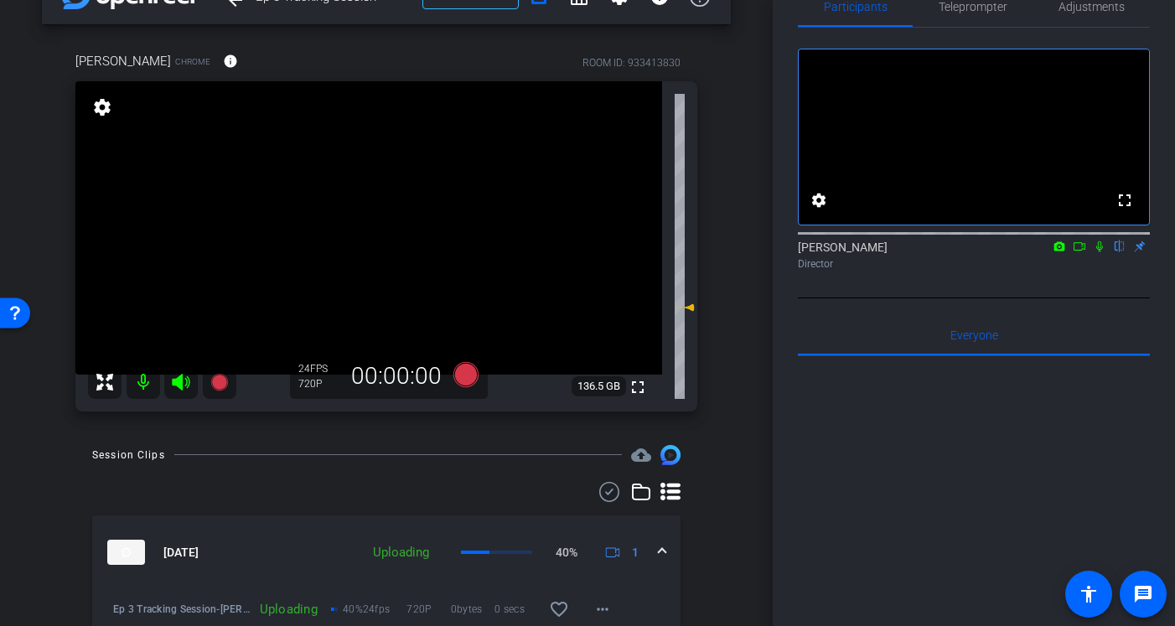
scroll to position [46, 0]
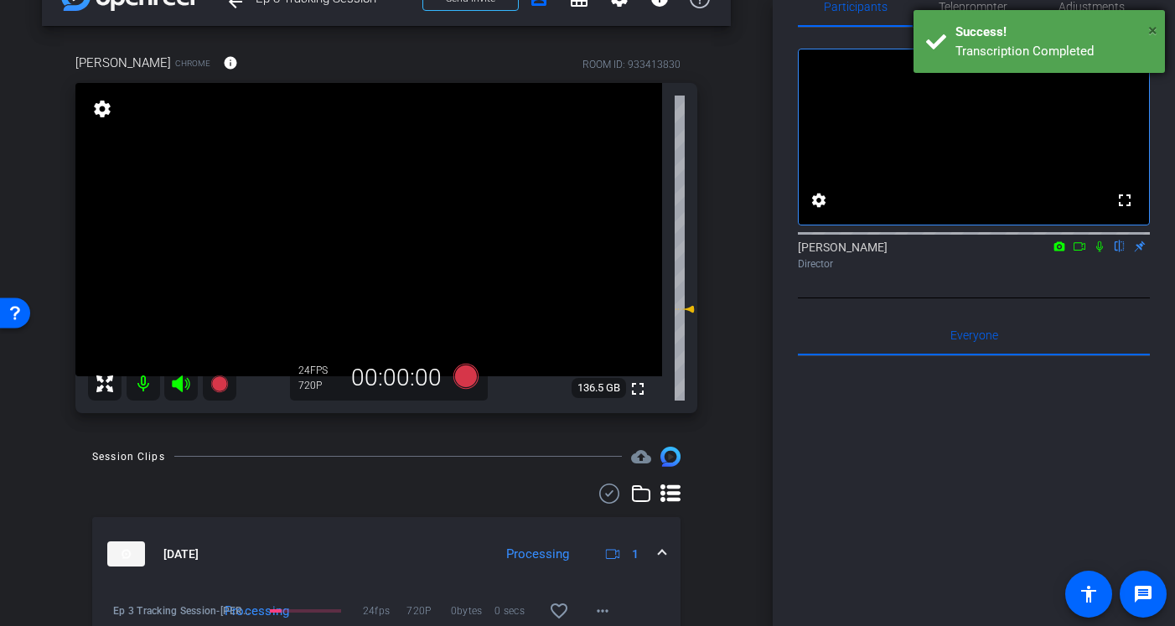
click at [1154, 27] on span "×" at bounding box center [1153, 30] width 9 height 20
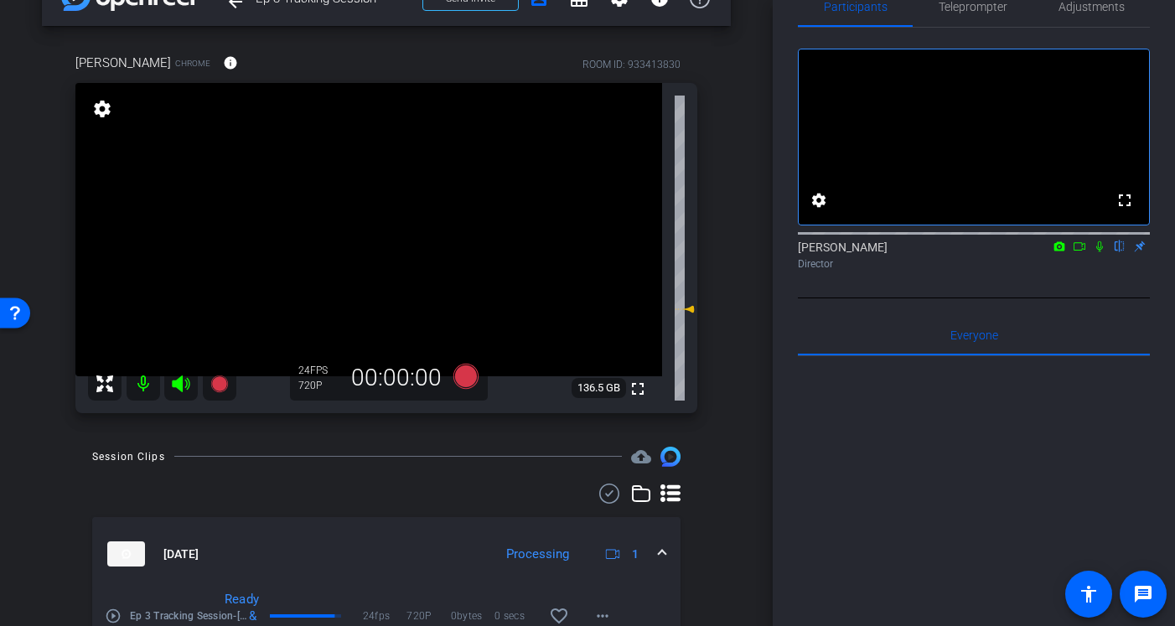
click at [1101, 252] on icon at bounding box center [1099, 247] width 13 height 12
click at [1097, 252] on icon at bounding box center [1099, 247] width 13 height 12
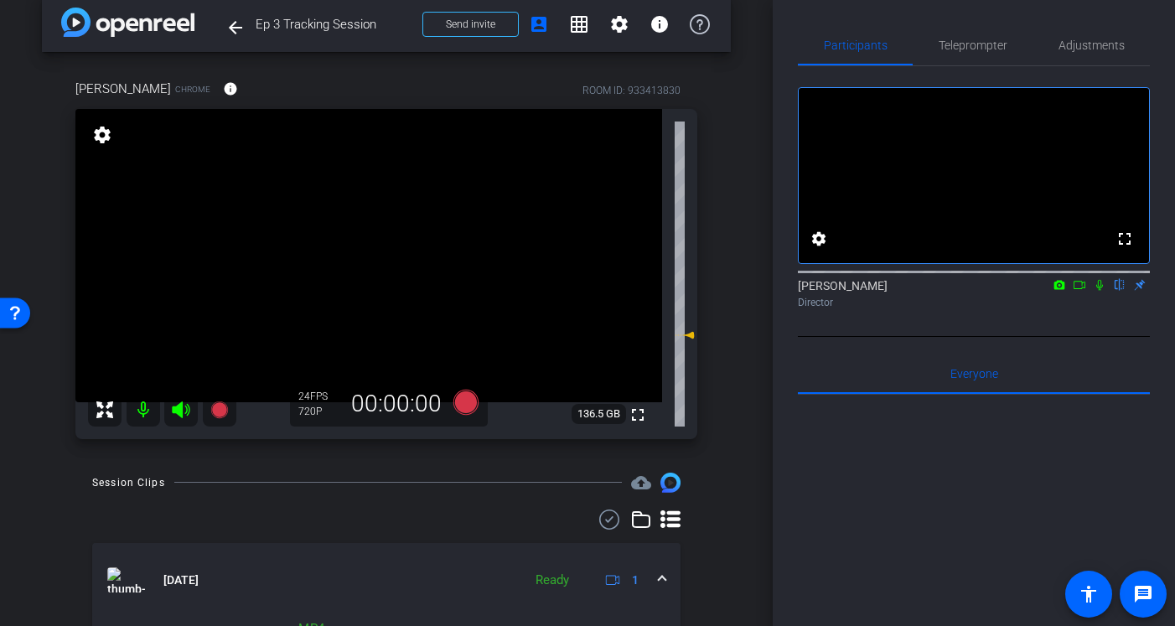
scroll to position [0, 0]
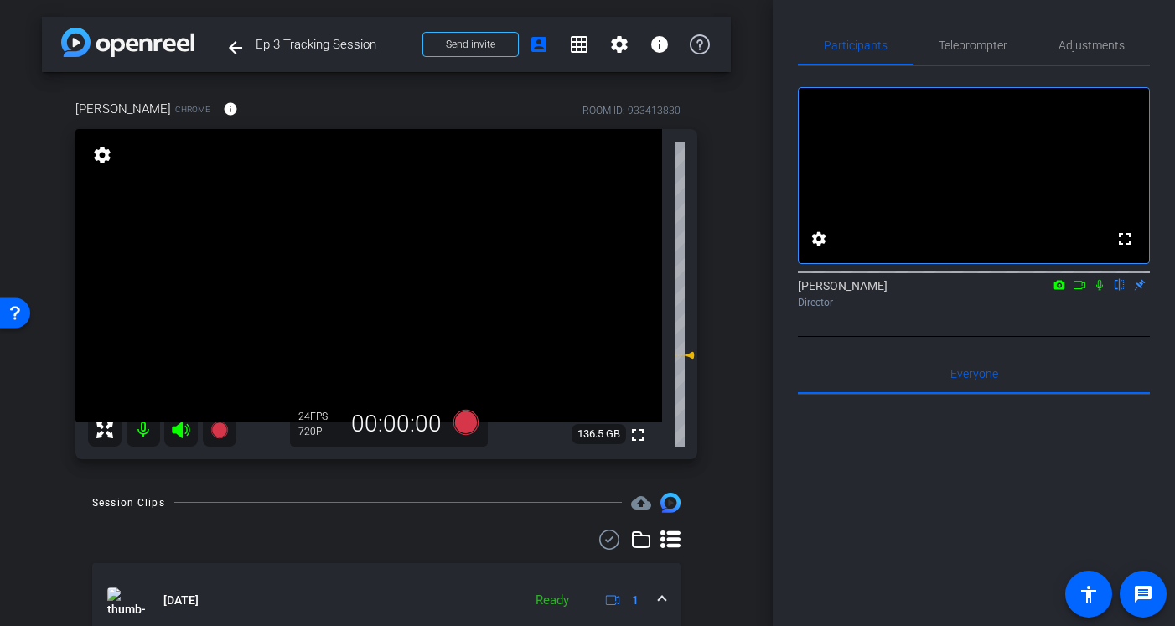
click at [1100, 291] on icon at bounding box center [1099, 285] width 13 height 12
click at [1098, 291] on icon at bounding box center [1099, 285] width 13 height 12
click at [39, 511] on div "arrow_back Ep 3 Tracking Session Back to project Send invite account_box grid_o…" at bounding box center [386, 313] width 773 height 626
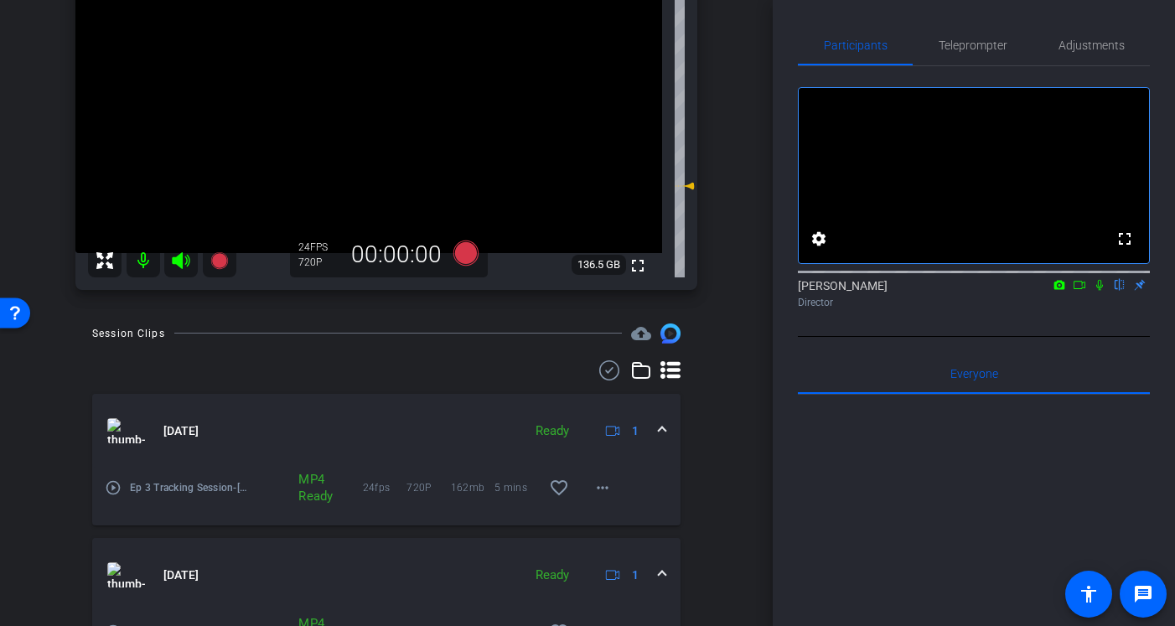
scroll to position [91, 0]
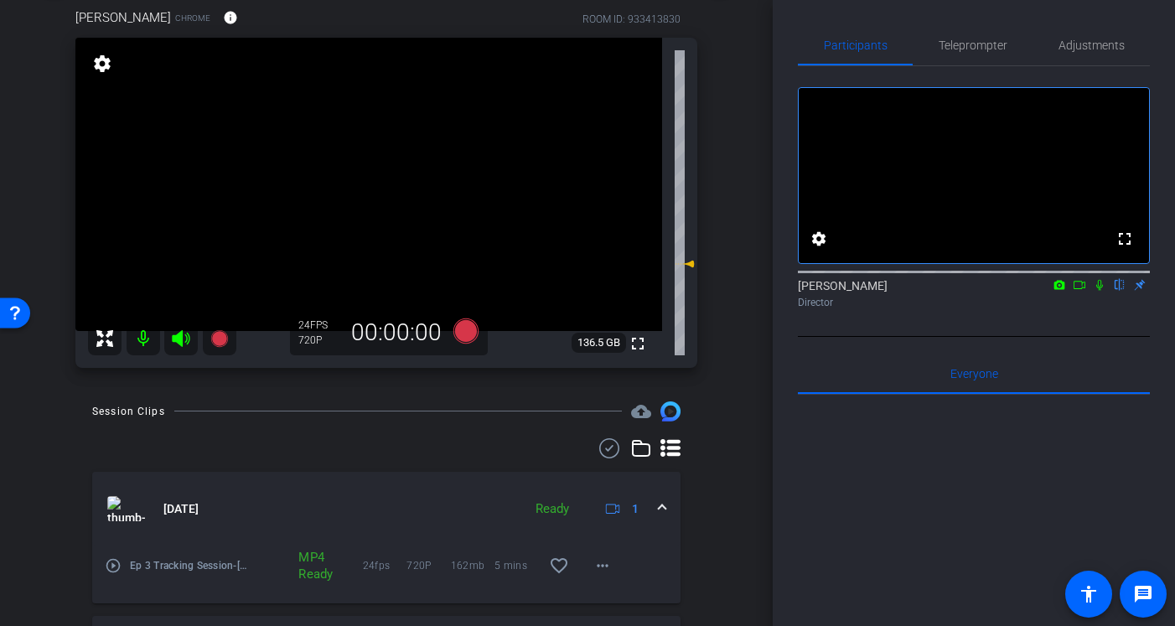
click at [1103, 291] on icon at bounding box center [1099, 285] width 13 height 12
click at [1101, 291] on icon at bounding box center [1099, 285] width 13 height 12
click at [32, 446] on div "arrow_back Ep 3 Tracking Session Back to project Send invite account_box grid_o…" at bounding box center [386, 222] width 773 height 626
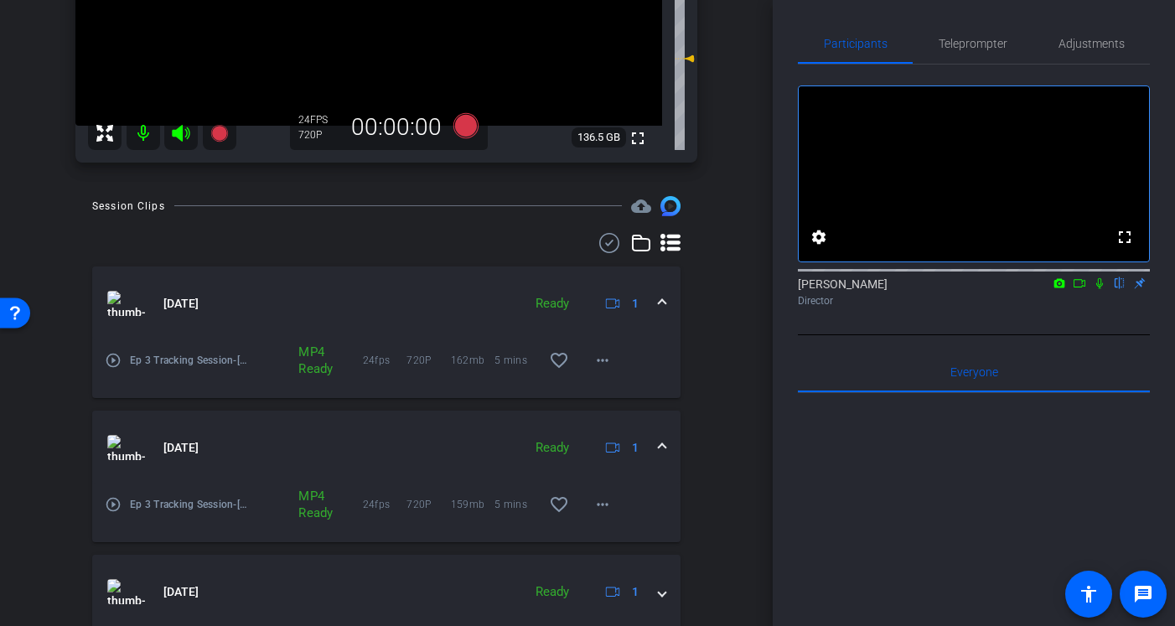
scroll to position [0, 0]
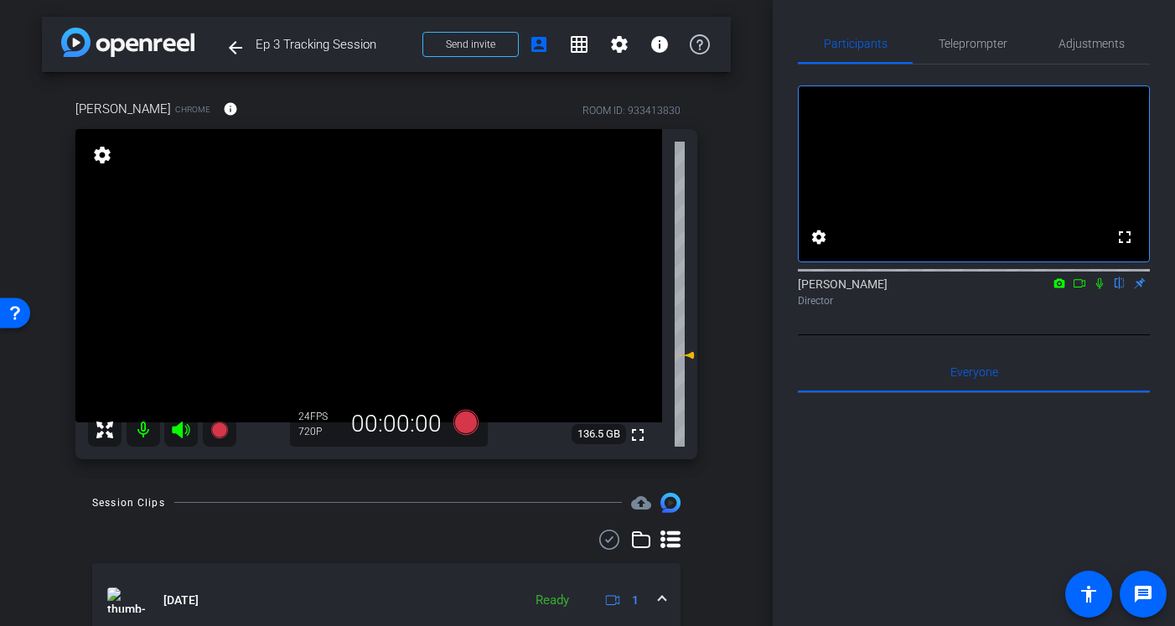
click at [96, 506] on div "Session Clips" at bounding box center [128, 503] width 73 height 17
click at [465, 424] on icon at bounding box center [466, 422] width 25 height 25
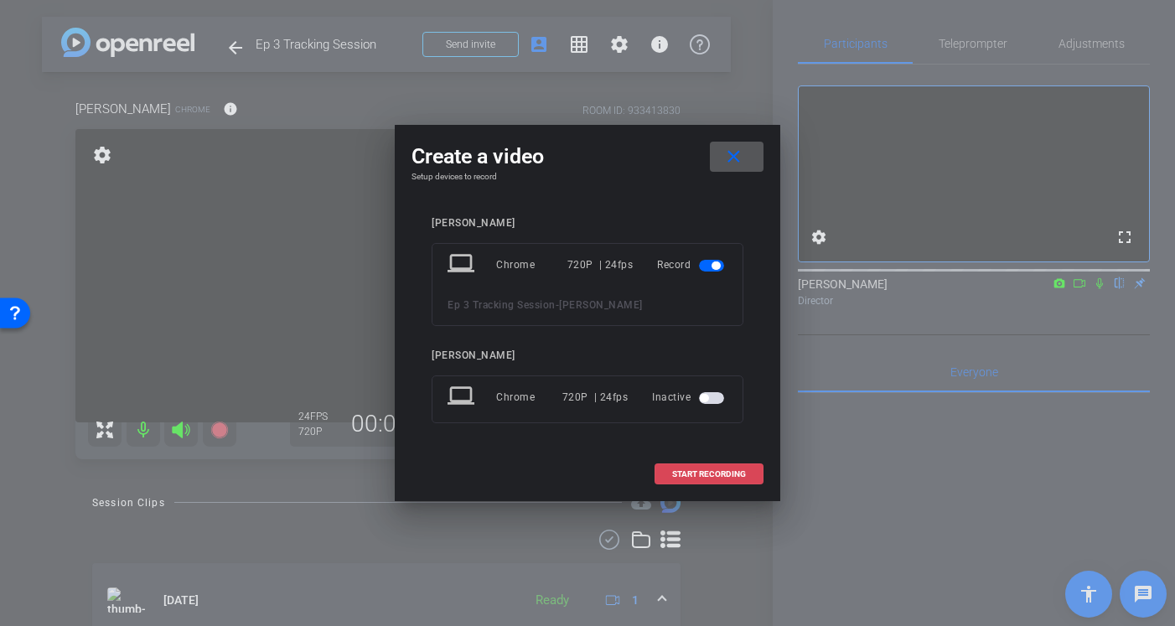
click at [688, 475] on span "START RECORDING" at bounding box center [709, 474] width 74 height 8
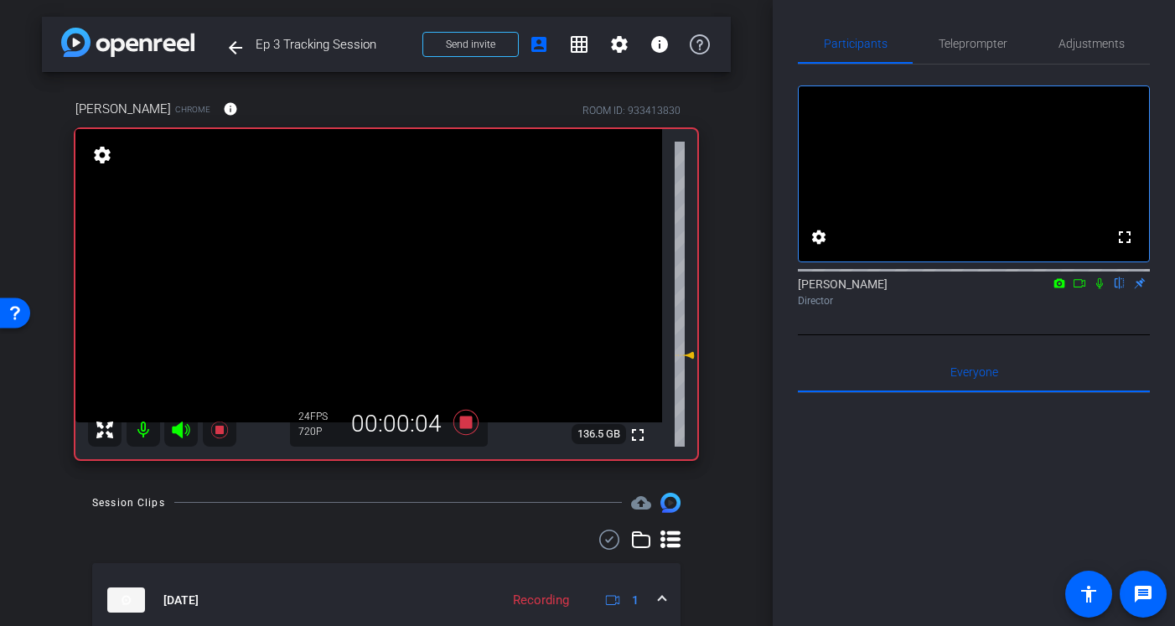
scroll to position [19, 0]
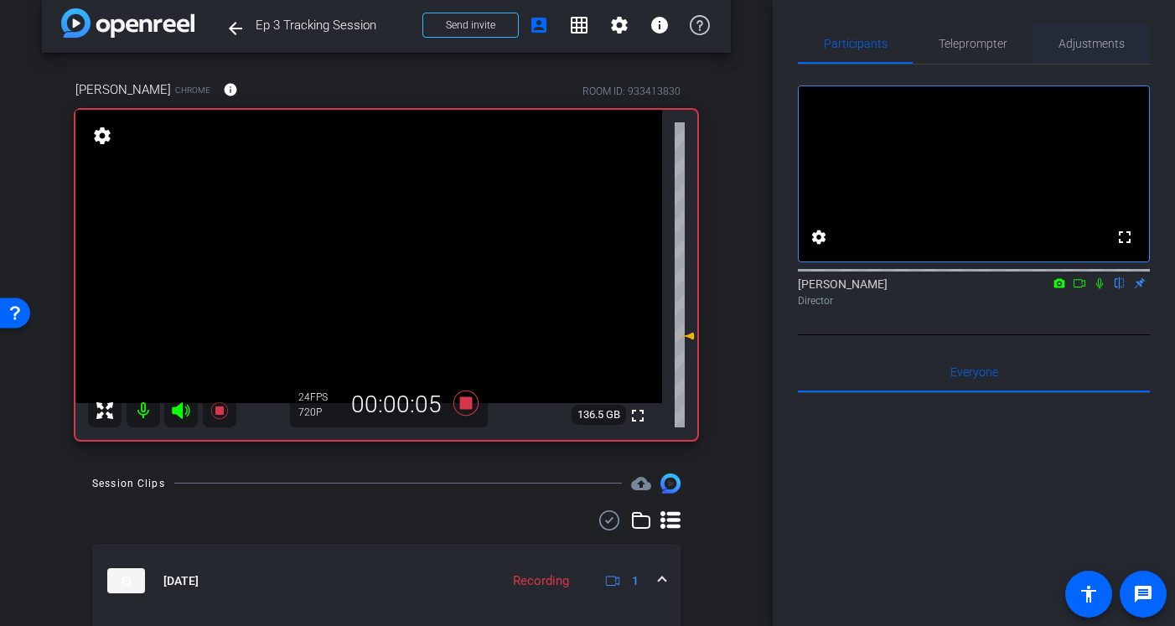
click at [1092, 39] on span "Adjustments" at bounding box center [1092, 44] width 66 height 12
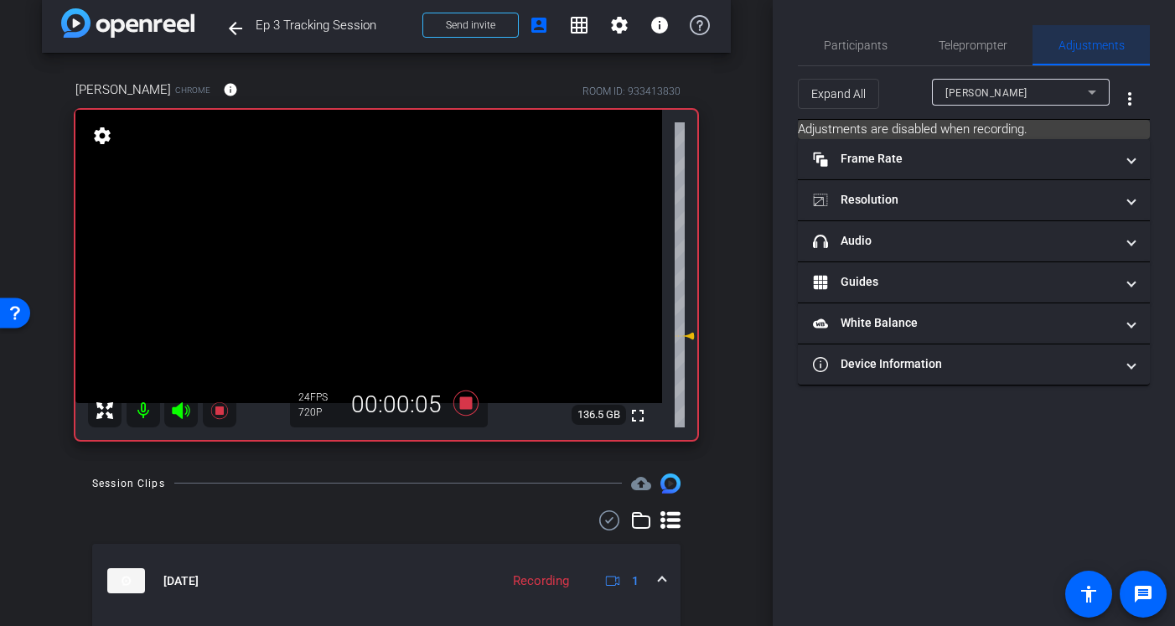
scroll to position [0, 0]
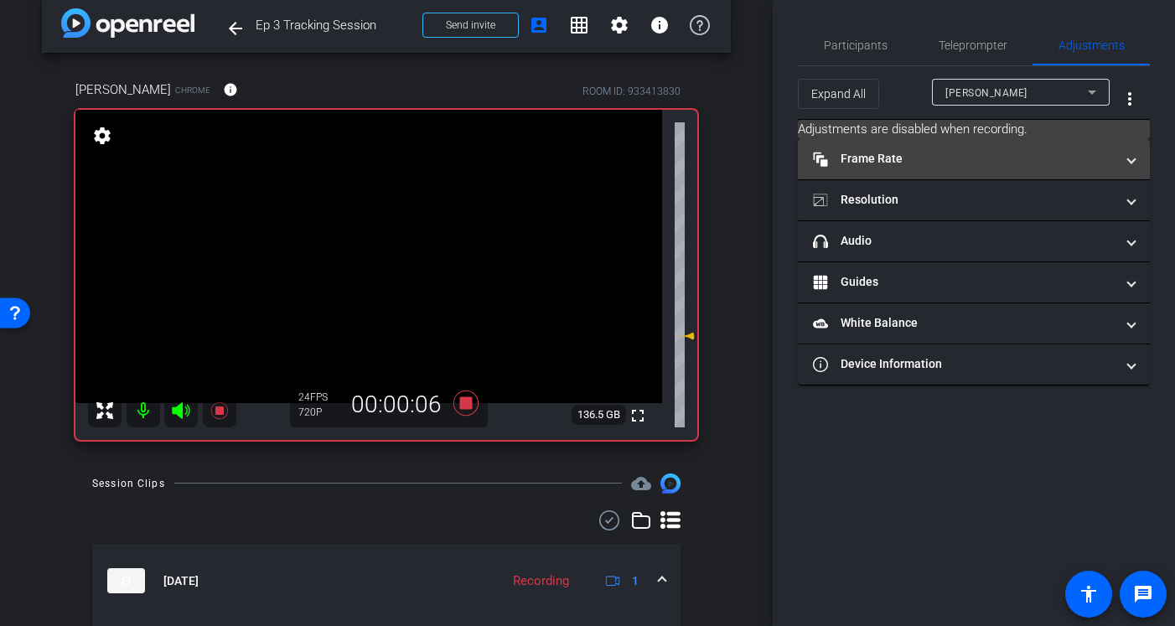
click at [897, 158] on mat-panel-title "Frame Rate Frame Rate" at bounding box center [964, 159] width 302 height 18
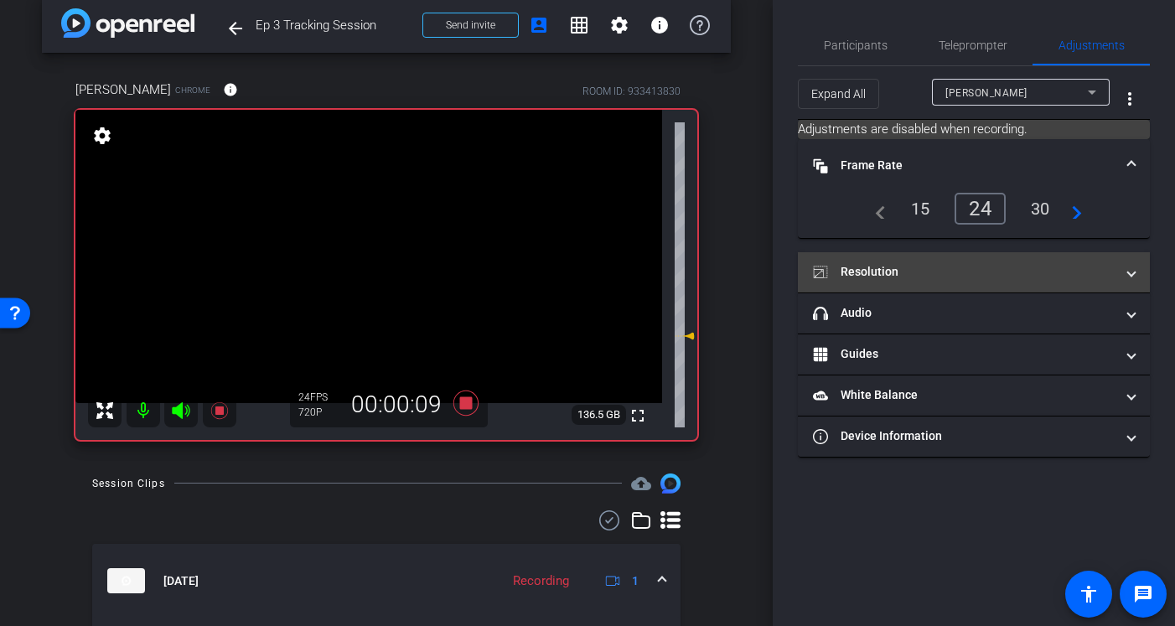
click at [968, 265] on mat-panel-title "Resolution" at bounding box center [964, 272] width 302 height 18
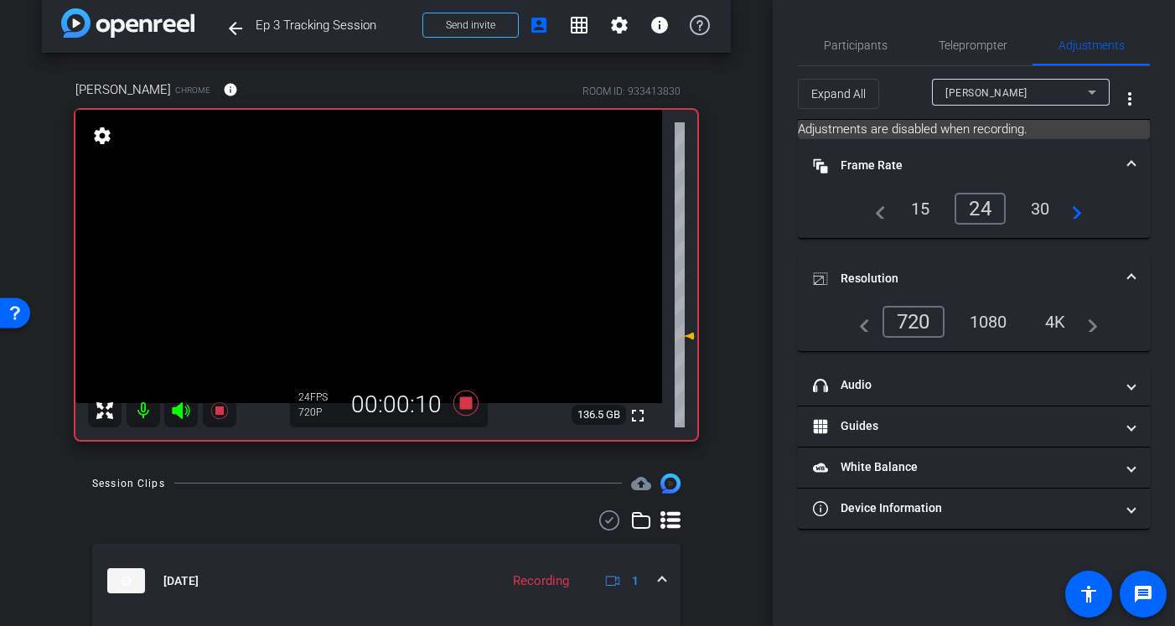
click at [986, 323] on div "navigate_before 720 1080 4K navigate_next" at bounding box center [974, 322] width 248 height 32
click at [467, 402] on icon at bounding box center [466, 403] width 25 height 25
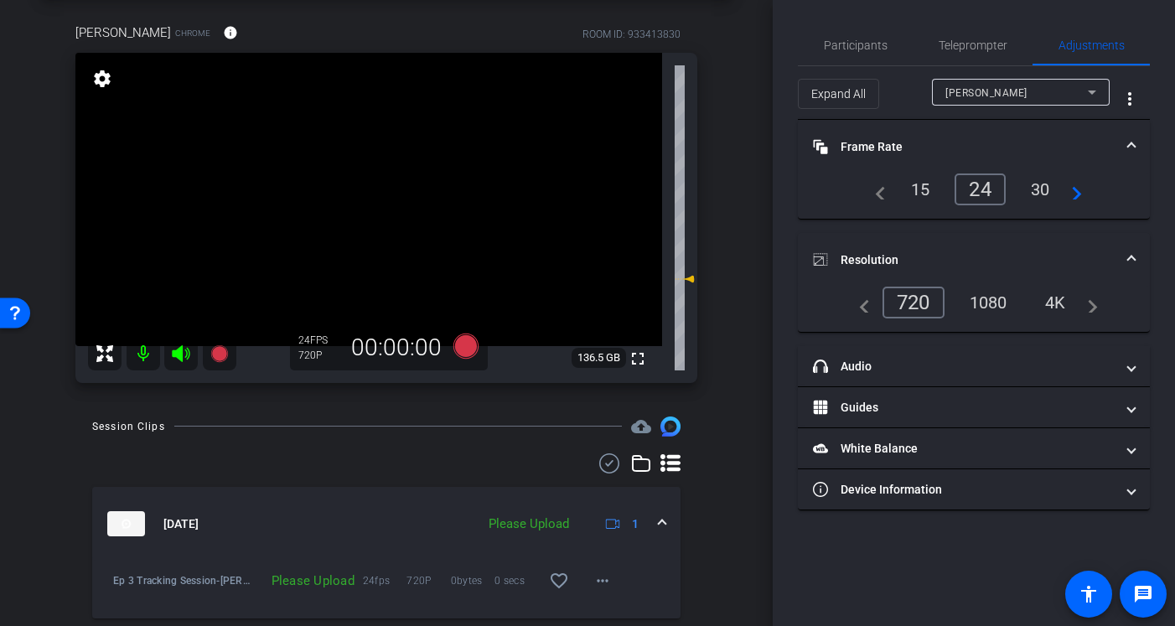
scroll to position [102, 0]
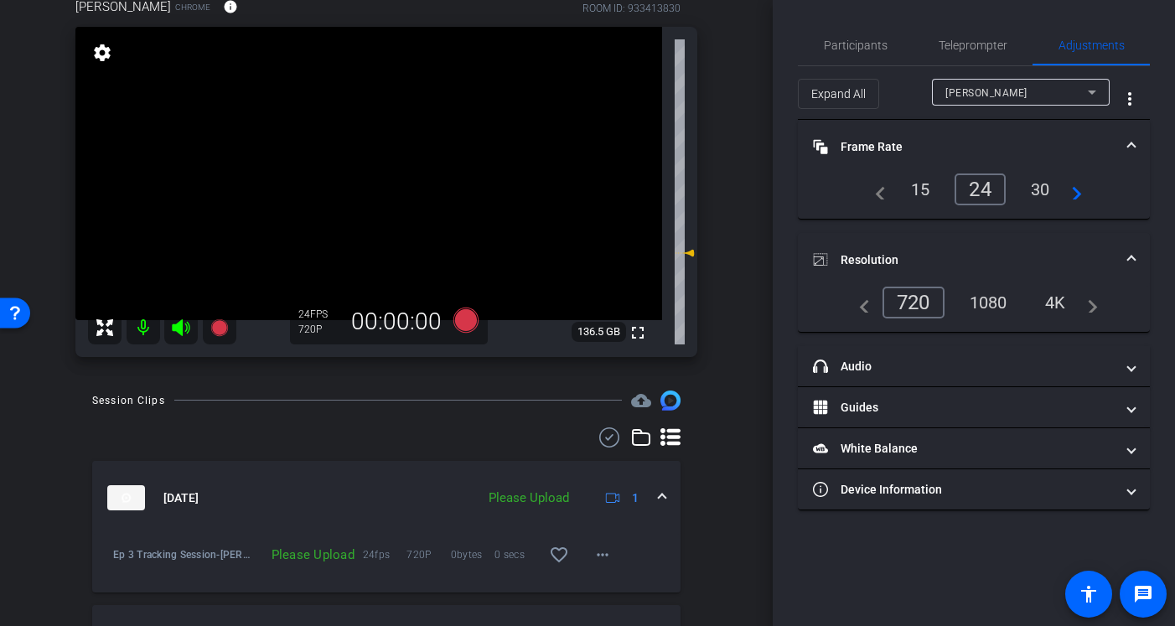
click at [999, 293] on div "1080" at bounding box center [988, 302] width 63 height 29
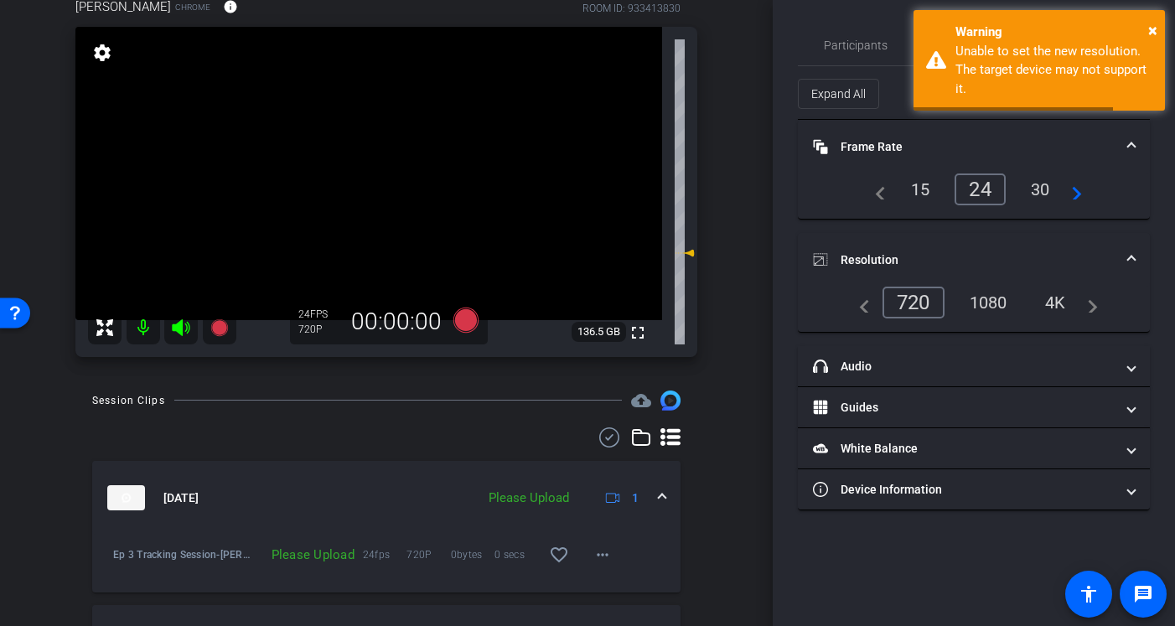
scroll to position [53, 0]
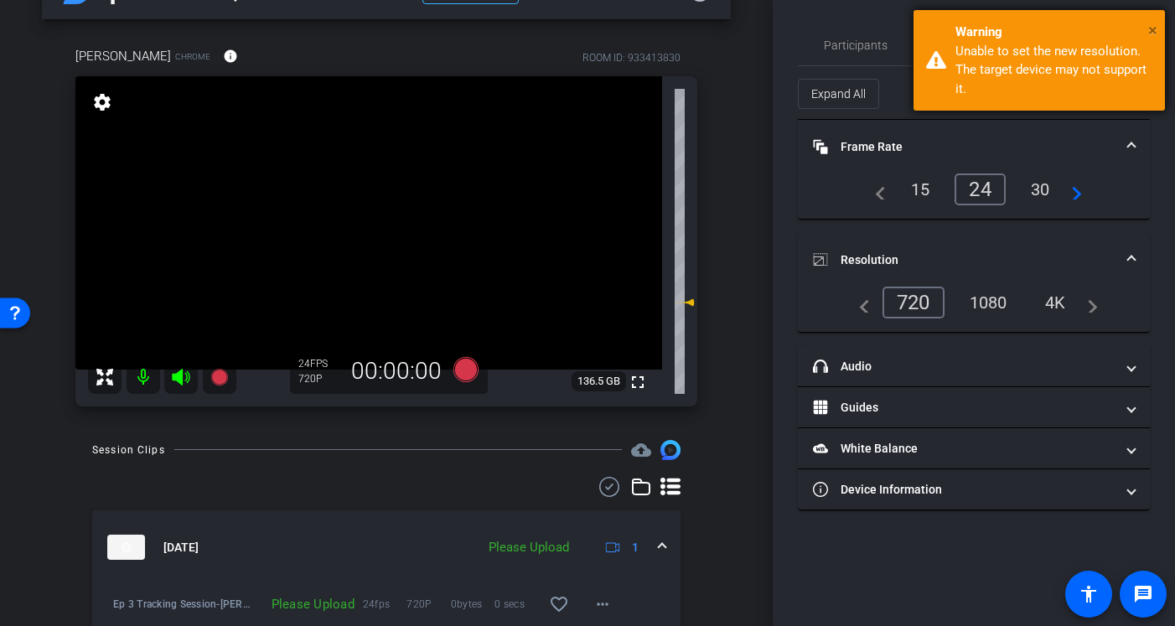
click at [1152, 26] on span "×" at bounding box center [1153, 30] width 9 height 20
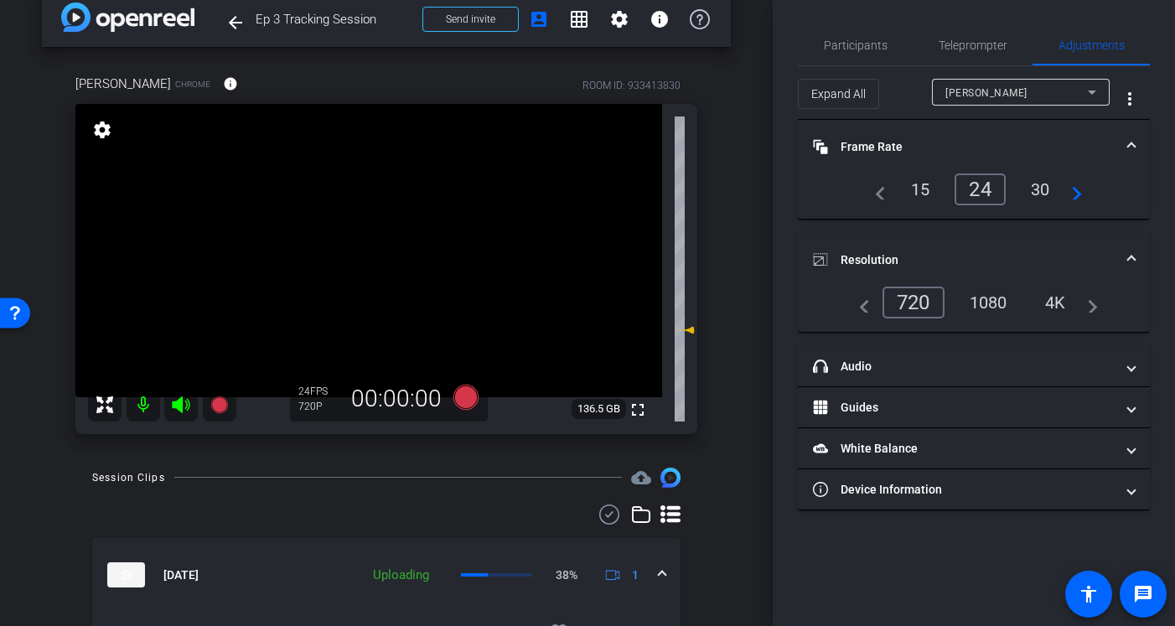
scroll to position [20, 0]
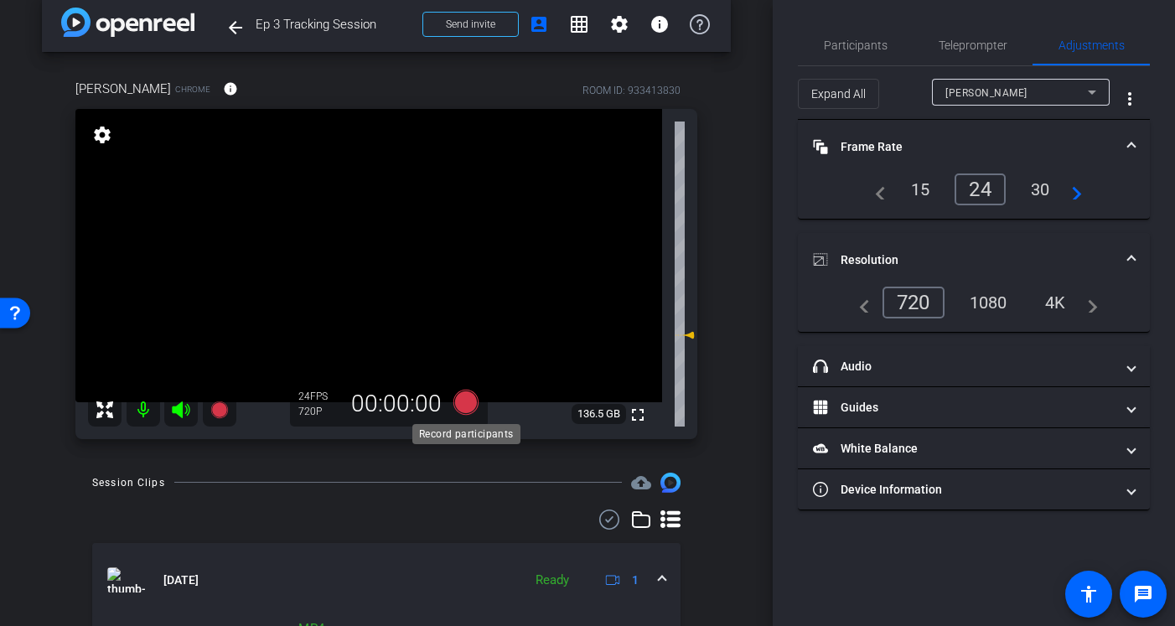
click at [466, 401] on icon at bounding box center [466, 402] width 25 height 25
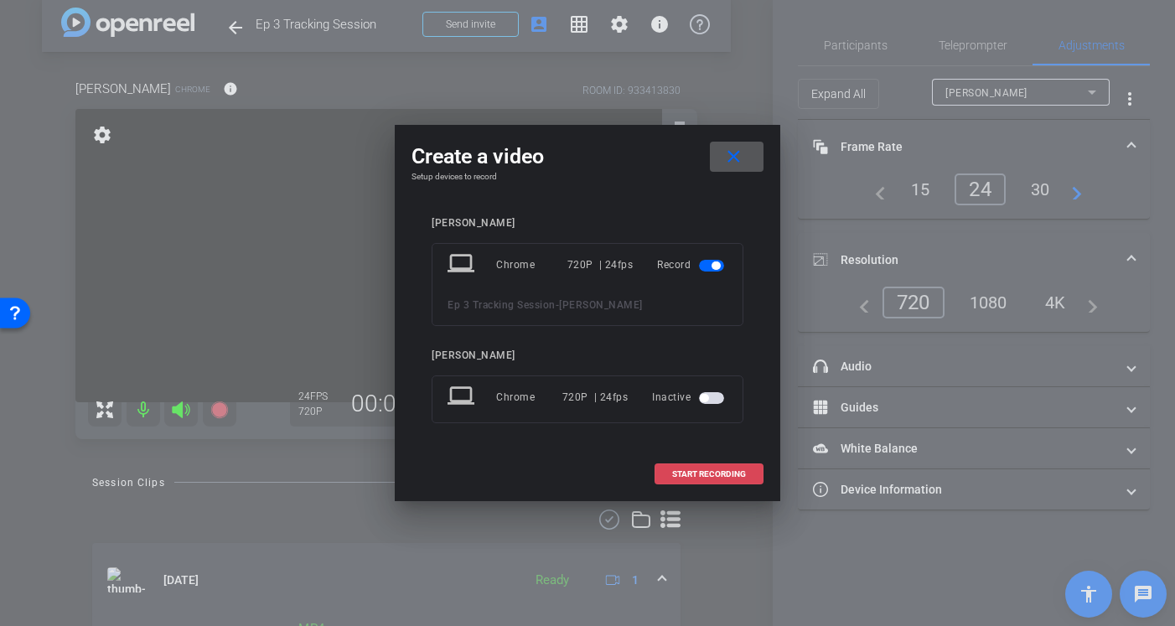
click at [721, 473] on span "START RECORDING" at bounding box center [709, 474] width 74 height 8
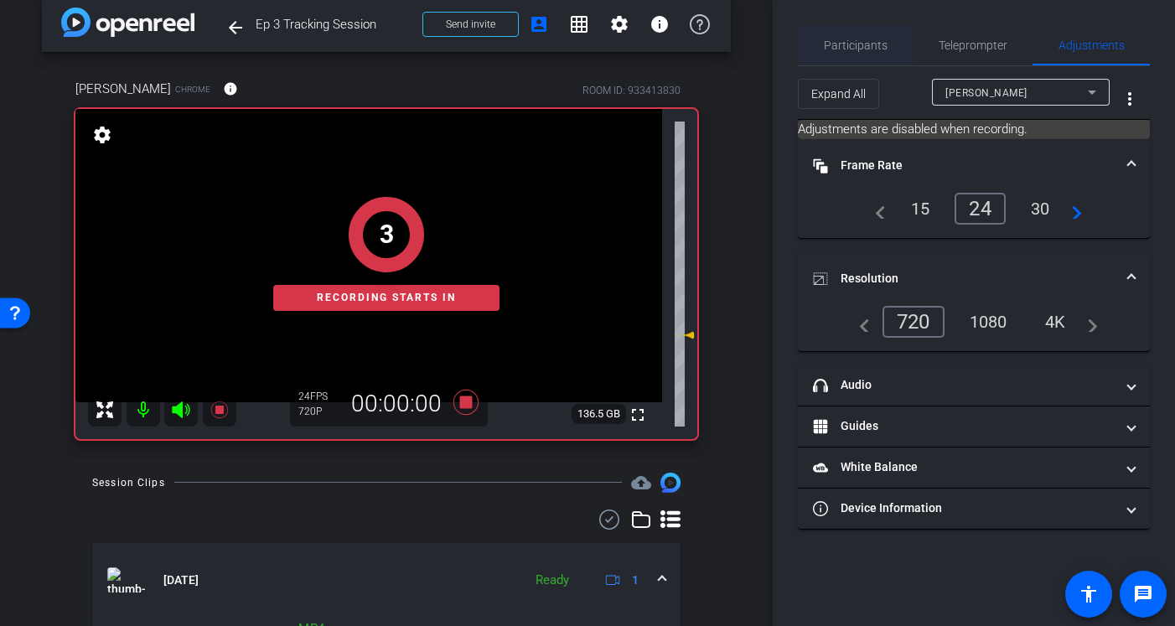
click at [874, 42] on span "Participants" at bounding box center [856, 45] width 64 height 12
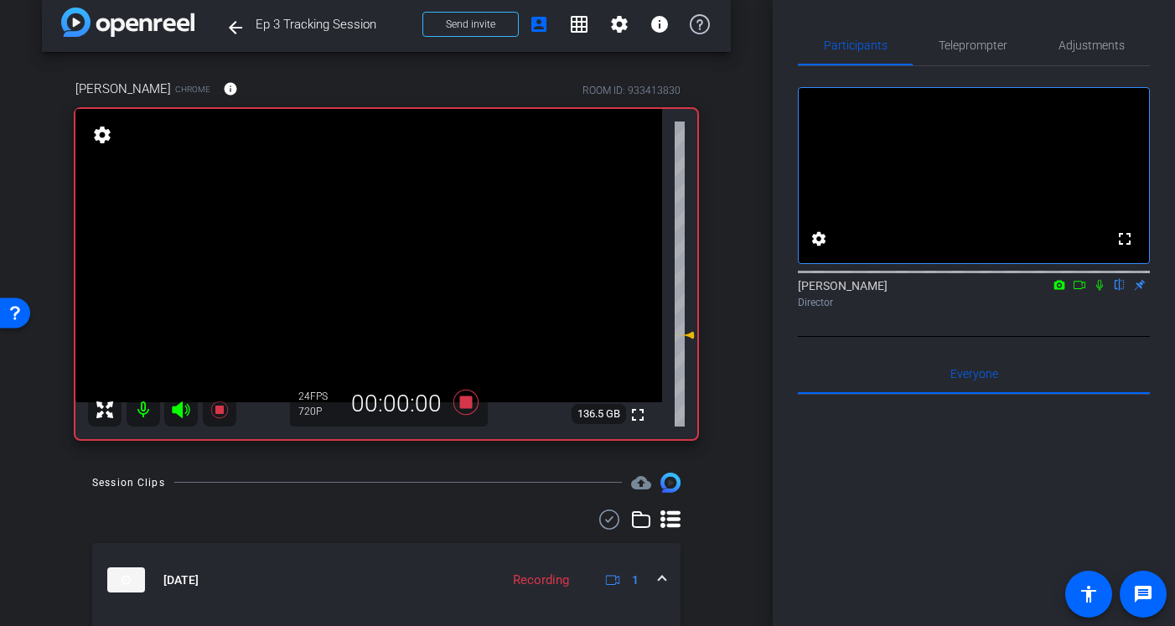
click at [1101, 291] on icon at bounding box center [1099, 285] width 13 height 12
click at [1098, 291] on icon at bounding box center [1100, 285] width 9 height 11
click at [1104, 291] on icon at bounding box center [1099, 285] width 13 height 12
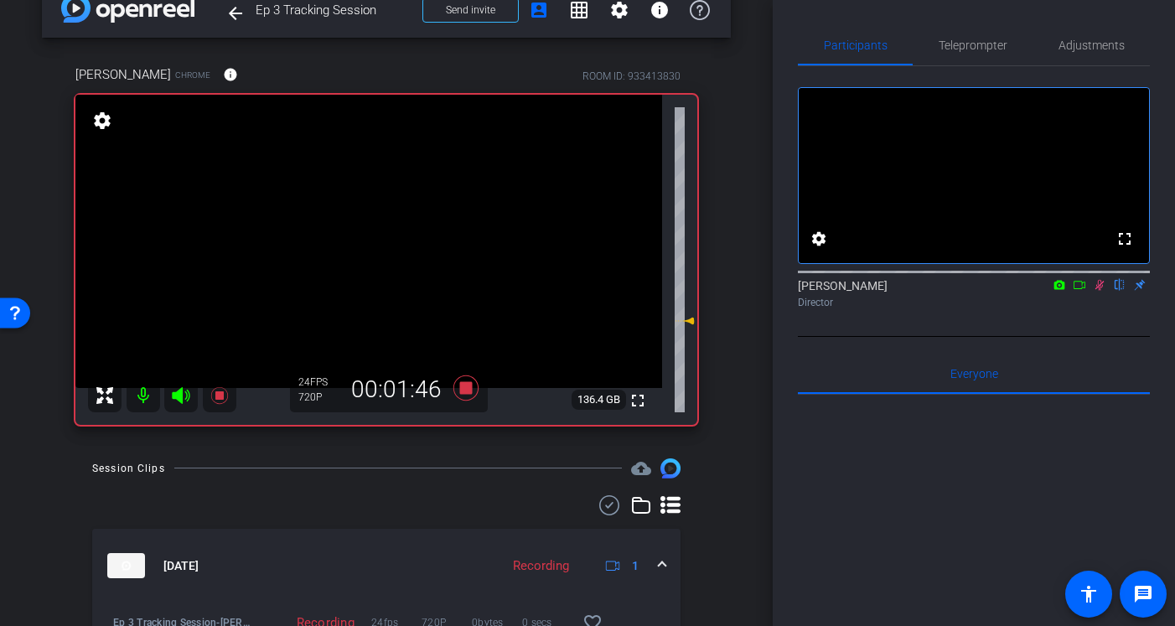
scroll to position [33, 0]
click at [1096, 291] on icon at bounding box center [1099, 285] width 13 height 12
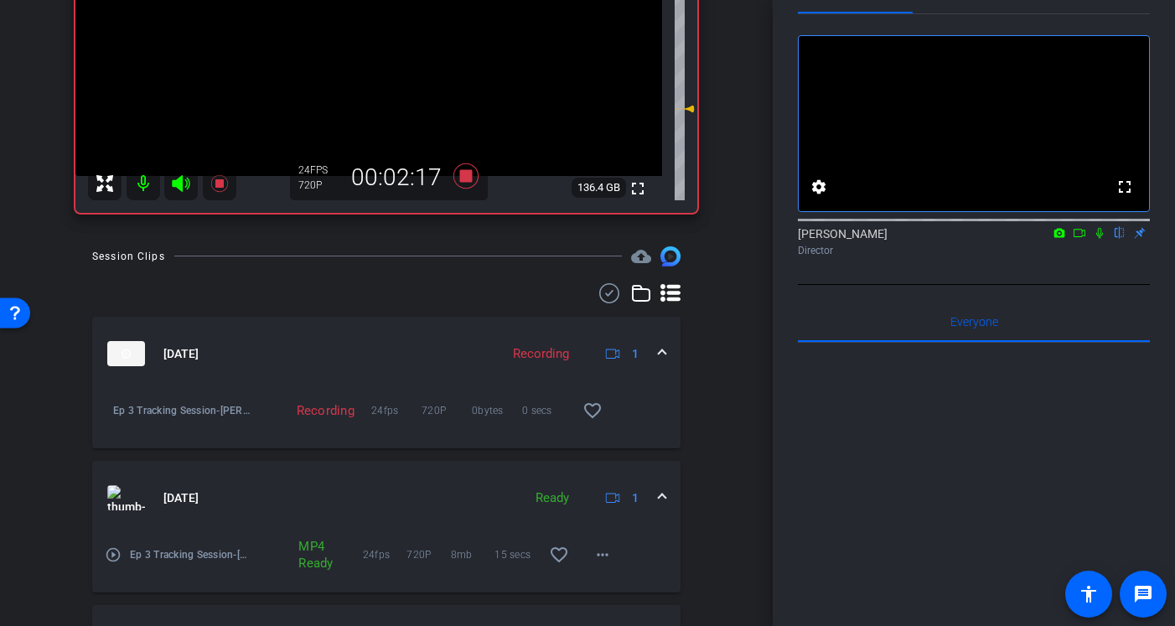
scroll to position [126, 0]
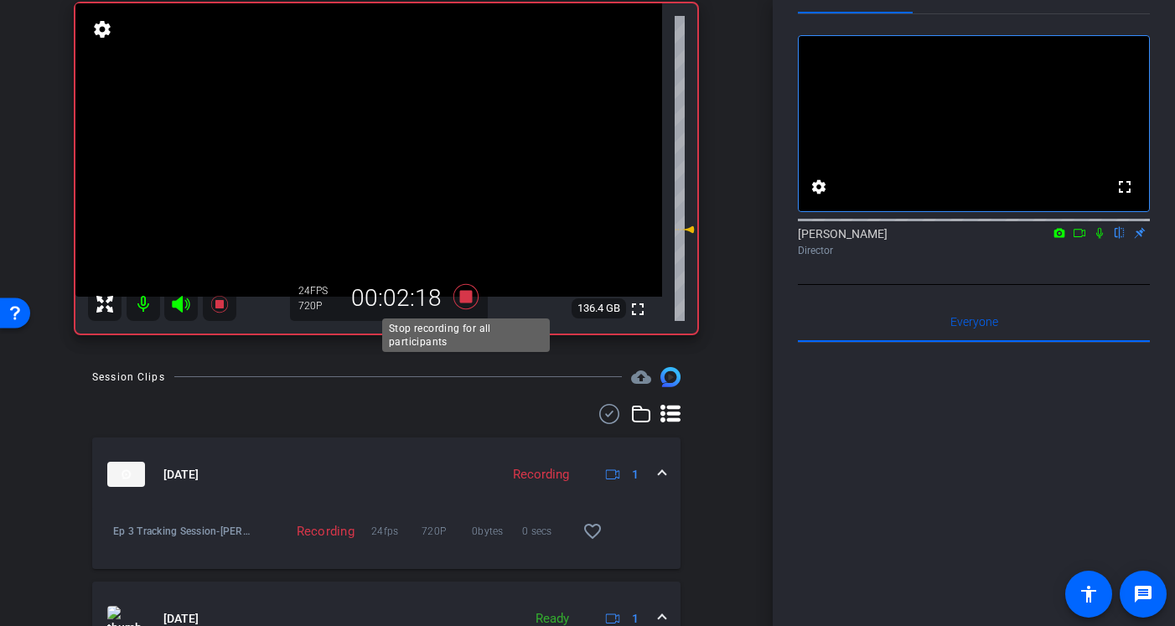
click at [464, 300] on icon at bounding box center [466, 296] width 25 height 25
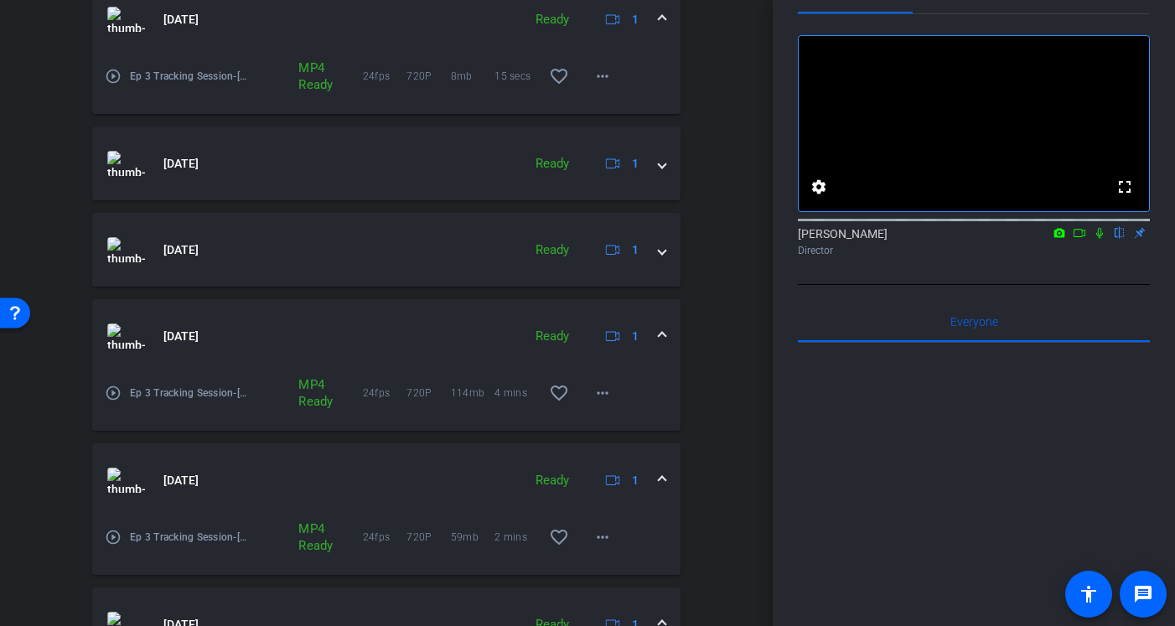
scroll to position [713, 0]
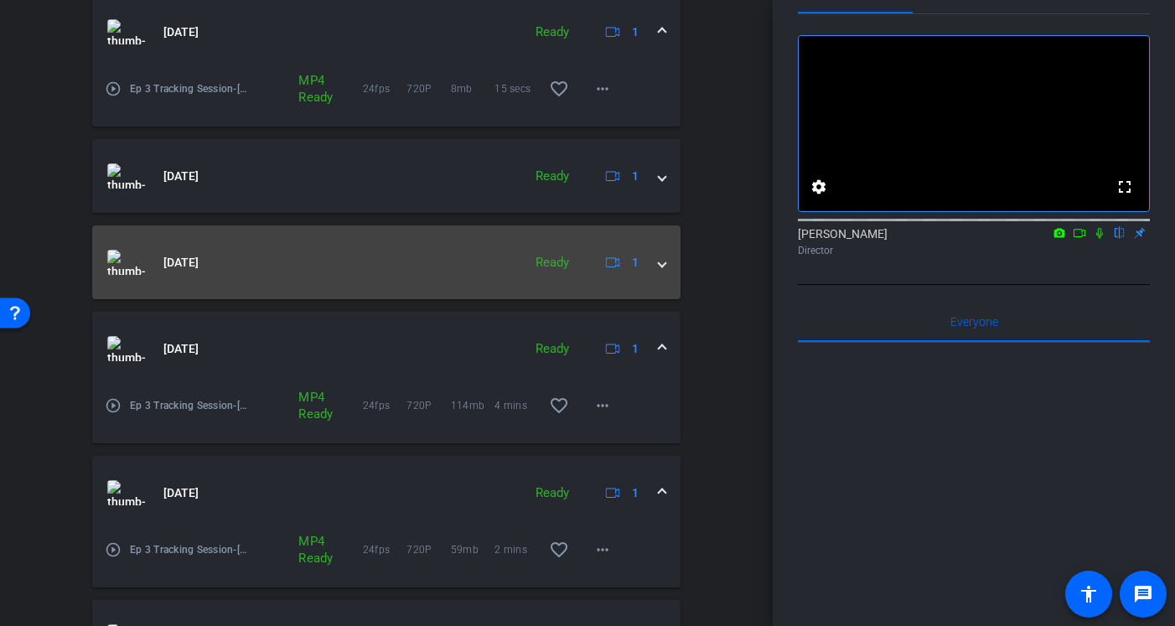
click at [659, 265] on span at bounding box center [662, 263] width 7 height 18
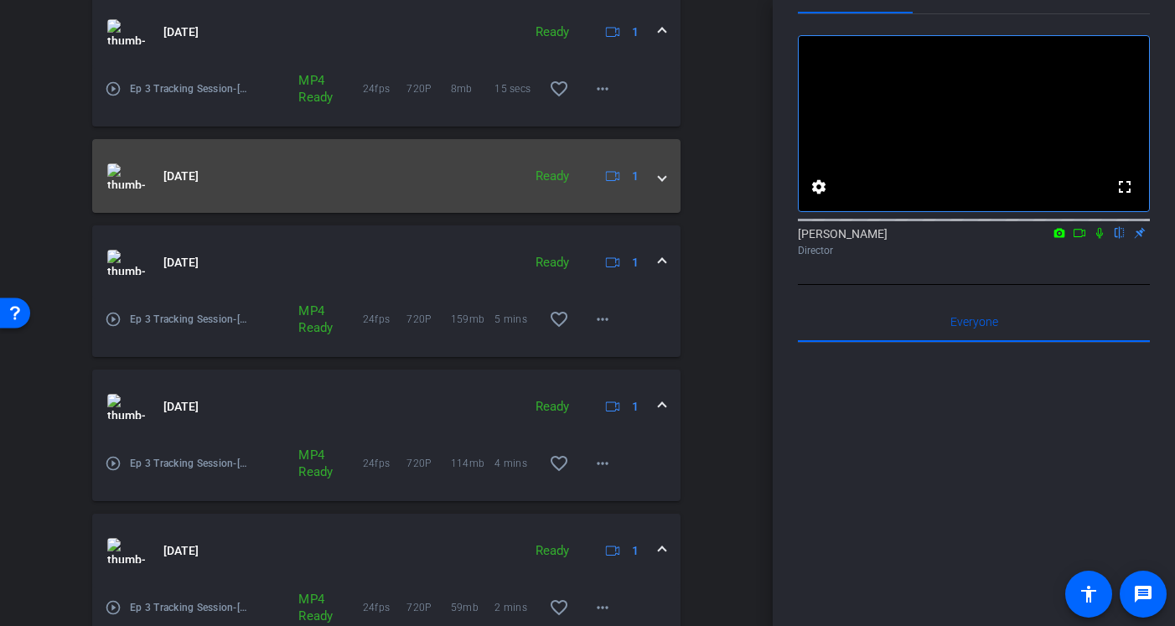
click at [658, 181] on div "[DATE] Ready 1" at bounding box center [383, 175] width 552 height 25
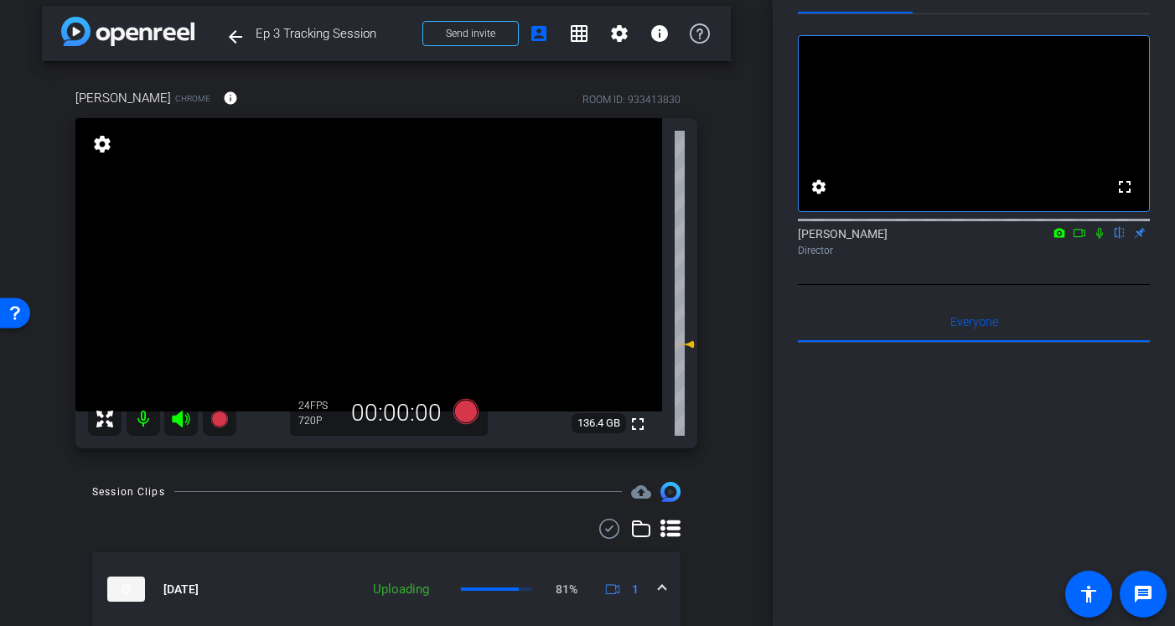
scroll to position [0, 0]
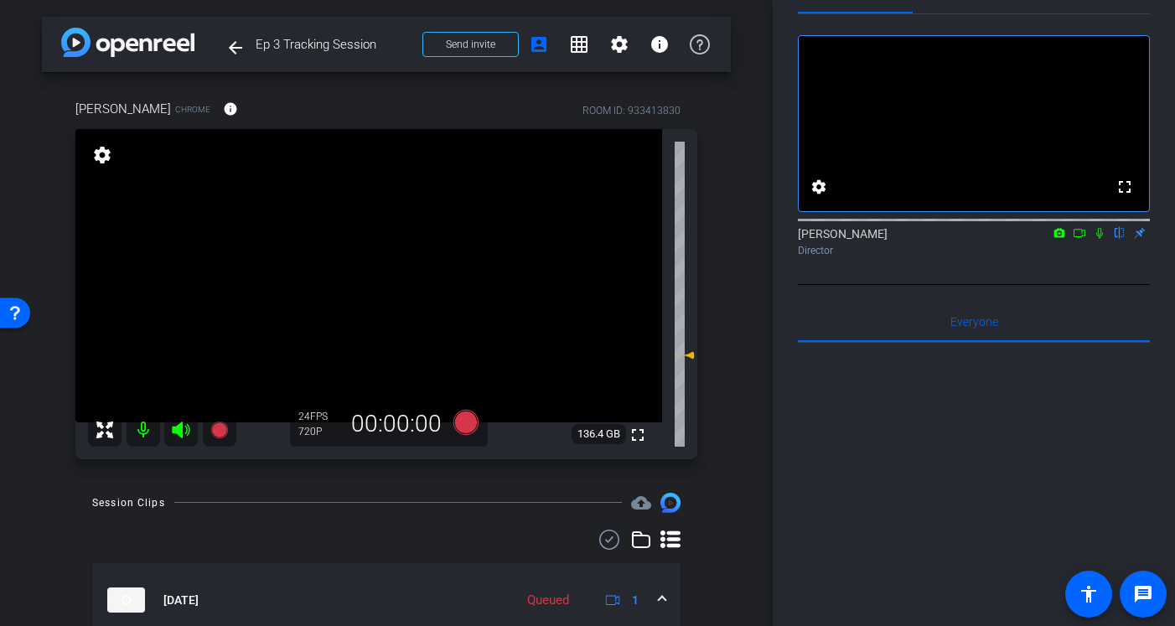
click at [1100, 239] on icon at bounding box center [1099, 233] width 13 height 12
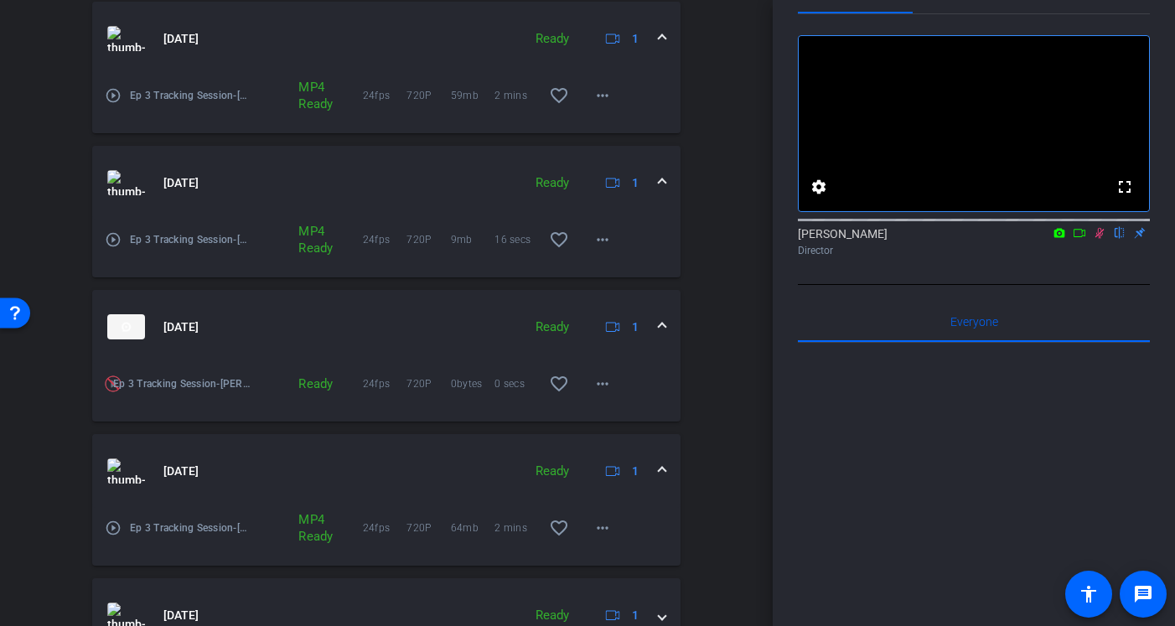
scroll to position [1368, 0]
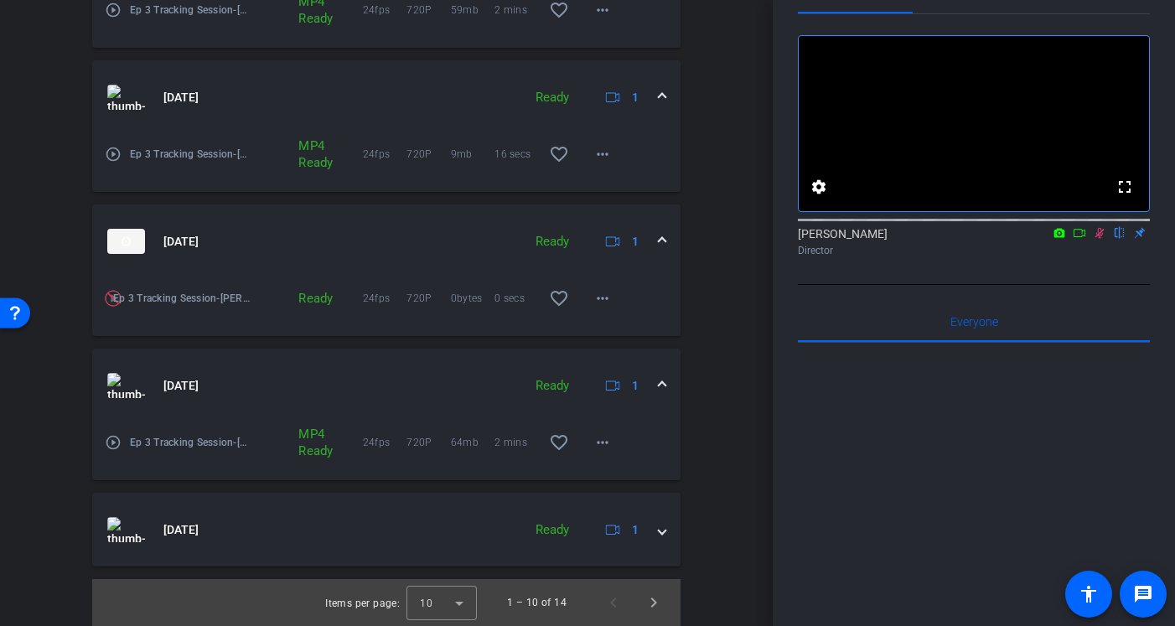
click at [115, 442] on mat-icon "play_circle_outline" at bounding box center [113, 442] width 17 height 17
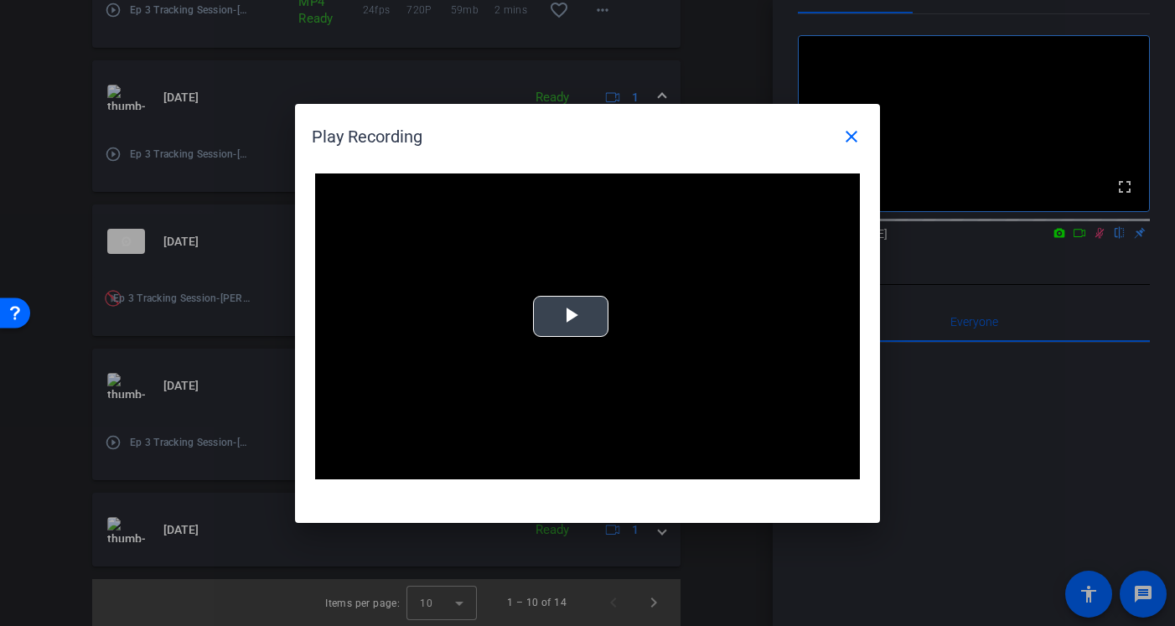
click at [571, 316] on span "Video Player" at bounding box center [571, 316] width 0 height 0
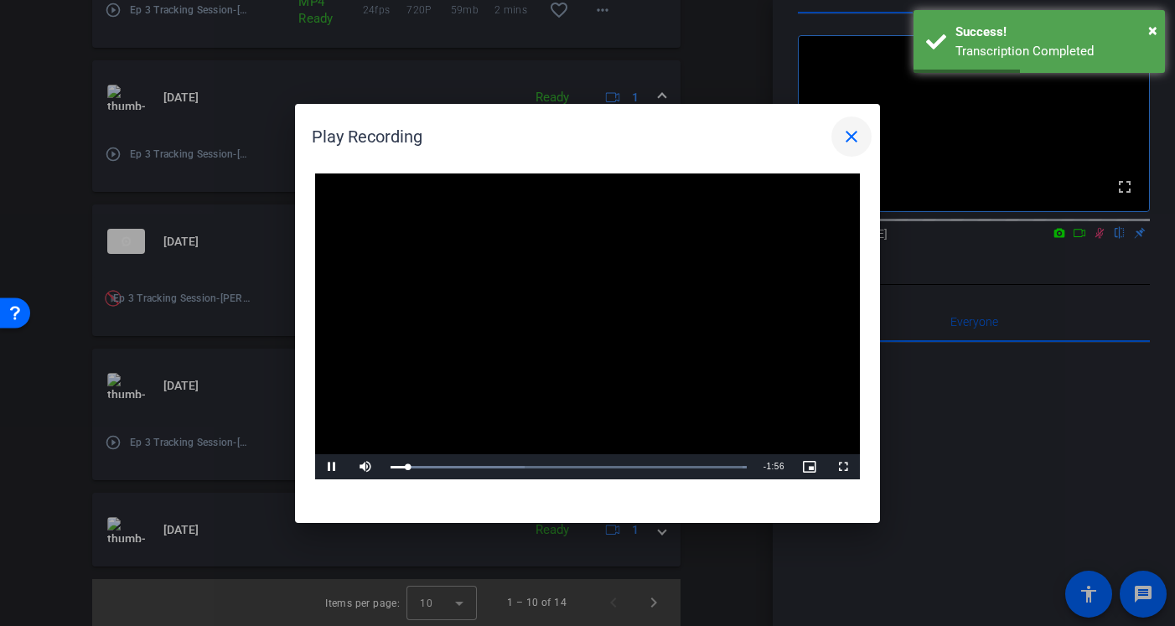
click at [854, 134] on mat-icon "close" at bounding box center [852, 137] width 20 height 20
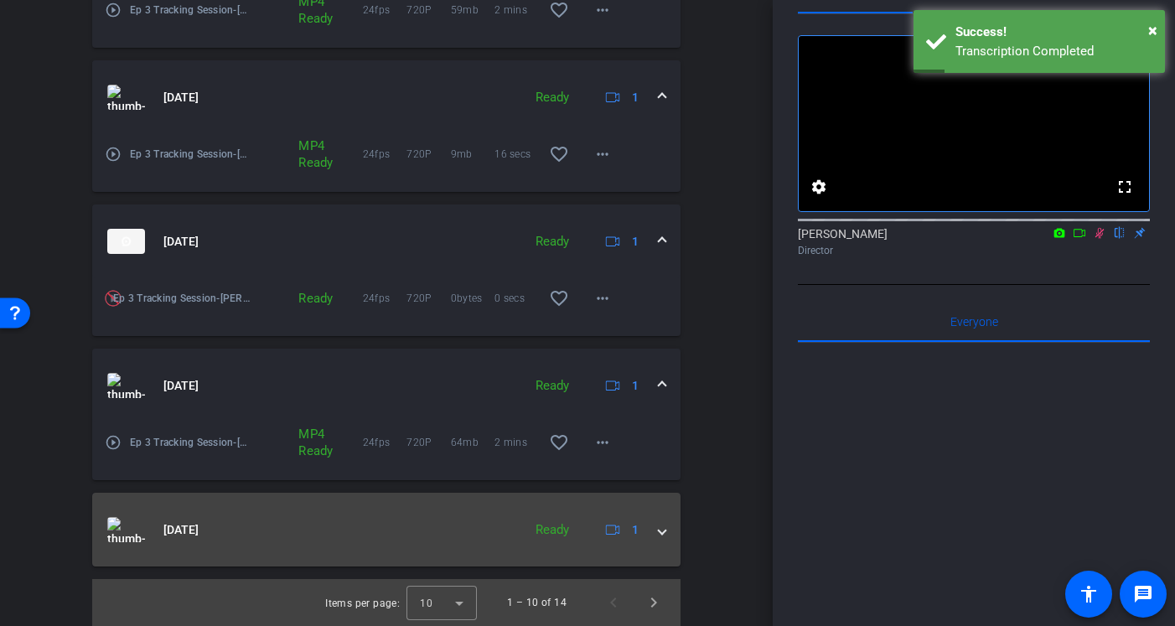
click at [203, 511] on mat-expansion-panel-header "[DATE] Ready 1" at bounding box center [386, 530] width 589 height 74
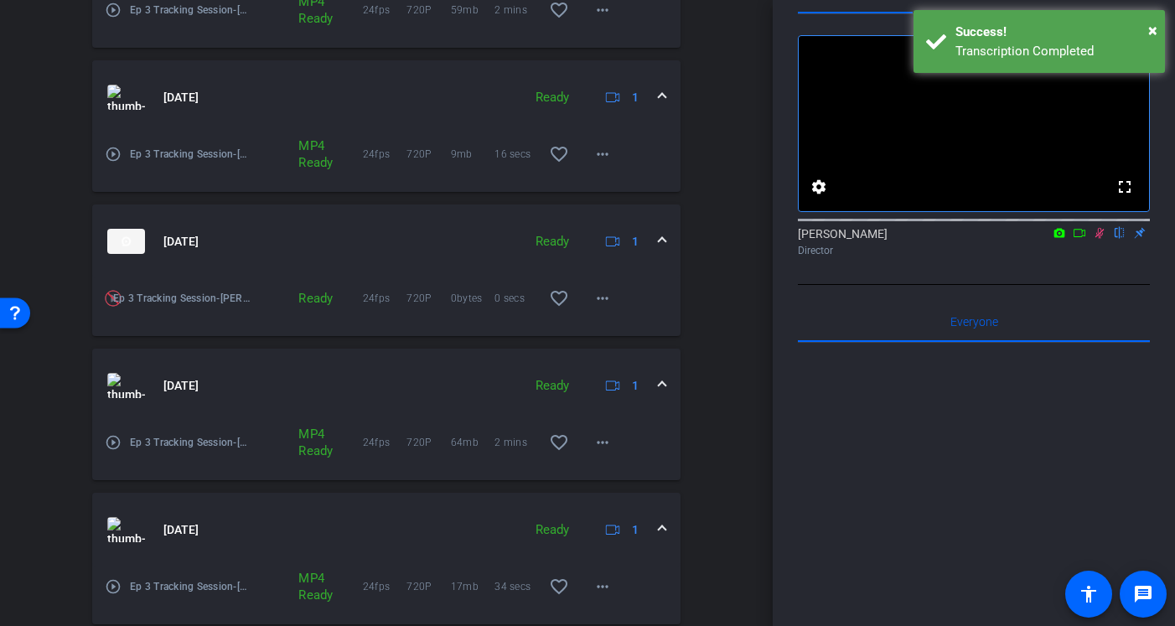
scroll to position [1426, 0]
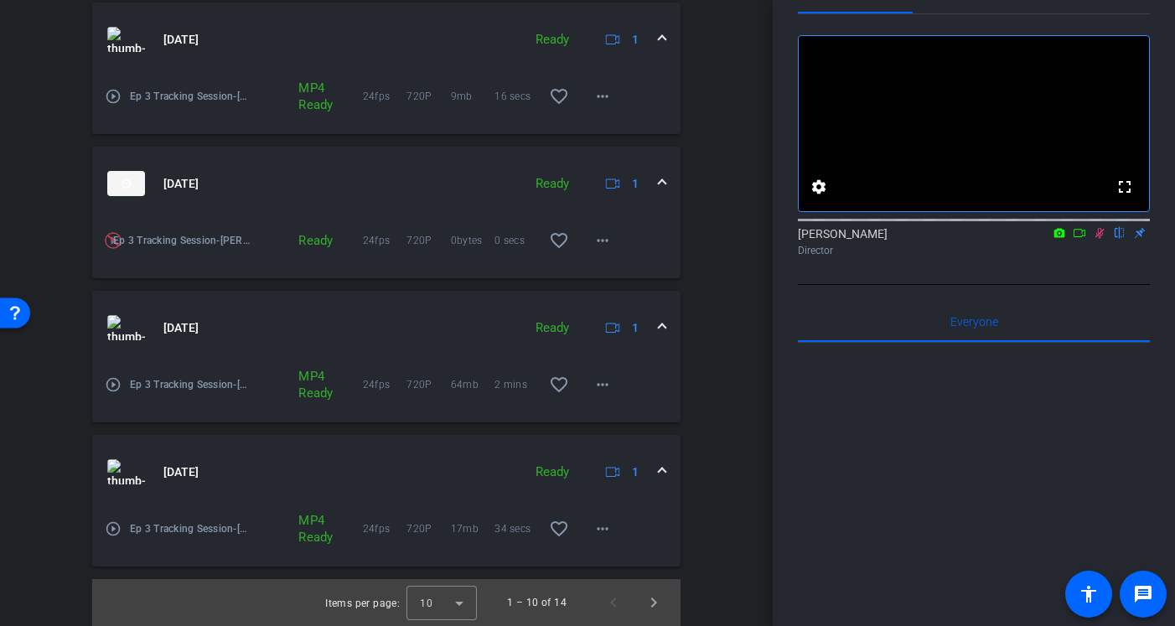
click at [116, 531] on mat-icon "play_circle_outline" at bounding box center [113, 529] width 17 height 17
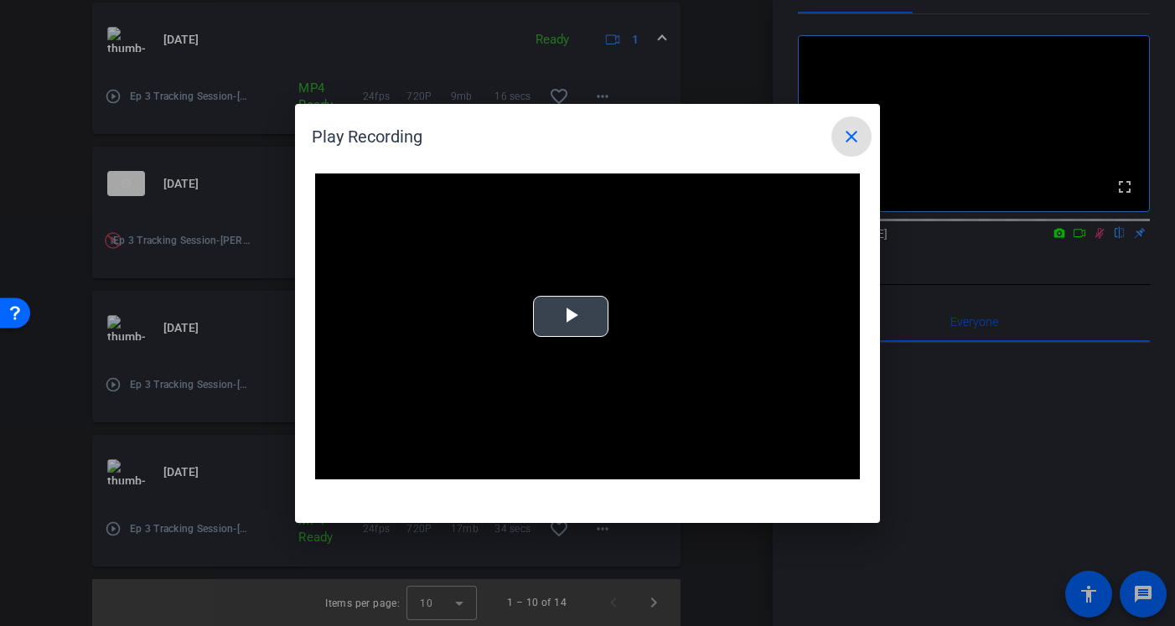
click at [571, 316] on span "Video Player" at bounding box center [571, 316] width 0 height 0
click at [853, 137] on mat-icon "close" at bounding box center [852, 137] width 20 height 20
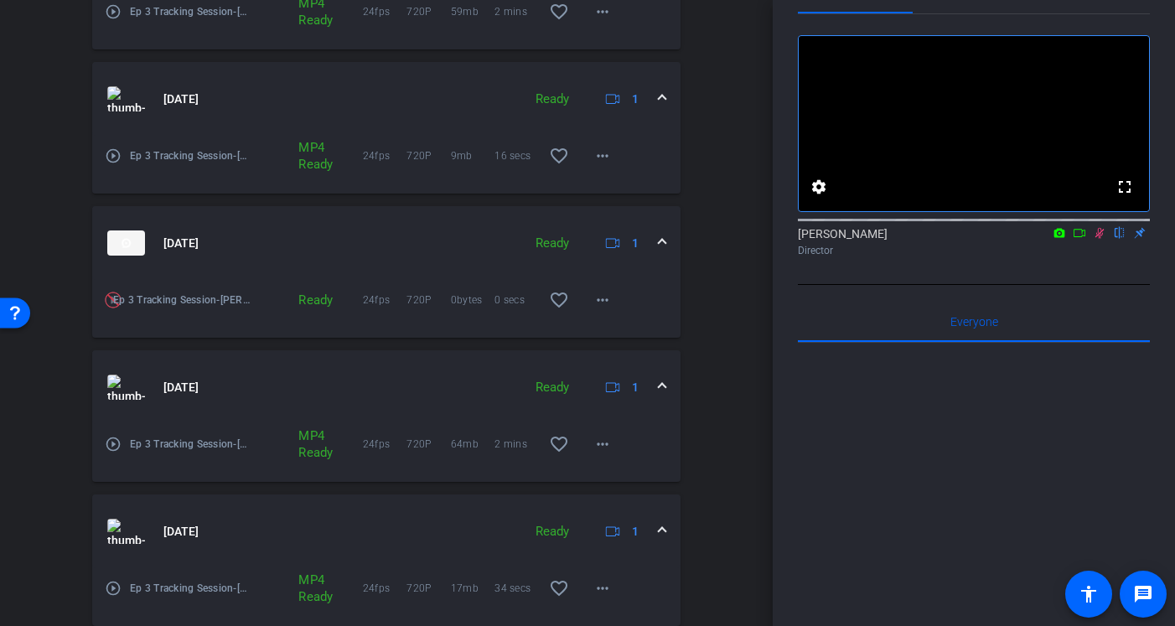
scroll to position [1363, 0]
click at [112, 447] on mat-icon "play_circle_outline" at bounding box center [113, 447] width 17 height 17
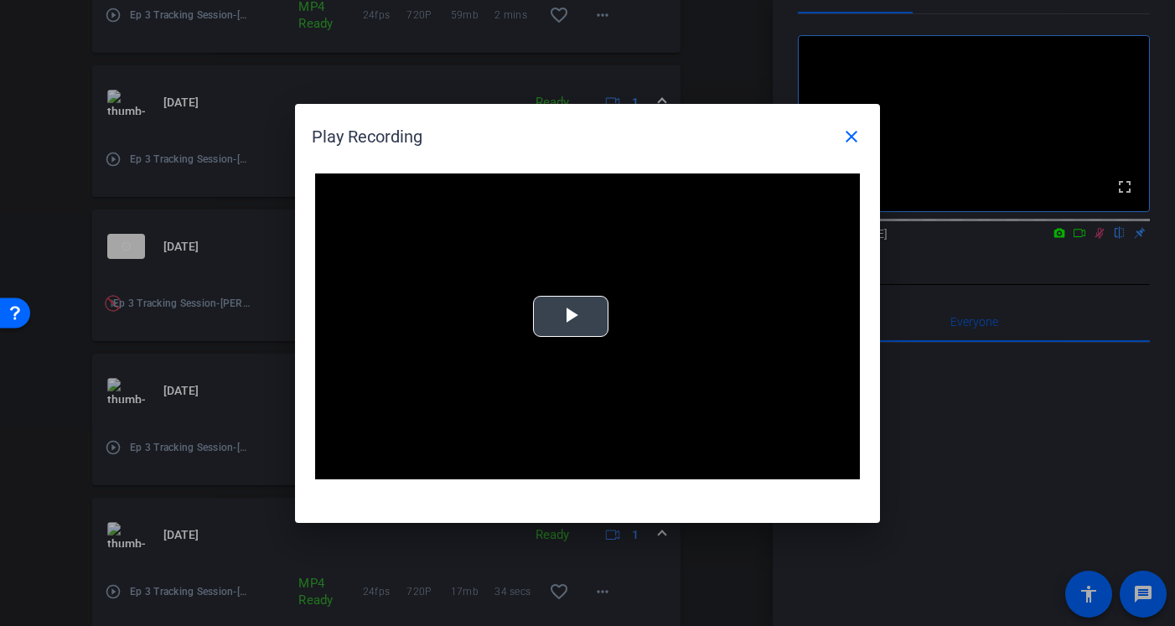
click at [571, 316] on span "Video Player" at bounding box center [571, 316] width 0 height 0
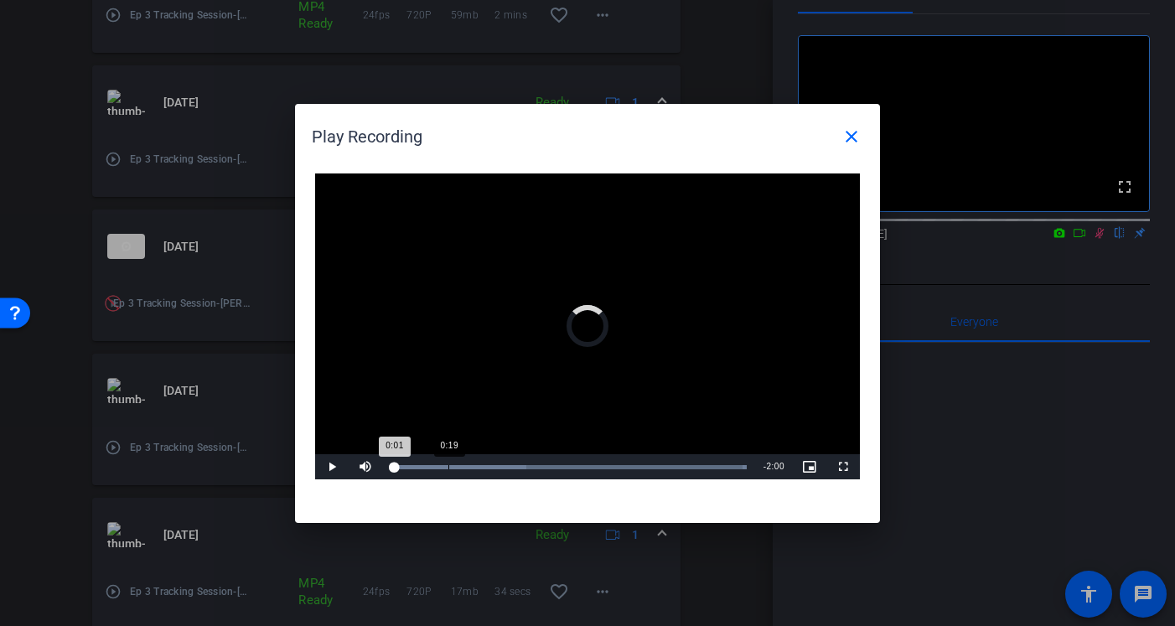
click at [449, 468] on div "Loaded : 100.00% 0:19 0:01" at bounding box center [569, 467] width 356 height 4
click at [625, 466] on div "Loaded : 100.00% 1:19 0:21" at bounding box center [569, 467] width 356 height 4
click at [328, 467] on span "Video Player" at bounding box center [332, 467] width 34 height 0
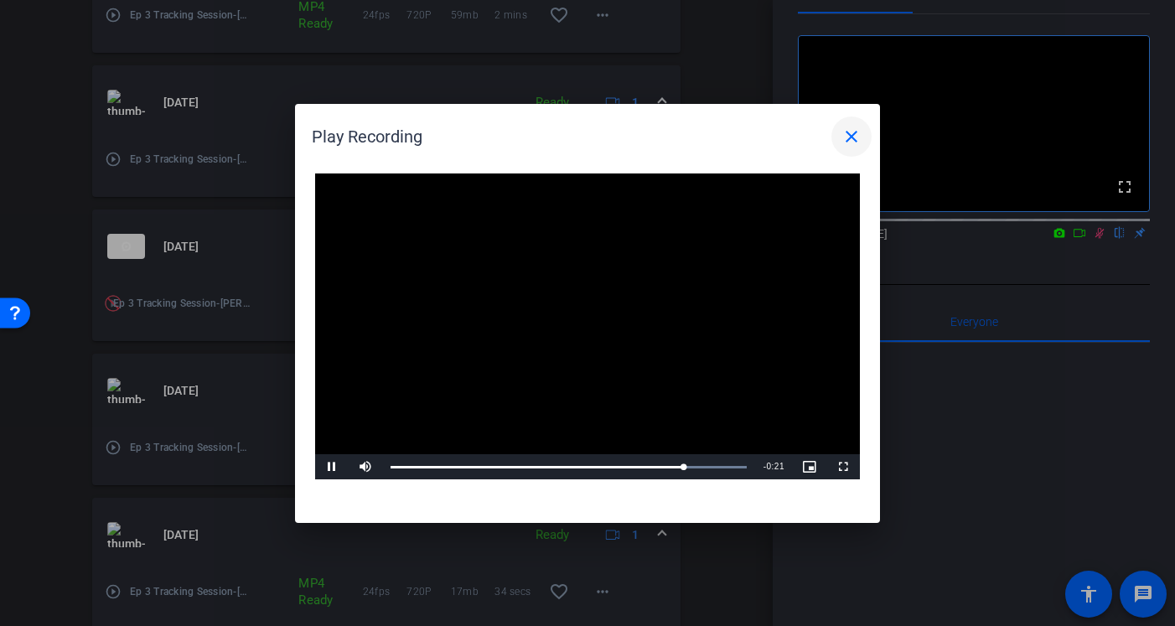
click at [859, 137] on mat-icon "close" at bounding box center [852, 137] width 20 height 20
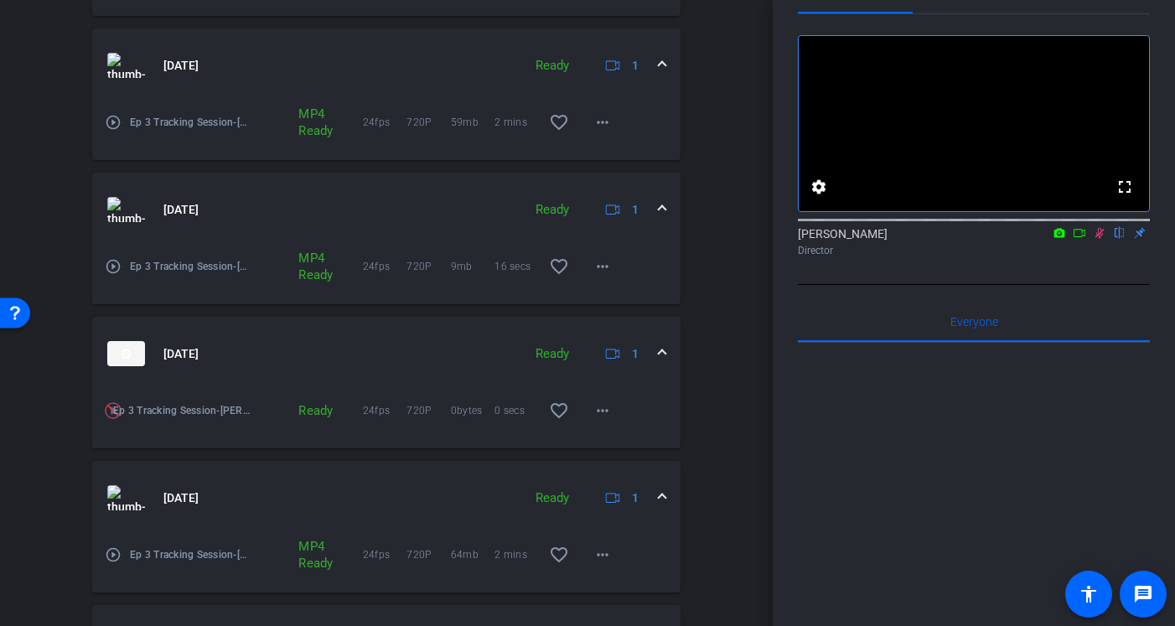
scroll to position [1143, 0]
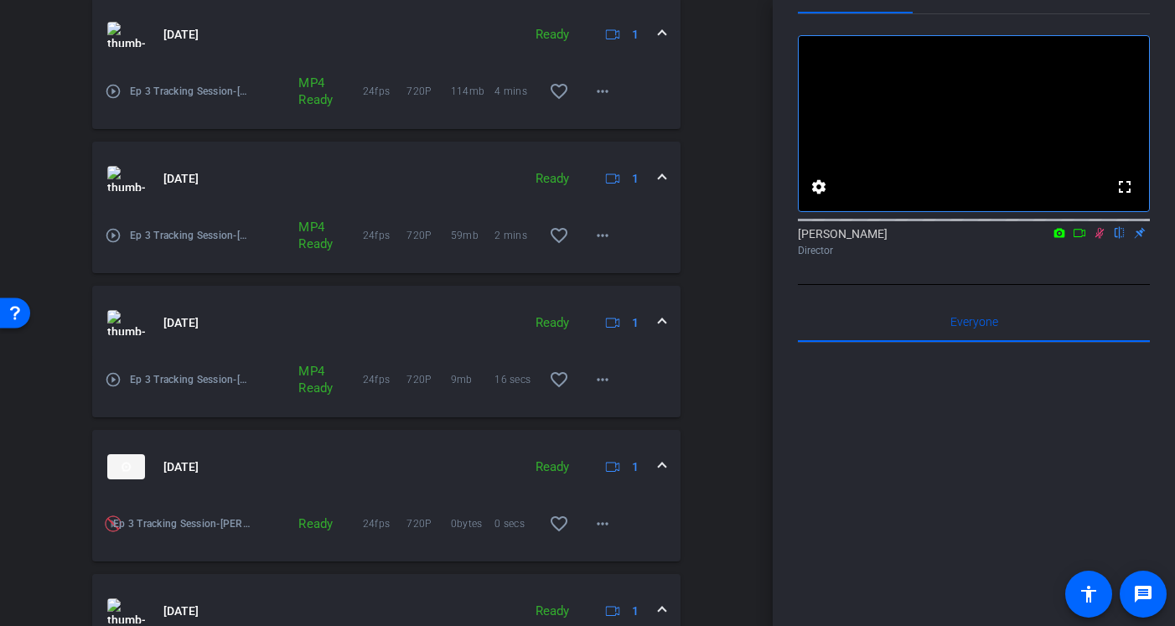
click at [112, 385] on mat-icon "play_circle_outline" at bounding box center [113, 379] width 17 height 17
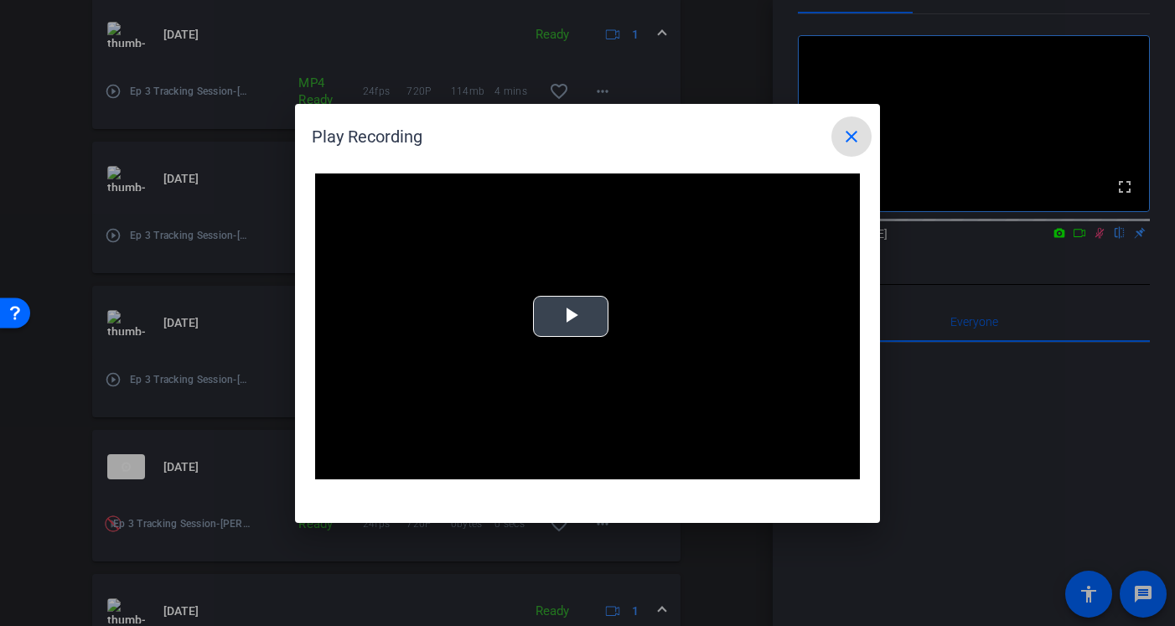
click at [571, 316] on span "Video Player" at bounding box center [571, 316] width 0 height 0
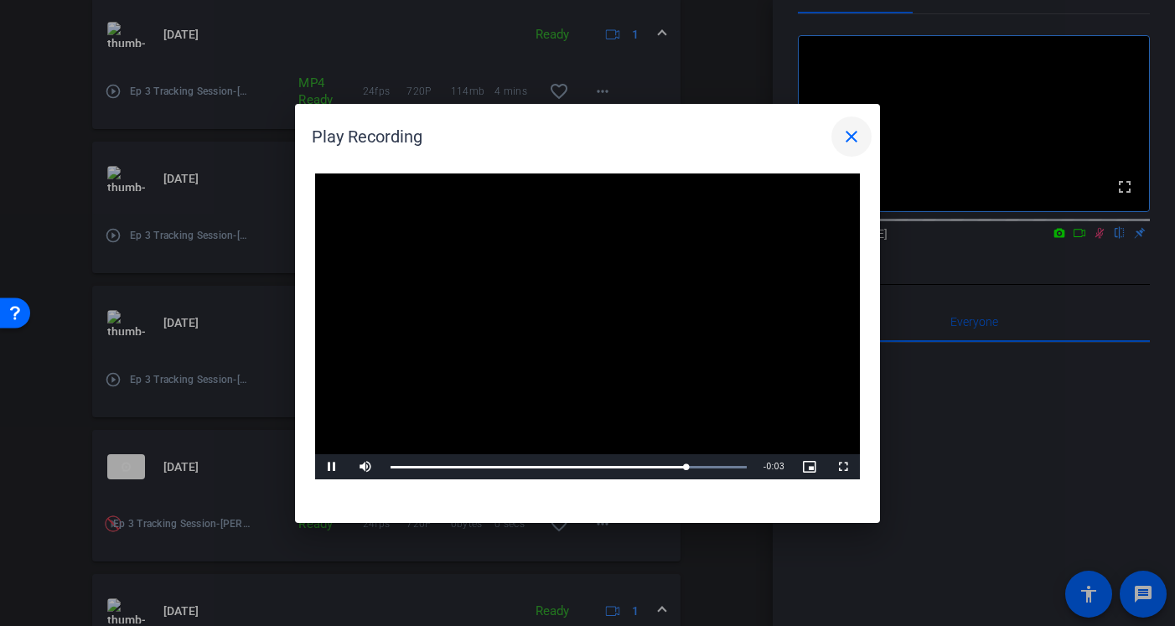
click at [856, 139] on mat-icon "close" at bounding box center [852, 137] width 20 height 20
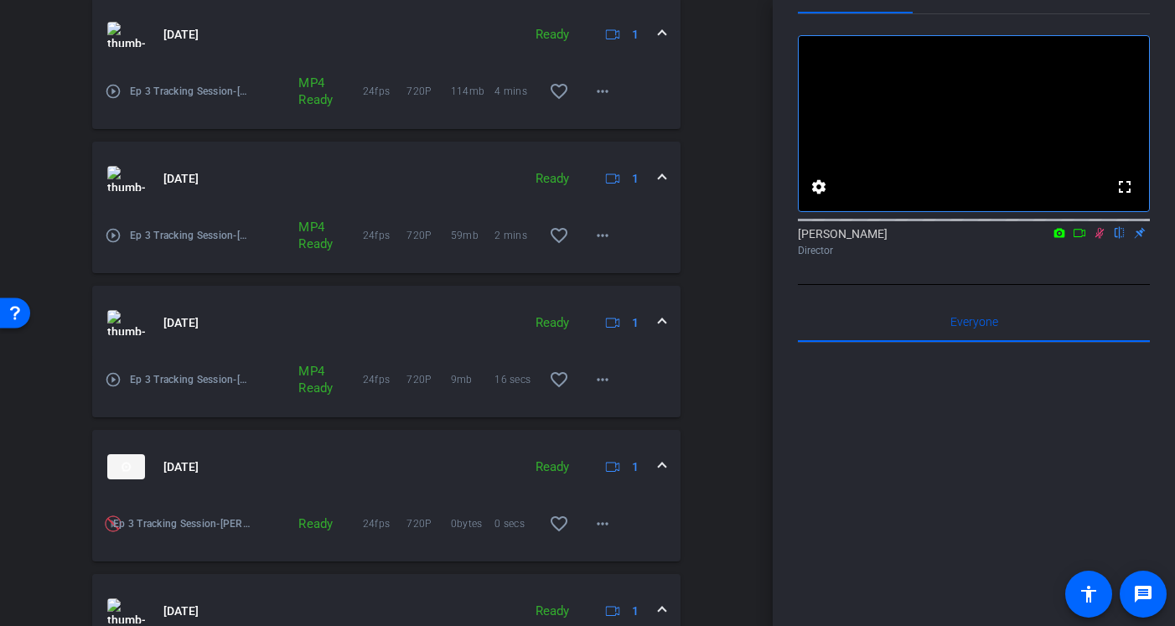
click at [113, 233] on mat-icon "play_circle_outline" at bounding box center [113, 235] width 17 height 17
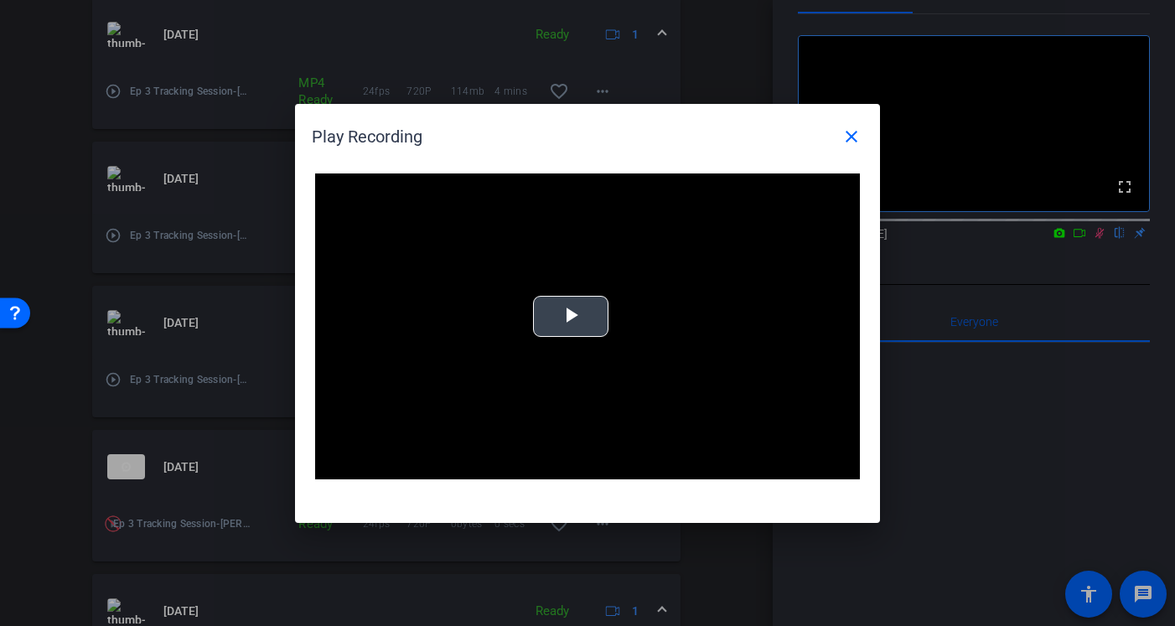
click at [571, 316] on span "Video Player" at bounding box center [571, 316] width 0 height 0
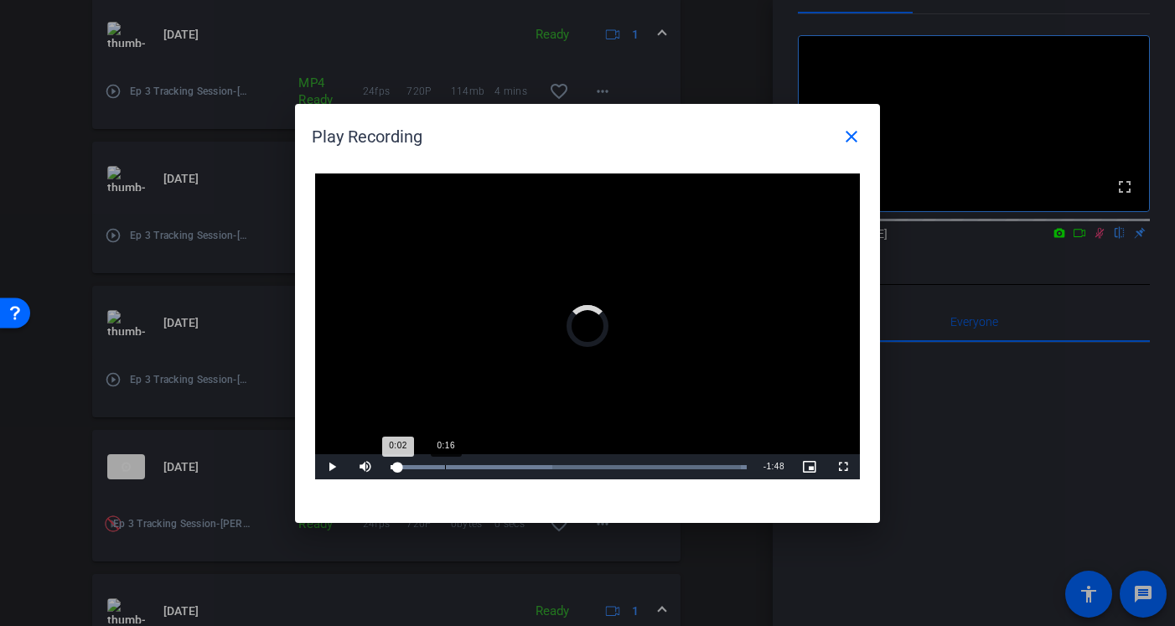
click at [444, 465] on div "Loaded : 100.00% 0:16 0:02" at bounding box center [569, 467] width 356 height 4
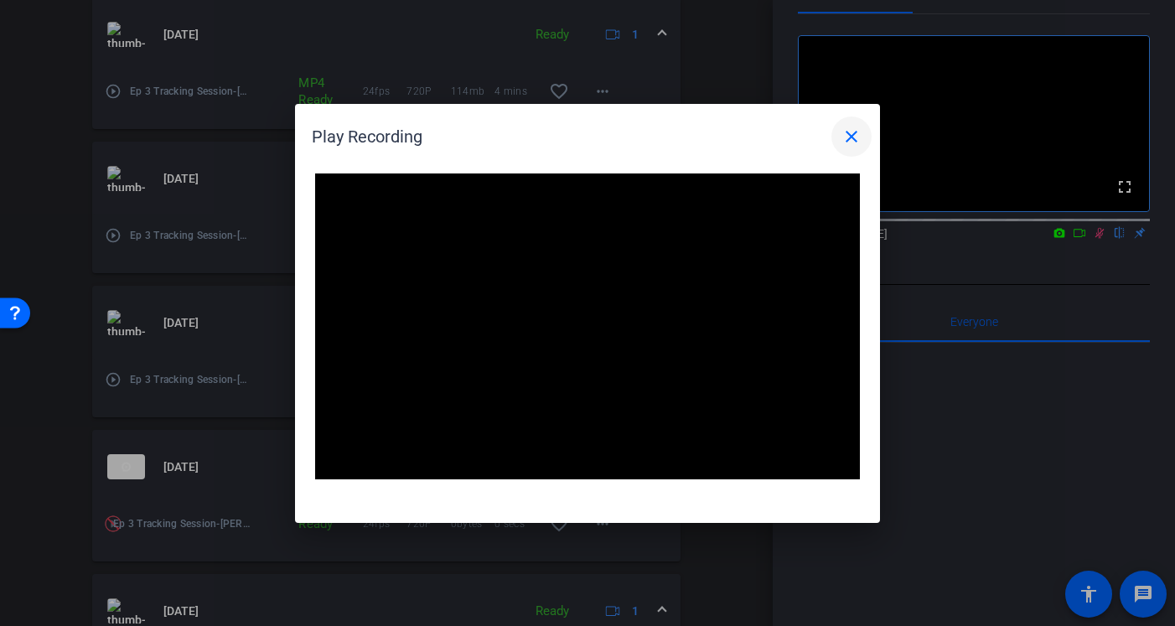
click at [854, 136] on mat-icon "close" at bounding box center [852, 137] width 20 height 20
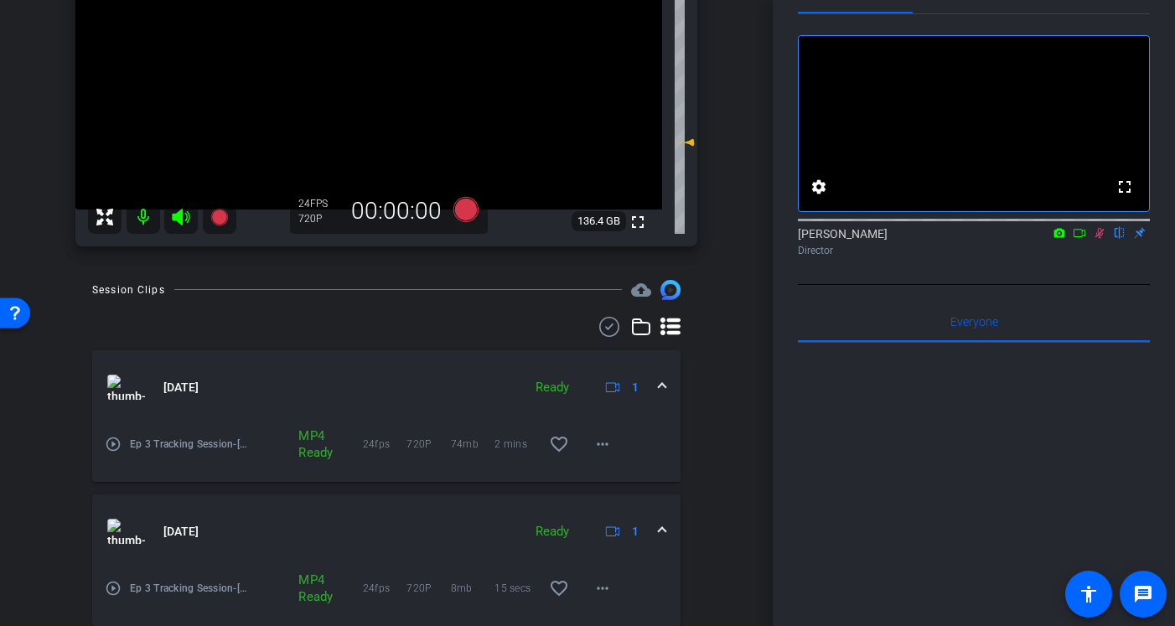
scroll to position [0, 0]
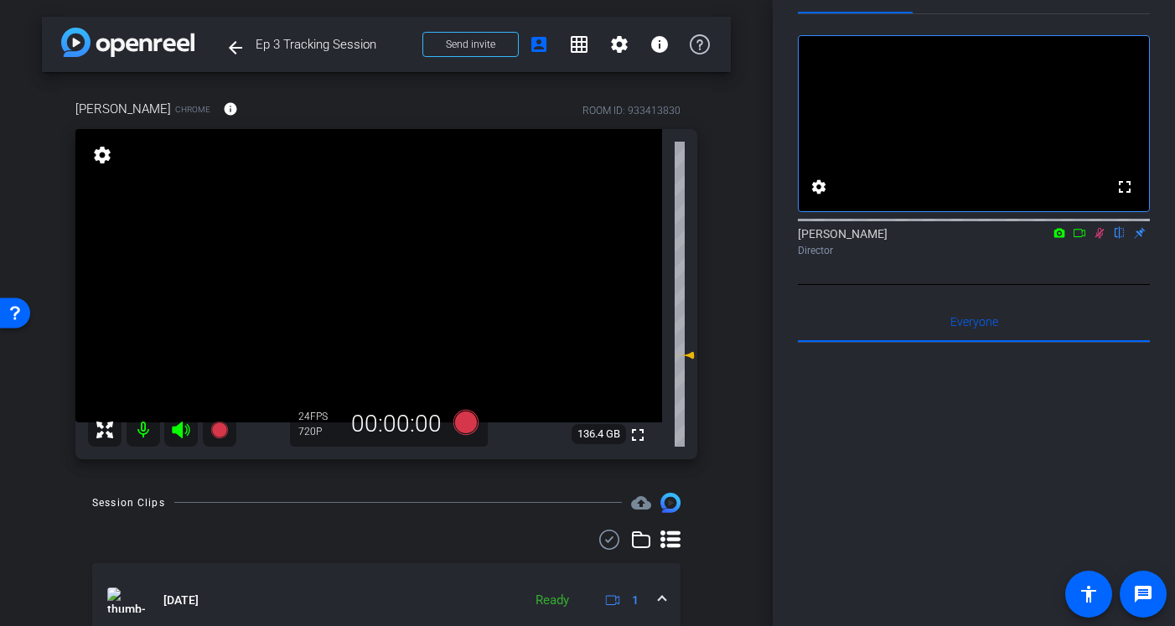
click at [1103, 239] on icon at bounding box center [1099, 233] width 13 height 12
